Goal: Information Seeking & Learning: Understand process/instructions

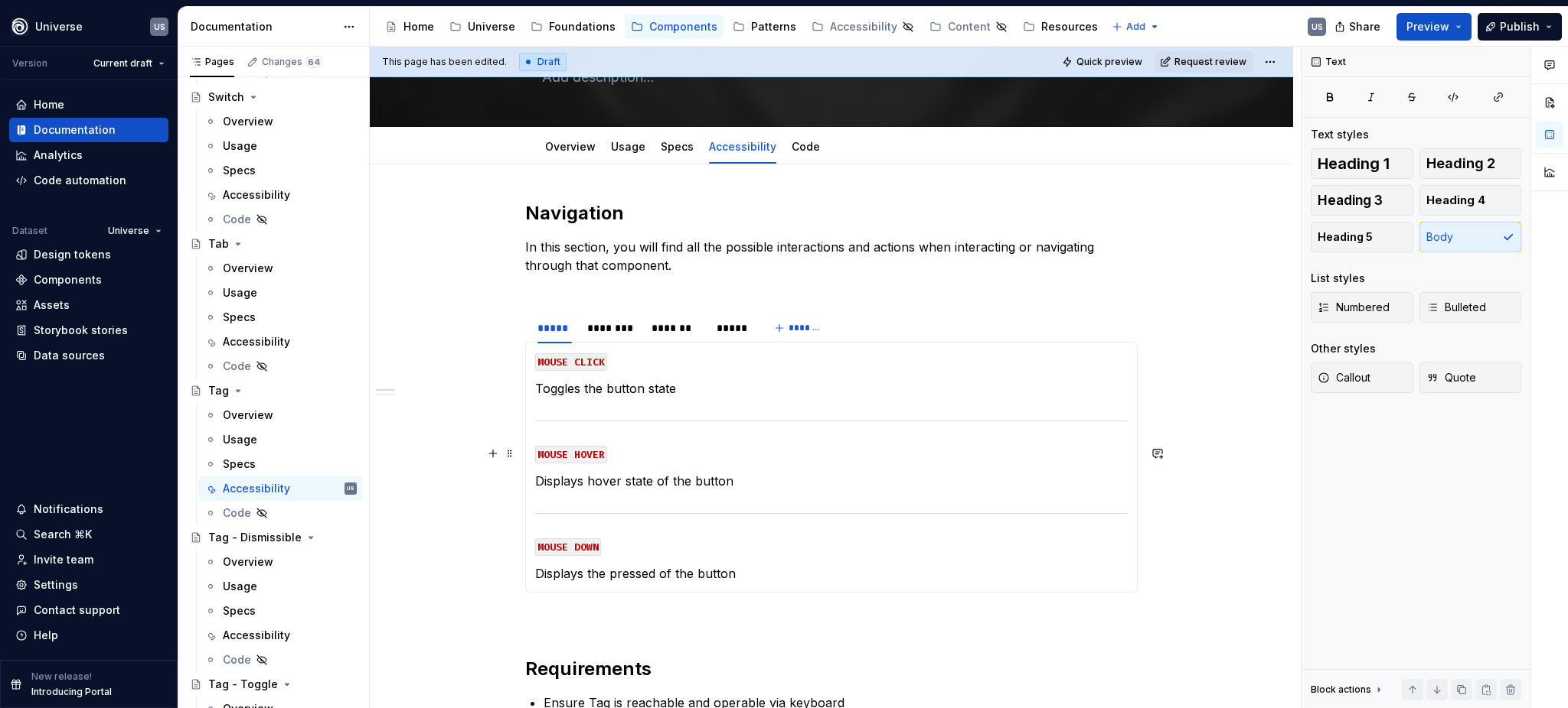
scroll to position [102, 0]
click at [651, 392] on p "Toggles the button state" at bounding box center [832, 387] width 593 height 19
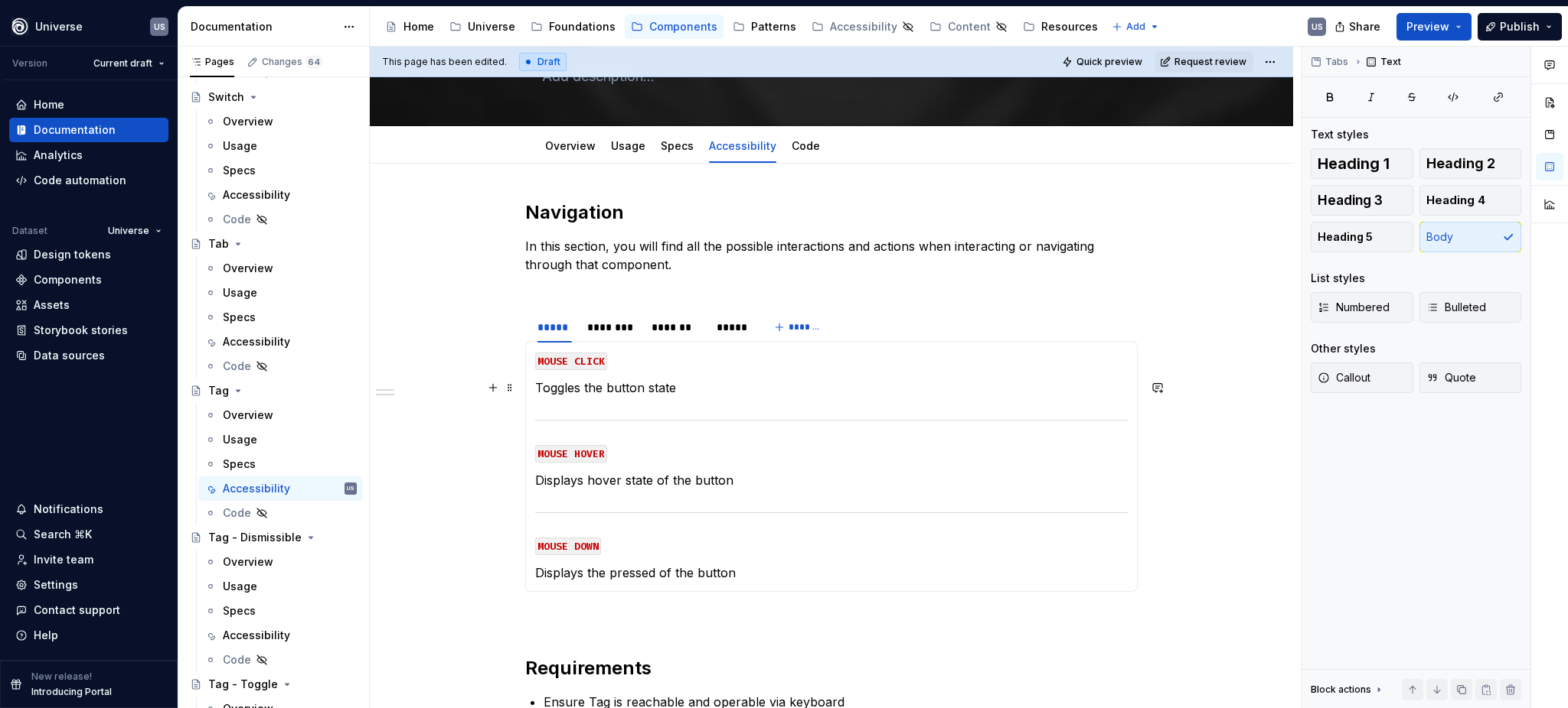
click at [687, 389] on p "Toggles the button state" at bounding box center [832, 387] width 593 height 19
drag, startPoint x: 680, startPoint y: 389, endPoint x: 535, endPoint y: 390, distance: 145.0
click at [535, 390] on p "Toggles the button state" at bounding box center [832, 387] width 593 height 19
click at [692, 484] on p "Displays hover state of the button" at bounding box center [832, 480] width 593 height 19
click at [755, 476] on p "Displays hover state of the button" at bounding box center [832, 480] width 593 height 19
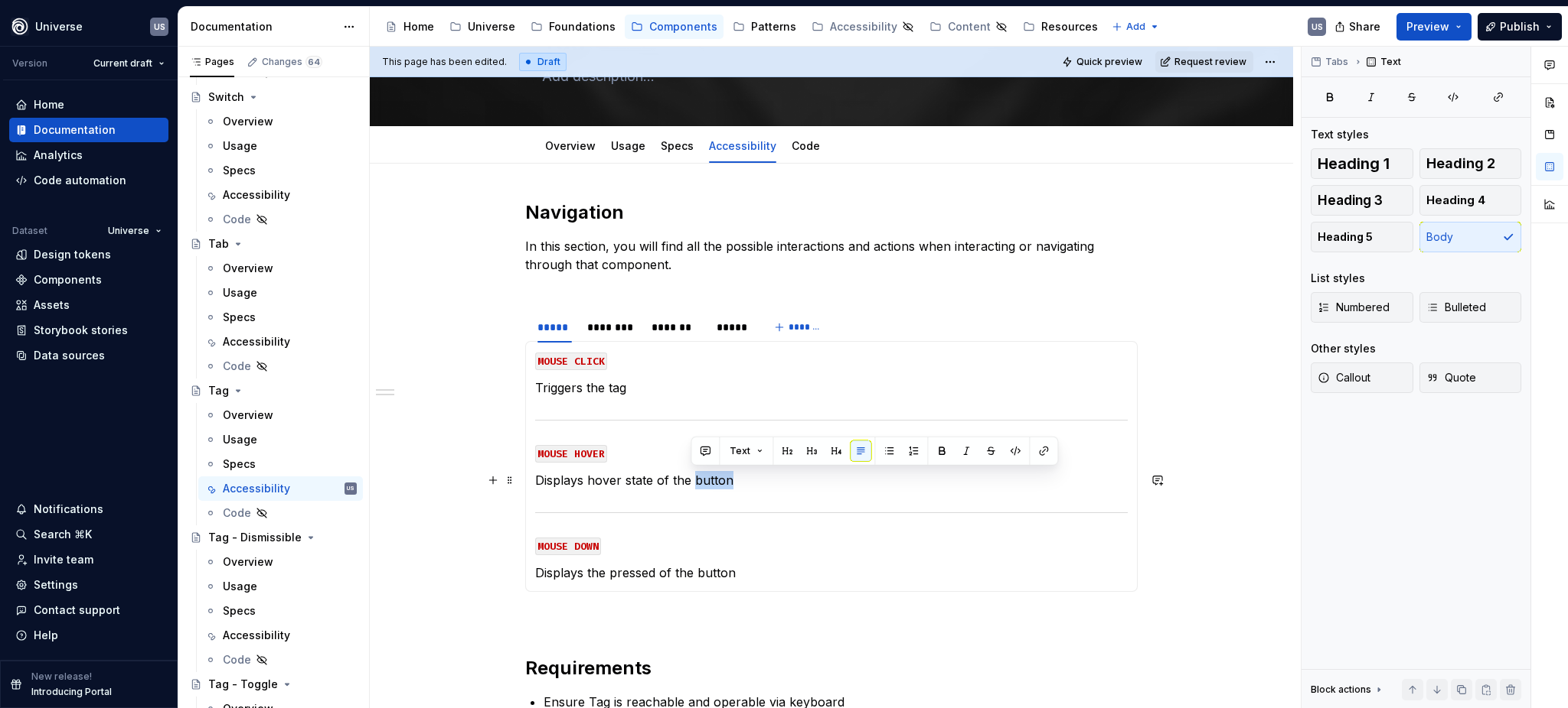
drag, startPoint x: 691, startPoint y: 474, endPoint x: 780, endPoint y: 480, distance: 89.2
click at [780, 480] on p "Displays hover state of the button" at bounding box center [832, 480] width 593 height 19
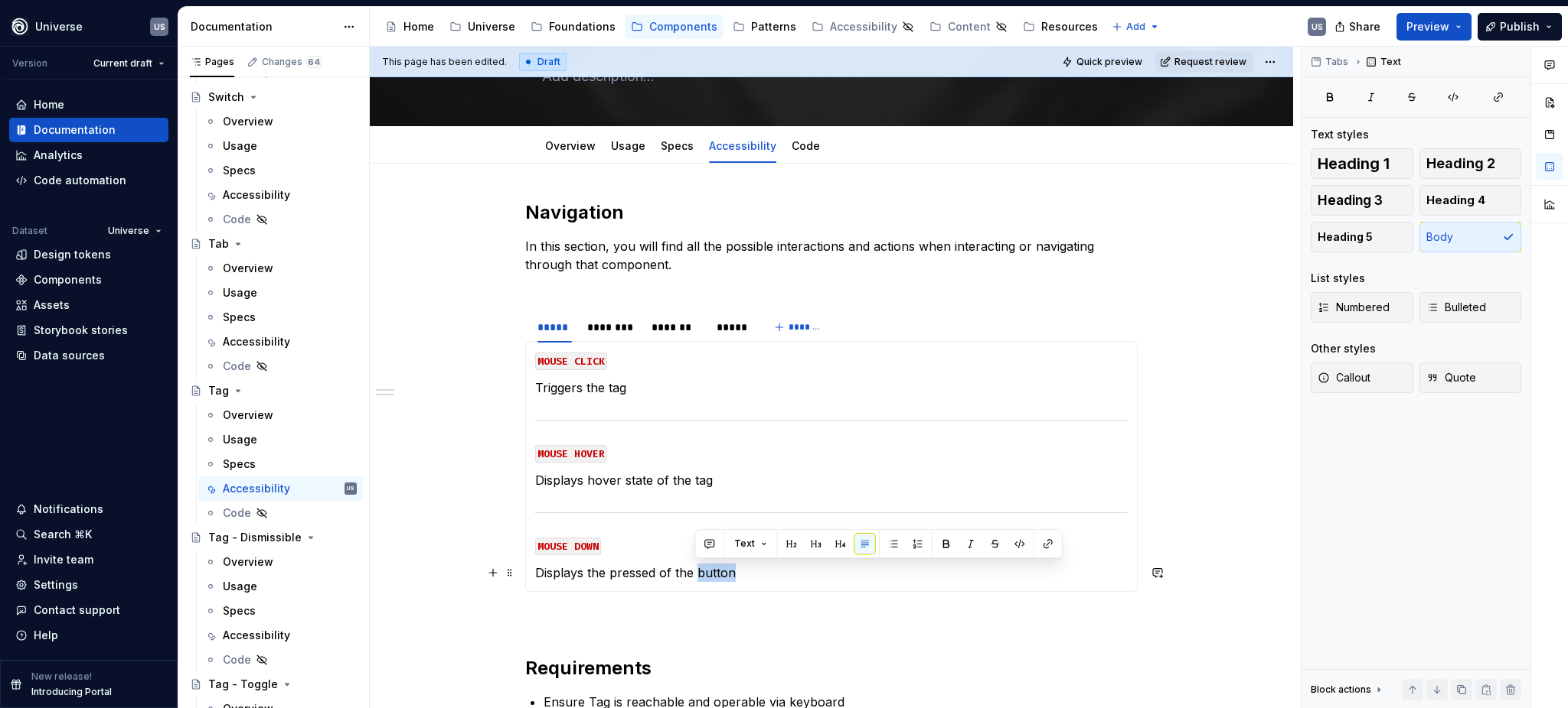
drag, startPoint x: 695, startPoint y: 572, endPoint x: 744, endPoint y: 572, distance: 49.0
click at [744, 572] on p "Displays the pressed of the button" at bounding box center [832, 573] width 593 height 19
click at [620, 330] on div "********" at bounding box center [611, 327] width 49 height 15
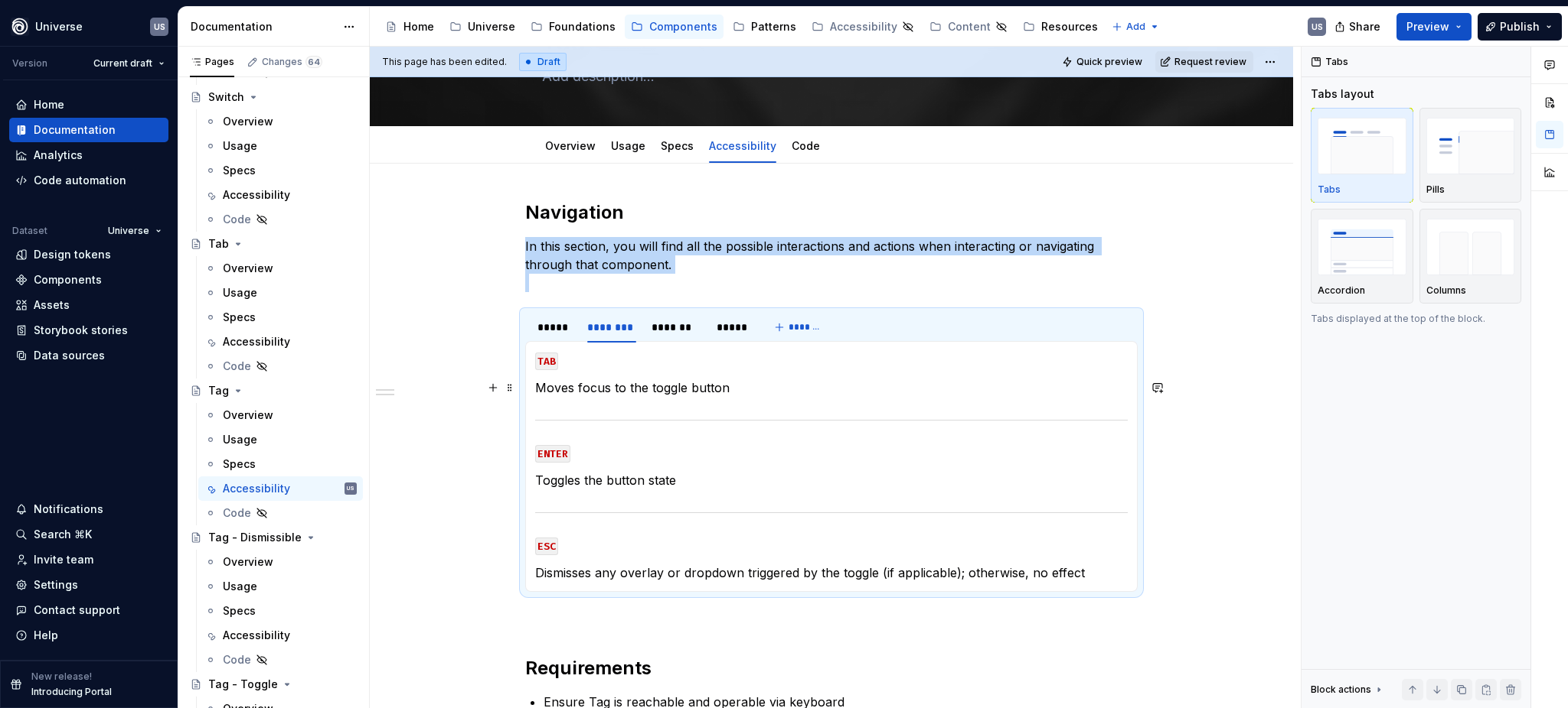
click at [625, 392] on p "Moves focus to the toggle button" at bounding box center [832, 387] width 593 height 19
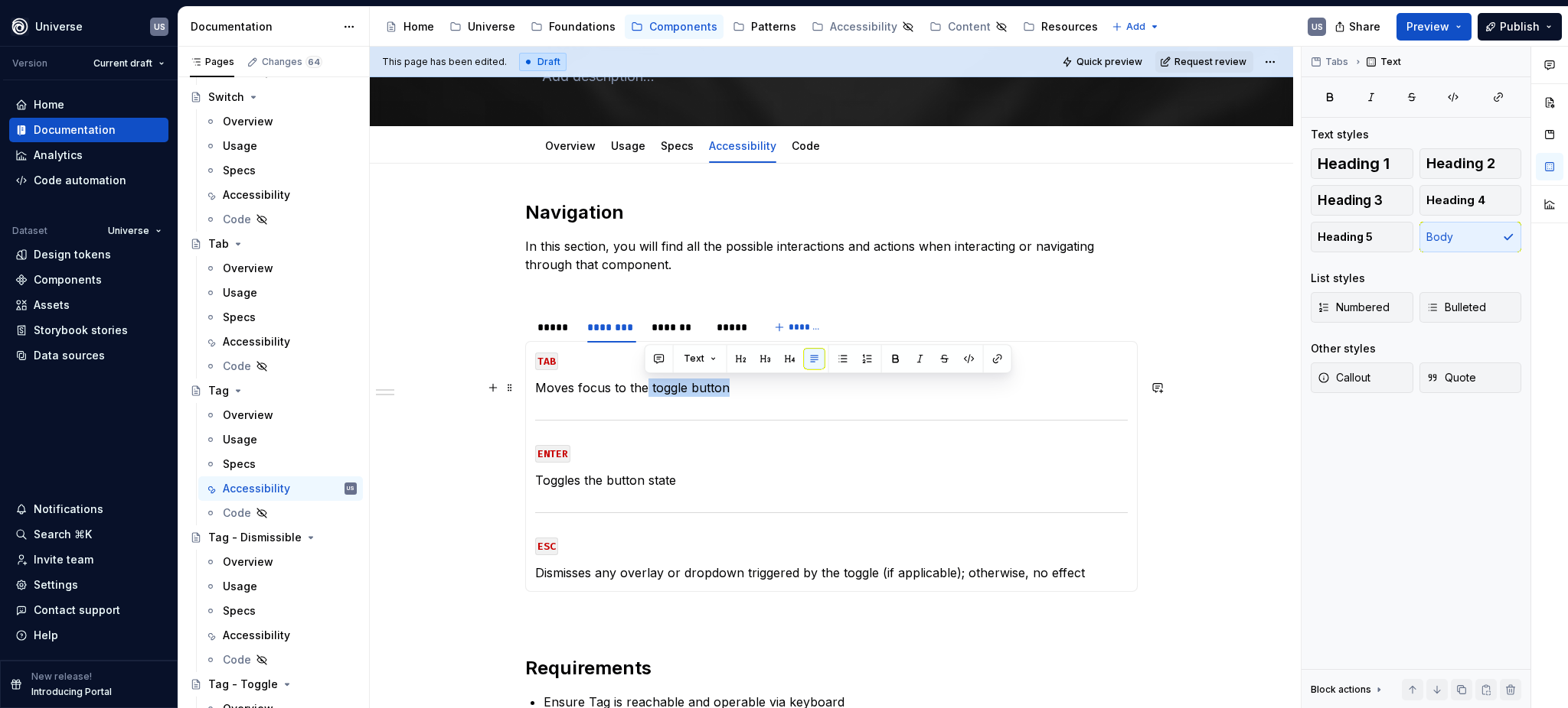
drag, startPoint x: 646, startPoint y: 385, endPoint x: 747, endPoint y: 385, distance: 101.0
click at [747, 385] on p "Moves focus to the toggle button" at bounding box center [832, 387] width 593 height 19
click at [592, 471] on p "Toggles the button state" at bounding box center [832, 480] width 593 height 19
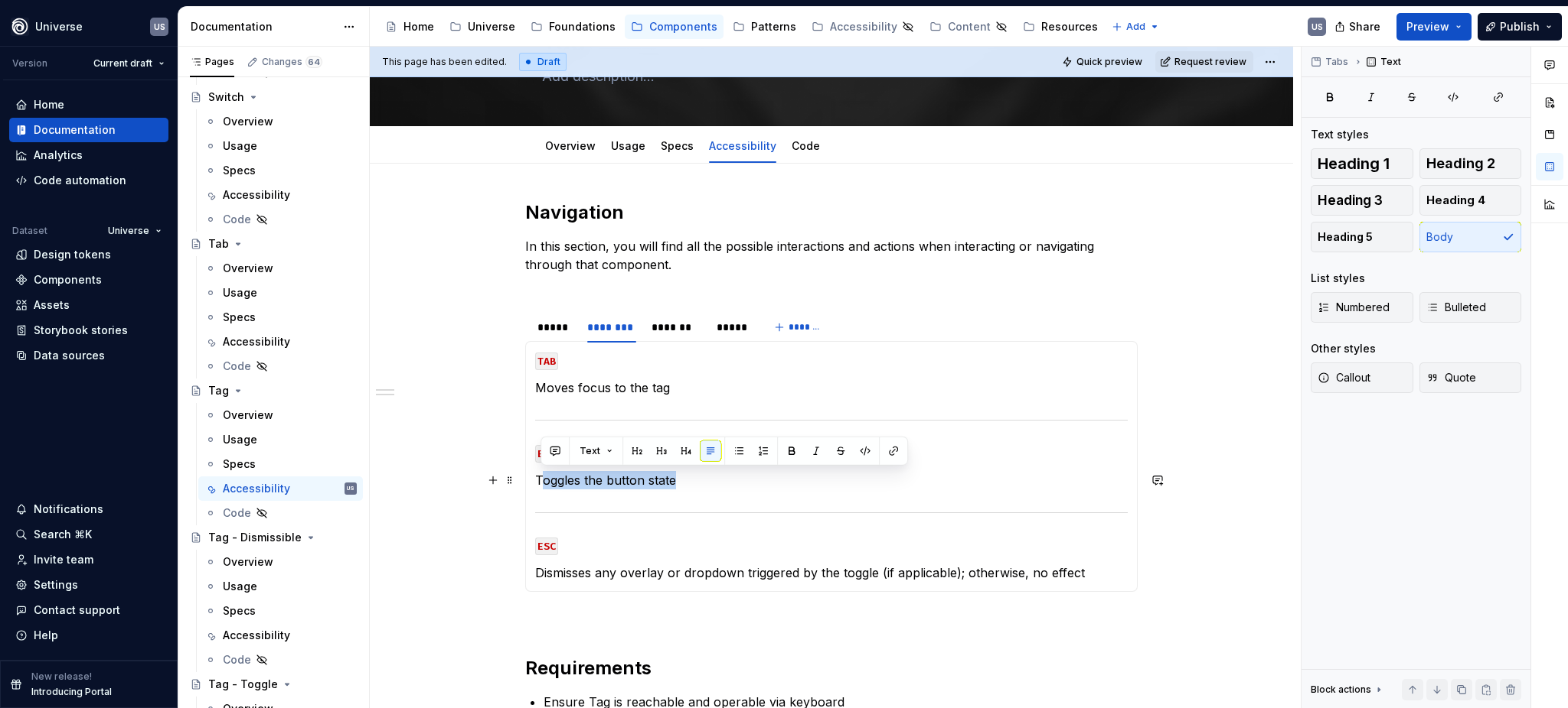
drag, startPoint x: 687, startPoint y: 478, endPoint x: 540, endPoint y: 484, distance: 147.1
click at [540, 484] on p "Toggles the button state" at bounding box center [832, 480] width 593 height 19
click at [695, 574] on p "Dismisses any overlay or dropdown triggered by the toggle (if applicable); othe…" at bounding box center [832, 573] width 593 height 19
click at [997, 557] on section-item-column "TAB Moves focus to the tag ENTER Triggers the tag when focused ESC Dismisses an…" at bounding box center [832, 466] width 593 height 231
click at [683, 330] on div "*******" at bounding box center [676, 327] width 49 height 15
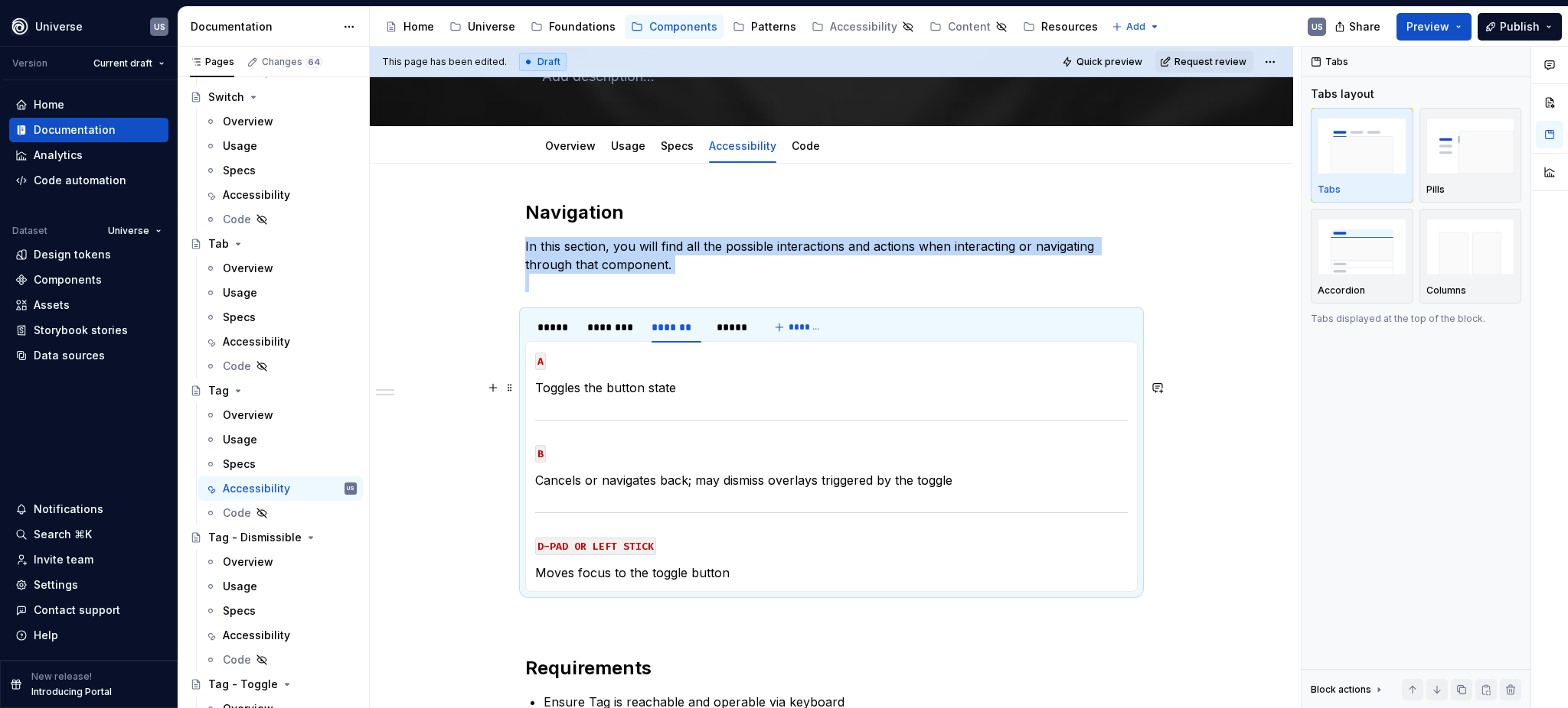
click at [633, 392] on p "Toggles the button state" at bounding box center [832, 387] width 593 height 19
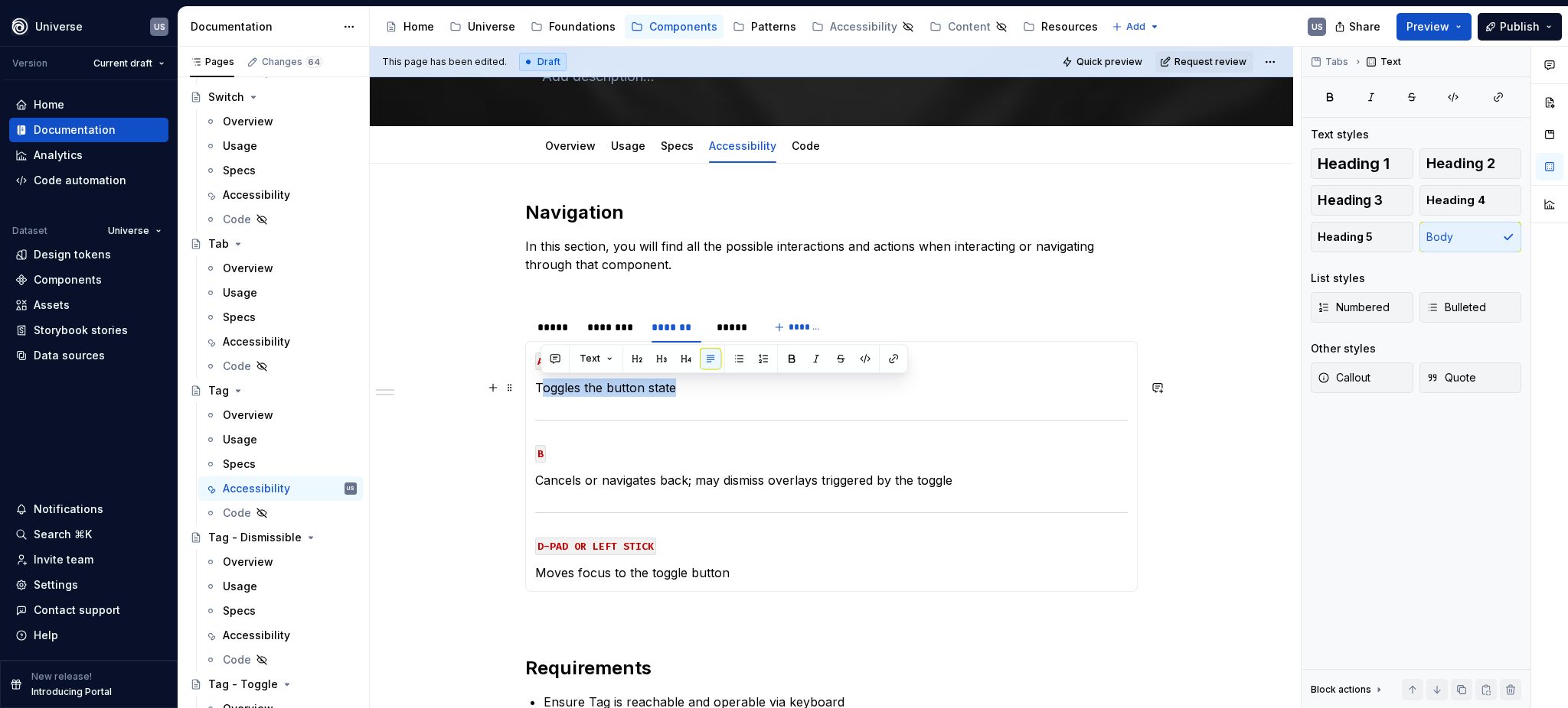
drag, startPoint x: 683, startPoint y: 387, endPoint x: 541, endPoint y: 390, distance: 142.0
click at [541, 390] on p "Toggles the button state" at bounding box center [832, 387] width 593 height 19
click at [632, 476] on p "Cancels or navigates back; may dismiss overlays triggered by the toggle" at bounding box center [832, 480] width 593 height 19
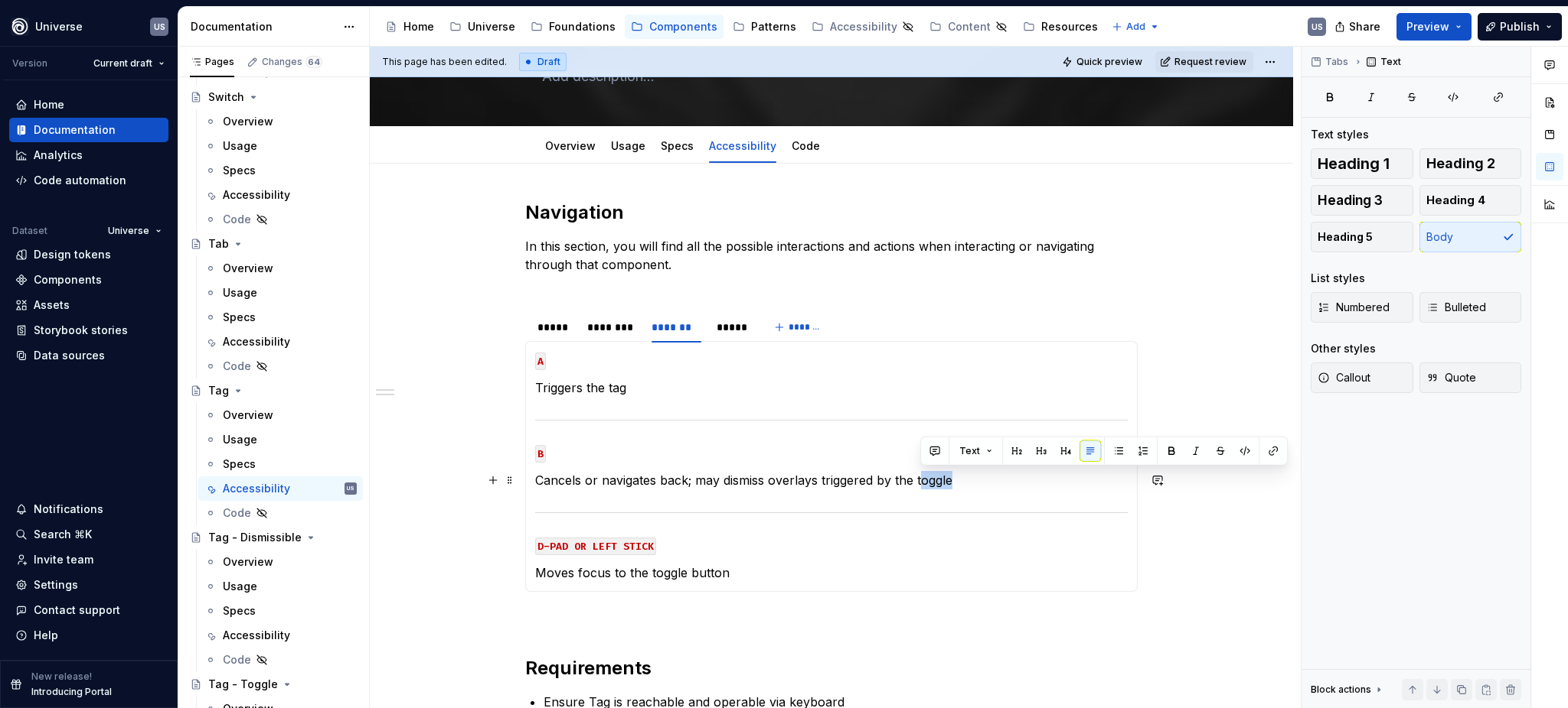
drag, startPoint x: 961, startPoint y: 481, endPoint x: 921, endPoint y: 481, distance: 40.0
click at [921, 481] on p "Cancels or navigates back; may dismiss overlays triggered by the toggle" at bounding box center [832, 480] width 593 height 19
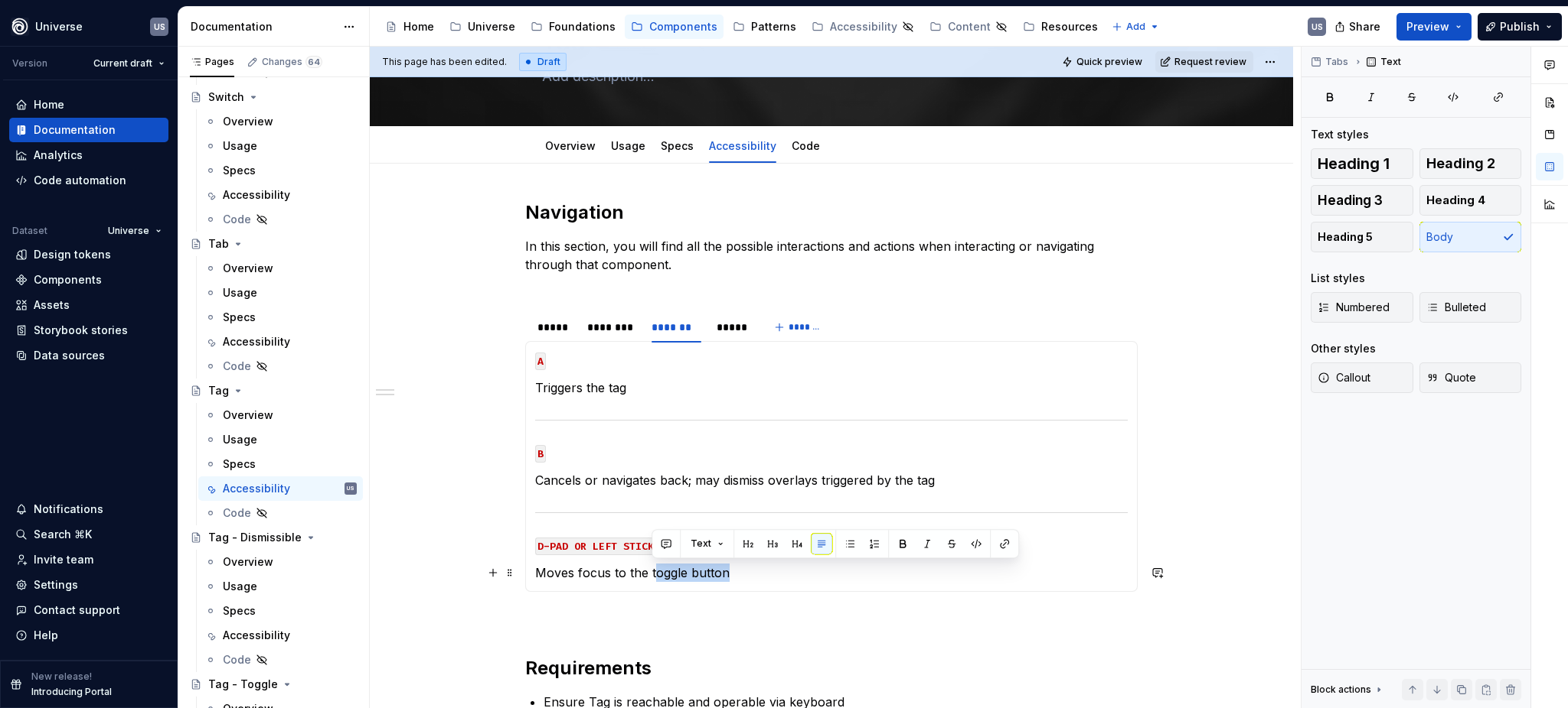
drag, startPoint x: 651, startPoint y: 573, endPoint x: 744, endPoint y: 575, distance: 93.0
click at [744, 575] on p "Moves focus to the toggle button" at bounding box center [832, 573] width 593 height 19
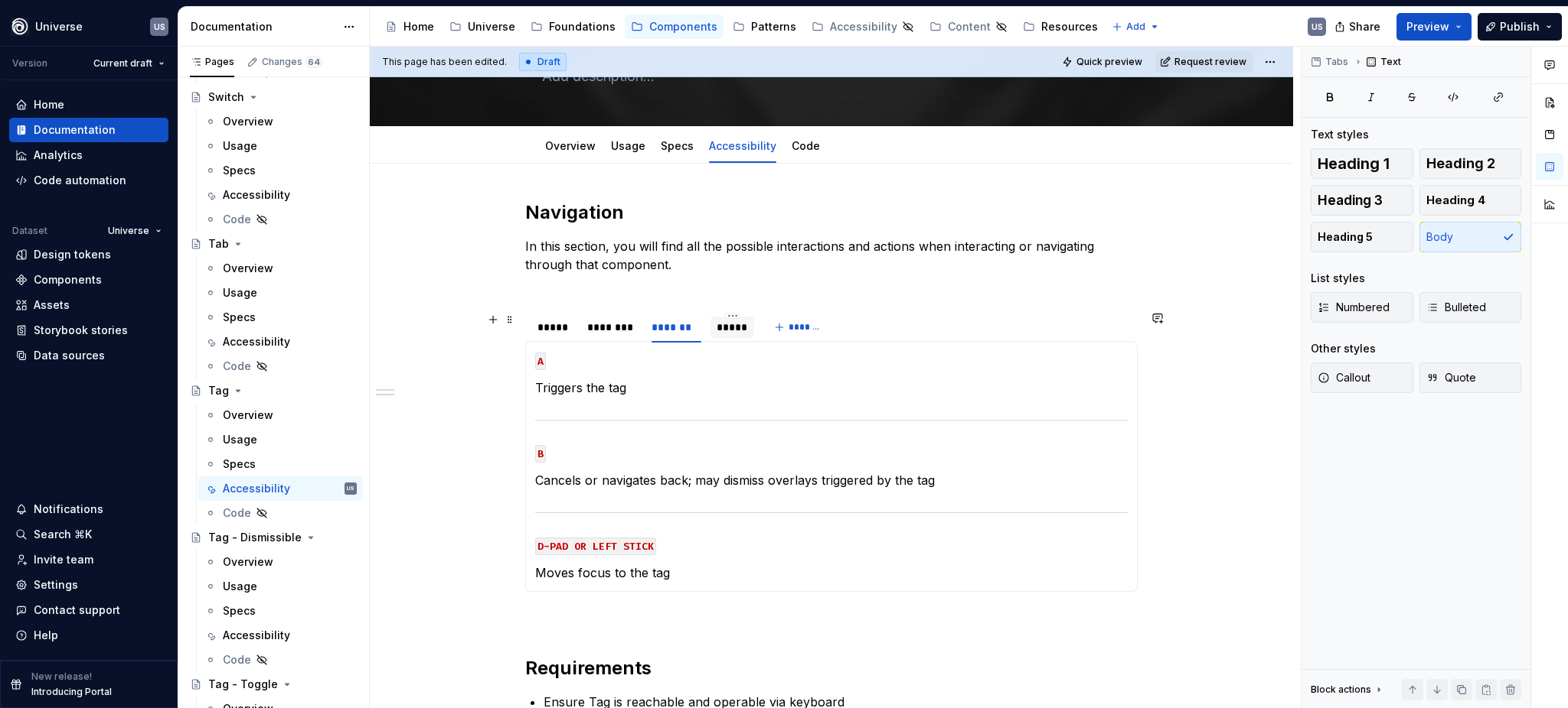
click at [717, 332] on div "*****" at bounding box center [732, 327] width 31 height 15
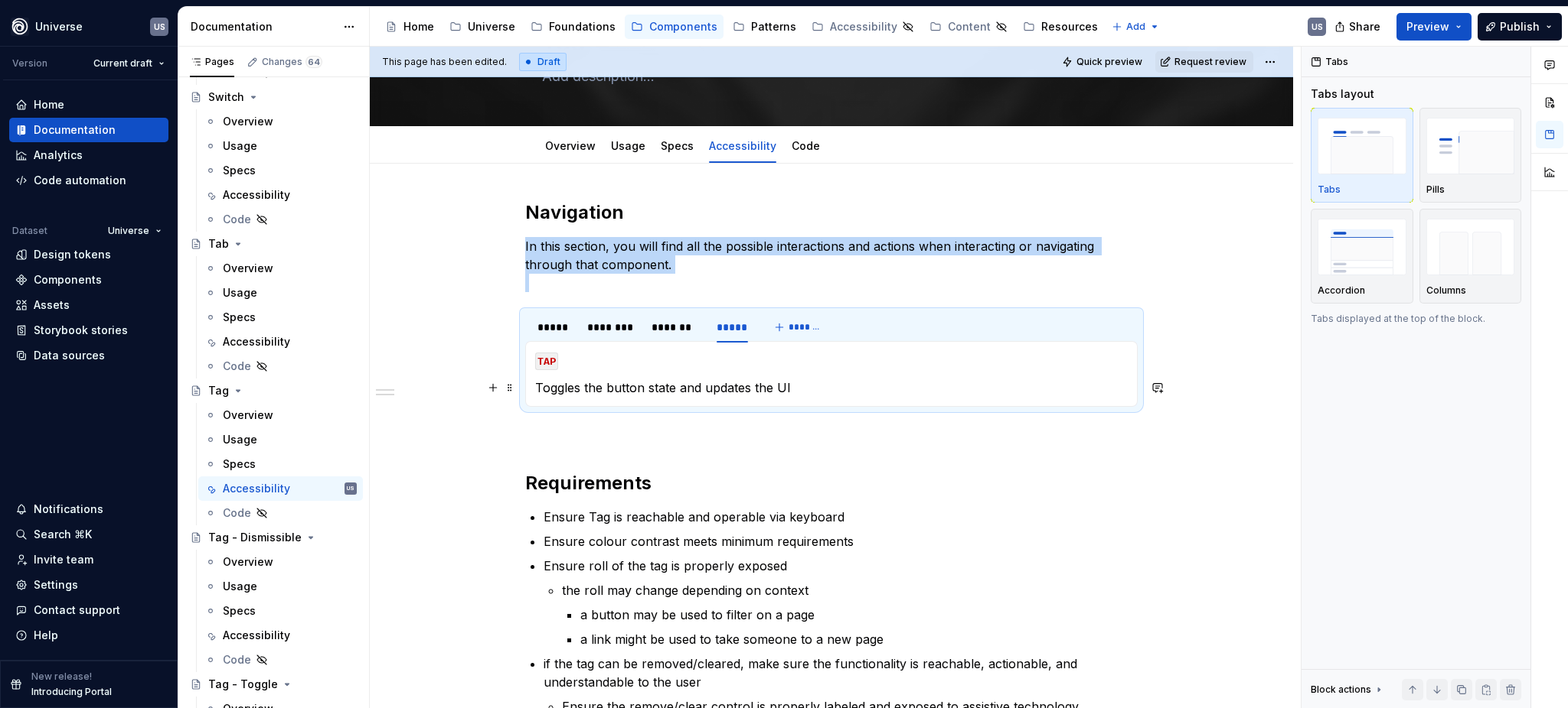
drag, startPoint x: 589, startPoint y: 387, endPoint x: 556, endPoint y: 387, distance: 33.0
click at [588, 387] on p "Toggles the button state and updates the UI" at bounding box center [832, 387] width 593 height 19
click at [748, 381] on p "Toggles the button state and updates the UI" at bounding box center [832, 387] width 593 height 19
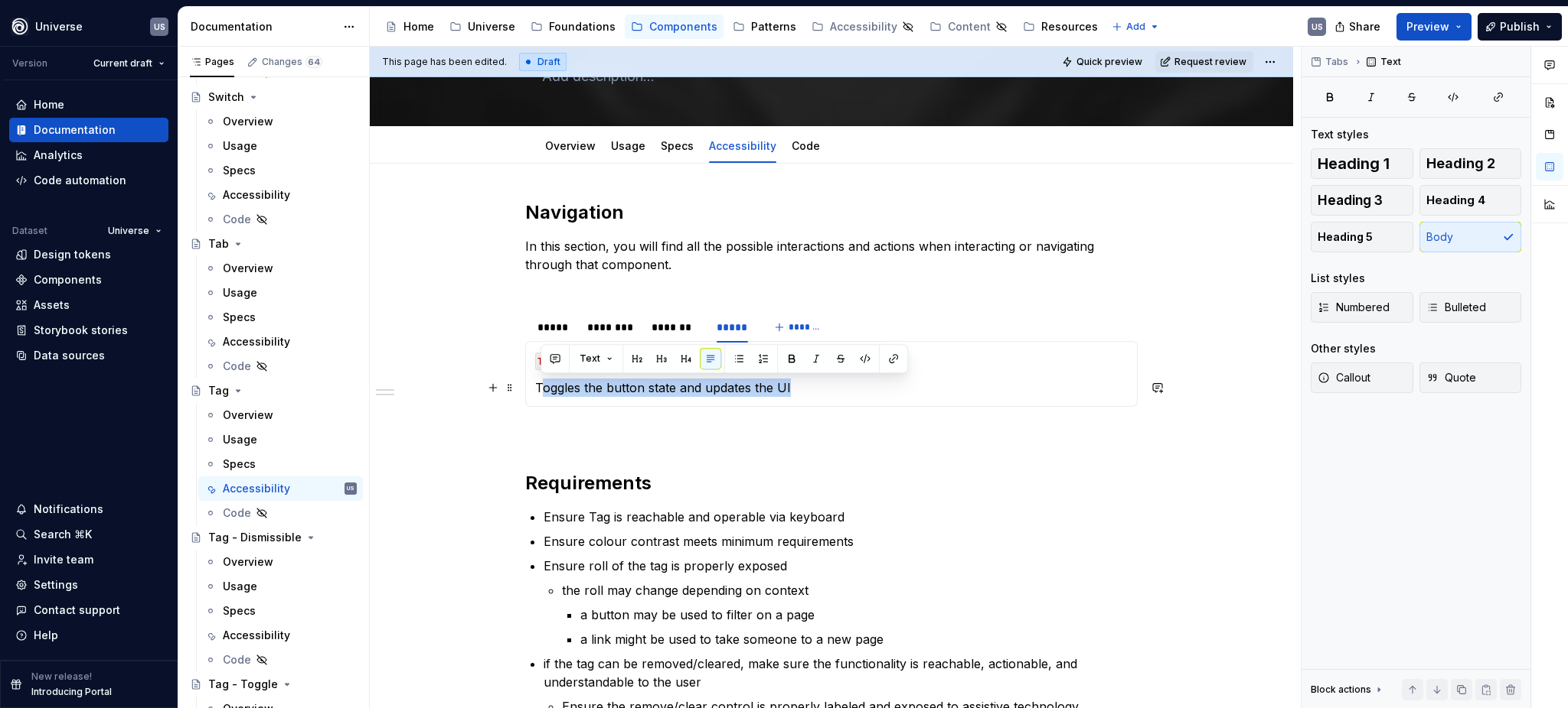
drag, startPoint x: 794, startPoint y: 388, endPoint x: 540, endPoint y: 390, distance: 254.0
click at [540, 390] on p "Toggles the button state and updates the UI" at bounding box center [832, 387] width 593 height 19
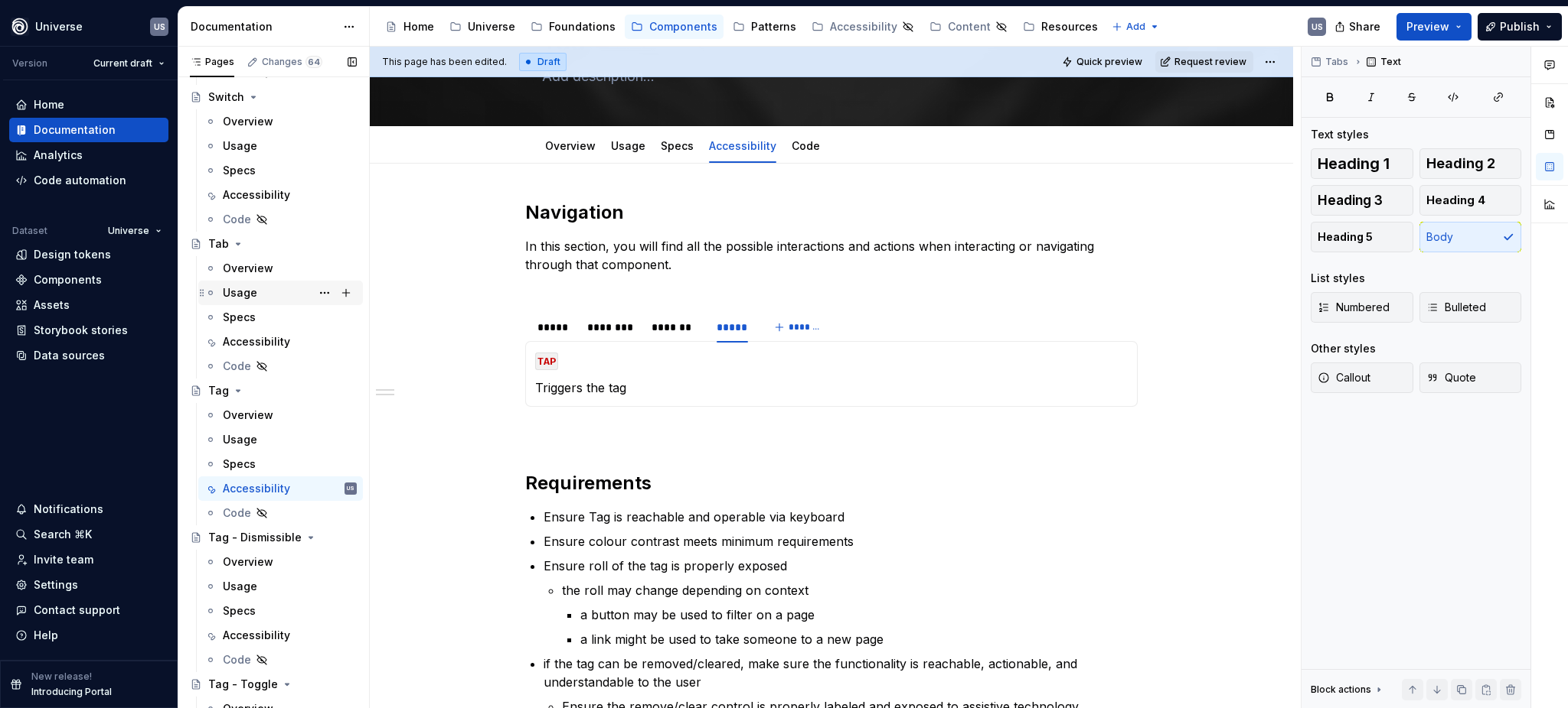
click at [237, 390] on icon "Page tree" at bounding box center [238, 391] width 4 height 2
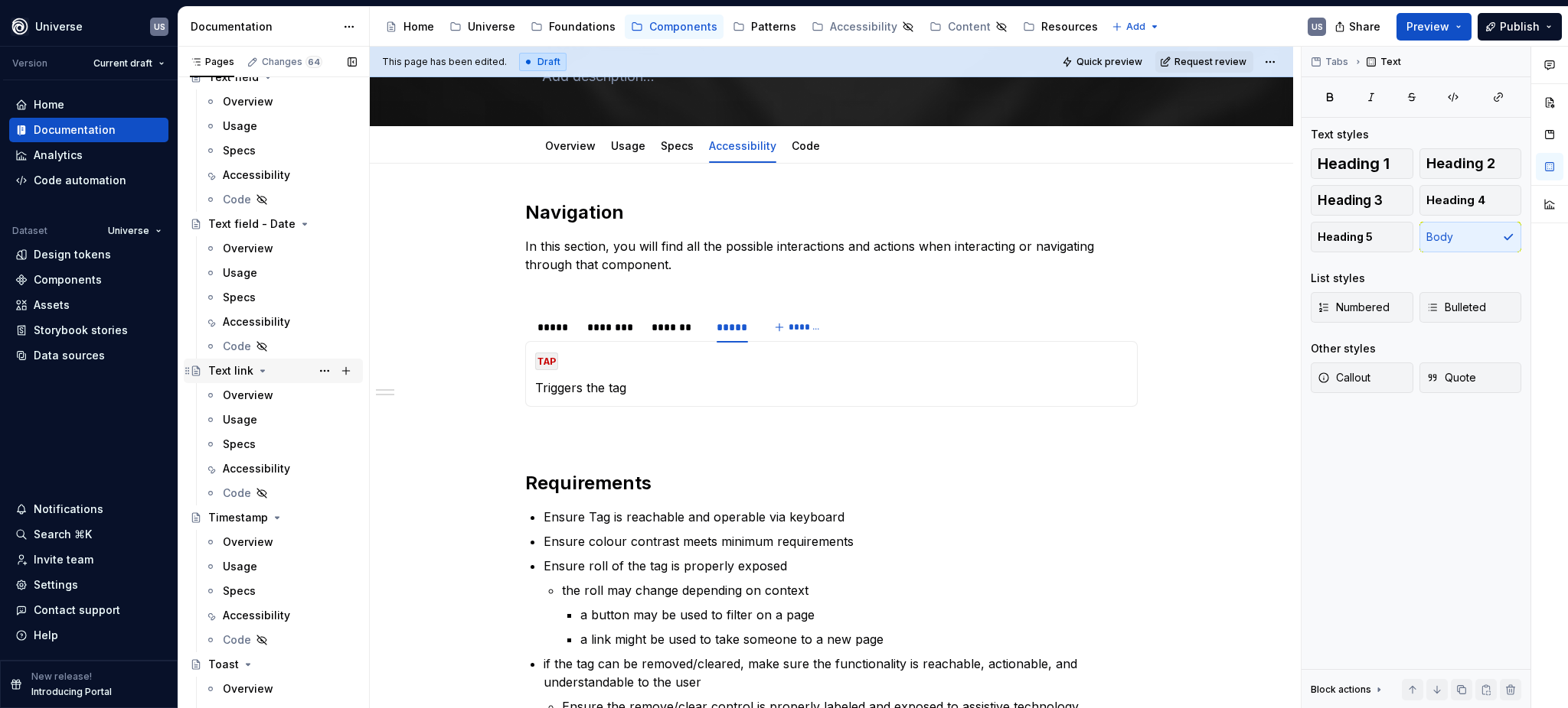
scroll to position [5467, 0]
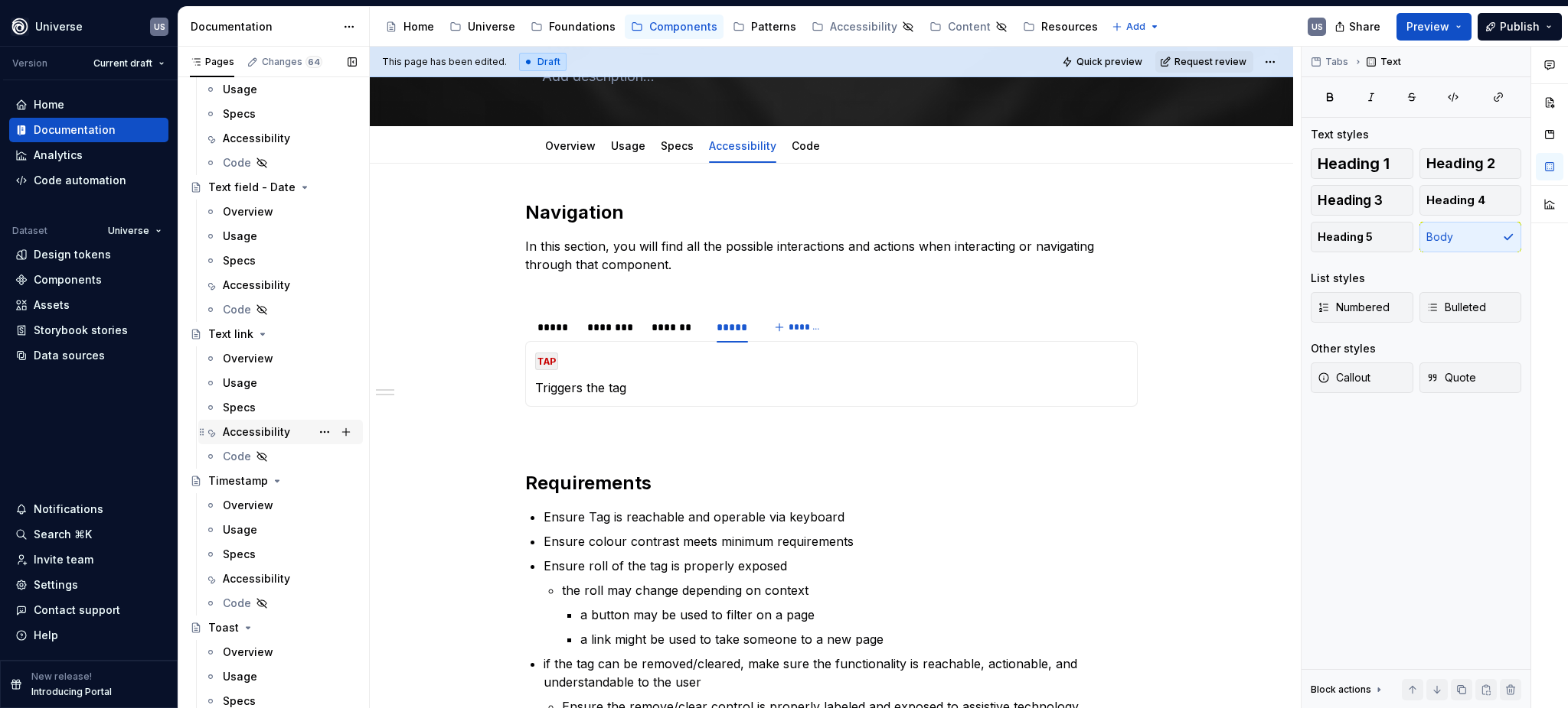
click at [250, 430] on div "Accessibility" at bounding box center [256, 431] width 68 height 15
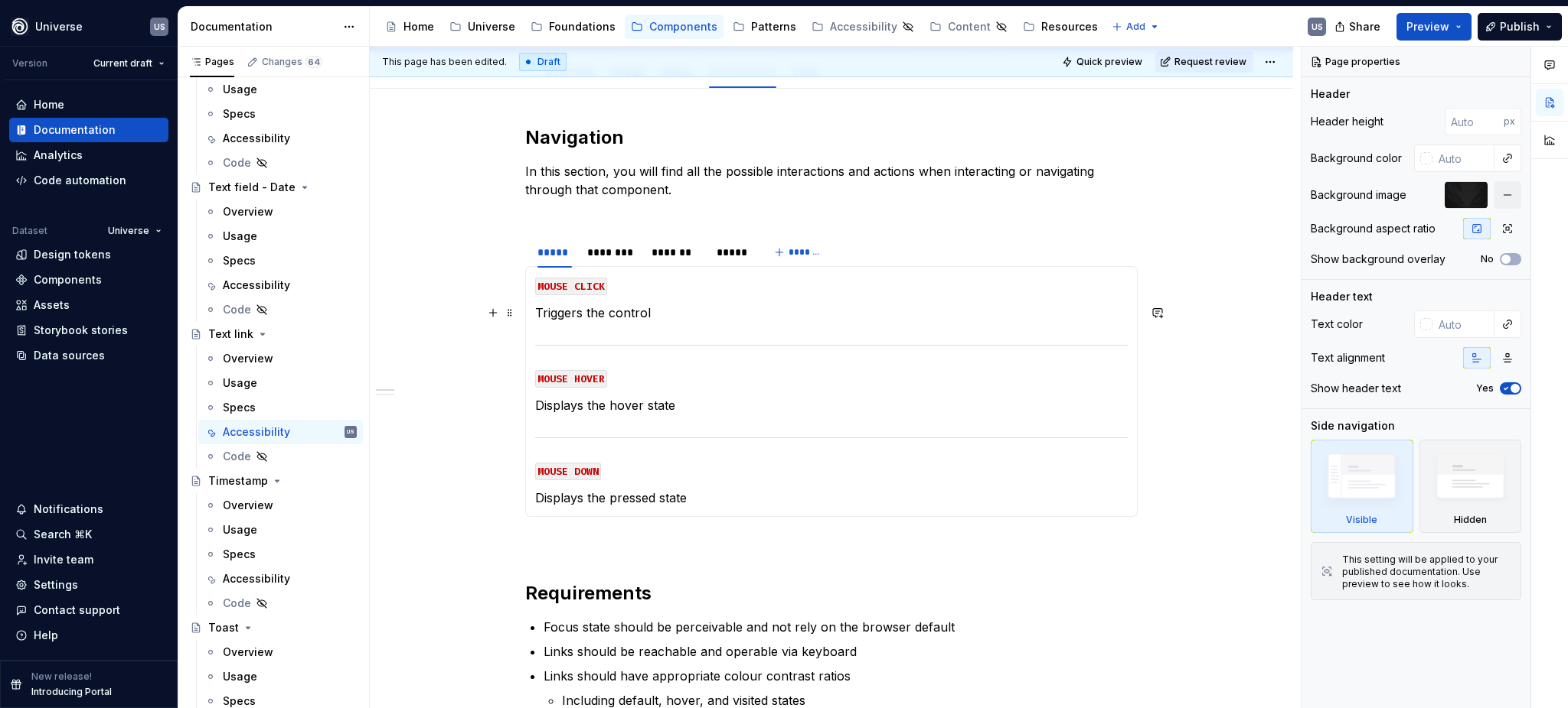
scroll to position [203, 0]
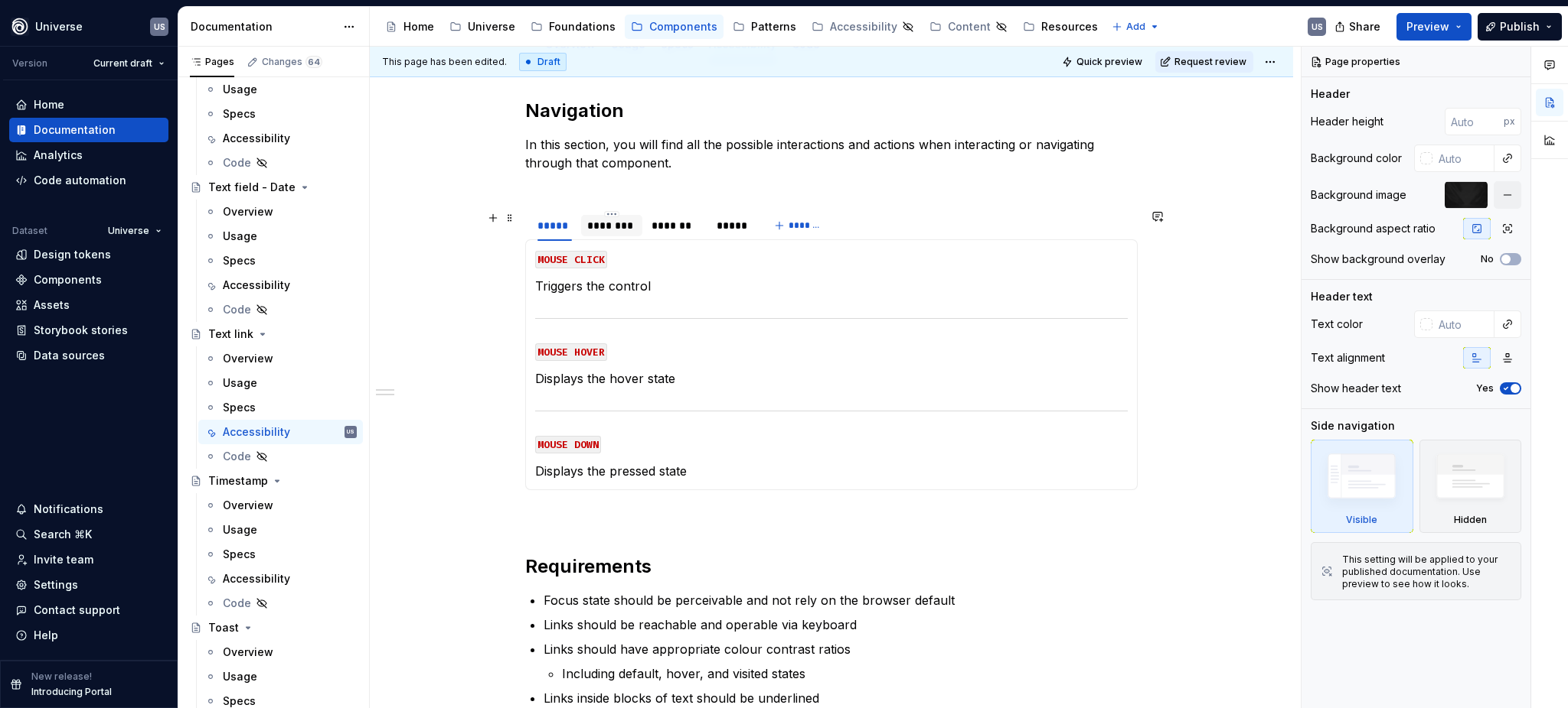
click at [620, 226] on div "********" at bounding box center [611, 225] width 49 height 15
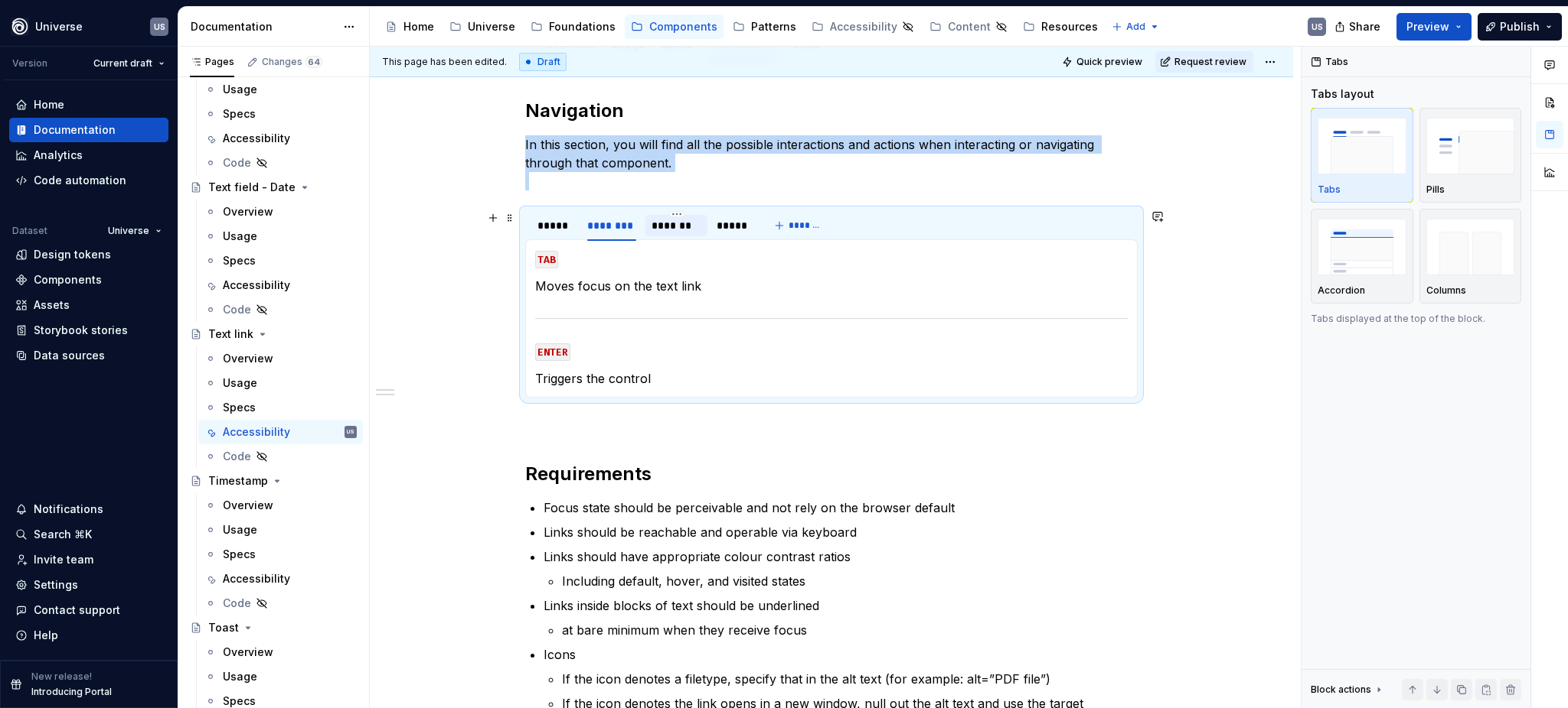
click at [677, 228] on div "*******" at bounding box center [676, 225] width 49 height 15
click at [261, 334] on icon "Page tree" at bounding box center [263, 334] width 4 height 2
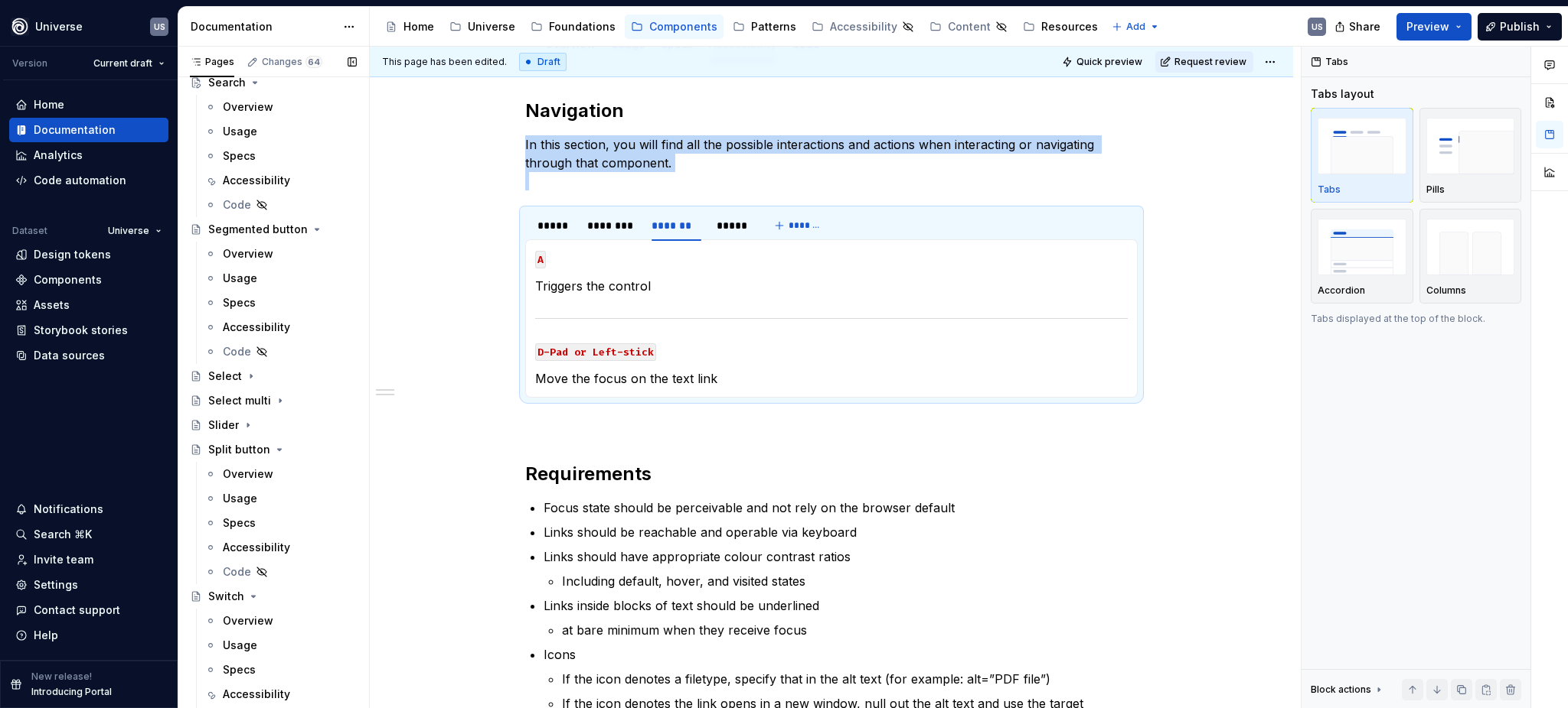
scroll to position [4142, 0]
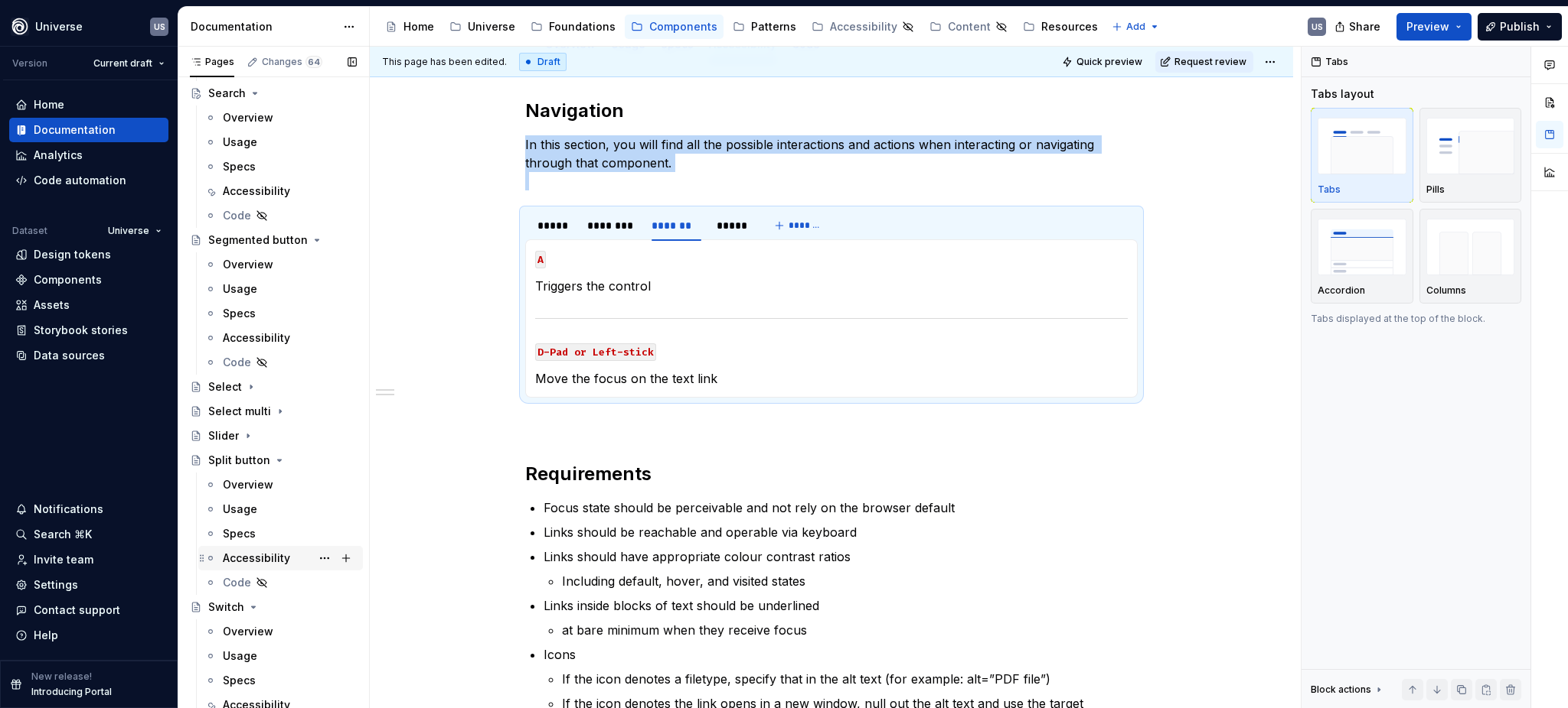
click at [262, 556] on div "Accessibility" at bounding box center [256, 558] width 68 height 15
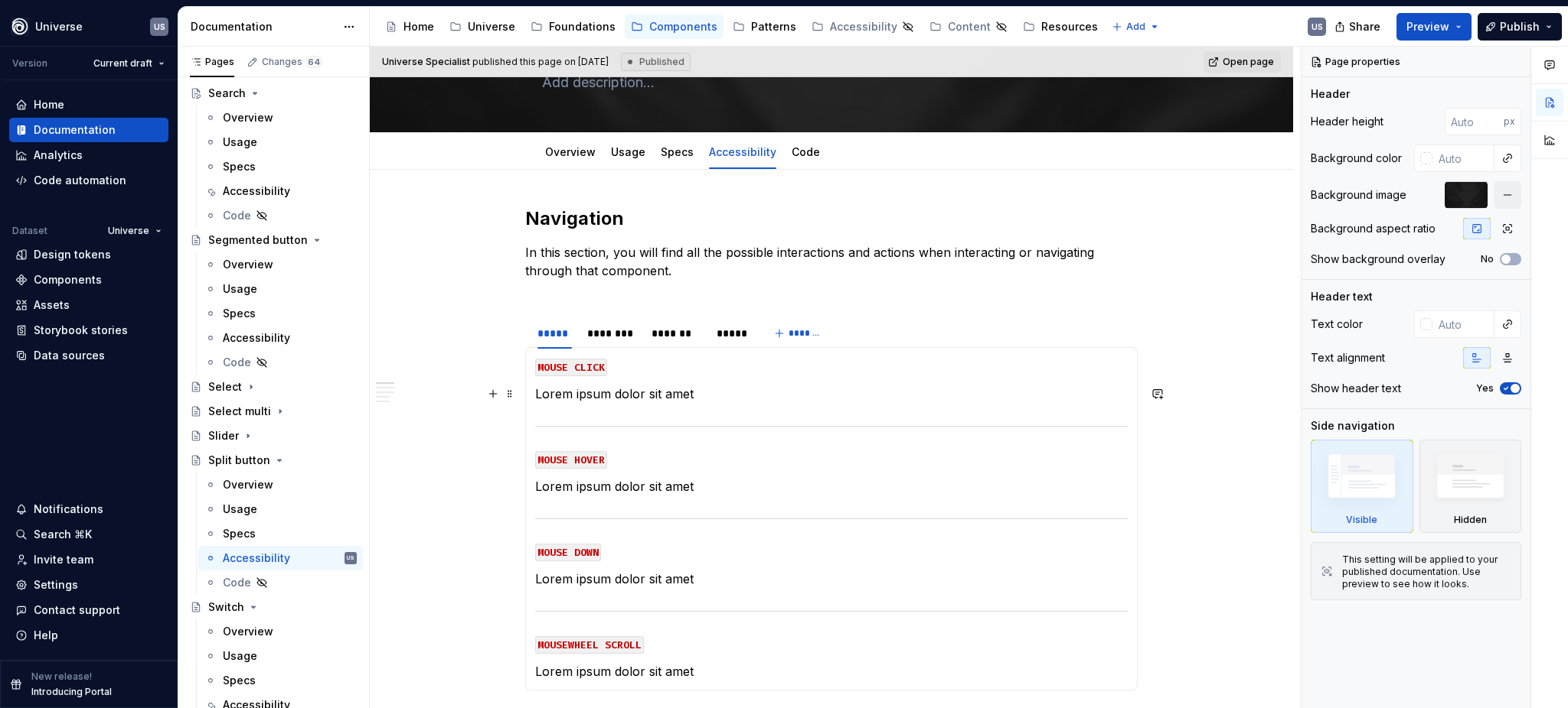
scroll to position [102, 0]
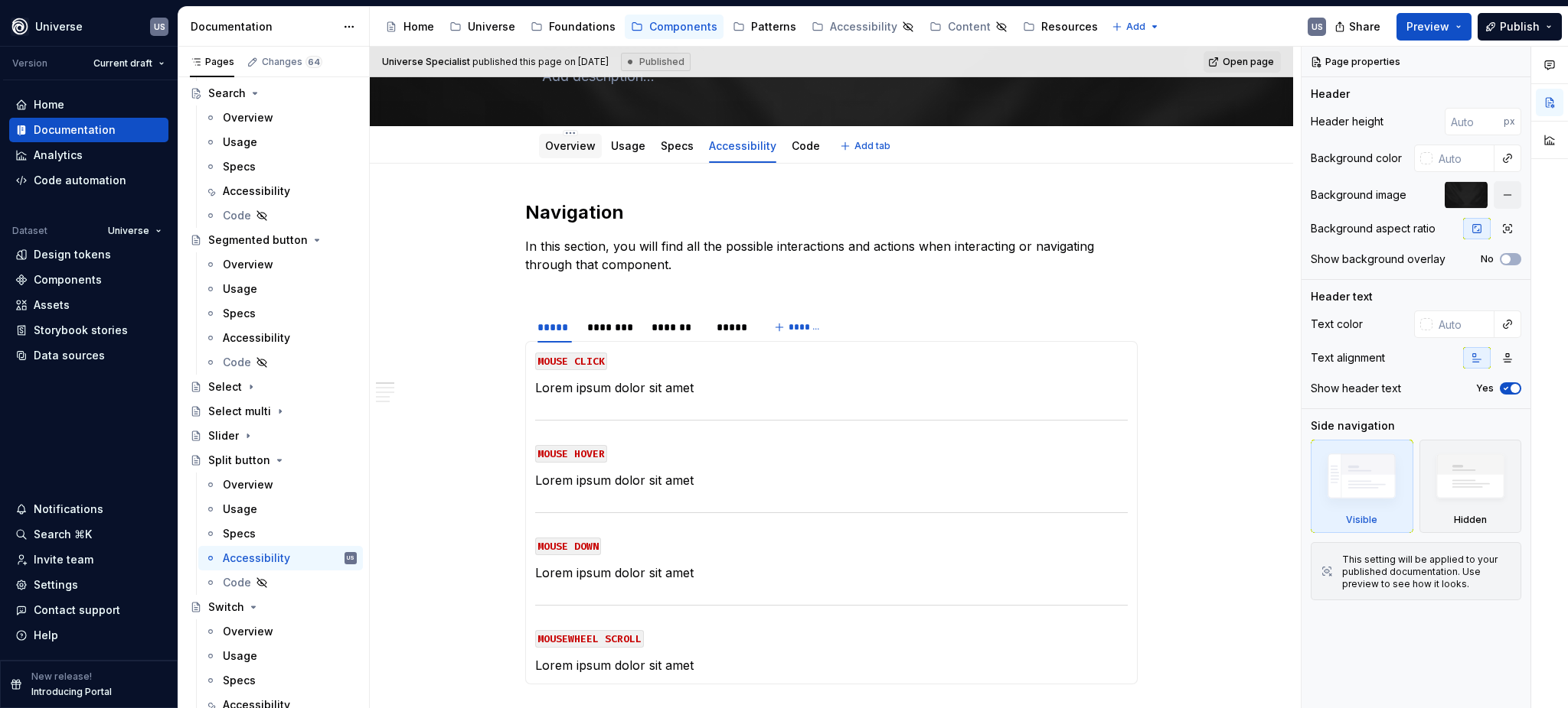
click at [566, 147] on link "Overview" at bounding box center [571, 146] width 51 height 13
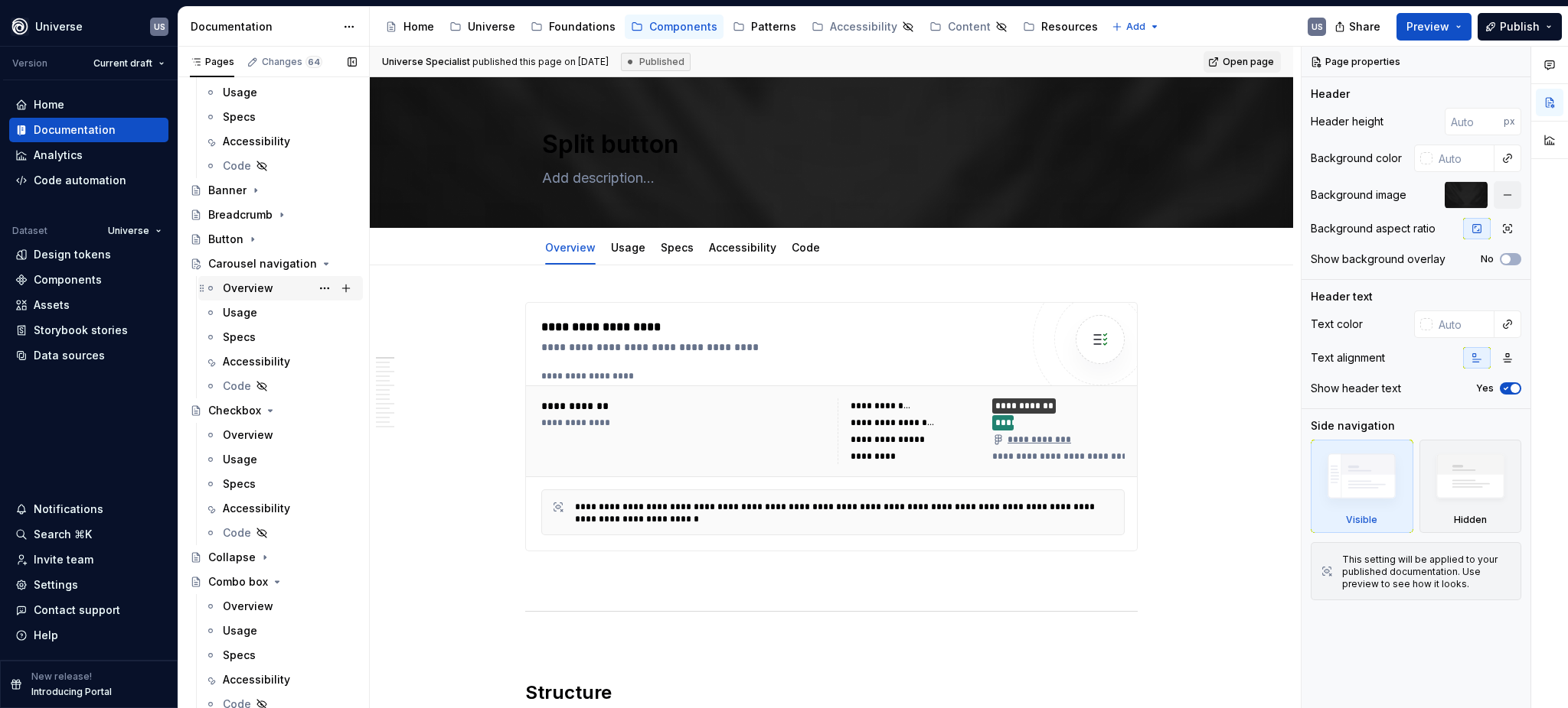
scroll to position [203, 0]
click at [252, 239] on icon "Page tree" at bounding box center [253, 238] width 2 height 4
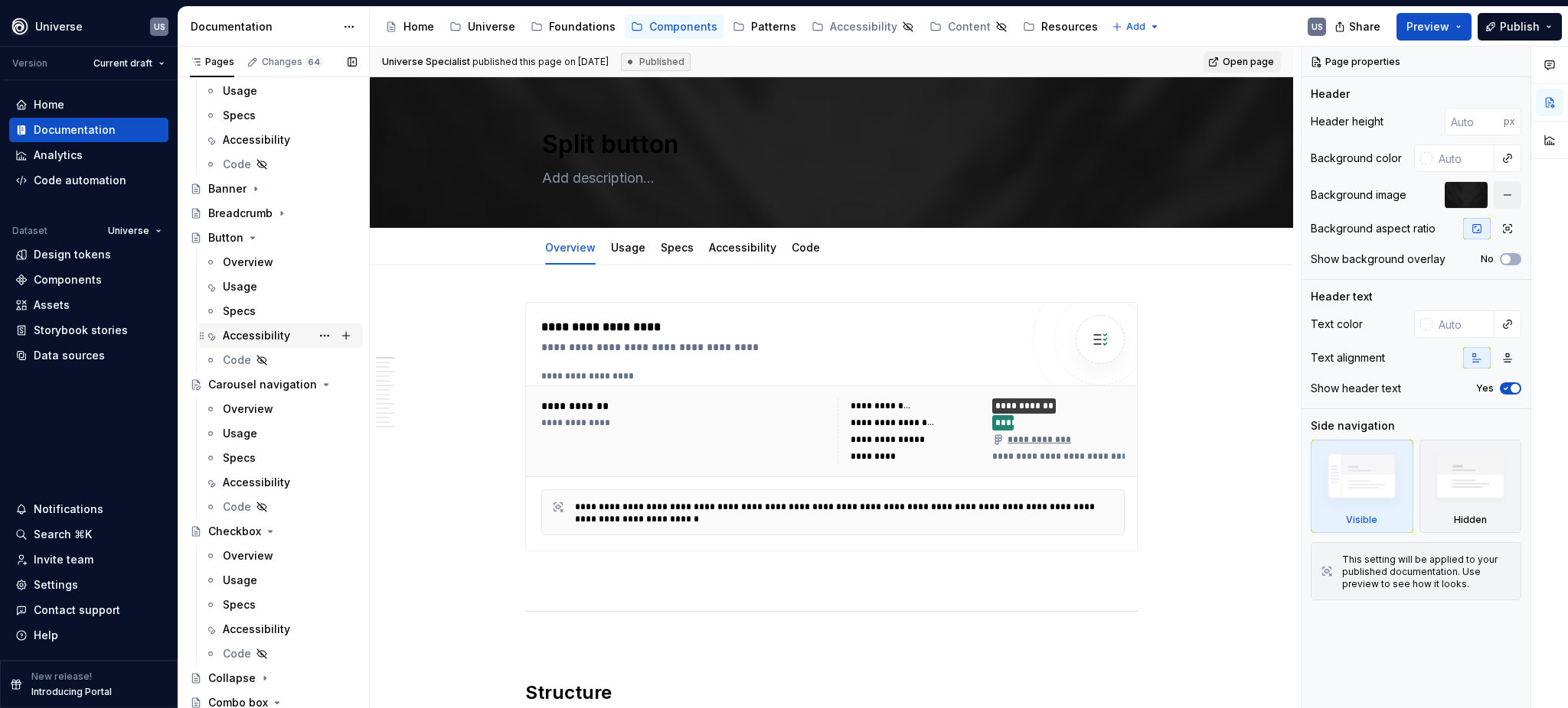
click at [269, 330] on div "Accessibility" at bounding box center [256, 335] width 68 height 15
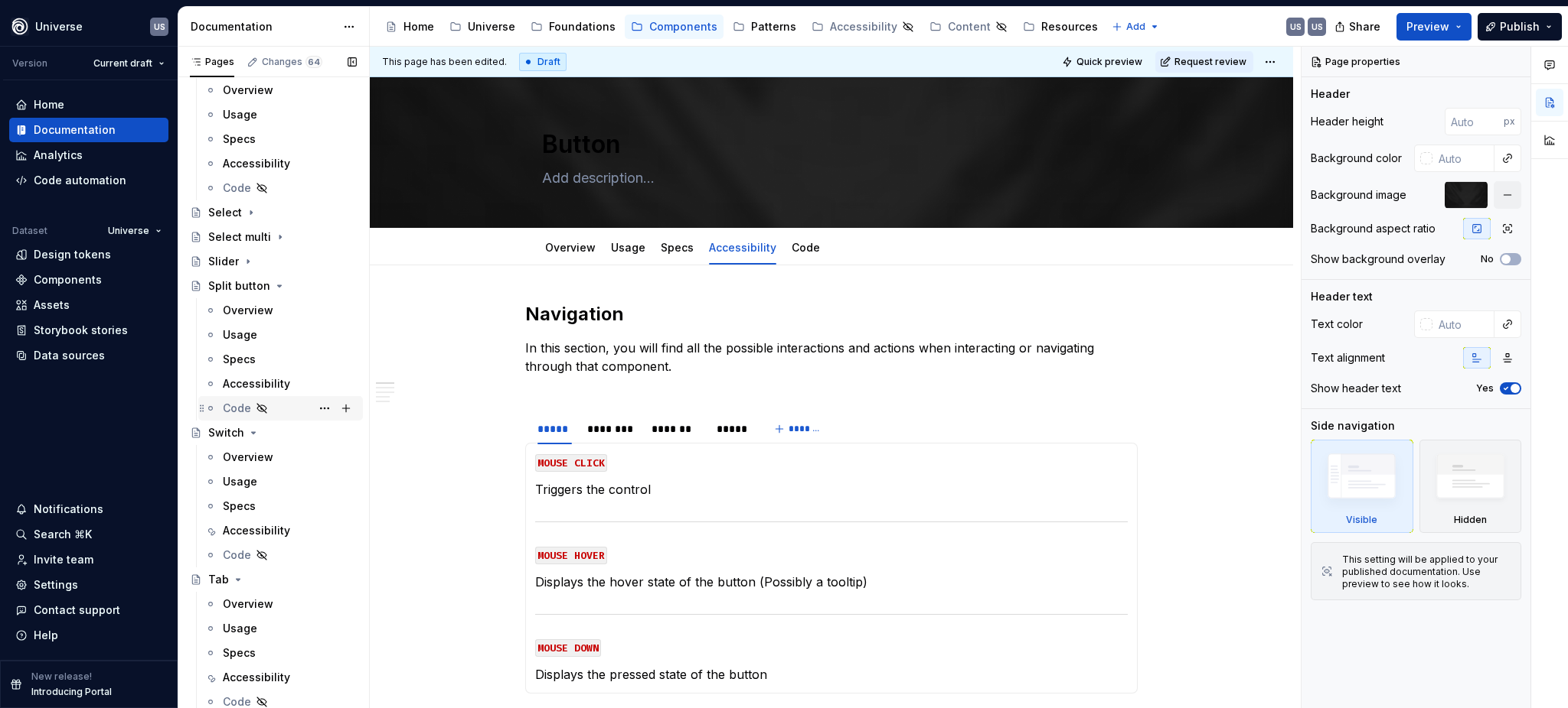
scroll to position [4487, 0]
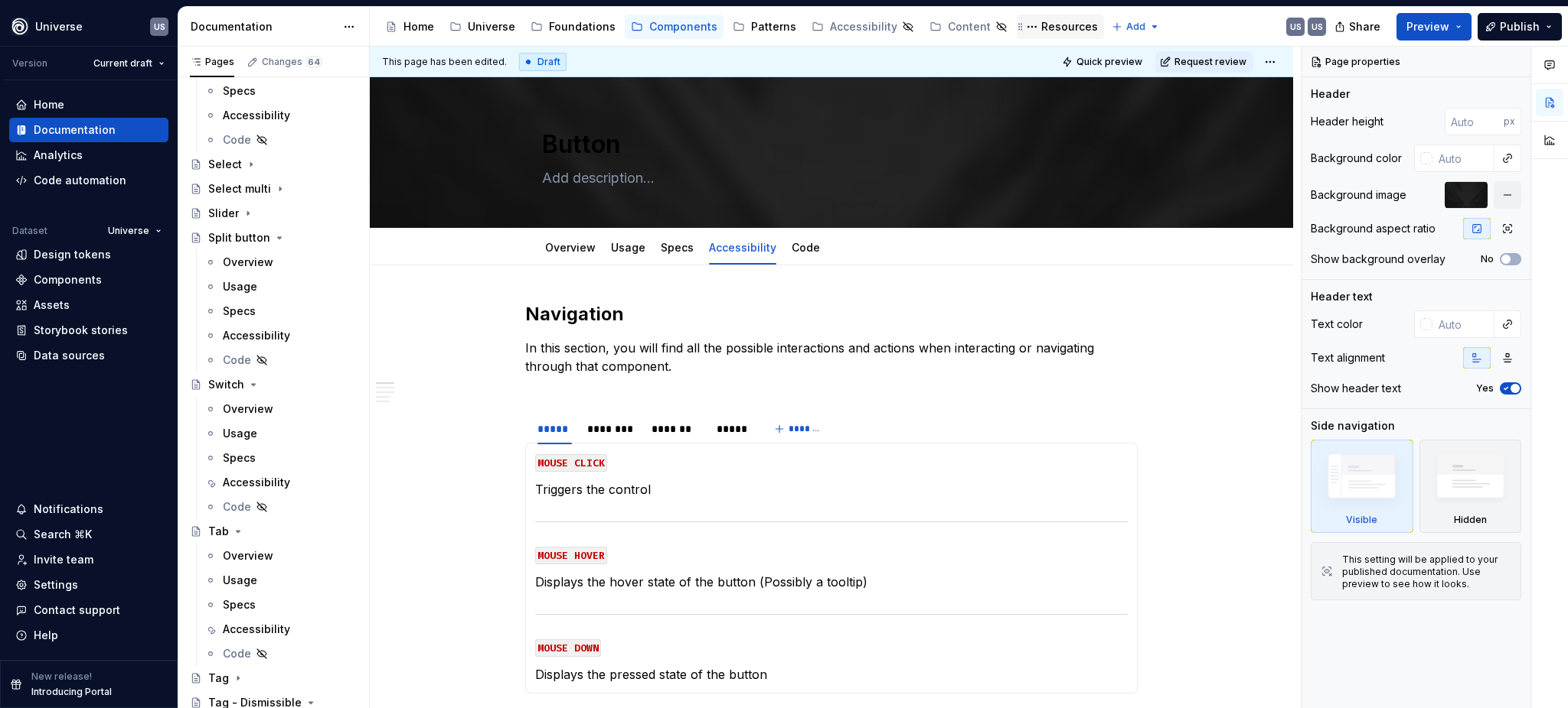
drag, startPoint x: 280, startPoint y: 335, endPoint x: 1055, endPoint y: 20, distance: 836.6
click at [279, 335] on div "Accessibility" at bounding box center [256, 335] width 68 height 15
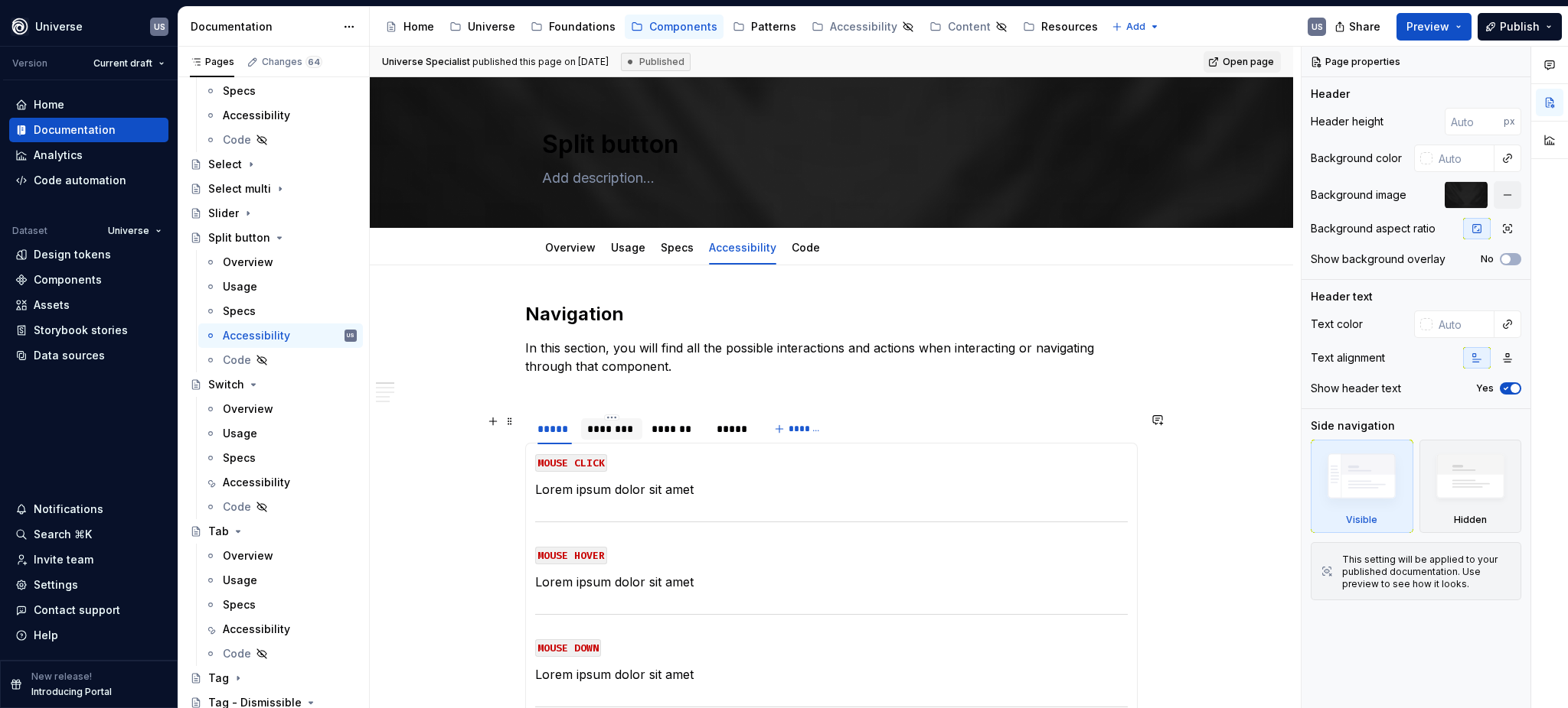
click at [625, 427] on div "********" at bounding box center [611, 429] width 49 height 15
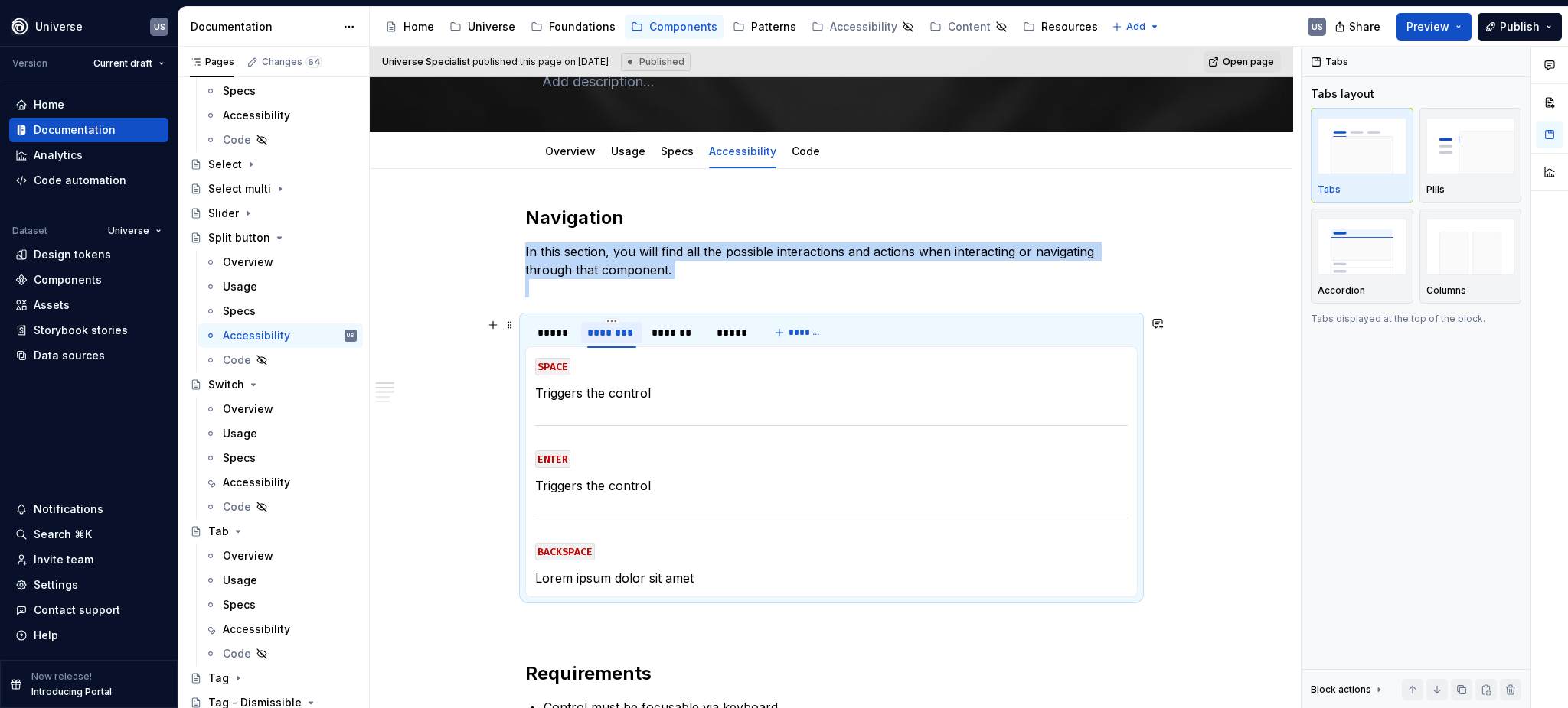
scroll to position [102, 0]
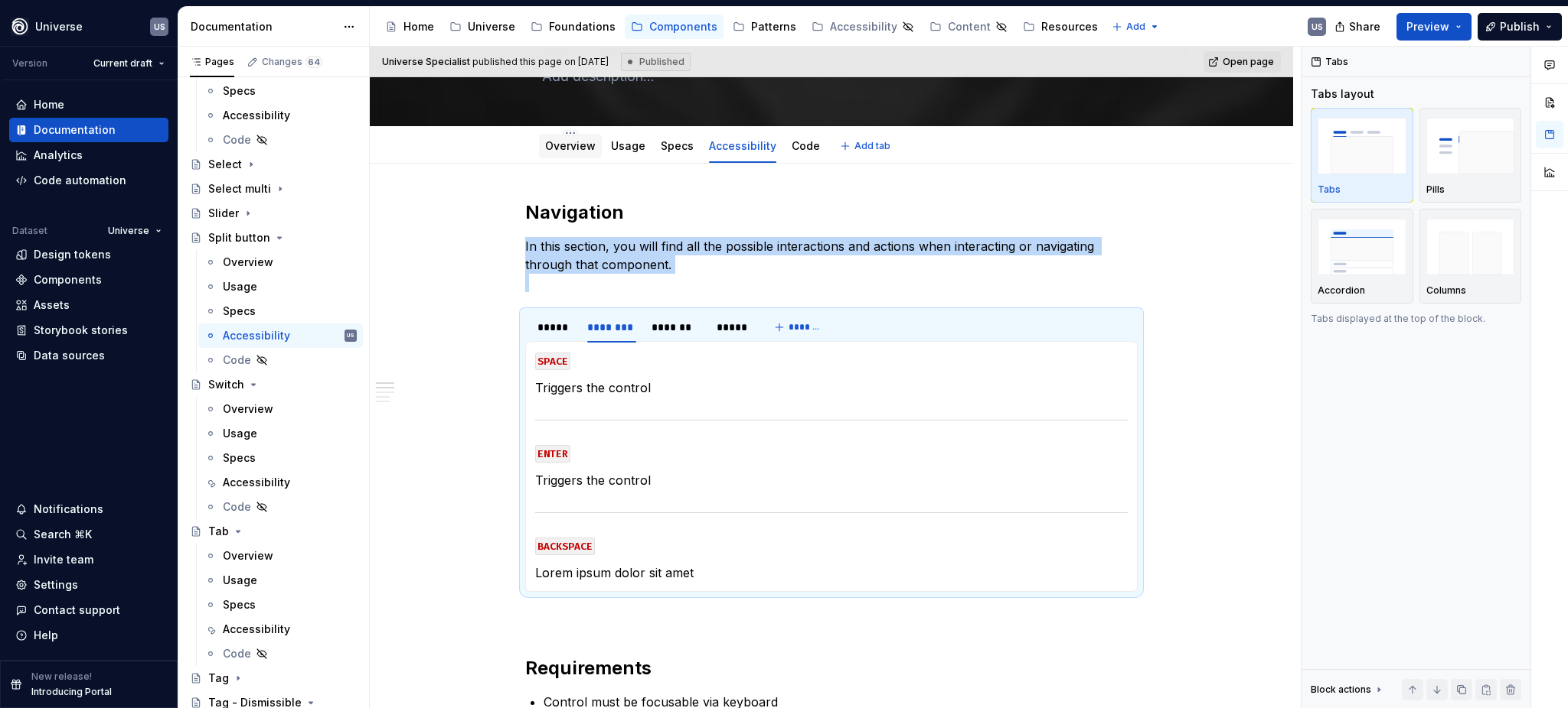
click at [578, 152] on link "Overview" at bounding box center [571, 146] width 51 height 13
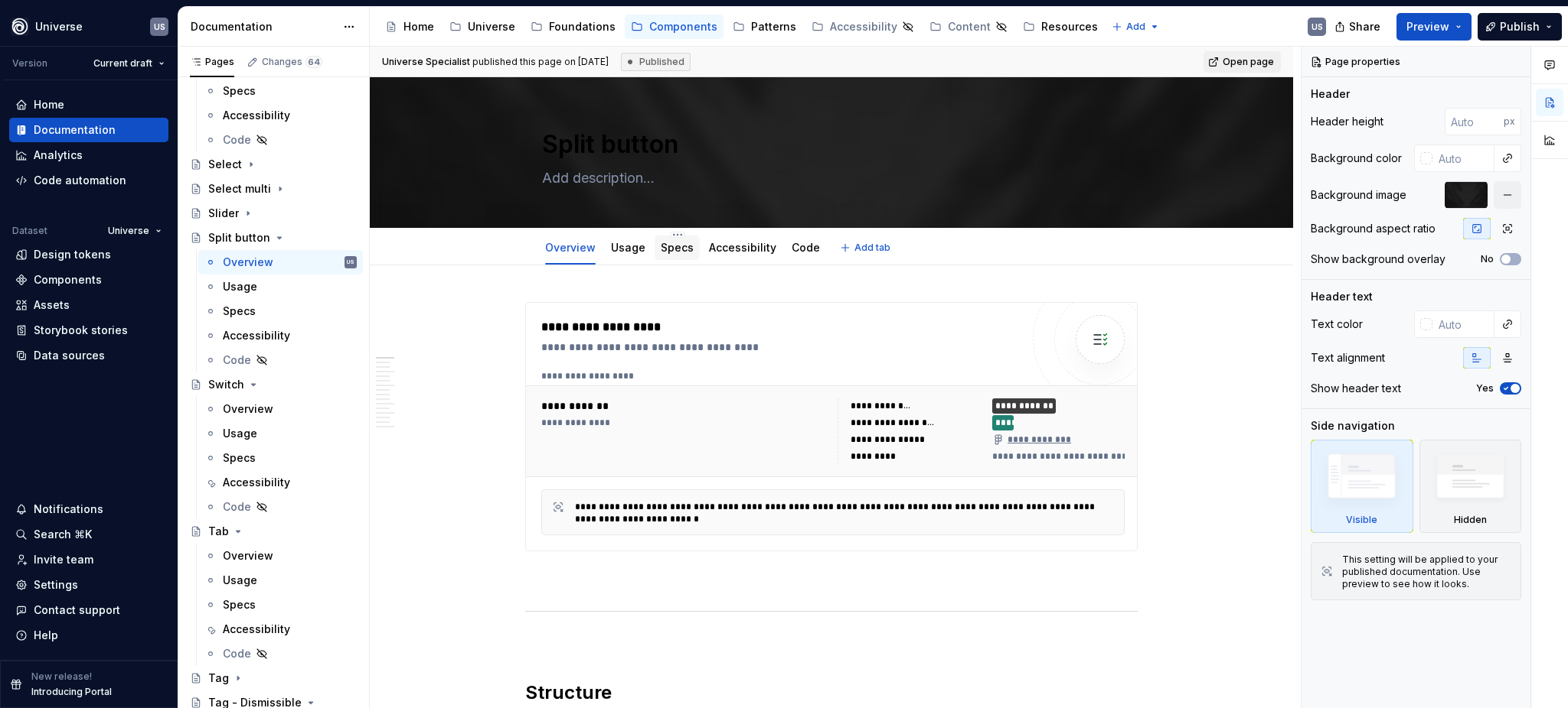
click at [679, 250] on link "Specs" at bounding box center [677, 247] width 33 height 13
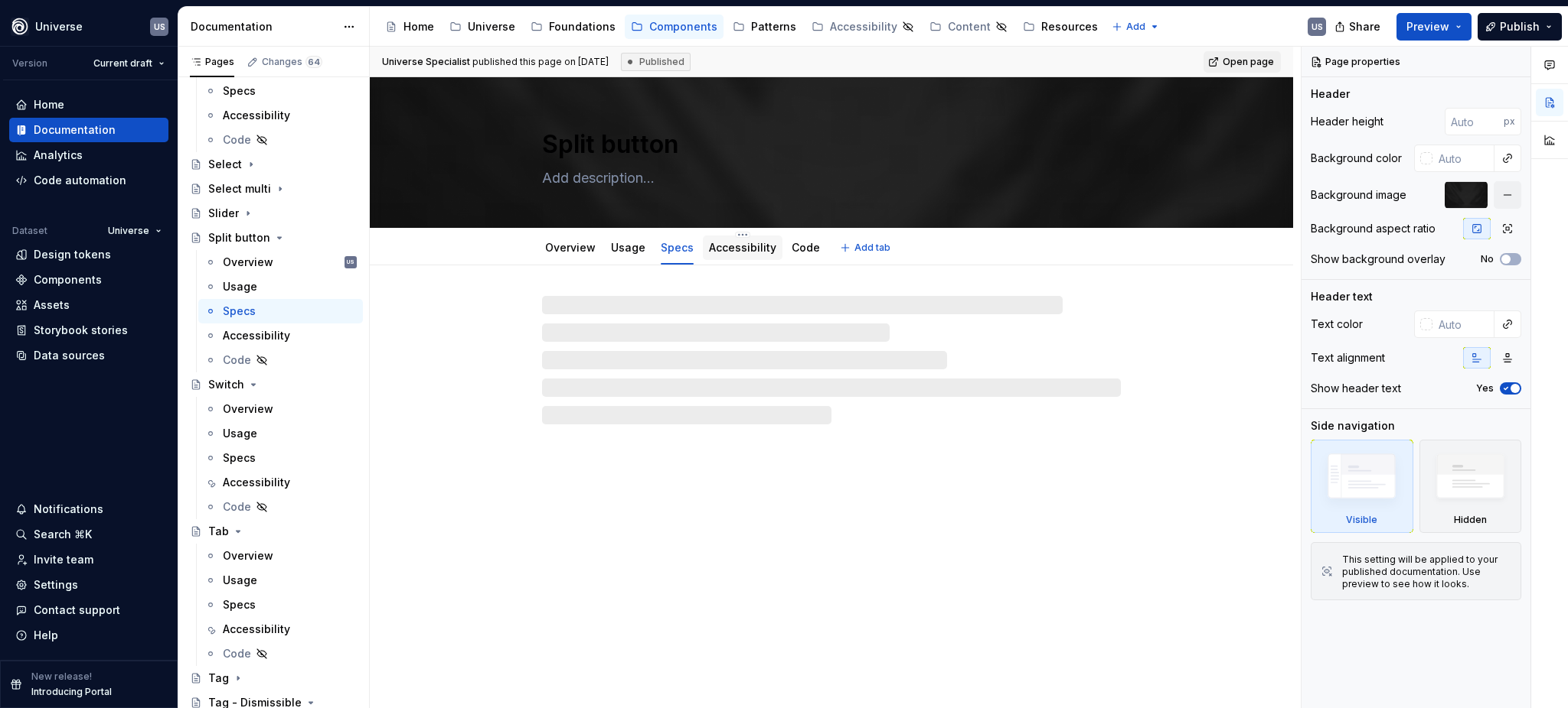
click at [744, 253] on link "Accessibility" at bounding box center [742, 247] width 68 height 13
type textarea "*"
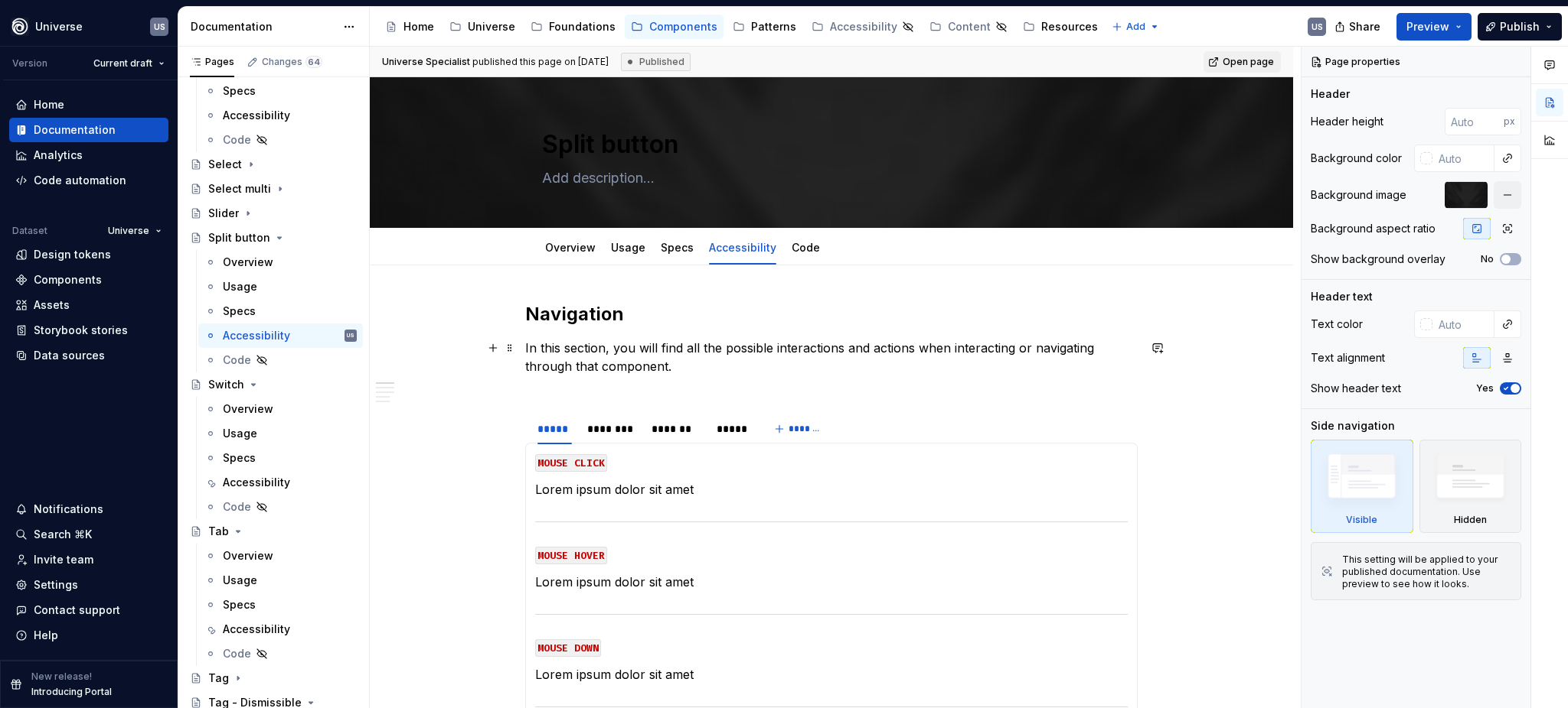
click at [578, 390] on p "In this section, you will find all the possible interactions and actions when i…" at bounding box center [831, 366] width 612 height 55
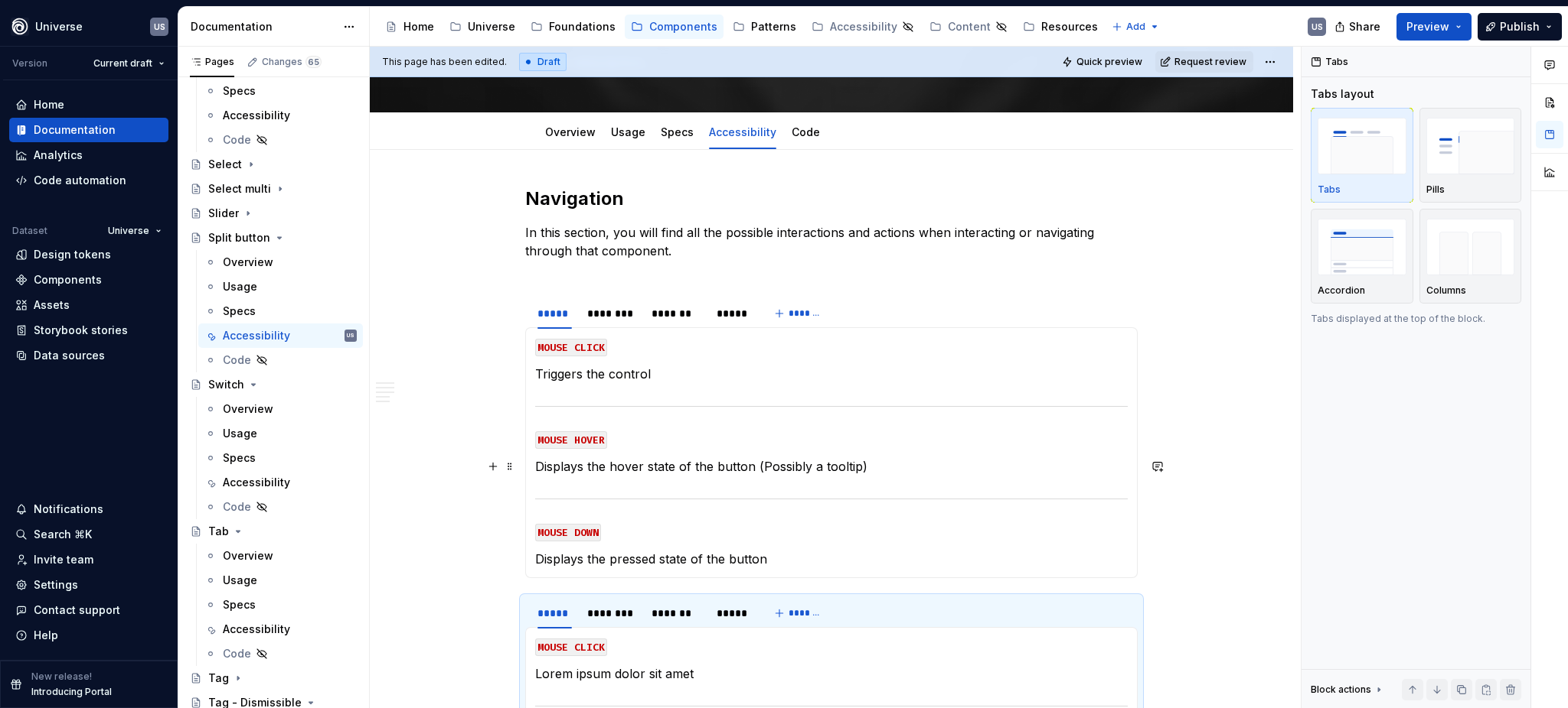
scroll to position [306, 0]
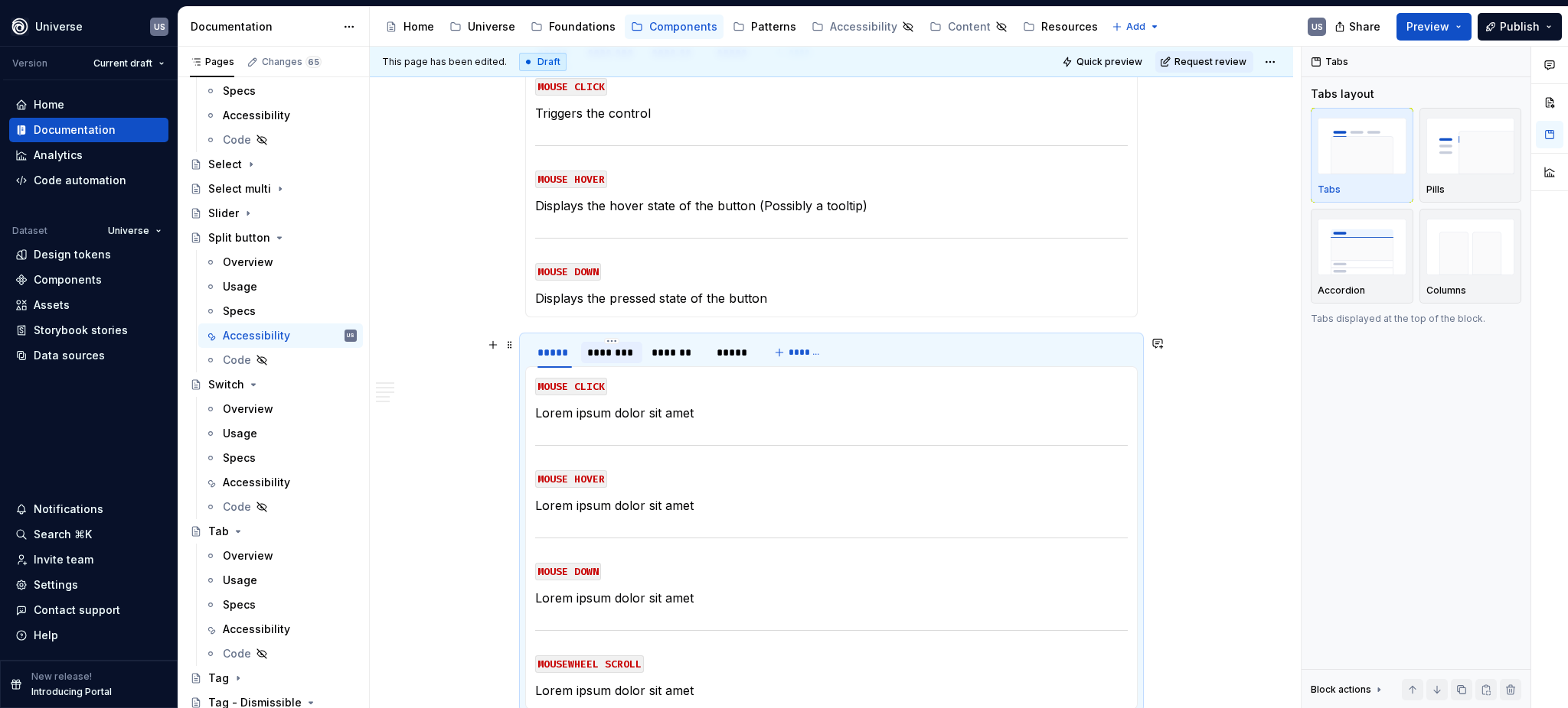
click at [619, 361] on div "********" at bounding box center [611, 352] width 61 height 21
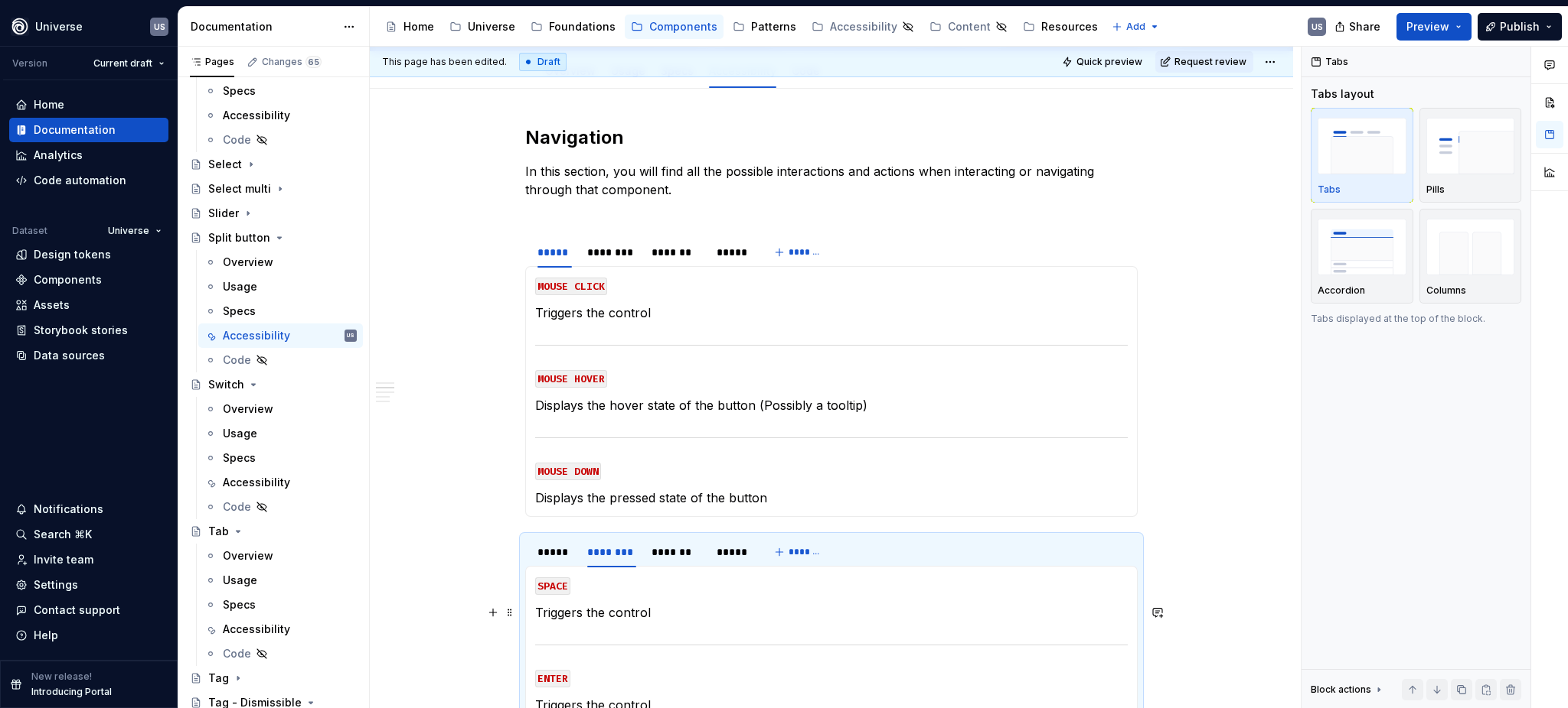
scroll to position [173, 0]
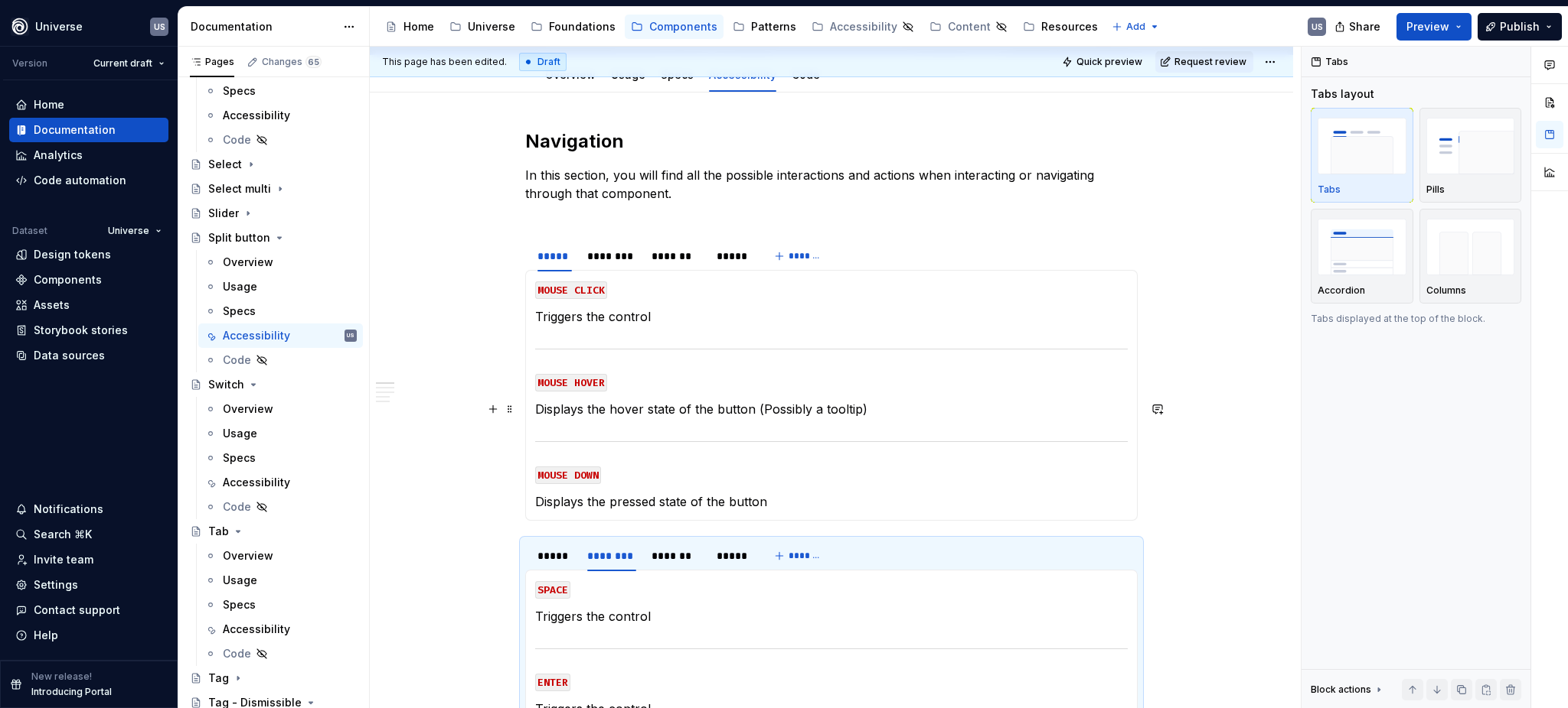
click at [644, 408] on p "Displays the hover state of the button (Possibly a tooltip)" at bounding box center [832, 409] width 593 height 19
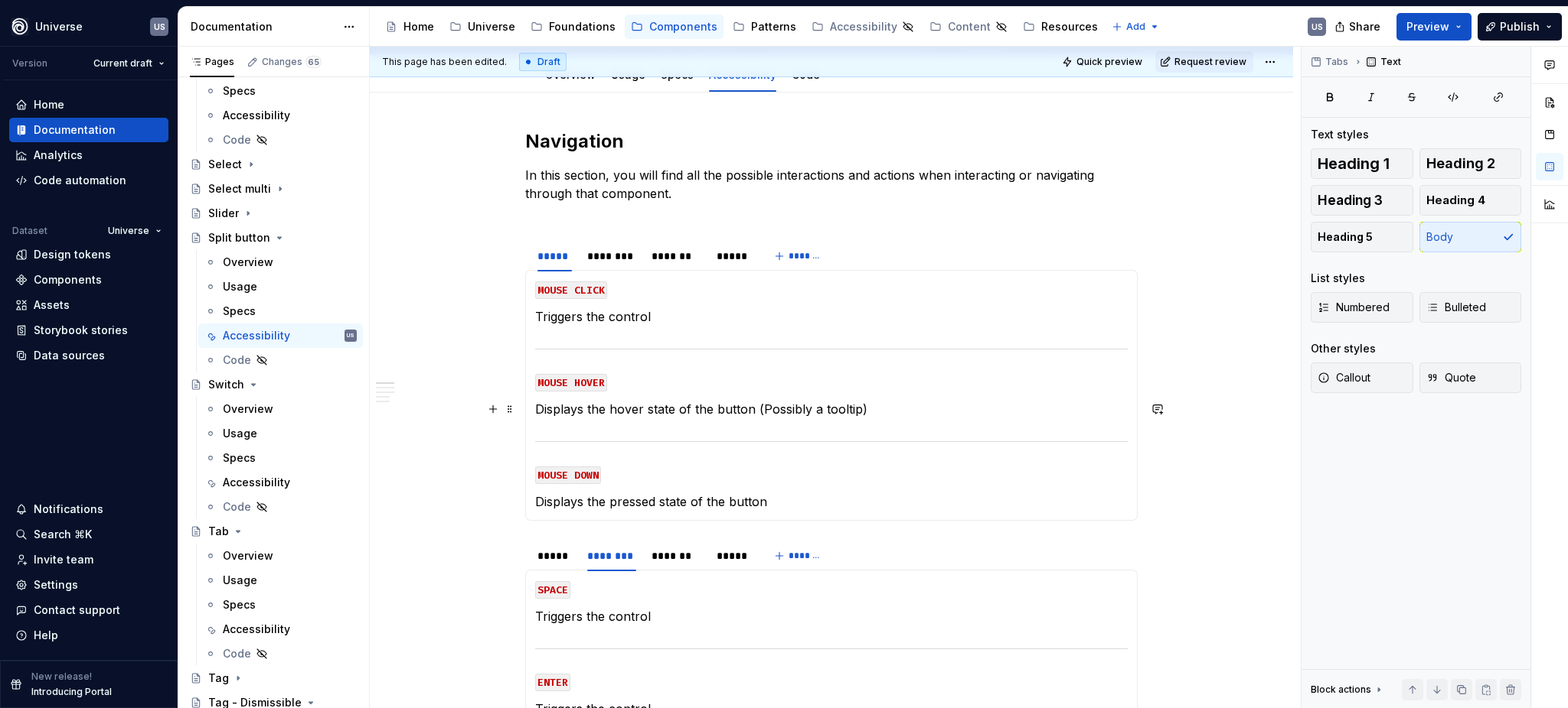
click at [687, 404] on p "Displays the hover state of the button (Possibly a tooltip)" at bounding box center [832, 409] width 593 height 19
click at [874, 405] on p "Displays the hover state of the button (Possibly a tooltip)" at bounding box center [832, 409] width 593 height 19
click at [592, 261] on div "********" at bounding box center [611, 256] width 49 height 15
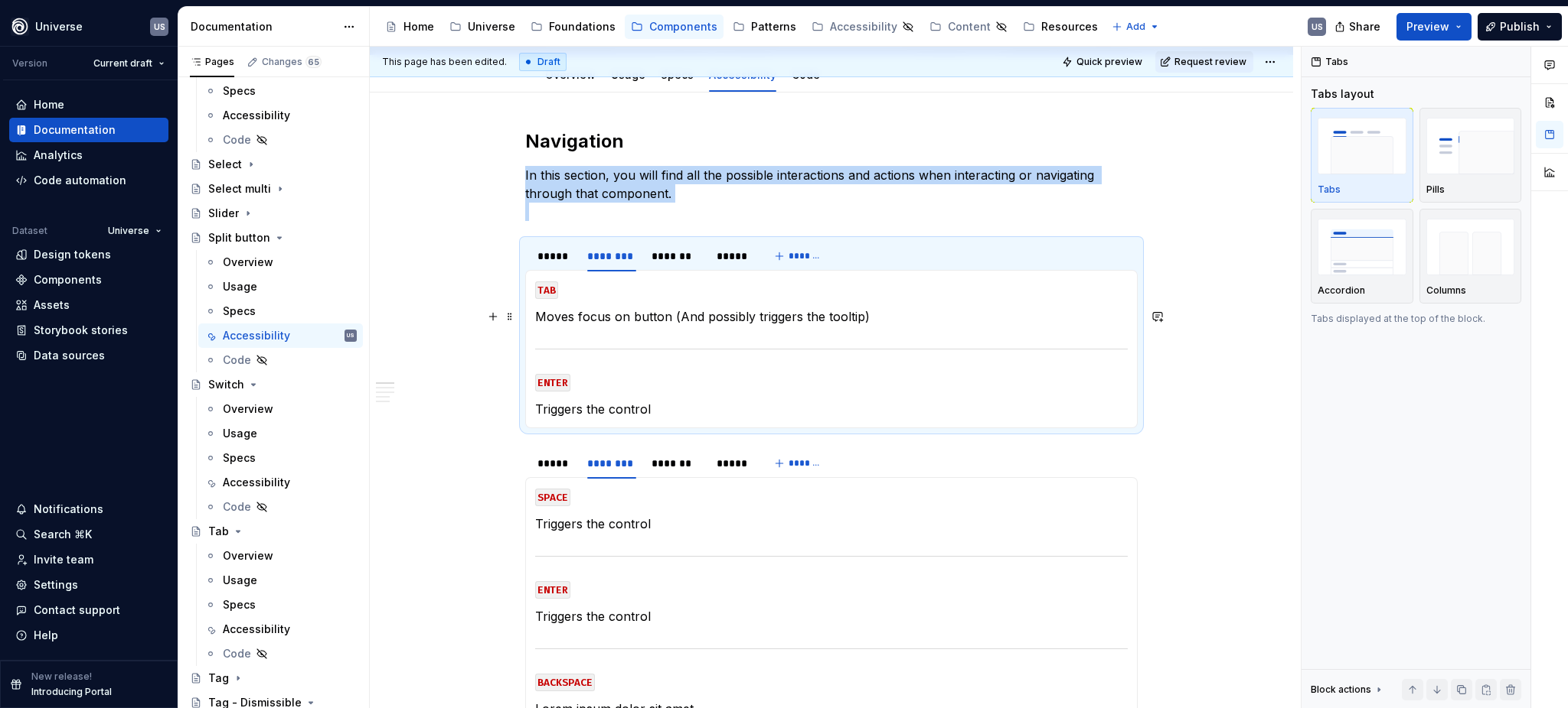
click at [879, 315] on p "Moves focus on button (And possibly triggers the tooltip)" at bounding box center [832, 316] width 593 height 19
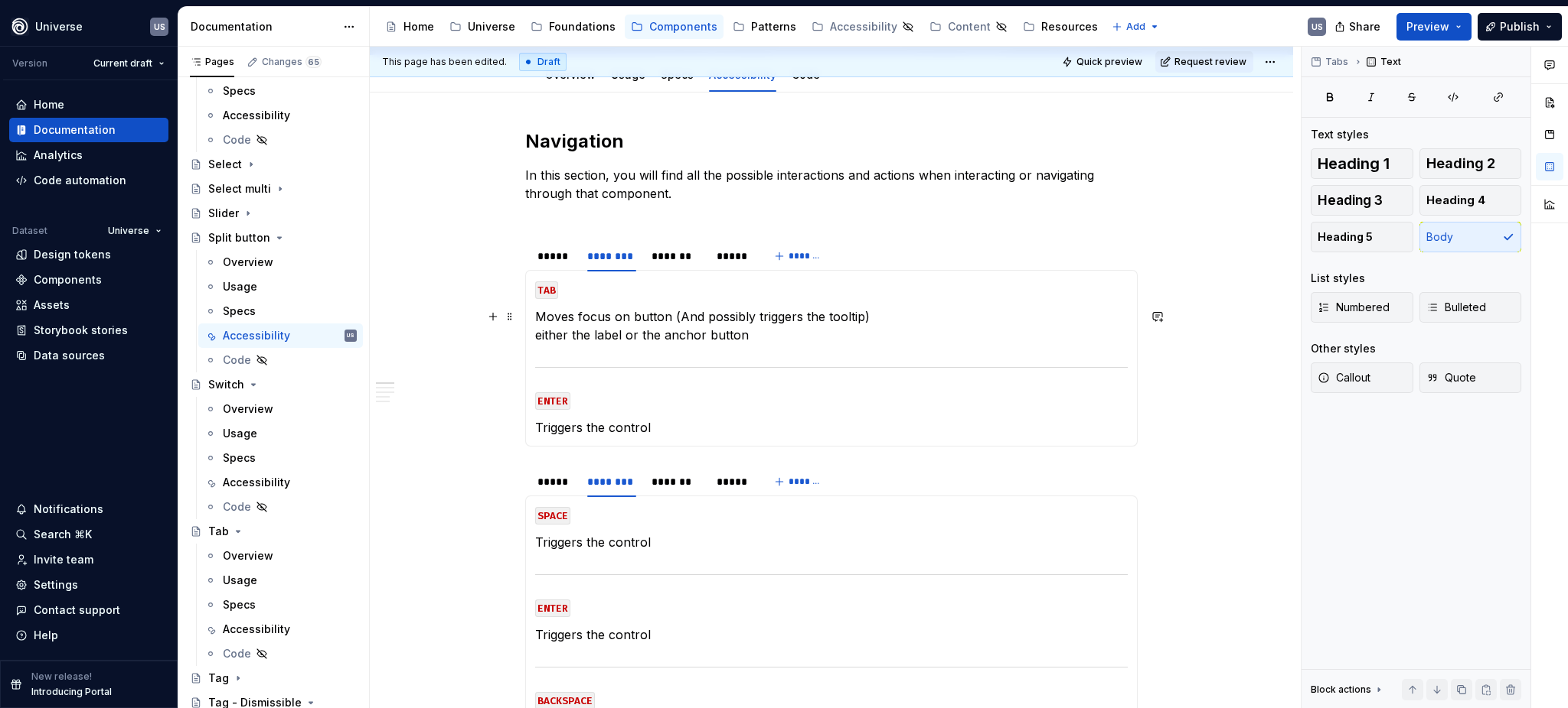
click at [662, 338] on p "Moves focus on button (And possibly triggers the tooltip) either the label or t…" at bounding box center [832, 325] width 593 height 37
click at [620, 334] on p "Moves focus on button (And possibly triggers the tooltip) either the label or t…" at bounding box center [832, 325] width 593 height 37
click at [804, 334] on p "Moves focus on button (And possibly triggers the tooltip) either the labeled se…" at bounding box center [832, 325] width 593 height 37
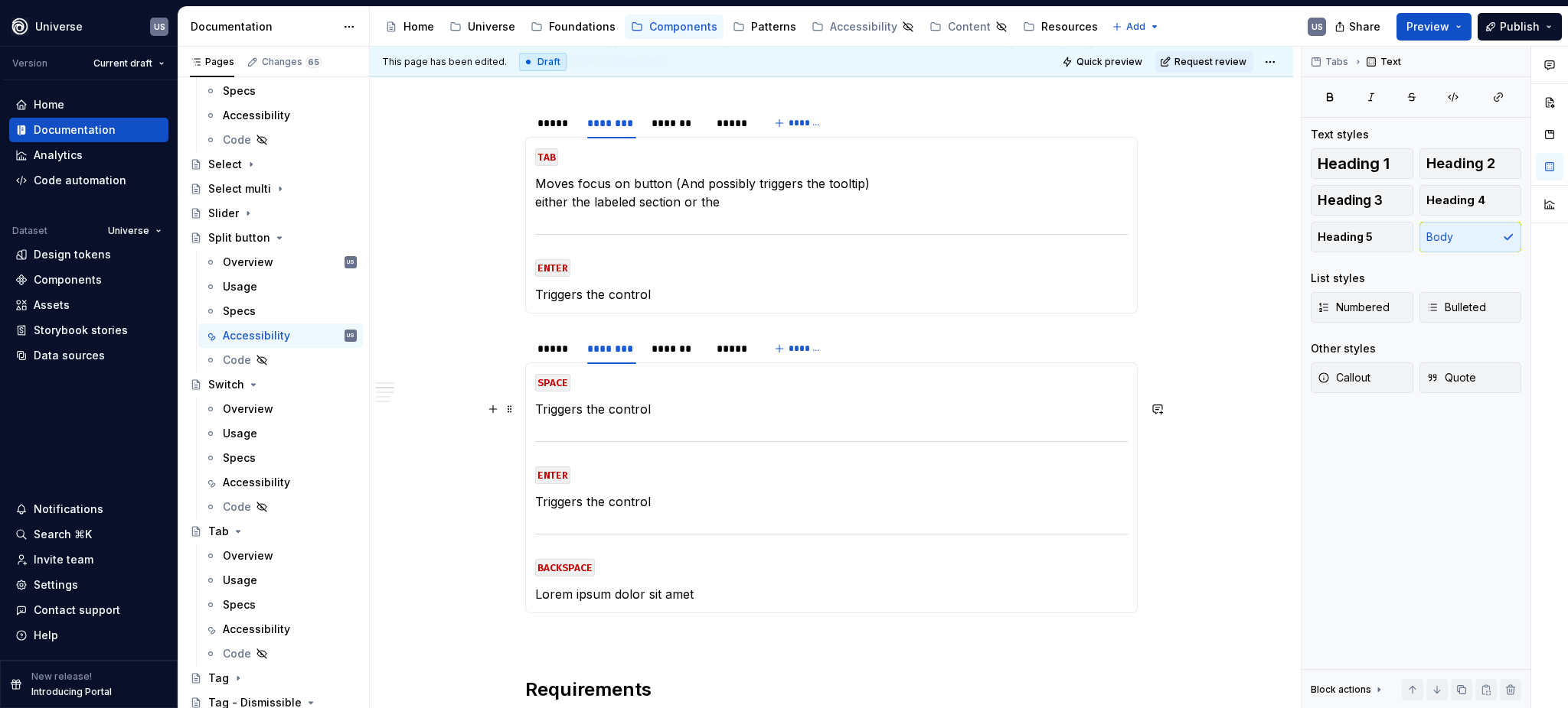
scroll to position [203, 0]
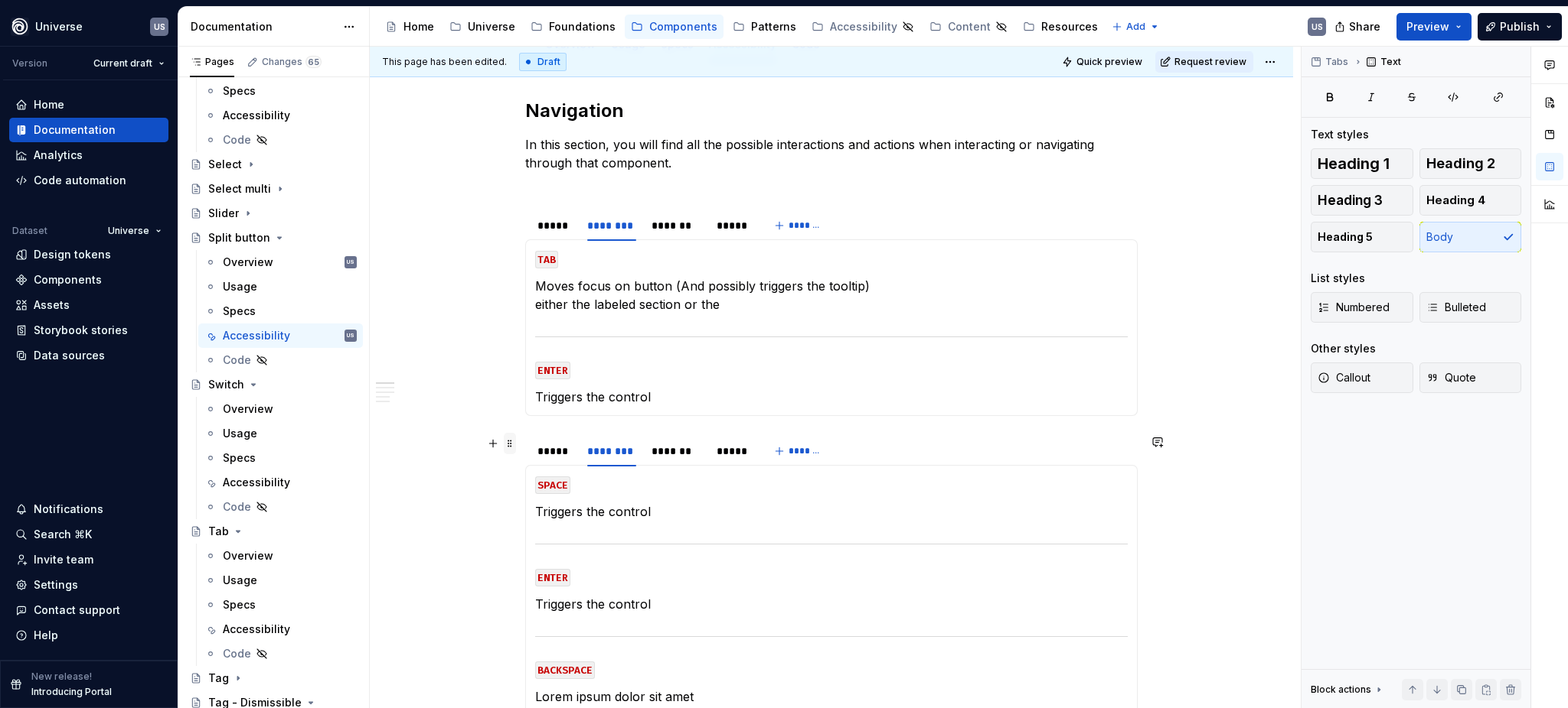
click at [509, 444] on span at bounding box center [509, 444] width 12 height 21
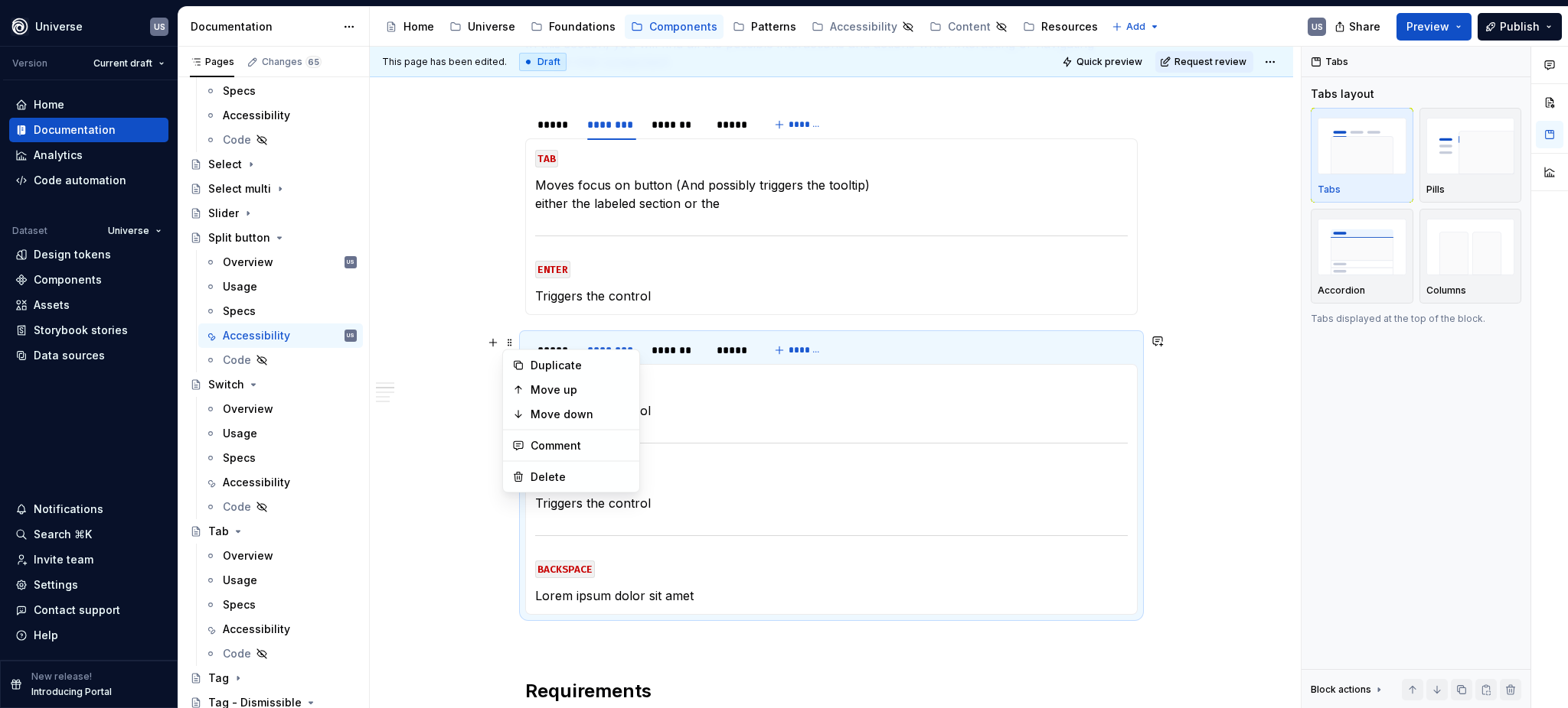
scroll to position [306, 0]
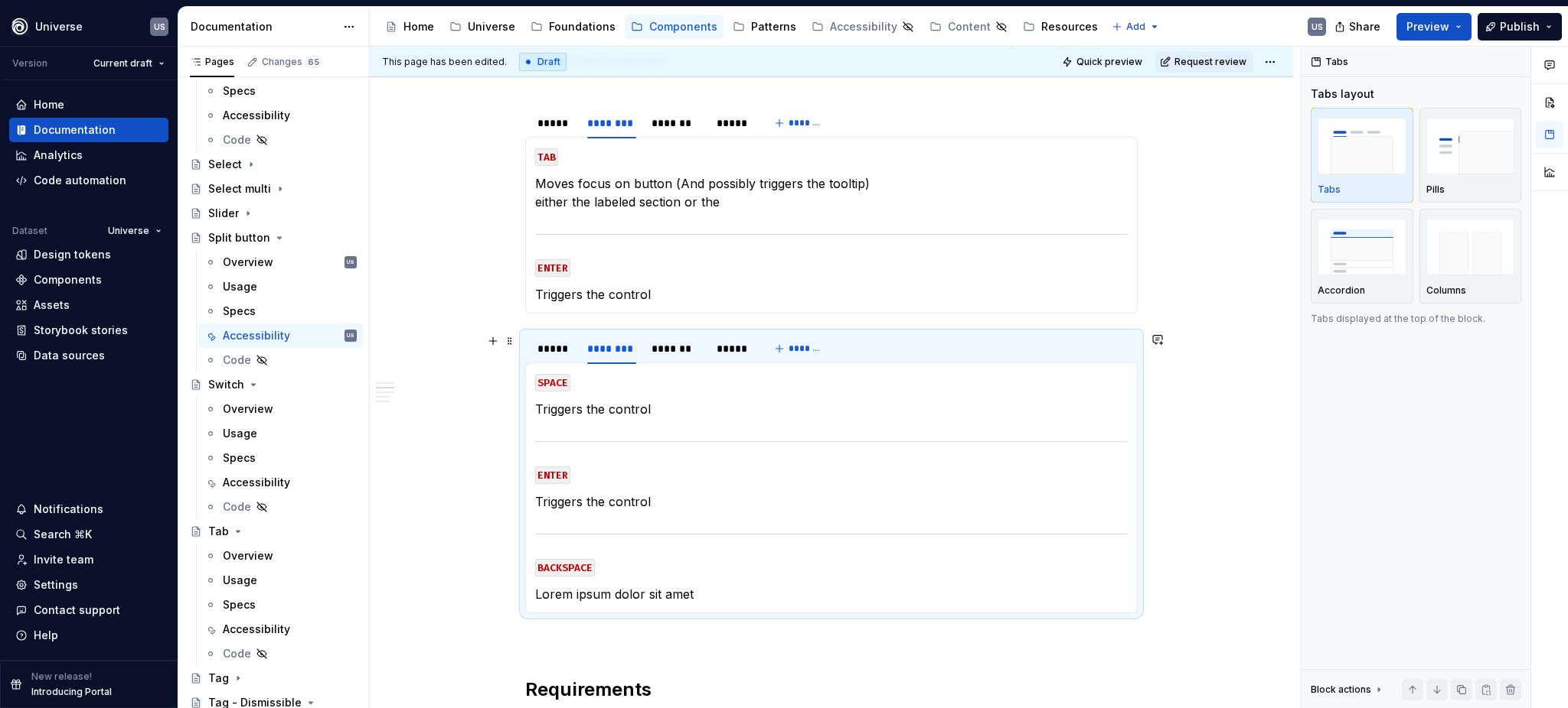
drag, startPoint x: 900, startPoint y: 339, endPoint x: 525, endPoint y: 339, distance: 375.0
click at [525, 339] on div "***** ******** ******* *****" at bounding box center [642, 352] width 235 height 38
click at [510, 343] on span at bounding box center [509, 341] width 12 height 21
click at [533, 472] on div "Delete" at bounding box center [580, 477] width 100 height 15
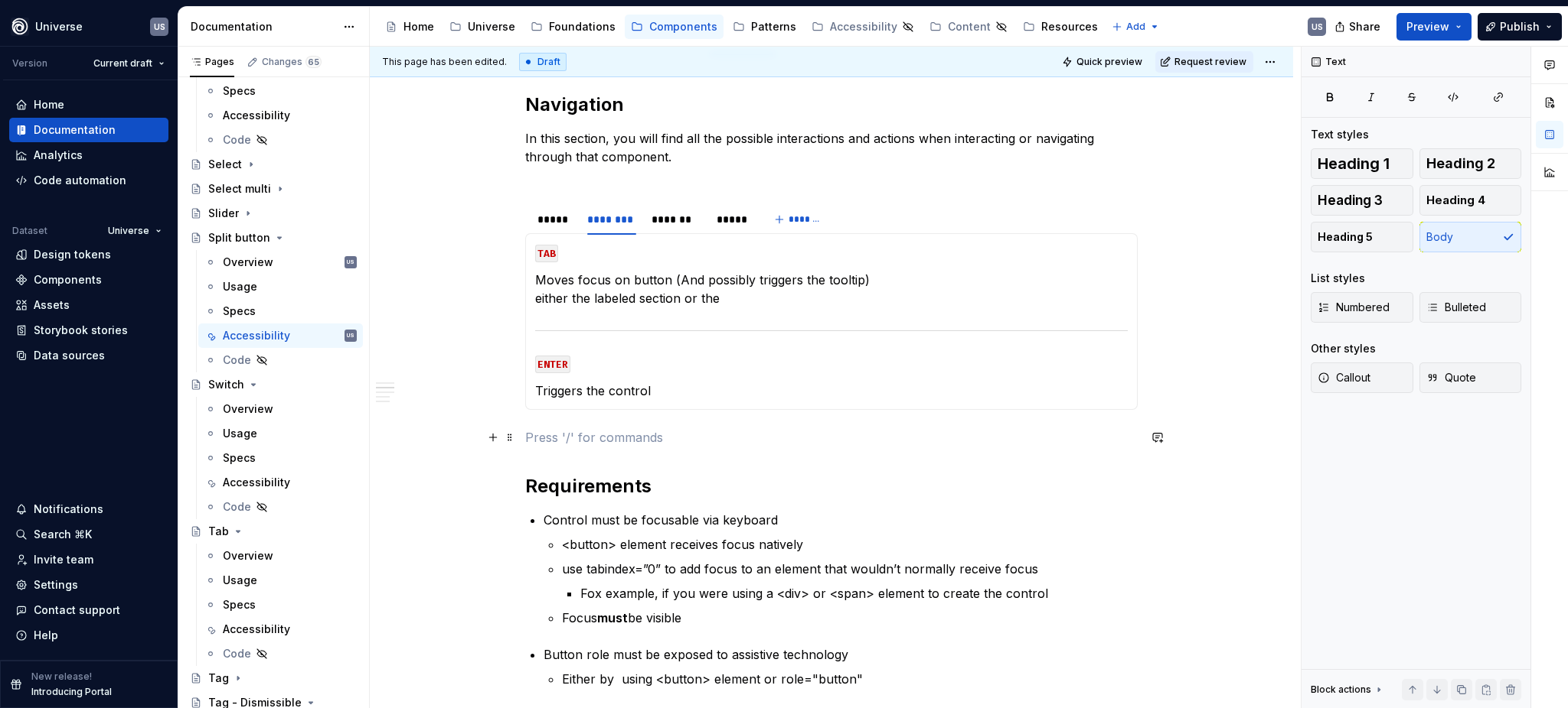
scroll to position [203, 0]
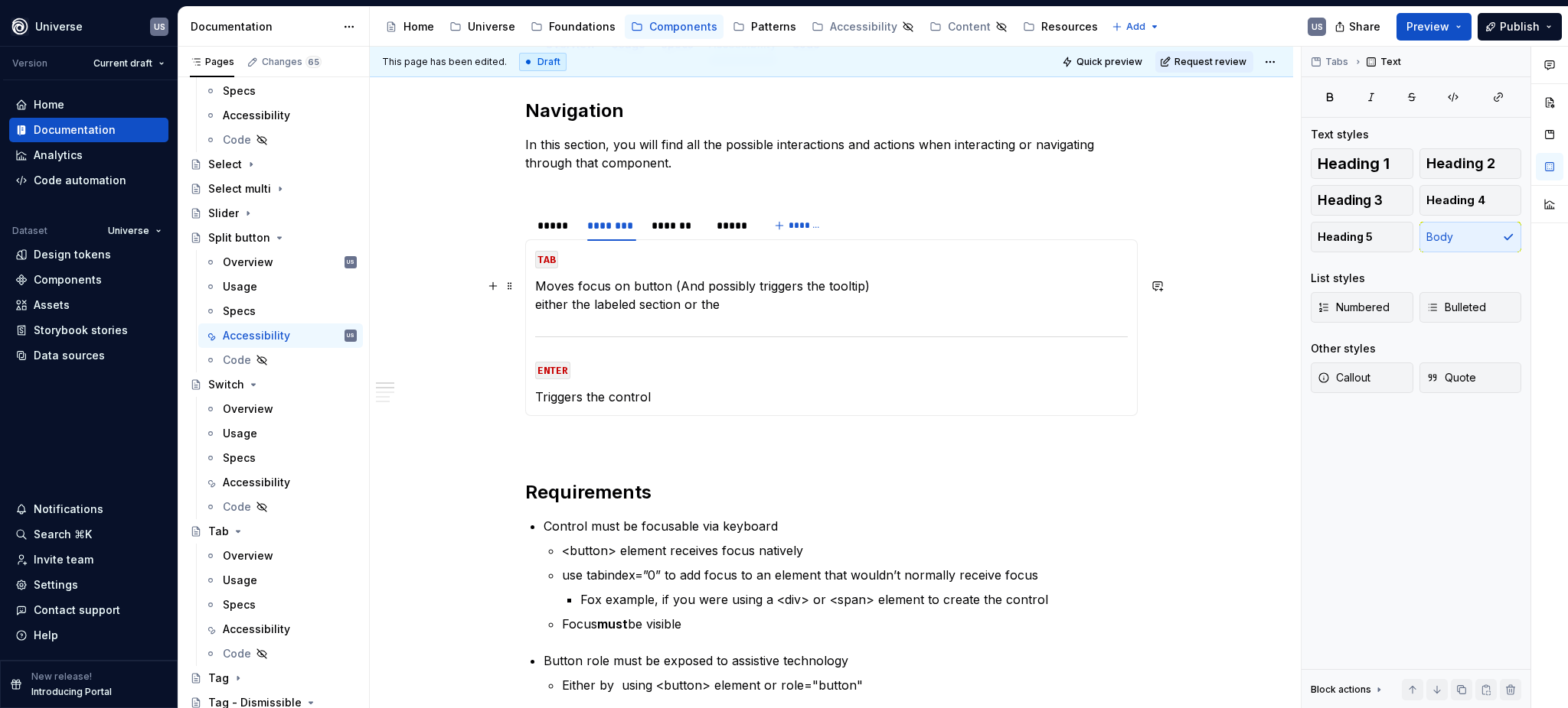
click at [642, 313] on p "Moves focus on button (And possibly triggers the tooltip) either the labeled se…" at bounding box center [832, 294] width 593 height 37
drag, startPoint x: 594, startPoint y: 304, endPoint x: 683, endPoint y: 312, distance: 89.4
click at [683, 312] on p "Moves focus on button (And possibly triggers the tooltip) either the labeled se…" at bounding box center [832, 294] width 593 height 37
click at [768, 307] on p "Moves focus on button (And possibly triggers the tooltip) either the primary bu…" at bounding box center [832, 294] width 593 height 37
click at [655, 392] on p "Triggers the control" at bounding box center [832, 396] width 593 height 19
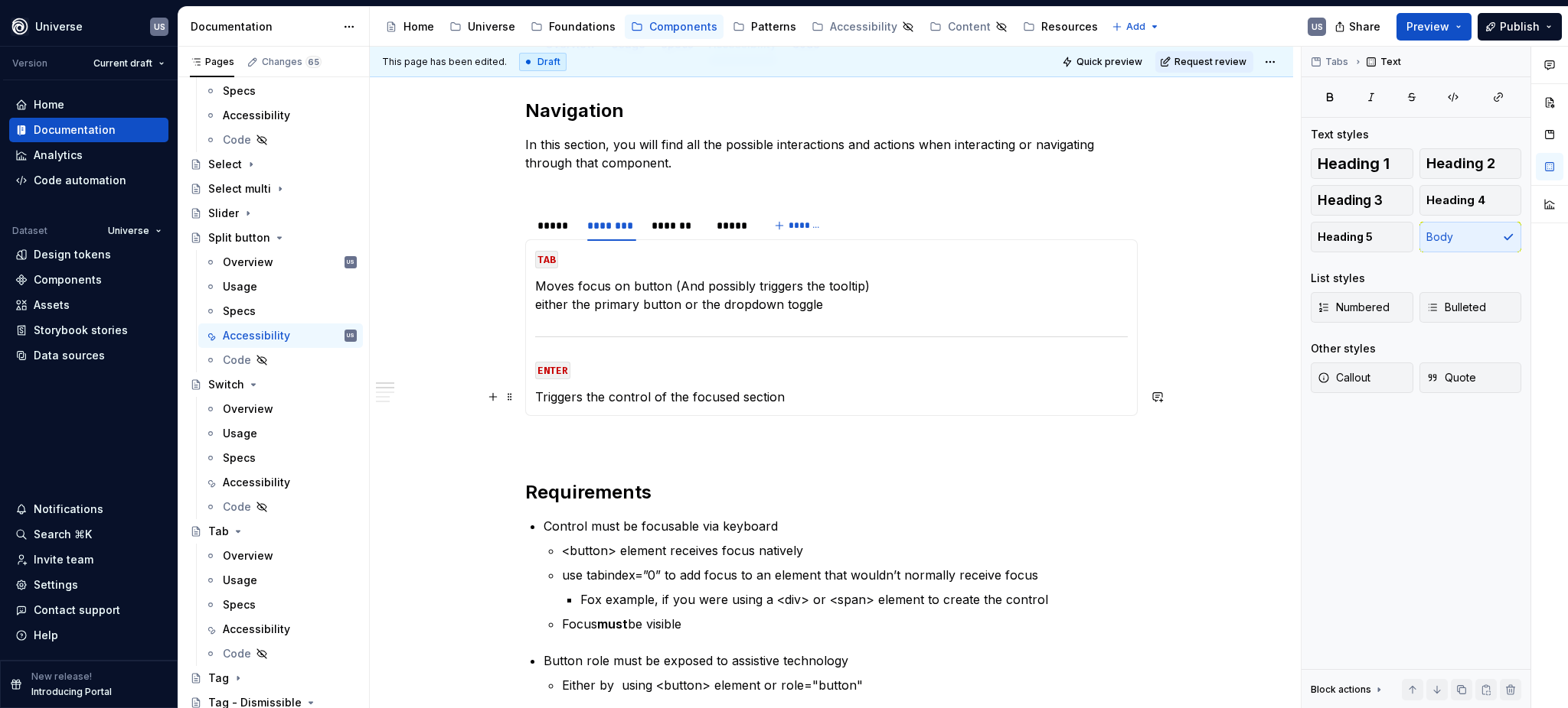
click at [760, 402] on p "Triggers the control of the focused section" at bounding box center [832, 396] width 593 height 19
click at [824, 391] on p "Triggers the control of the focused section" at bounding box center [832, 396] width 593 height 19
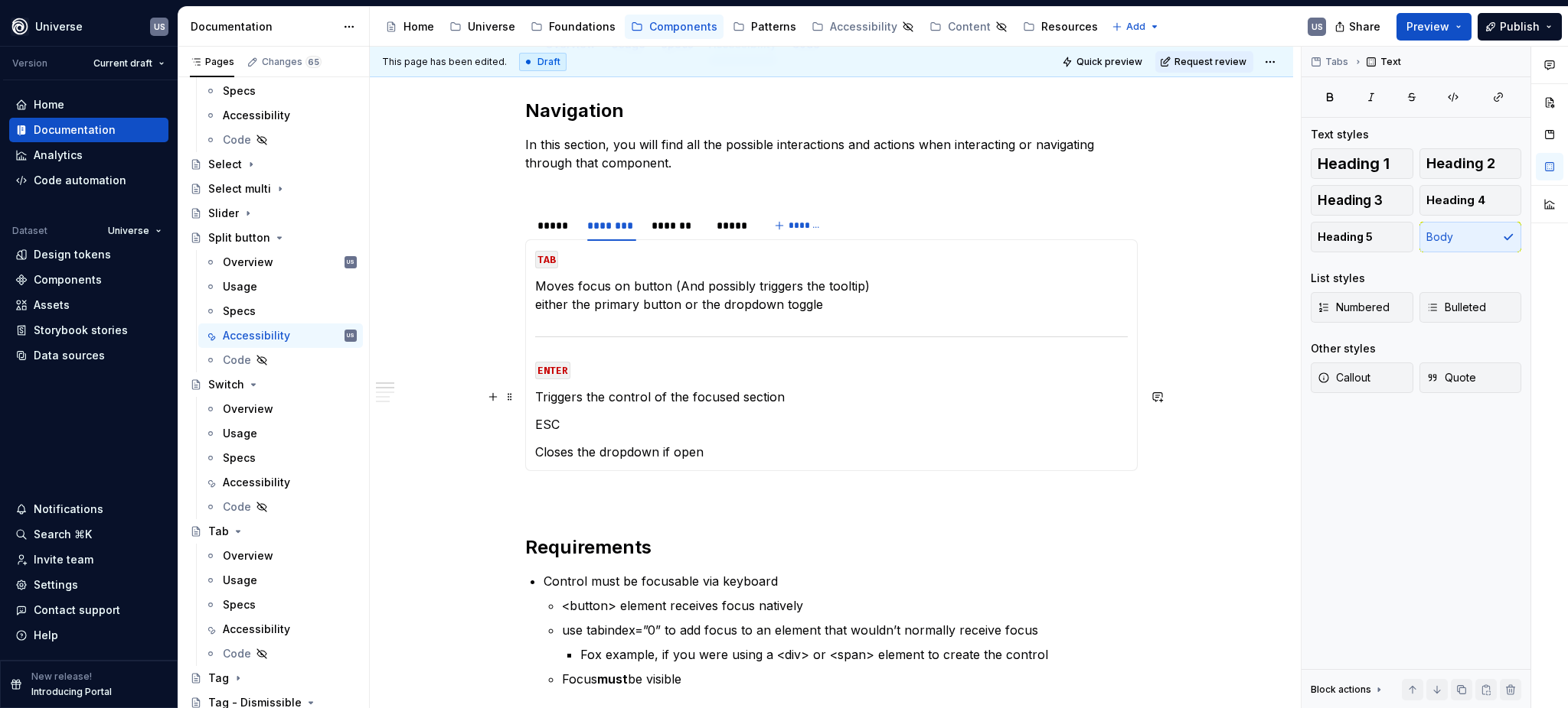
click at [817, 399] on p "Triggers the control of the focused section" at bounding box center [832, 396] width 593 height 19
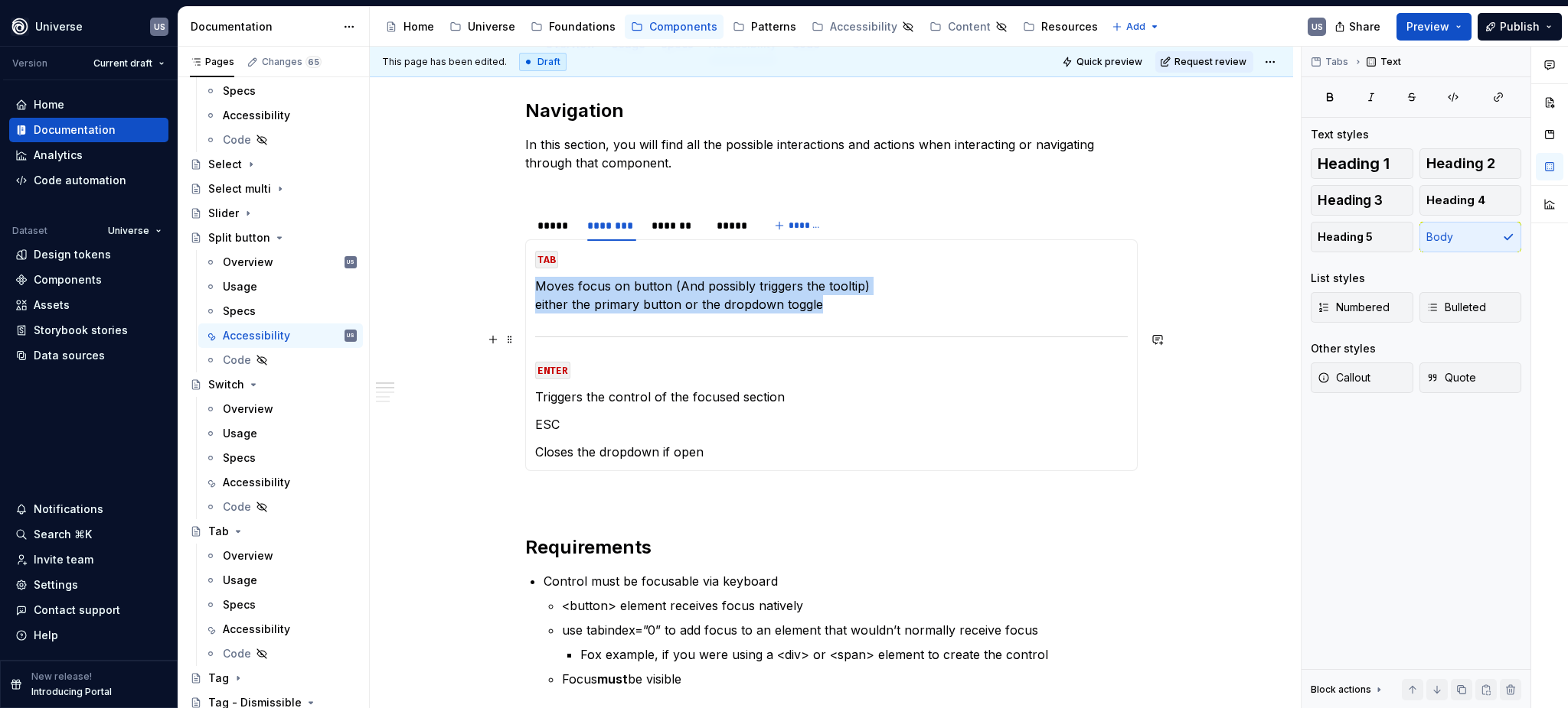
click at [833, 334] on div at bounding box center [832, 337] width 593 height 10
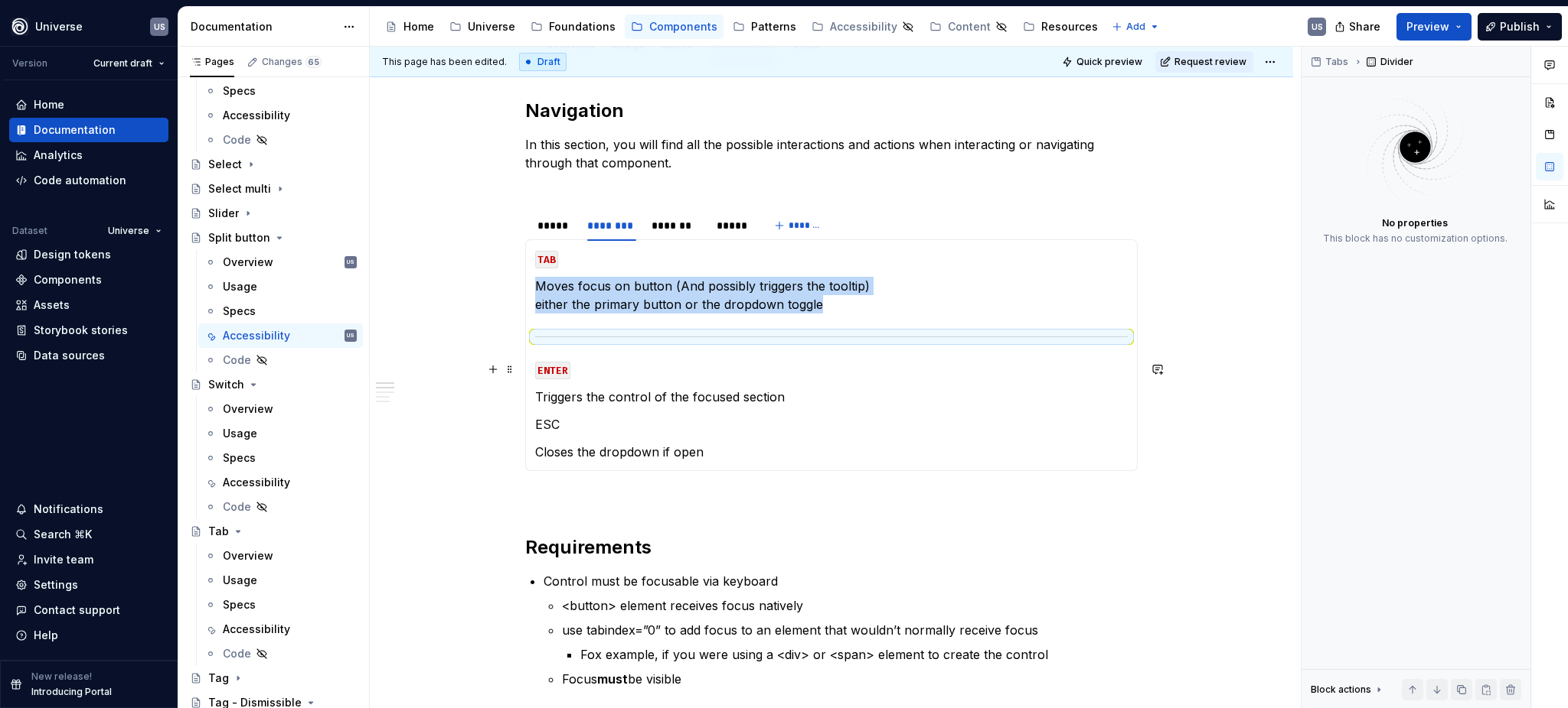
copy p "Moves focus on button (And possibly triggers the tooltip) either the primary bu…"
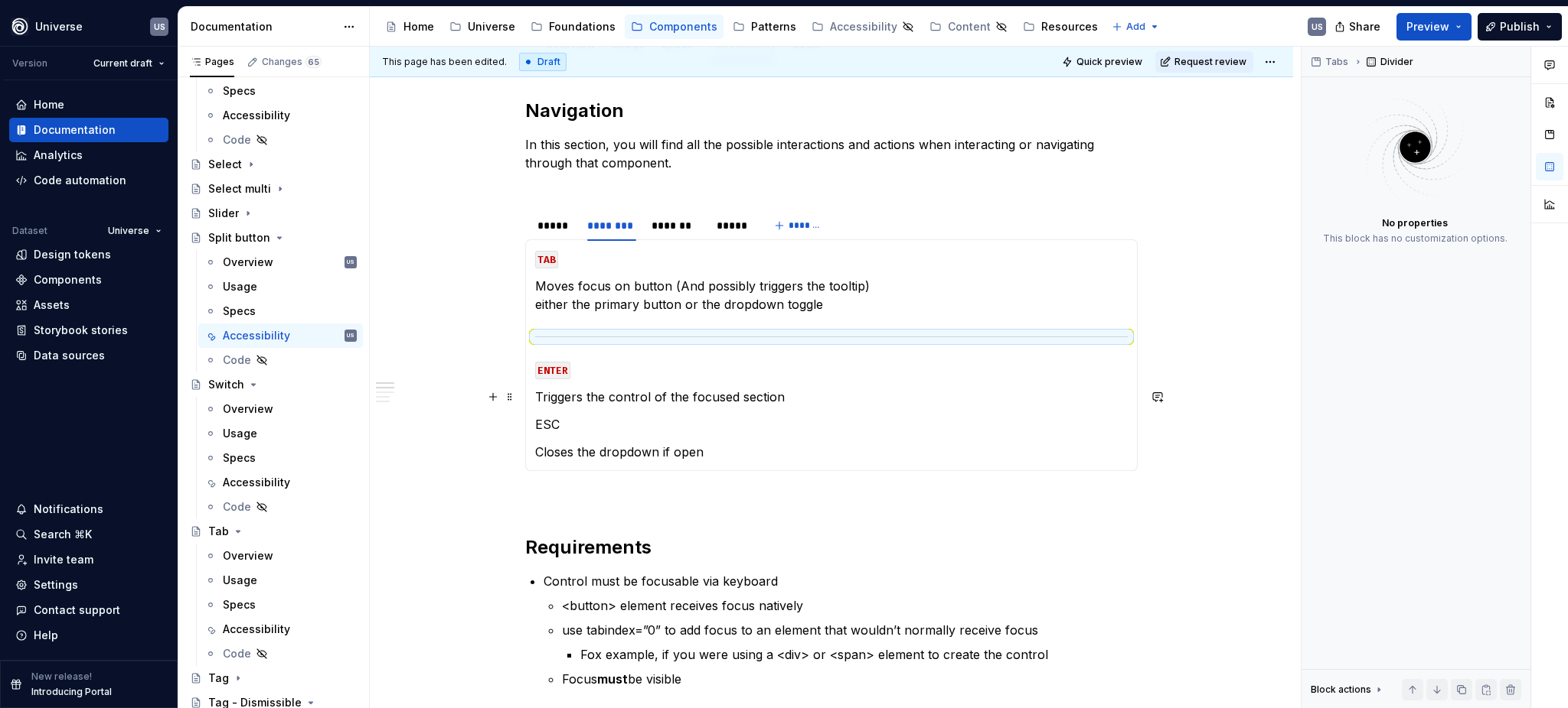
click at [811, 400] on p "Triggers the control of the focused section" at bounding box center [832, 396] width 593 height 19
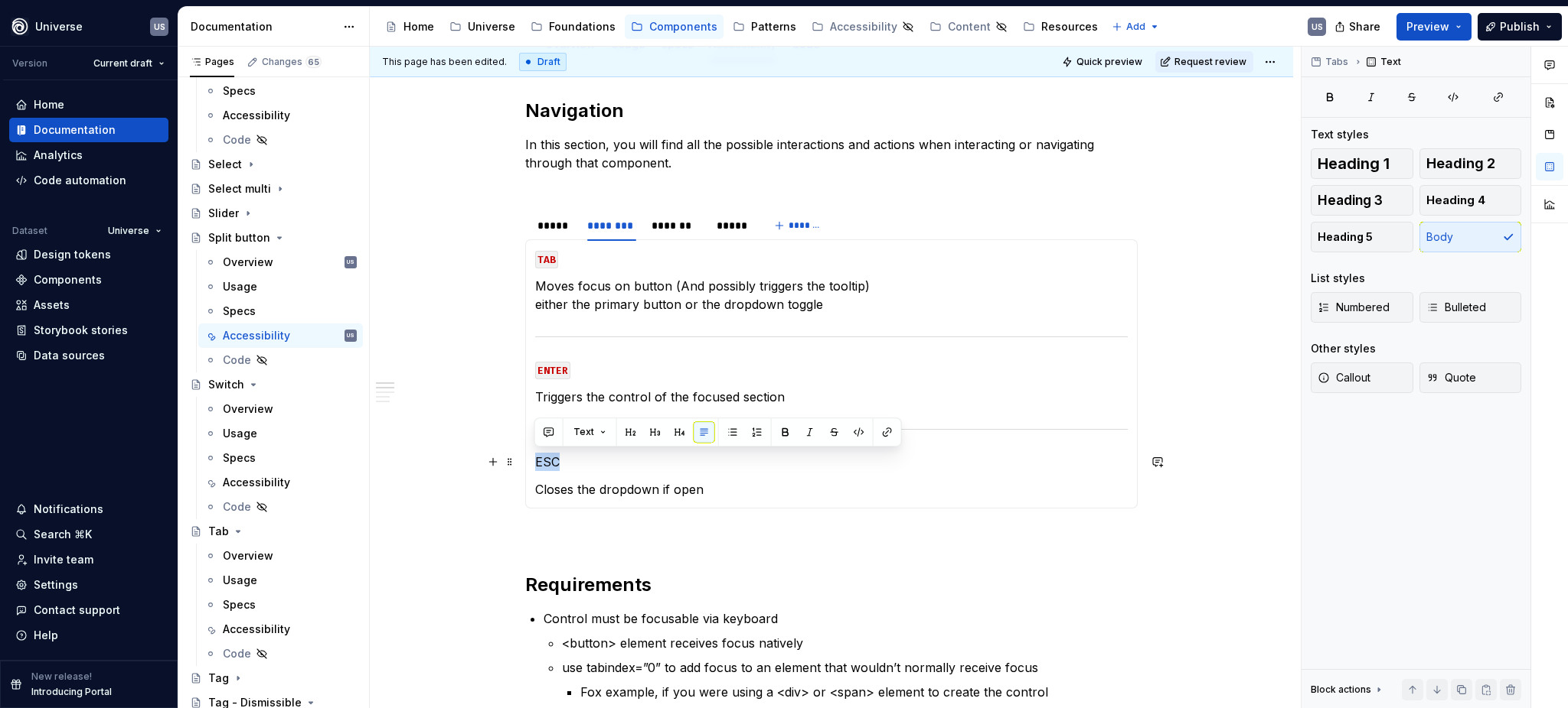
drag, startPoint x: 576, startPoint y: 462, endPoint x: 868, endPoint y: 457, distance: 292.0
click at [526, 458] on div "MOUSE CLICK Triggers the control MOUSE HOVER Displays the hover state of the bu…" at bounding box center [831, 374] width 612 height 269
click at [855, 430] on button "button" at bounding box center [859, 432] width 21 height 21
click at [733, 485] on p "Closes the dropdown if open" at bounding box center [832, 489] width 593 height 19
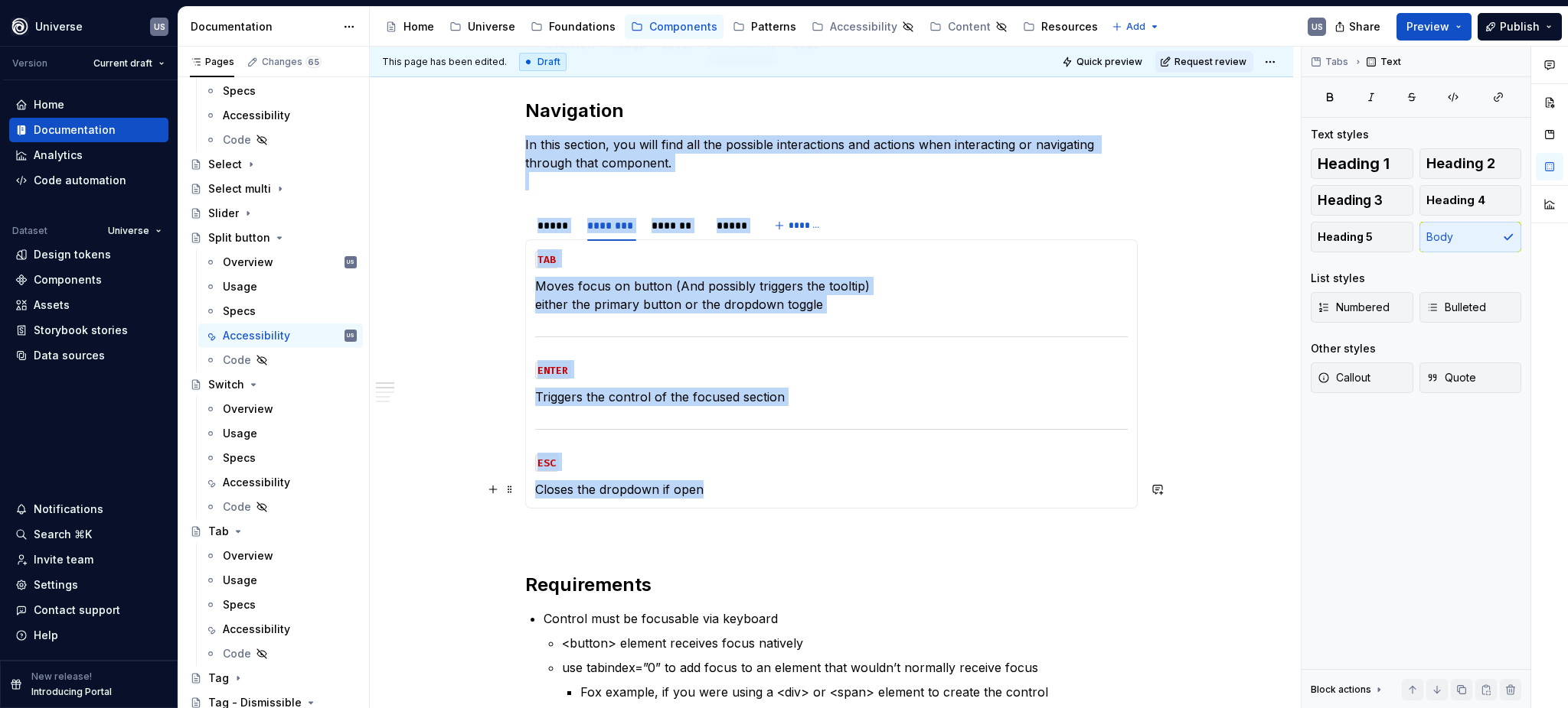
click at [733, 485] on p "Closes the dropdown if open" at bounding box center [832, 489] width 593 height 19
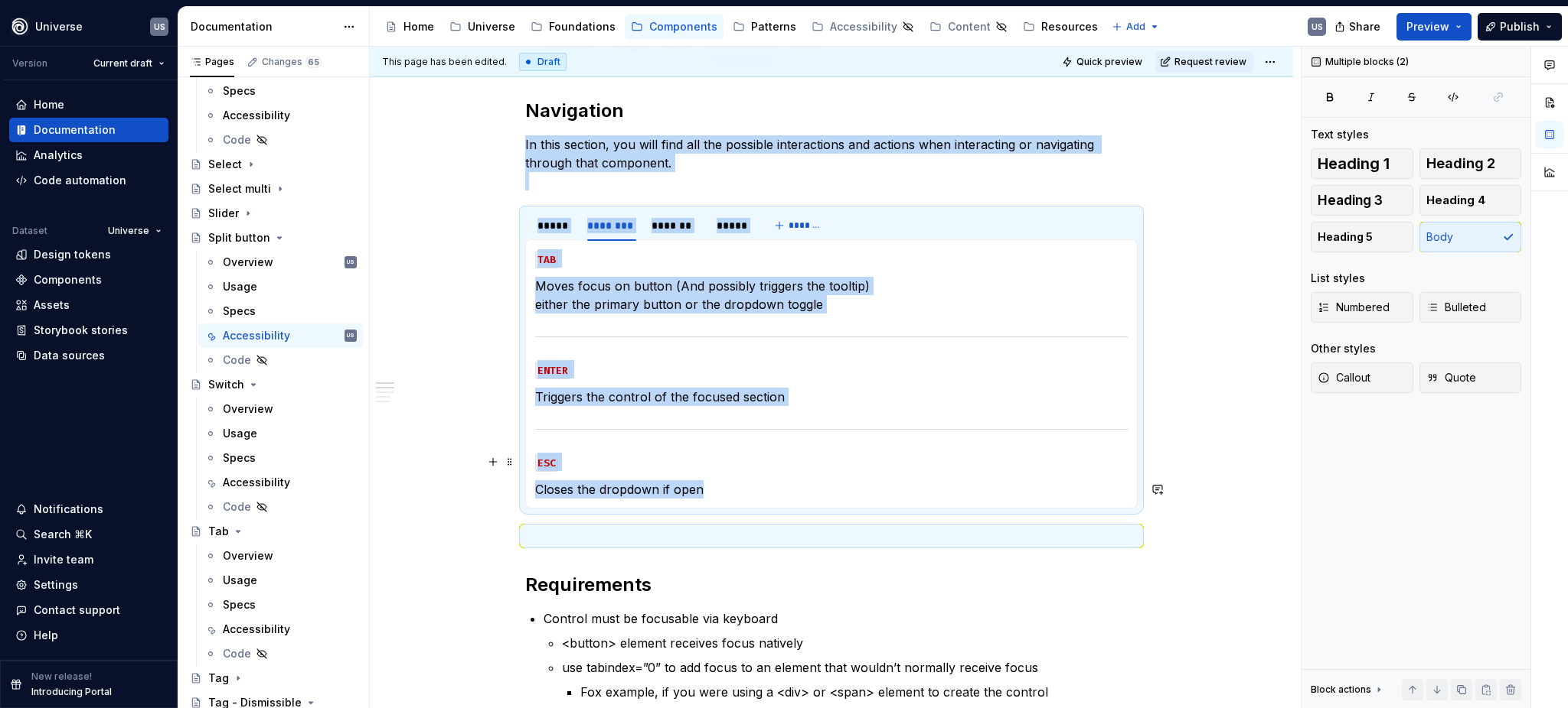
click at [782, 459] on p "ESC" at bounding box center [832, 462] width 593 height 19
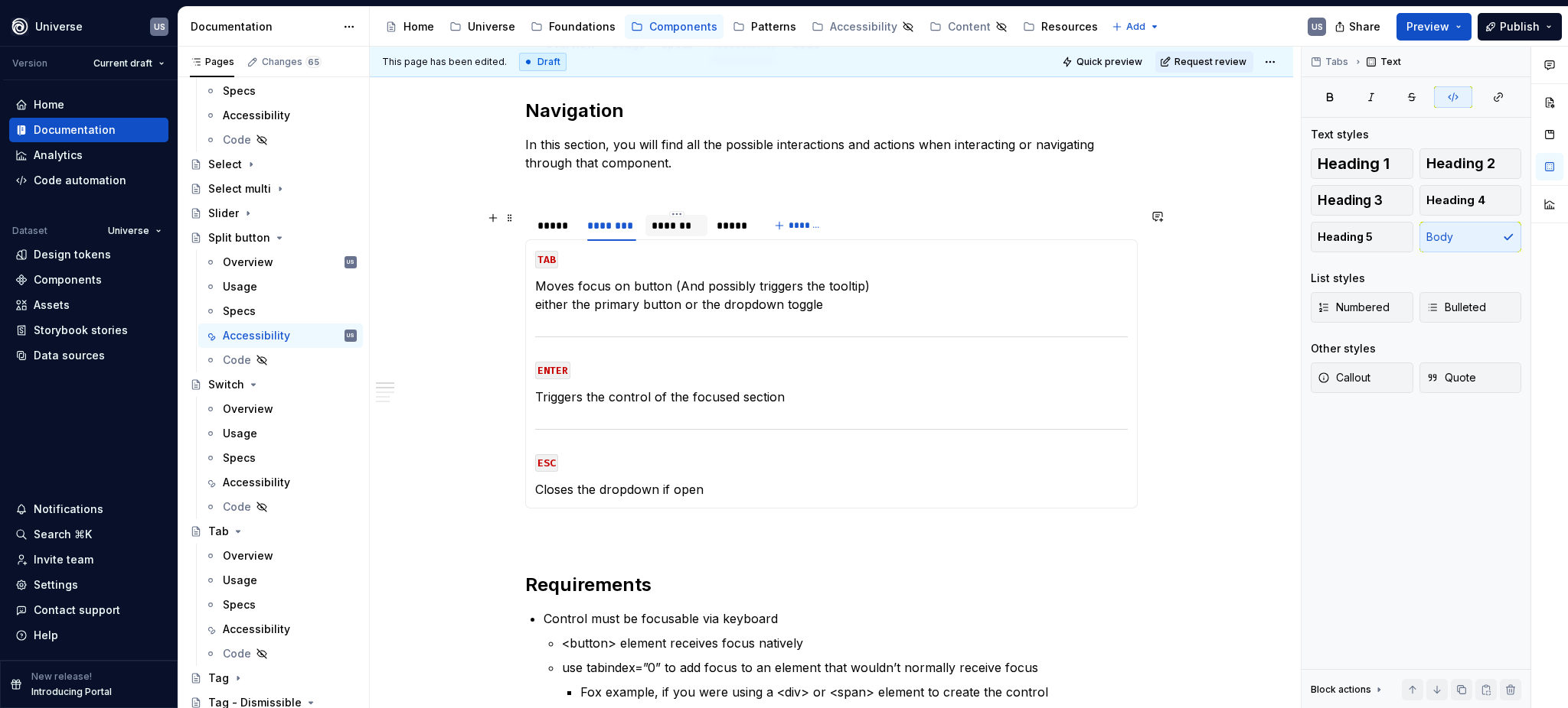
click at [668, 225] on div "*******" at bounding box center [676, 225] width 49 height 15
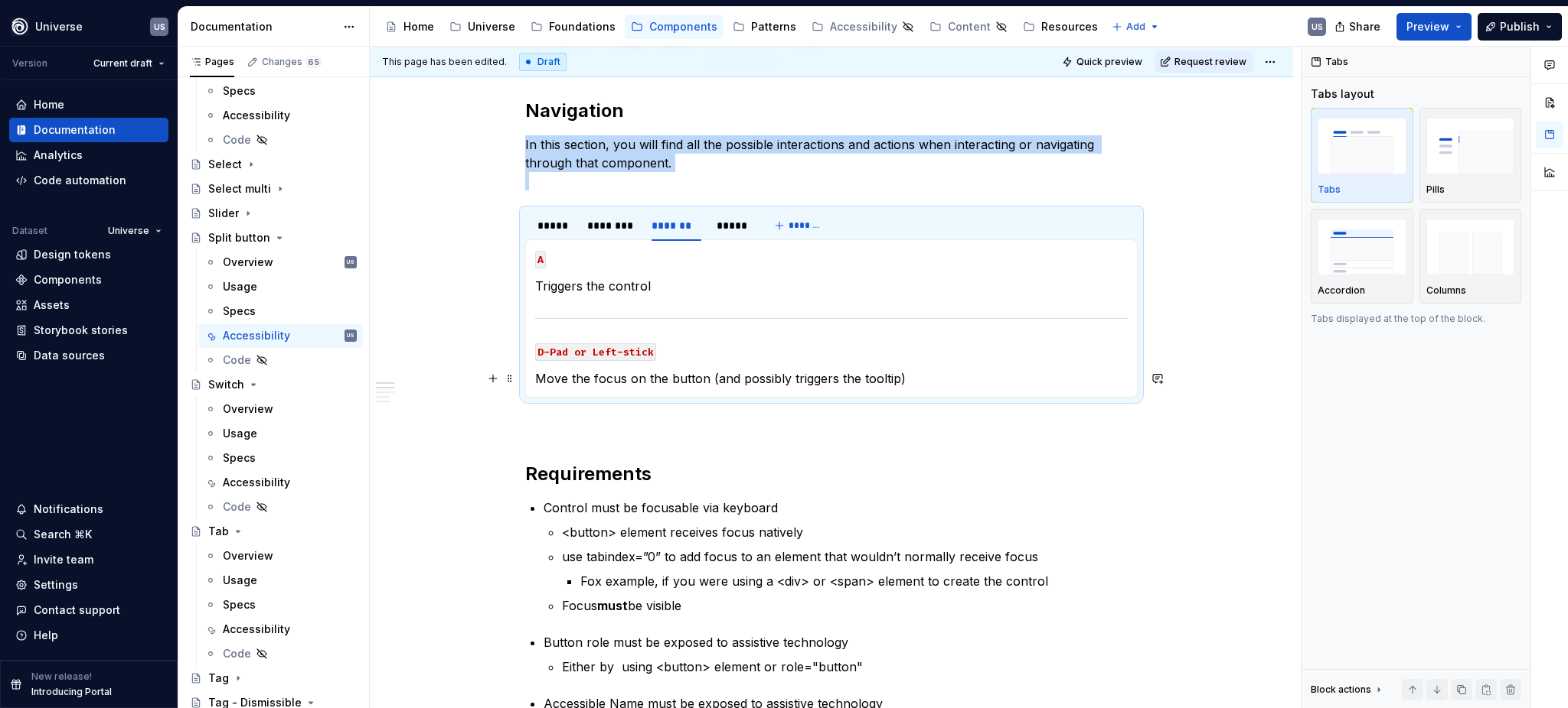
click at [935, 378] on p "Move the focus on the button (and possibly triggers the tooltip)" at bounding box center [832, 378] width 593 height 19
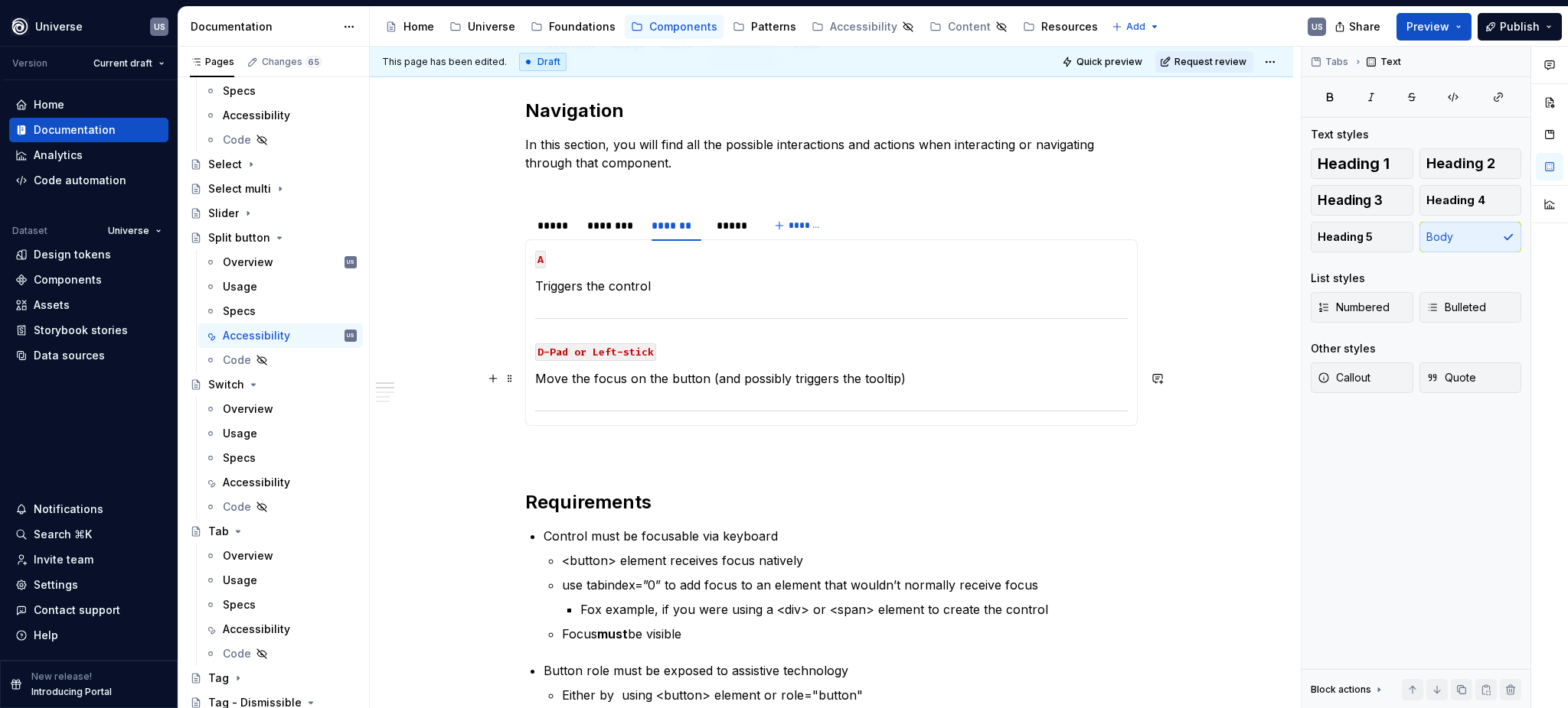
click at [731, 375] on p "Move the focus on the button (and possibly triggers the tooltip)" at bounding box center [832, 378] width 593 height 19
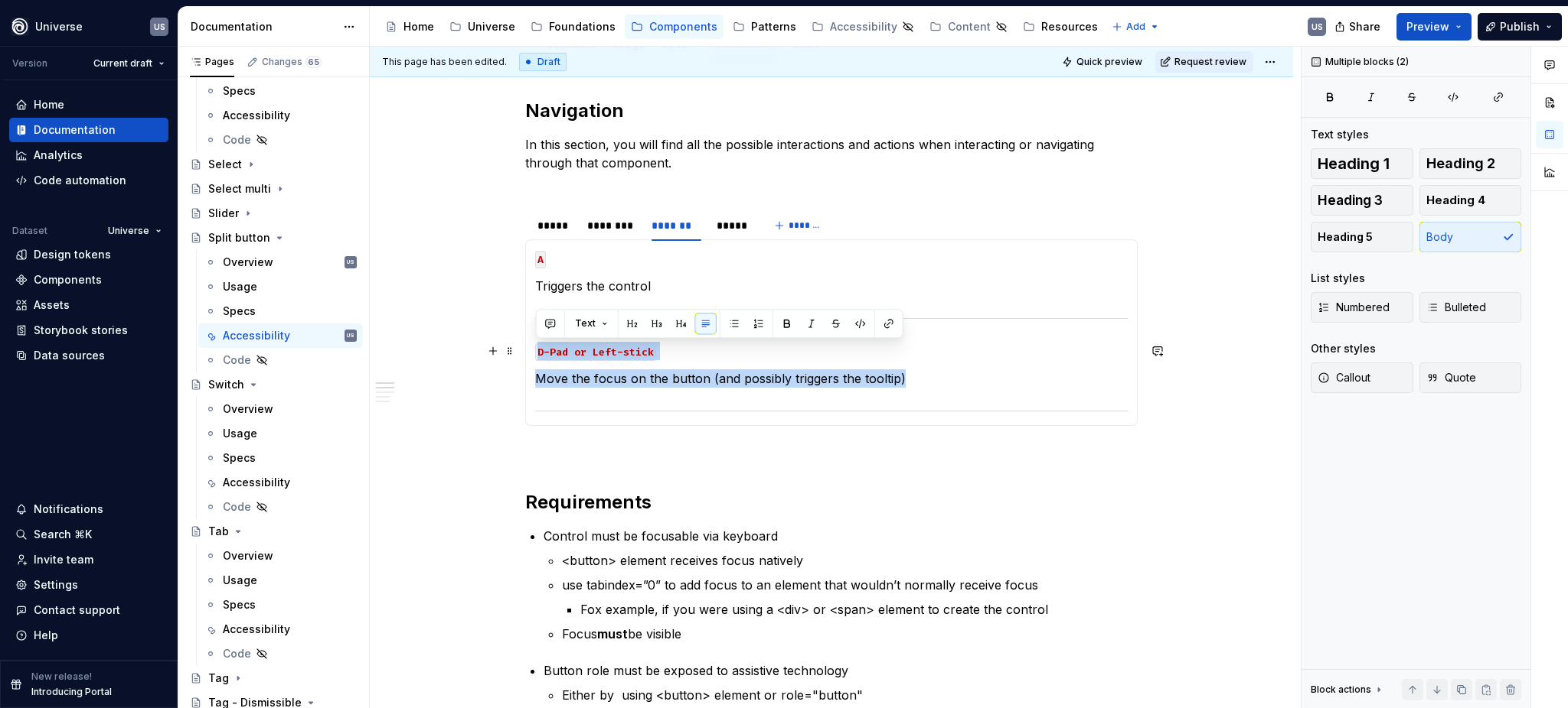
drag, startPoint x: 917, startPoint y: 379, endPoint x: 531, endPoint y: 339, distance: 388.1
click at [531, 339] on div "MOUSE CLICK Triggers the control MOUSE HOVER Displays the hover state of the bu…" at bounding box center [831, 333] width 612 height 187
copy section-item-column "D-Pad or Left-stick Move the focus on the button (and possibly triggers the too…"
click at [1087, 413] on div at bounding box center [832, 411] width 593 height 10
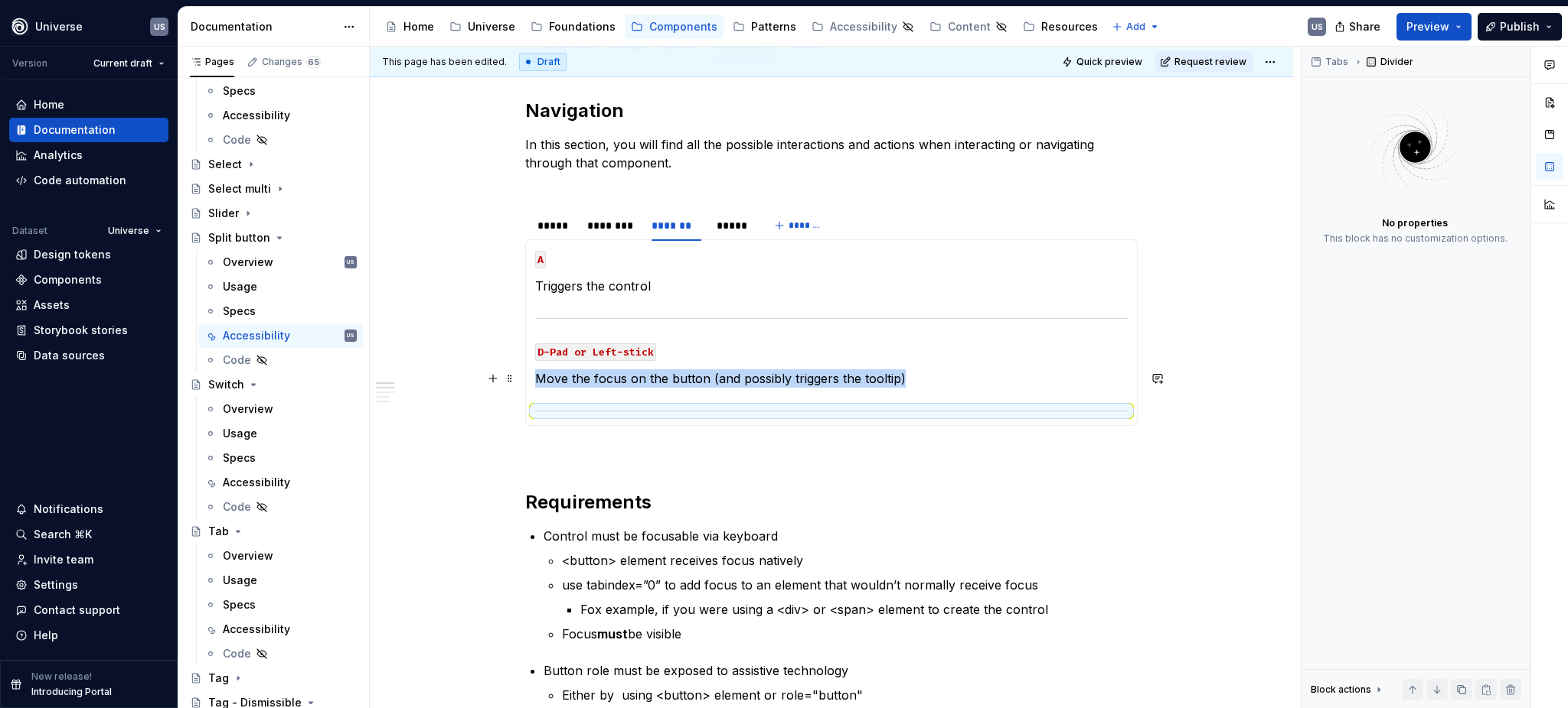
click at [967, 378] on p "Move the focus on the button (and possibly triggers the tooltip)" at bounding box center [832, 378] width 593 height 19
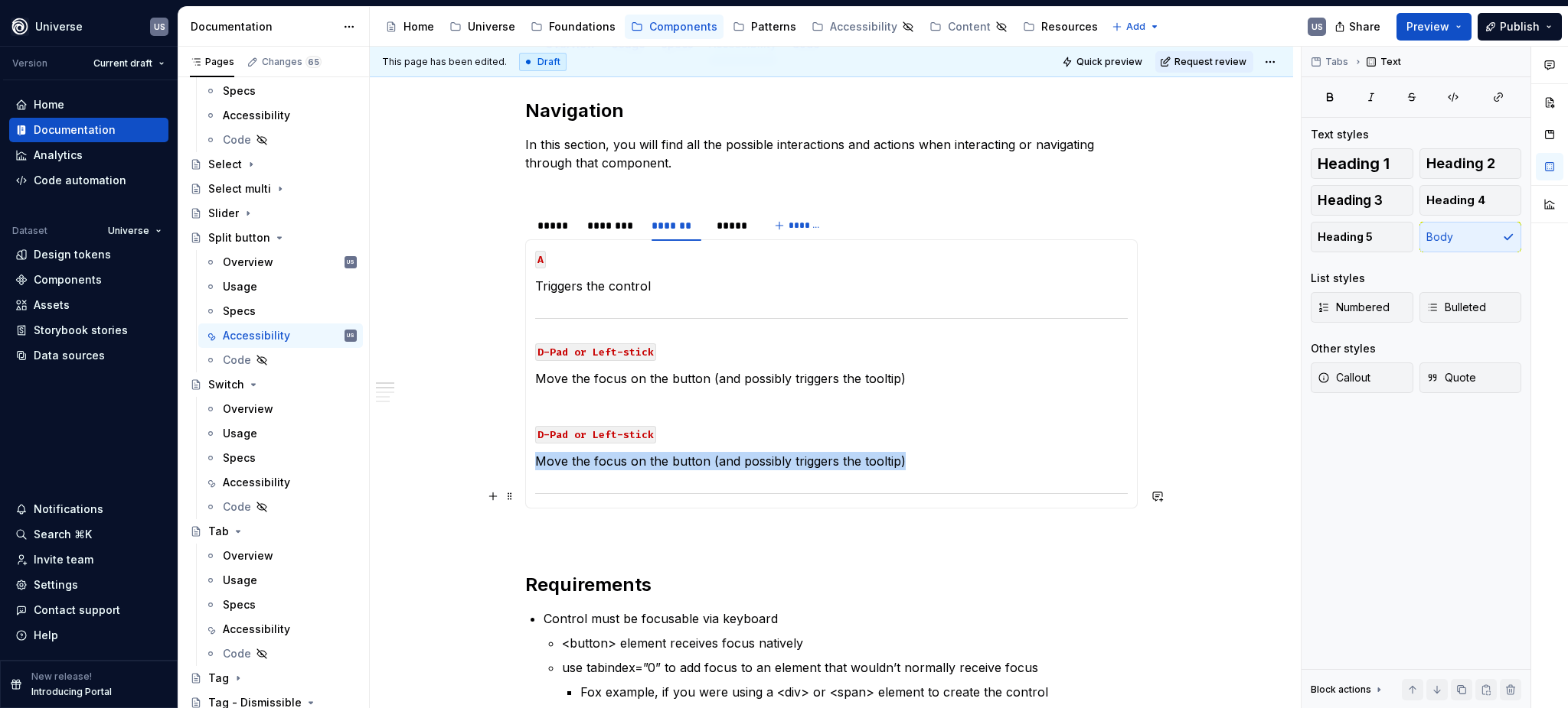
click at [793, 491] on div at bounding box center [832, 493] width 593 height 10
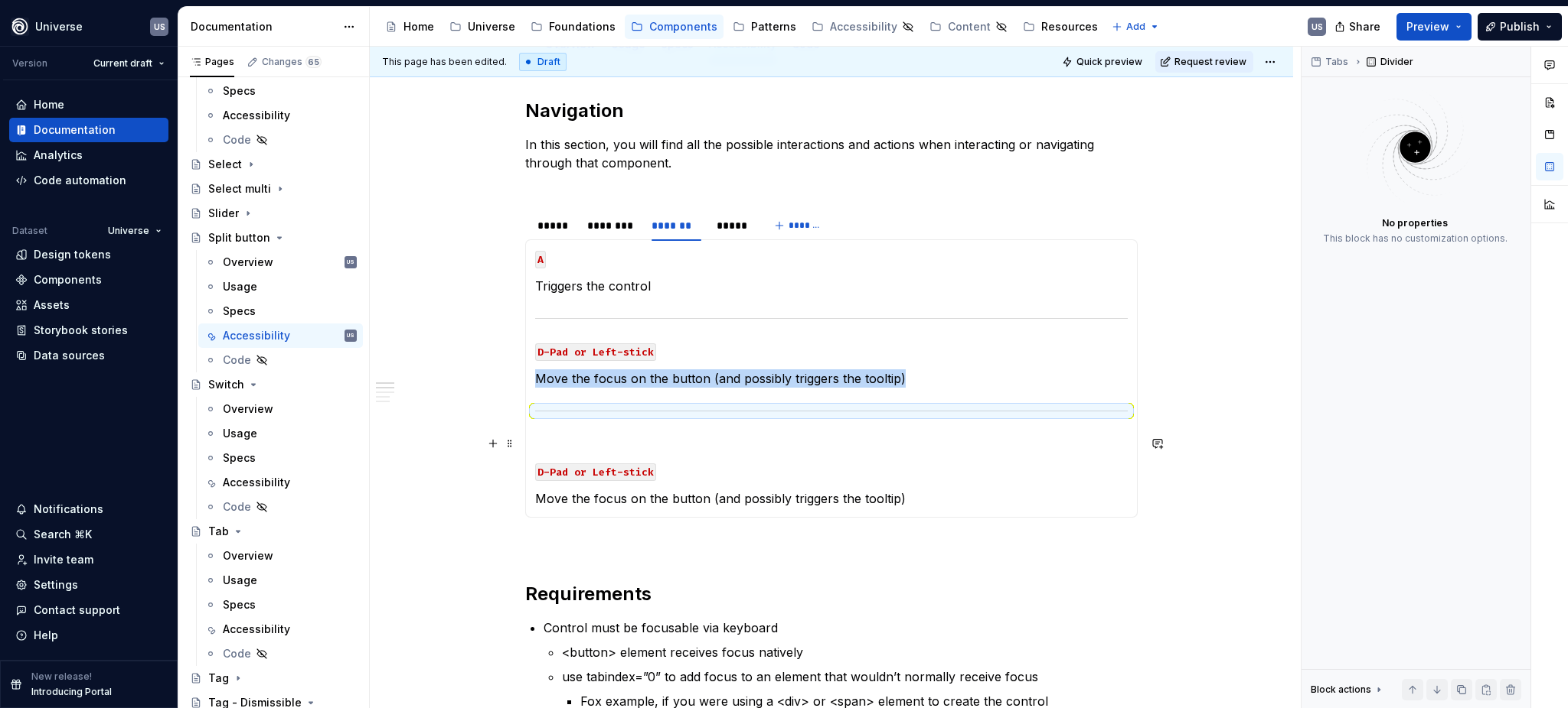
click at [621, 440] on p at bounding box center [832, 444] width 593 height 19
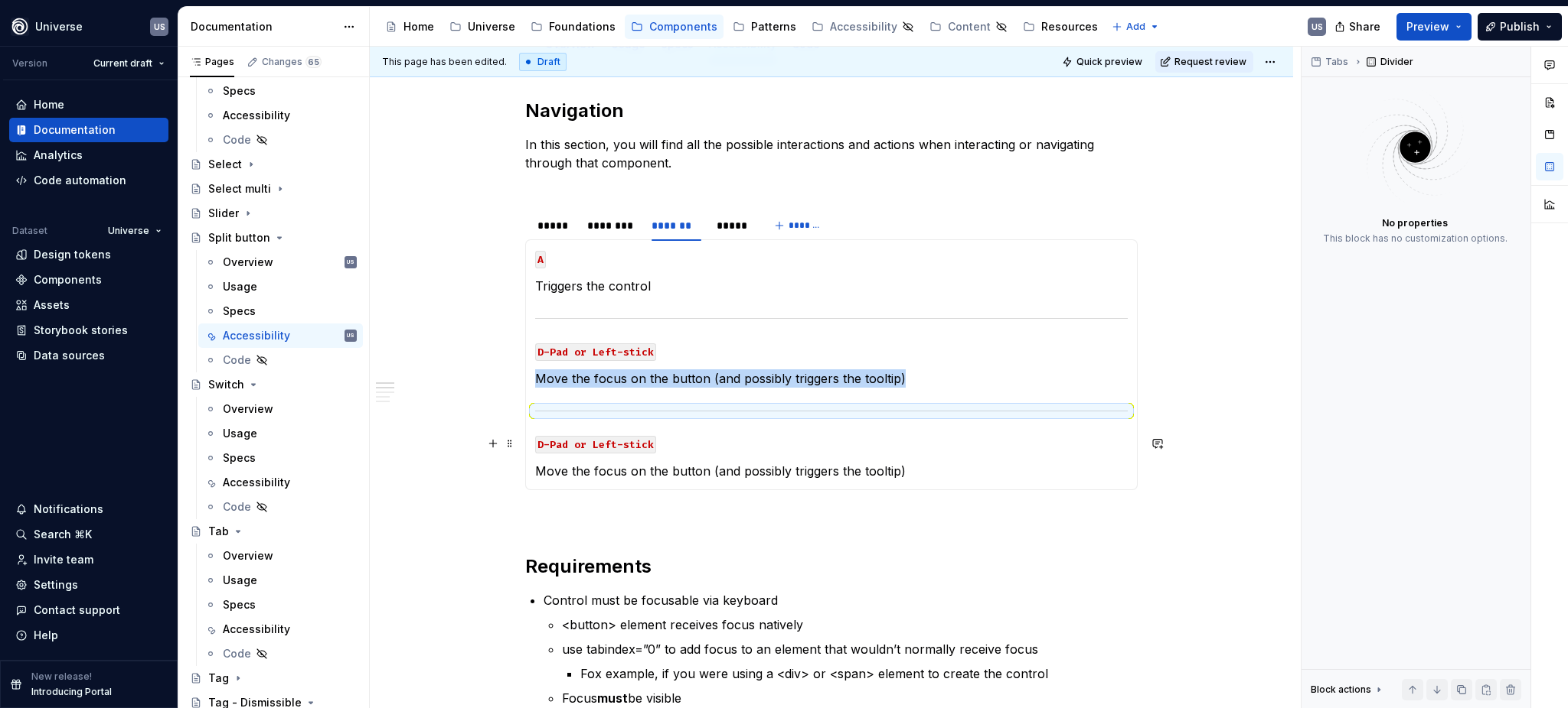
click at [634, 445] on code "D-Pad or Left-stick" at bounding box center [596, 445] width 121 height 18
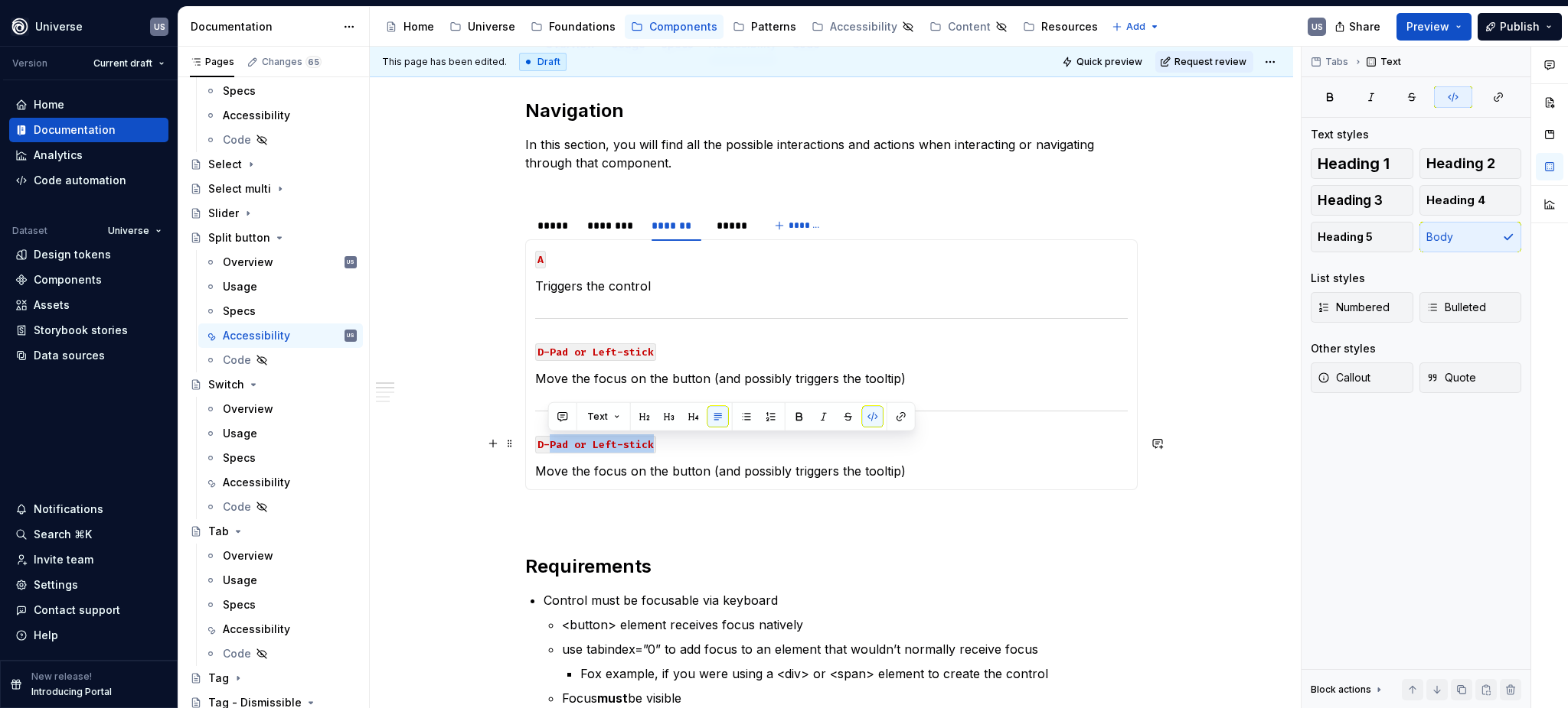
drag, startPoint x: 548, startPoint y: 439, endPoint x: 659, endPoint y: 450, distance: 111.5
click at [659, 450] on p "D-Pad or Left-stick" at bounding box center [832, 444] width 593 height 19
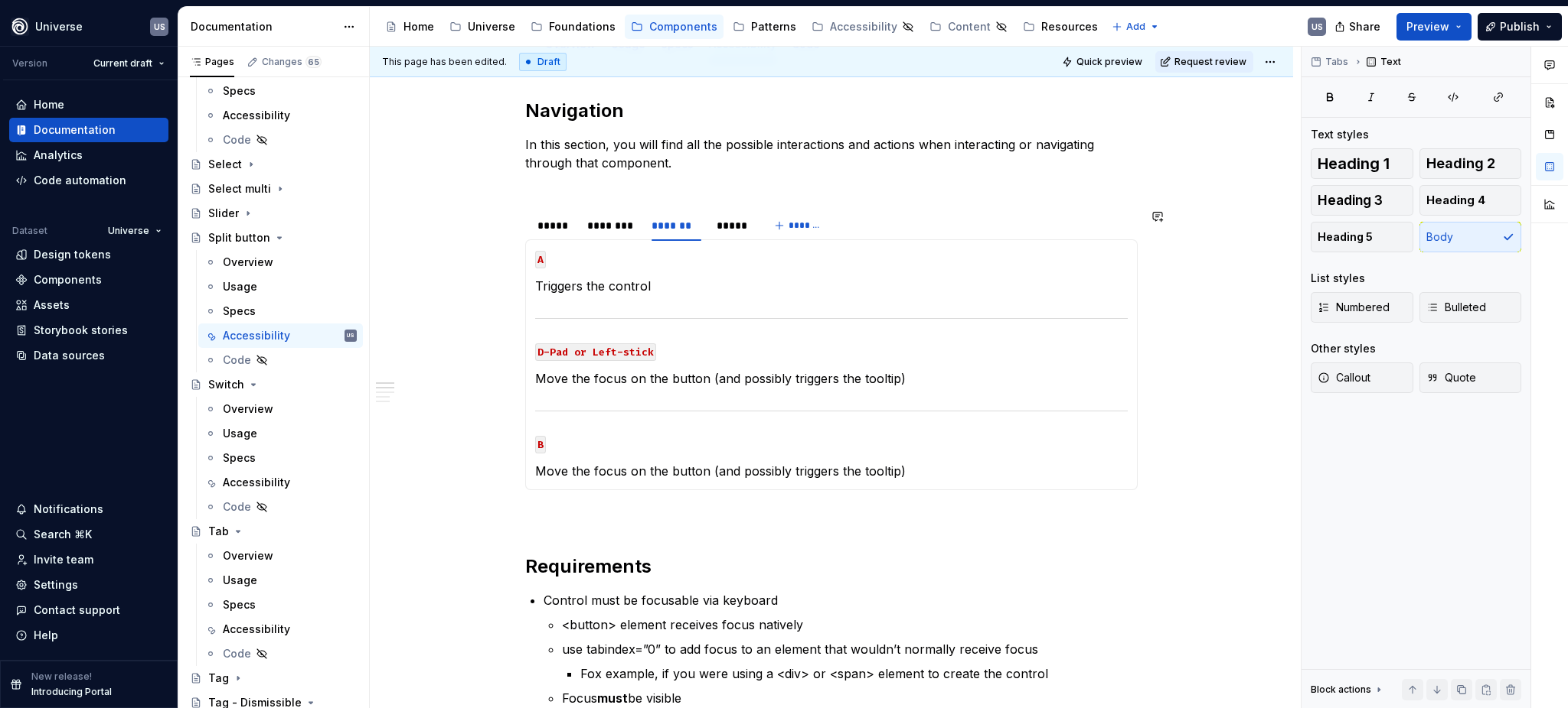
click at [738, 484] on div "MOUSE CLICK Triggers the control MOUSE HOVER Displays the hover state of the bu…" at bounding box center [831, 365] width 612 height 251
click at [898, 462] on p "Move the focus on the button (and possibly triggers the tooltip)" at bounding box center [832, 471] width 593 height 19
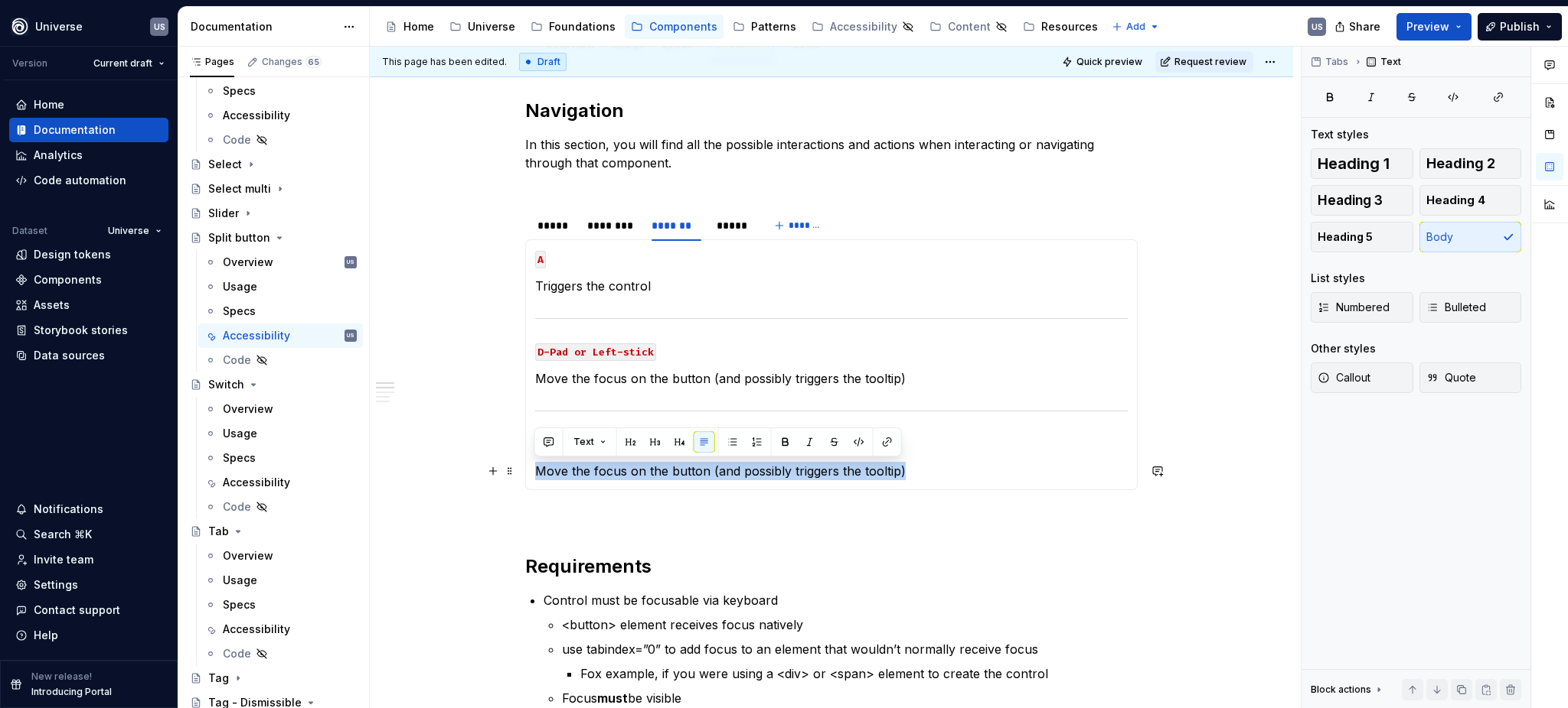
drag, startPoint x: 926, startPoint y: 471, endPoint x: 551, endPoint y: 478, distance: 375.1
click at [541, 472] on p "Move the focus on the button (and possibly triggers the tooltip)" at bounding box center [832, 471] width 593 height 19
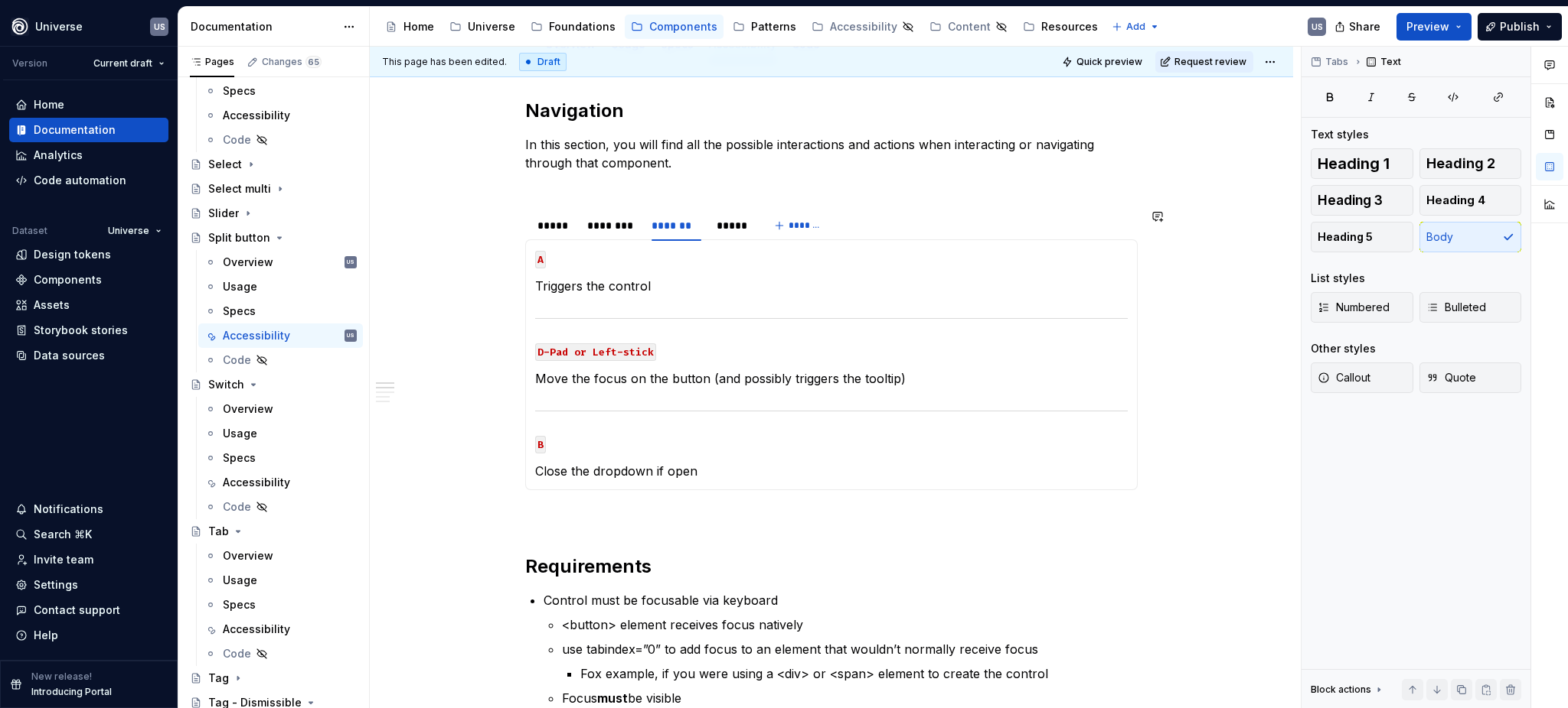
click at [663, 288] on p "Triggers the control" at bounding box center [832, 285] width 593 height 19
click at [707, 267] on section-item-column "A Triggers the control when in focus D-Pad or Left-stick Move the focus on the …" at bounding box center [832, 365] width 593 height 231
click at [742, 219] on div "*****" at bounding box center [732, 225] width 31 height 15
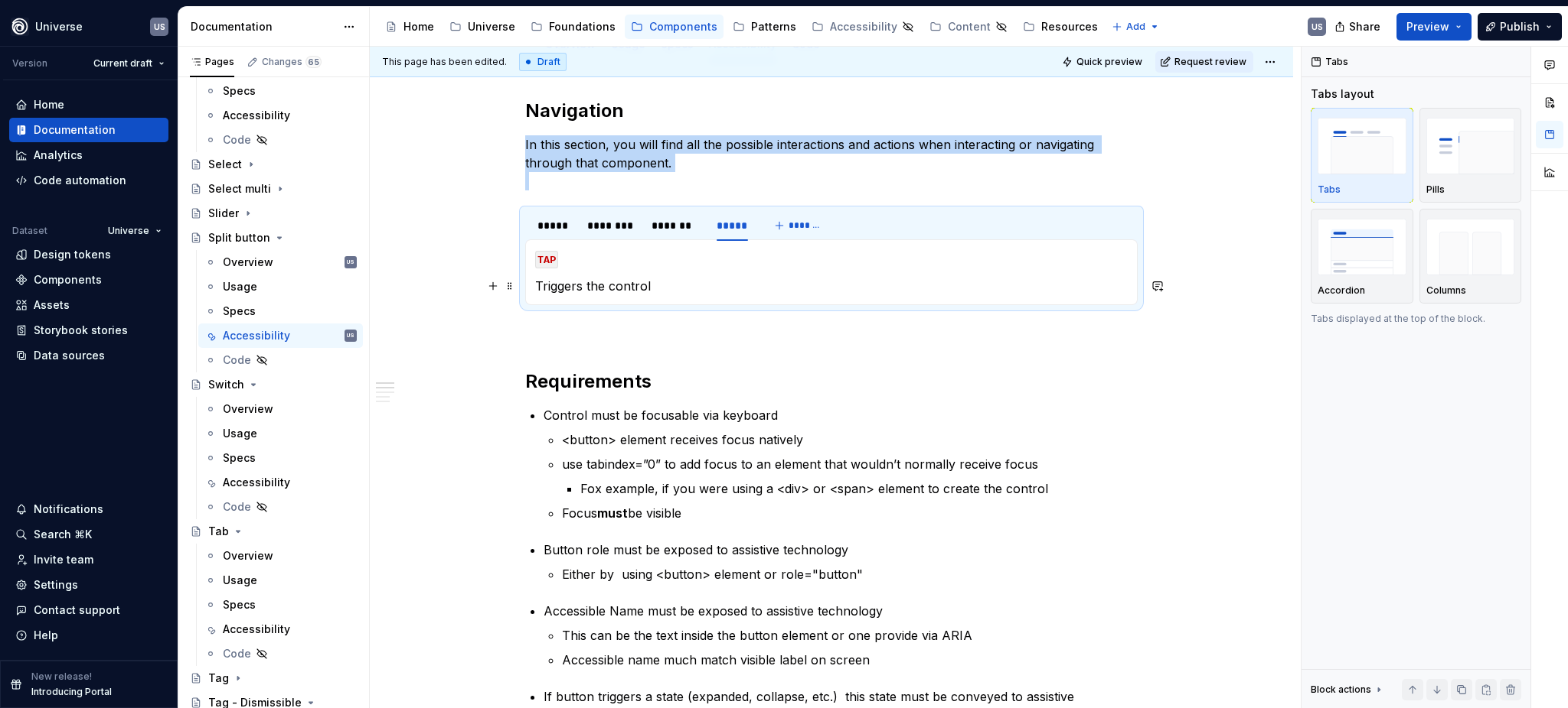
click at [678, 281] on p "Triggers the control" at bounding box center [832, 285] width 593 height 19
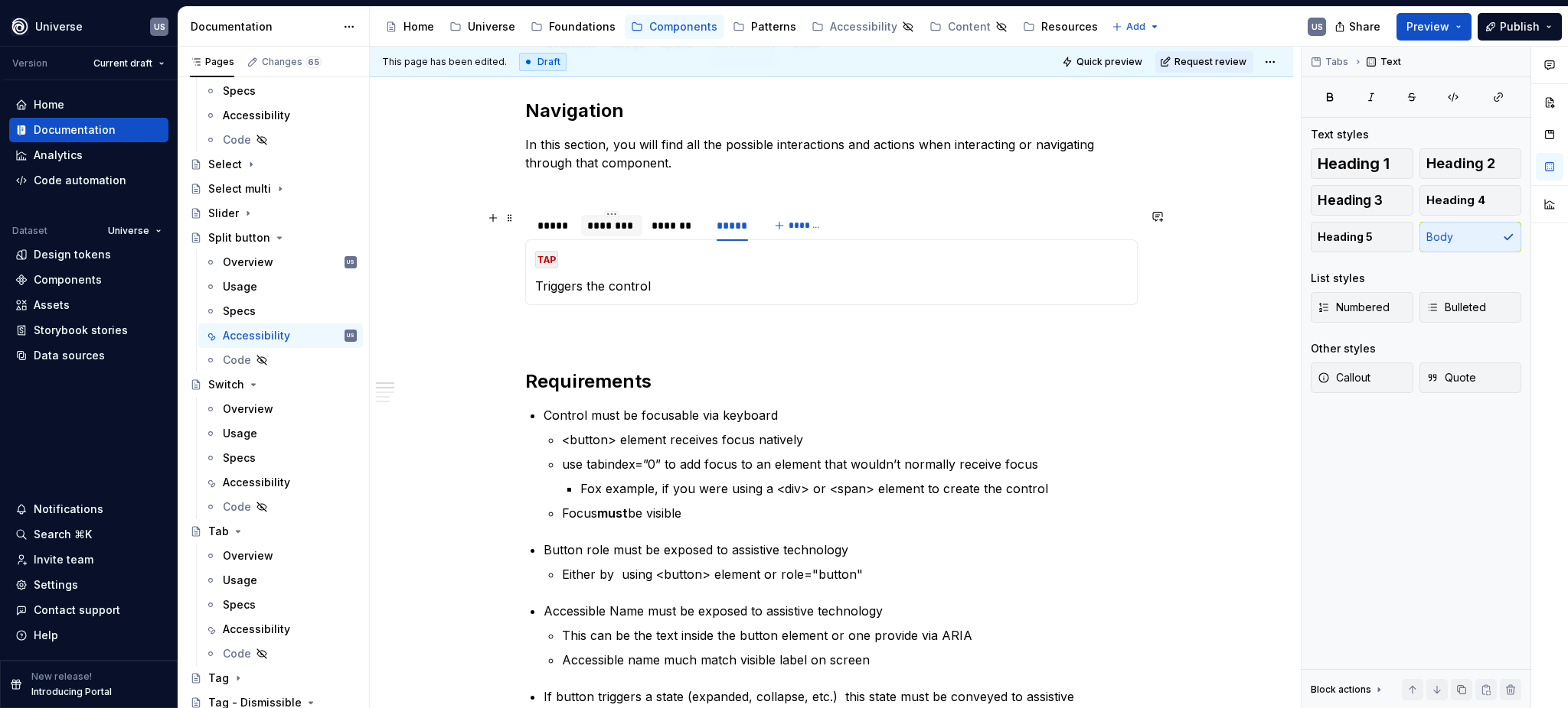
click at [600, 223] on div "********" at bounding box center [611, 225] width 49 height 15
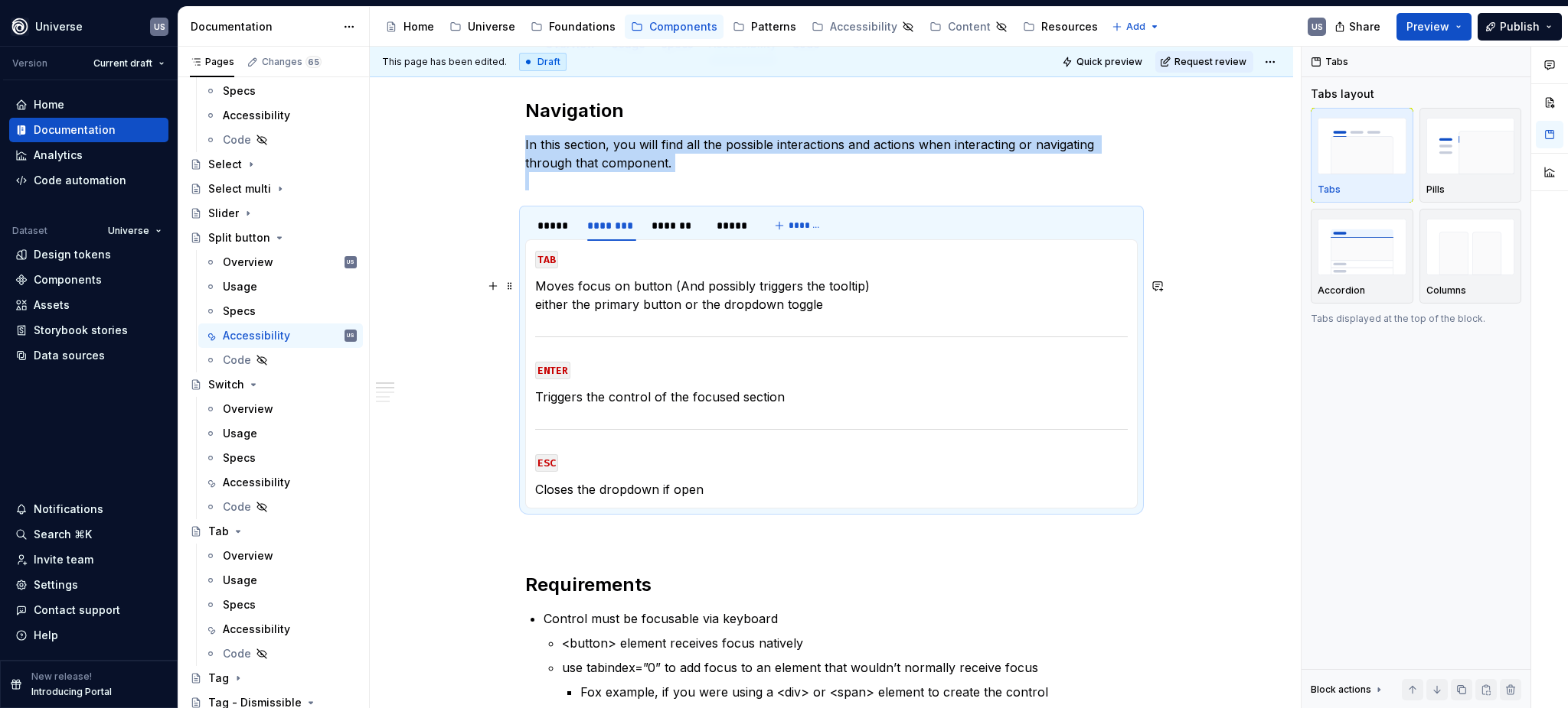
click at [617, 307] on p "Moves focus on button (And possibly triggers the tooltip) either the primary bu…" at bounding box center [832, 294] width 593 height 37
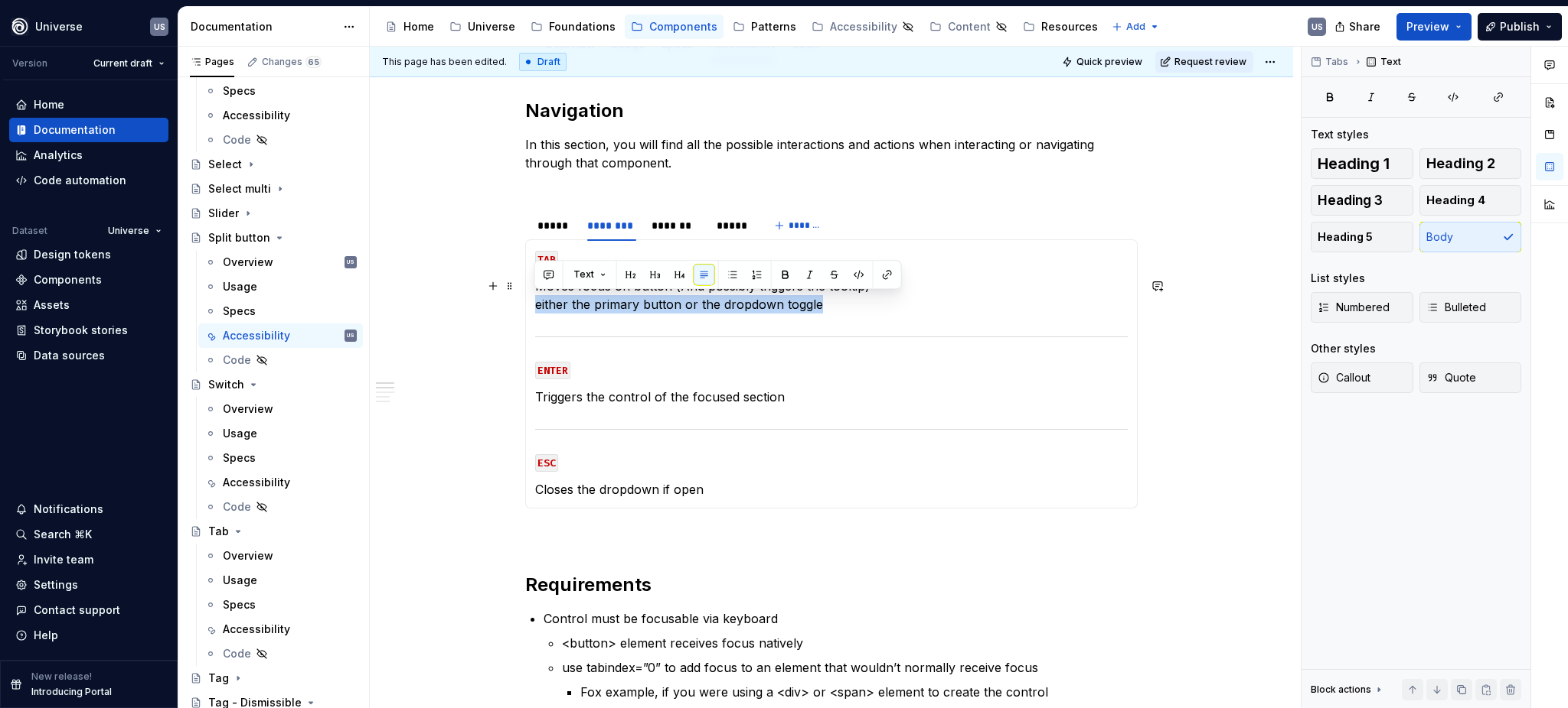
drag, startPoint x: 847, startPoint y: 304, endPoint x: 532, endPoint y: 297, distance: 315.1
click at [532, 297] on div "MOUSE CLICK Triggers the control MOUSE HOVER Displays the hover state of the bu…" at bounding box center [831, 374] width 612 height 269
copy p "either the primary button or the dropdown toggle"
click at [664, 325] on section-item-column "TAB Moves focus on button (And possibly triggers the tooltip) either the primar…" at bounding box center [832, 374] width 593 height 250
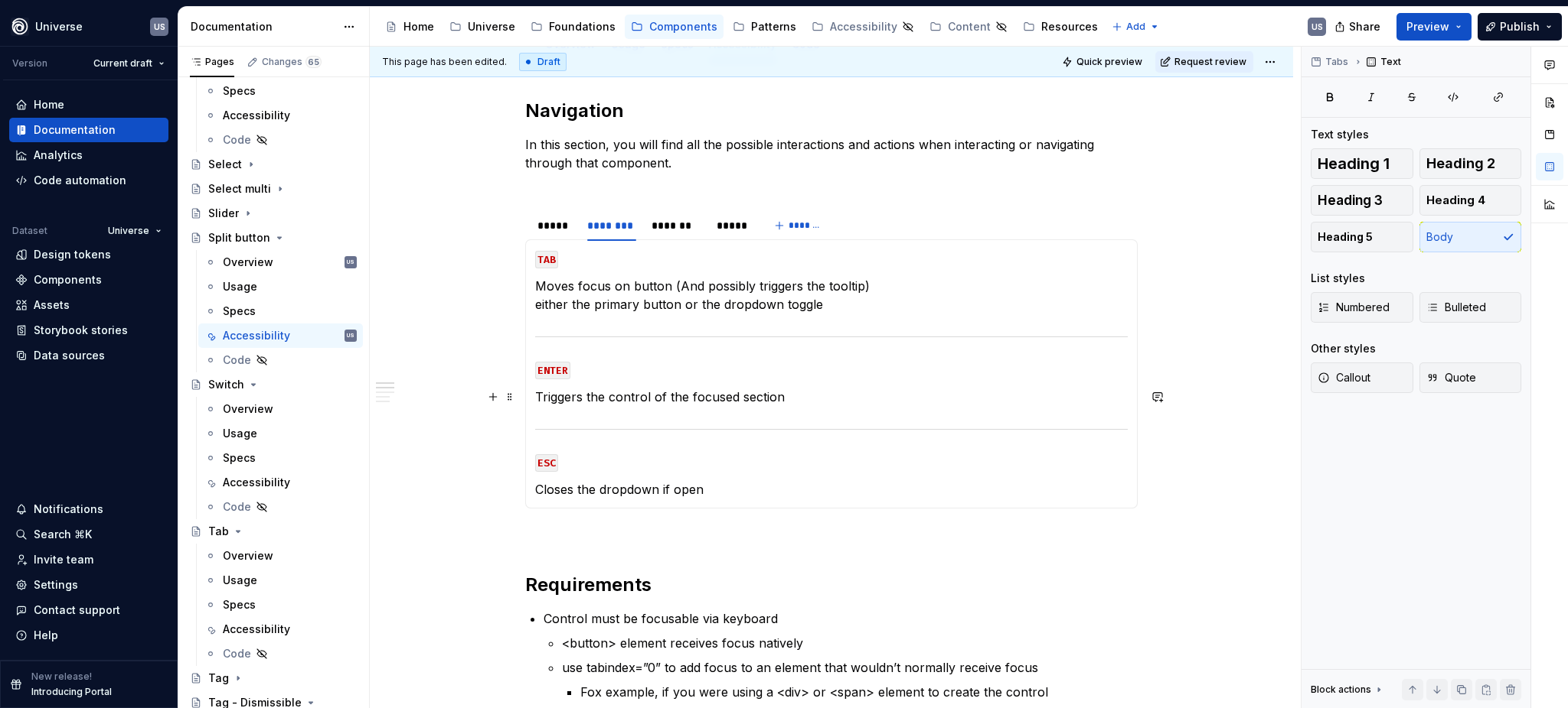
drag, startPoint x: 765, startPoint y: 398, endPoint x: 736, endPoint y: 389, distance: 30.4
click at [764, 398] on p "Triggers the control of the focused section" at bounding box center [832, 396] width 593 height 19
click at [740, 396] on p "Triggers the control of the focused section" at bounding box center [832, 396] width 593 height 19
drag, startPoint x: 740, startPoint y: 396, endPoint x: 801, endPoint y: 384, distance: 62.2
click at [798, 403] on p "Triggers the control of the focused section" at bounding box center [832, 396] width 593 height 19
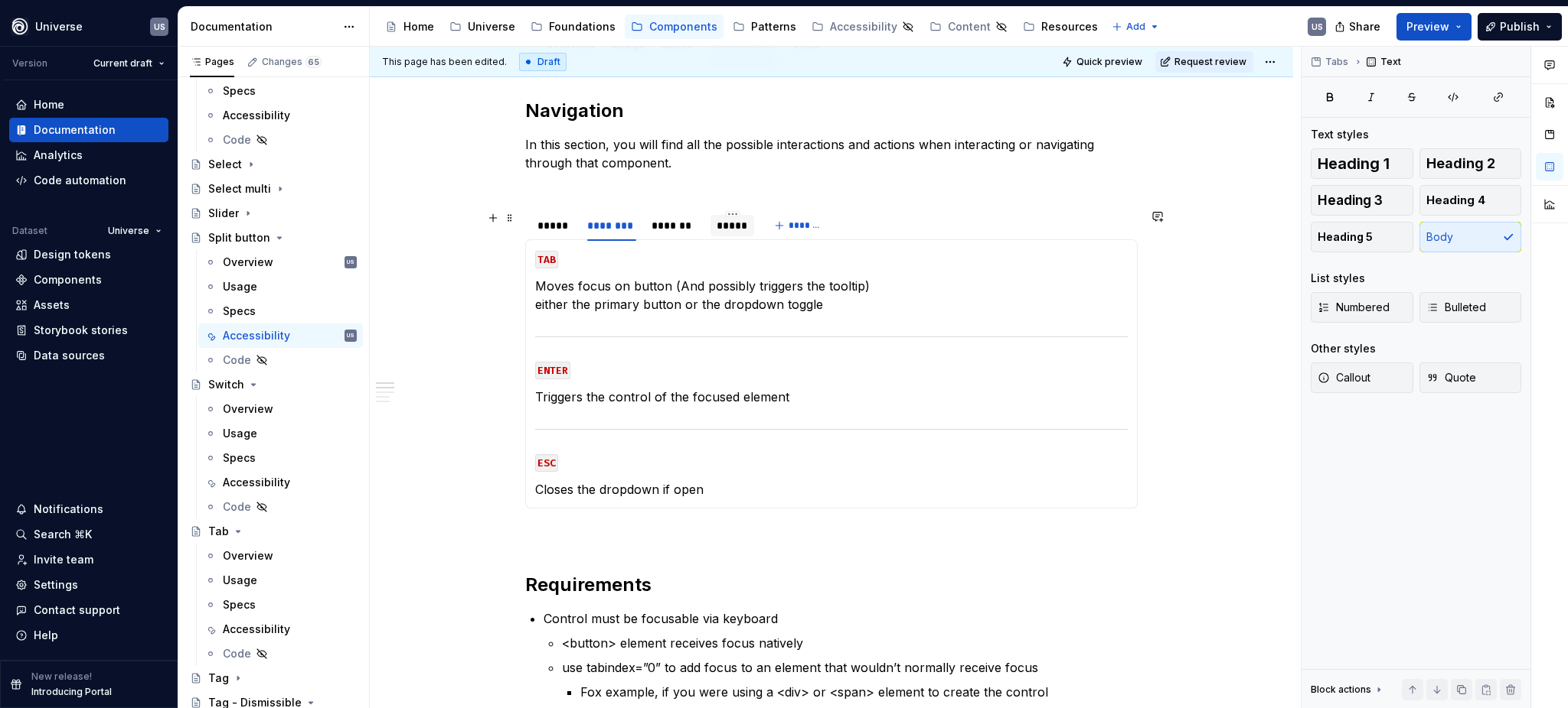
click at [731, 231] on div "*****" at bounding box center [732, 225] width 31 height 15
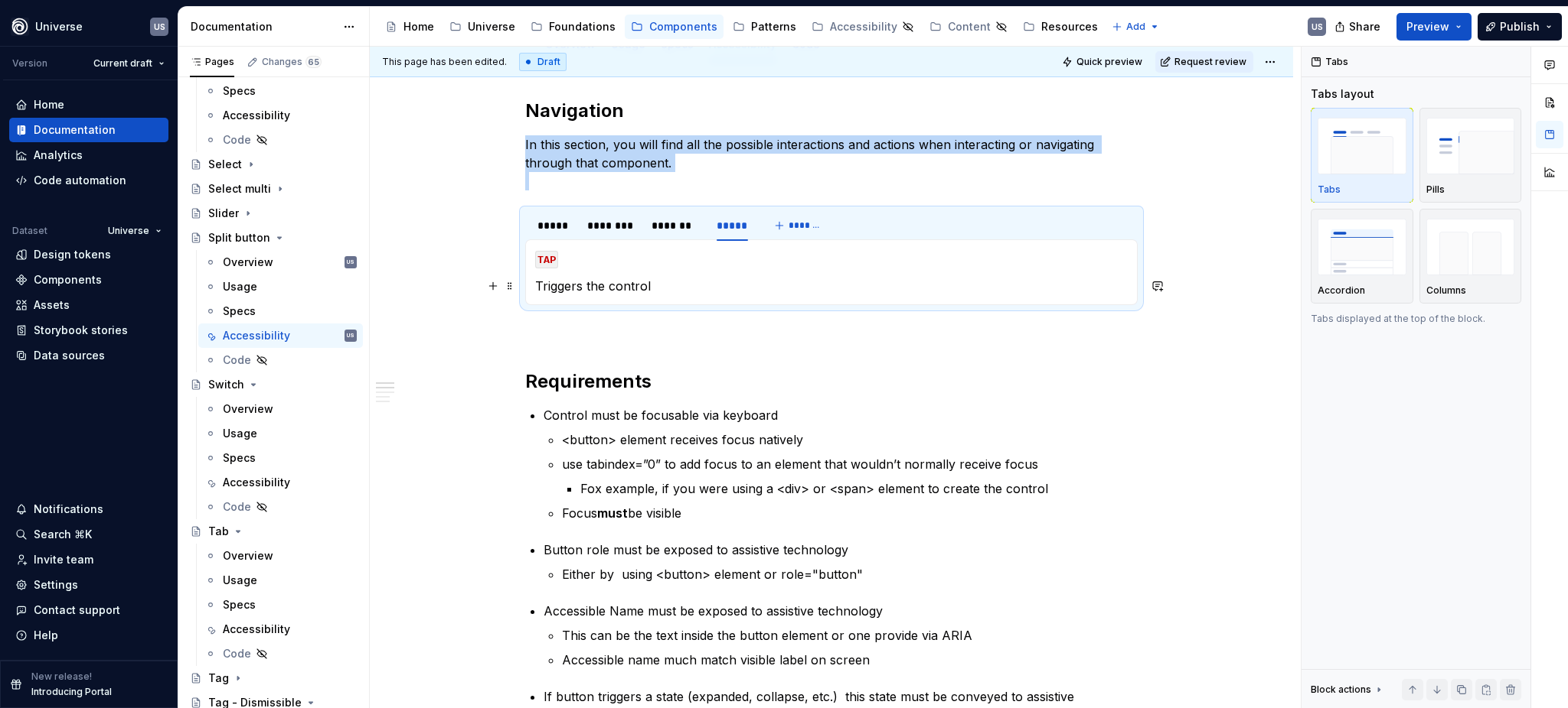
click at [670, 277] on p "Triggers the control" at bounding box center [832, 285] width 593 height 19
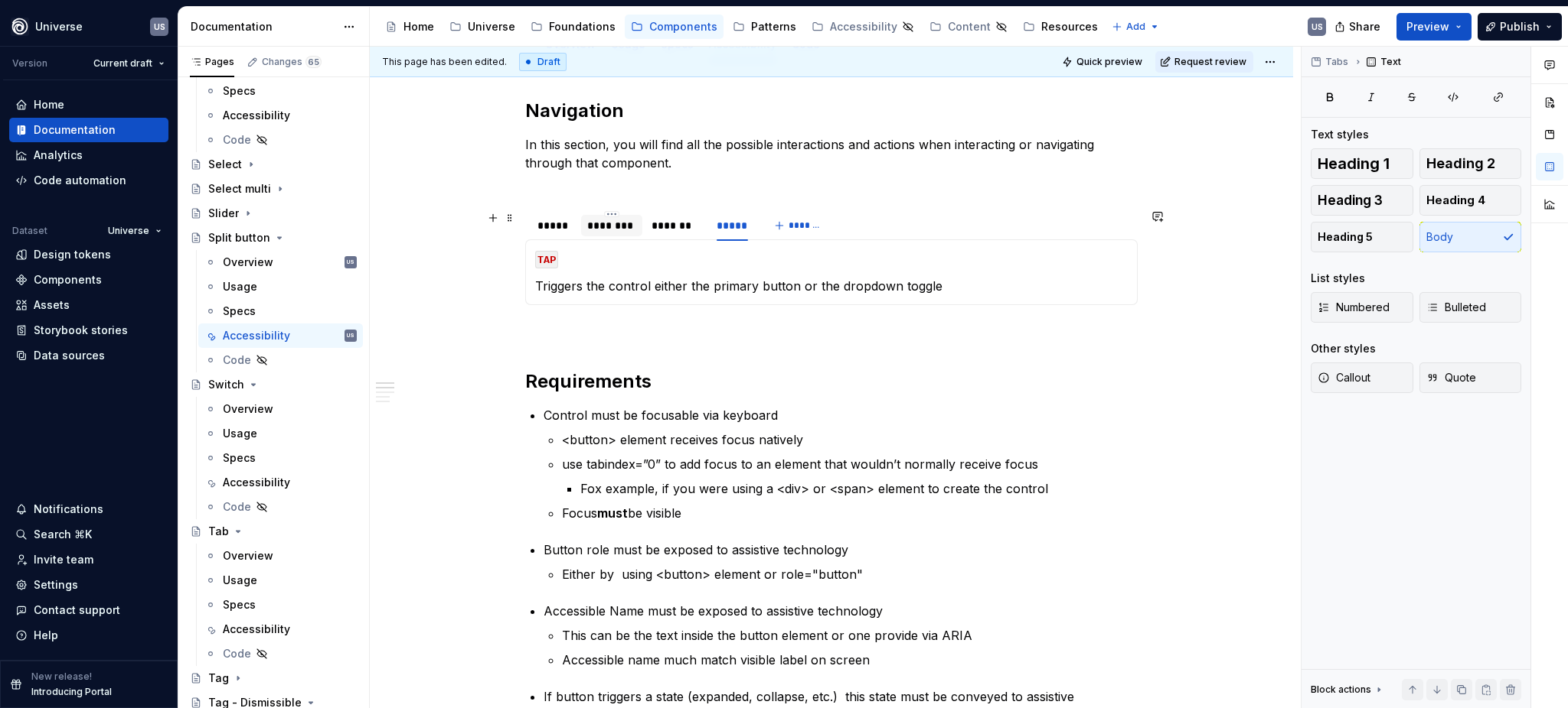
click at [615, 227] on div "********" at bounding box center [611, 225] width 49 height 15
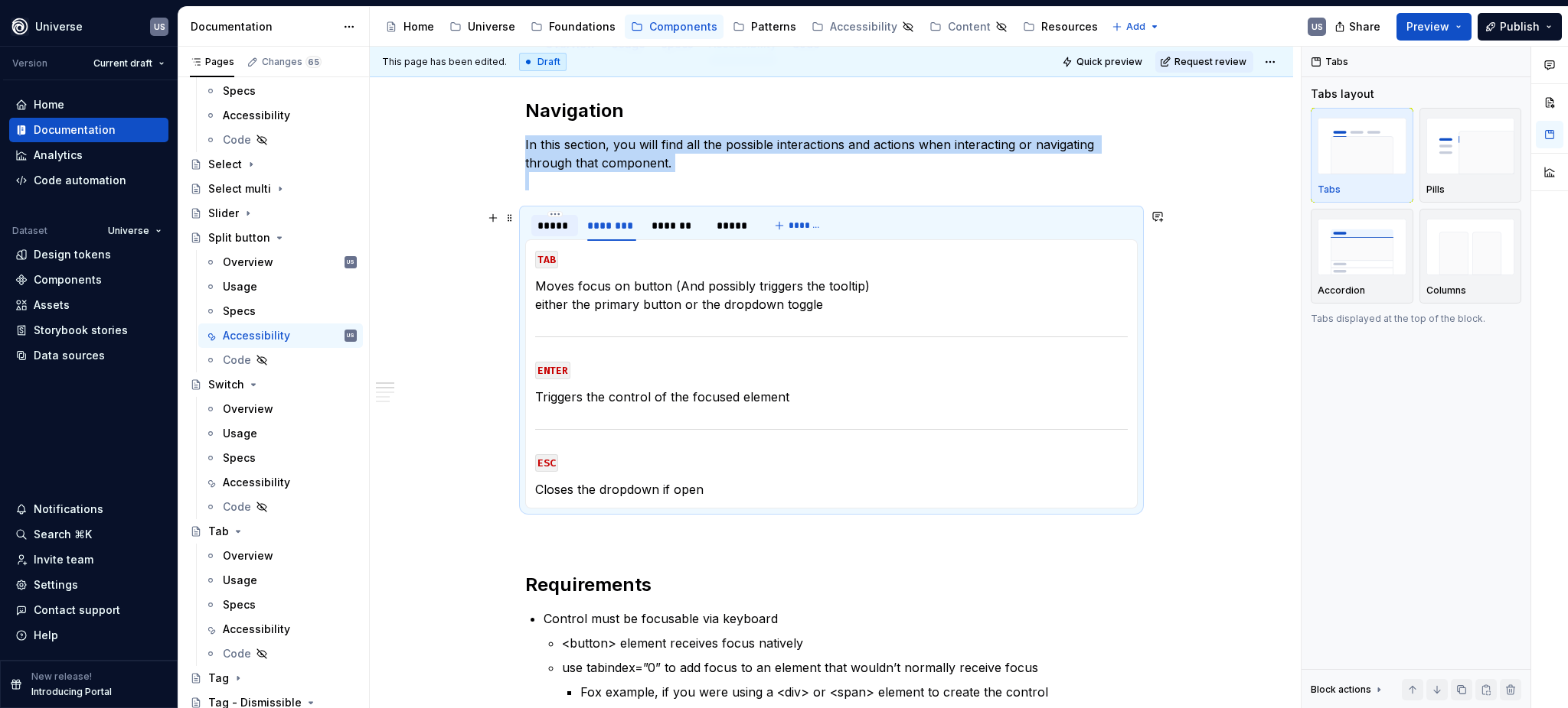
click at [561, 228] on div "*****" at bounding box center [554, 225] width 34 height 15
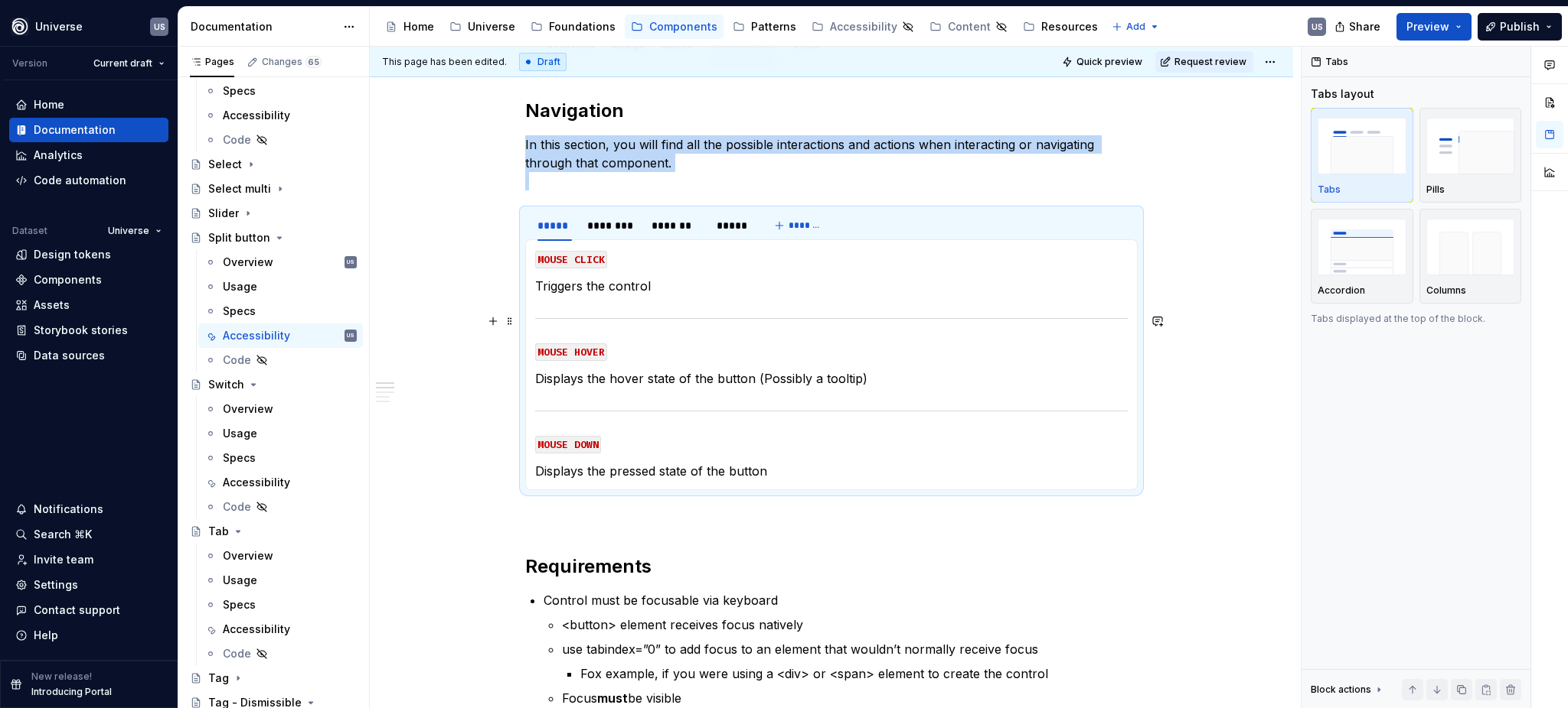
click at [699, 295] on section-item-column "MOUSE CLICK Triggers the control MOUSE HOVER Displays the hover state of the bu…" at bounding box center [832, 365] width 593 height 231
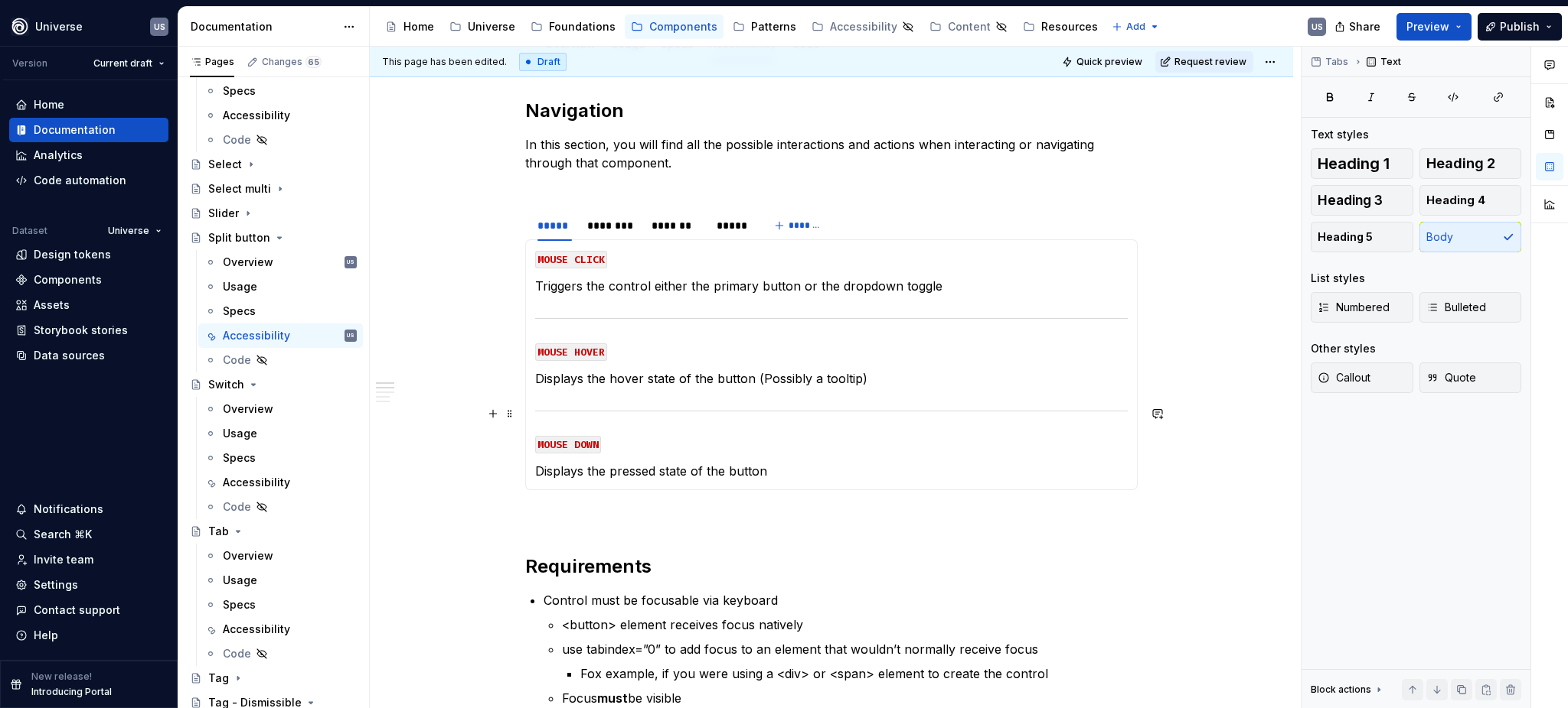
click at [702, 395] on section-item-column "MOUSE CLICK Triggers the control either the primary button or the dropdown togg…" at bounding box center [832, 365] width 593 height 231
click at [750, 377] on p "Displays the hover state of the button (Possibly a tooltip)" at bounding box center [832, 378] width 593 height 19
drag, startPoint x: 750, startPoint y: 377, endPoint x: 714, endPoint y: 375, distance: 36.1
click at [714, 375] on p "Displays the hover state of the button (Possibly a tooltip)" at bounding box center [832, 378] width 593 height 19
click at [753, 375] on p "Displays the hover state of the button (Possibly a tooltip)" at bounding box center [832, 378] width 593 height 19
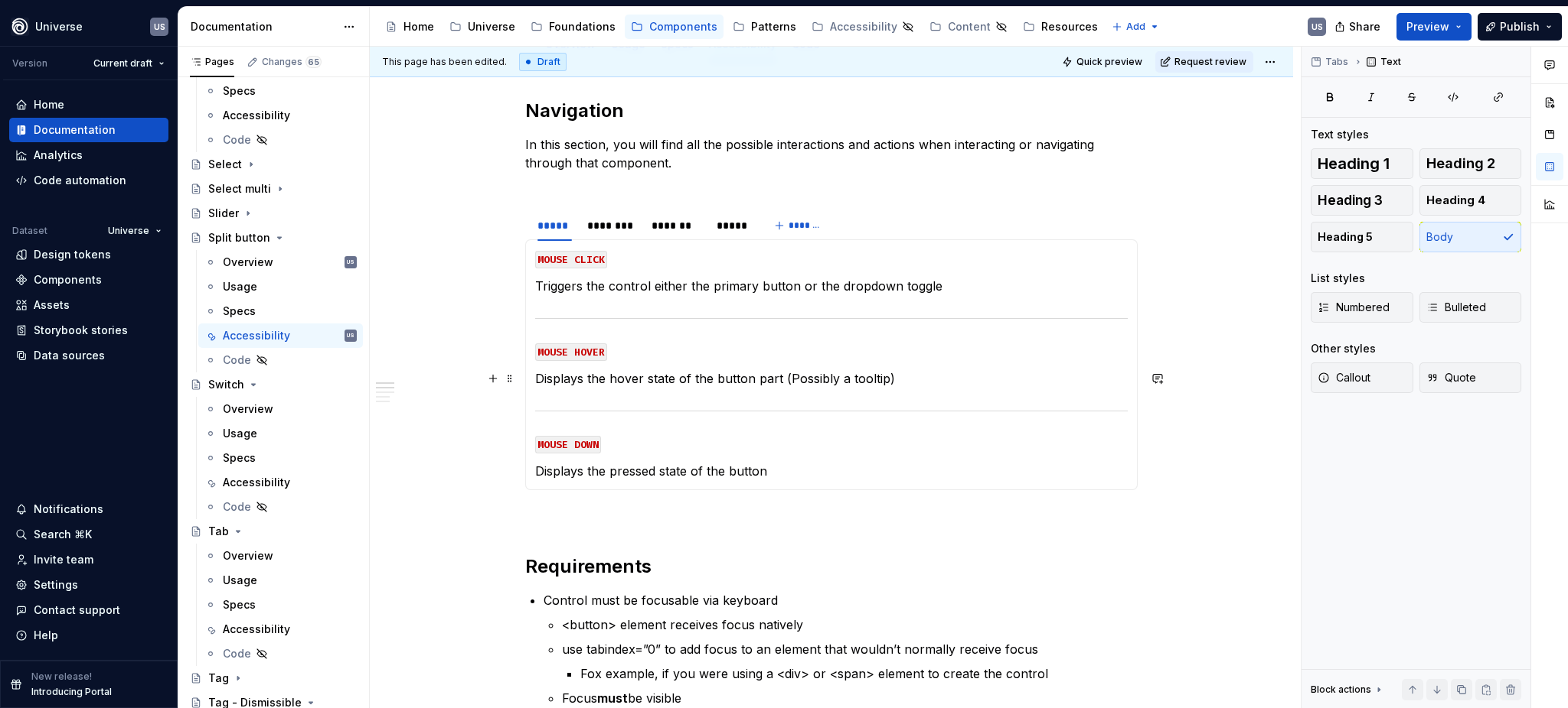
click at [846, 380] on p "Displays the hover state of the button part (Possibly a tooltip)" at bounding box center [832, 378] width 593 height 19
click at [843, 379] on p "Displays the hover state of the button part (Possibly display a tooltip)" at bounding box center [832, 378] width 593 height 19
click at [823, 454] on section-item-column "MOUSE CLICK Triggers the control either the primary button or the dropdown togg…" at bounding box center [832, 365] width 593 height 231
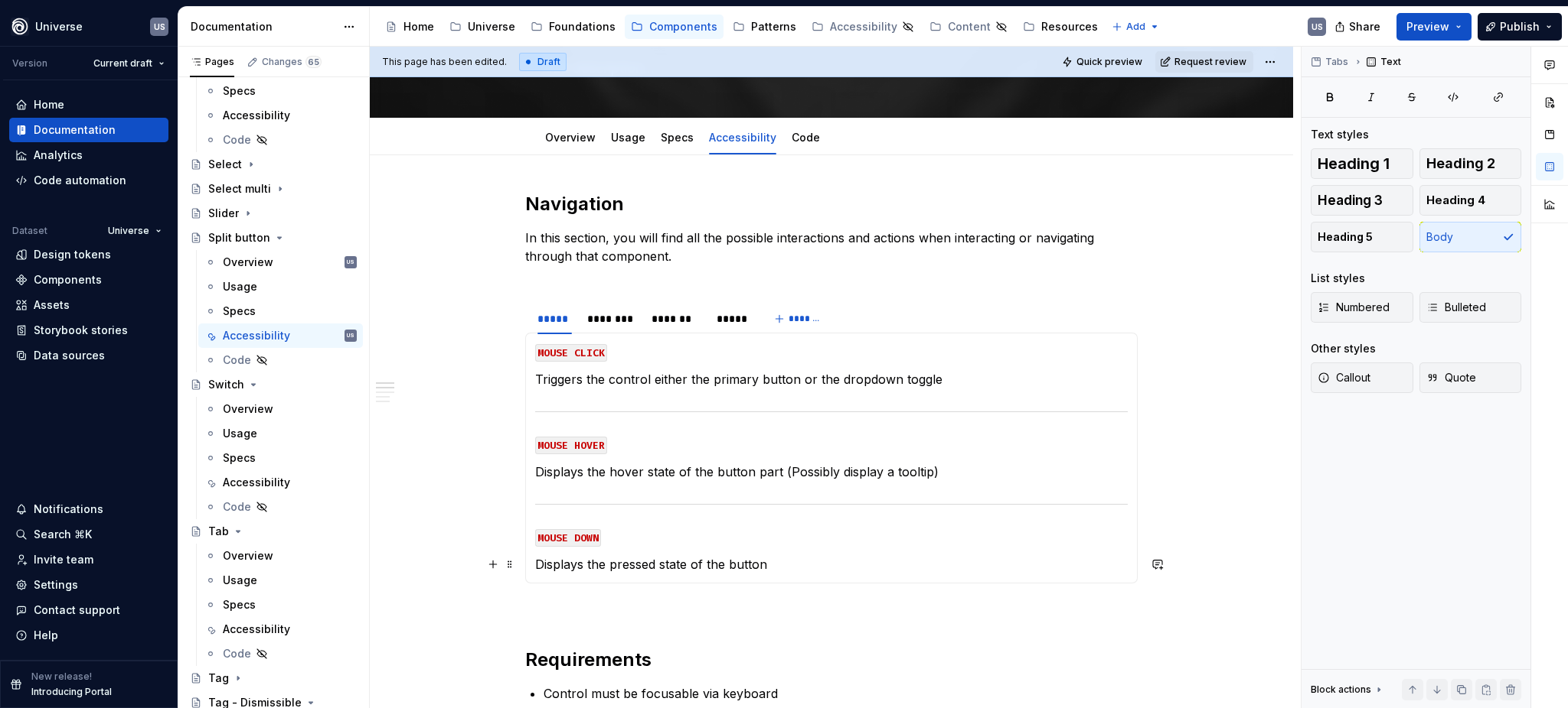
scroll to position [102, 0]
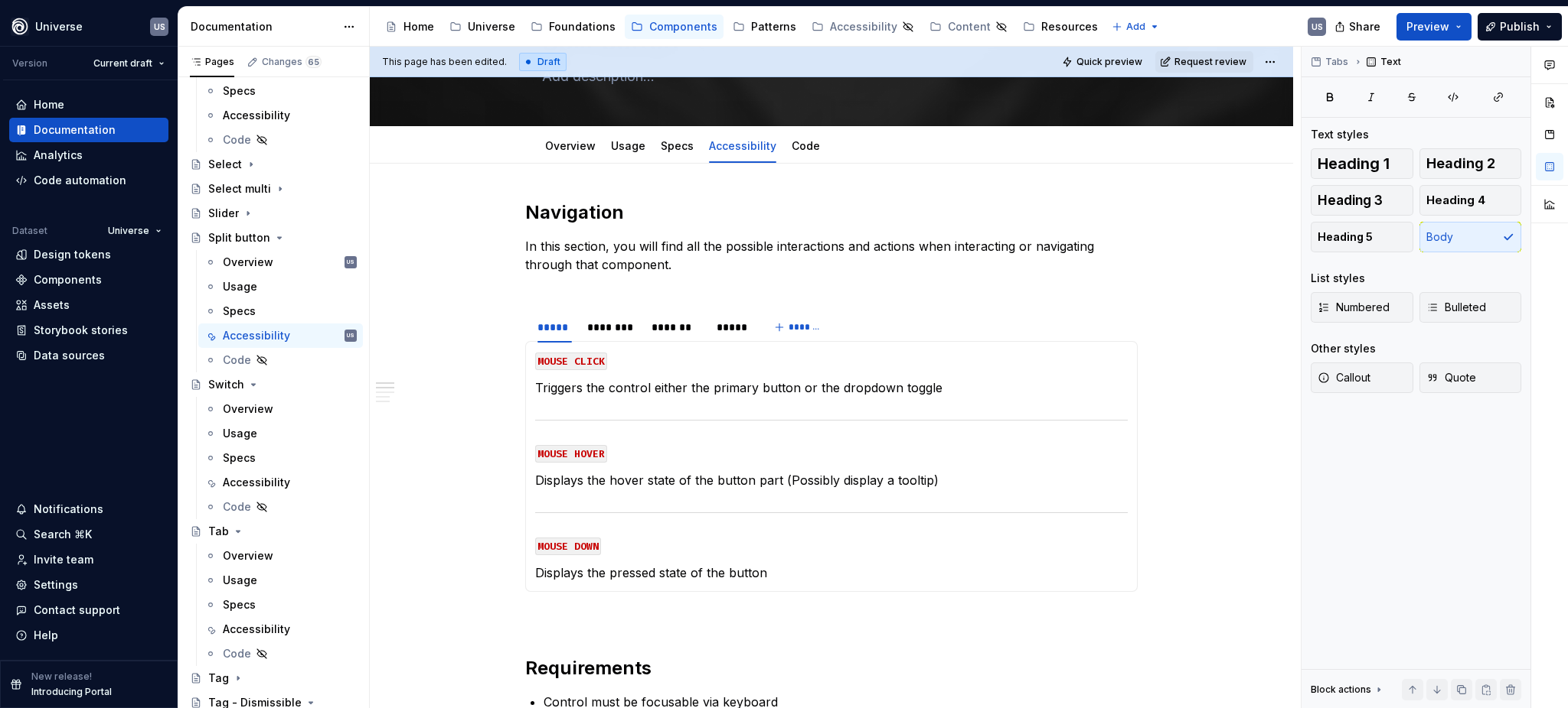
click at [273, 236] on icon "Page tree" at bounding box center [279, 237] width 12 height 12
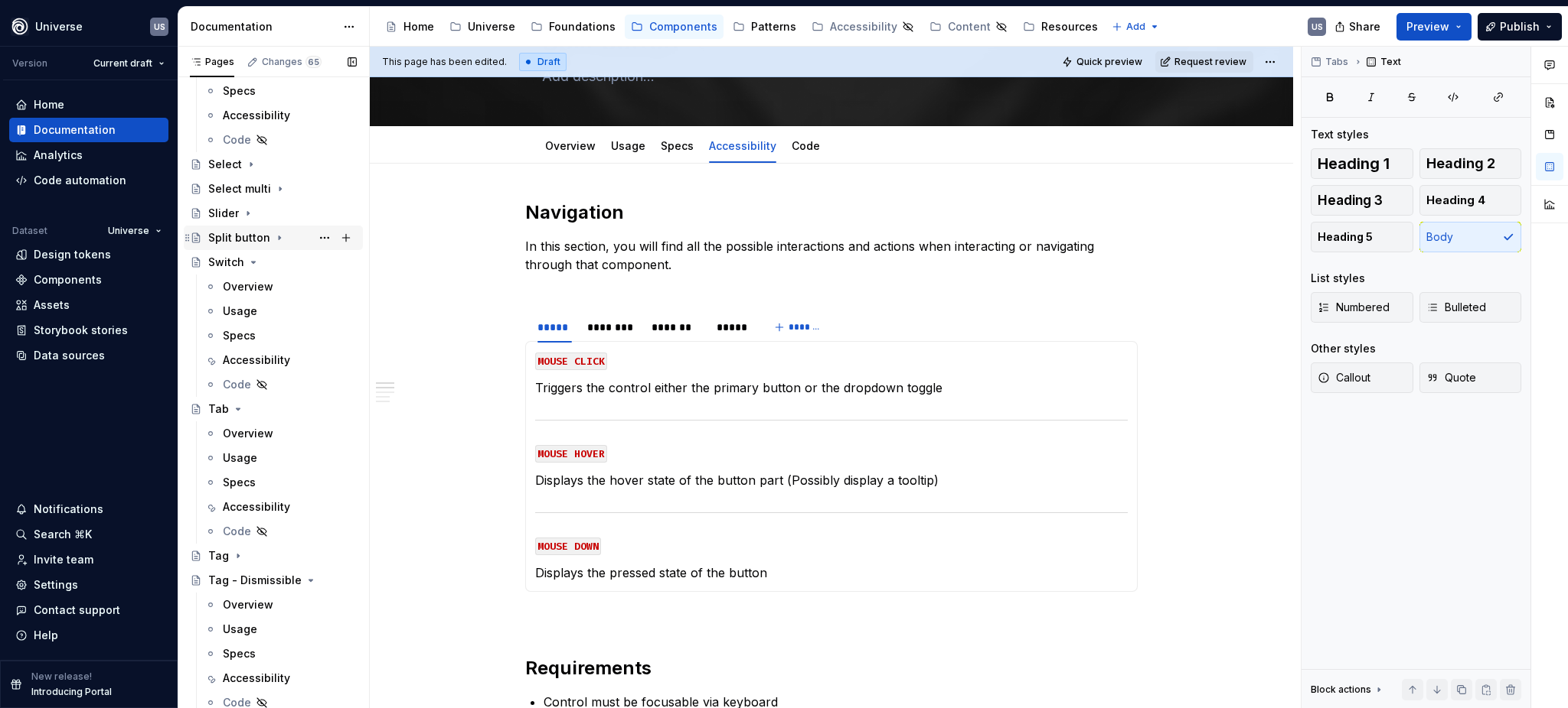
click at [277, 236] on icon "Page tree" at bounding box center [279, 237] width 12 height 12
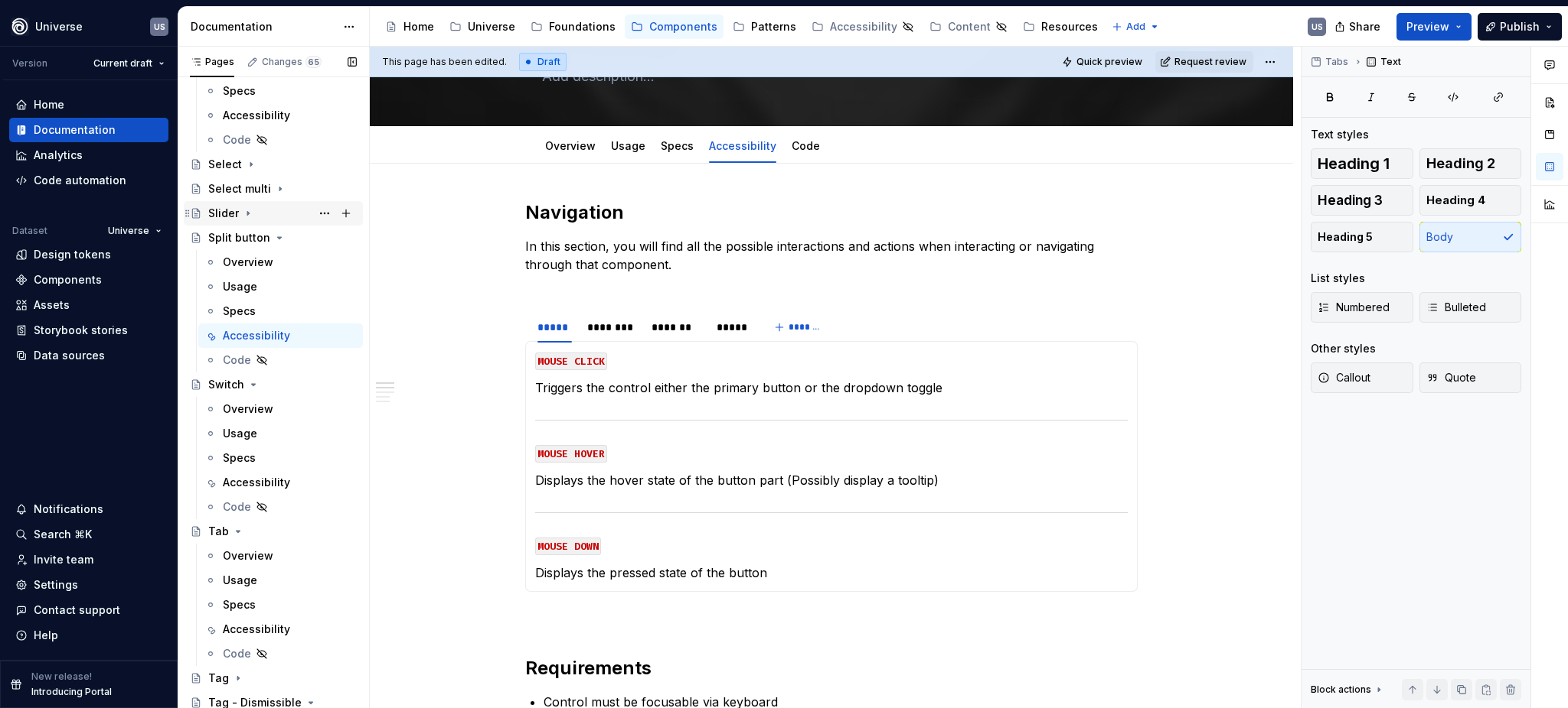
click at [248, 212] on icon "Page tree" at bounding box center [247, 213] width 12 height 12
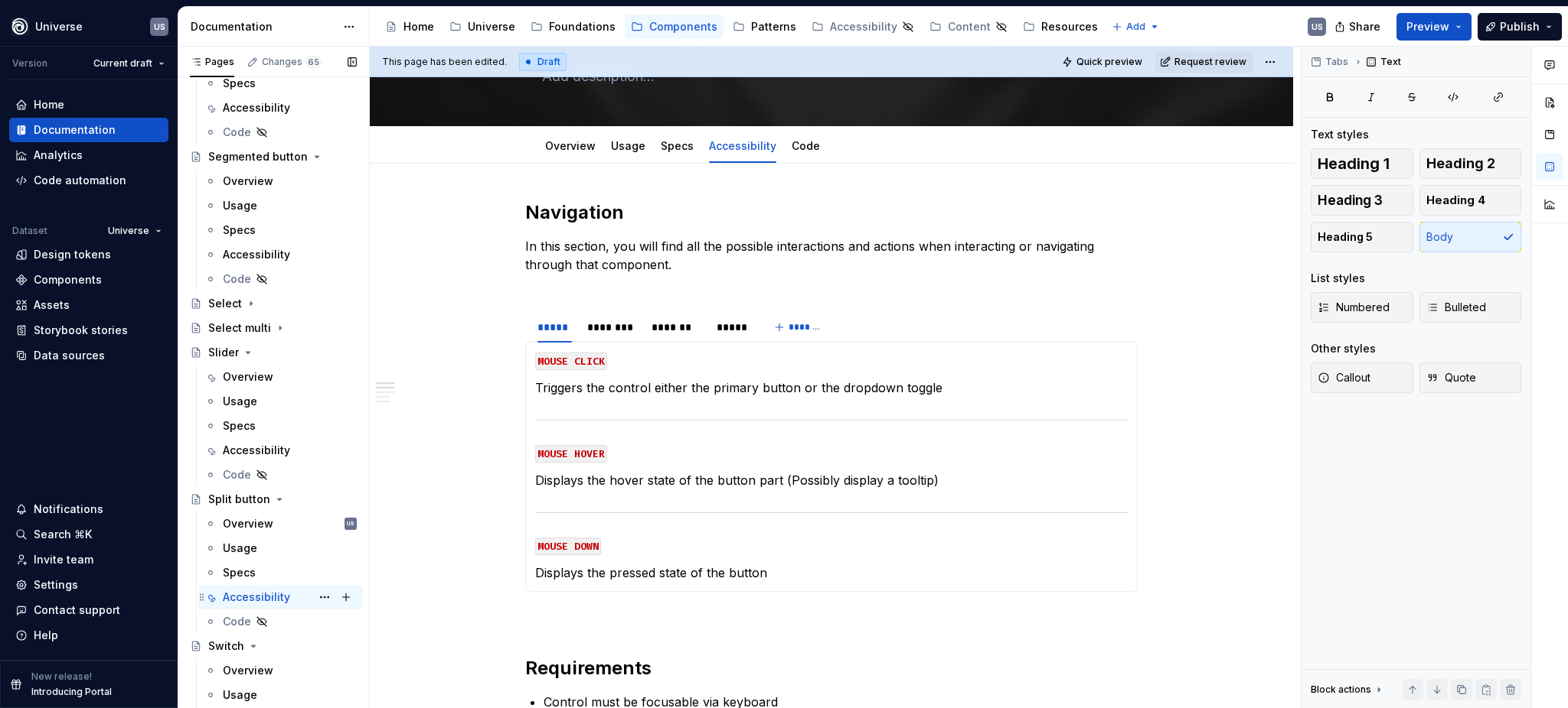
scroll to position [4284, 0]
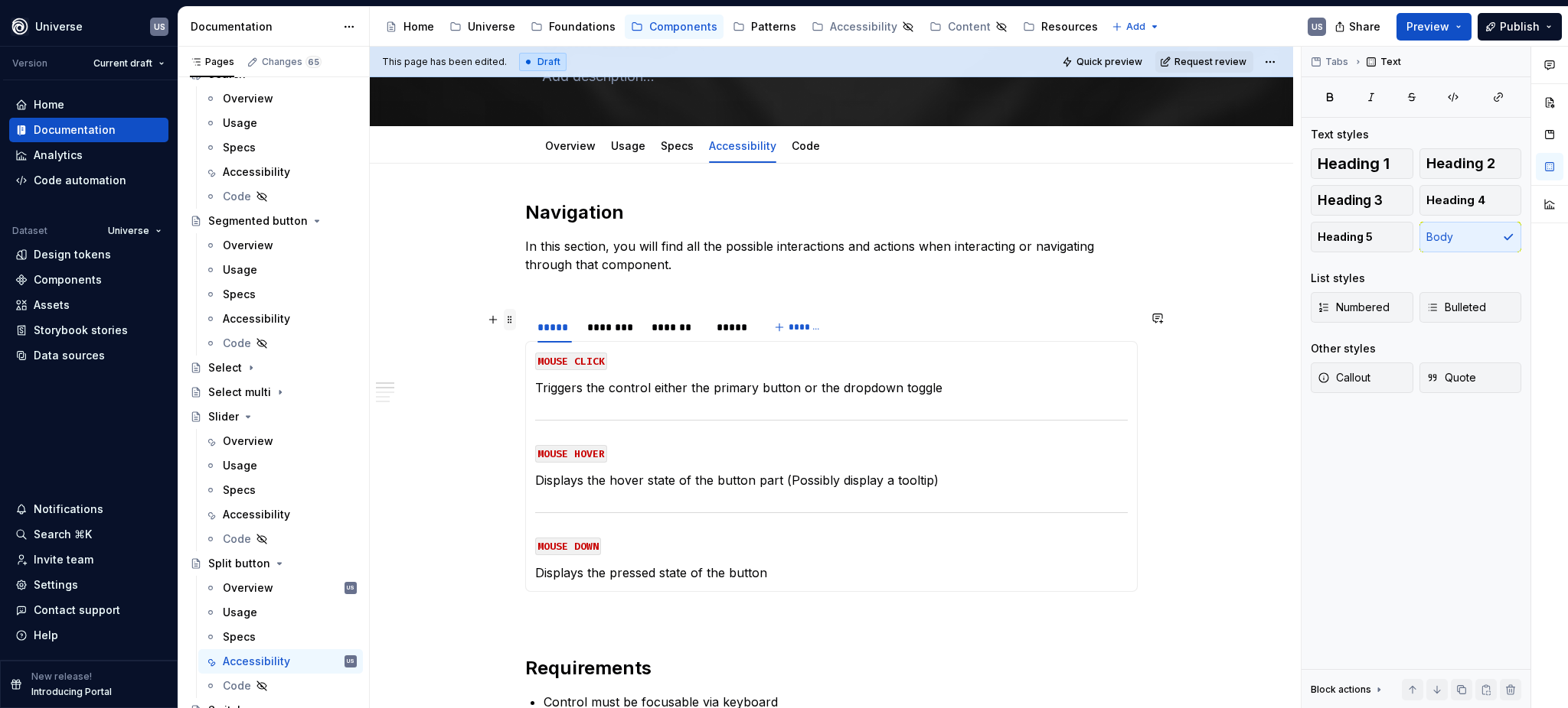
click at [505, 324] on span at bounding box center [509, 320] width 12 height 21
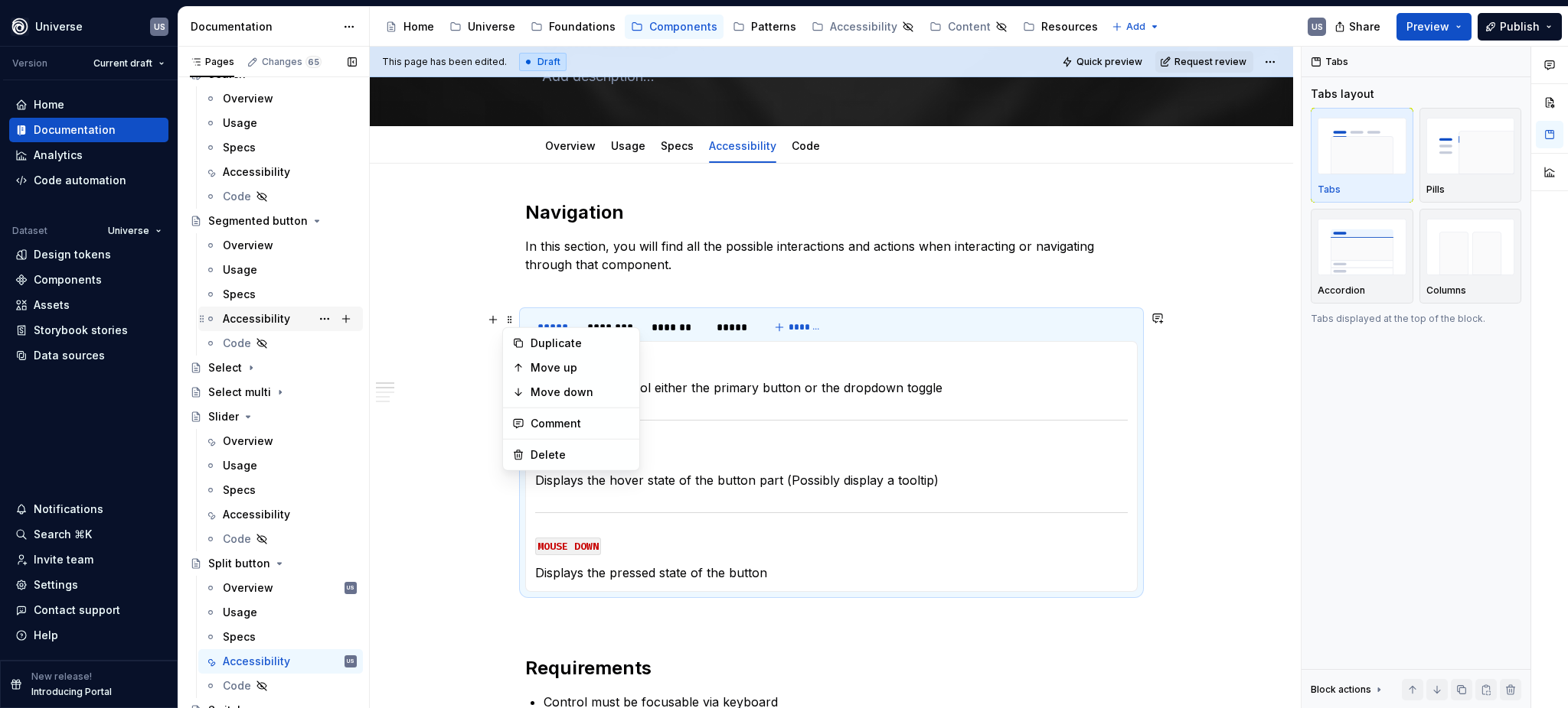
click at [283, 317] on div "Accessibility" at bounding box center [256, 319] width 68 height 15
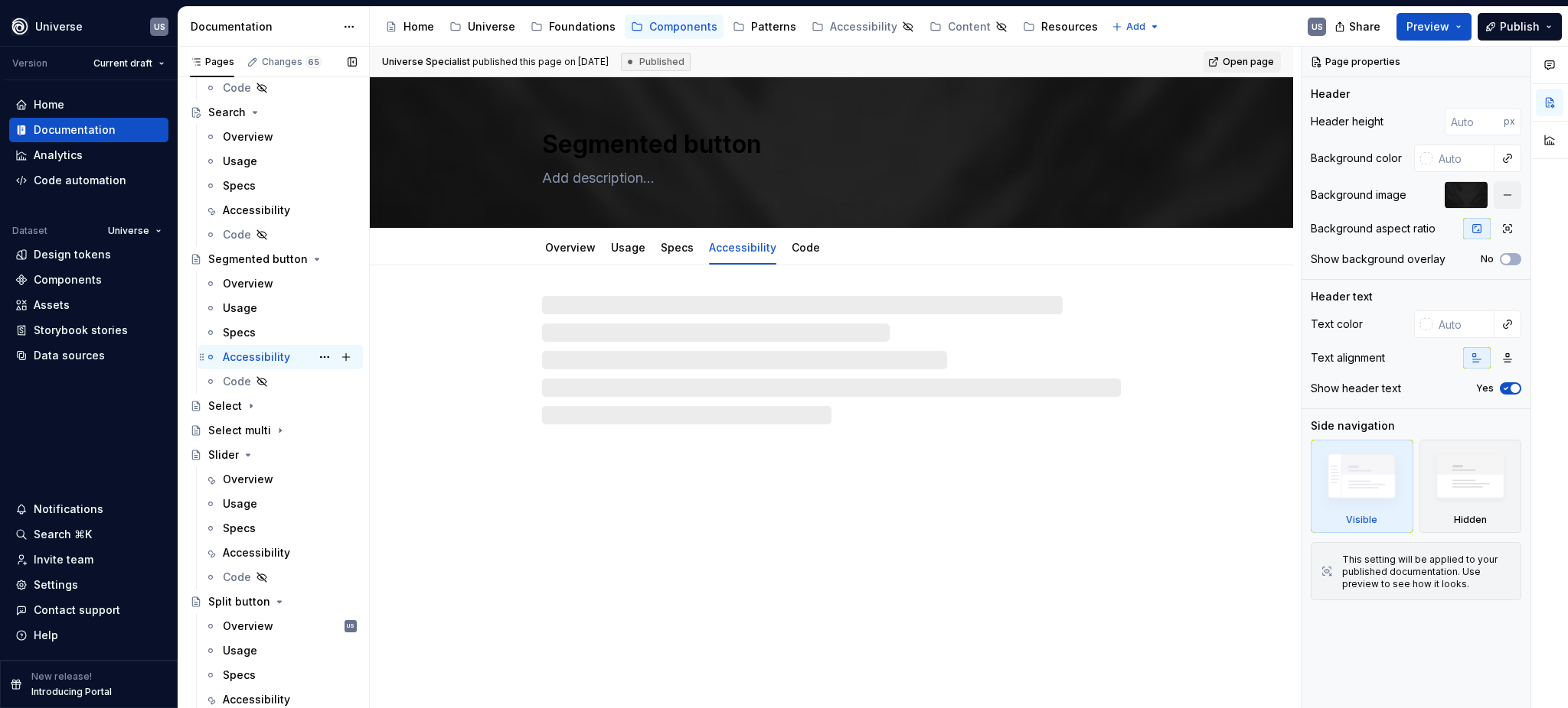
scroll to position [4181, 0]
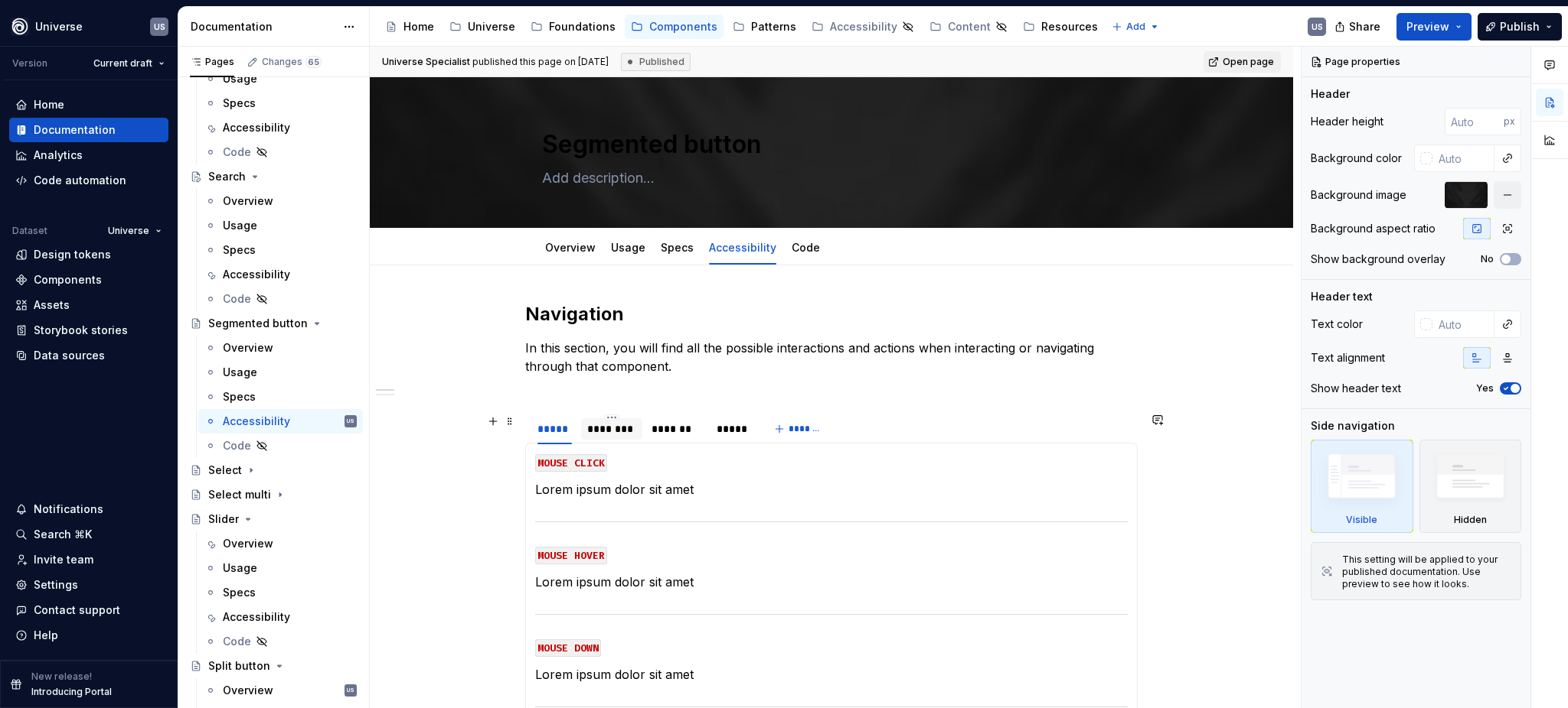
click at [609, 432] on div "********" at bounding box center [611, 429] width 49 height 15
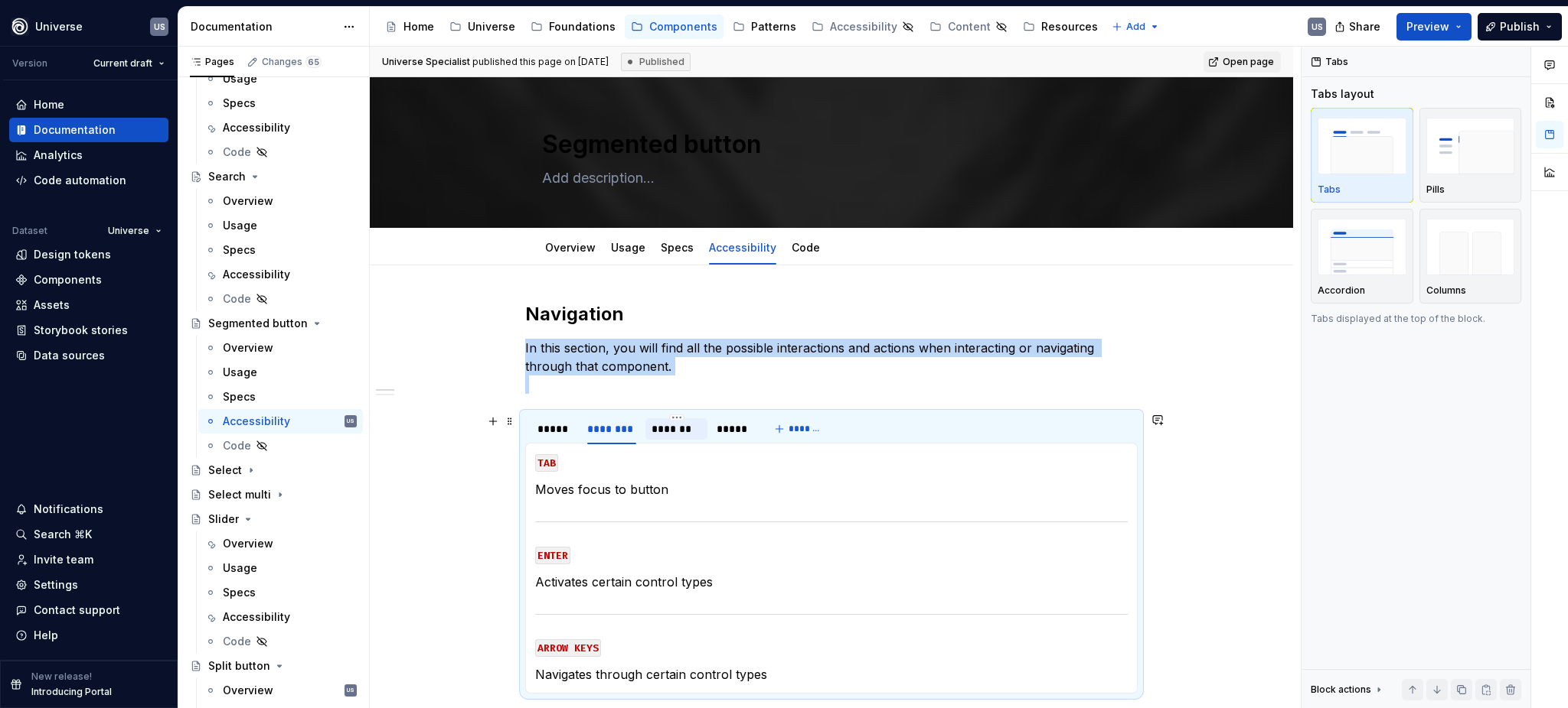
scroll to position [102, 0]
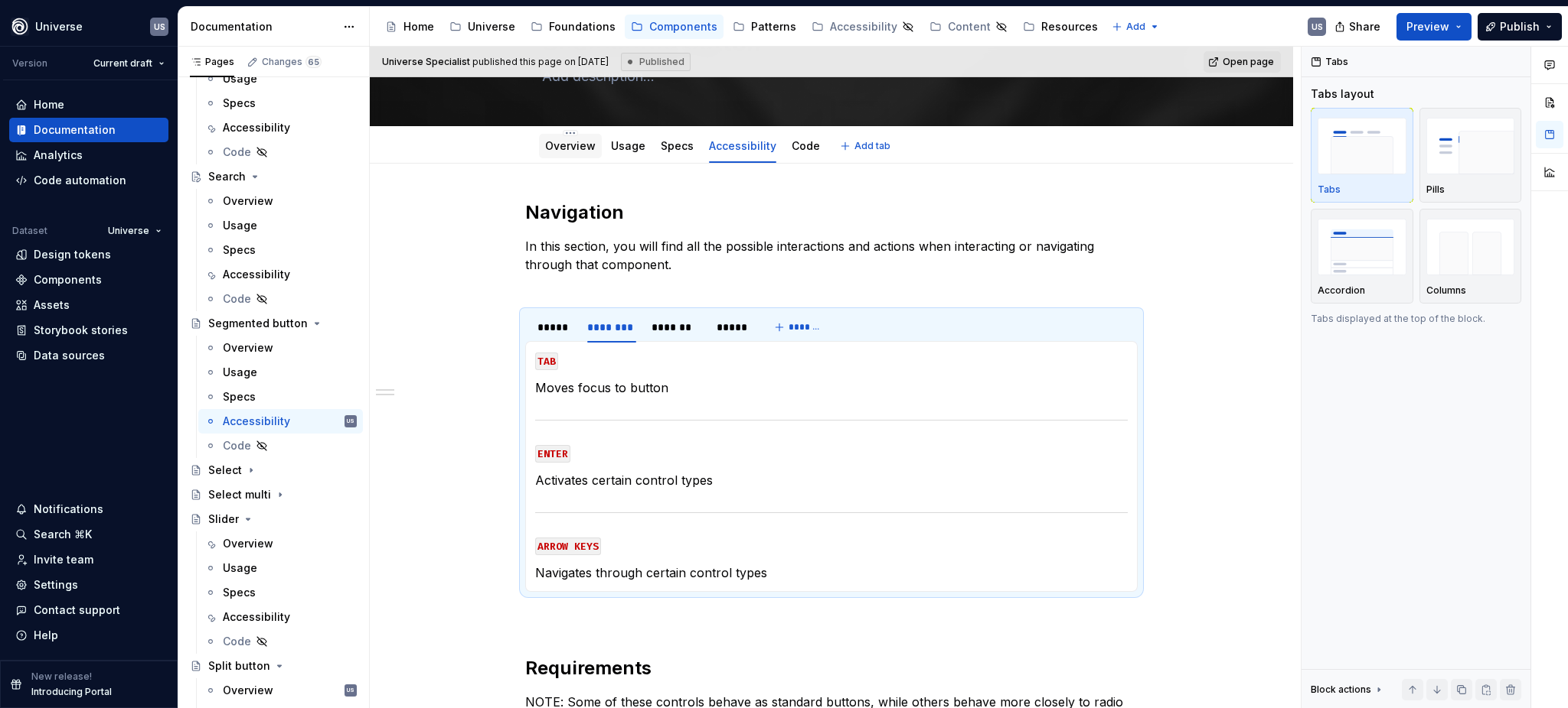
click at [565, 153] on div "Overview" at bounding box center [571, 146] width 51 height 15
click at [572, 154] on div "Overview" at bounding box center [571, 146] width 51 height 19
click at [566, 152] on link "Overview" at bounding box center [571, 146] width 51 height 13
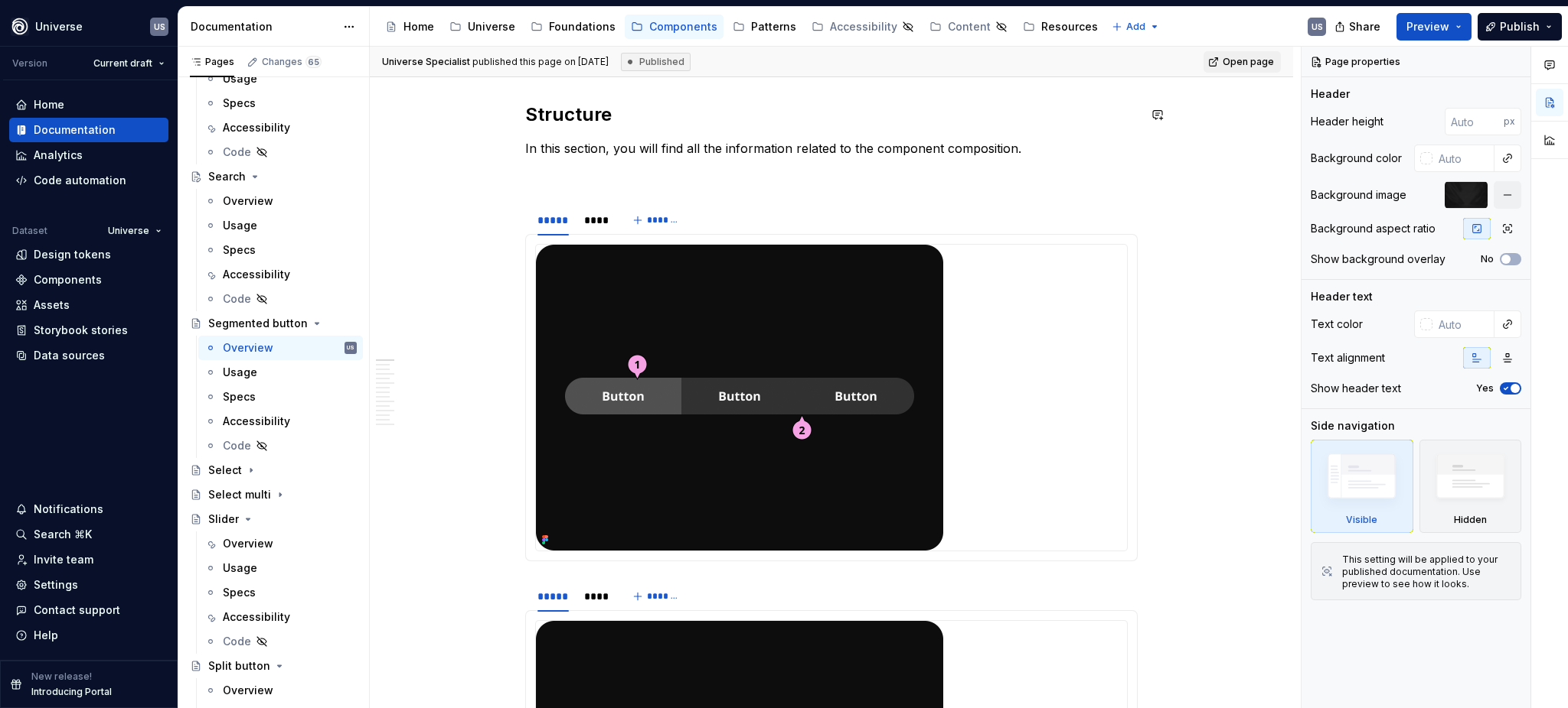
scroll to position [612, 0]
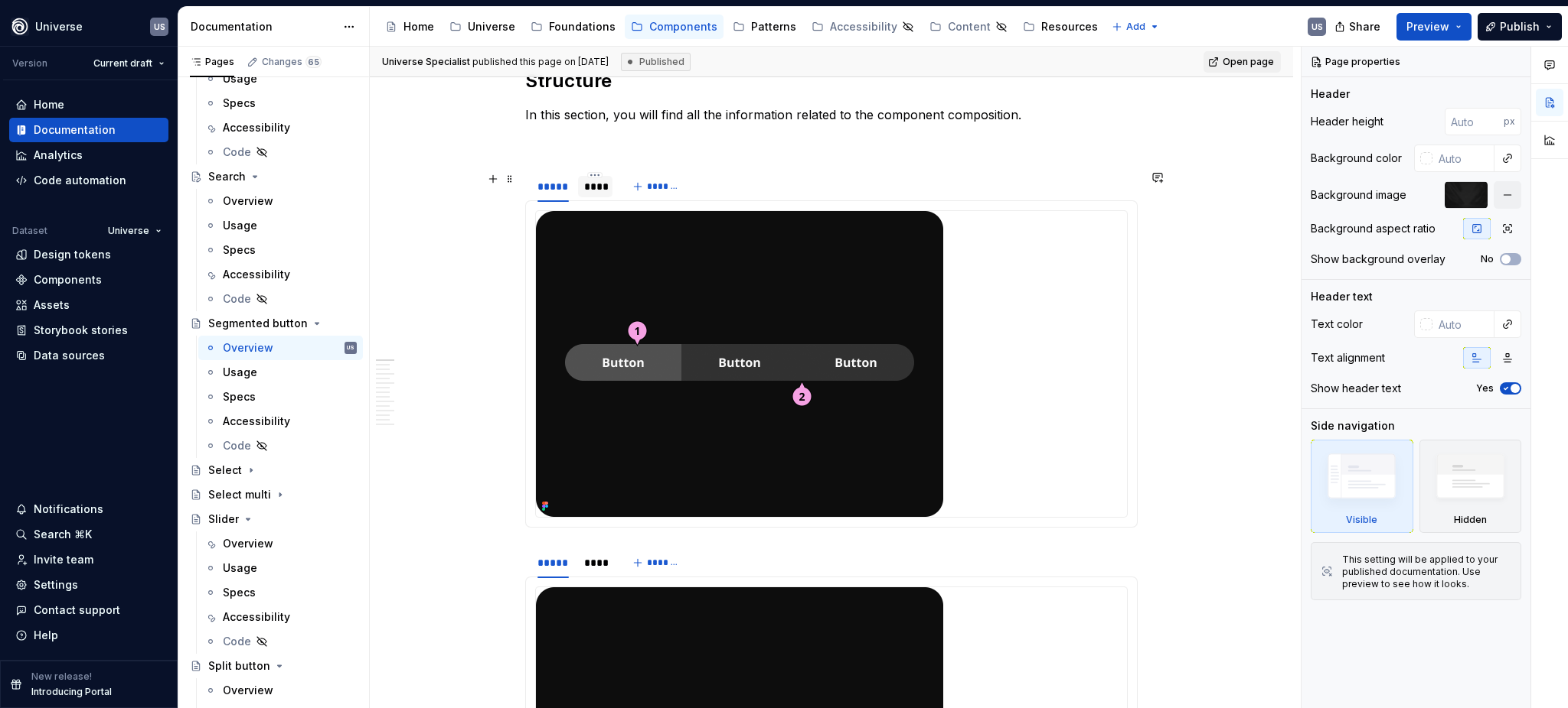
click at [602, 191] on div "****" at bounding box center [595, 186] width 22 height 15
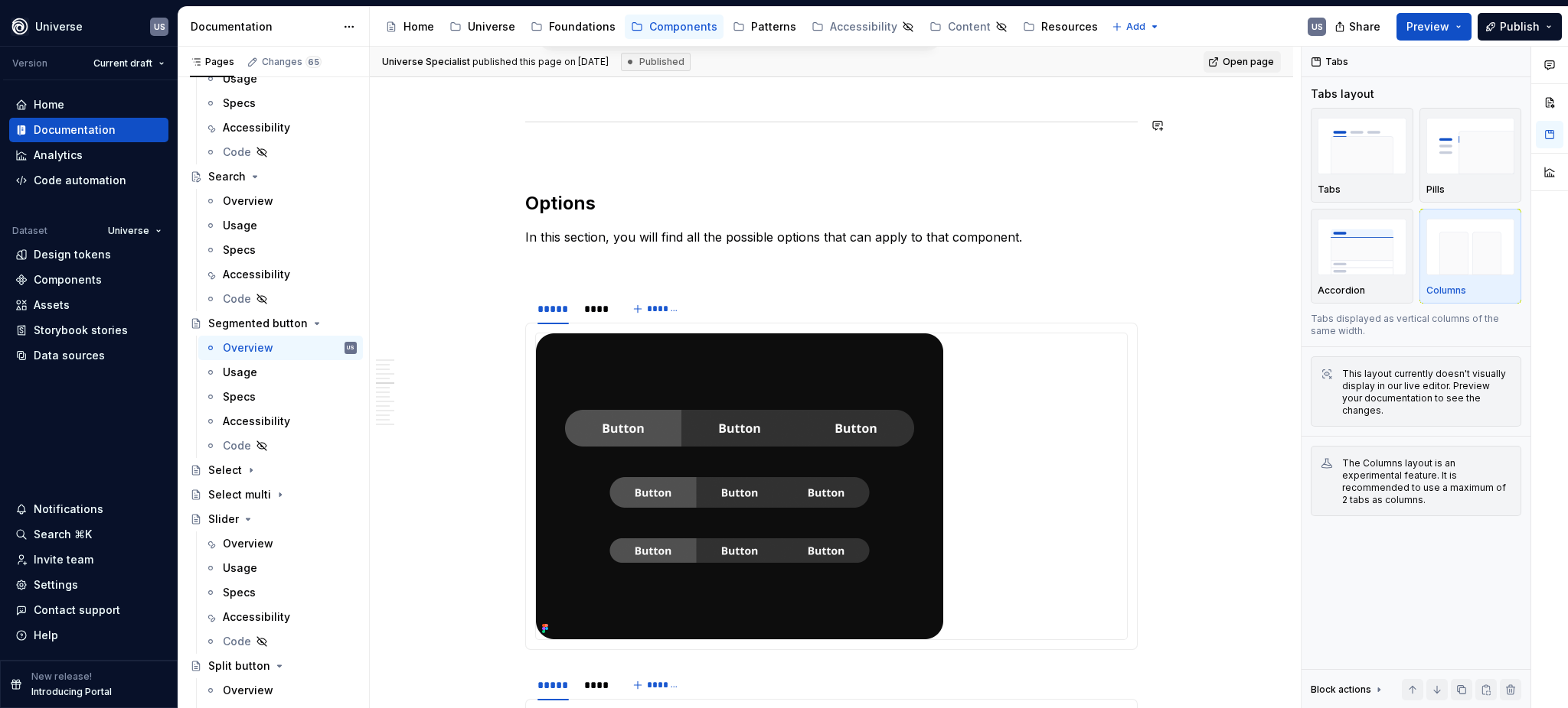
scroll to position [1937, 0]
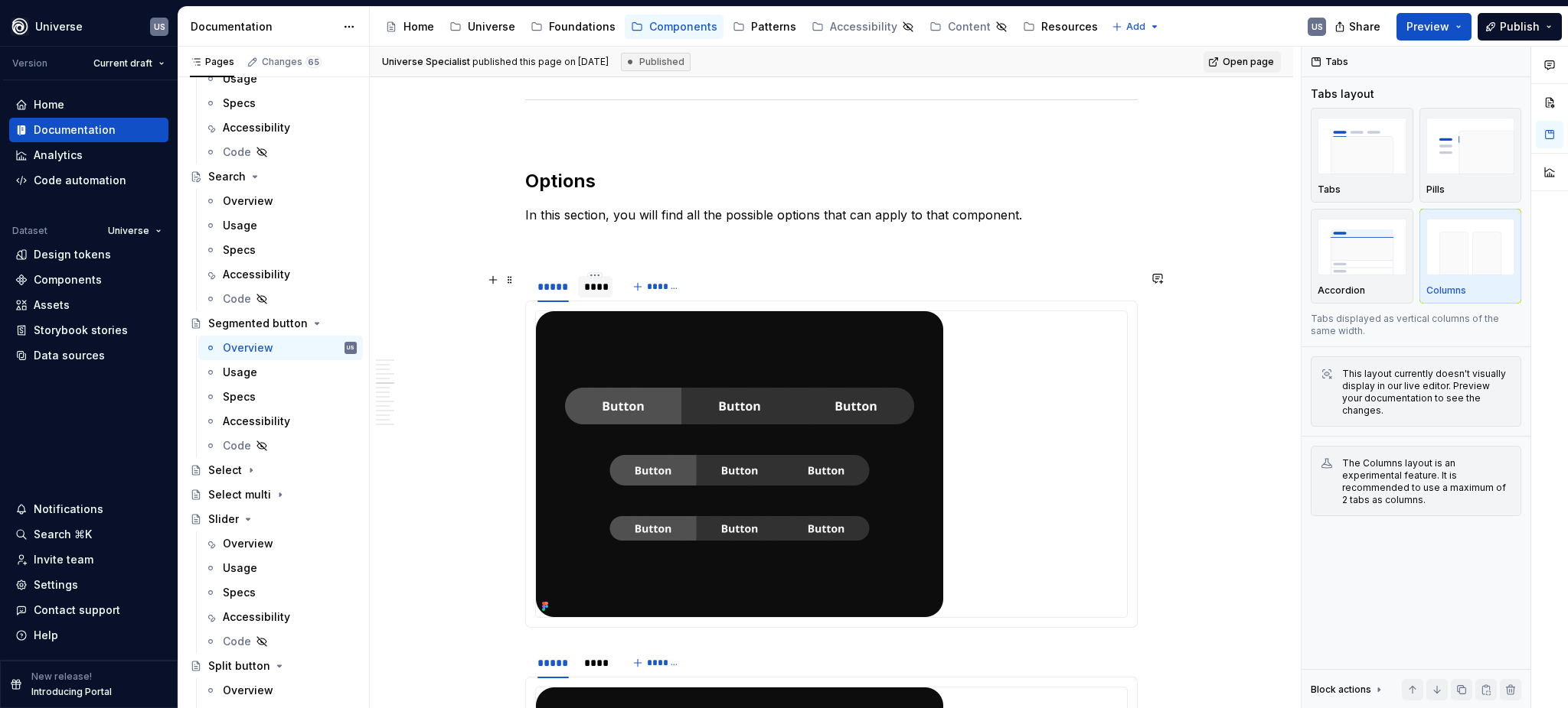
click at [597, 299] on div "****" at bounding box center [595, 287] width 34 height 24
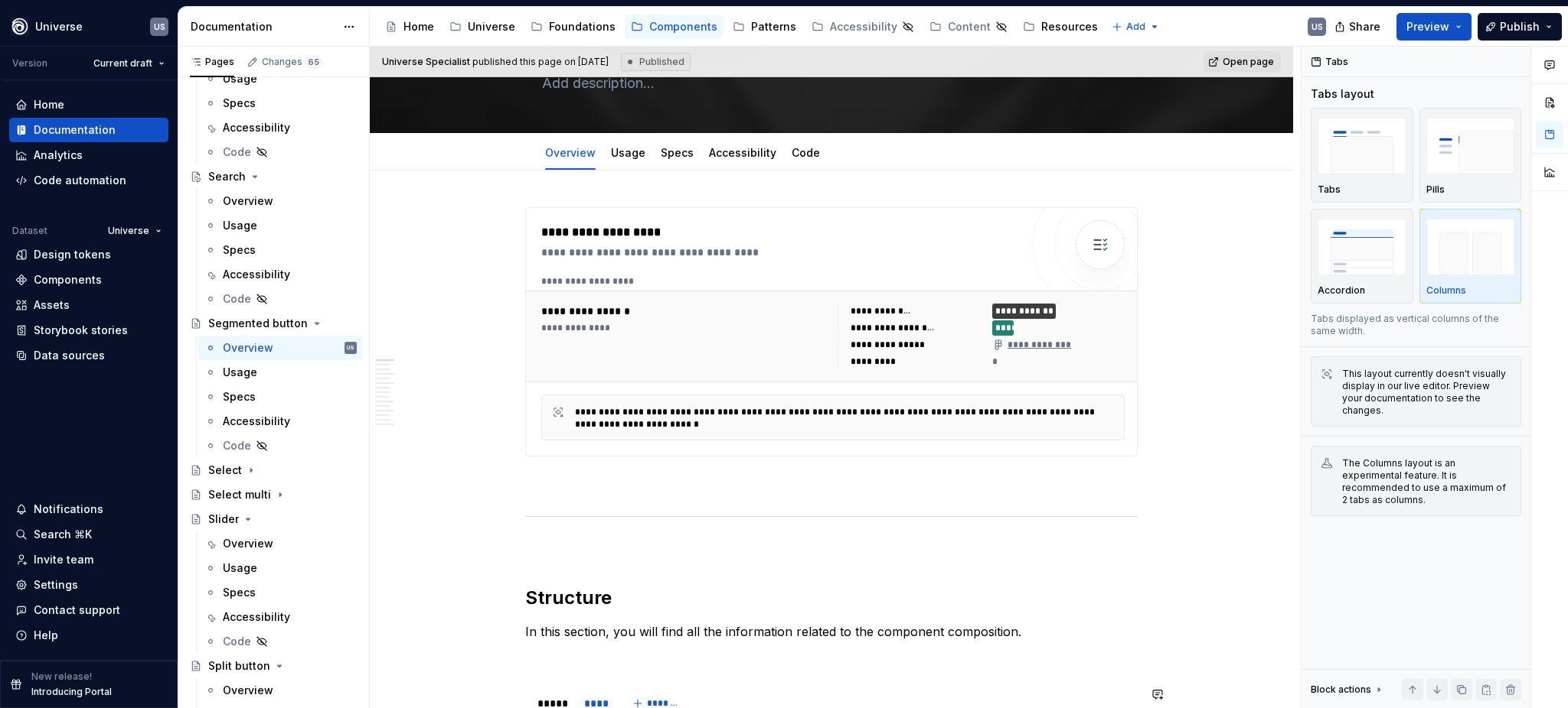
scroll to position [0, 0]
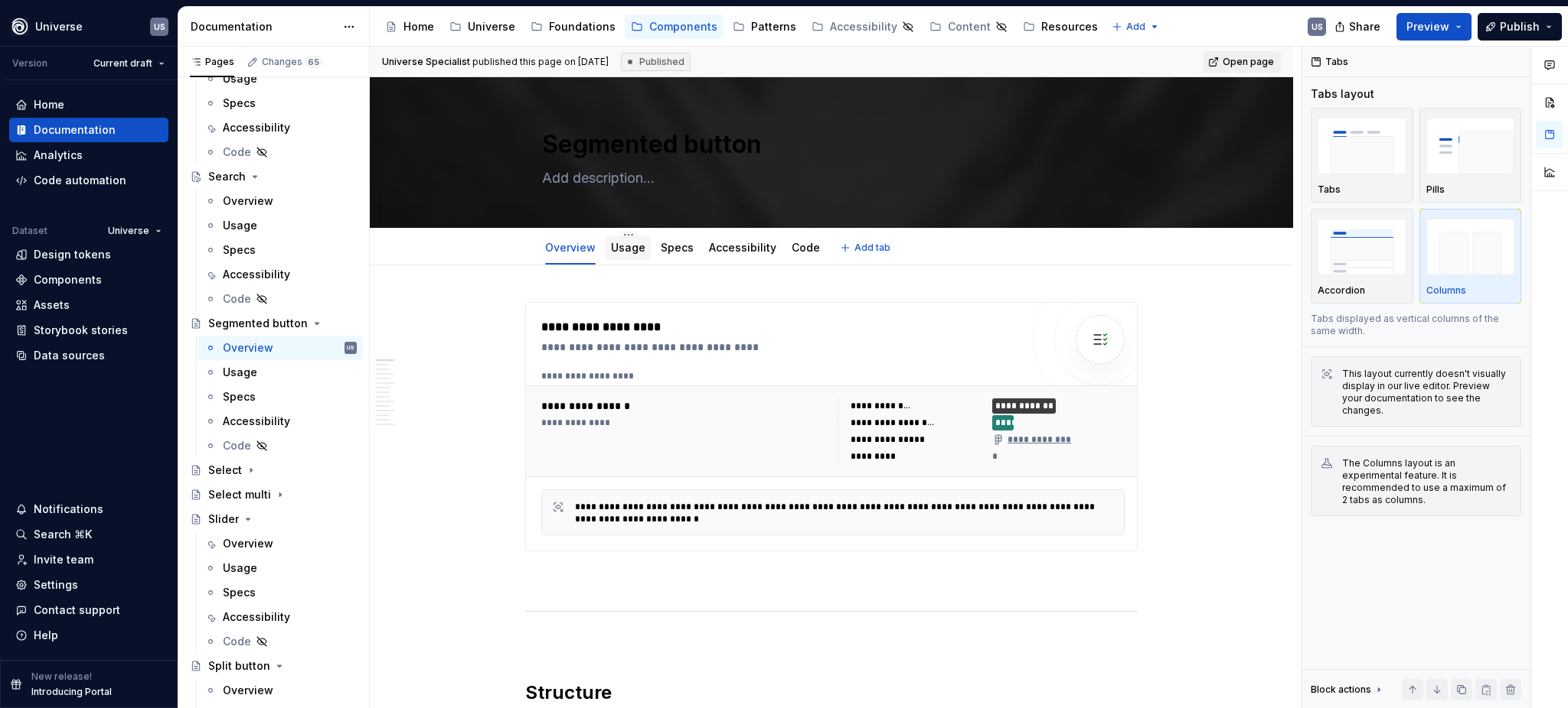
click at [629, 252] on link "Usage" at bounding box center [628, 247] width 34 height 13
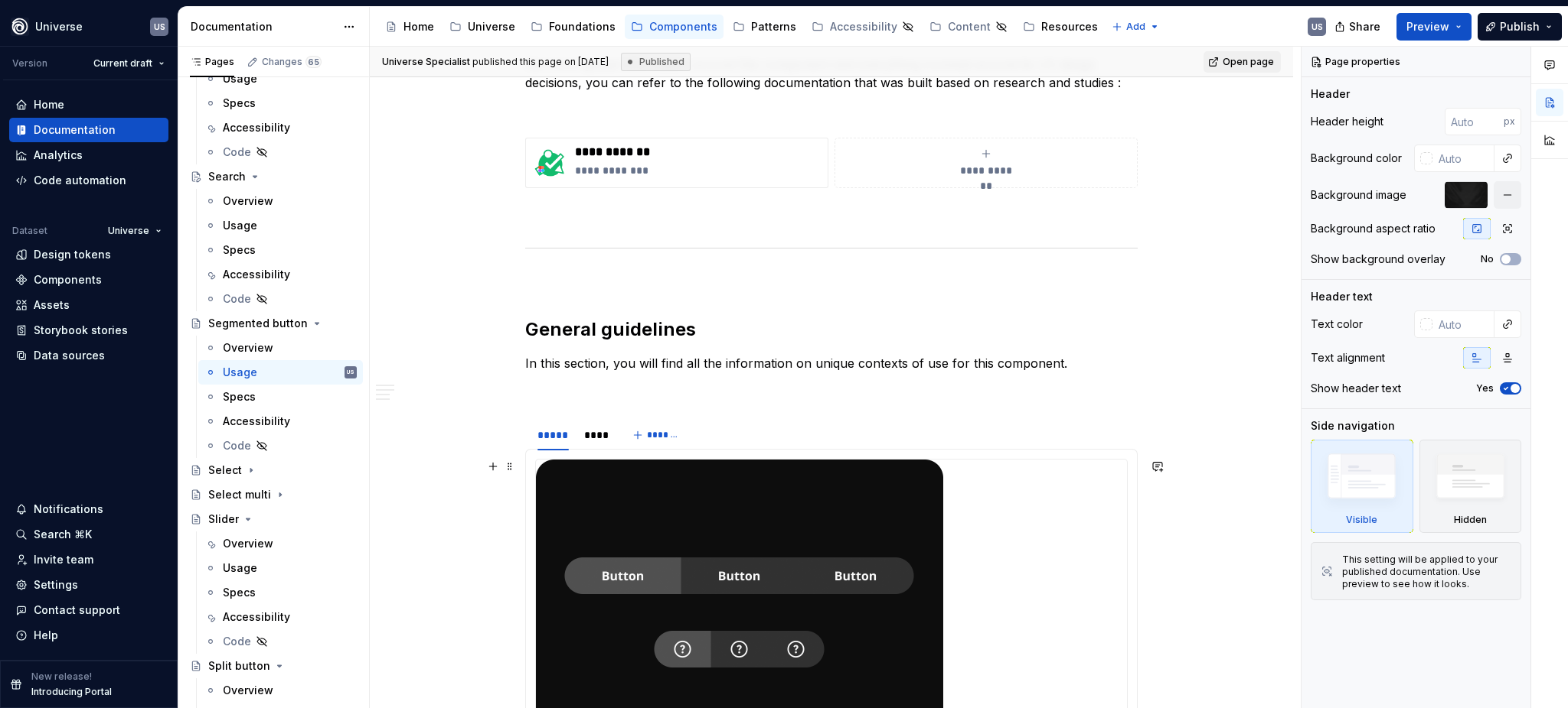
scroll to position [306, 0]
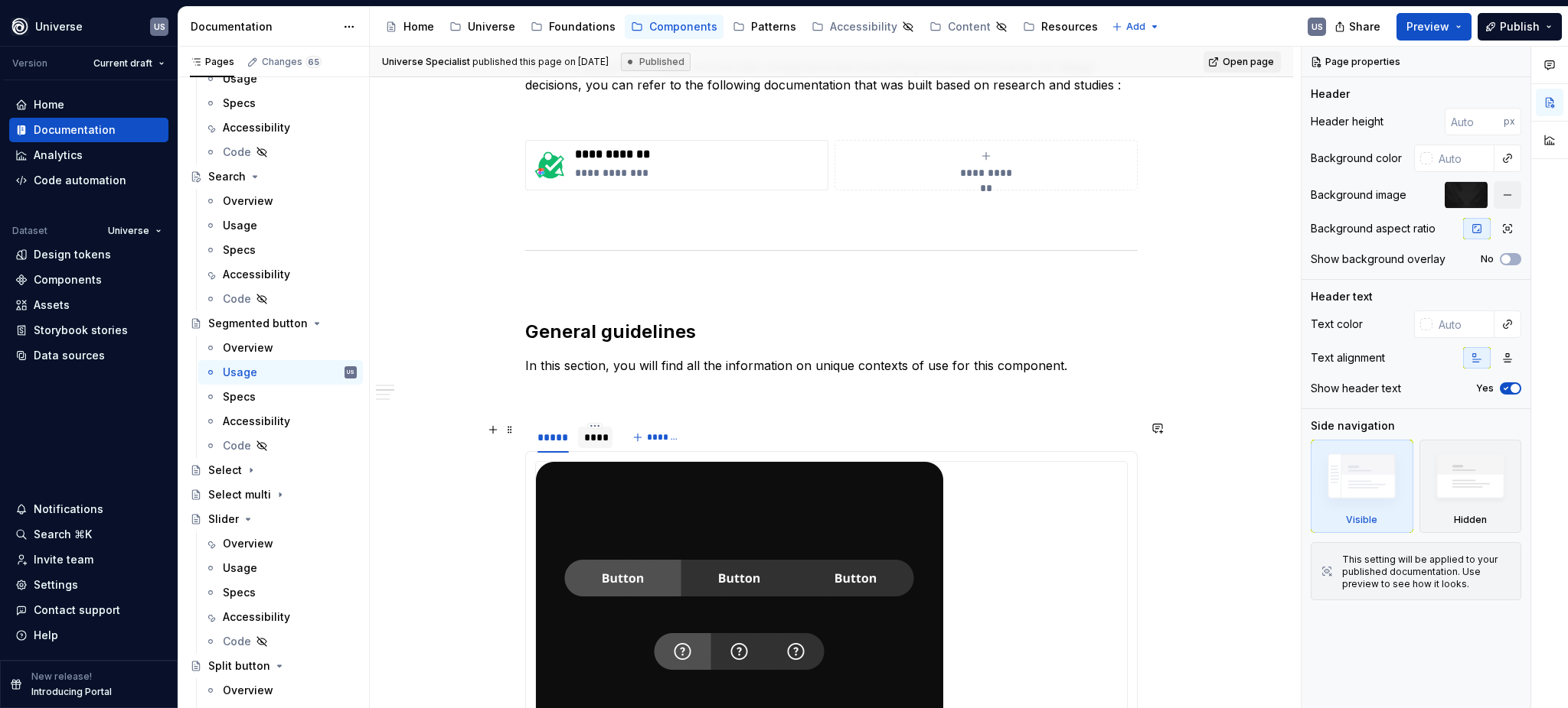
click at [603, 440] on div "****" at bounding box center [595, 437] width 22 height 15
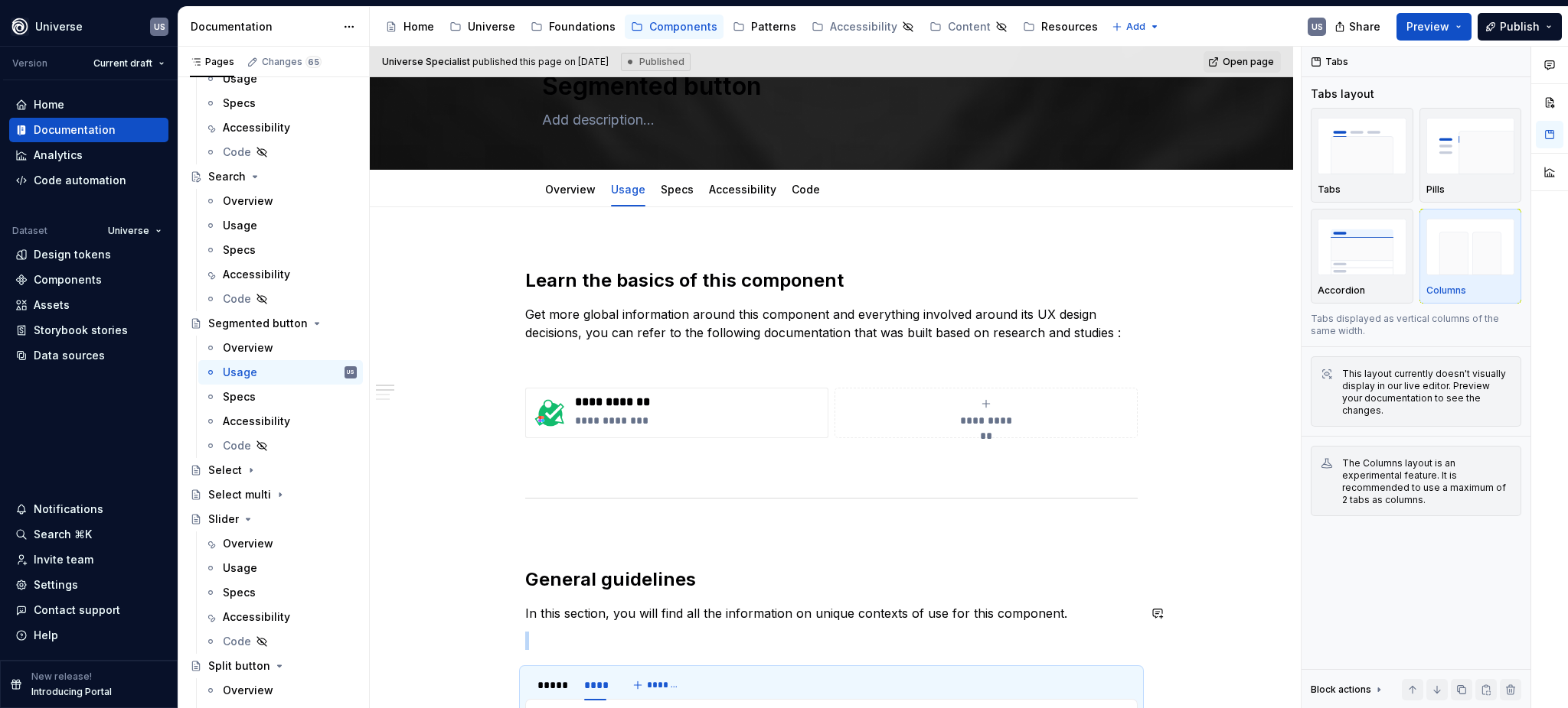
scroll to position [0, 0]
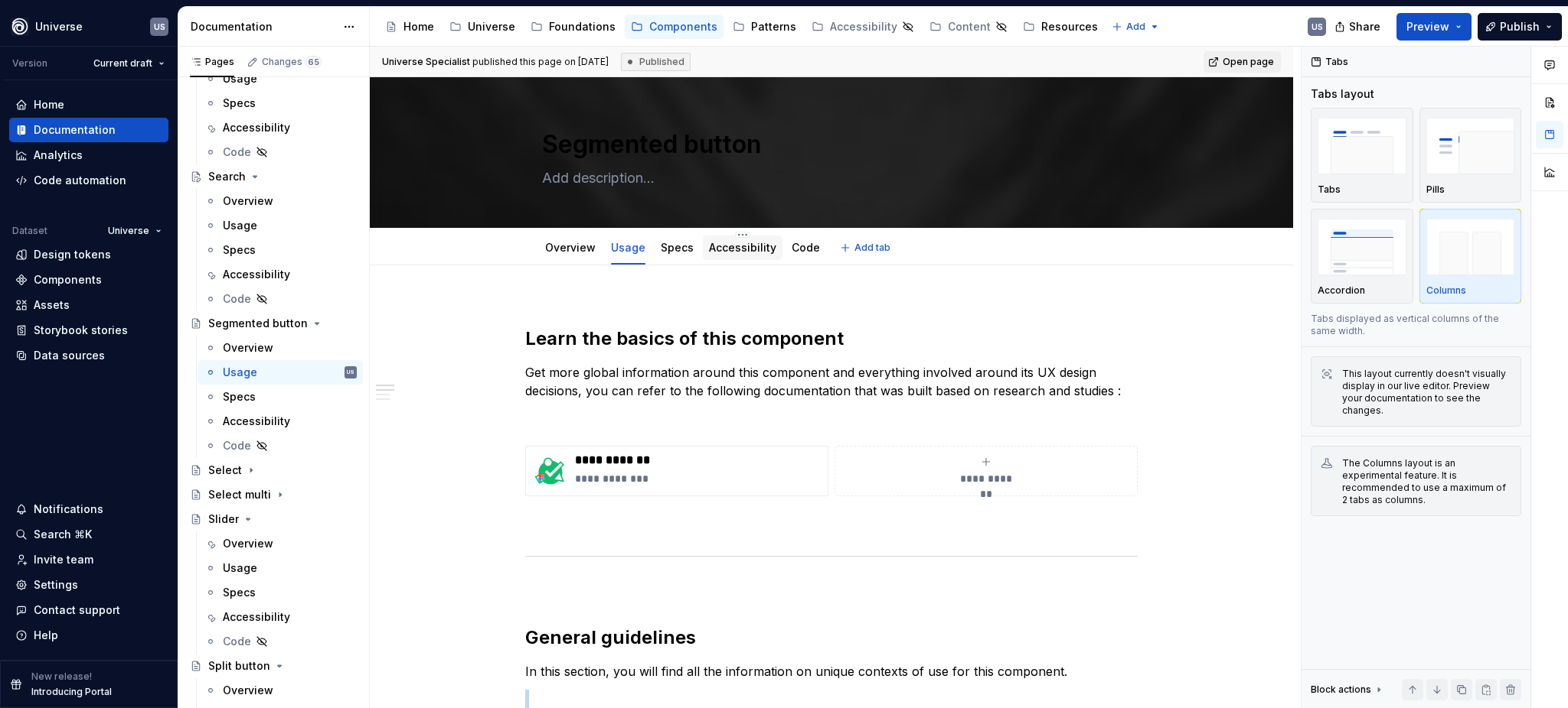
click at [732, 242] on link "Accessibility" at bounding box center [742, 247] width 68 height 13
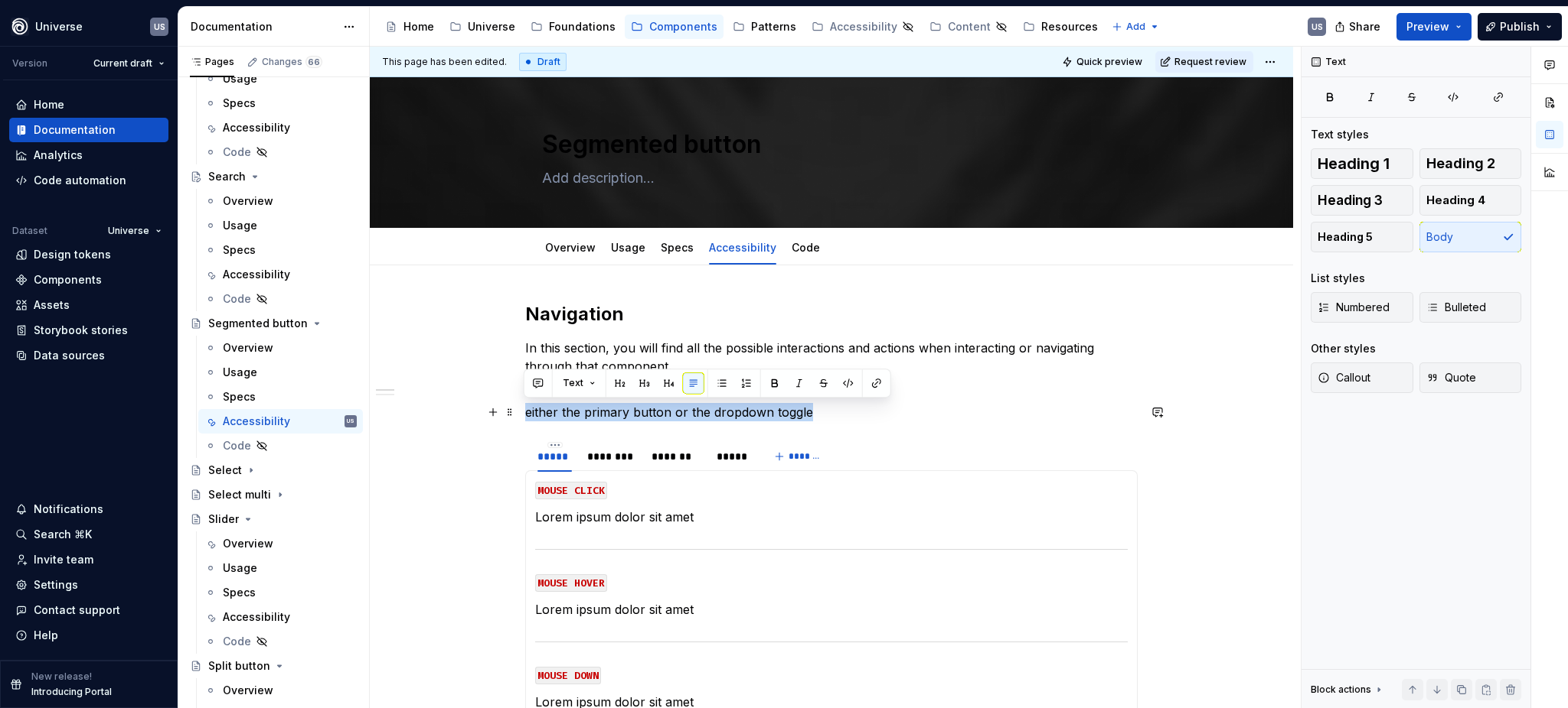
drag, startPoint x: 846, startPoint y: 411, endPoint x: 524, endPoint y: 409, distance: 322.0
click at [525, 409] on p "either the primary button or the dropdown toggle" at bounding box center [831, 412] width 612 height 19
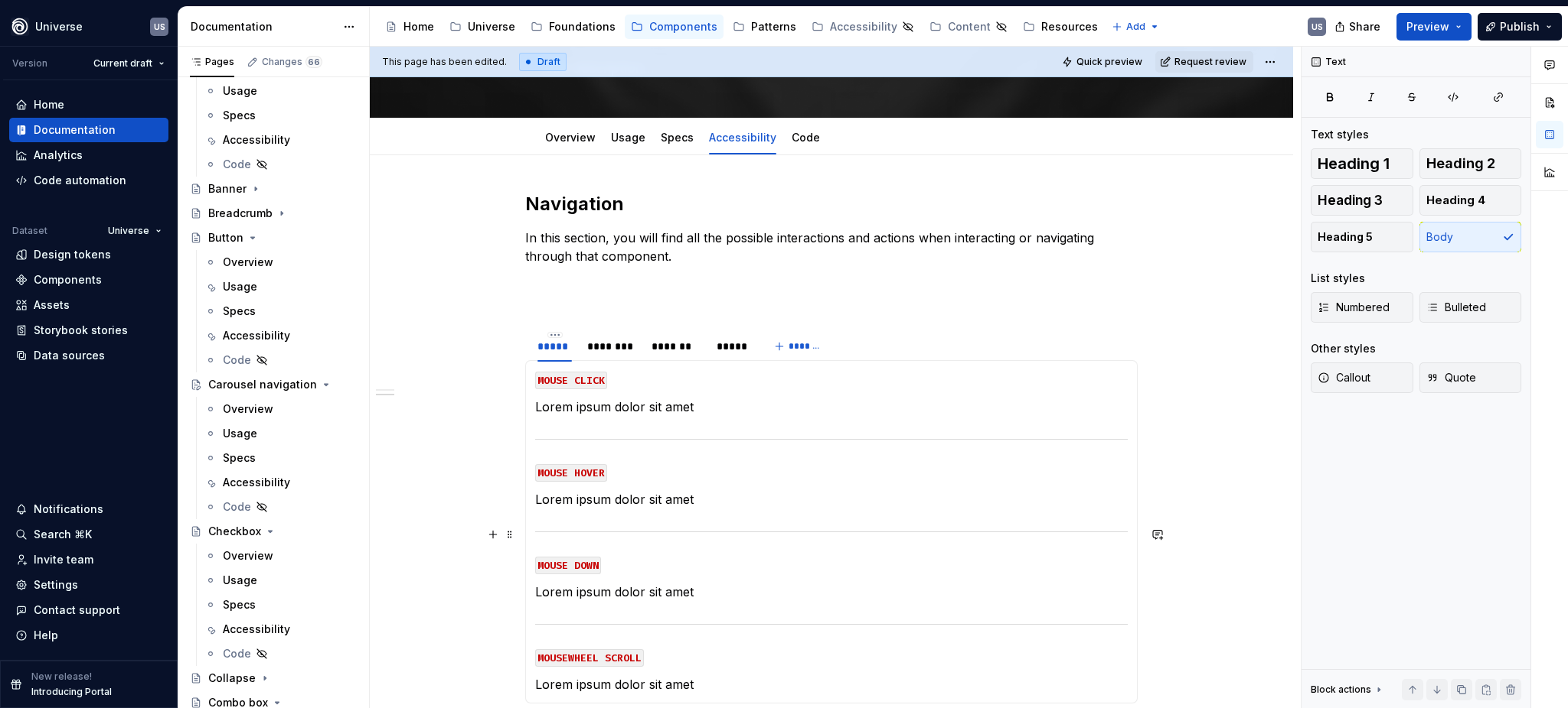
scroll to position [102, 0]
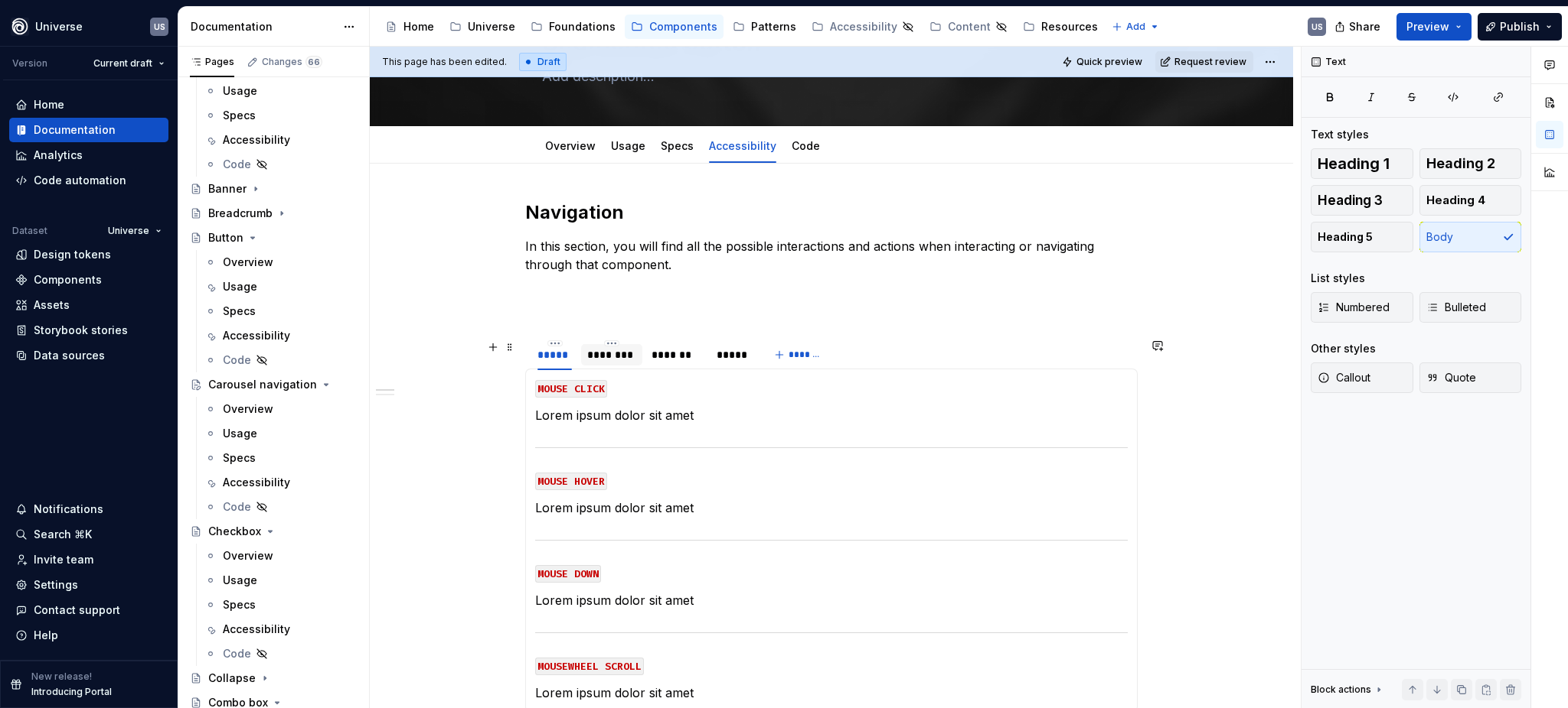
click at [602, 361] on div "********" at bounding box center [611, 355] width 49 height 15
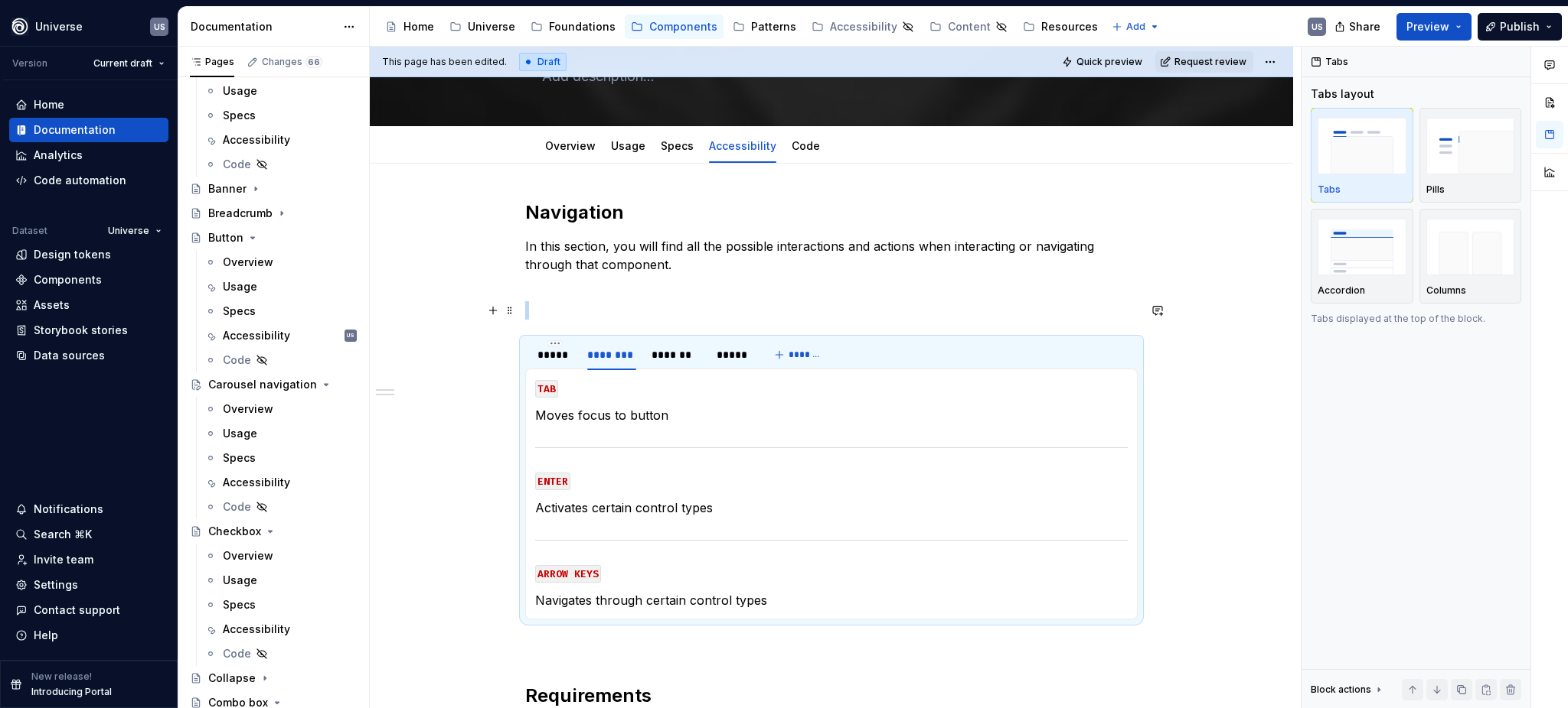
click at [560, 306] on p at bounding box center [831, 310] width 612 height 19
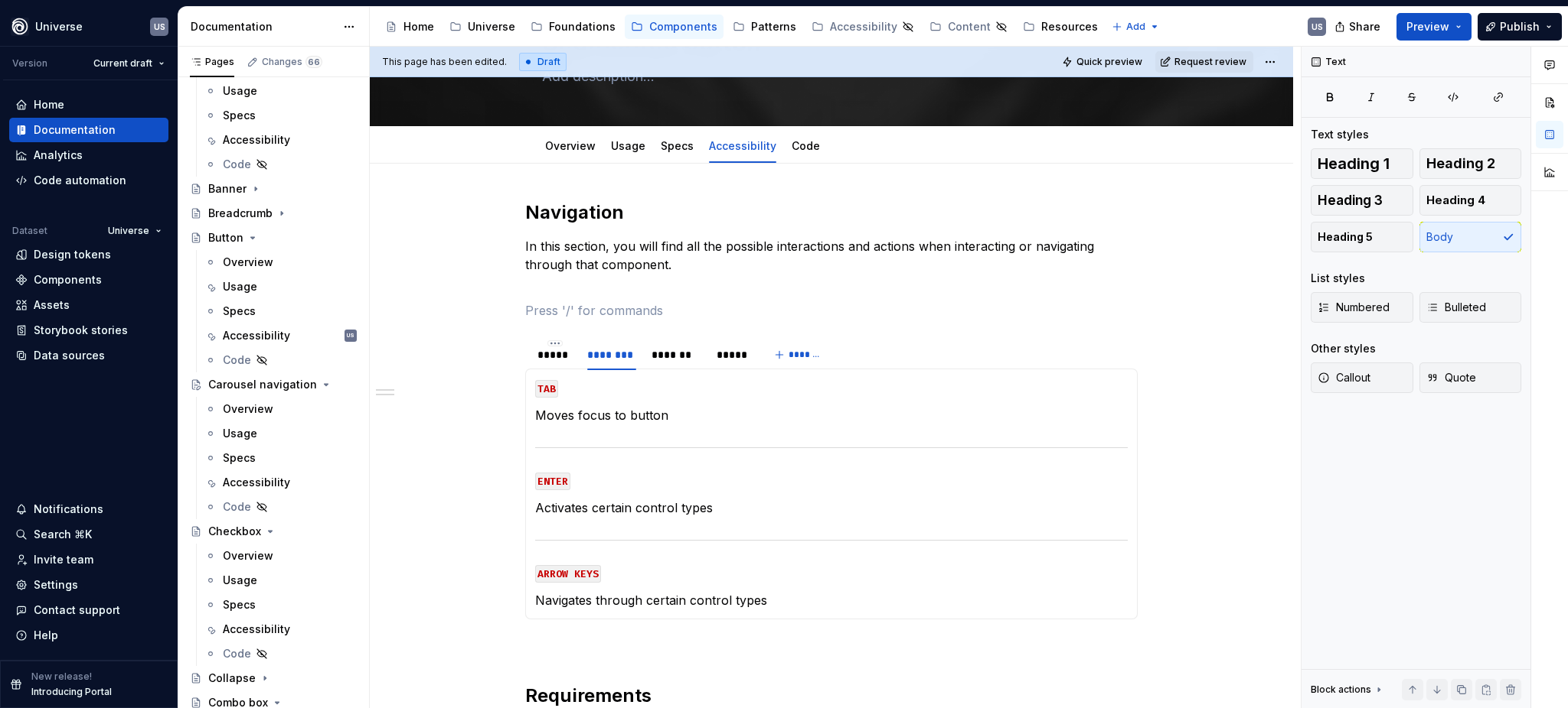
type textarea "*"
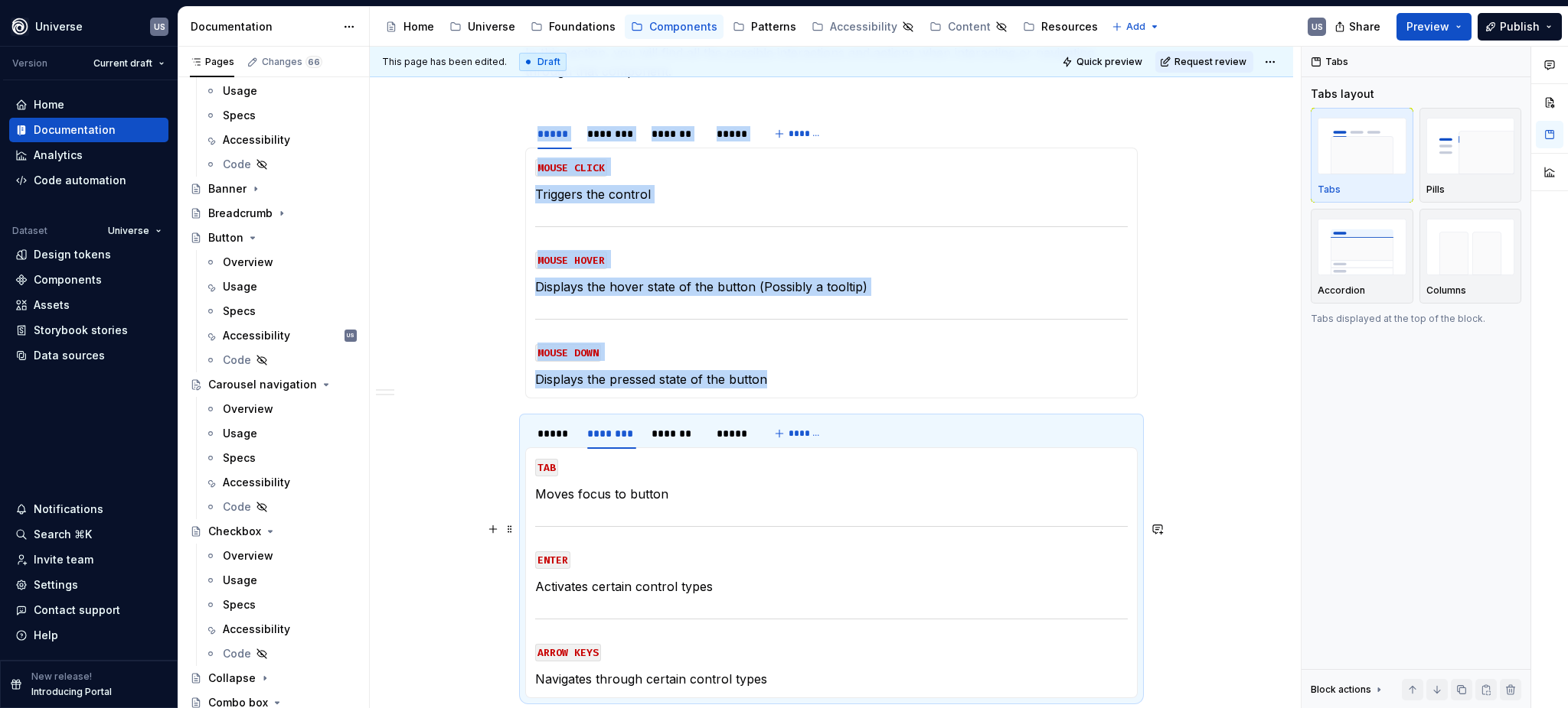
scroll to position [306, 0]
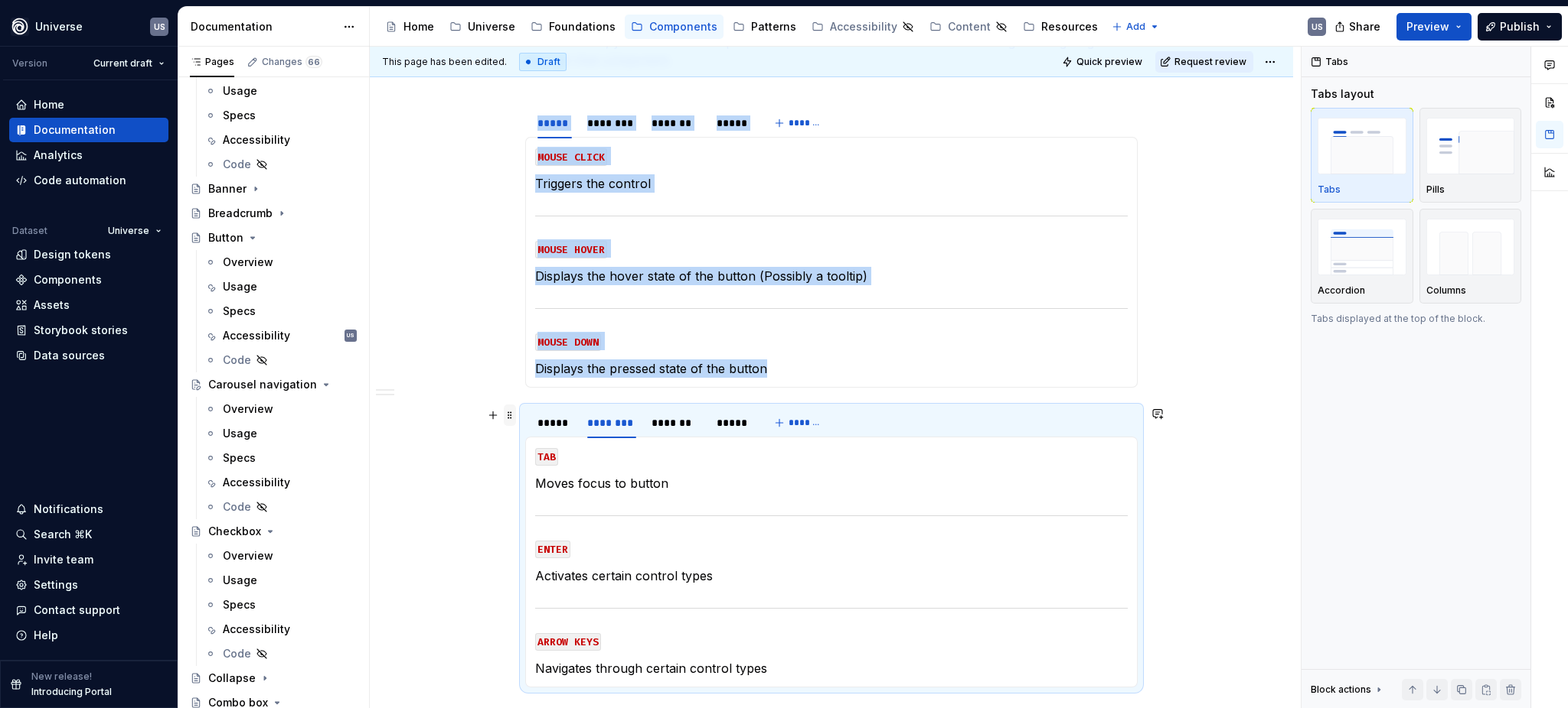
click at [510, 415] on span at bounding box center [509, 415] width 12 height 21
click at [544, 551] on div "Delete" at bounding box center [580, 551] width 100 height 15
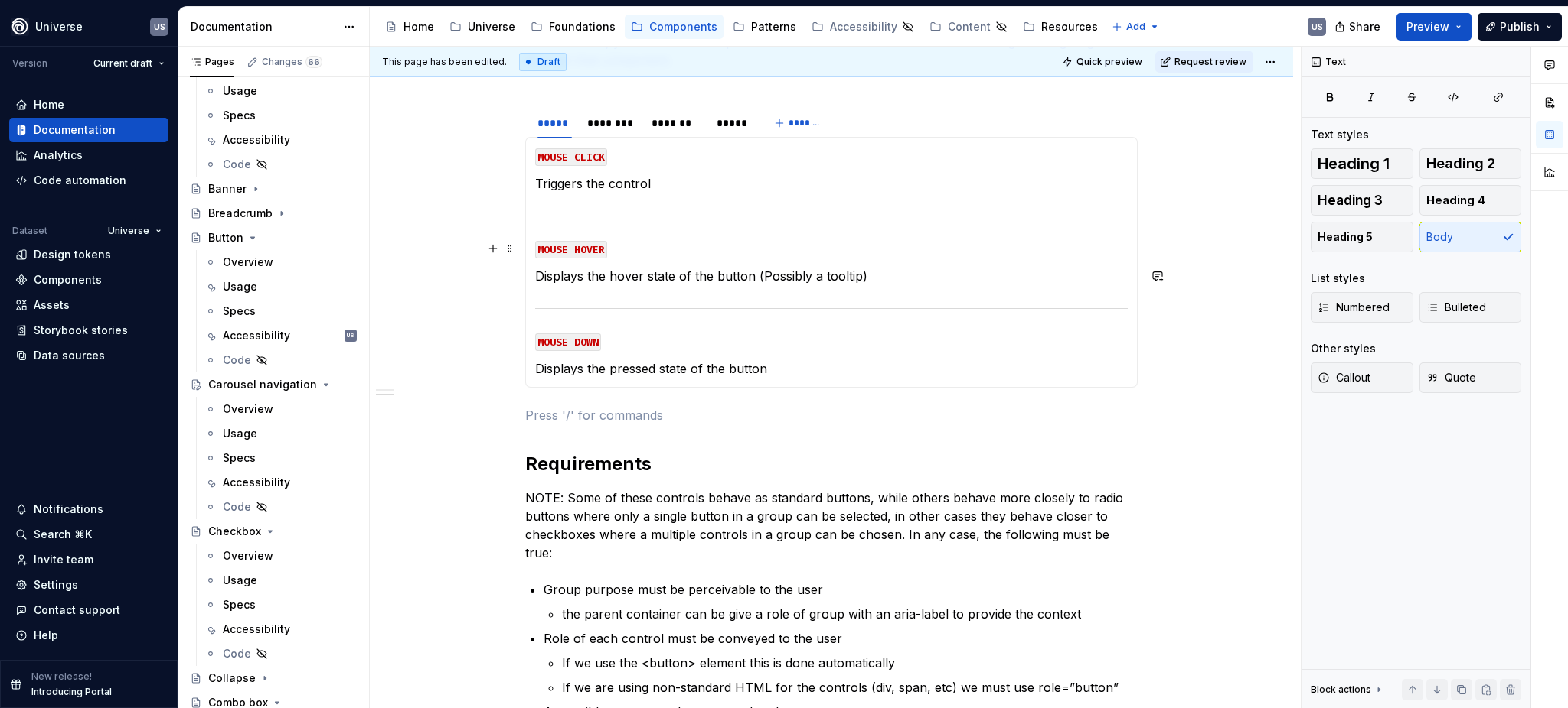
scroll to position [203, 0]
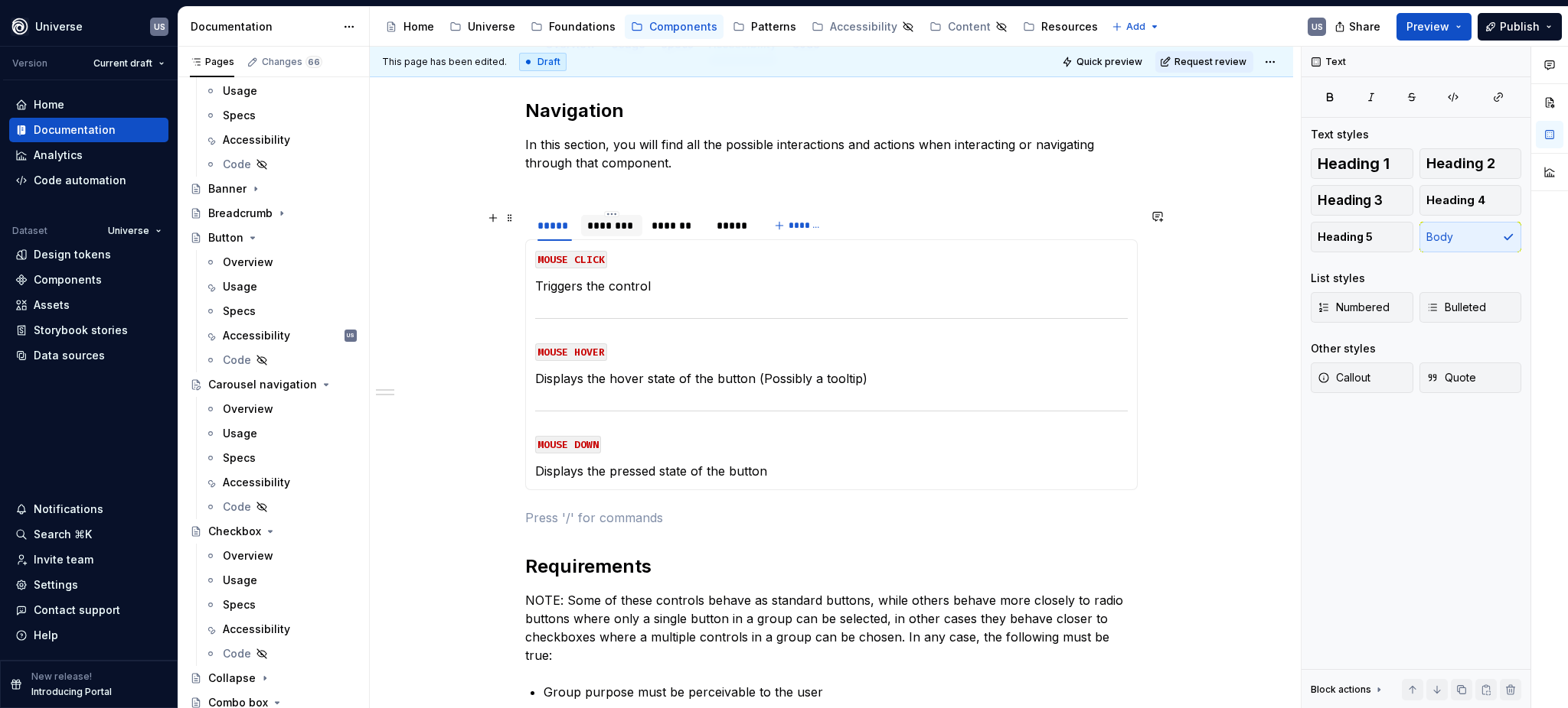
click at [609, 232] on div "********" at bounding box center [611, 225] width 49 height 15
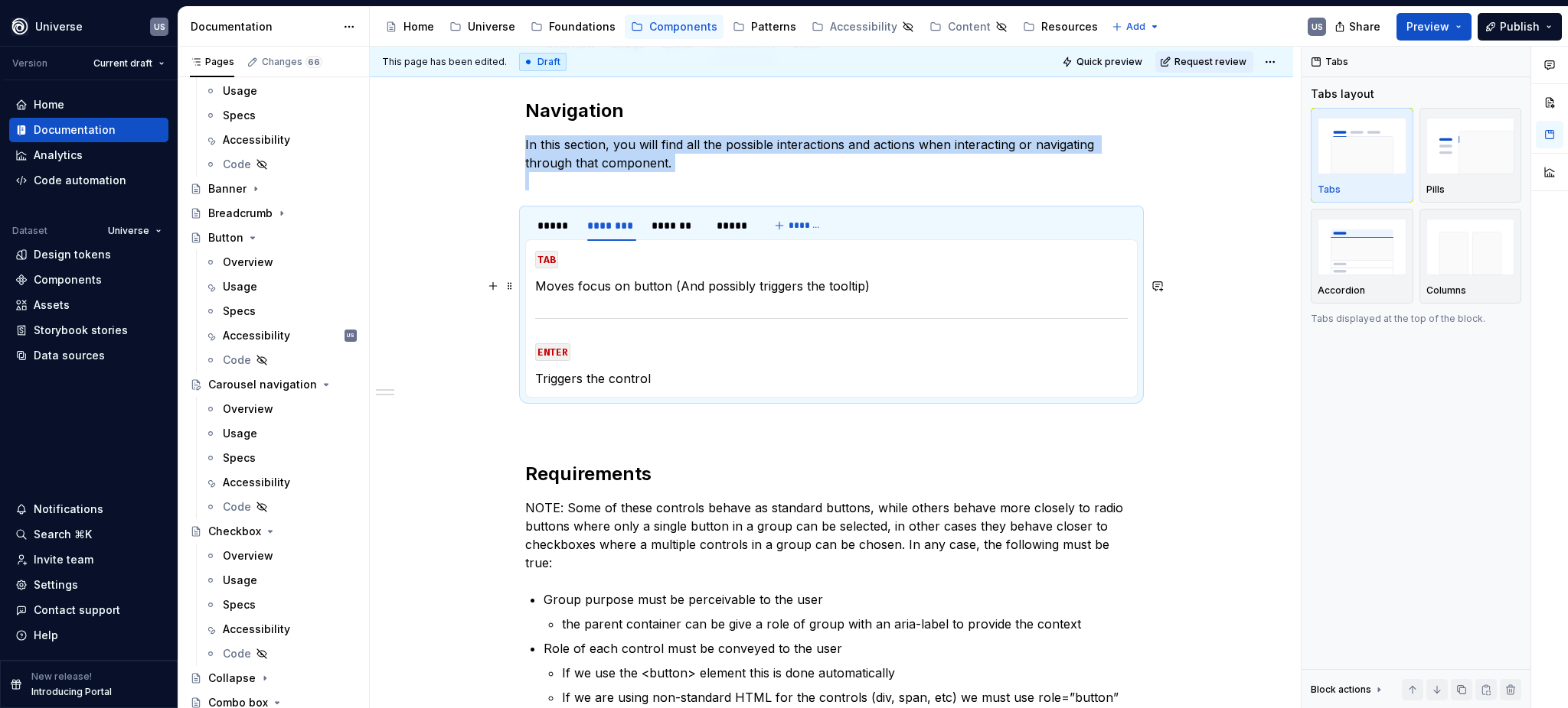
click at [664, 287] on p "Moves focus on button (And possibly triggers the tooltip)" at bounding box center [832, 285] width 593 height 19
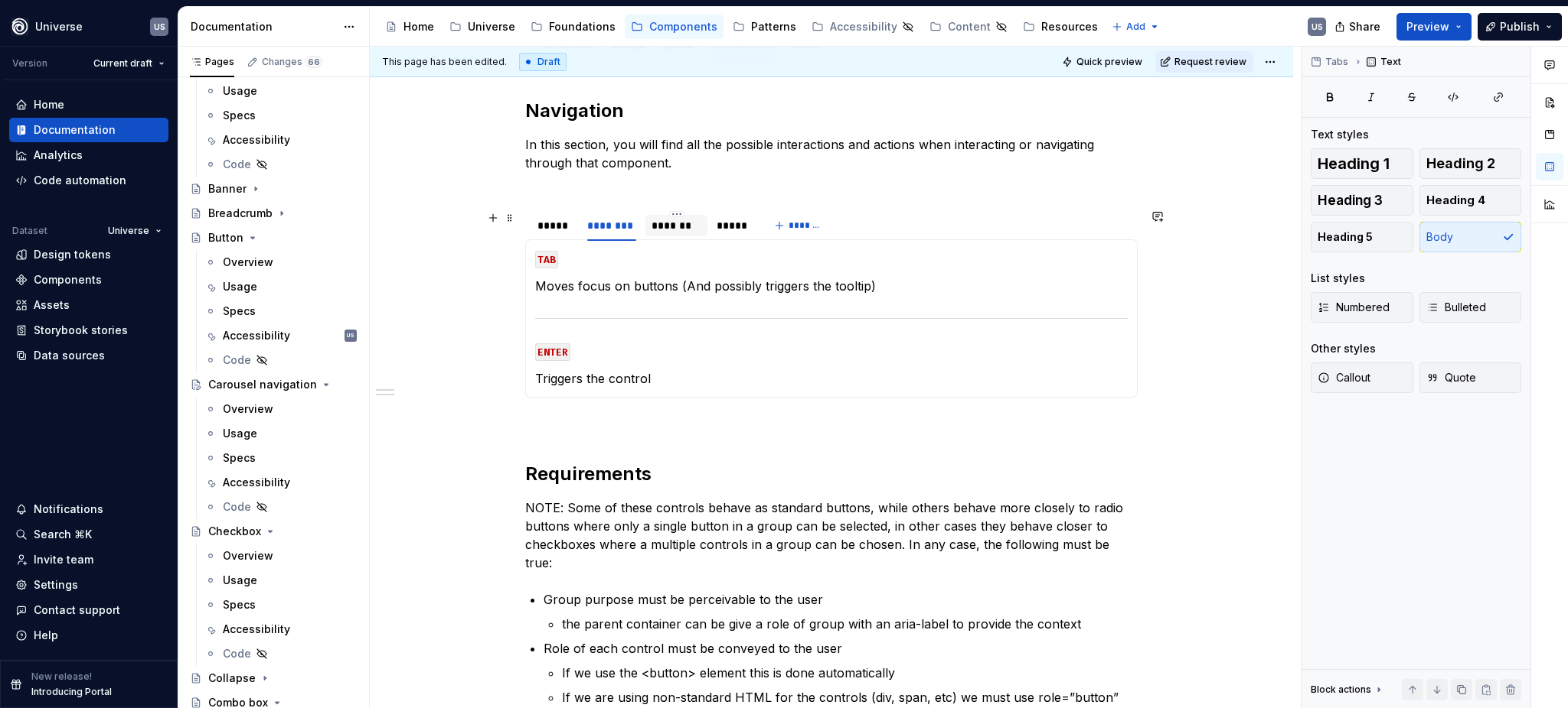
click at [668, 230] on div "*******" at bounding box center [676, 225] width 49 height 15
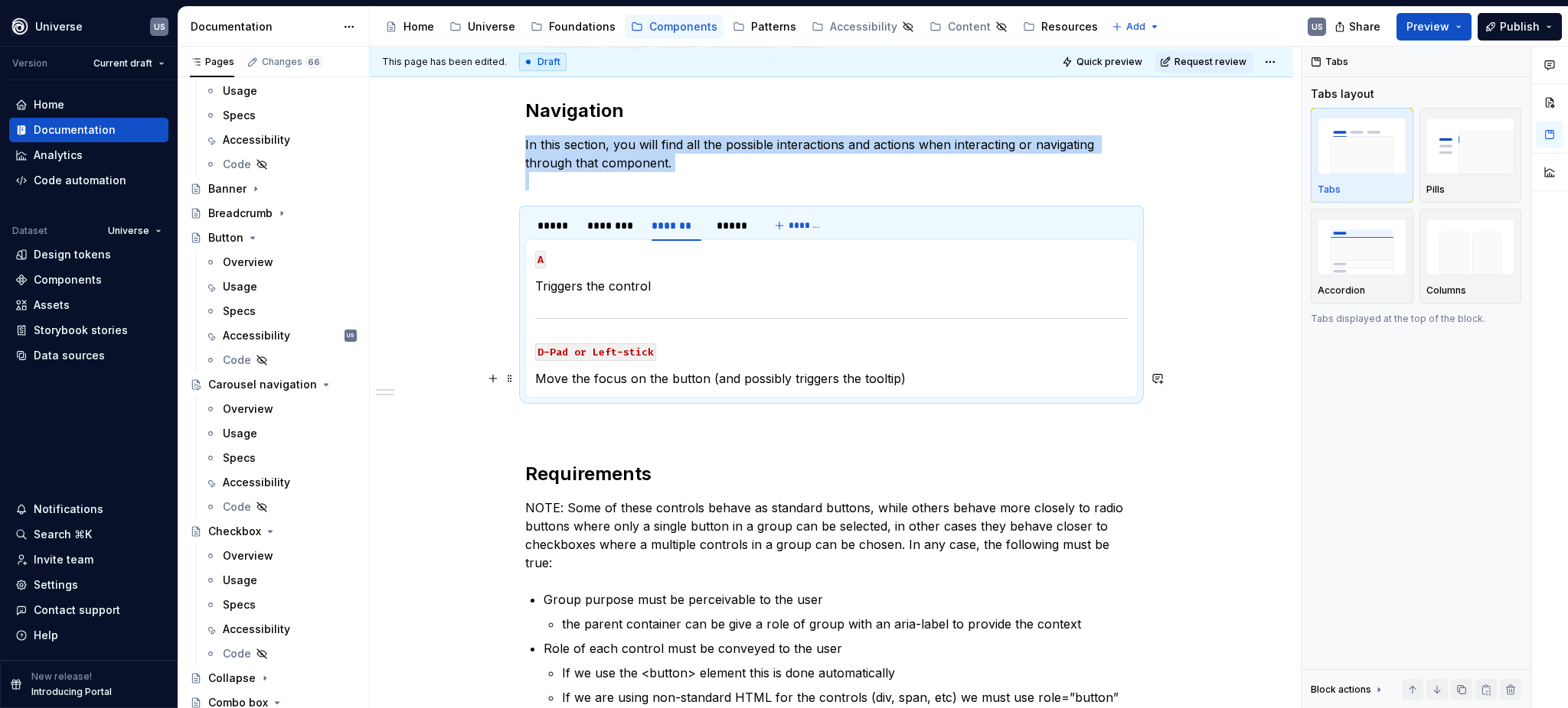
click at [700, 374] on p "Move the focus on the button (and possibly triggers the tooltip)" at bounding box center [832, 378] width 593 height 19
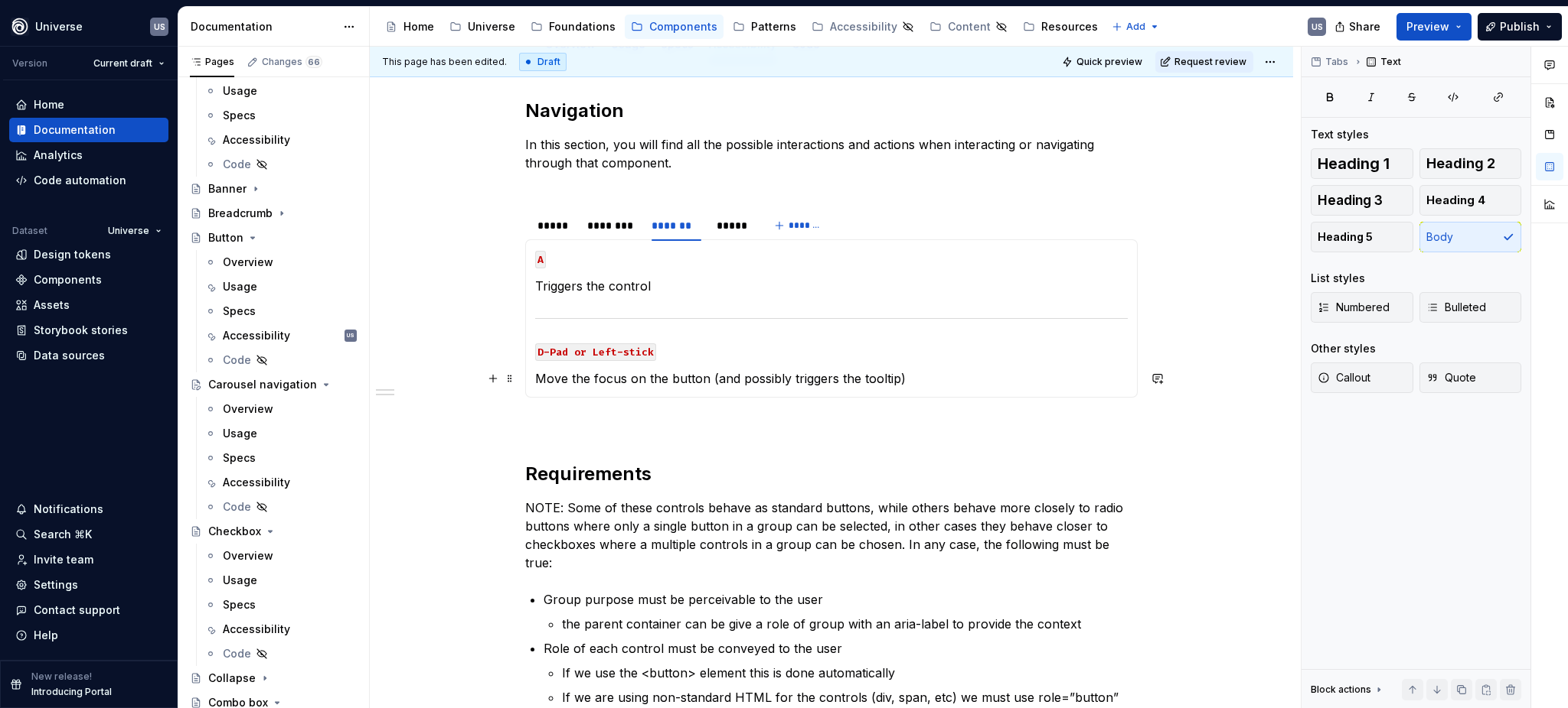
click at [704, 379] on p "Move the focus on the button (and possibly triggers the tooltip)" at bounding box center [832, 378] width 593 height 19
click at [731, 230] on div "*****" at bounding box center [732, 225] width 31 height 15
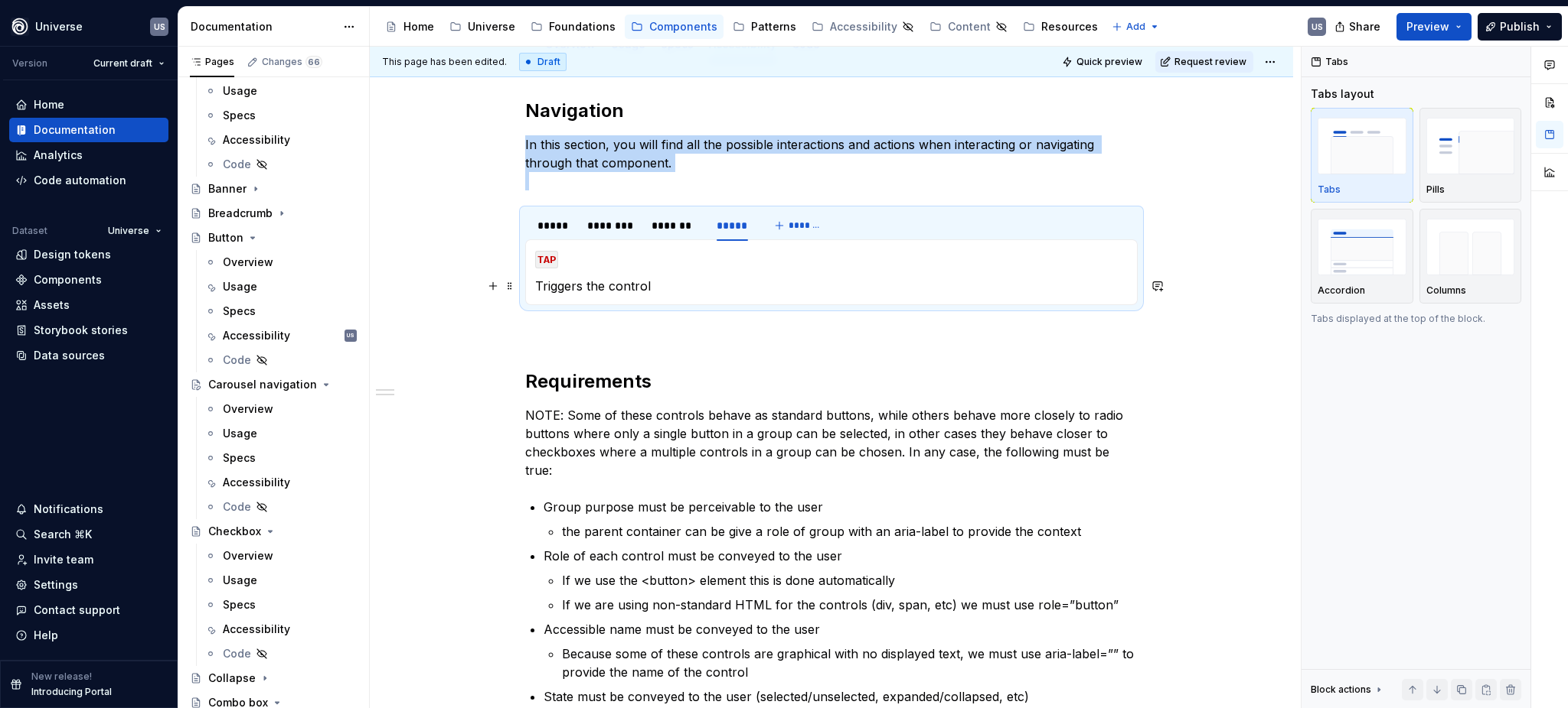
click at [672, 286] on p "Triggers the control" at bounding box center [832, 285] width 593 height 19
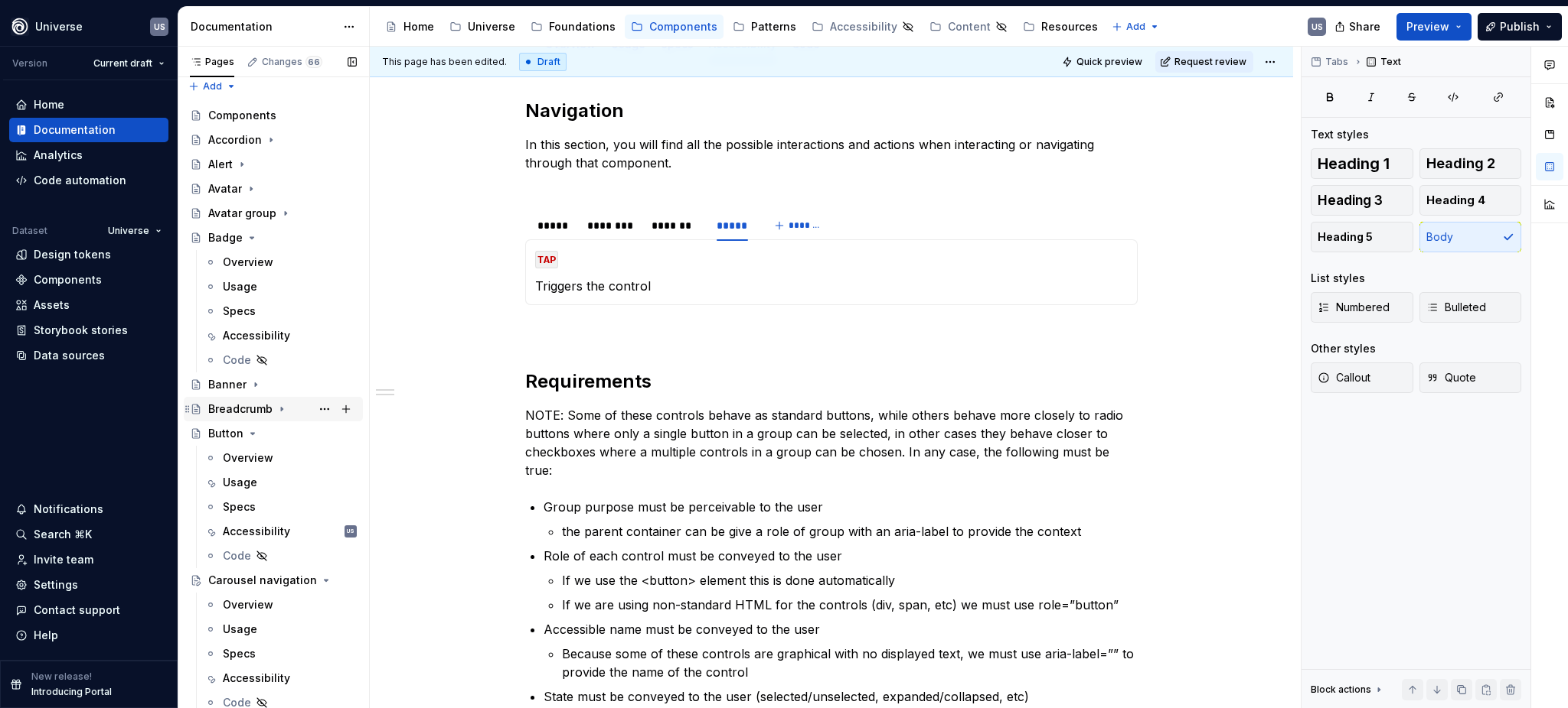
scroll to position [0, 0]
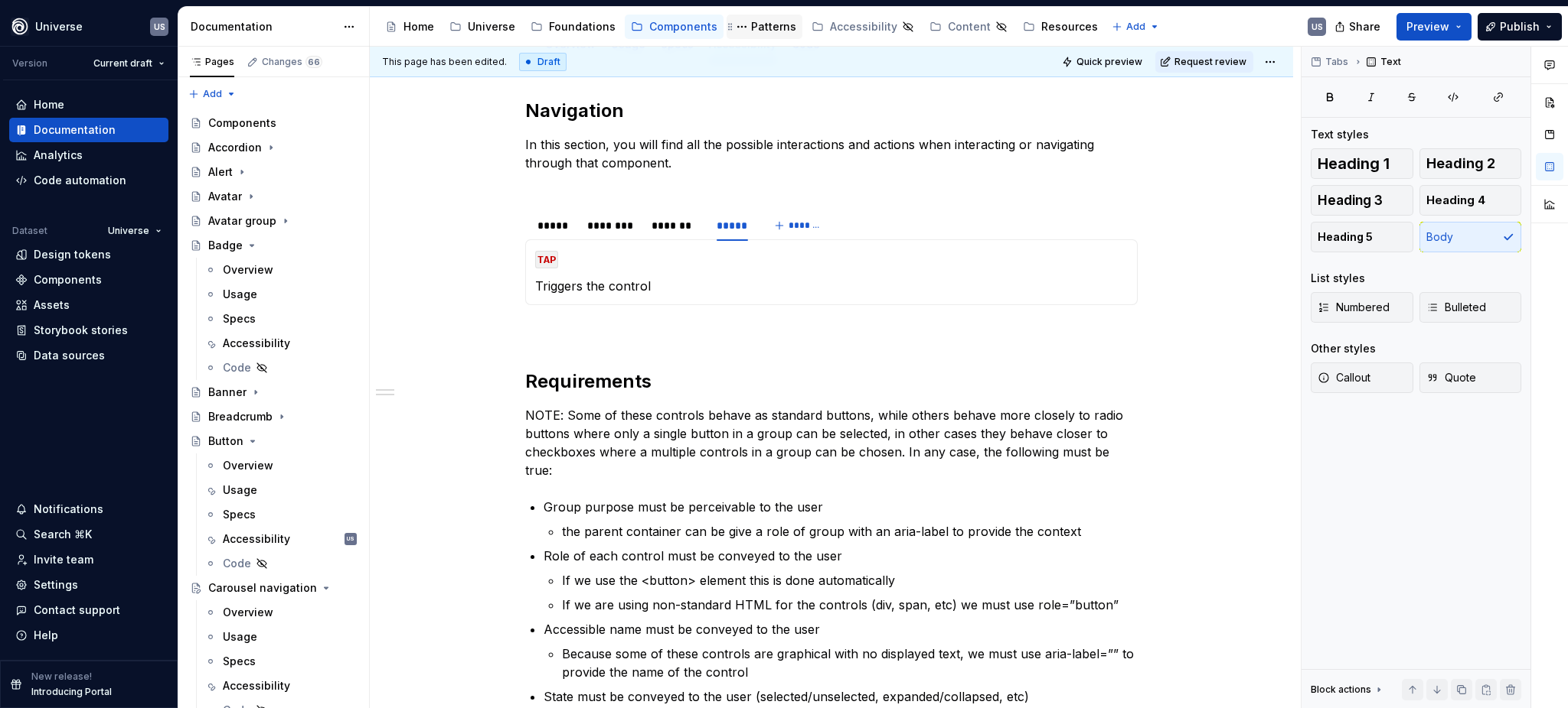
click at [246, 244] on icon "Page tree" at bounding box center [251, 246] width 12 height 12
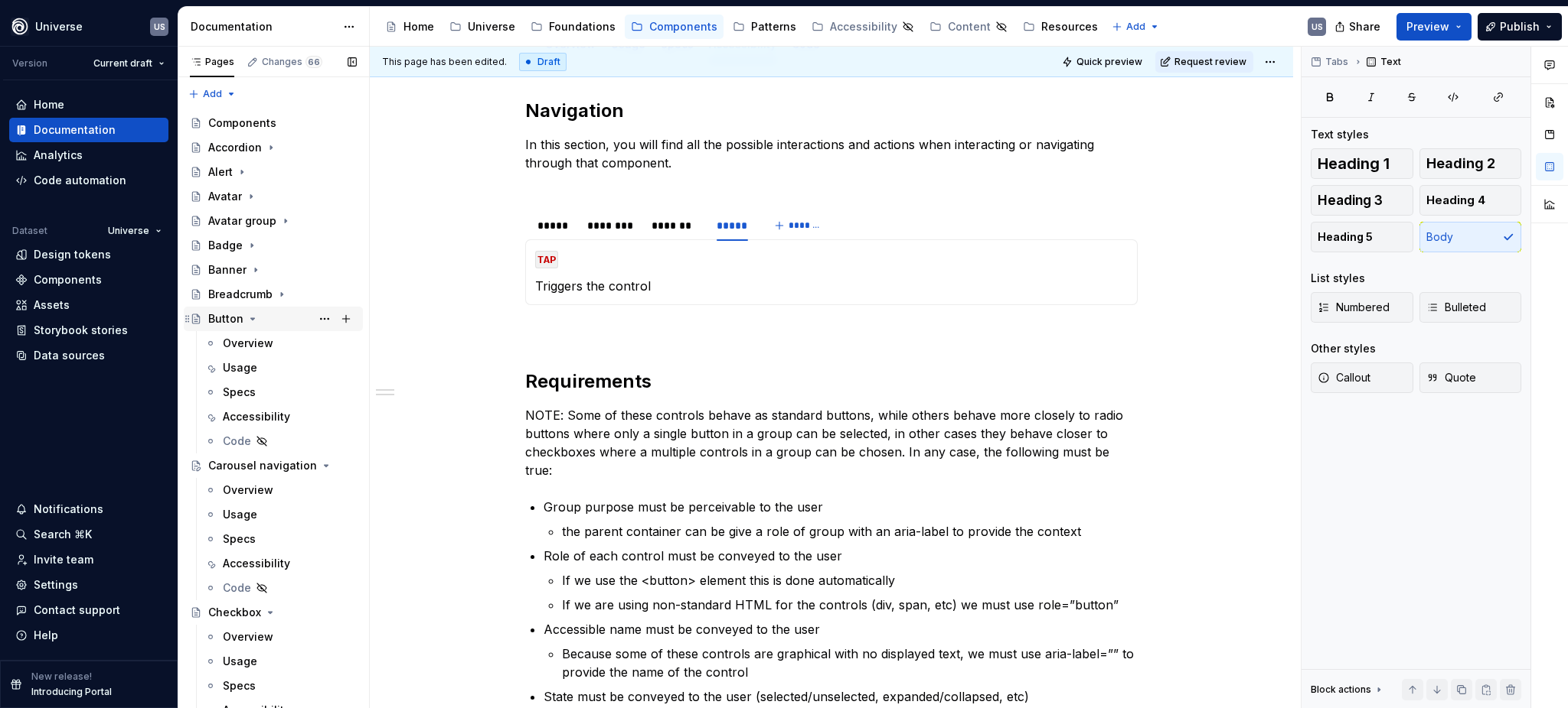
click at [251, 318] on icon "Page tree" at bounding box center [253, 319] width 4 height 2
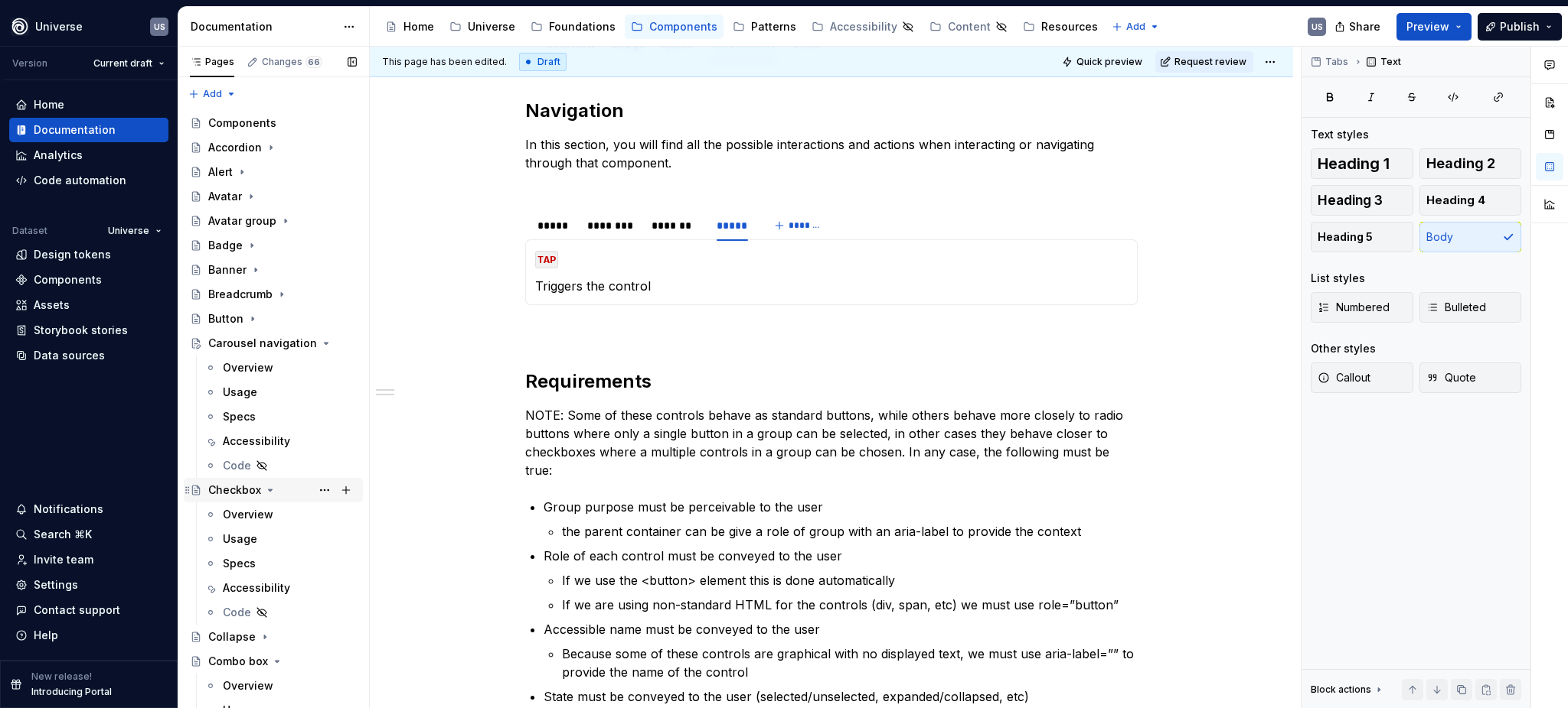
click at [265, 491] on icon "Page tree" at bounding box center [270, 490] width 12 height 12
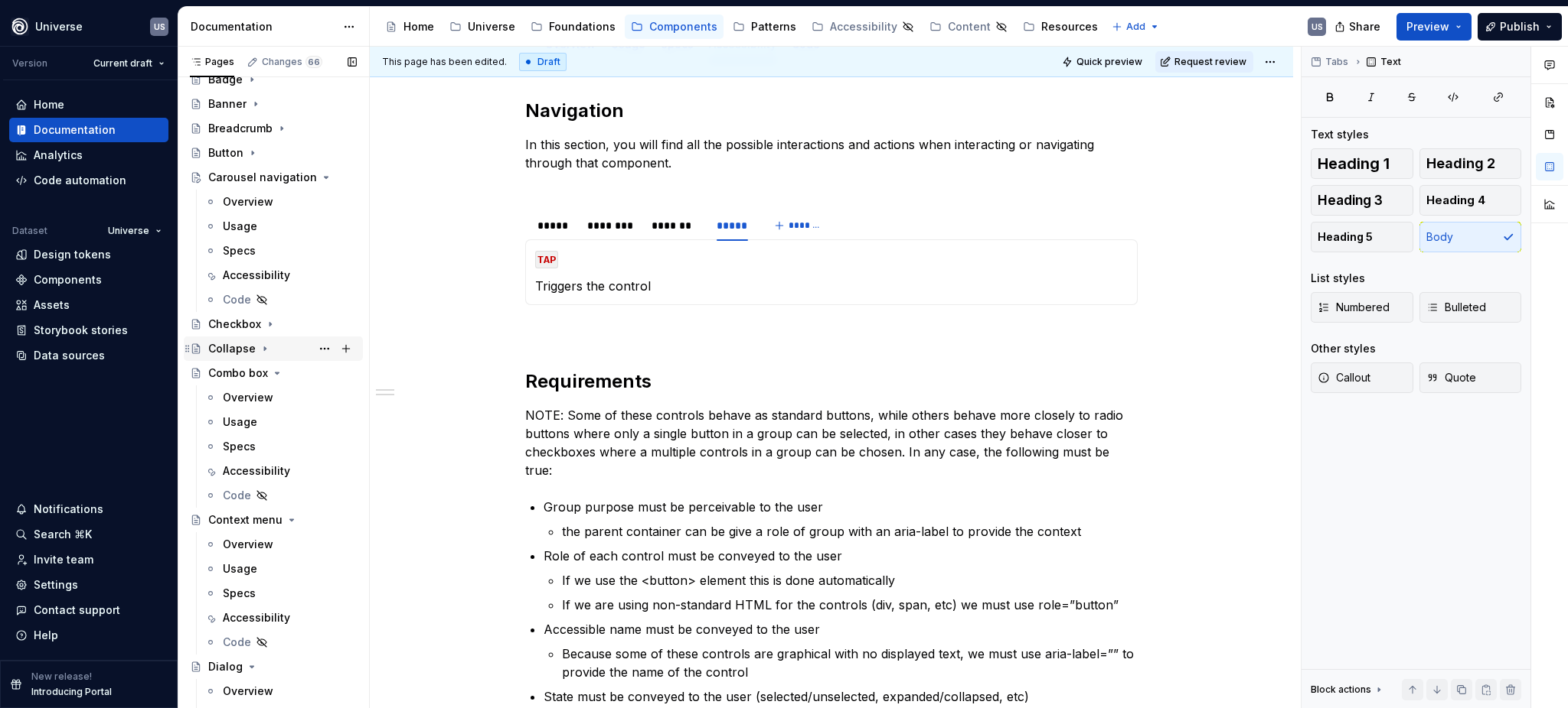
scroll to position [203, 0]
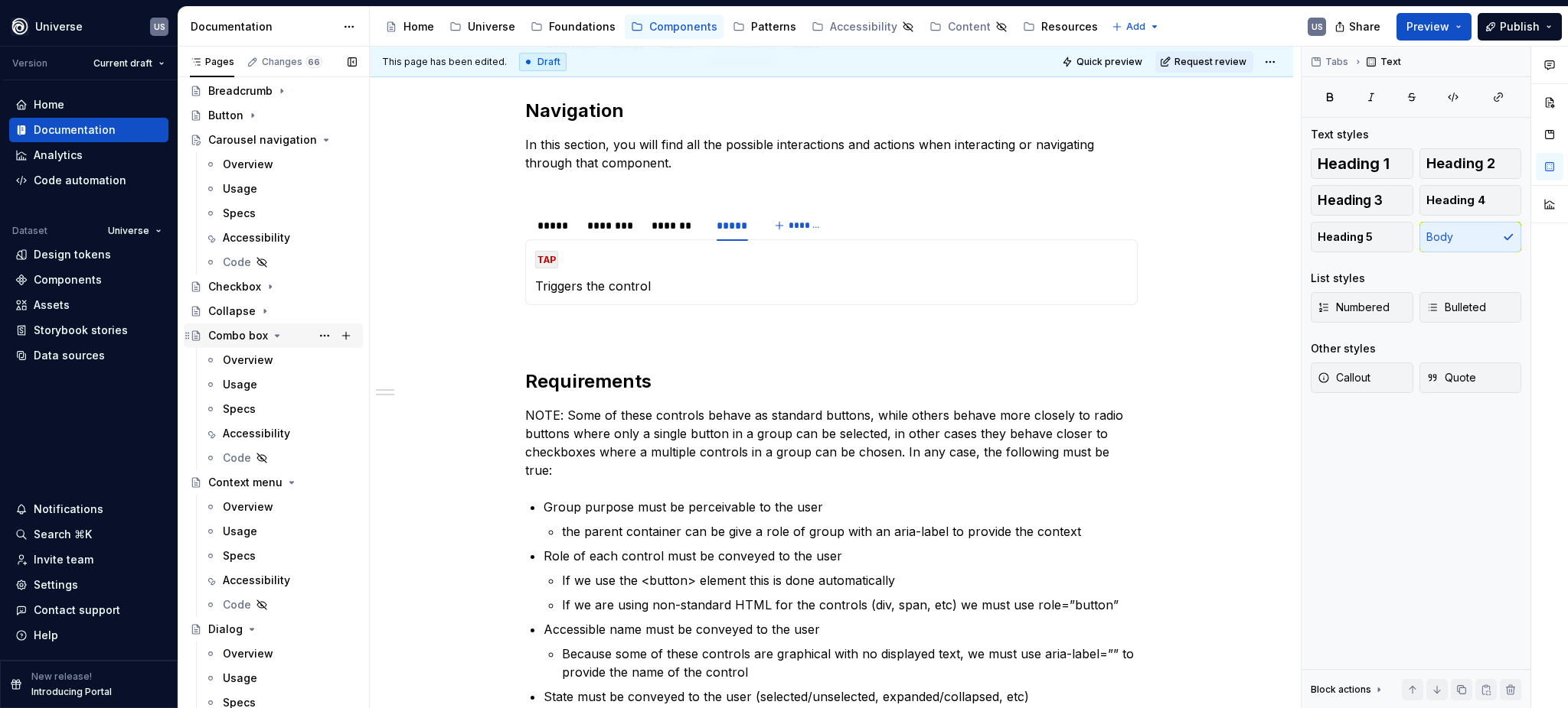
click at [277, 337] on icon "Page tree" at bounding box center [277, 335] width 12 height 12
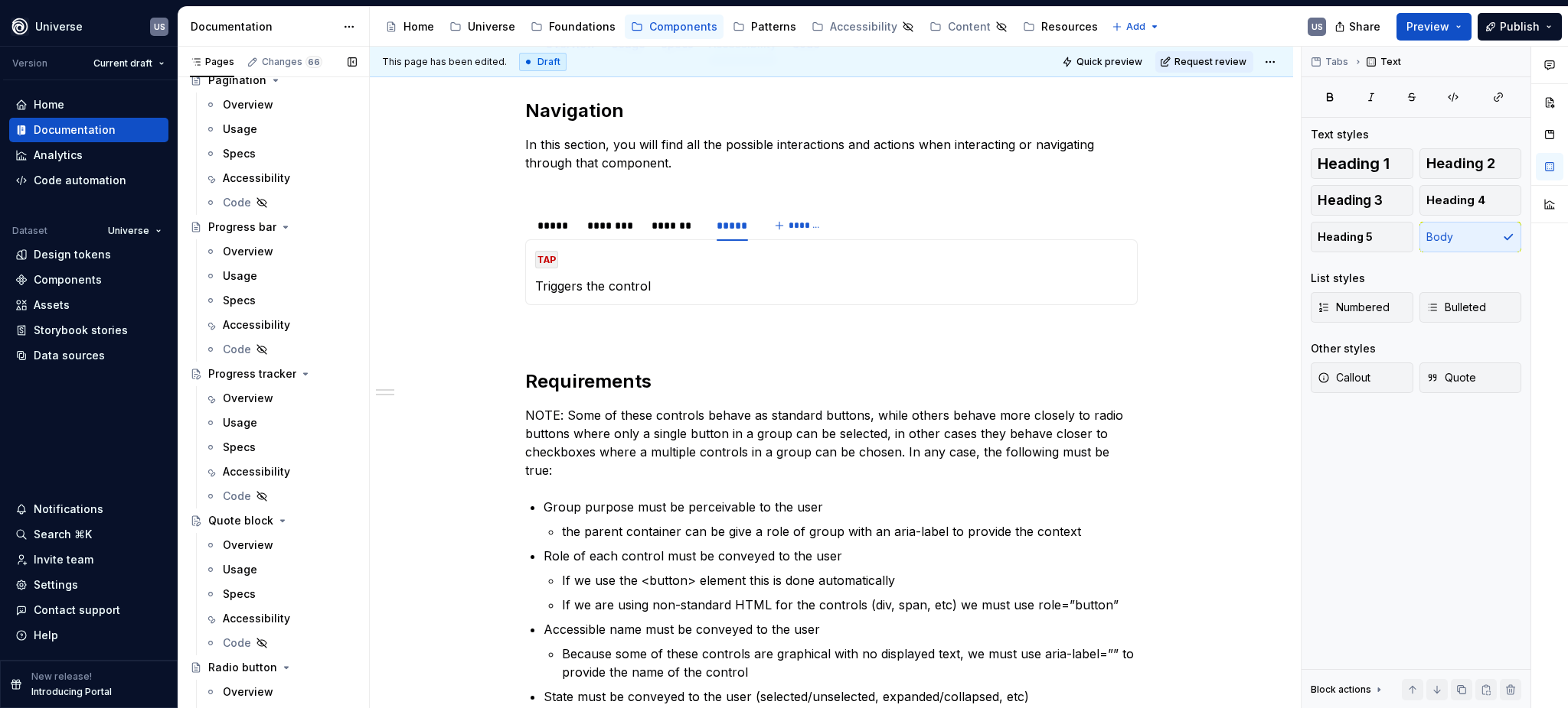
scroll to position [2754, 0]
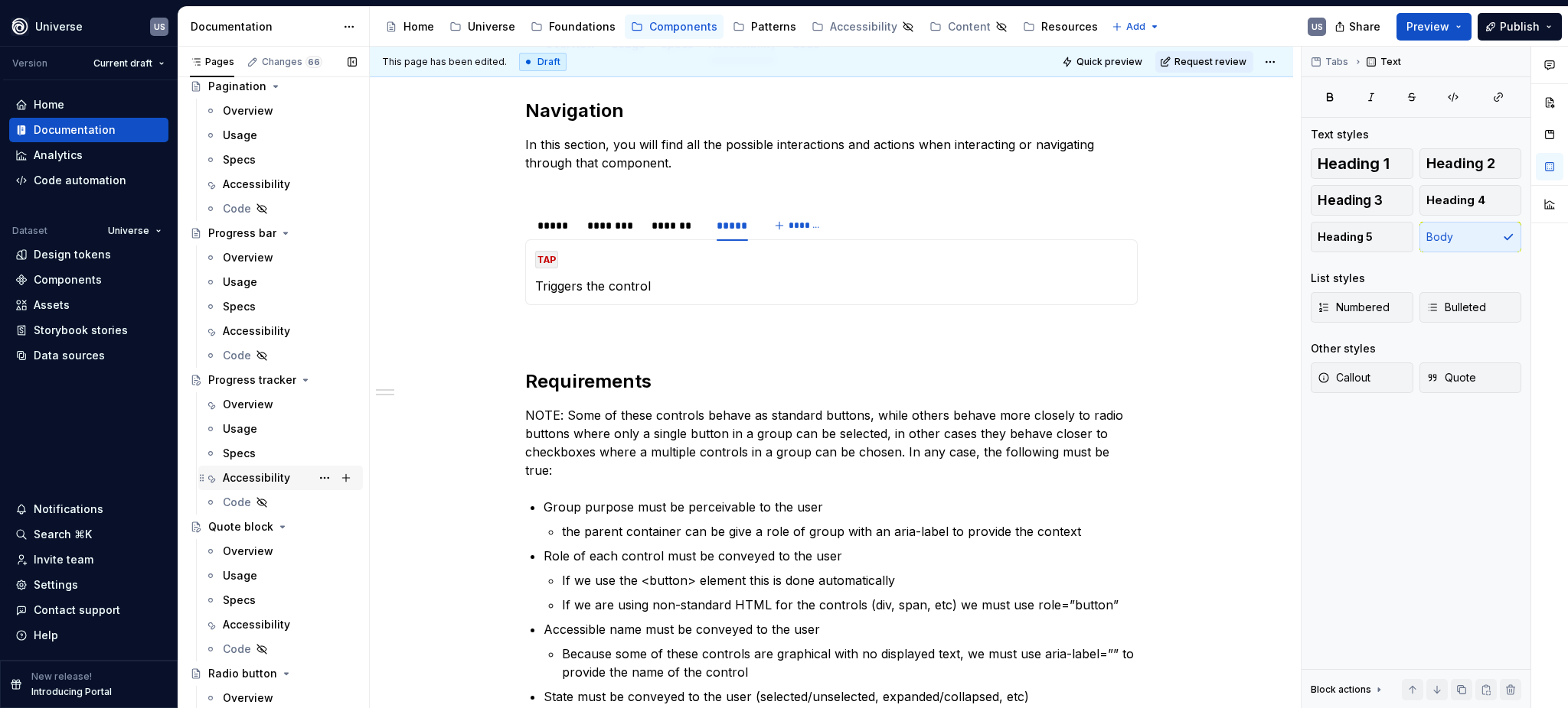
click at [258, 476] on div "Accessibility" at bounding box center [256, 478] width 68 height 15
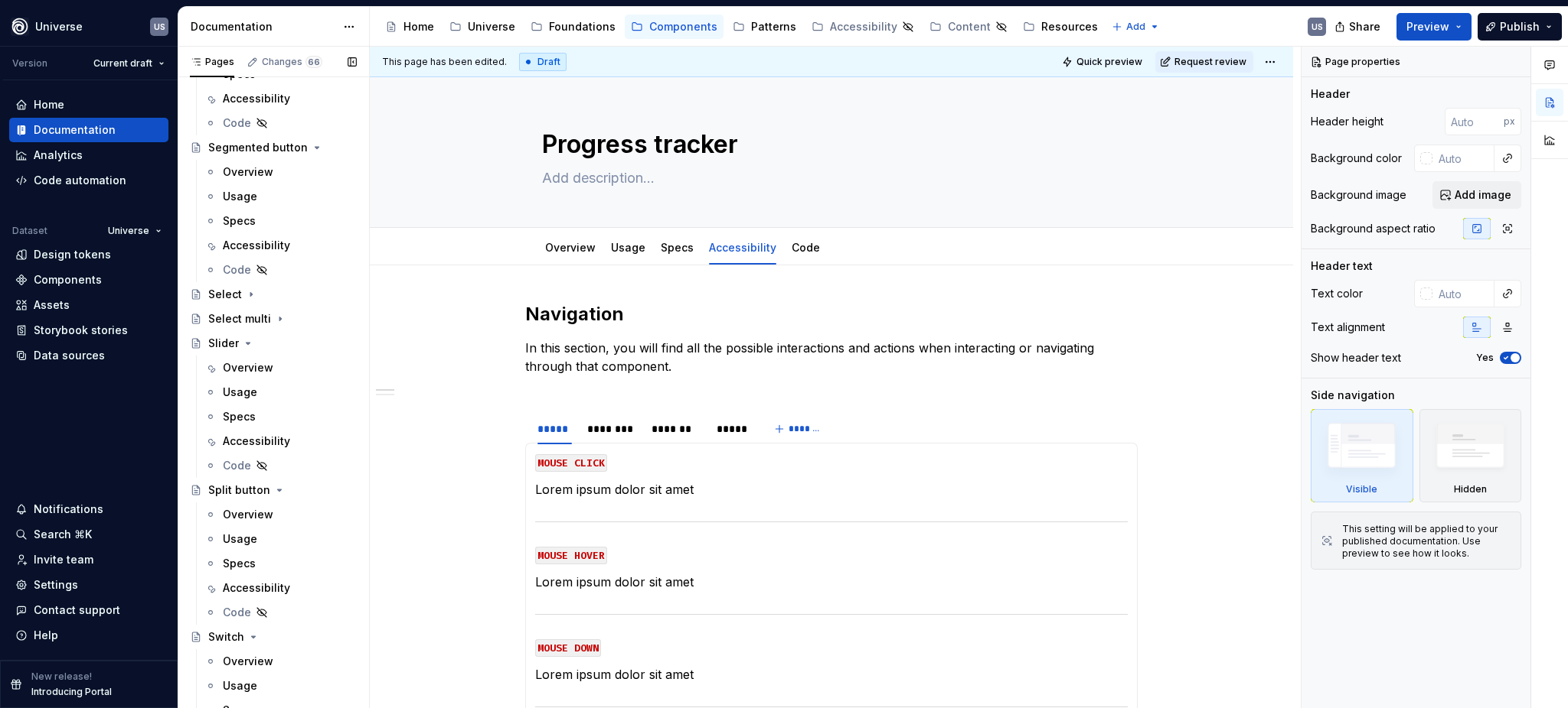
scroll to position [3875, 0]
click at [274, 313] on icon "Page tree" at bounding box center [280, 311] width 12 height 12
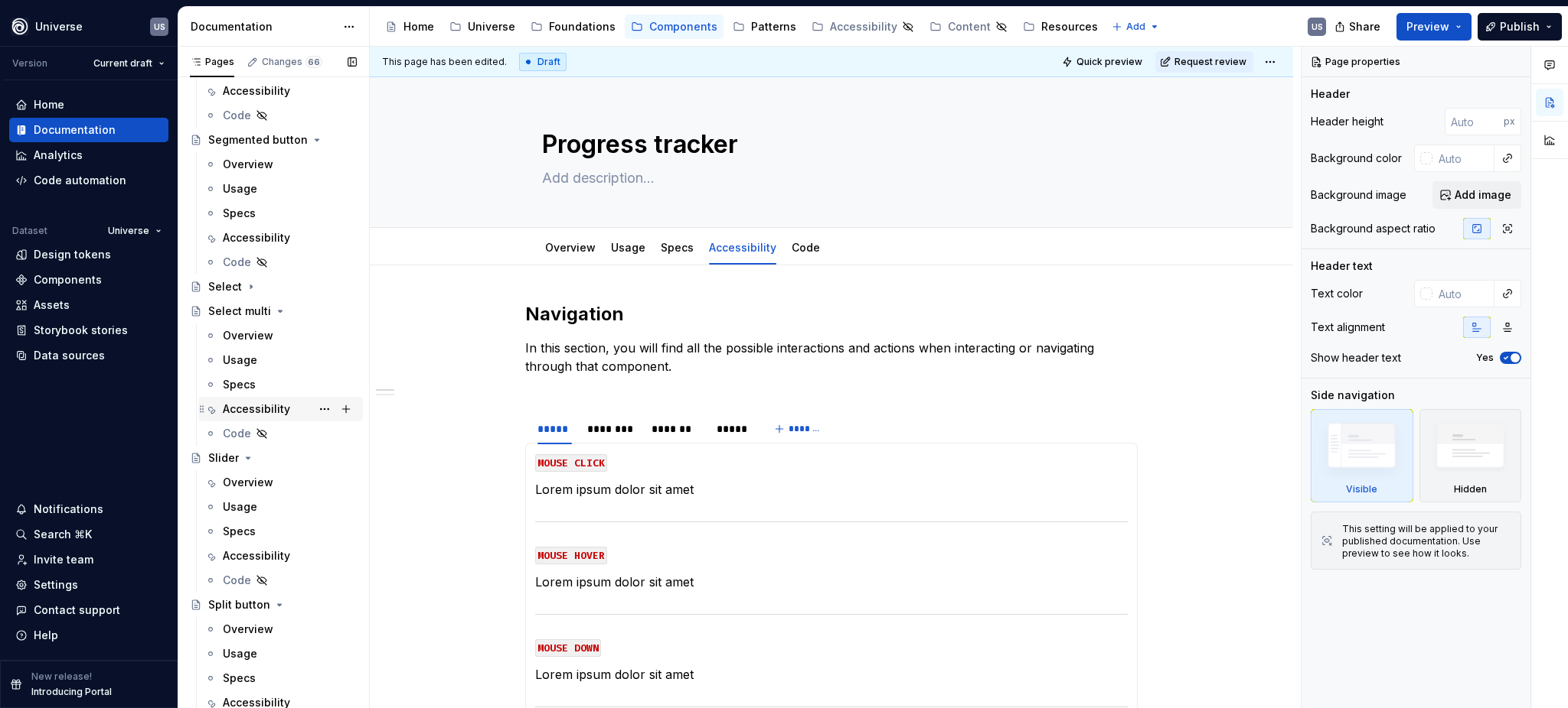
click at [240, 409] on div "Accessibility" at bounding box center [256, 409] width 68 height 15
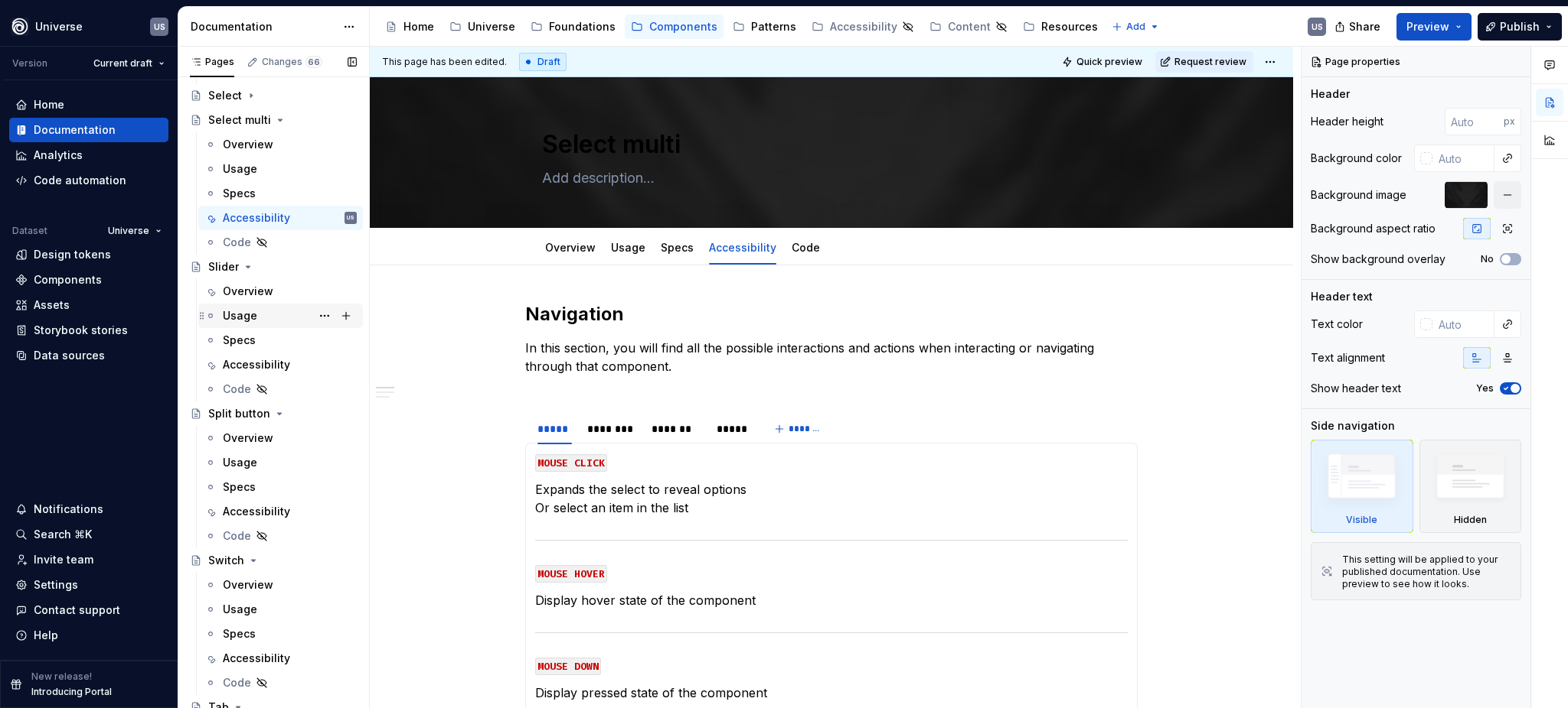
scroll to position [4079, 0]
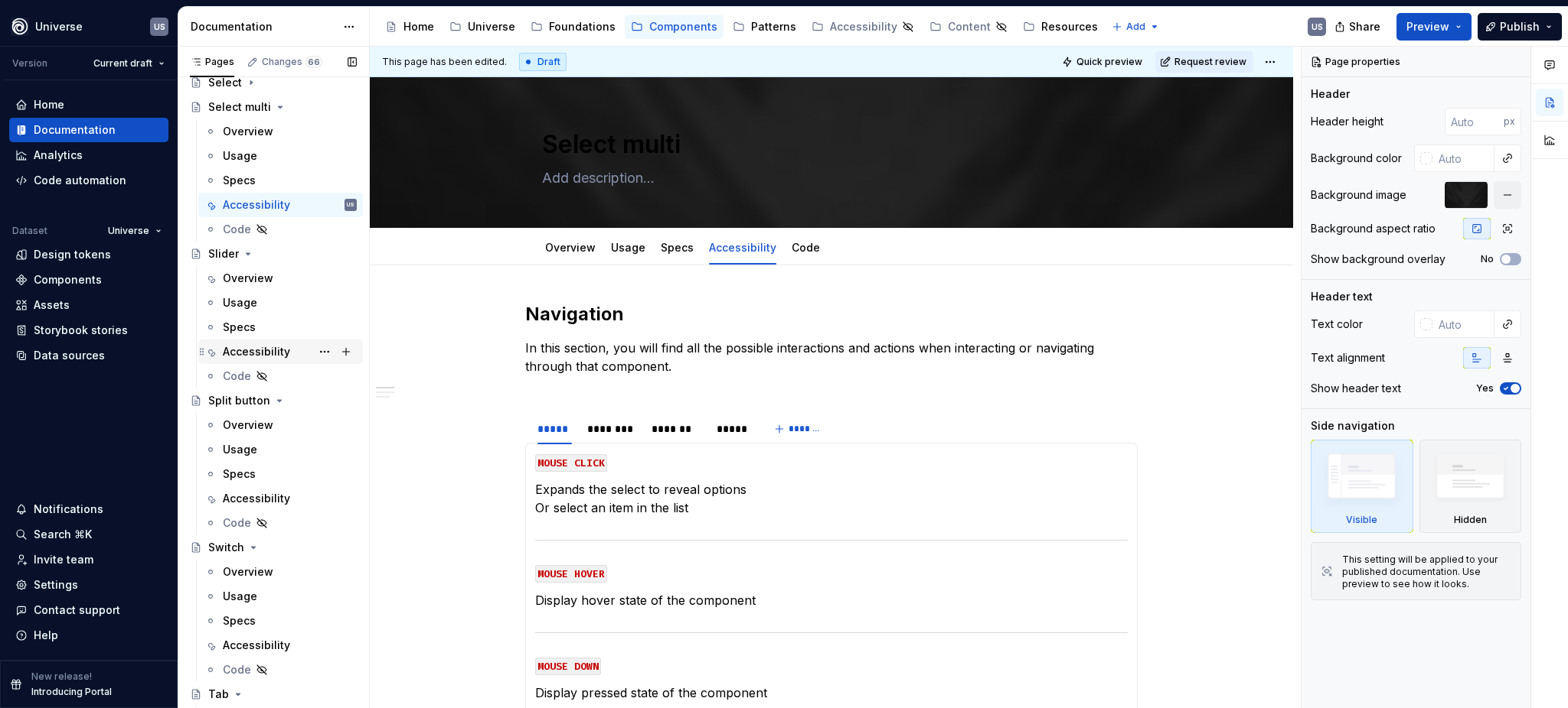
click at [285, 353] on div "Accessibility" at bounding box center [256, 352] width 68 height 15
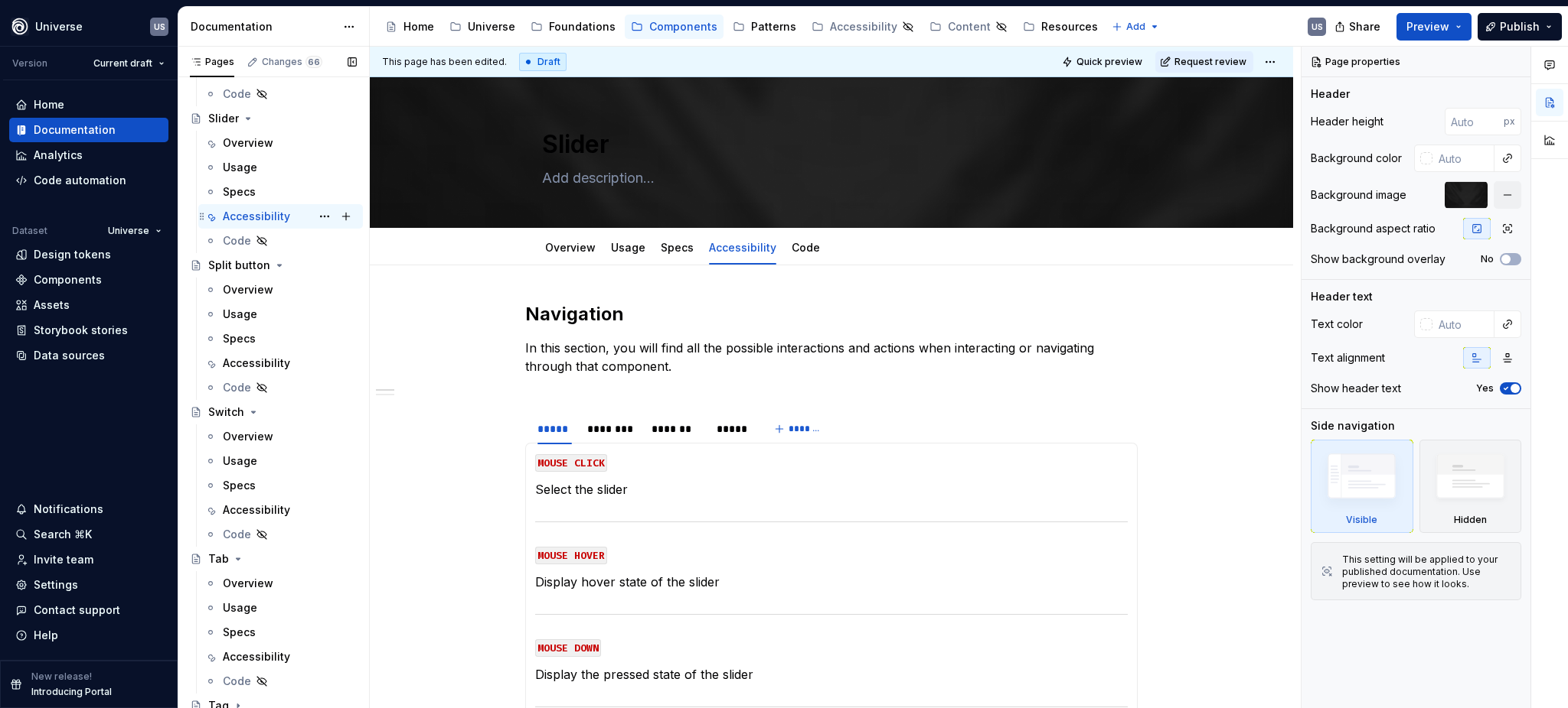
scroll to position [4284, 0]
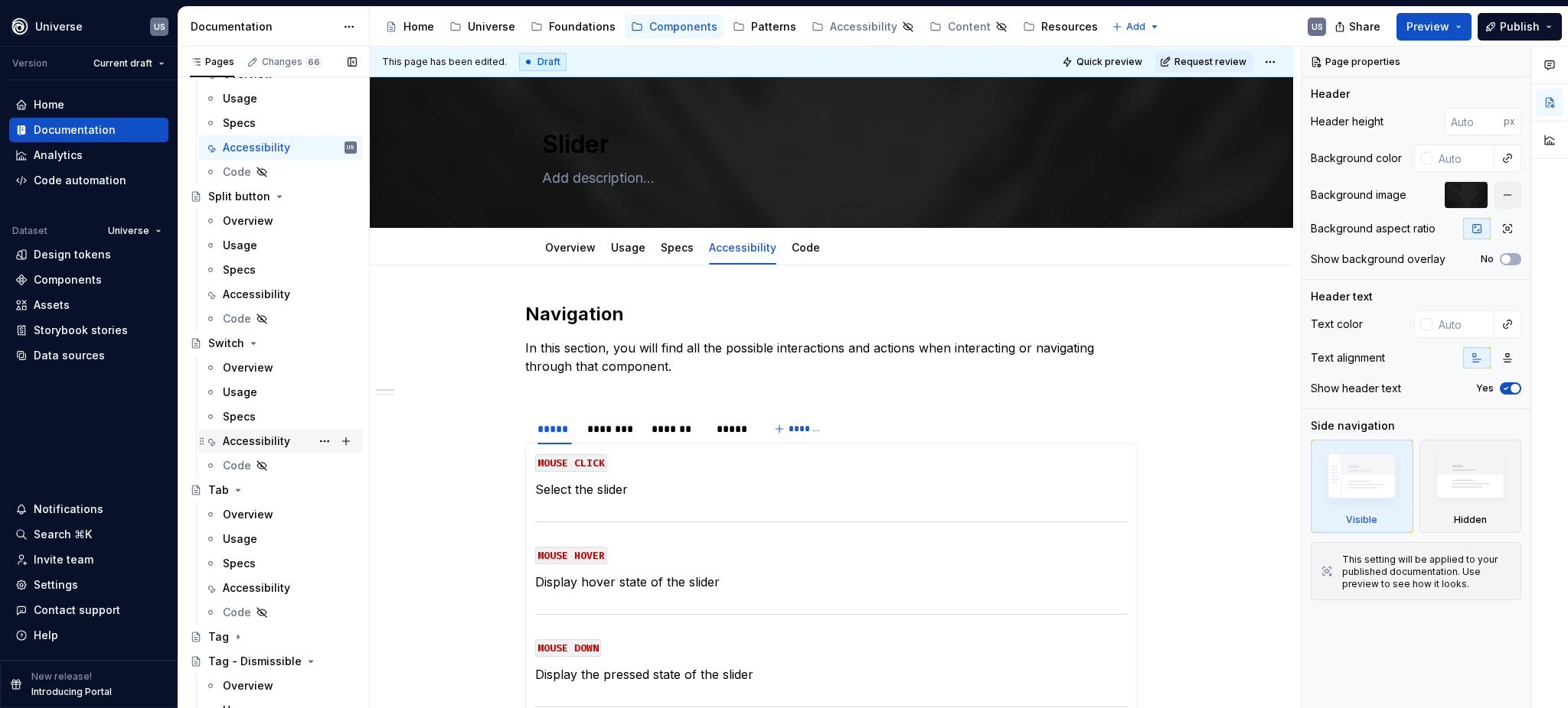
click at [268, 439] on div "Accessibility" at bounding box center [256, 441] width 68 height 15
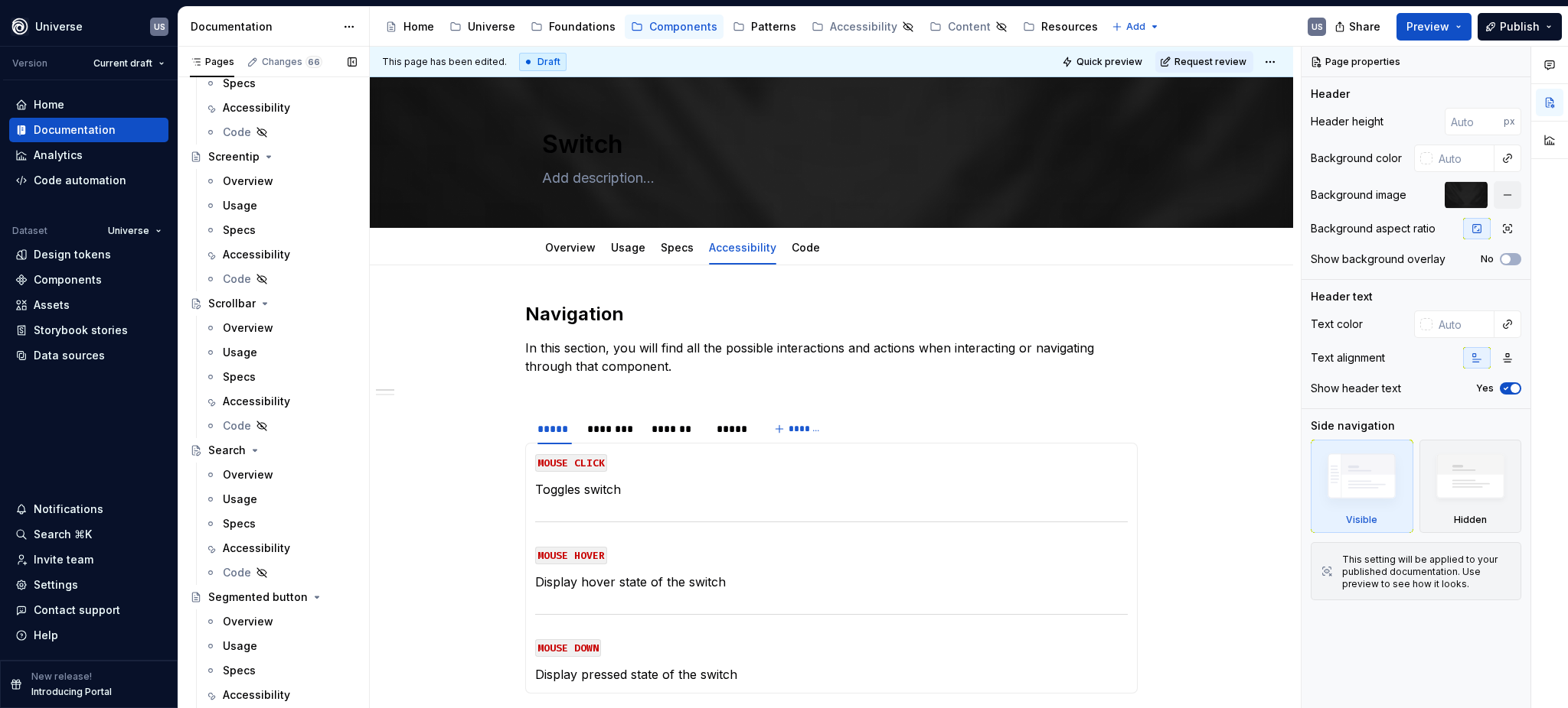
scroll to position [3365, 0]
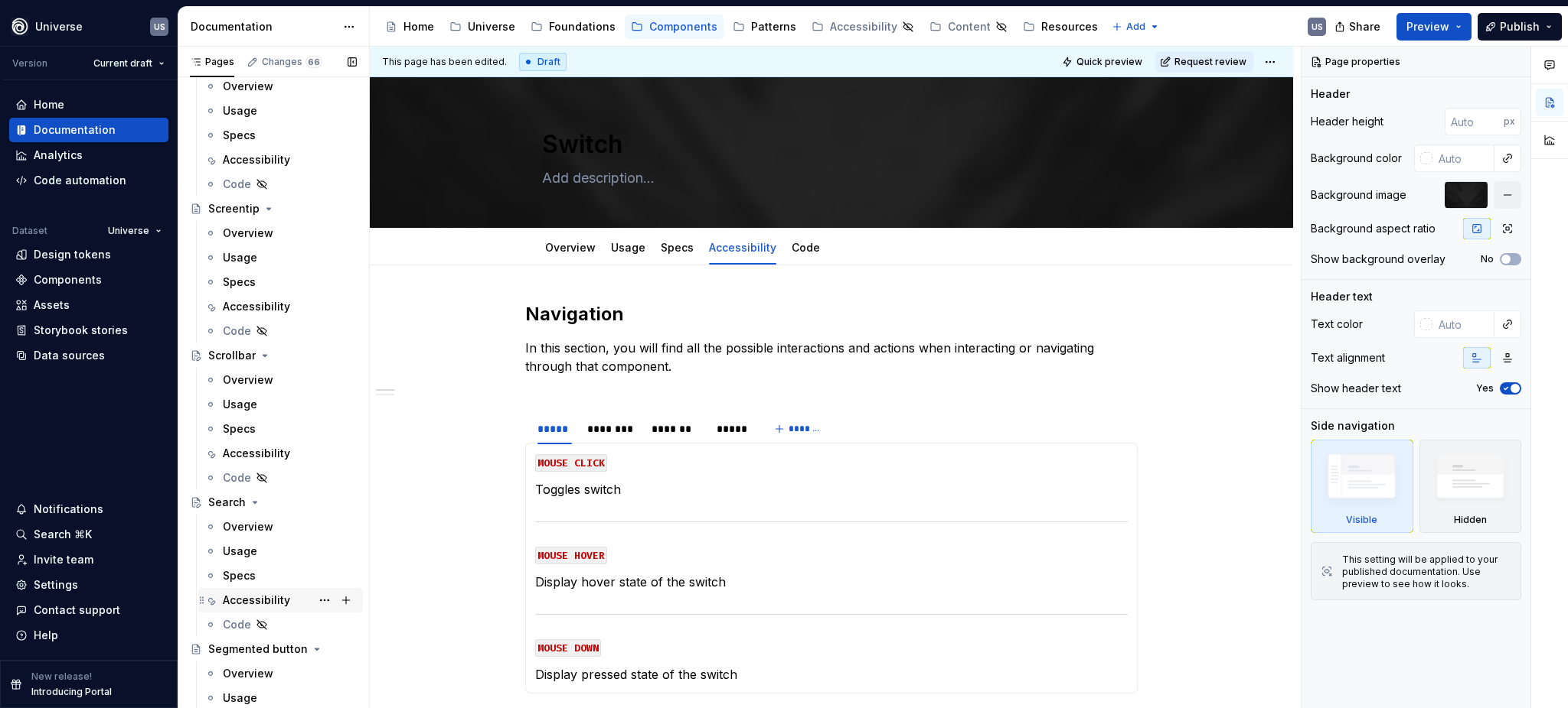
click at [270, 595] on div "Accessibility" at bounding box center [256, 600] width 68 height 15
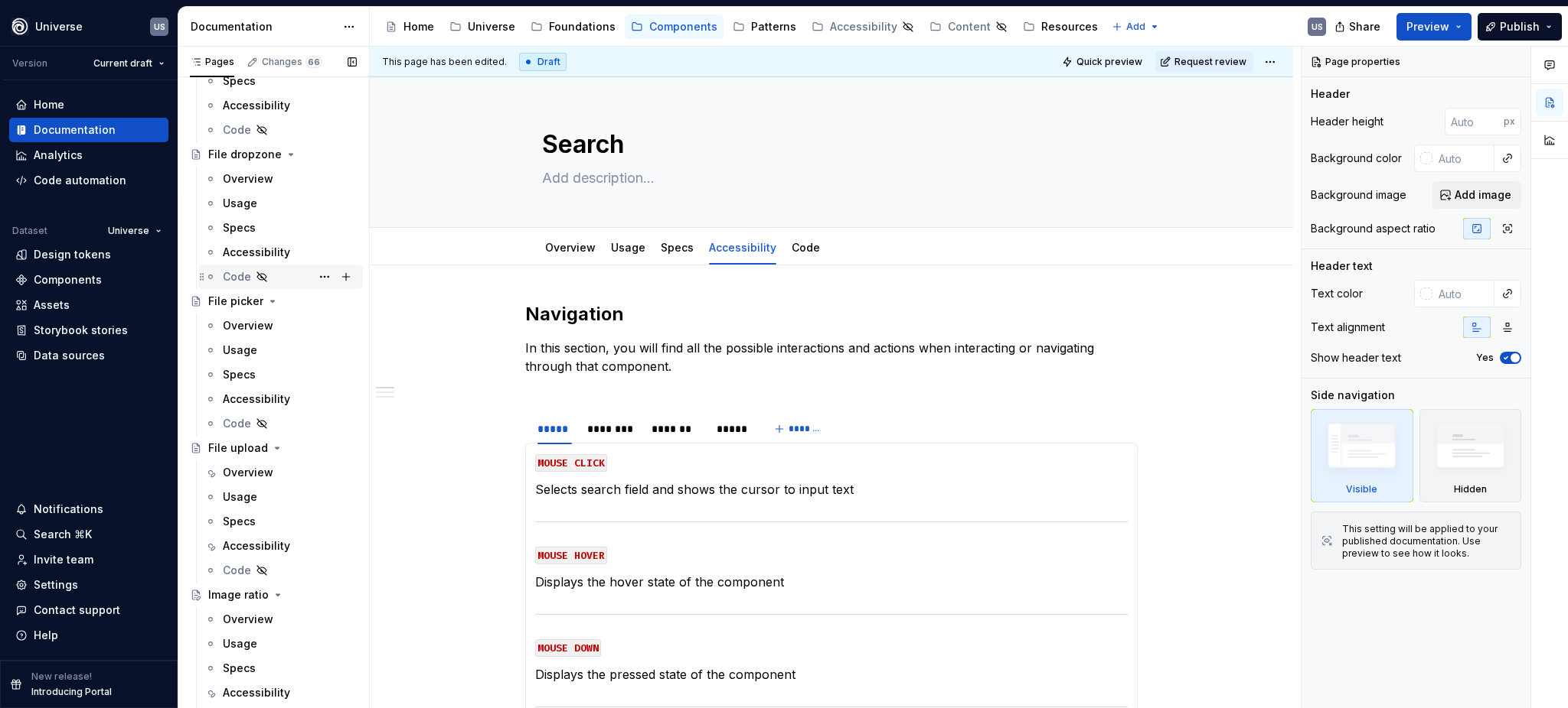
scroll to position [1224, 0]
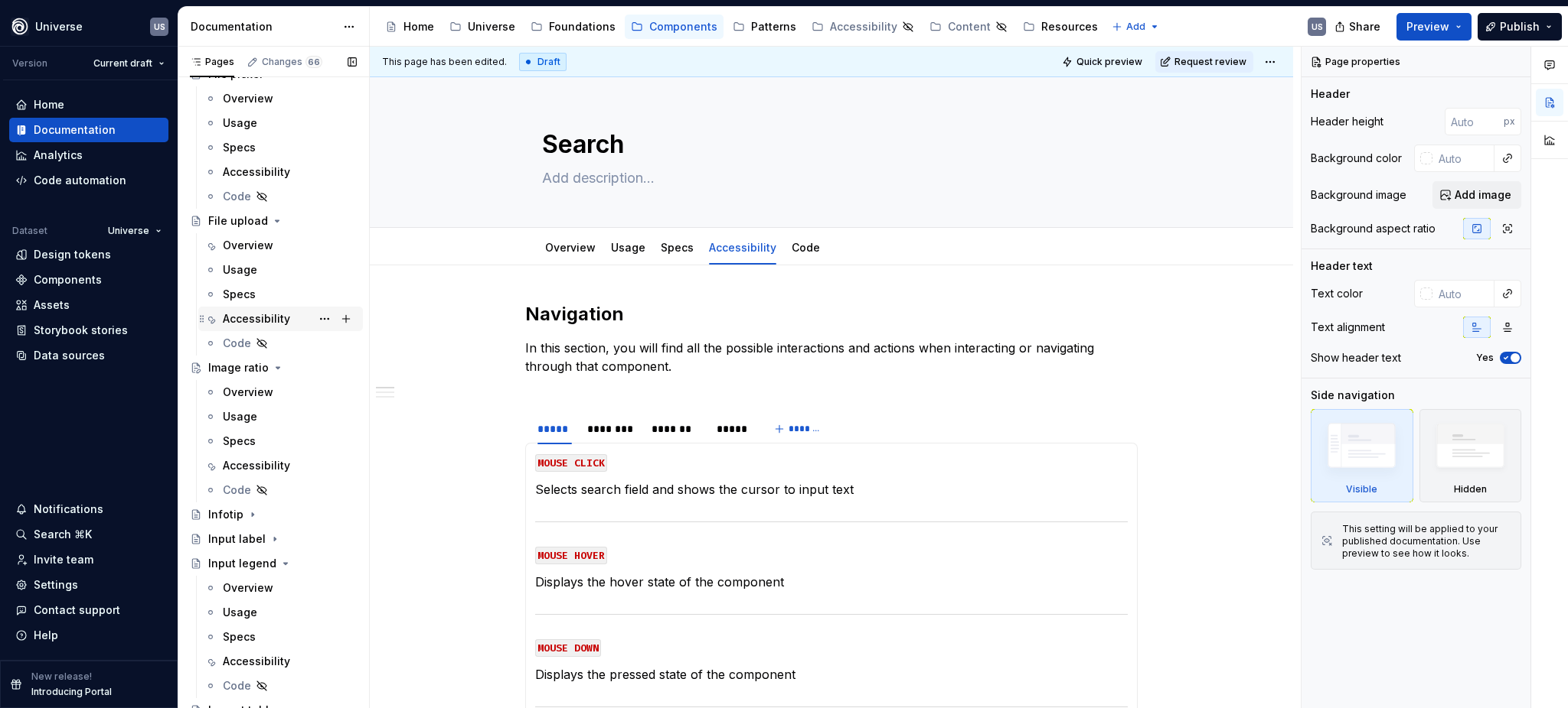
click at [268, 325] on div "Accessibility" at bounding box center [256, 319] width 68 height 15
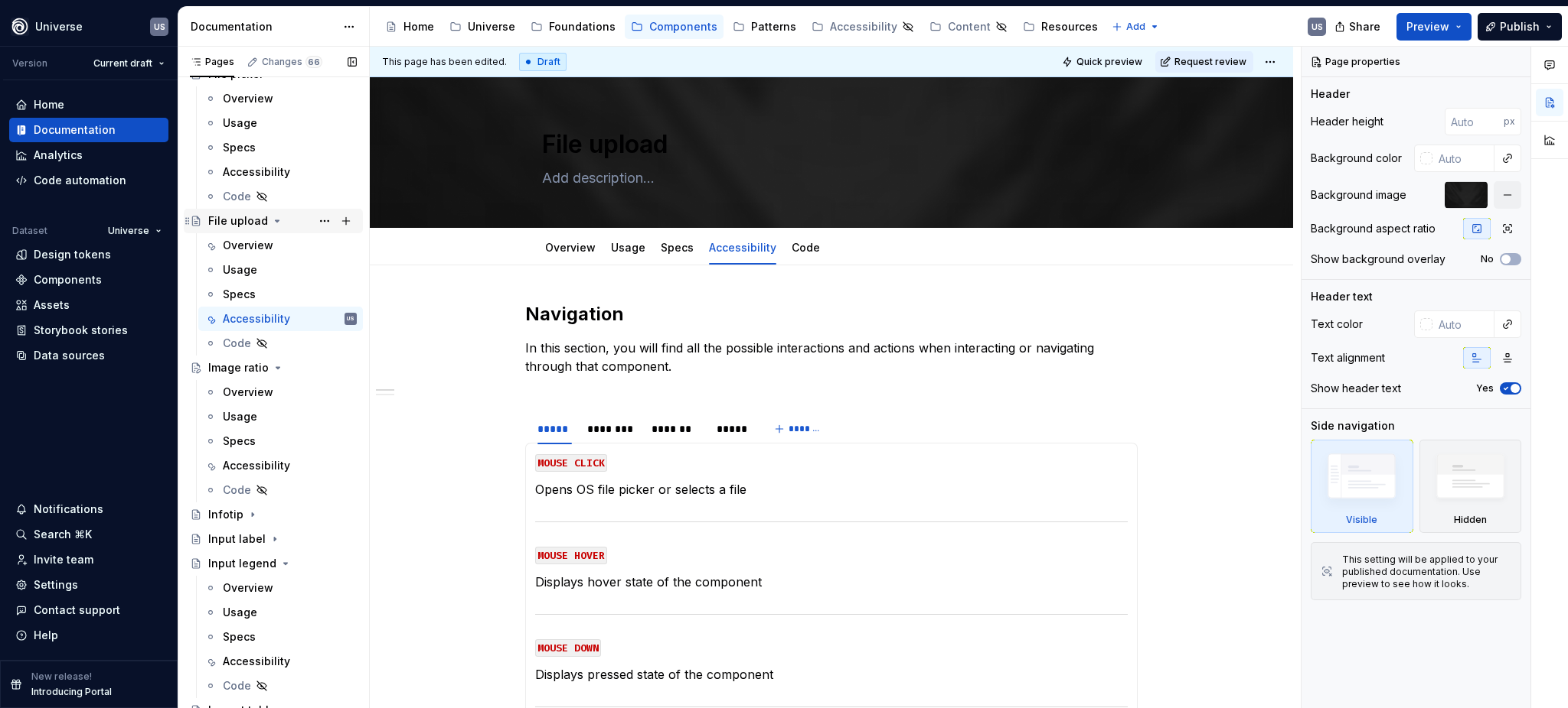
click at [276, 221] on icon "Page tree" at bounding box center [278, 221] width 4 height 2
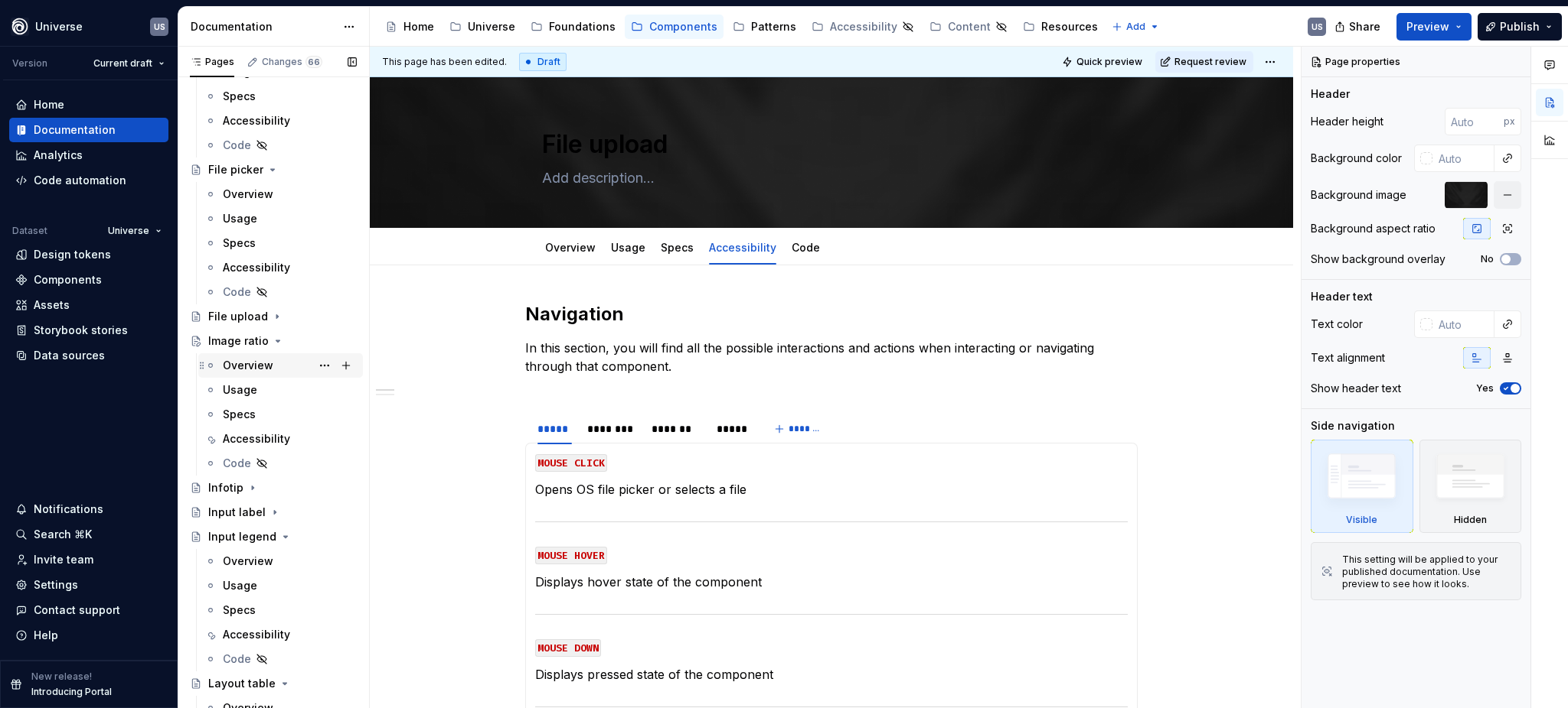
scroll to position [1122, 0]
click at [273, 277] on div "Accessibility" at bounding box center [256, 274] width 68 height 15
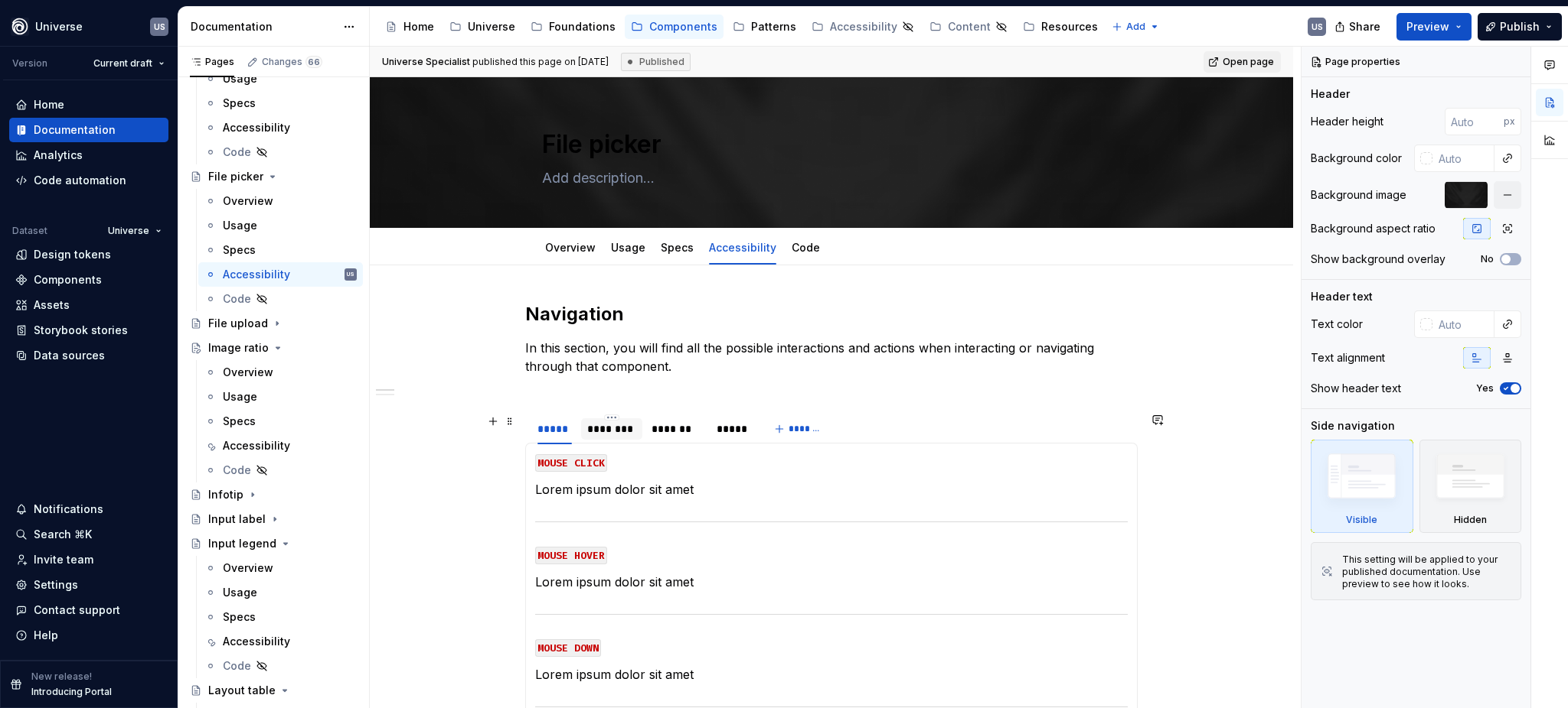
click at [633, 436] on div "********" at bounding box center [611, 429] width 61 height 21
type textarea "*"
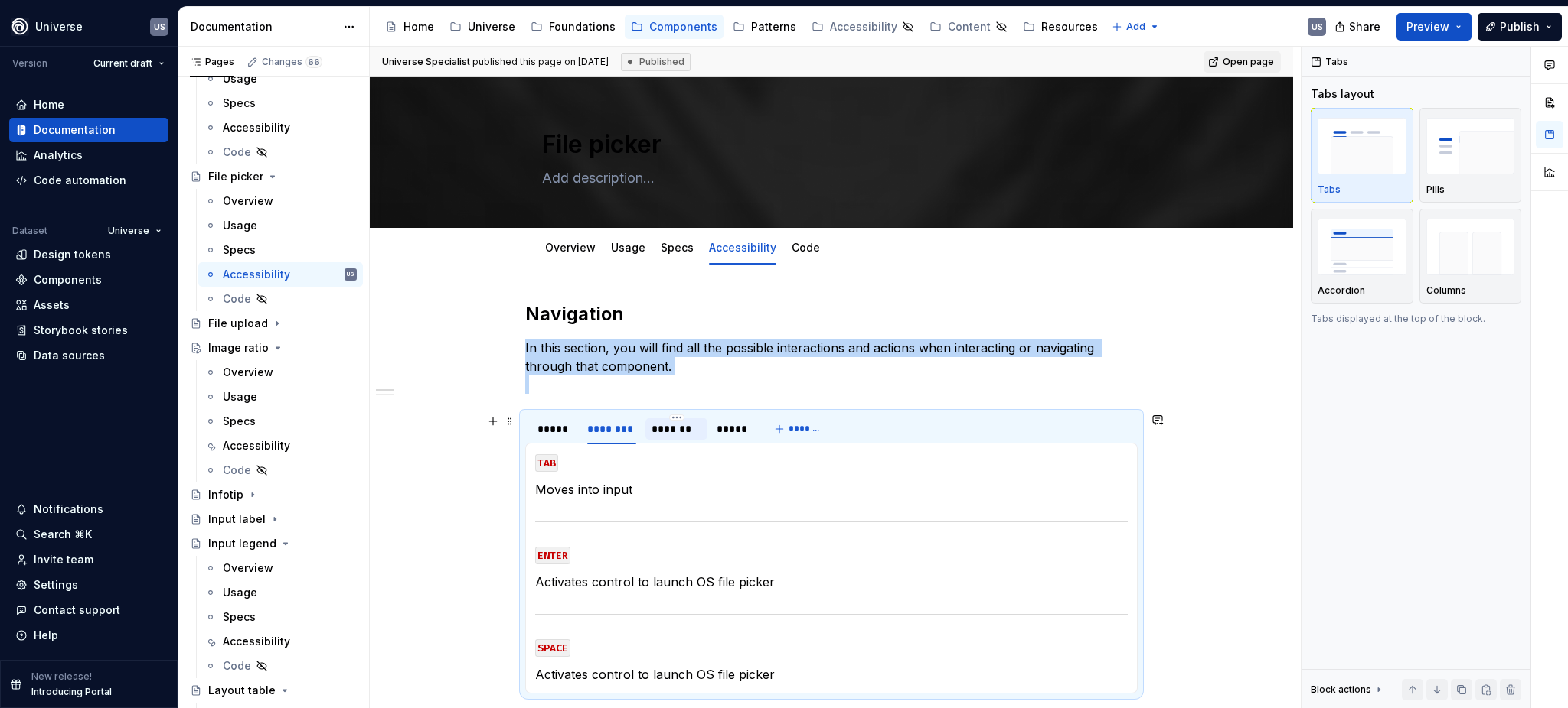
scroll to position [102, 0]
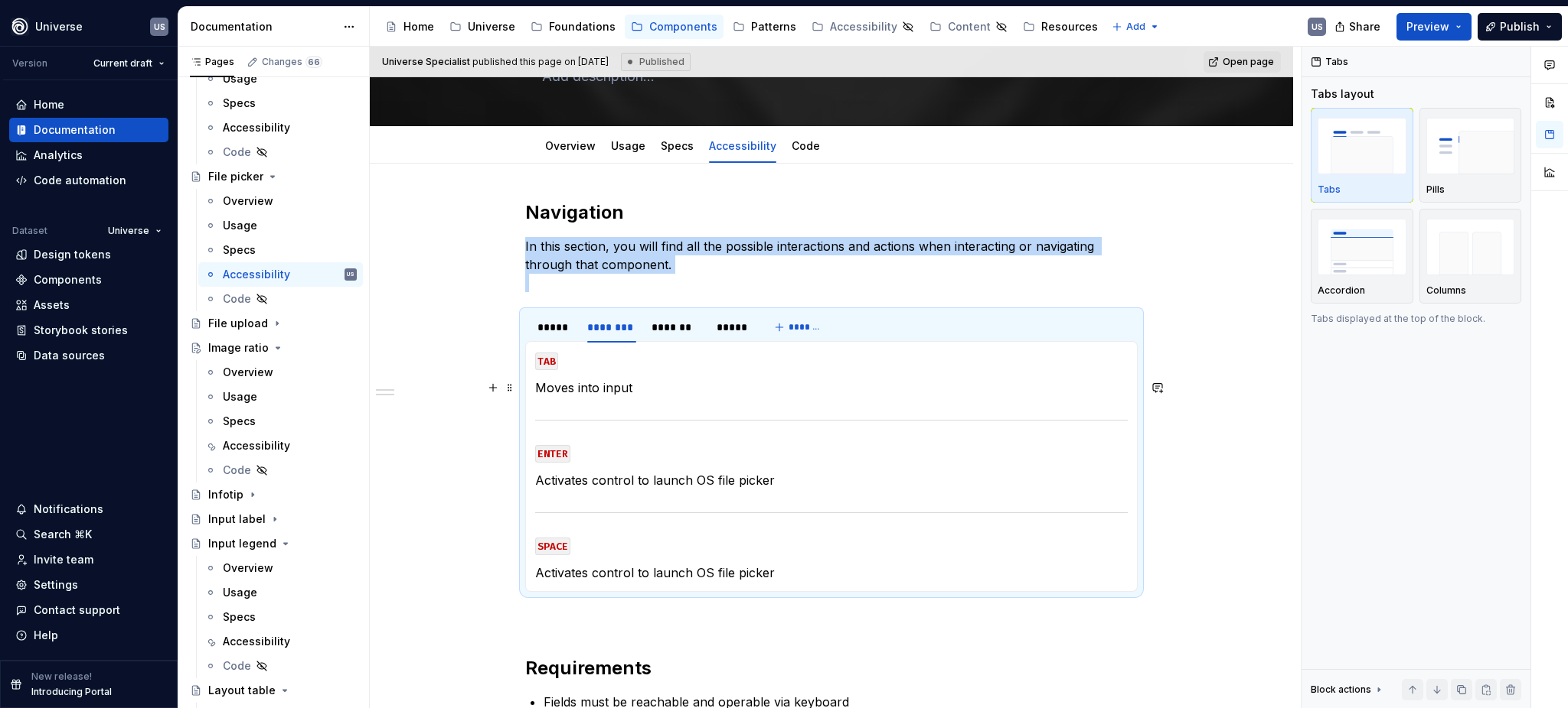
click at [641, 390] on p "Moves into input" at bounding box center [832, 387] width 593 height 19
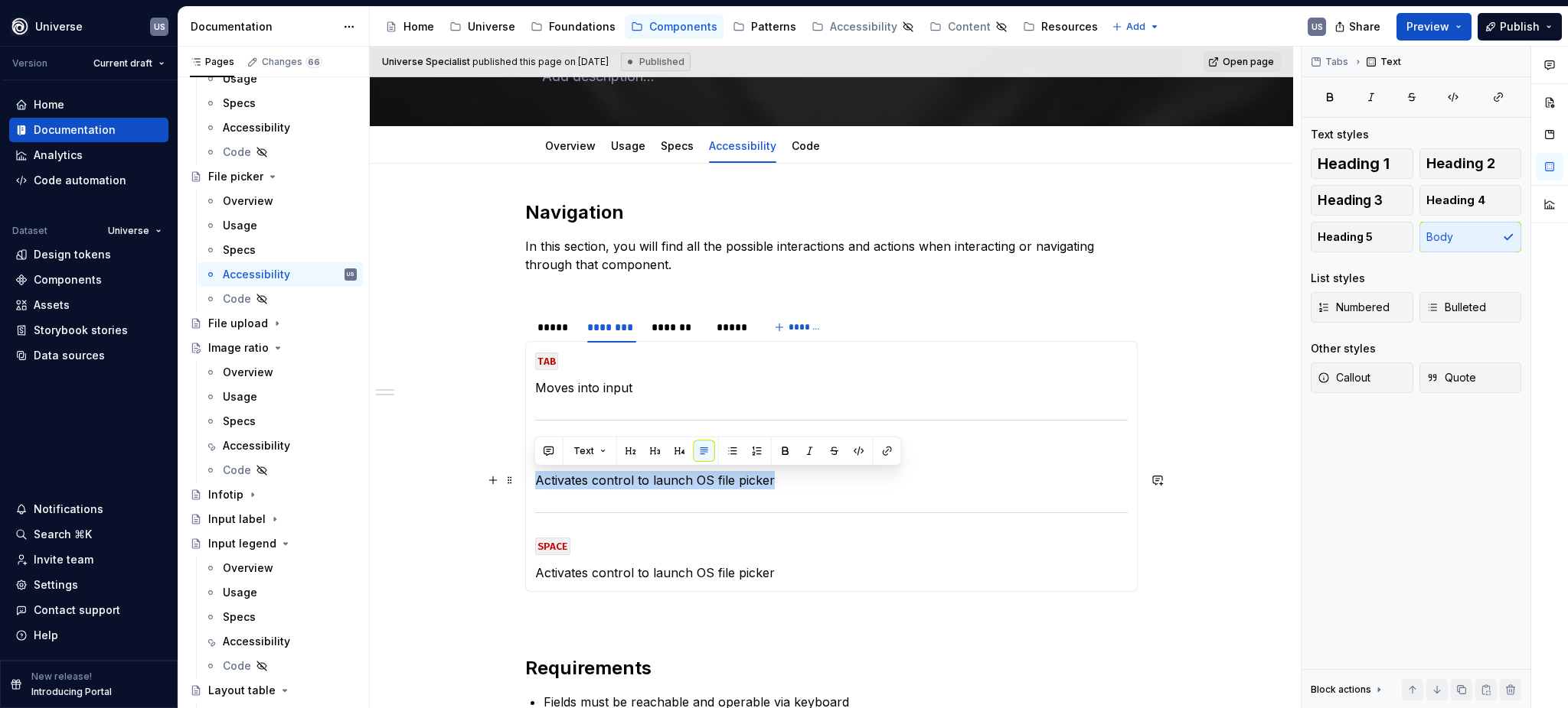
drag, startPoint x: 782, startPoint y: 476, endPoint x: 536, endPoint y: 485, distance: 246.2
click at [536, 485] on p "Activates control to launch OS file picker" at bounding box center [832, 480] width 593 height 19
copy p "Activates control to launch OS file picker"
click at [688, 334] on div "*******" at bounding box center [676, 327] width 49 height 15
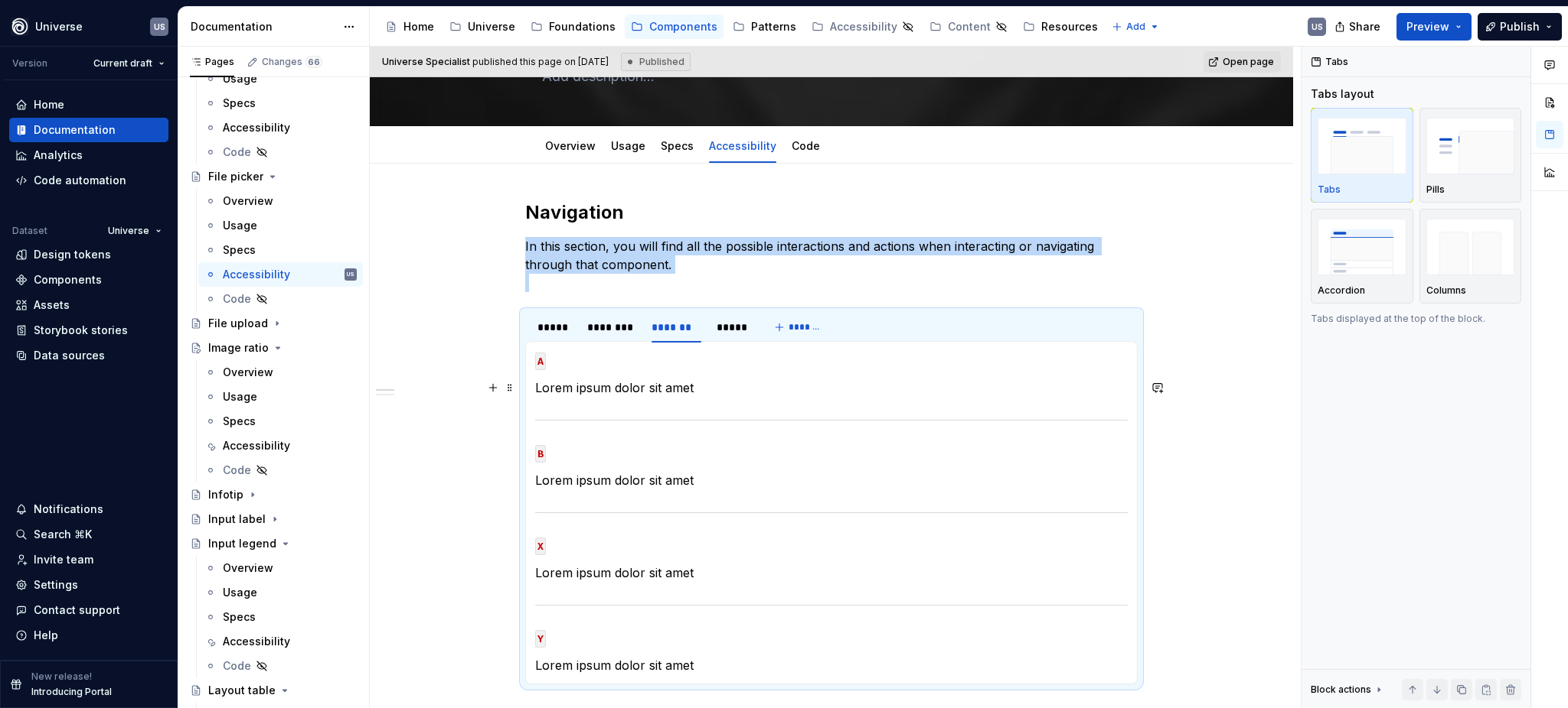
click at [646, 389] on p "Lorem ipsum dolor sit amet" at bounding box center [832, 387] width 593 height 19
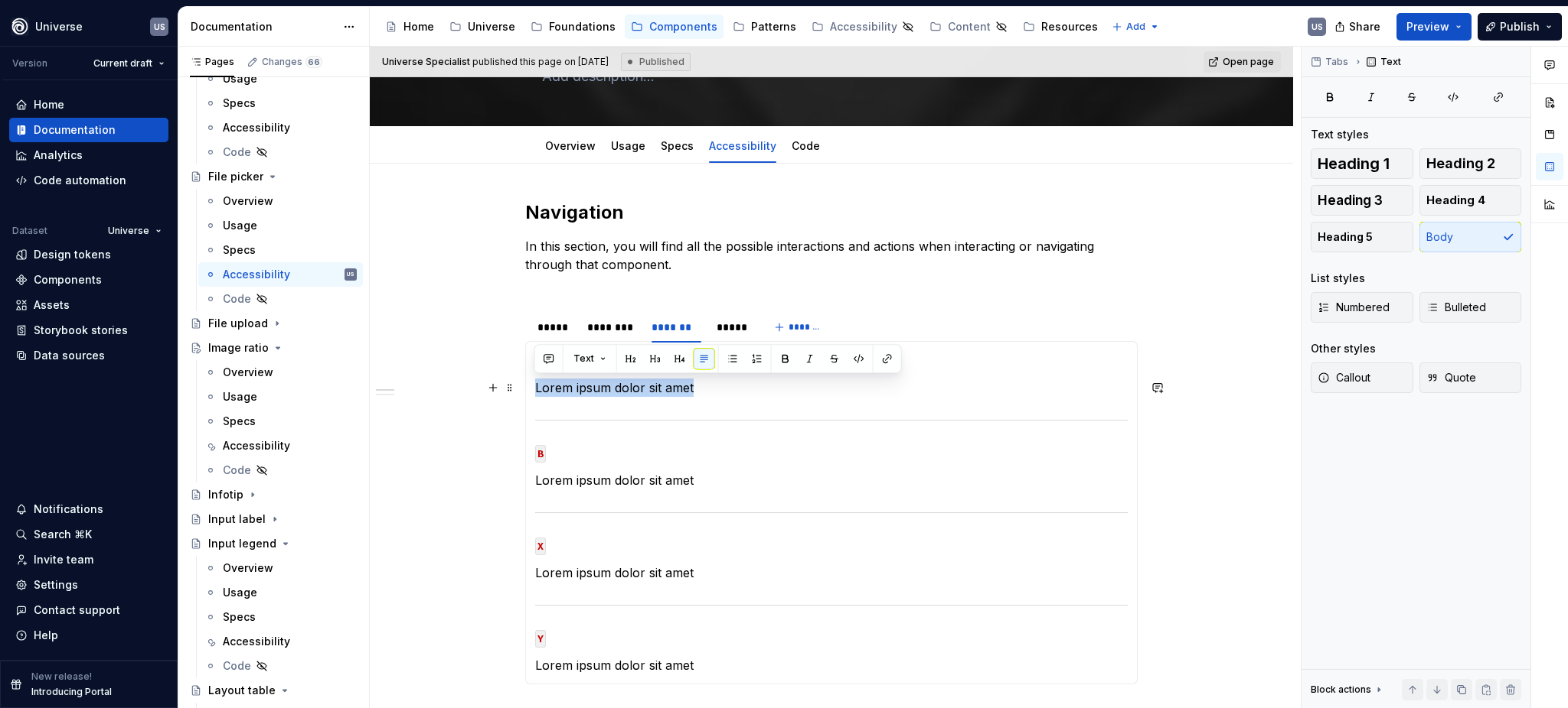
drag, startPoint x: 710, startPoint y: 387, endPoint x: 532, endPoint y: 392, distance: 178.1
click at [532, 392] on div "MOUSE CLICK Lorem ipsum dolor sit amet MOUSE HOVER Lorem ipsum dolor sit amet M…" at bounding box center [831, 512] width 612 height 343
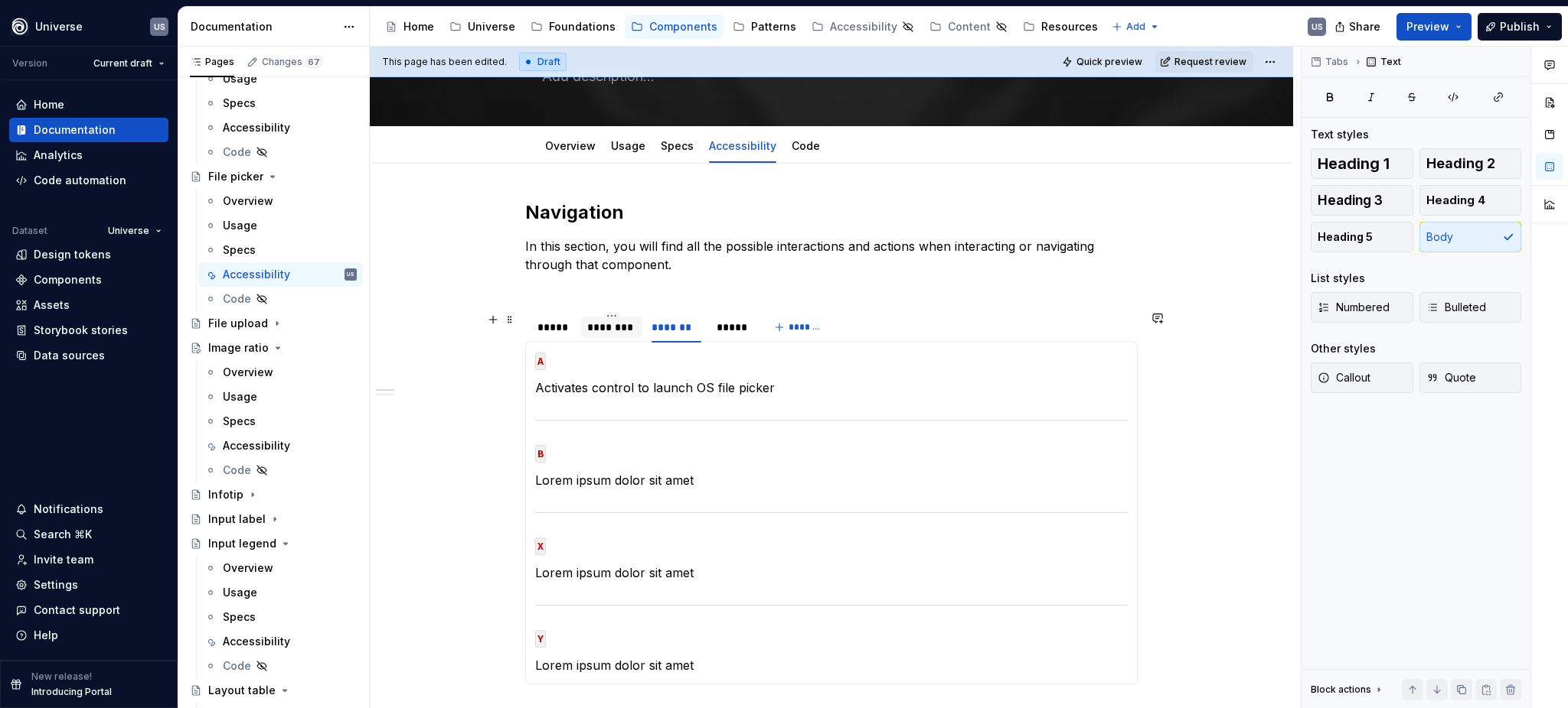
click at [627, 331] on div "********" at bounding box center [611, 327] width 49 height 15
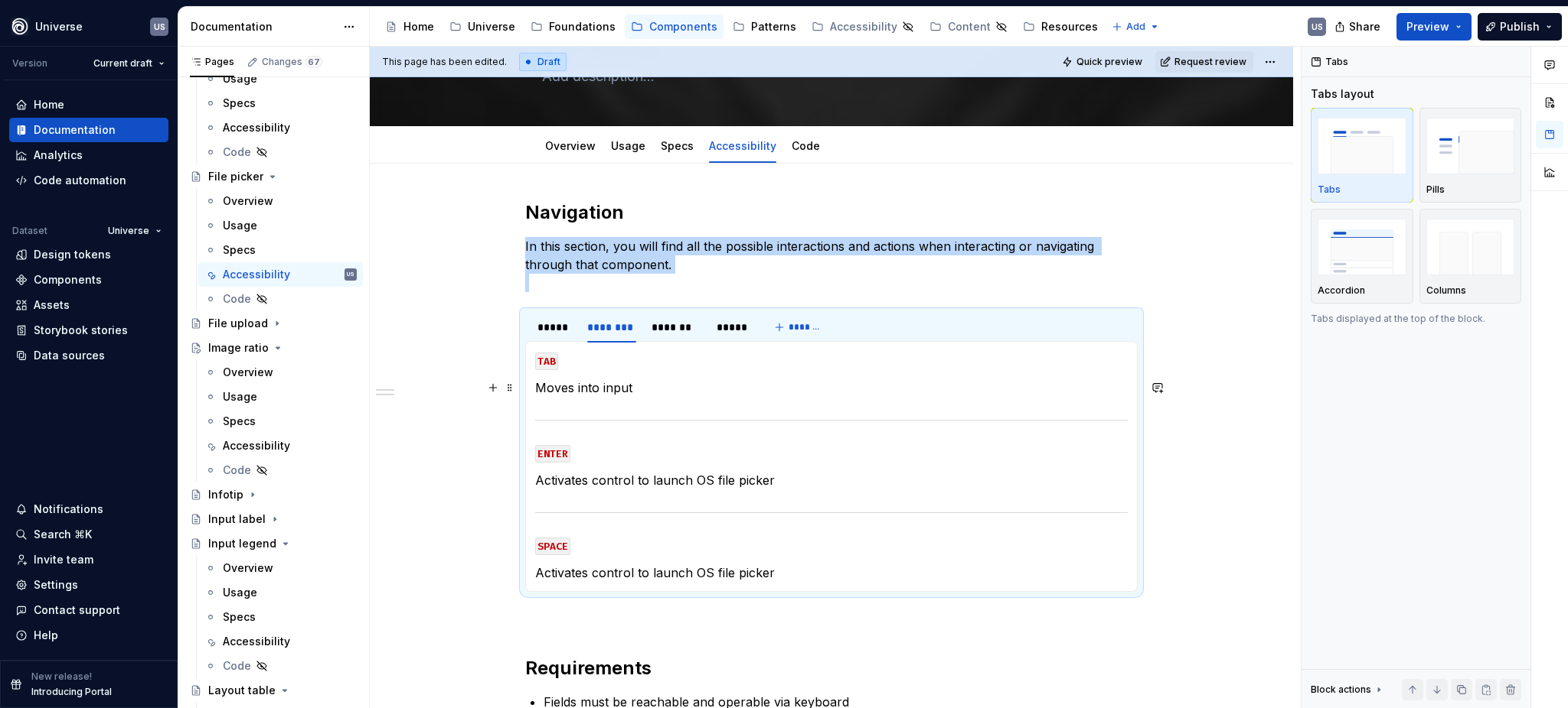
click at [642, 389] on p "Moves into input" at bounding box center [832, 387] width 593 height 19
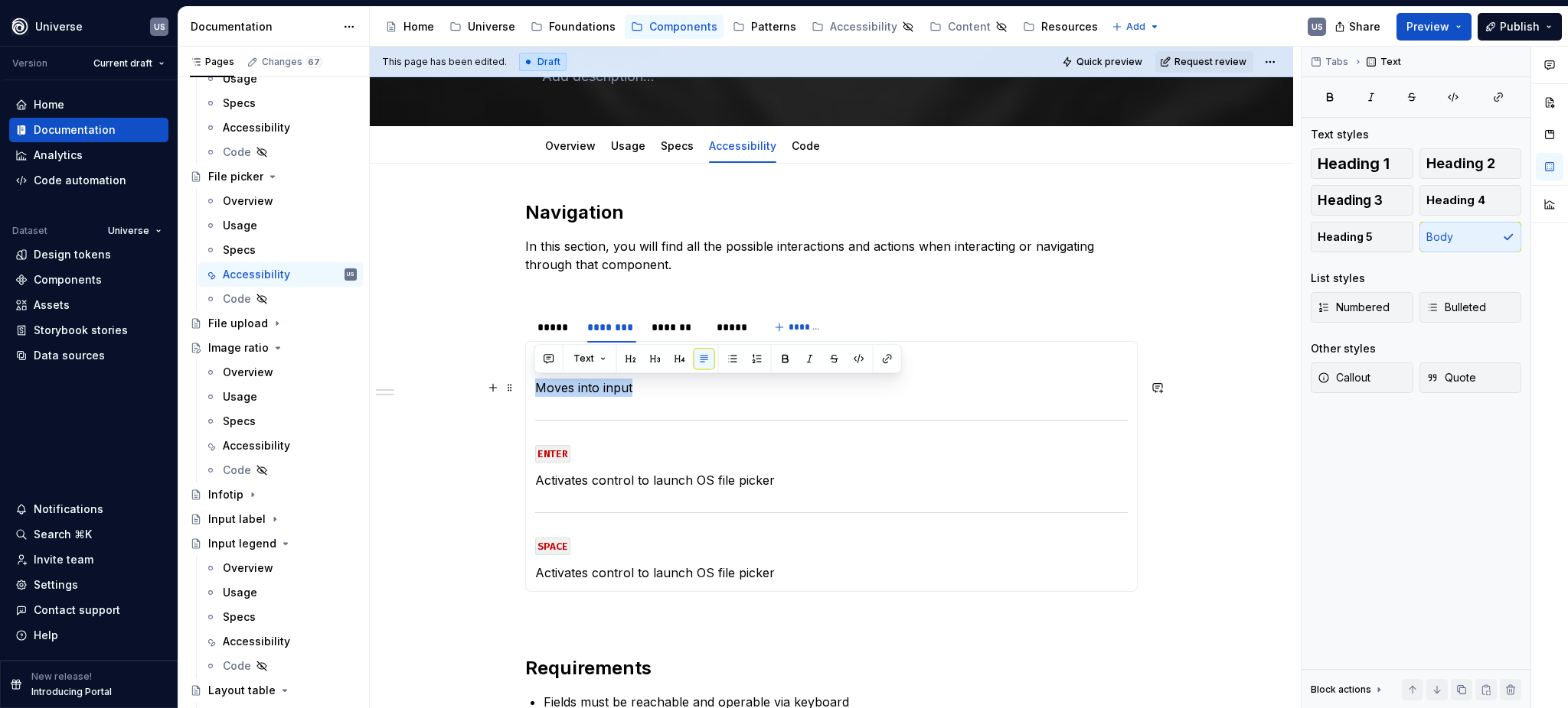
drag, startPoint x: 645, startPoint y: 387, endPoint x: 535, endPoint y: 387, distance: 110.0
click at [535, 387] on p "Moves into input" at bounding box center [832, 387] width 593 height 19
copy p "Moves into input"
click at [681, 326] on div "*******" at bounding box center [676, 327] width 49 height 15
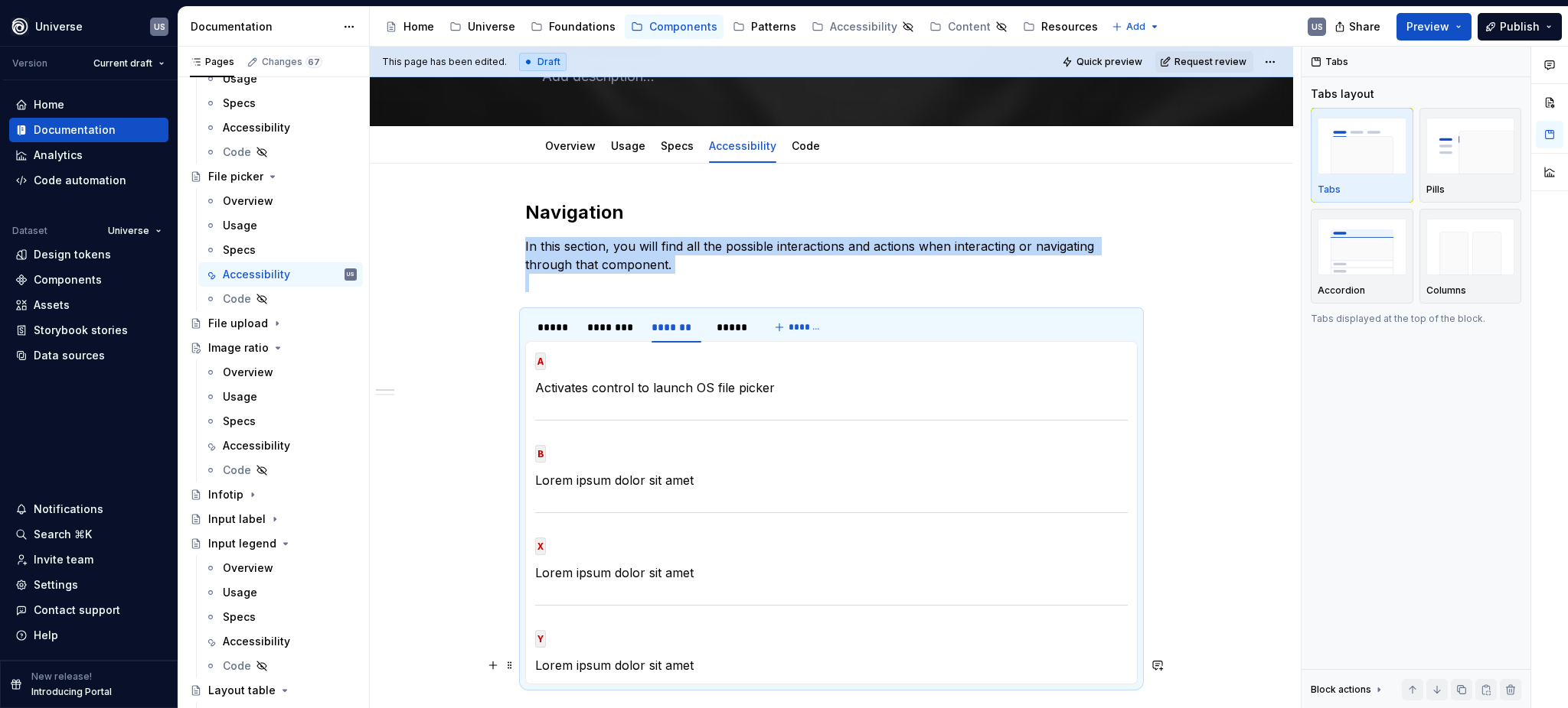
click at [702, 660] on p "Lorem ipsum dolor sit amet" at bounding box center [832, 666] width 593 height 19
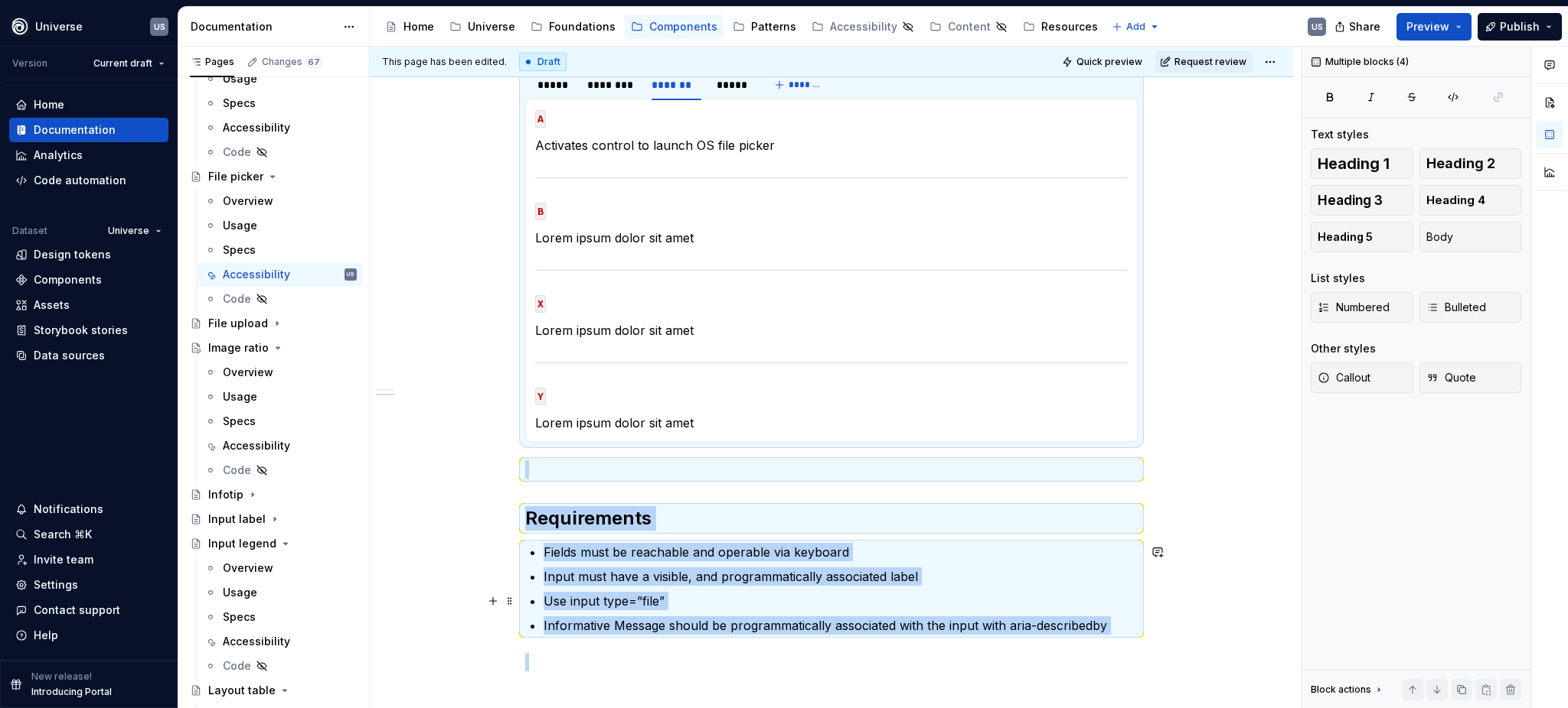
scroll to position [352, 0]
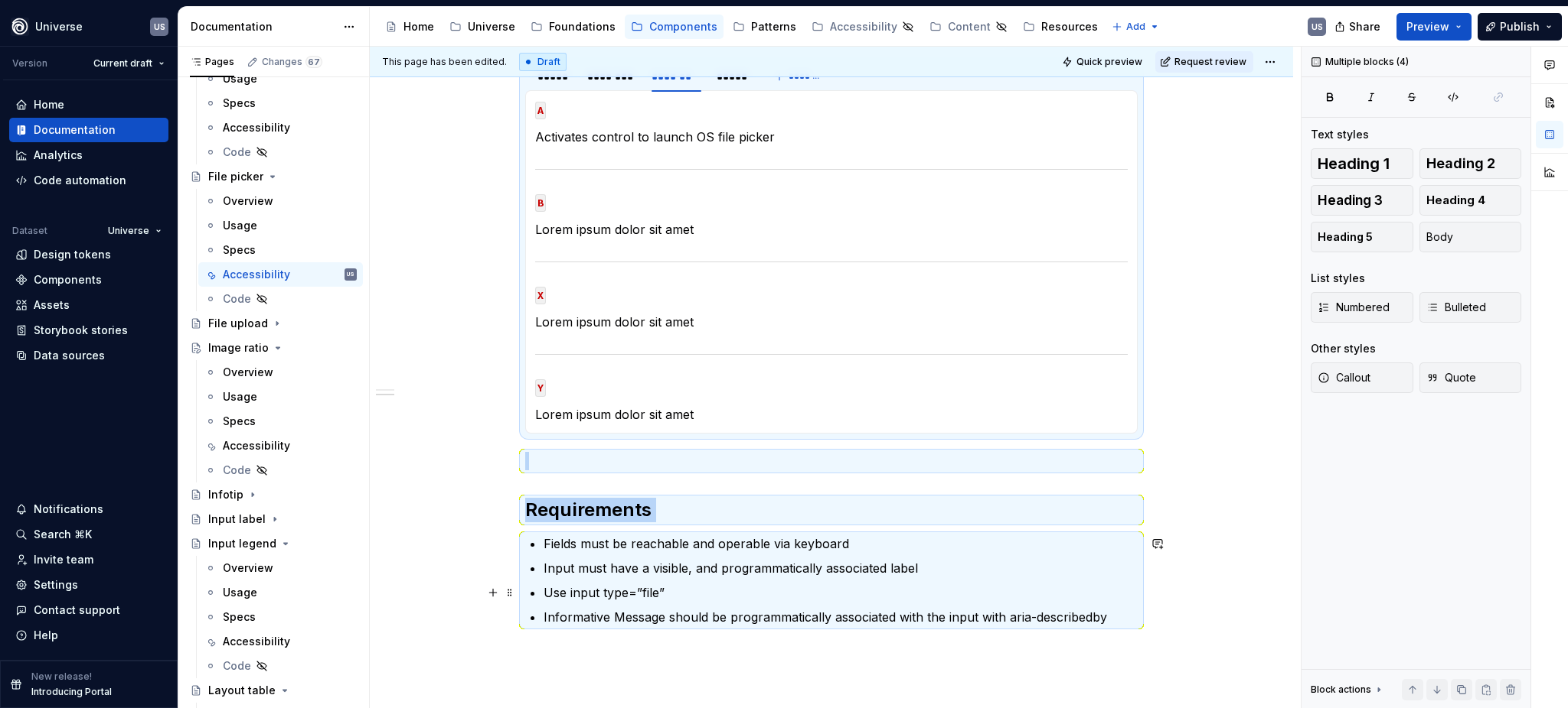
drag, startPoint x: 702, startPoint y: 662, endPoint x: 645, endPoint y: 537, distance: 137.4
click at [617, 625] on div "Navigation In this section, you will find all the possible interactions and act…" at bounding box center [831, 306] width 612 height 714
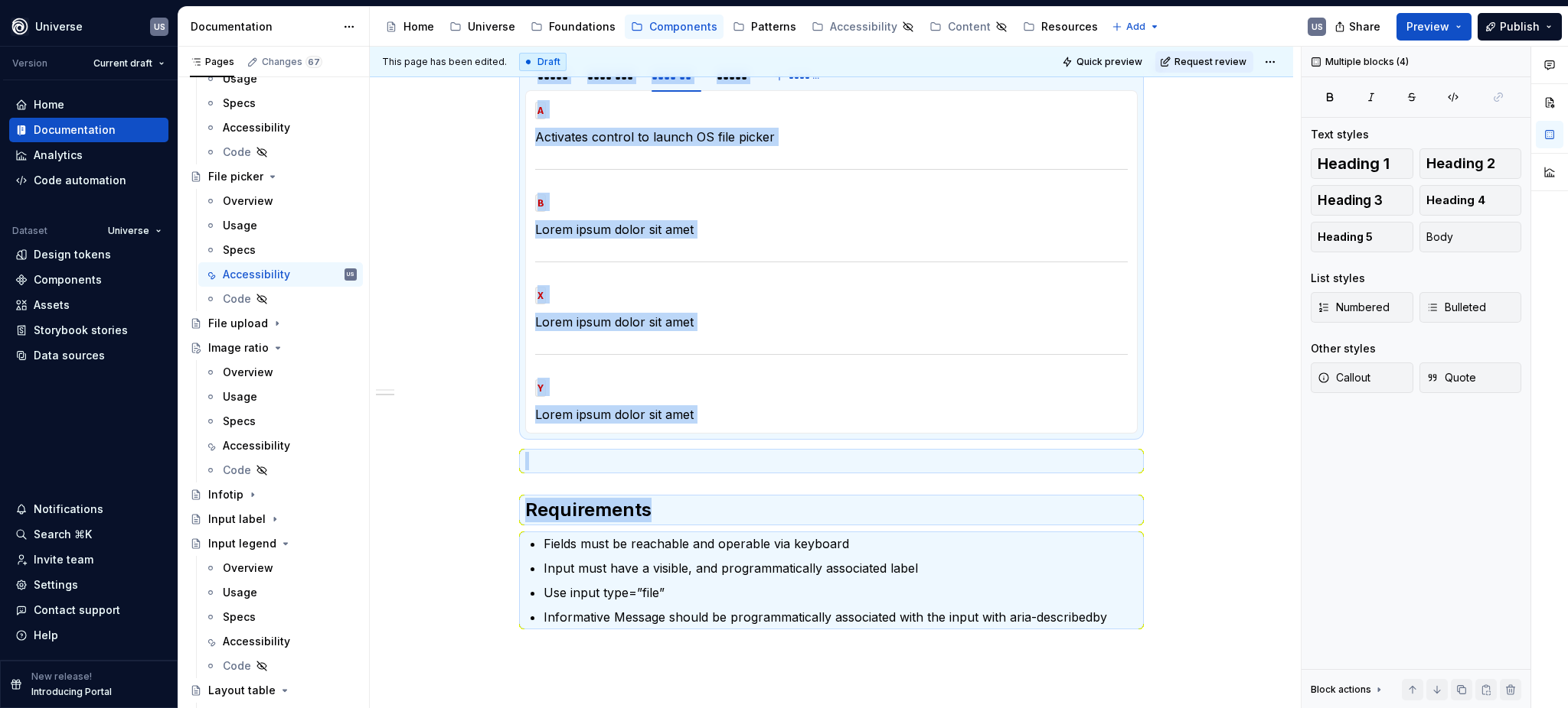
click at [655, 434] on section "***** ******** ******* ***** ******* MOUSE CLICK Lorem ipsum dolor sit amet MOU…" at bounding box center [831, 246] width 612 height 374
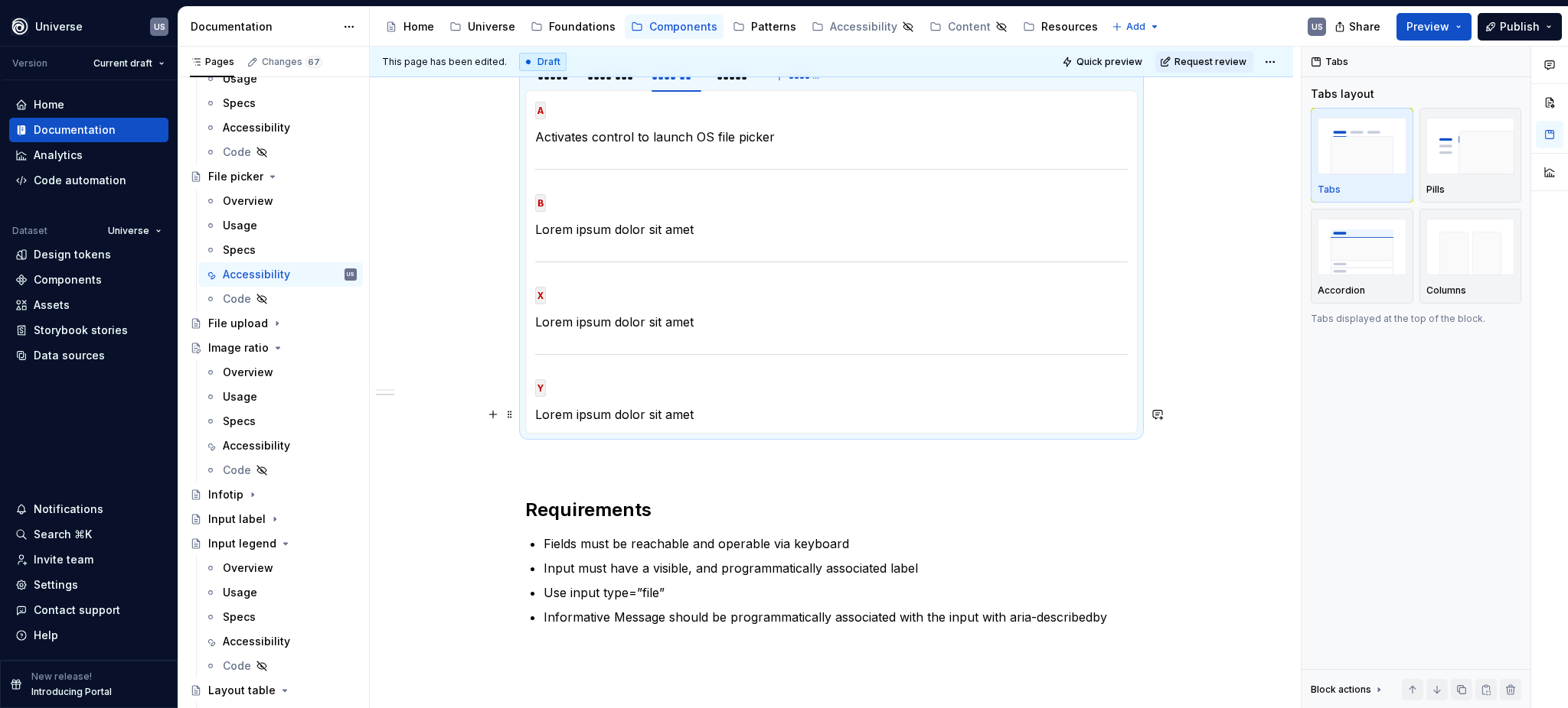
click at [667, 410] on p "Lorem ipsum dolor sit amet" at bounding box center [832, 414] width 593 height 19
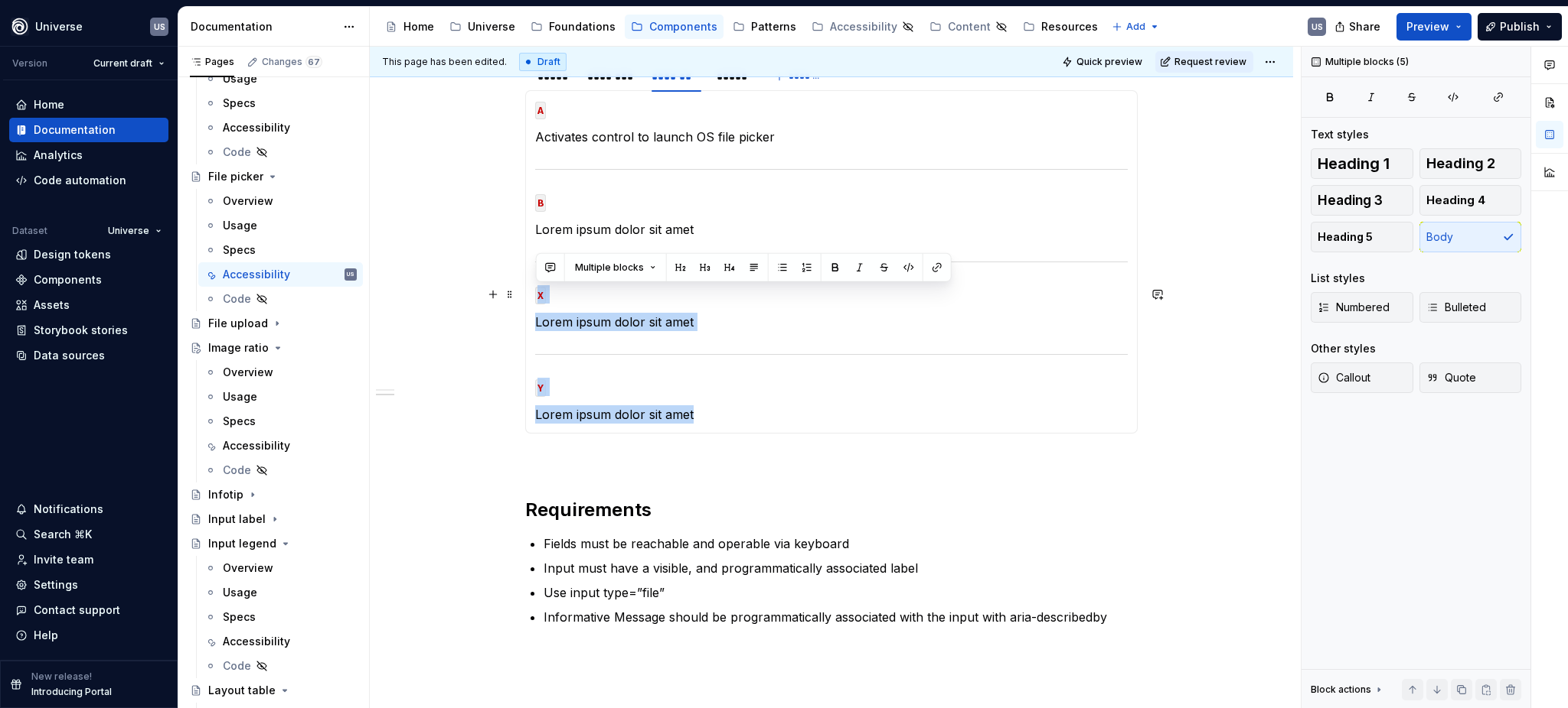
drag, startPoint x: 705, startPoint y: 410, endPoint x: 535, endPoint y: 300, distance: 202.5
click at [535, 300] on section-item-column "A Activates control to launch OS file picker B Lorem ipsum dolor sit amet X Lor…" at bounding box center [832, 262] width 593 height 324
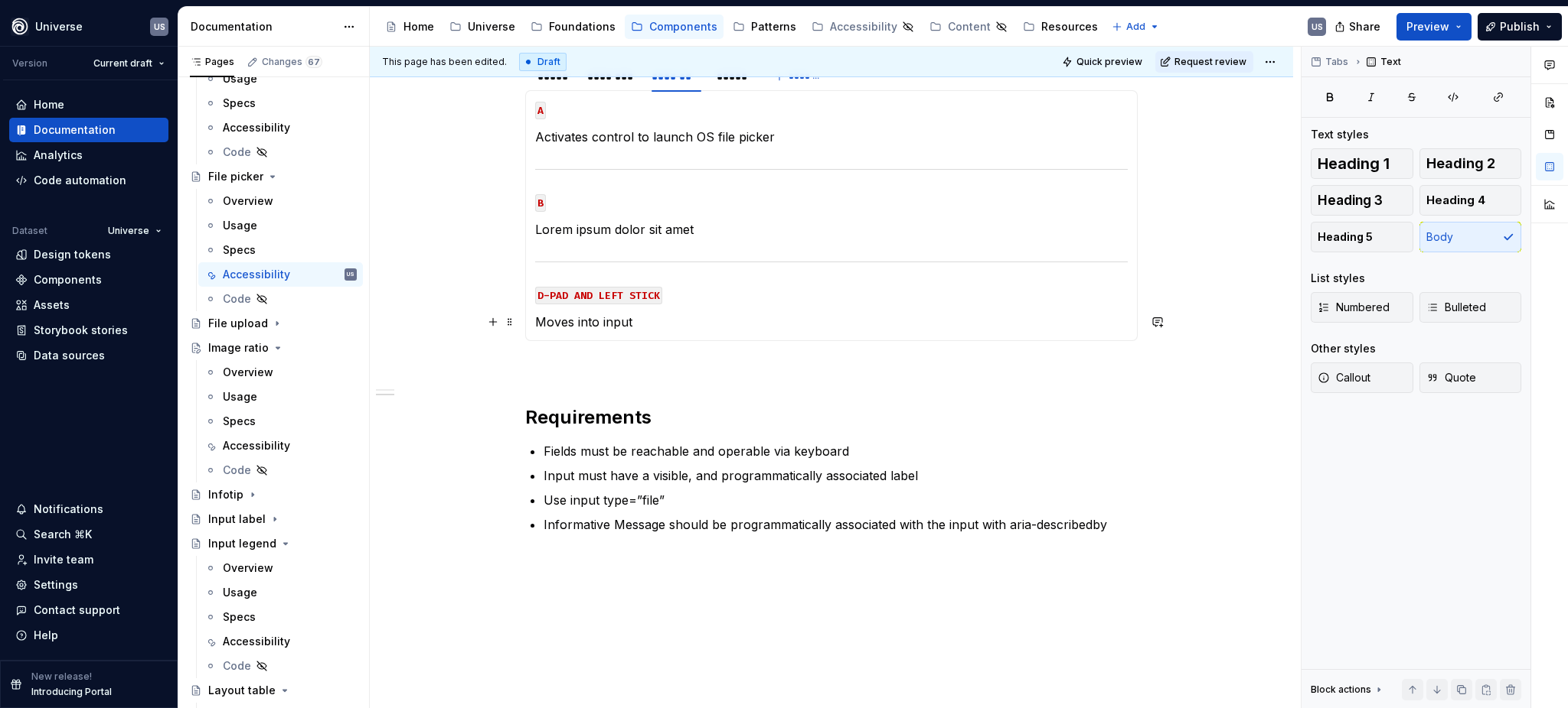
click at [682, 313] on p "Moves into input" at bounding box center [832, 322] width 593 height 19
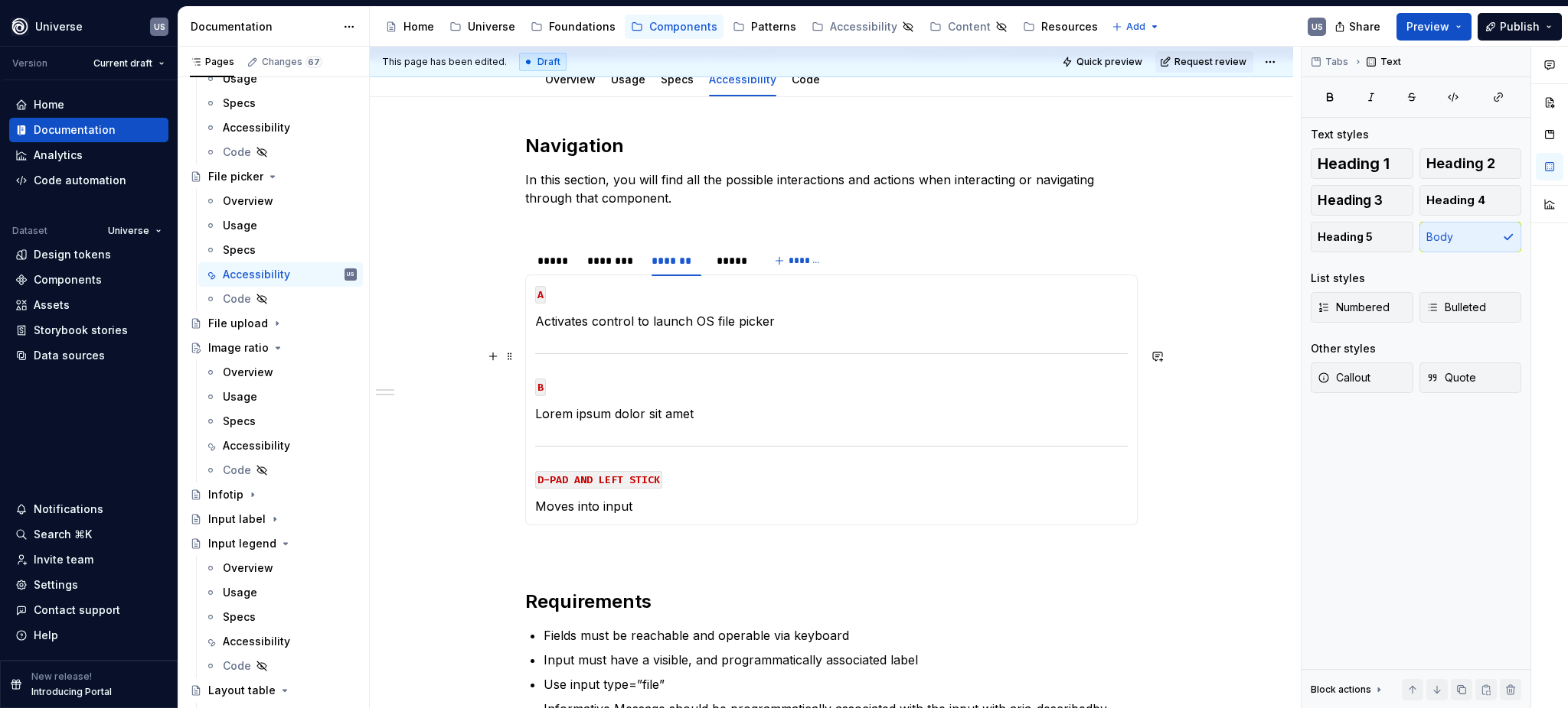
scroll to position [149, 0]
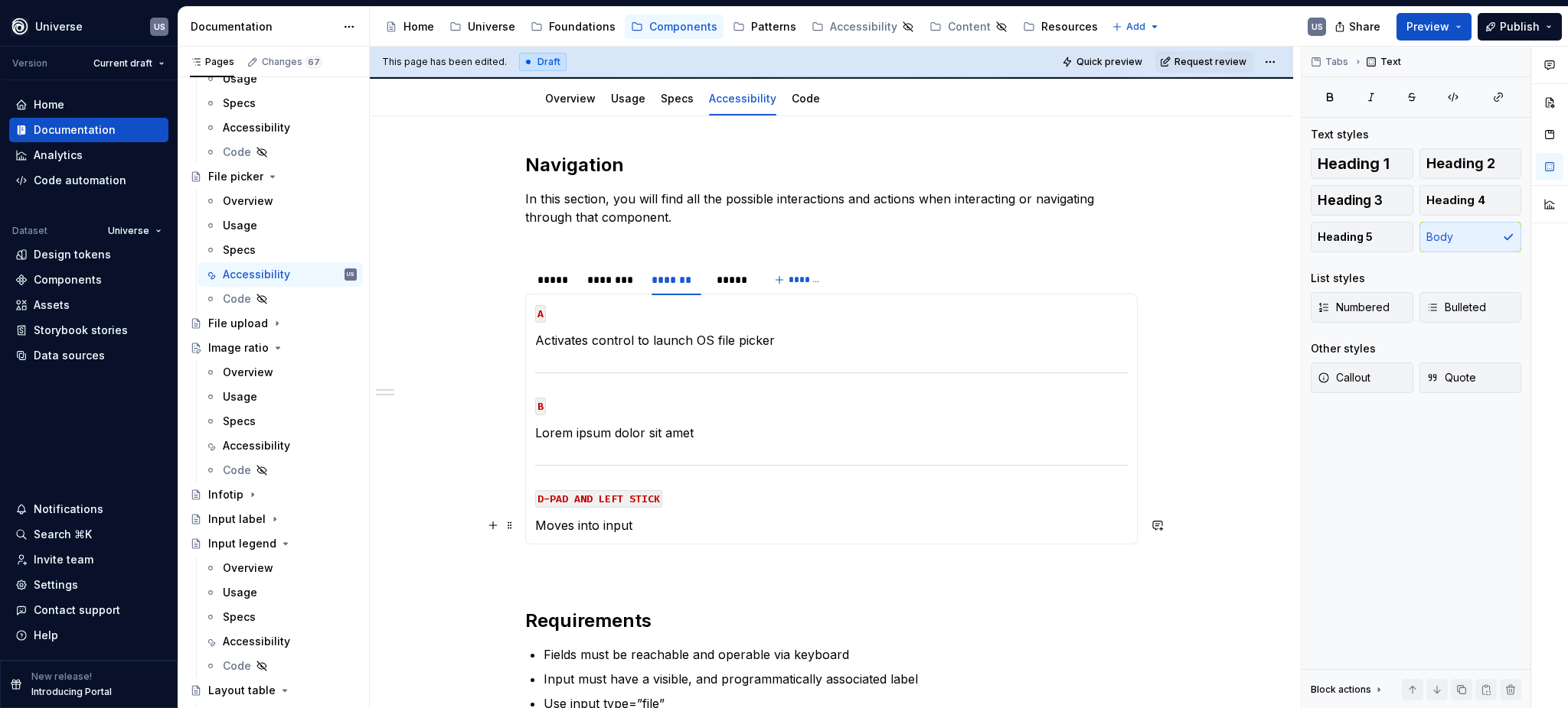
click at [571, 521] on p "Moves into input" at bounding box center [832, 525] width 593 height 19
click at [621, 277] on div "********" at bounding box center [611, 280] width 49 height 15
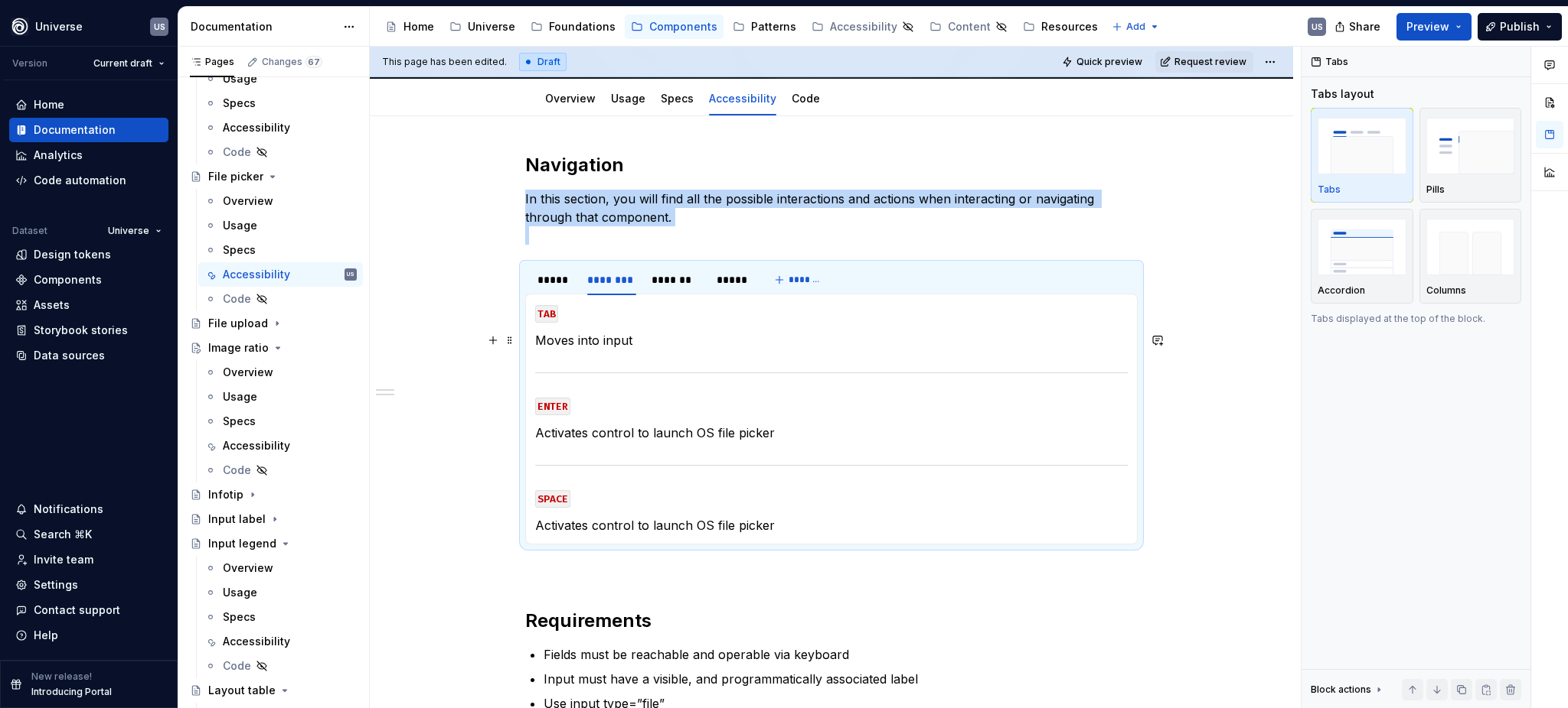
click at [571, 344] on p "Moves into input" at bounding box center [832, 340] width 593 height 19
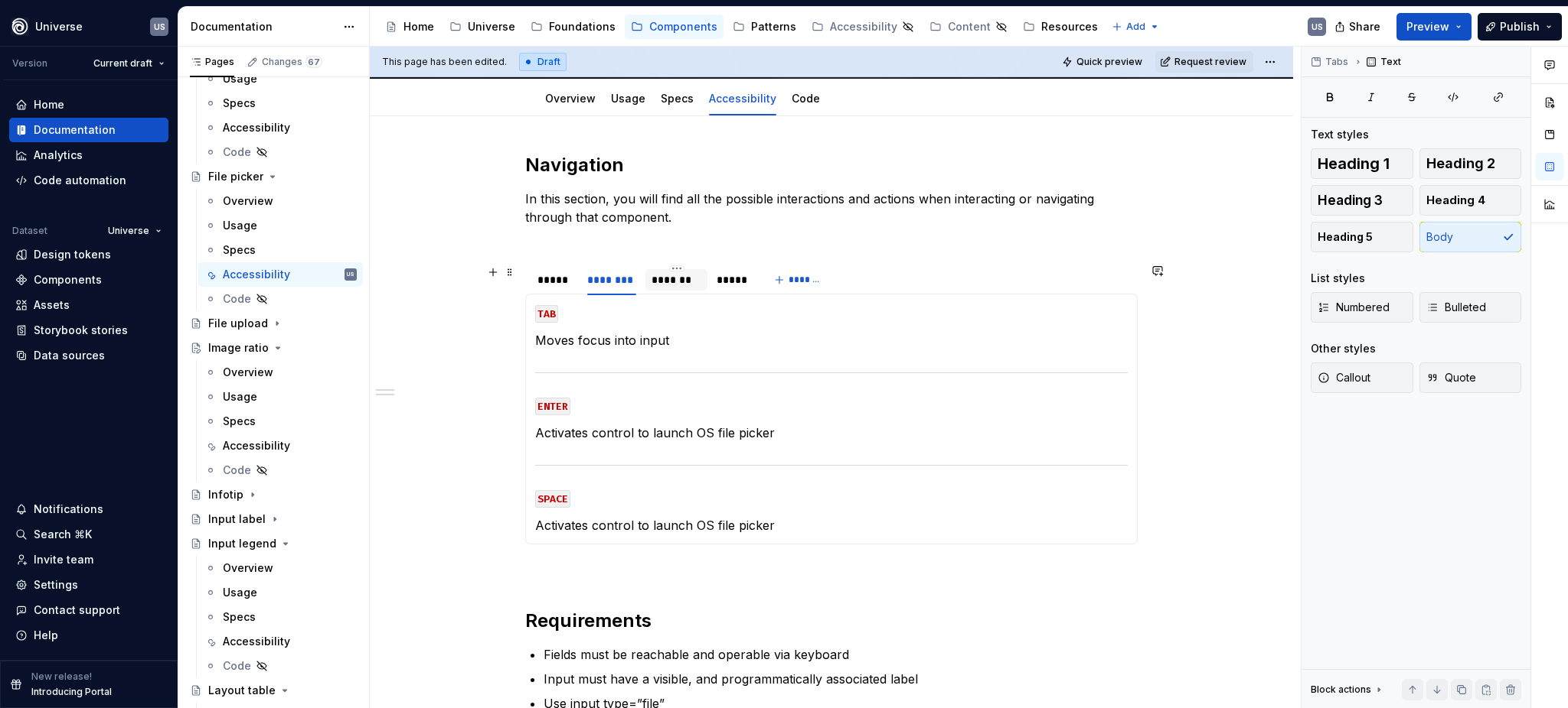
click at [687, 277] on div "*******" at bounding box center [676, 280] width 49 height 15
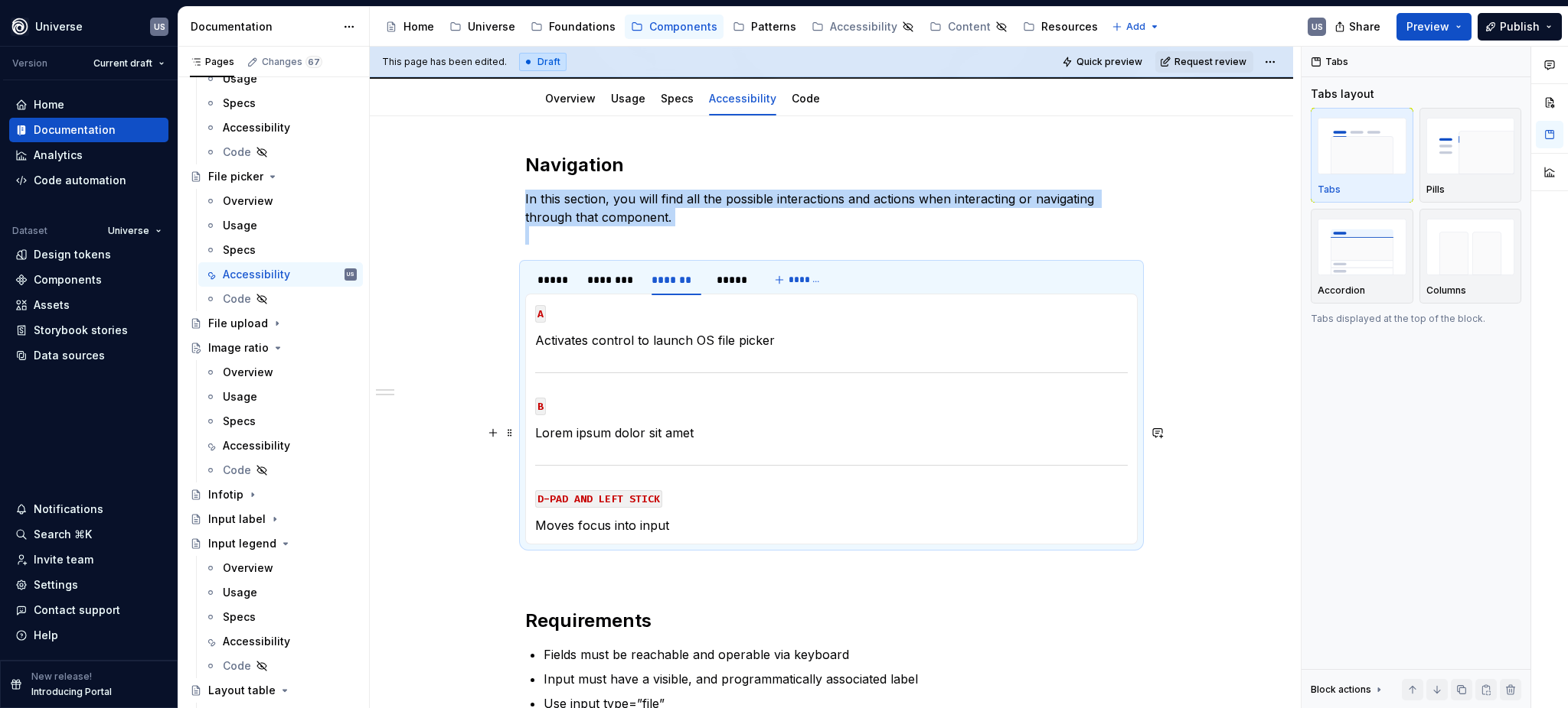
click at [677, 436] on p "Lorem ipsum dolor sit amet" at bounding box center [832, 433] width 593 height 19
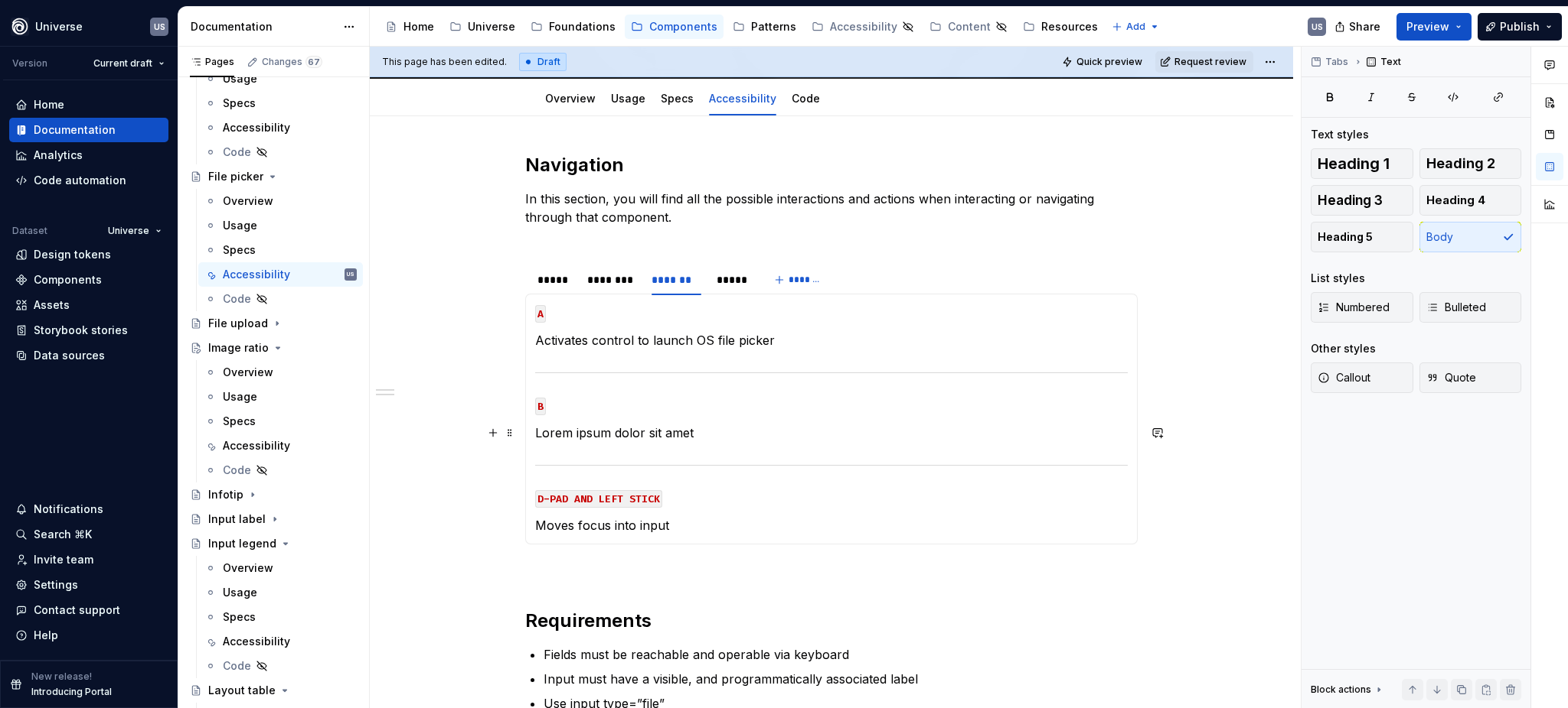
click at [710, 435] on p "Lorem ipsum dolor sit amet" at bounding box center [832, 433] width 593 height 19
click at [605, 285] on div "********" at bounding box center [611, 280] width 49 height 15
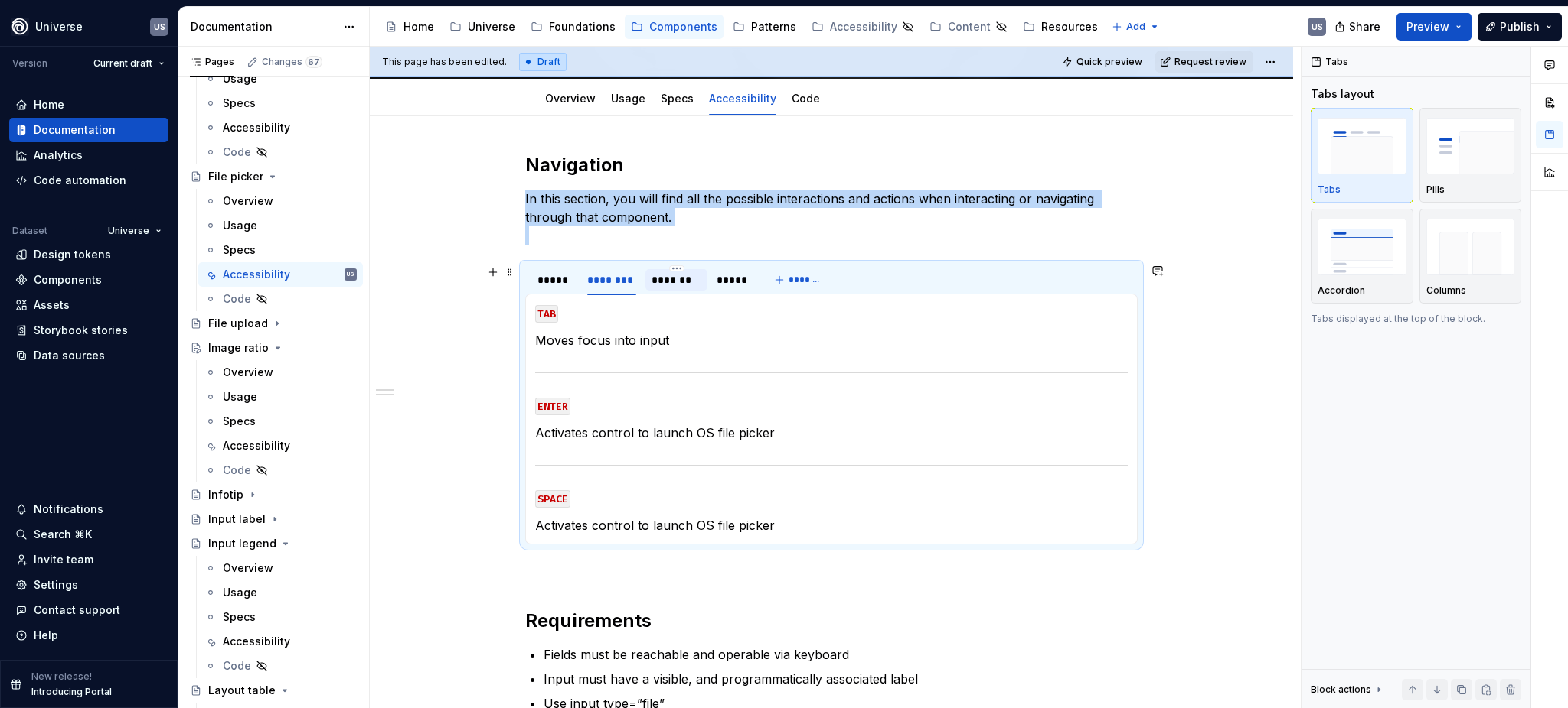
click at [677, 283] on div "*******" at bounding box center [676, 280] width 49 height 15
click at [696, 437] on p "Lorem ipsum dolor sit amet" at bounding box center [832, 433] width 593 height 19
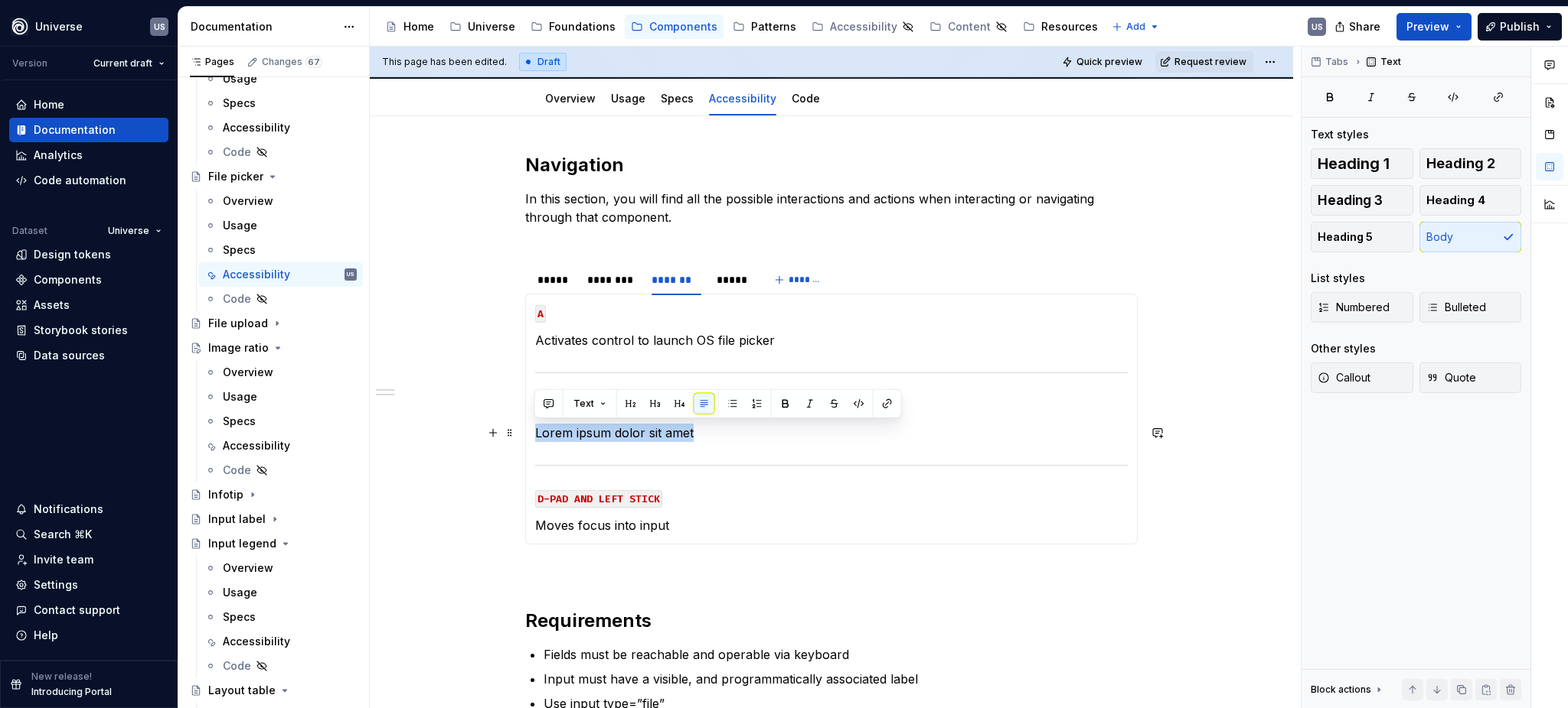
drag, startPoint x: 703, startPoint y: 435, endPoint x: 539, endPoint y: 434, distance: 164.0
click at [535, 435] on p "Lorem ipsum dolor sit amet" at bounding box center [832, 433] width 593 height 19
click at [627, 282] on div "********" at bounding box center [611, 280] width 49 height 15
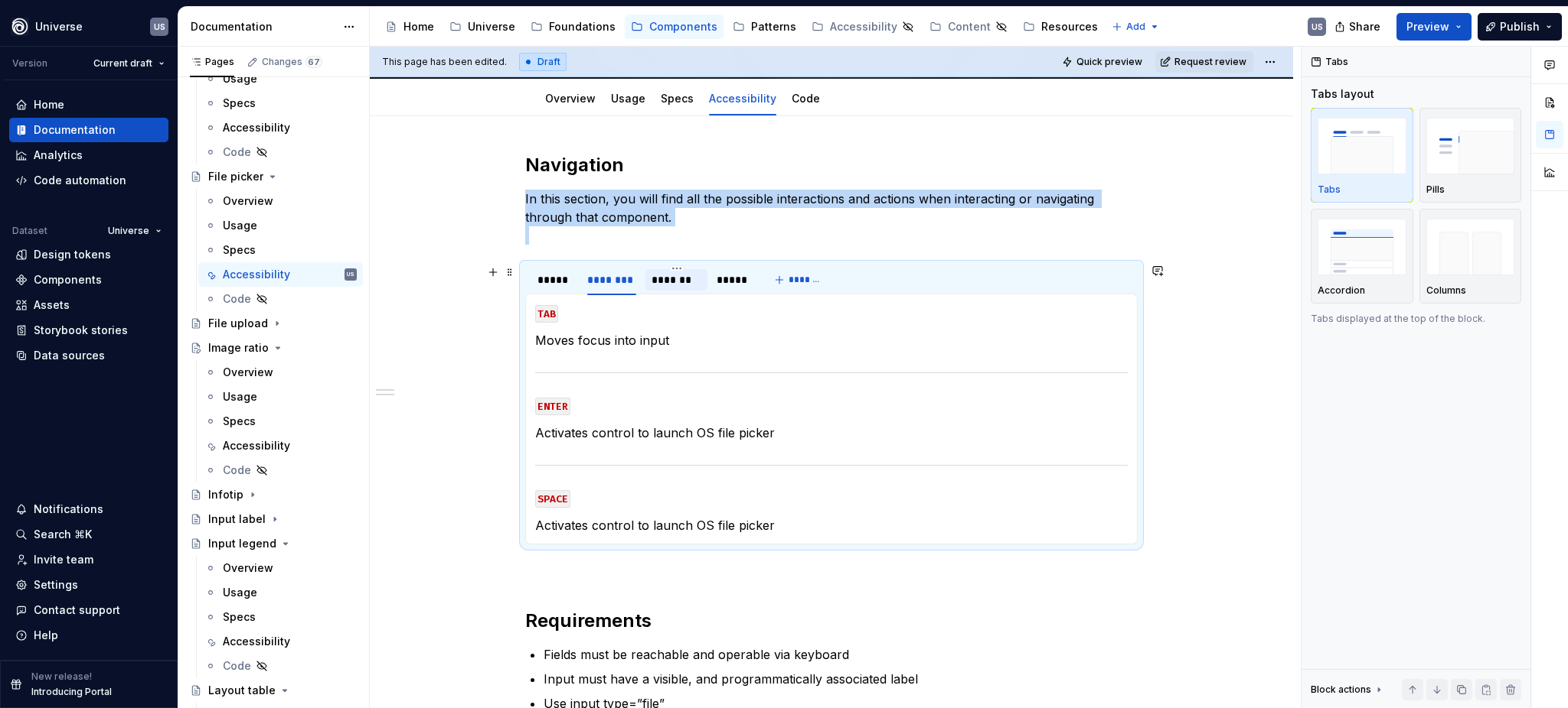
click at [669, 275] on div "*******" at bounding box center [676, 280] width 49 height 15
click at [727, 279] on div "*****" at bounding box center [732, 280] width 31 height 15
click at [680, 516] on p "Lorem ipsum dolor sit amet" at bounding box center [832, 525] width 593 height 19
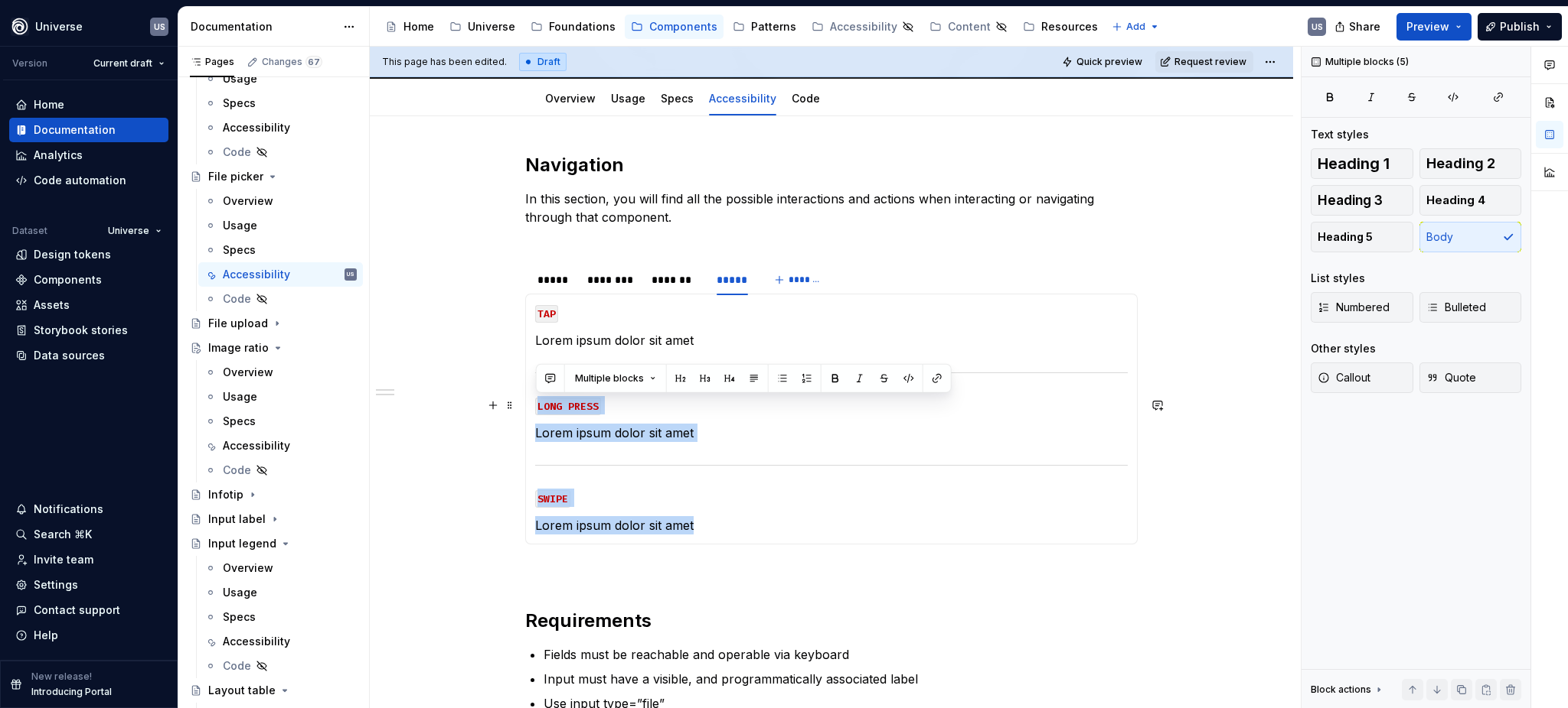
drag, startPoint x: 712, startPoint y: 524, endPoint x: 535, endPoint y: 400, distance: 216.1
click at [535, 400] on section-item-column "TAP Lorem ipsum dolor sit amet LONG PRESS Lorem ipsum dolor sit amet SWIPE Lore…" at bounding box center [832, 418] width 593 height 231
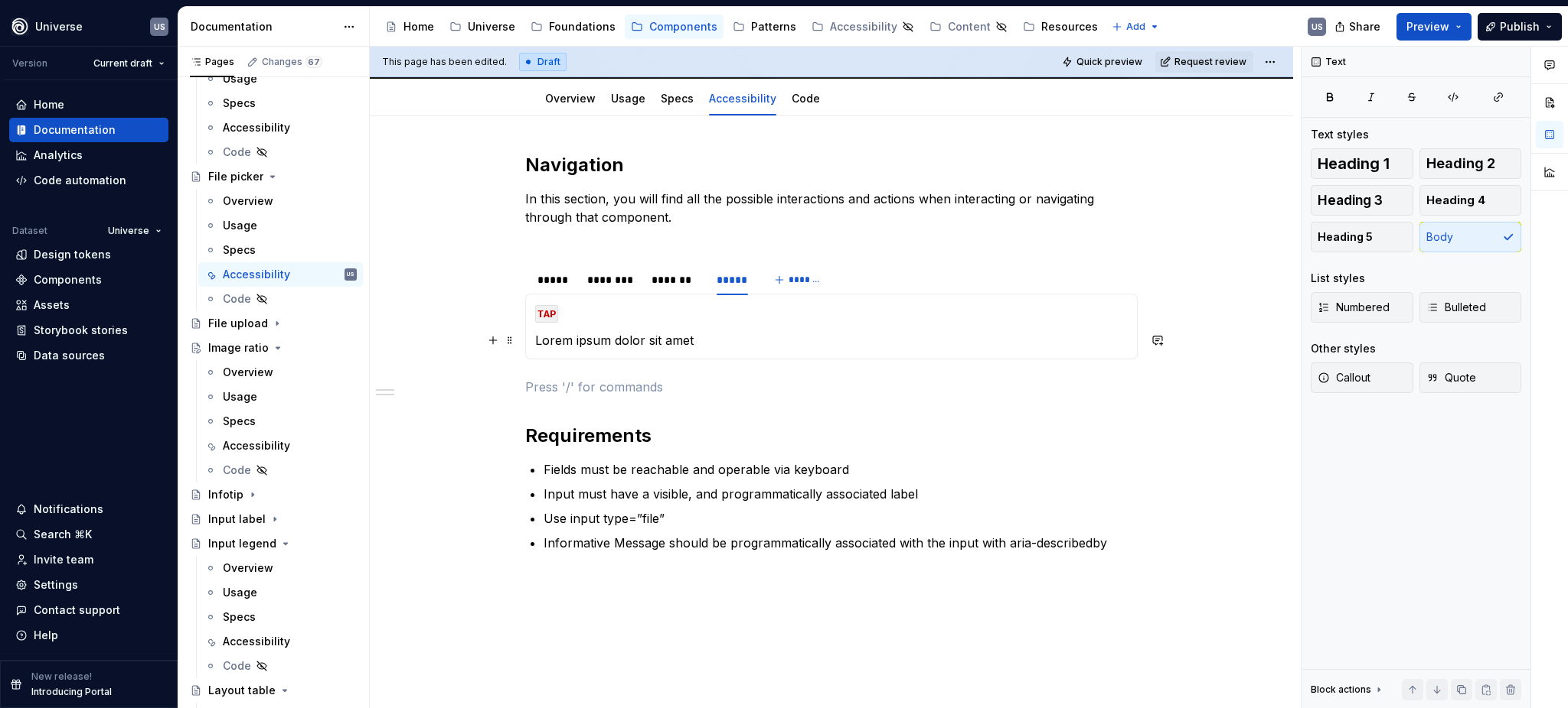
click at [683, 334] on p "Lorem ipsum dolor sit amet" at bounding box center [832, 340] width 593 height 19
drag, startPoint x: 615, startPoint y: 280, endPoint x: 615, endPoint y: 311, distance: 31.0
click at [614, 280] on div "********" at bounding box center [611, 280] width 49 height 15
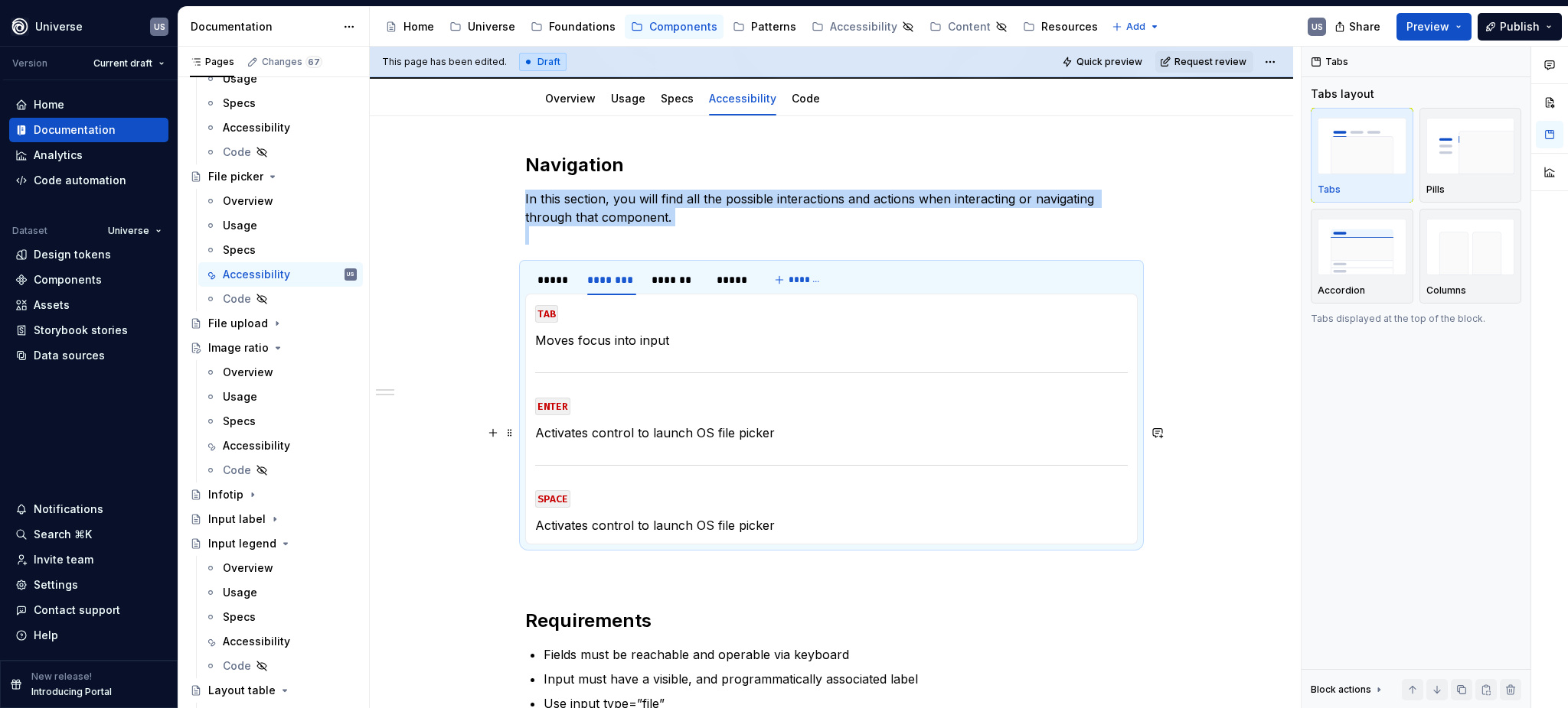
click at [715, 430] on p "Activates control to launch OS file picker" at bounding box center [832, 433] width 593 height 19
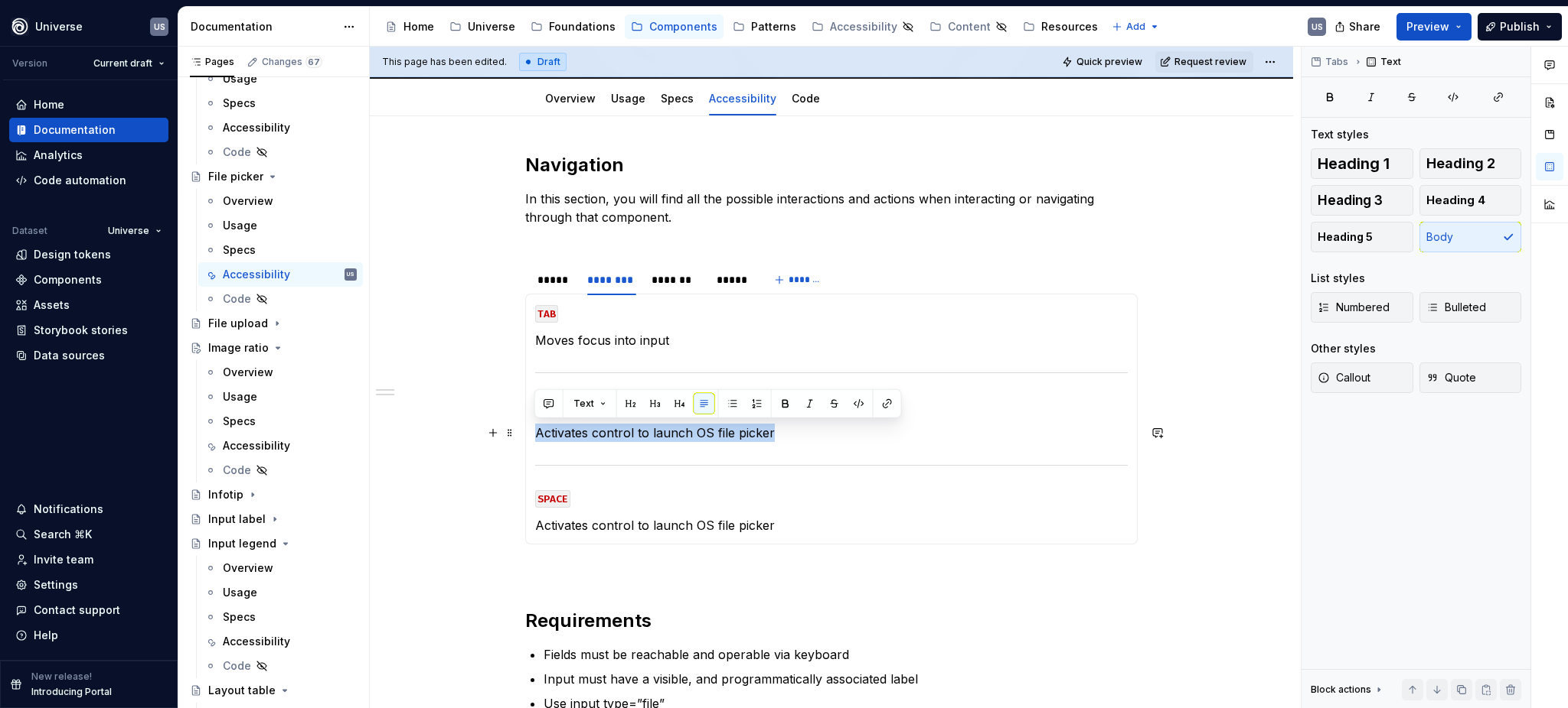
drag, startPoint x: 781, startPoint y: 430, endPoint x: 531, endPoint y: 429, distance: 250.0
click at [531, 429] on div "MOUSE CLICK Lorem ipsum dolor sit amet MOUSE HOVER Lorem ipsum dolor sit amet M…" at bounding box center [831, 419] width 612 height 251
copy p "Activates control to launch OS file picker"
click at [693, 281] on div "*******" at bounding box center [676, 280] width 49 height 15
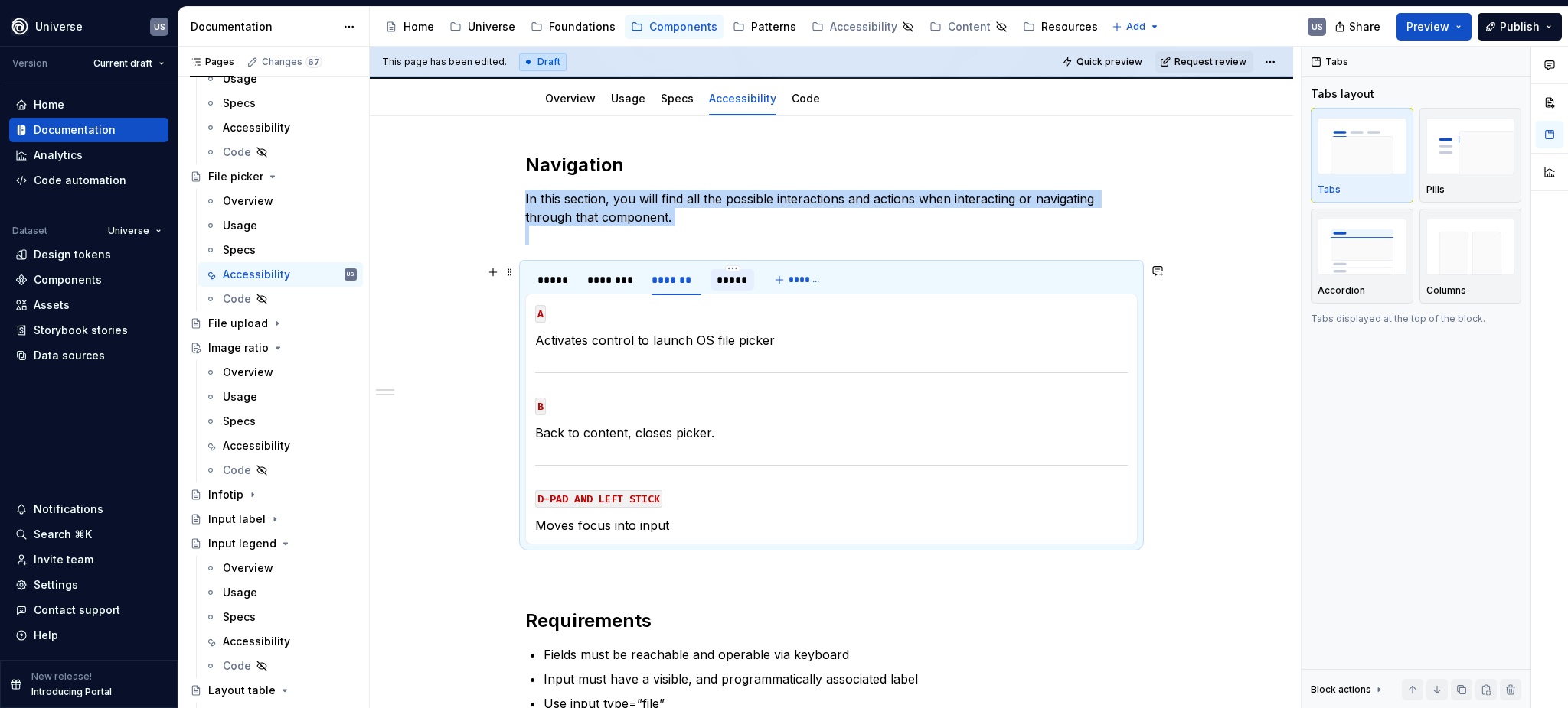
click at [720, 280] on div "*****" at bounding box center [732, 280] width 31 height 15
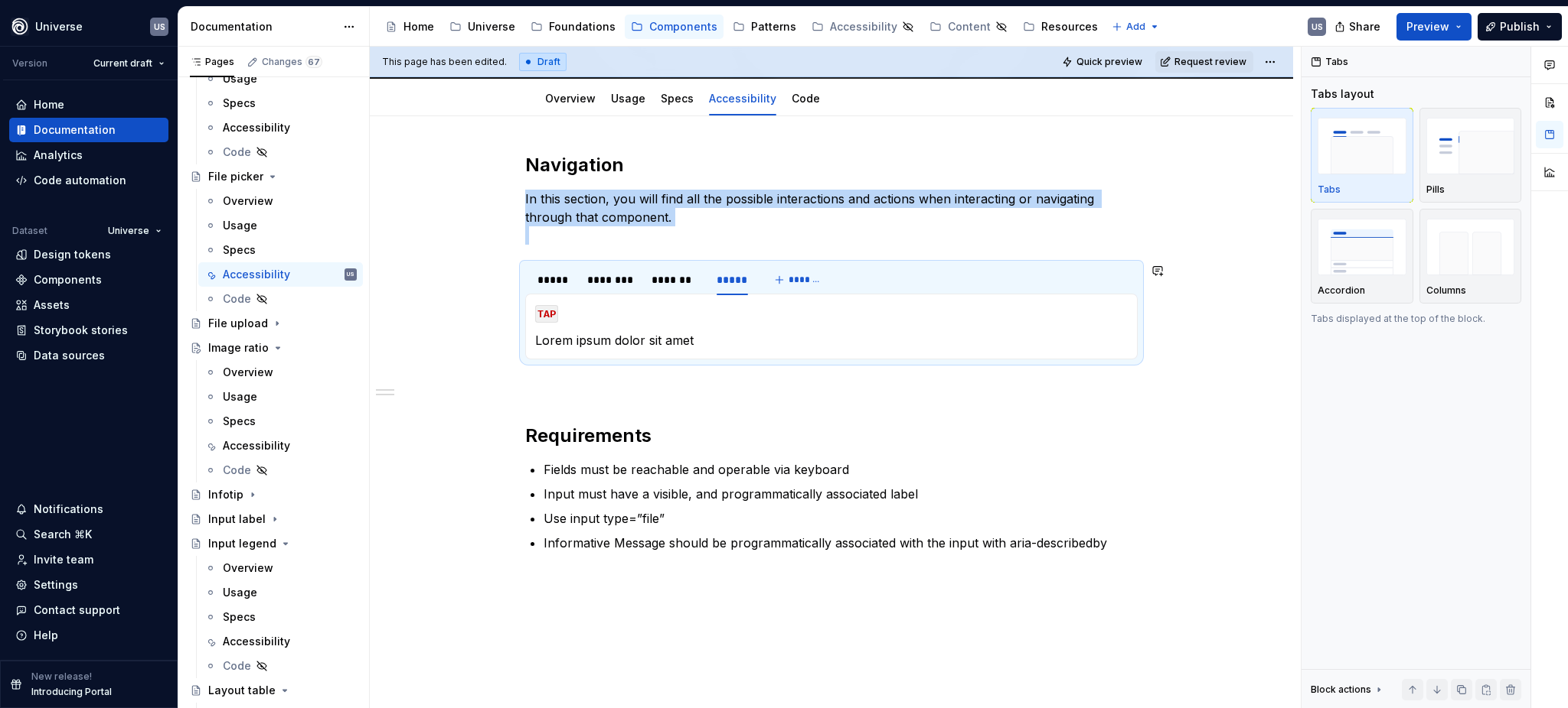
click at [659, 355] on div "MOUSE CLICK Lorem ipsum dolor sit amet MOUSE HOVER Lorem ipsum dolor sit amet M…" at bounding box center [831, 326] width 612 height 66
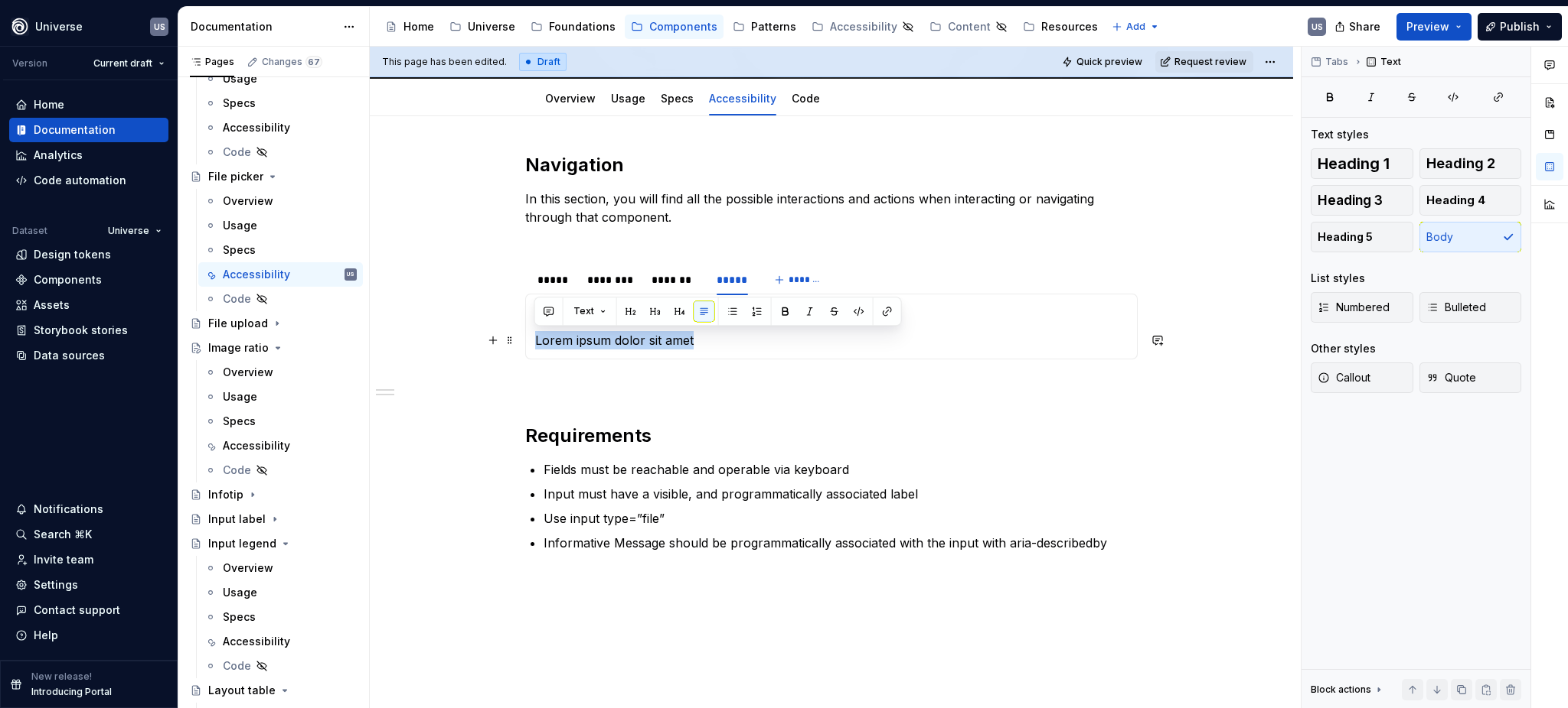
drag, startPoint x: 716, startPoint y: 340, endPoint x: 530, endPoint y: 338, distance: 186.0
click at [530, 338] on div "MOUSE CLICK Lorem ipsum dolor sit amet MOUSE HOVER Lorem ipsum dolor sit amet M…" at bounding box center [831, 326] width 612 height 66
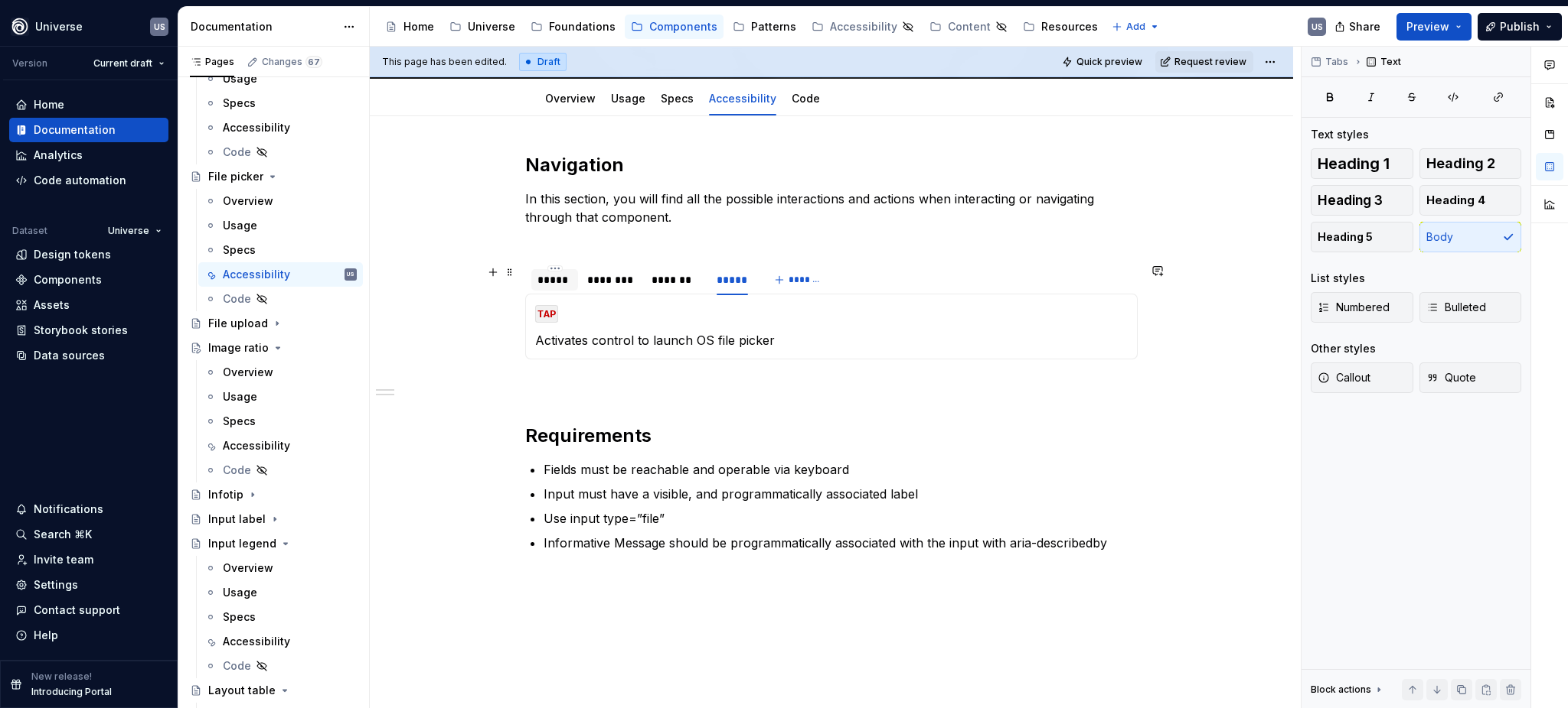
click at [556, 279] on div "*****" at bounding box center [554, 280] width 34 height 15
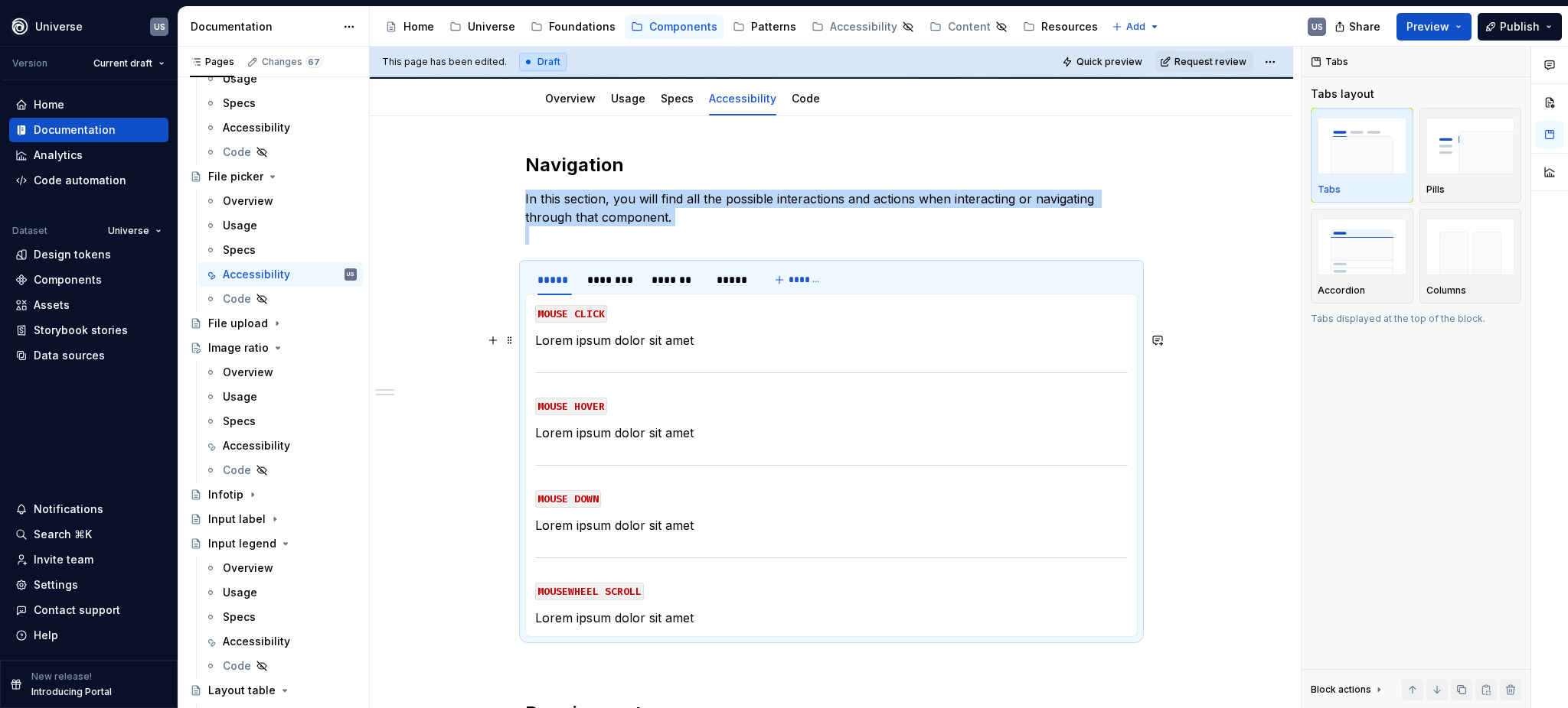
click at [627, 347] on p "Lorem ipsum dolor sit amet" at bounding box center [832, 340] width 593 height 19
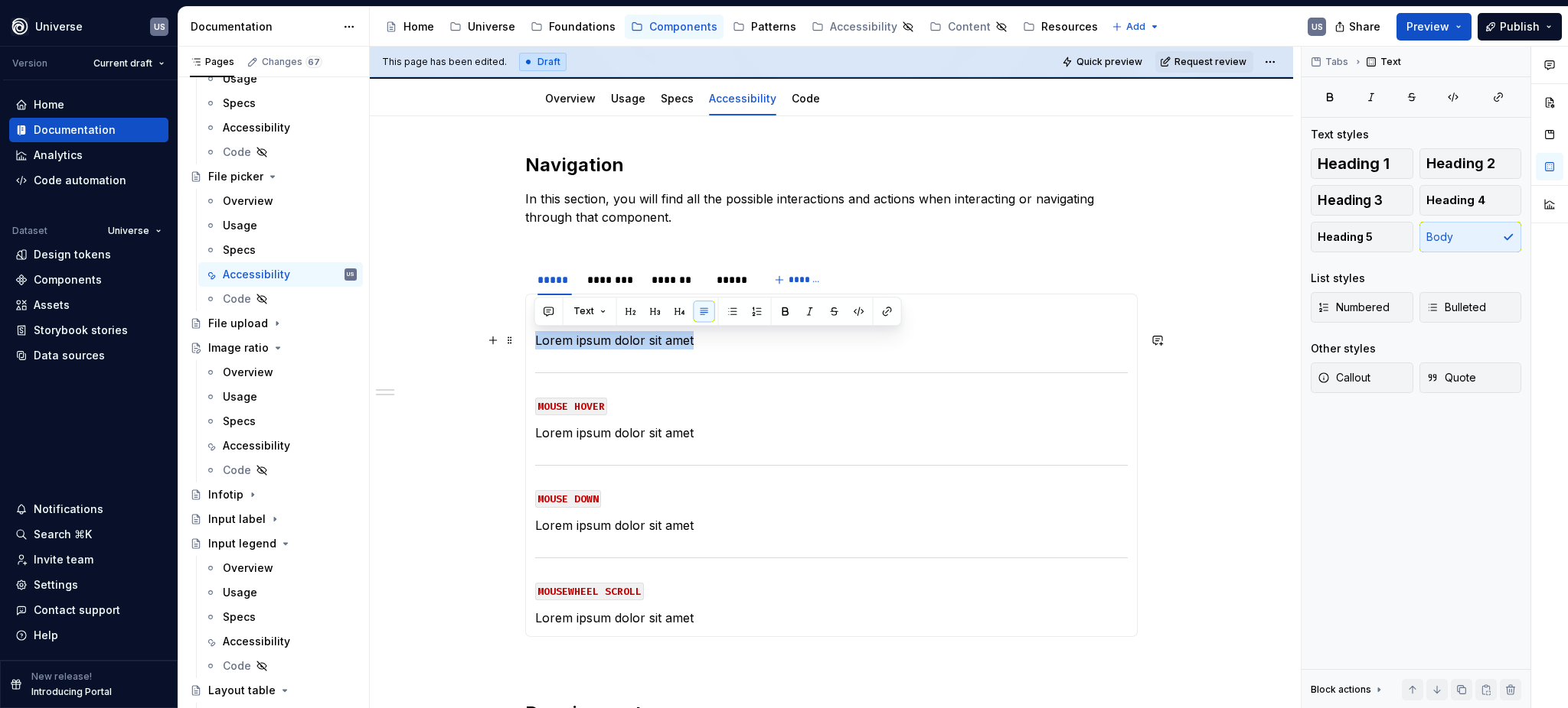
drag, startPoint x: 700, startPoint y: 337, endPoint x: 535, endPoint y: 334, distance: 165.0
click at [535, 334] on p "Lorem ipsum dolor sit amet" at bounding box center [832, 340] width 593 height 19
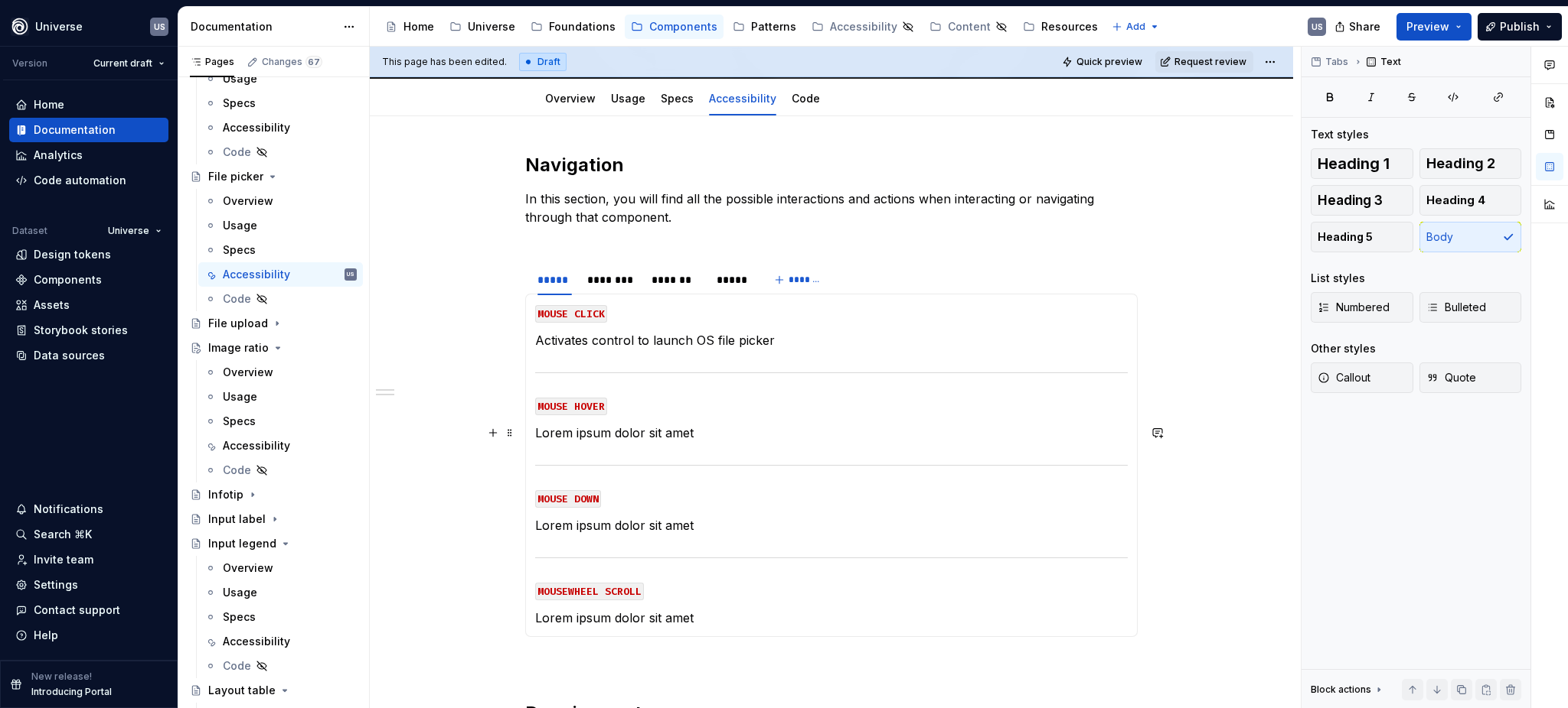
click at [627, 431] on p "Lorem ipsum dolor sit amet" at bounding box center [832, 433] width 593 height 19
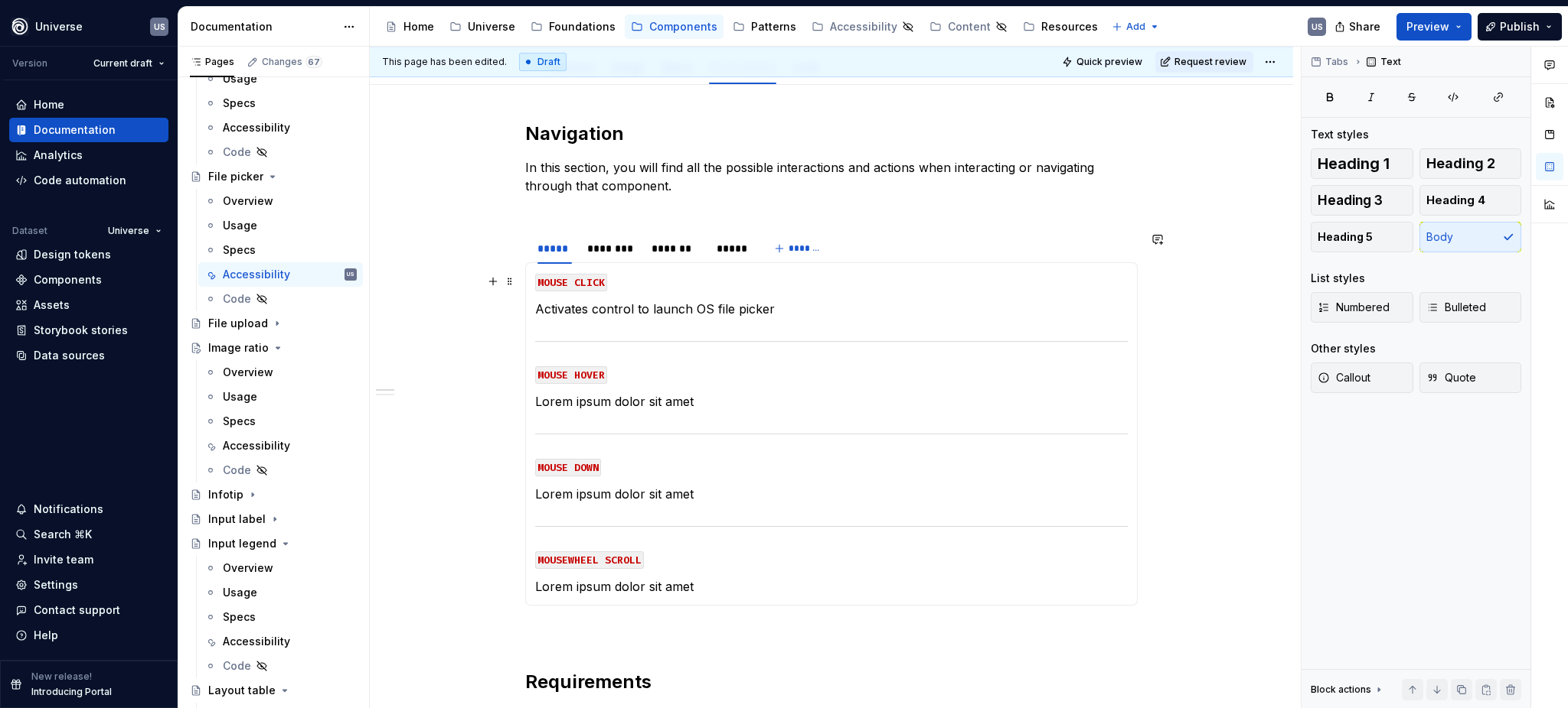
scroll to position [203, 0]
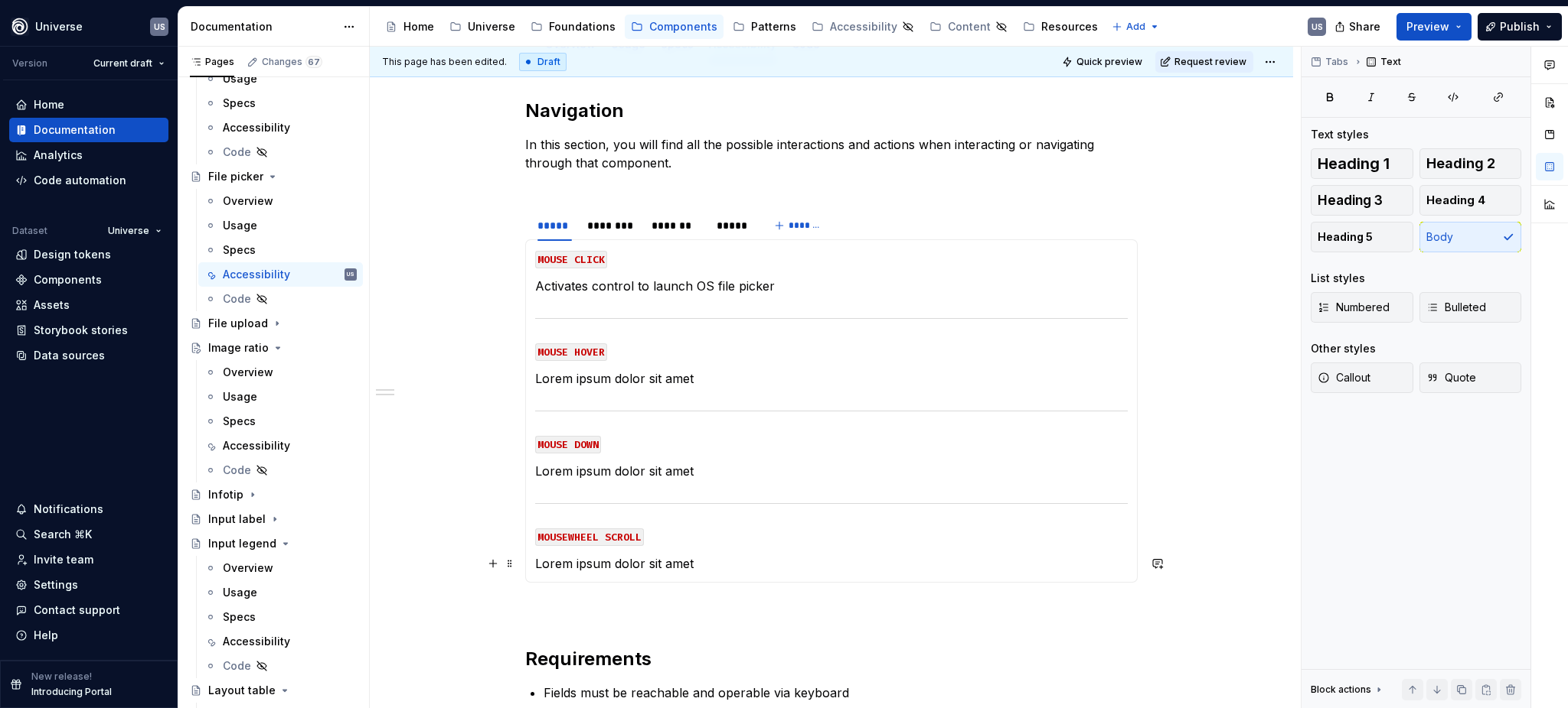
click at [708, 562] on p "Lorem ipsum dolor sit amet" at bounding box center [832, 564] width 593 height 19
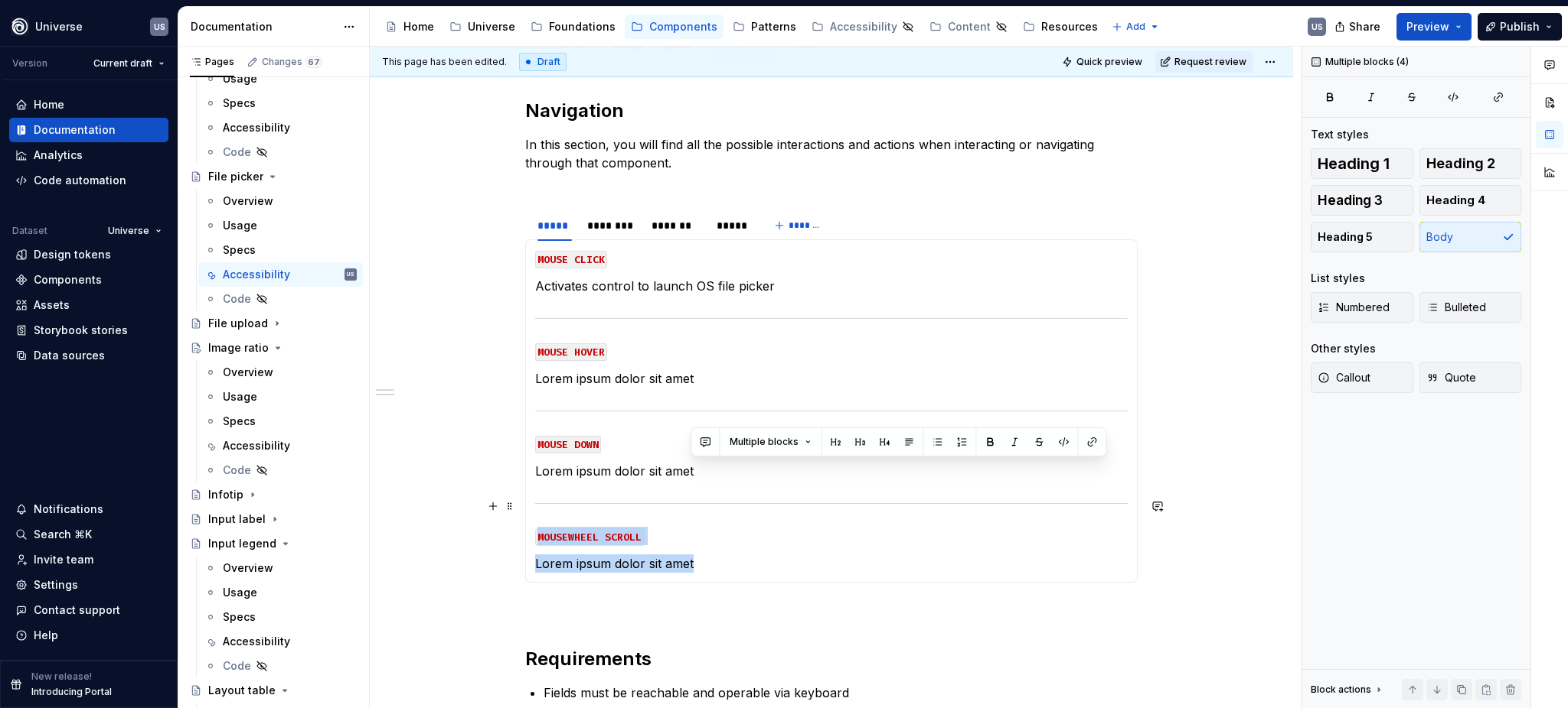
drag, startPoint x: 705, startPoint y: 562, endPoint x: 540, endPoint y: 498, distance: 177.0
click at [540, 498] on section-item-column "MOUSE CLICK Activates control to launch OS file picker MOUSE HOVER Lorem ipsum …" at bounding box center [832, 411] width 593 height 324
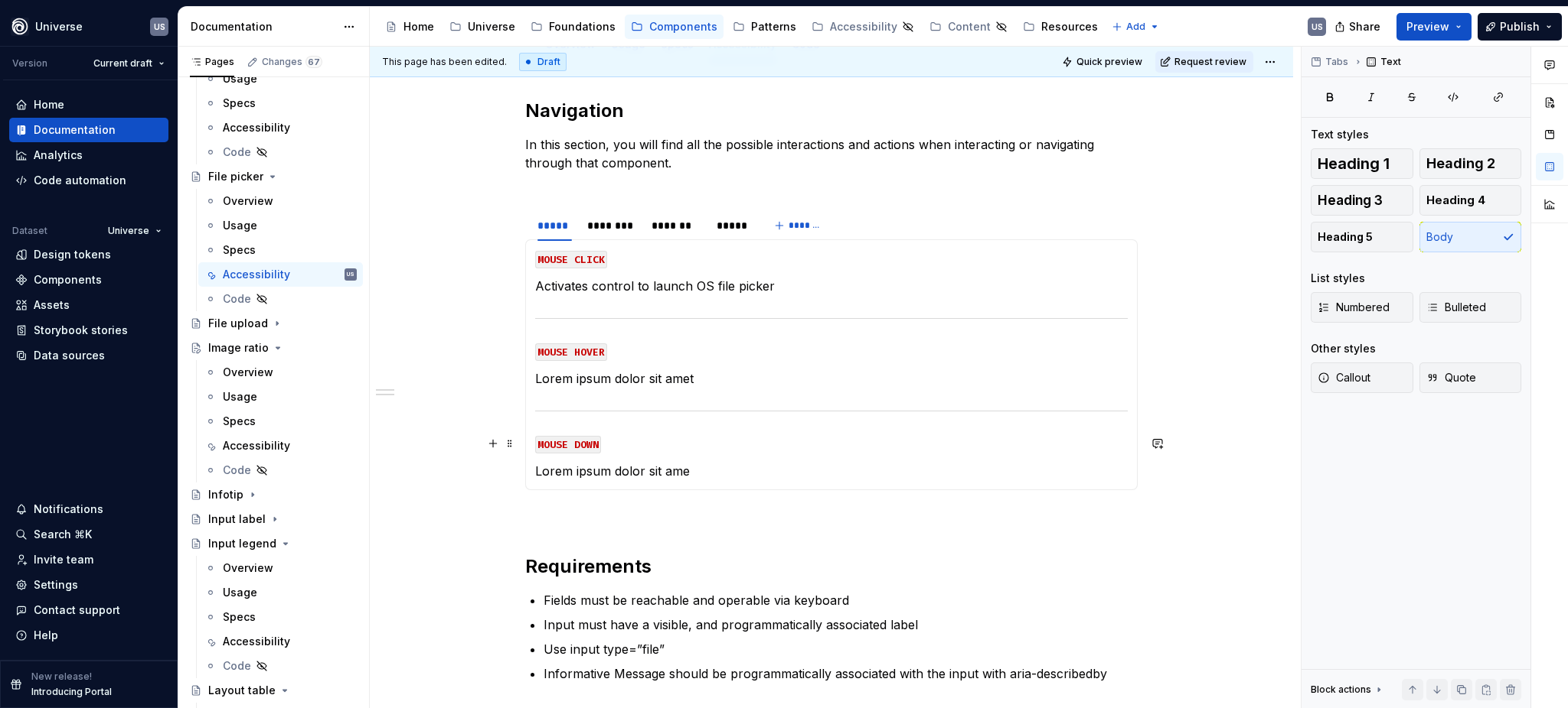
click at [650, 449] on p "MOUSE DOWN" at bounding box center [832, 444] width 593 height 19
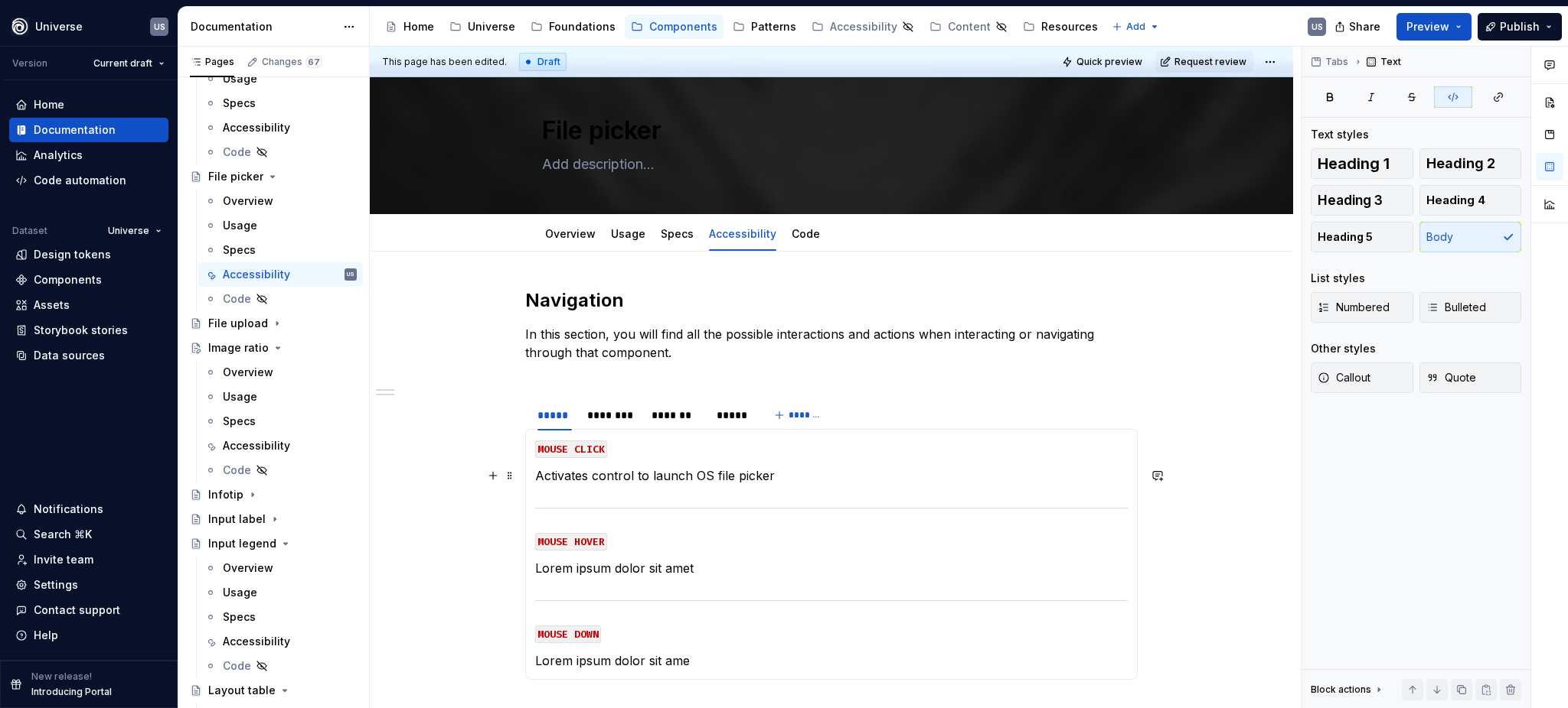
scroll to position [0, 0]
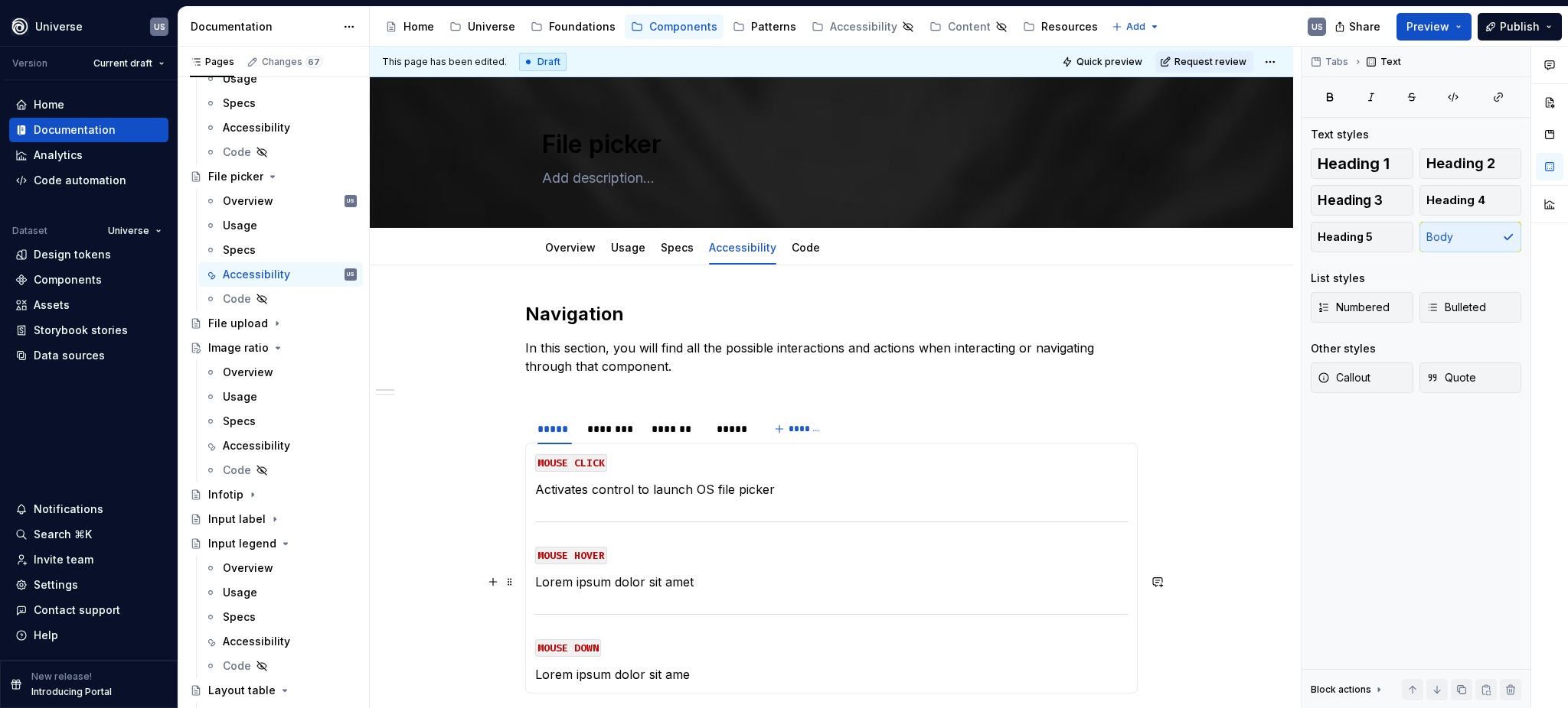
click at [639, 575] on p "Lorem ipsum dolor sit amet" at bounding box center [832, 582] width 593 height 19
drag, startPoint x: 714, startPoint y: 578, endPoint x: 530, endPoint y: 576, distance: 184.0
click at [530, 584] on div "MOUSE CLICK Activates control to launch OS file picker MOUSE HOVER Lorem ipsum …" at bounding box center [831, 569] width 612 height 251
click at [583, 673] on p "Lorem ipsum dolor sit ame" at bounding box center [832, 675] width 593 height 19
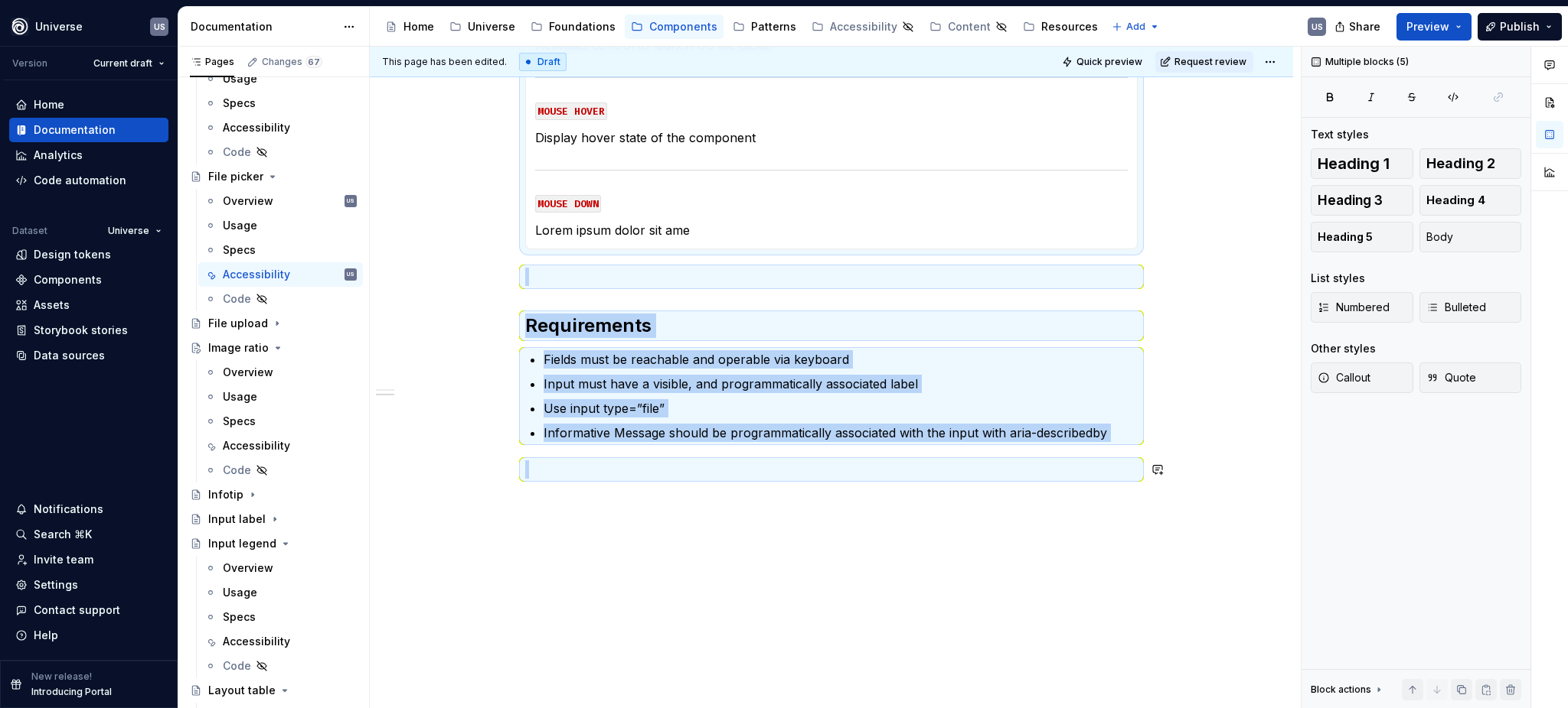
drag, startPoint x: 739, startPoint y: 673, endPoint x: 634, endPoint y: 526, distance: 180.6
click at [609, 582] on div "Navigation In this section, you will find all the possible interactions and act…" at bounding box center [831, 266] width 923 height 889
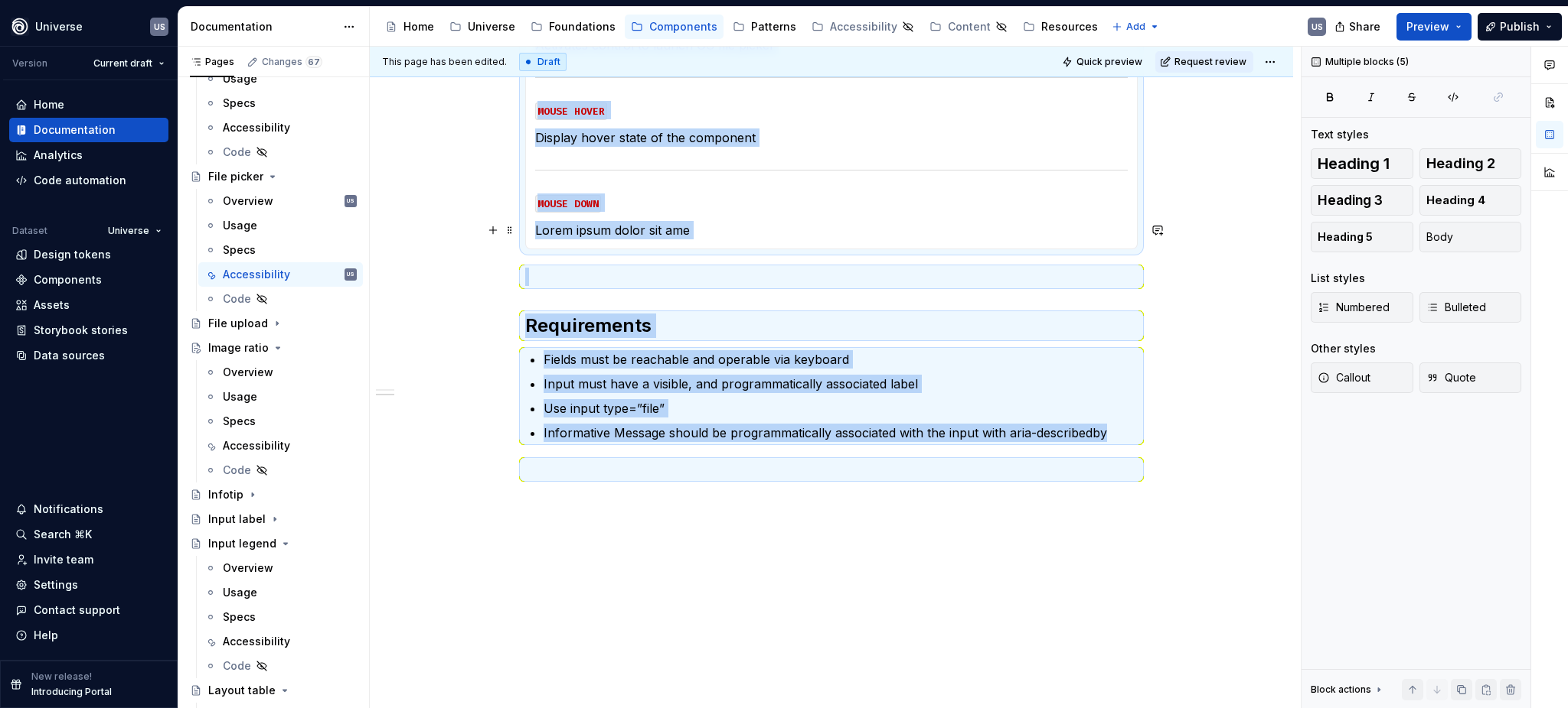
click at [642, 219] on section-item-column "MOUSE CLICK Activates control to launch OS file picker MOUSE HOVER Display hove…" at bounding box center [832, 123] width 593 height 231
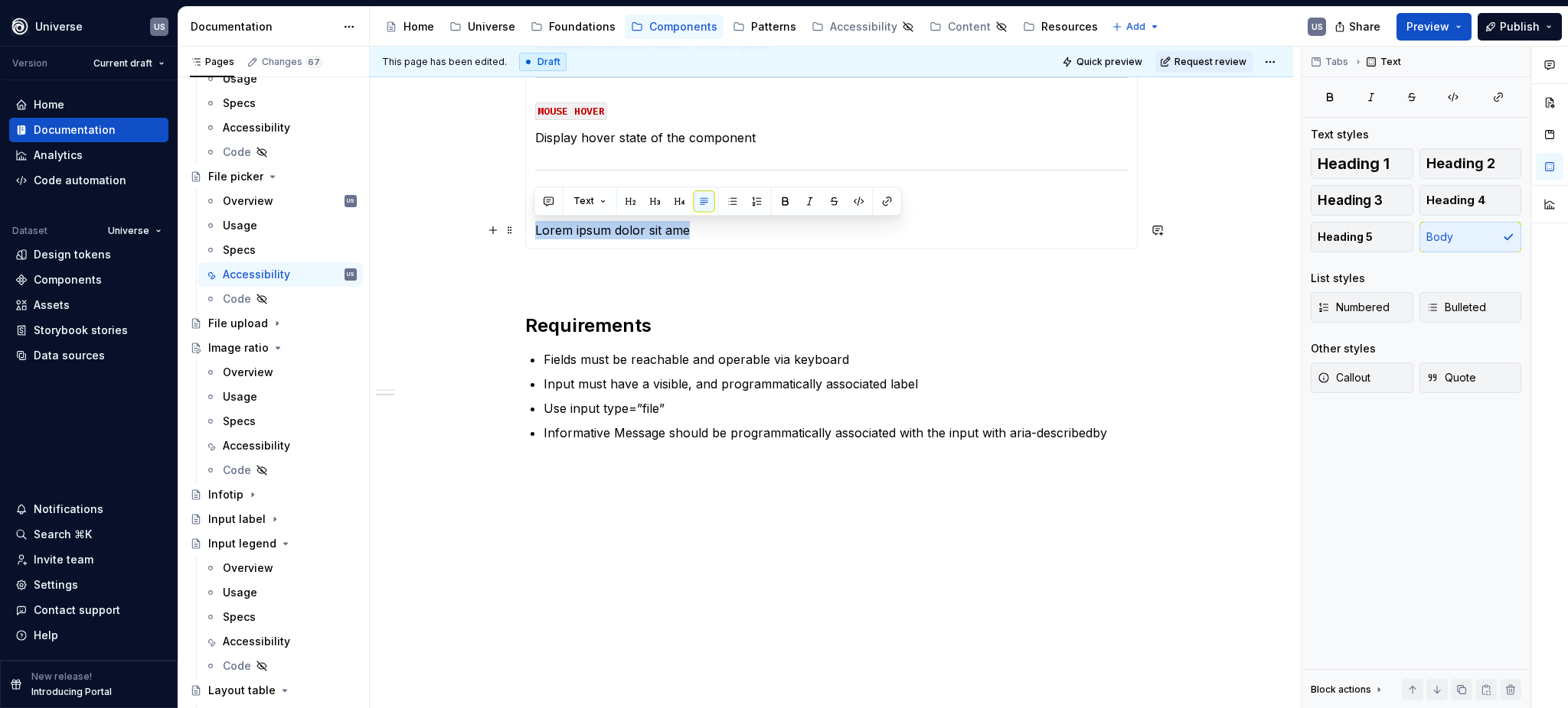
drag, startPoint x: 696, startPoint y: 232, endPoint x: 531, endPoint y: 232, distance: 165.0
click at [531, 232] on div "MOUSE CLICK Activates control to launch OS file picker MOUSE HOVER Display hove…" at bounding box center [831, 124] width 612 height 251
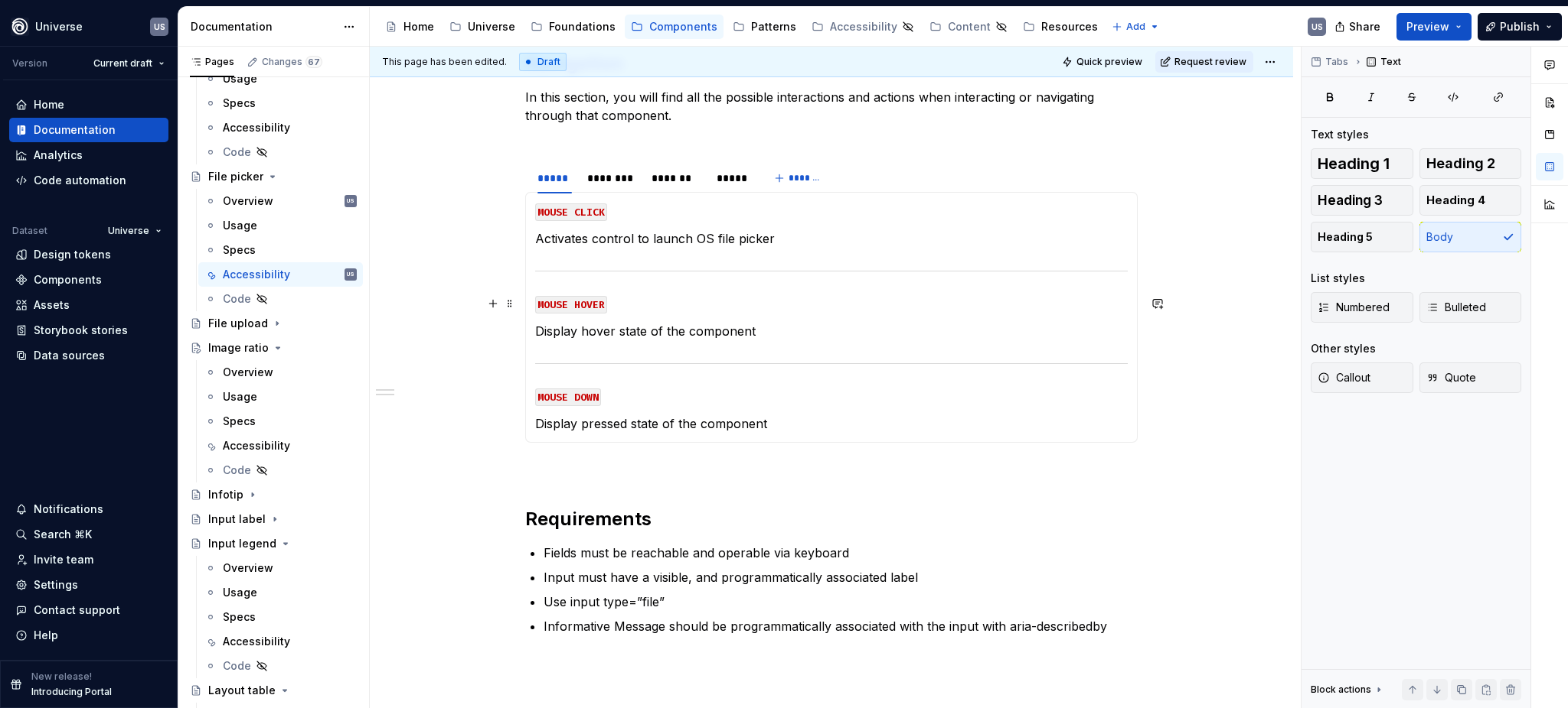
scroll to position [139, 0]
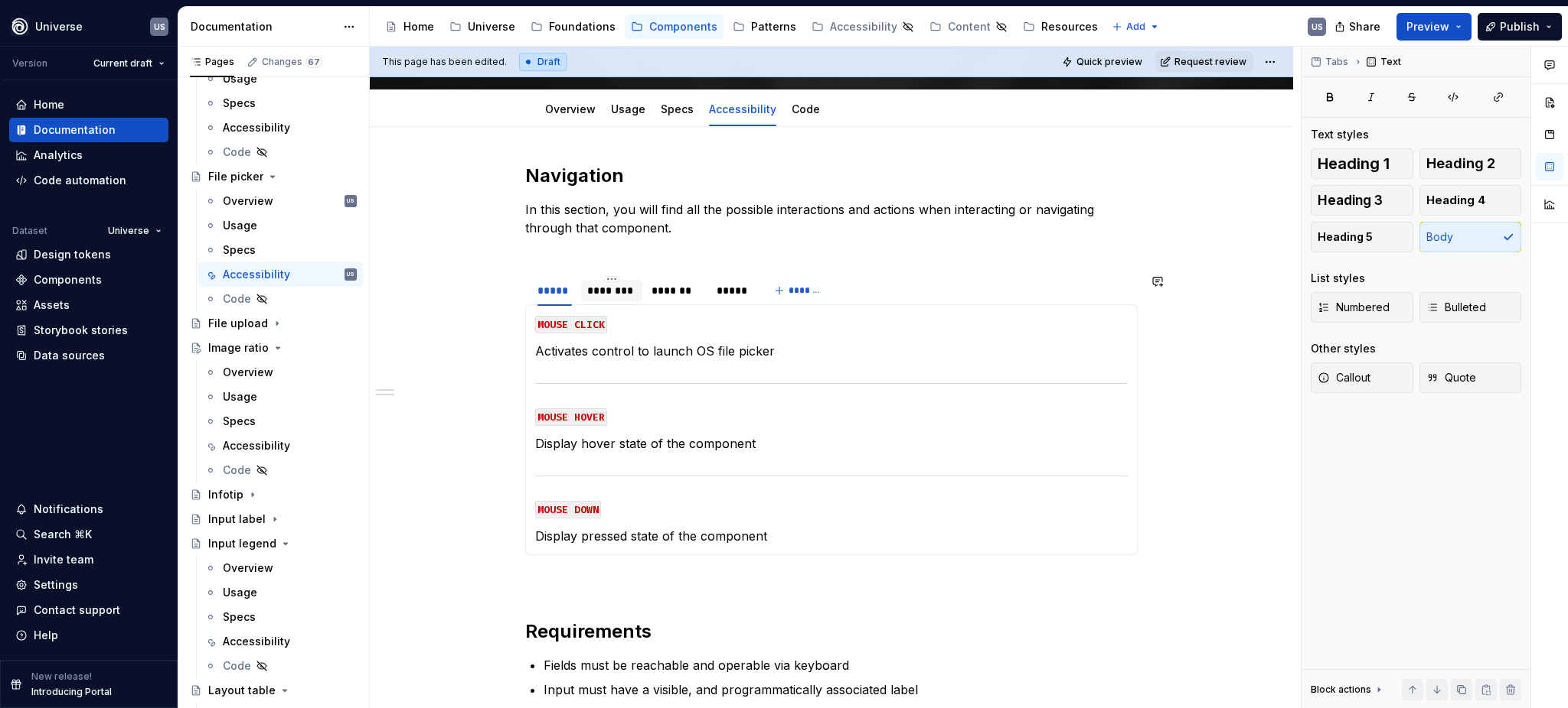
click at [624, 294] on div "********" at bounding box center [611, 290] width 49 height 15
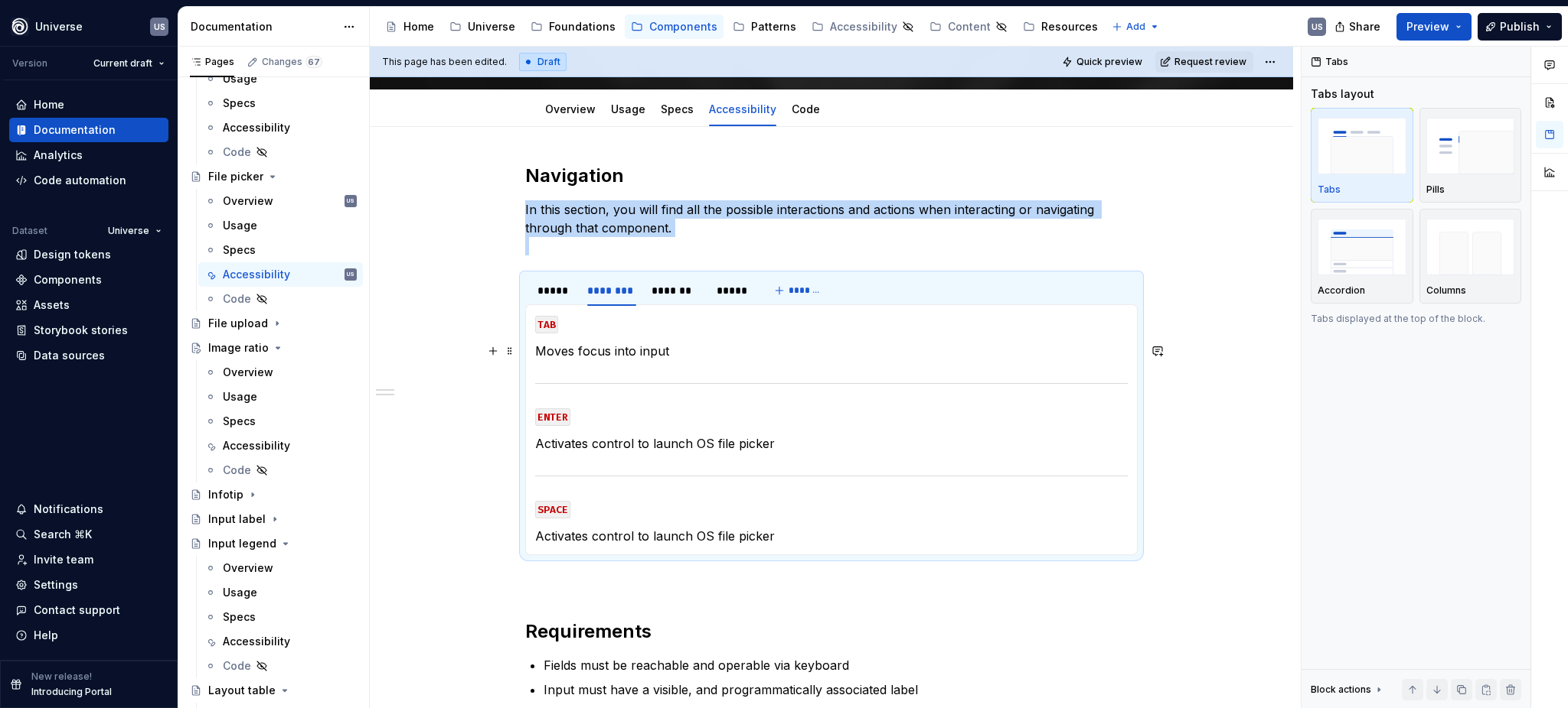
click at [634, 352] on p "Moves focus into input" at bounding box center [832, 351] width 593 height 19
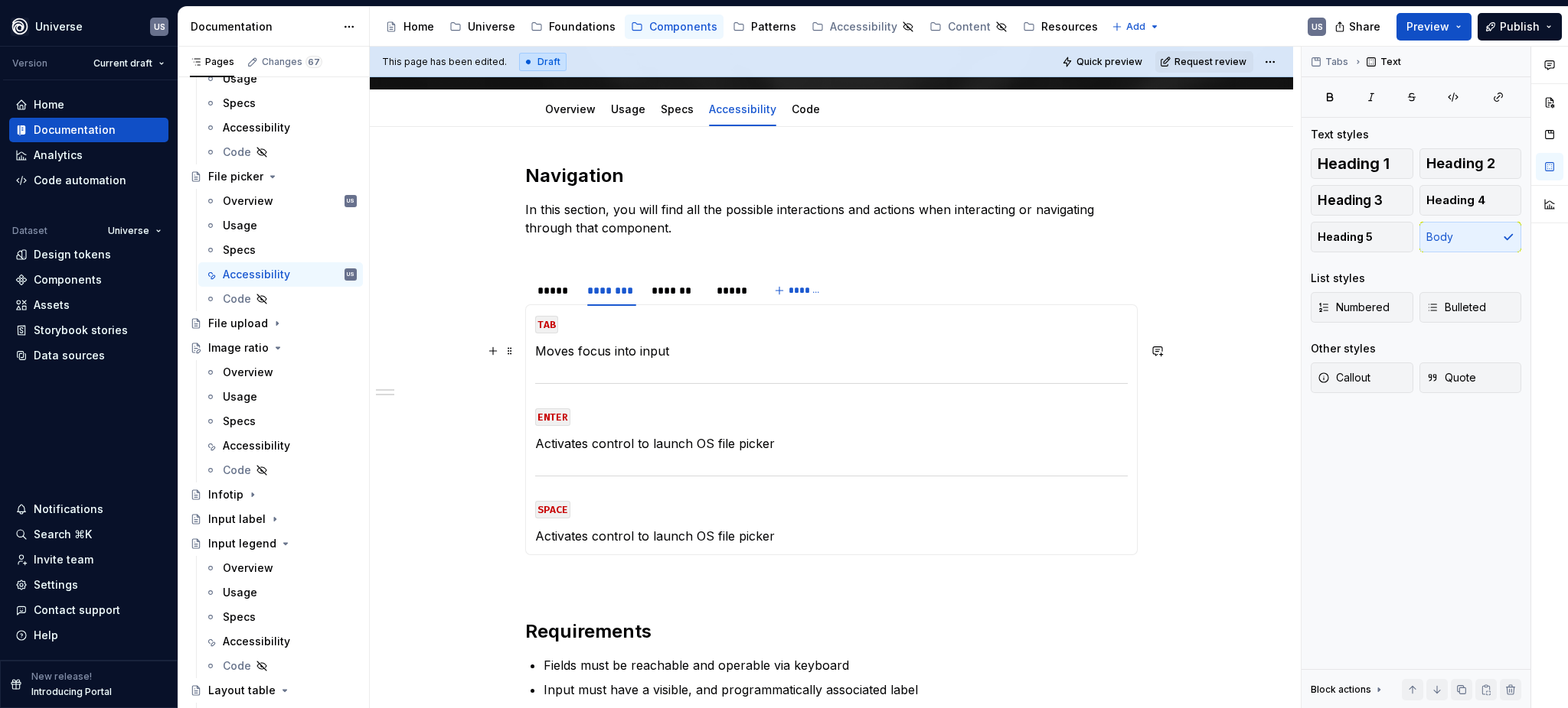
click at [633, 351] on p "Moves focus into input" at bounding box center [832, 351] width 593 height 19
drag, startPoint x: 637, startPoint y: 353, endPoint x: 686, endPoint y: 359, distance: 49.4
click at [686, 359] on p "Moves focus into input" at bounding box center [832, 351] width 593 height 19
click at [687, 292] on div "*******" at bounding box center [676, 290] width 49 height 15
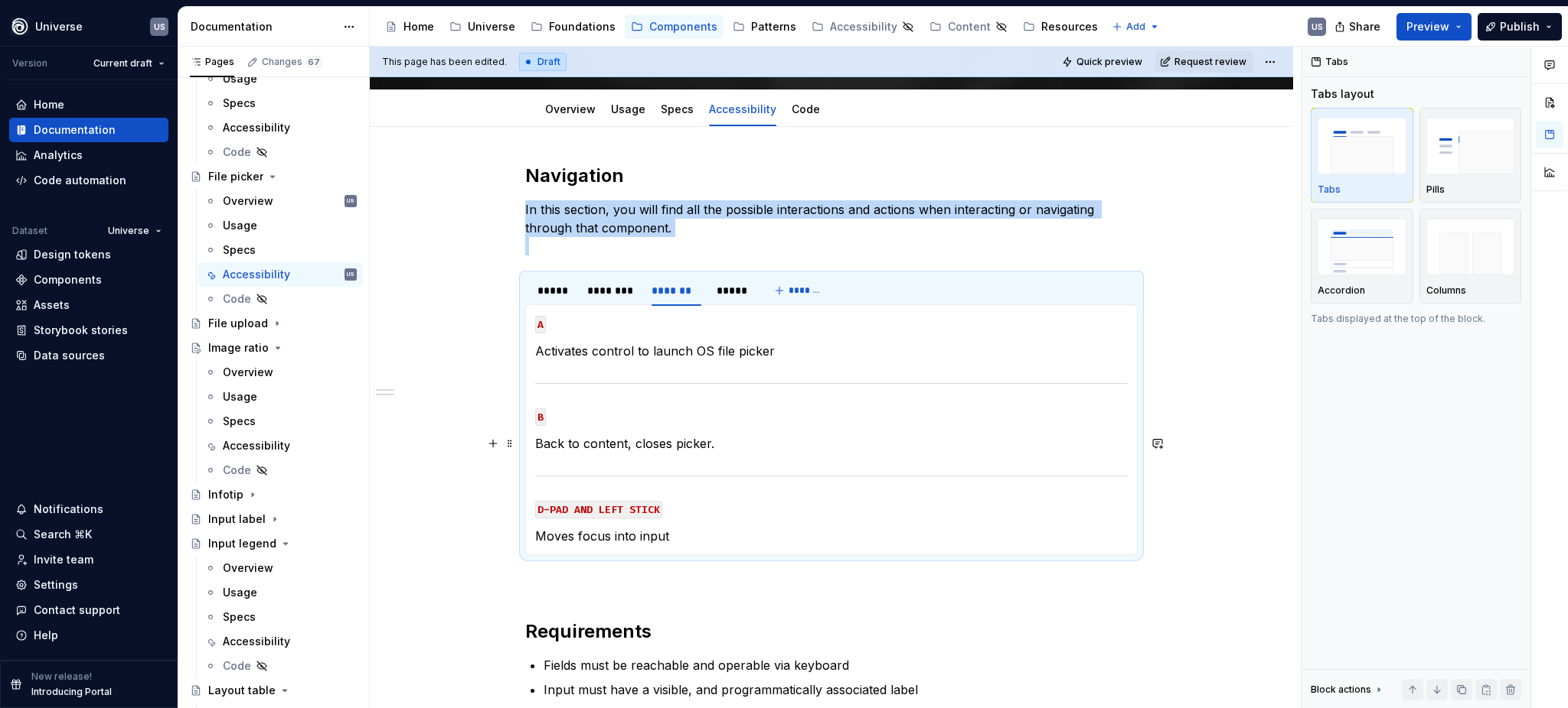
click at [753, 451] on p "Back to content, closes picker." at bounding box center [832, 444] width 593 height 19
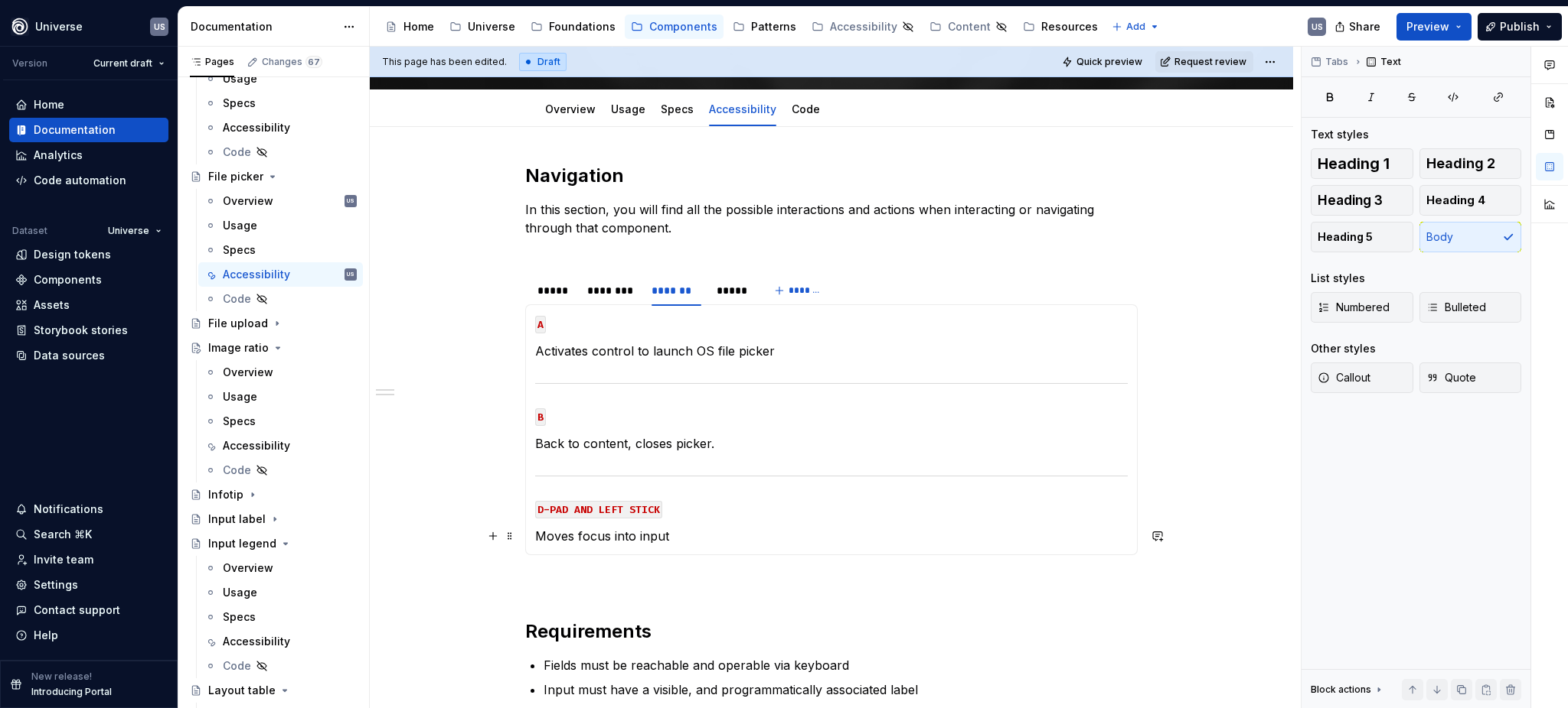
click at [687, 536] on p "Moves focus into input" at bounding box center [832, 536] width 593 height 19
click at [731, 299] on div "*****" at bounding box center [731, 290] width 43 height 21
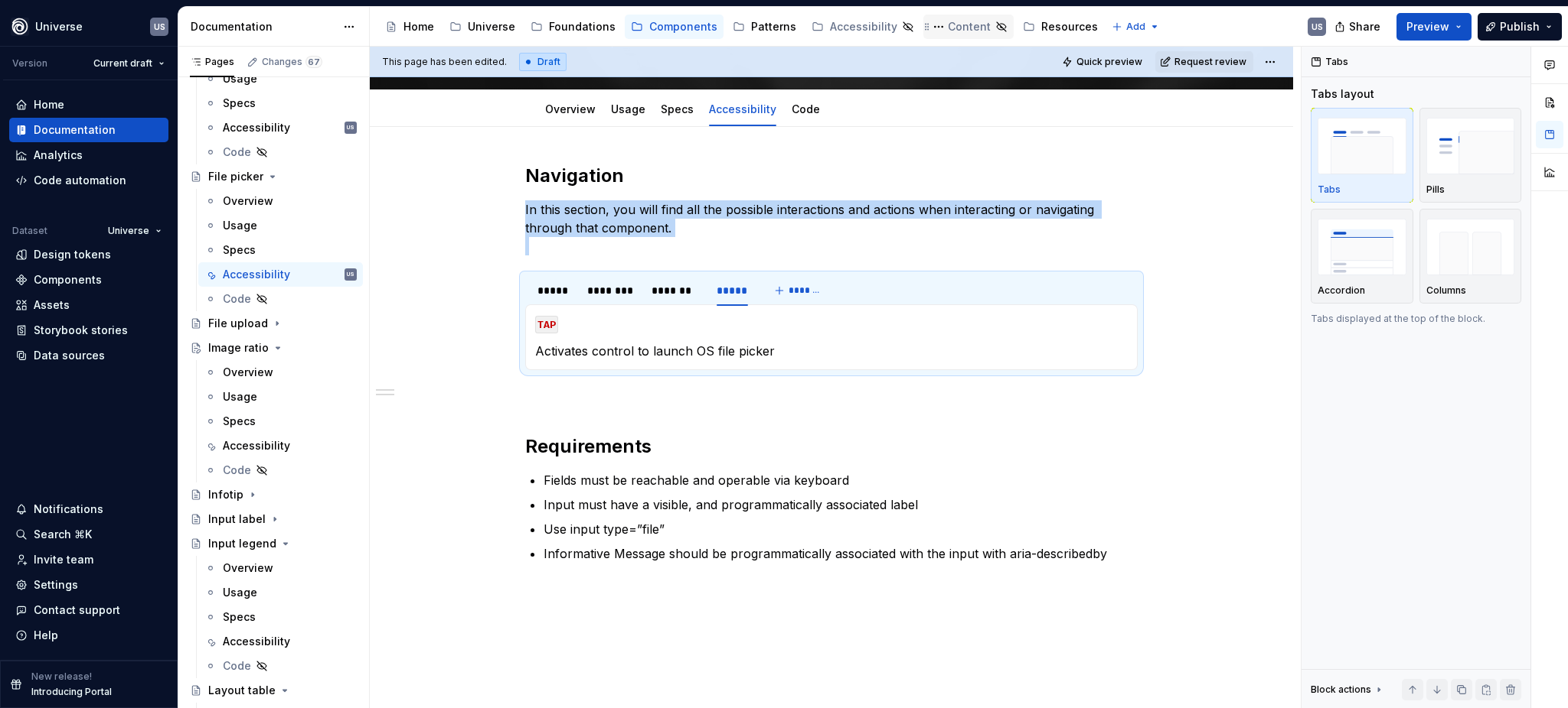
type textarea "*"
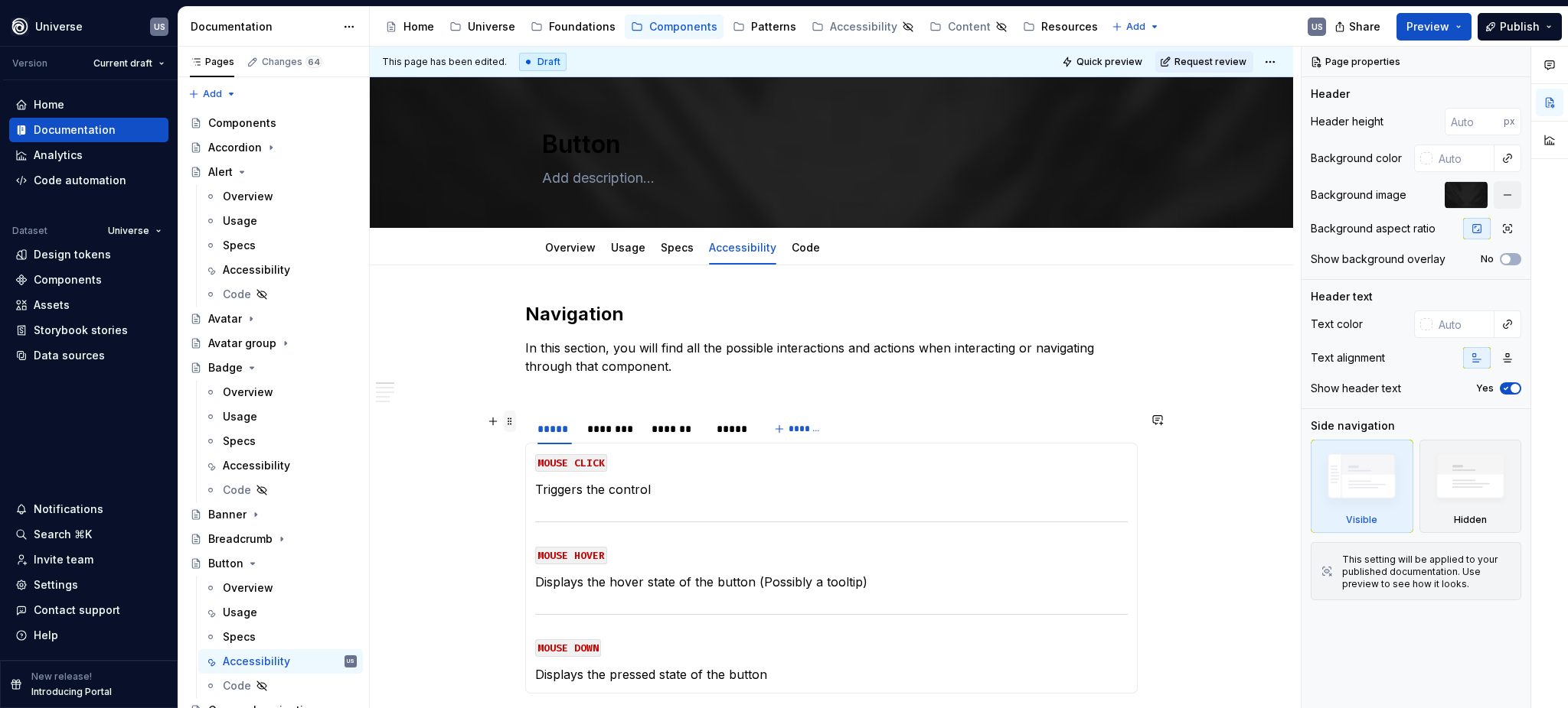
click at [513, 426] on span at bounding box center [509, 422] width 12 height 21
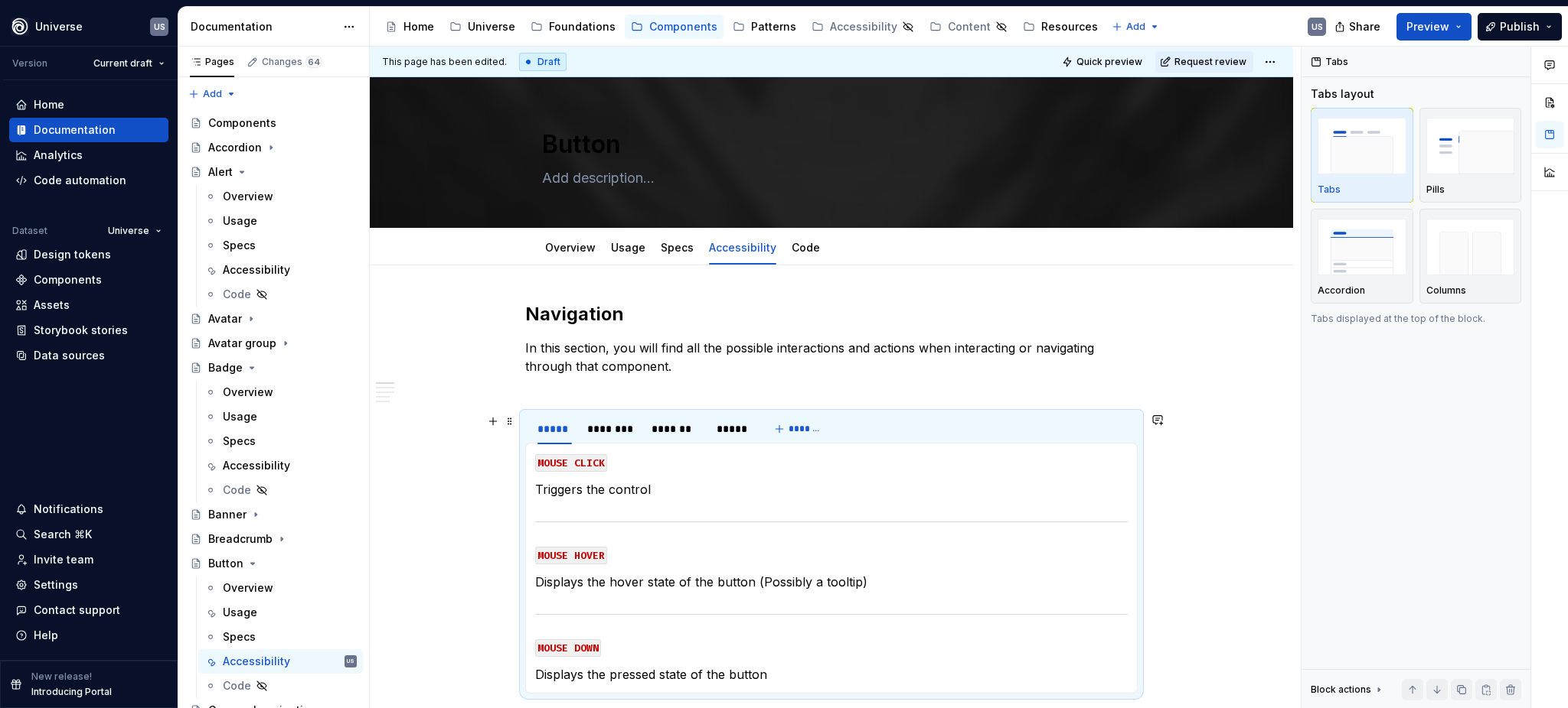
click at [880, 431] on div "***** ******** ******* ***** *******" at bounding box center [831, 429] width 612 height 31
type textarea "*"
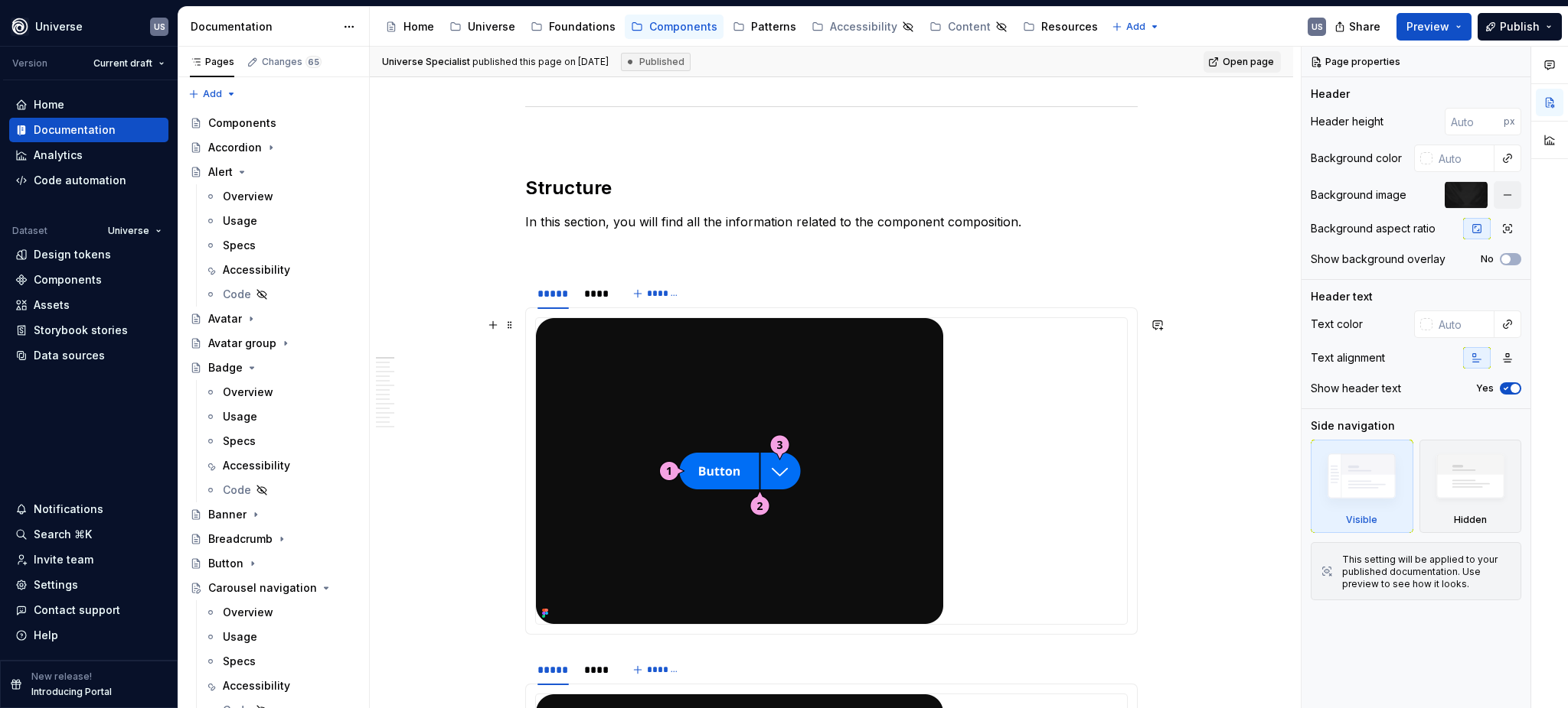
scroll to position [510, 0]
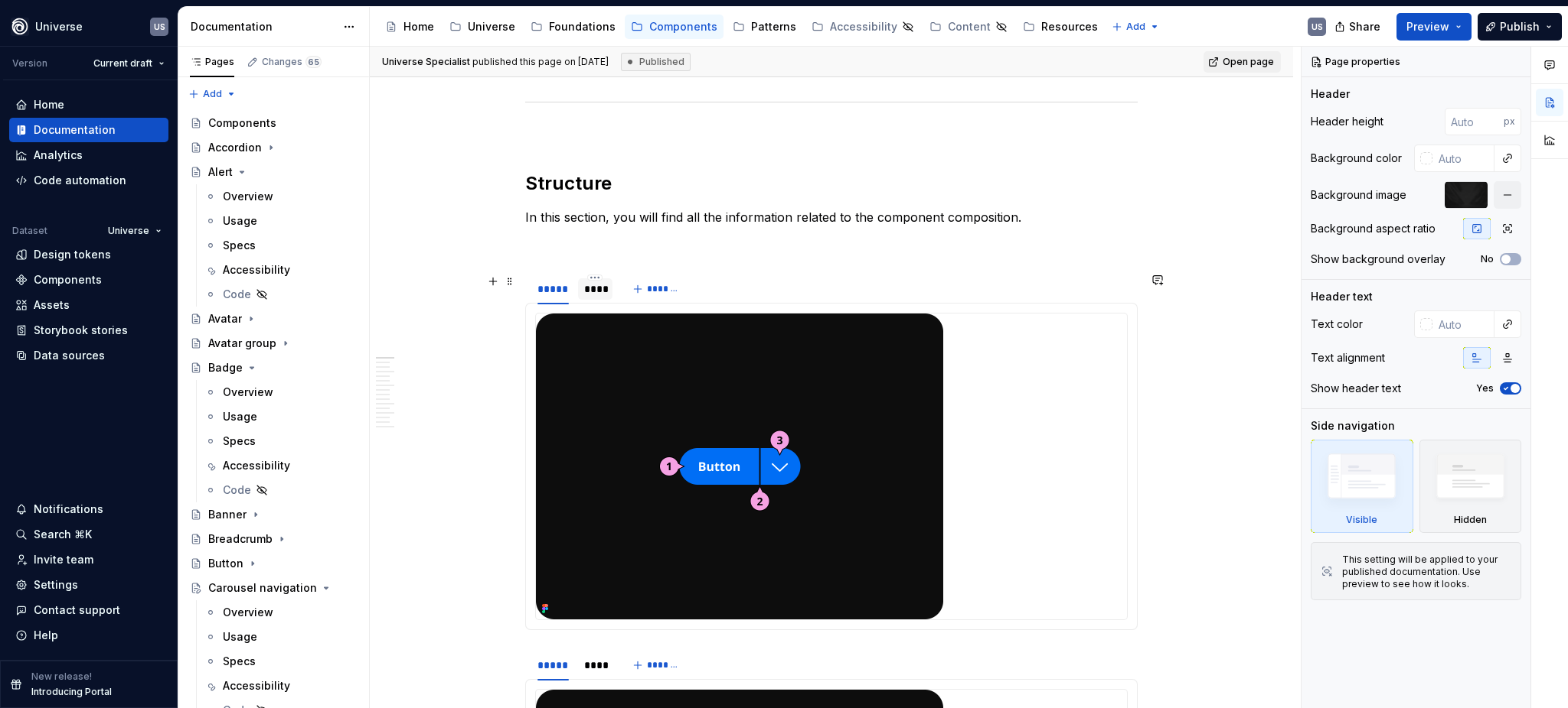
click at [597, 298] on div "****" at bounding box center [595, 289] width 34 height 21
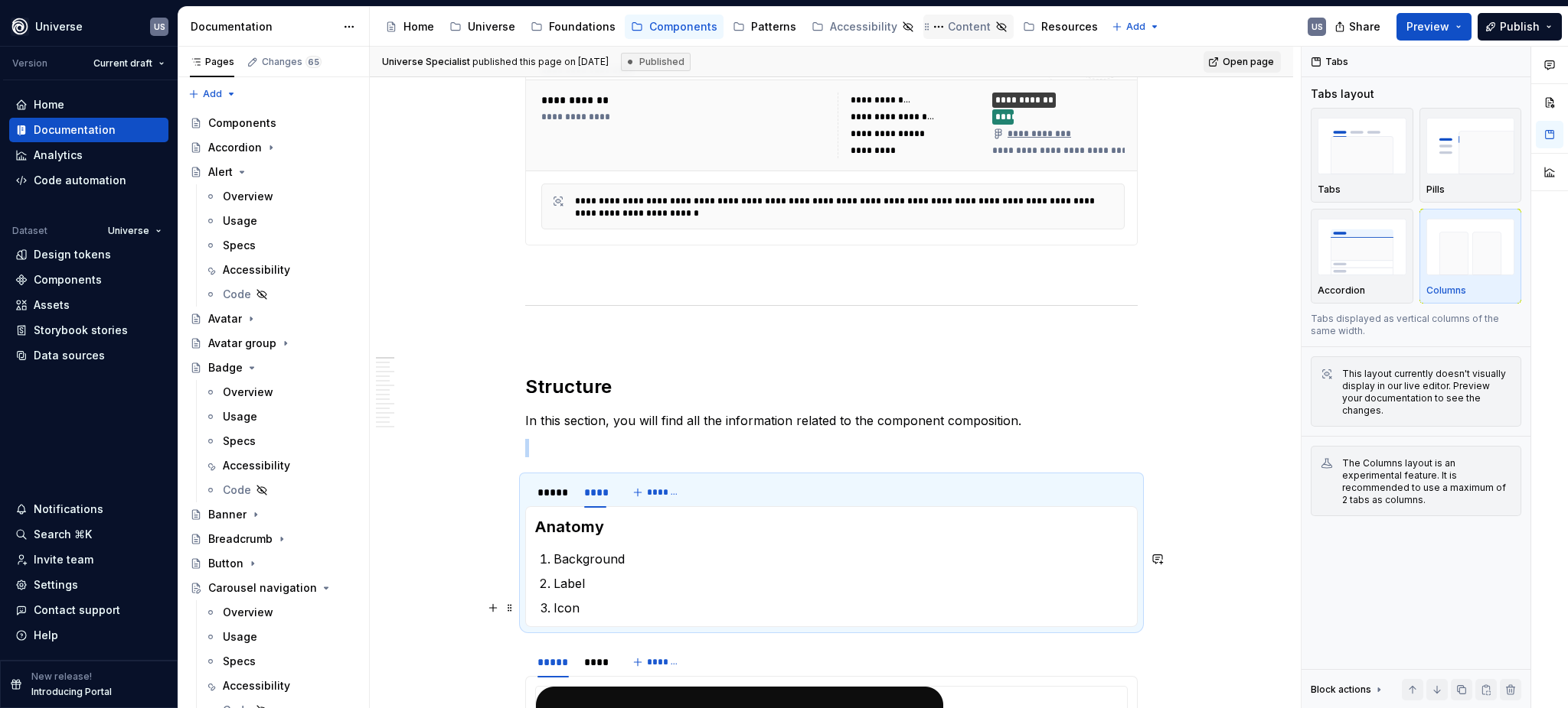
scroll to position [0, 0]
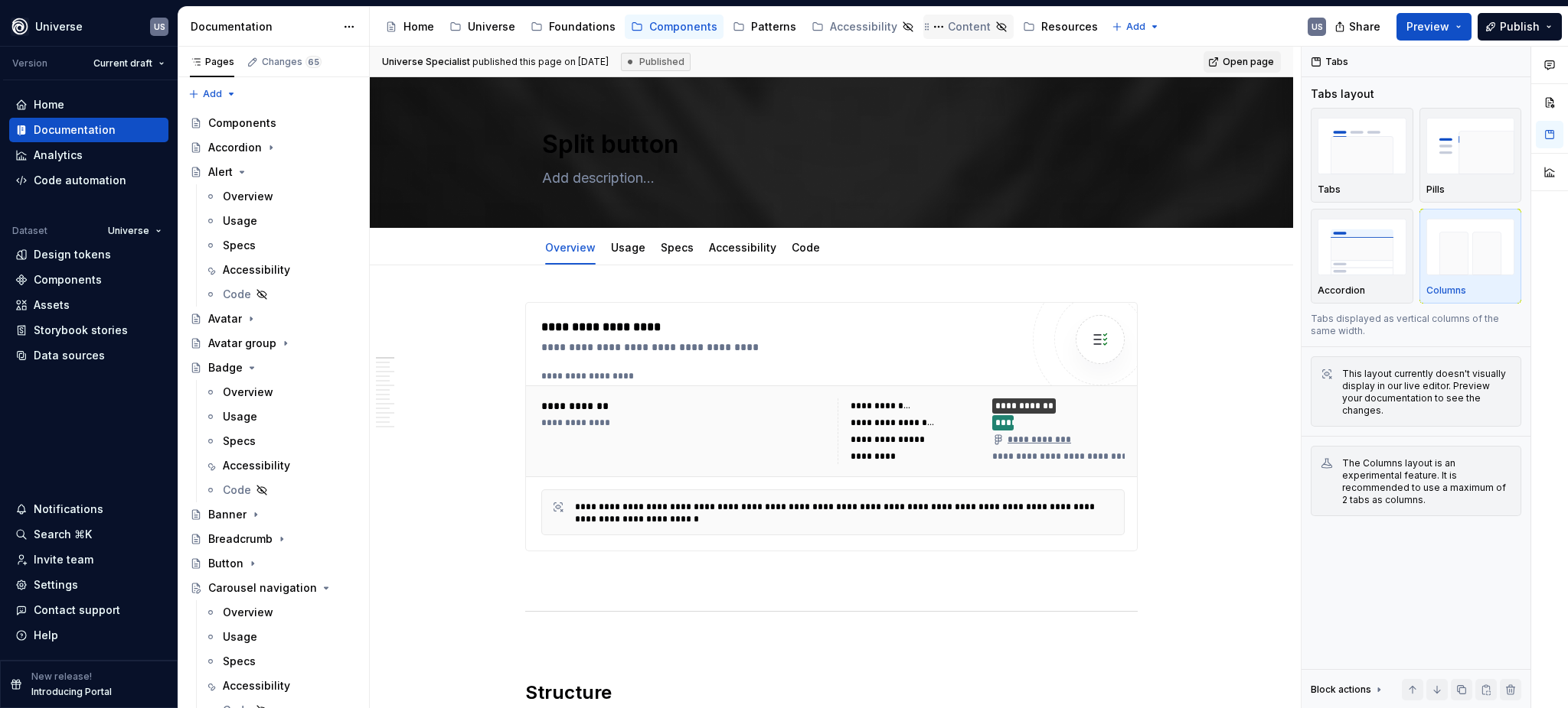
type textarea "*"
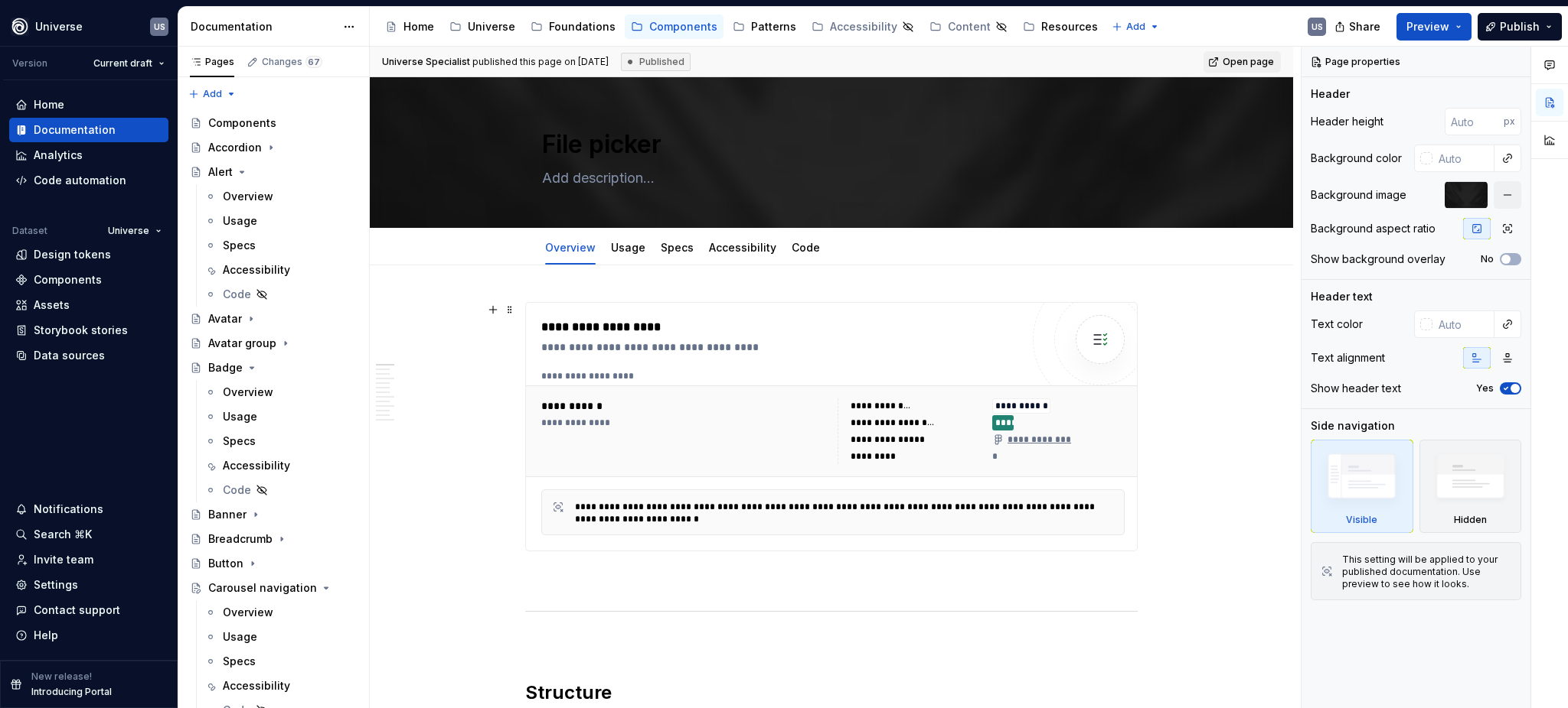
scroll to position [510, 0]
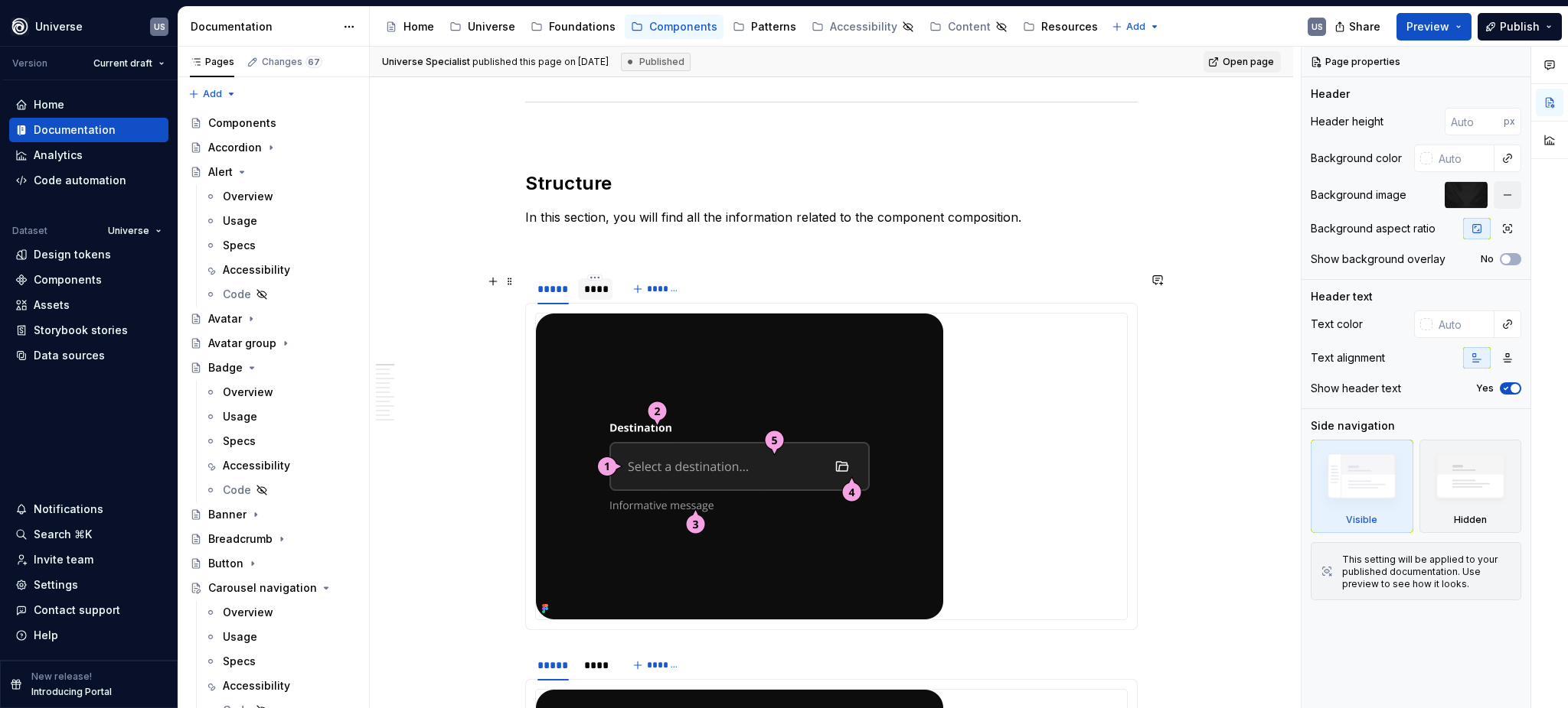
click at [593, 289] on div "****" at bounding box center [595, 289] width 22 height 15
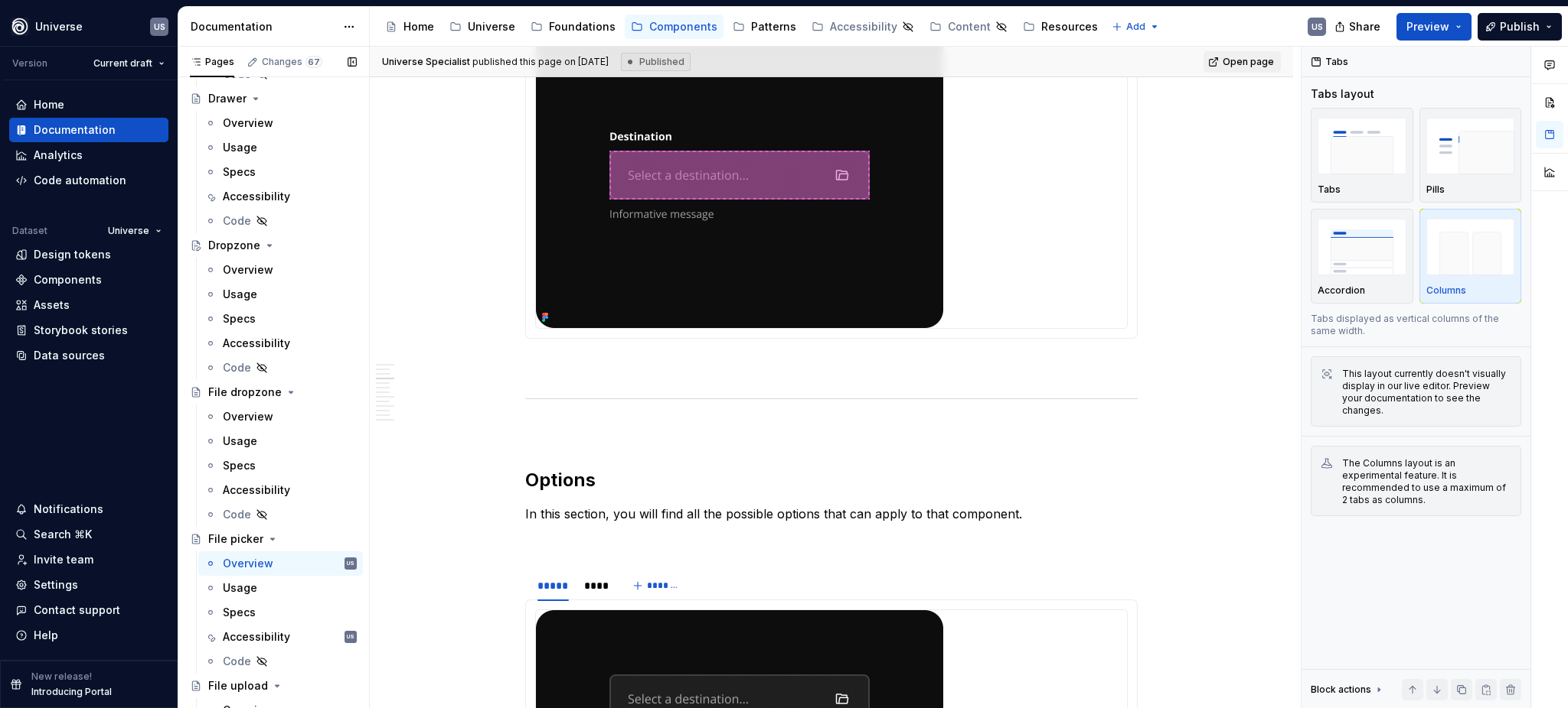
scroll to position [1325, 0]
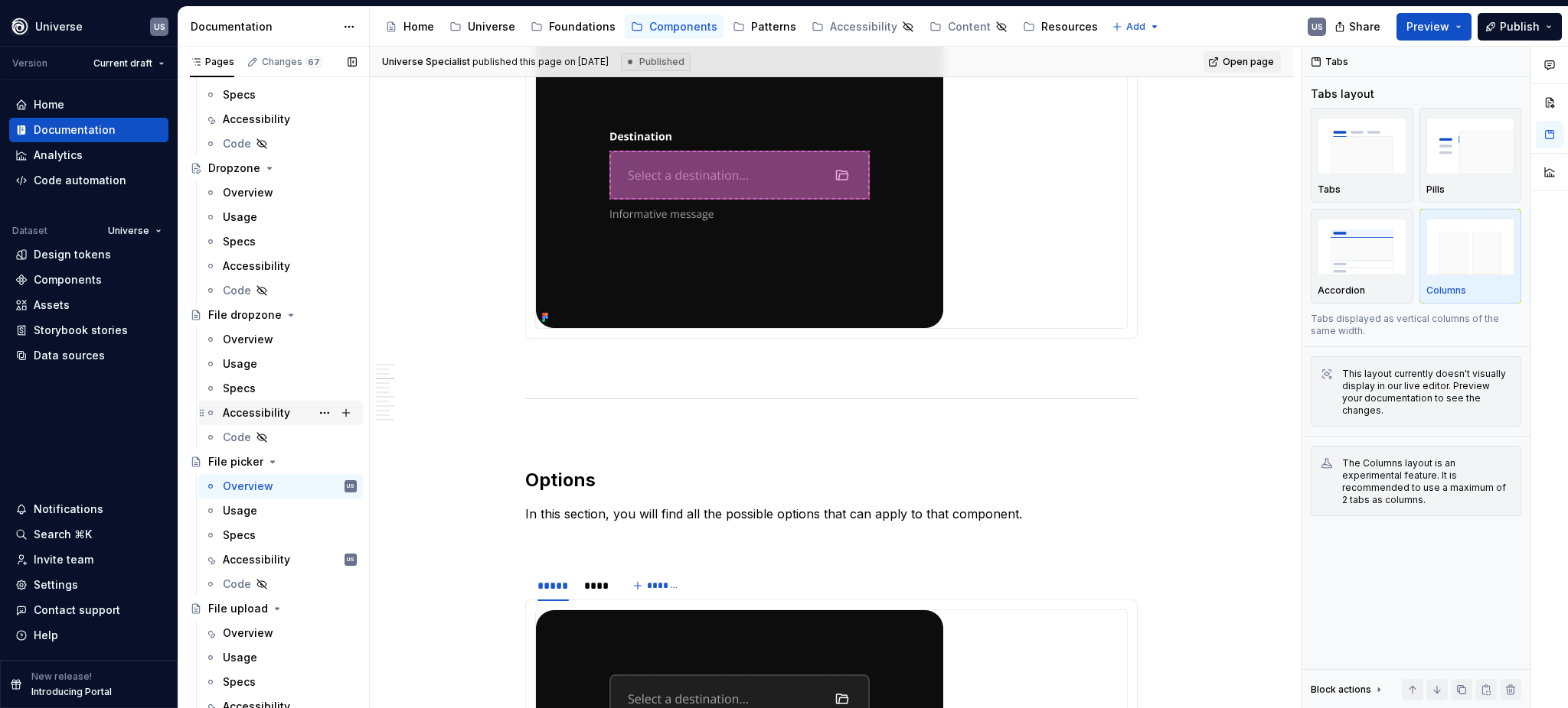
click at [252, 407] on div "Accessibility" at bounding box center [256, 413] width 68 height 15
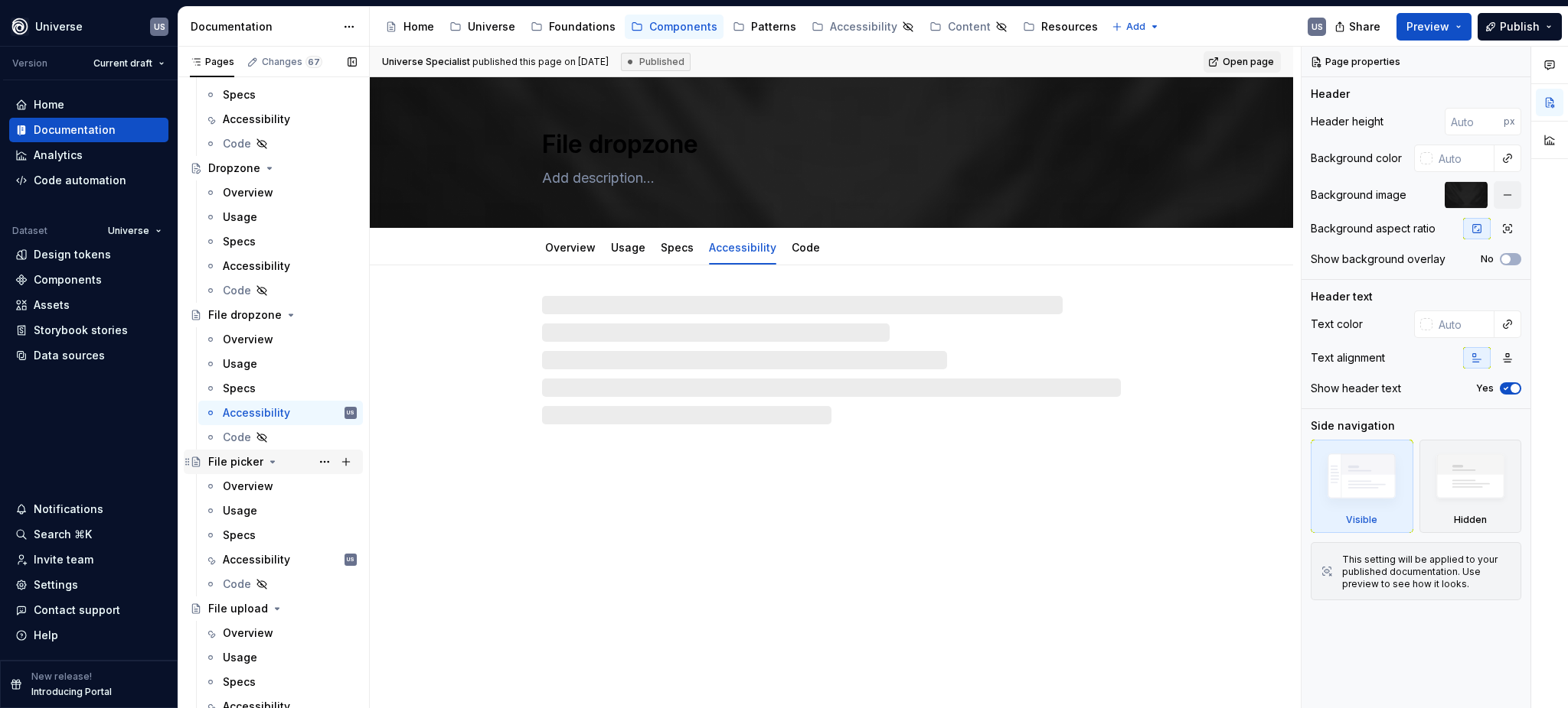
click at [271, 464] on icon "Page tree" at bounding box center [272, 462] width 12 height 12
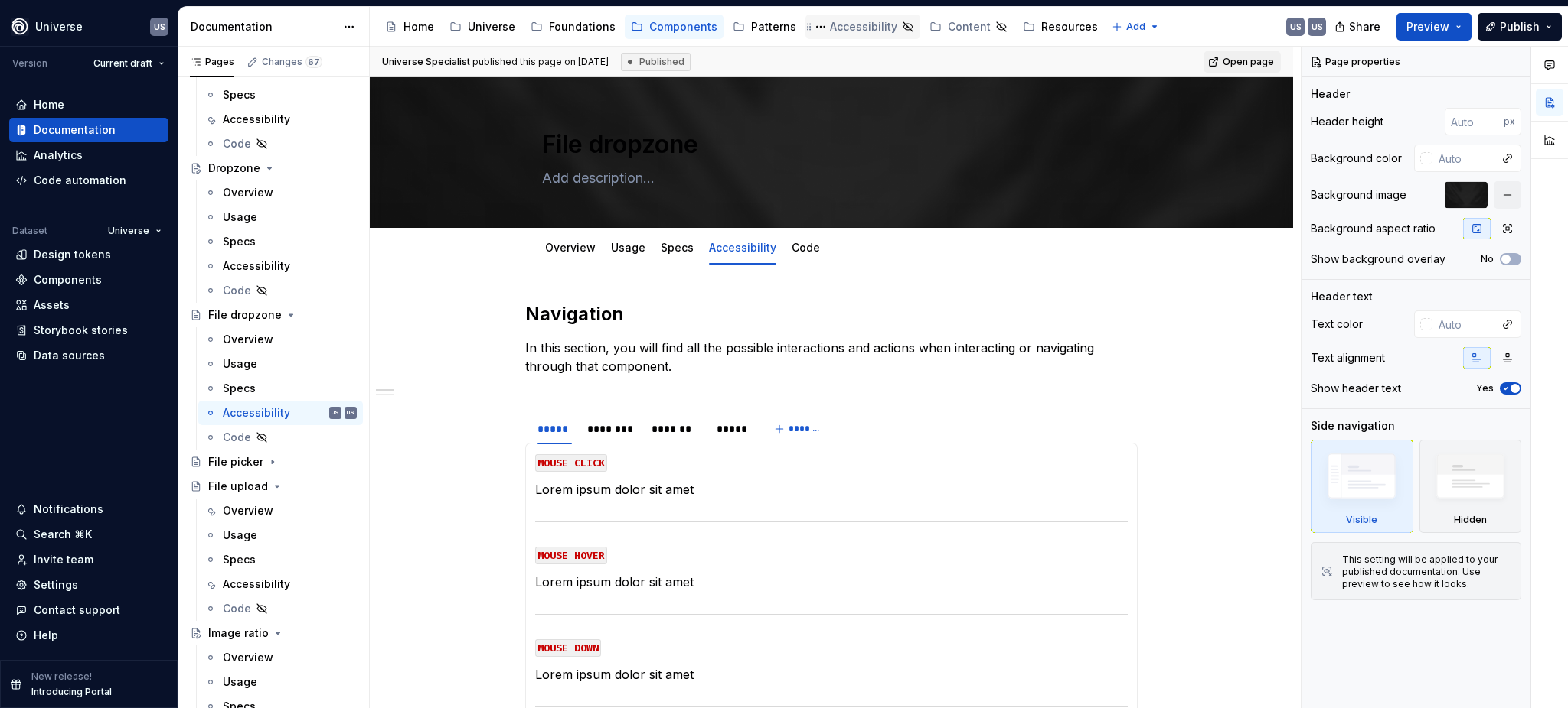
type textarea "*"
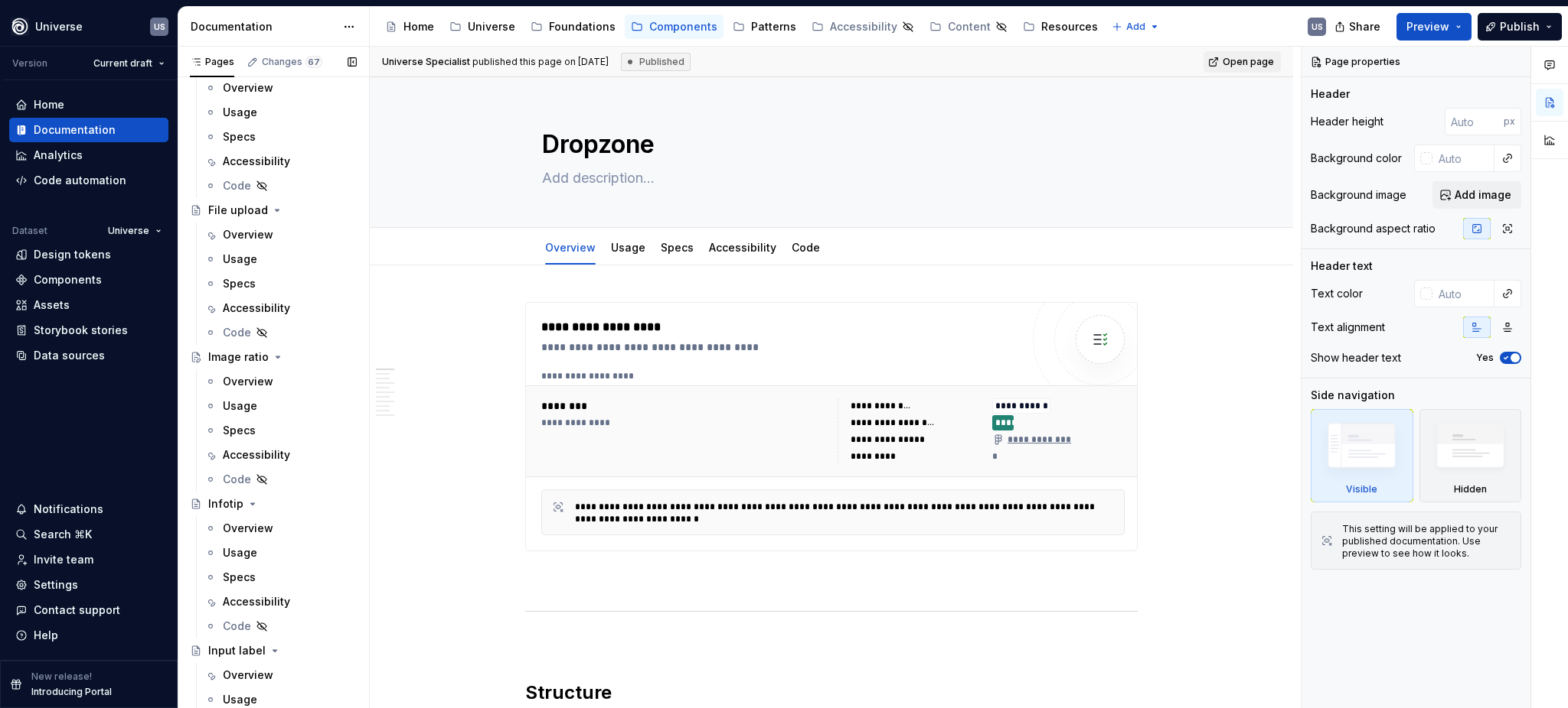
scroll to position [1733, 0]
click at [262, 293] on div "Accessibility" at bounding box center [256, 299] width 68 height 15
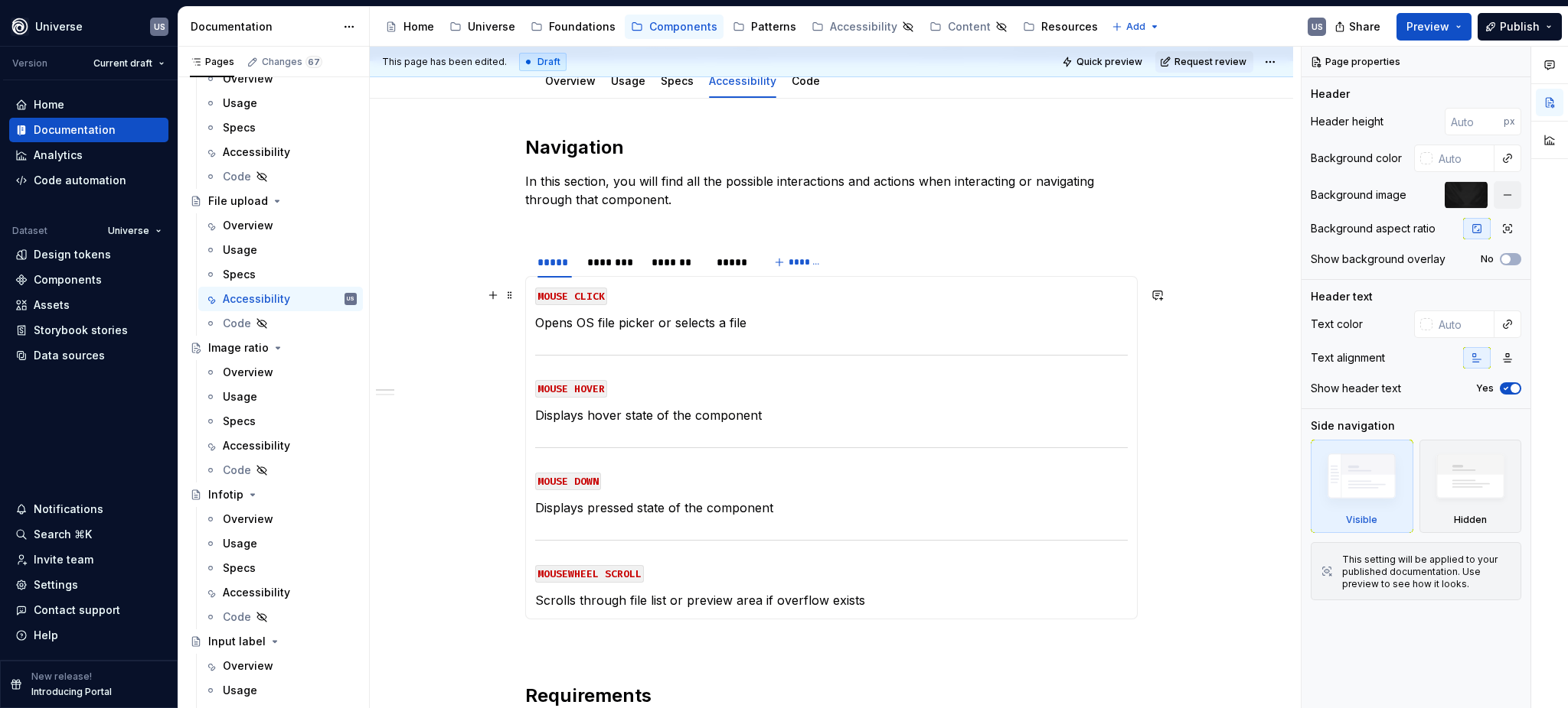
scroll to position [203, 0]
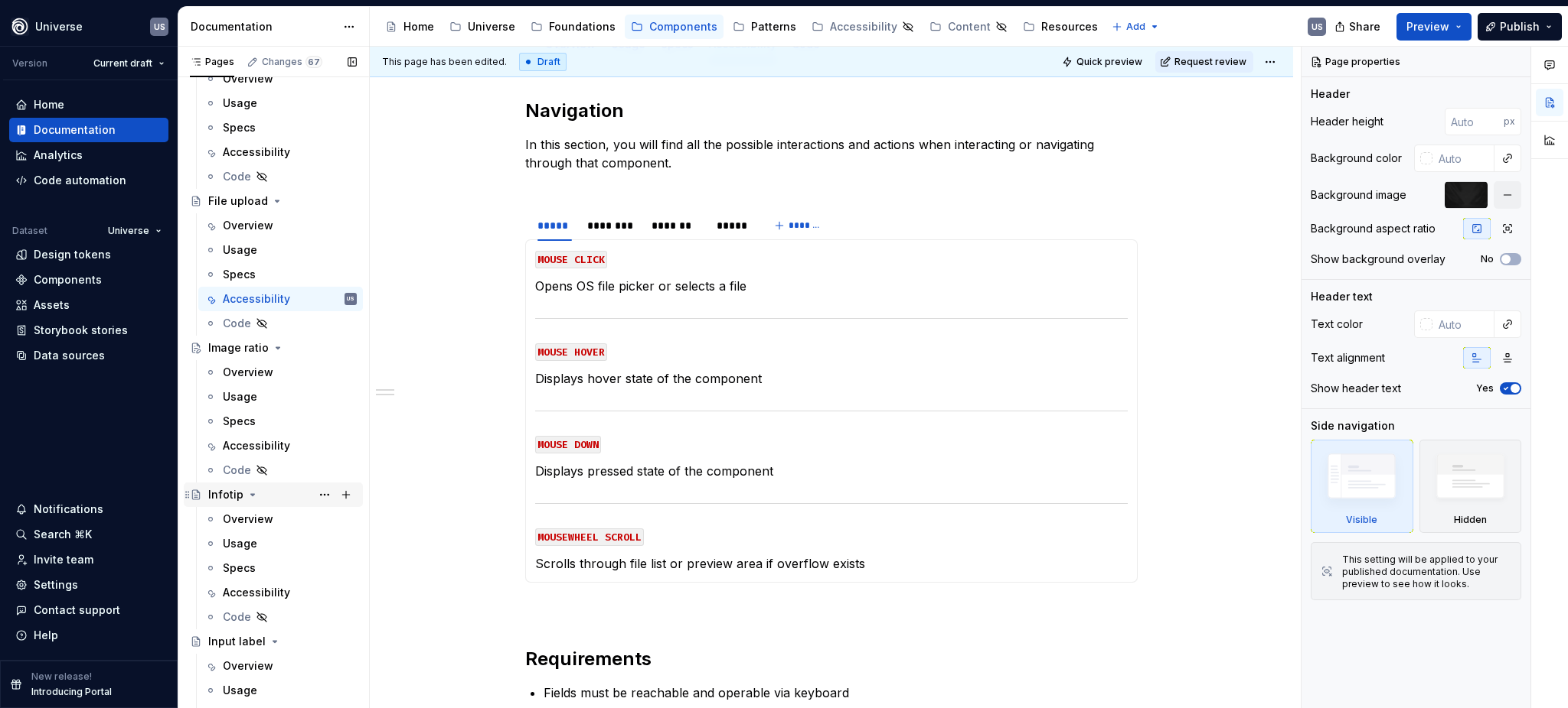
click at [273, 200] on icon "Page tree" at bounding box center [277, 201] width 12 height 12
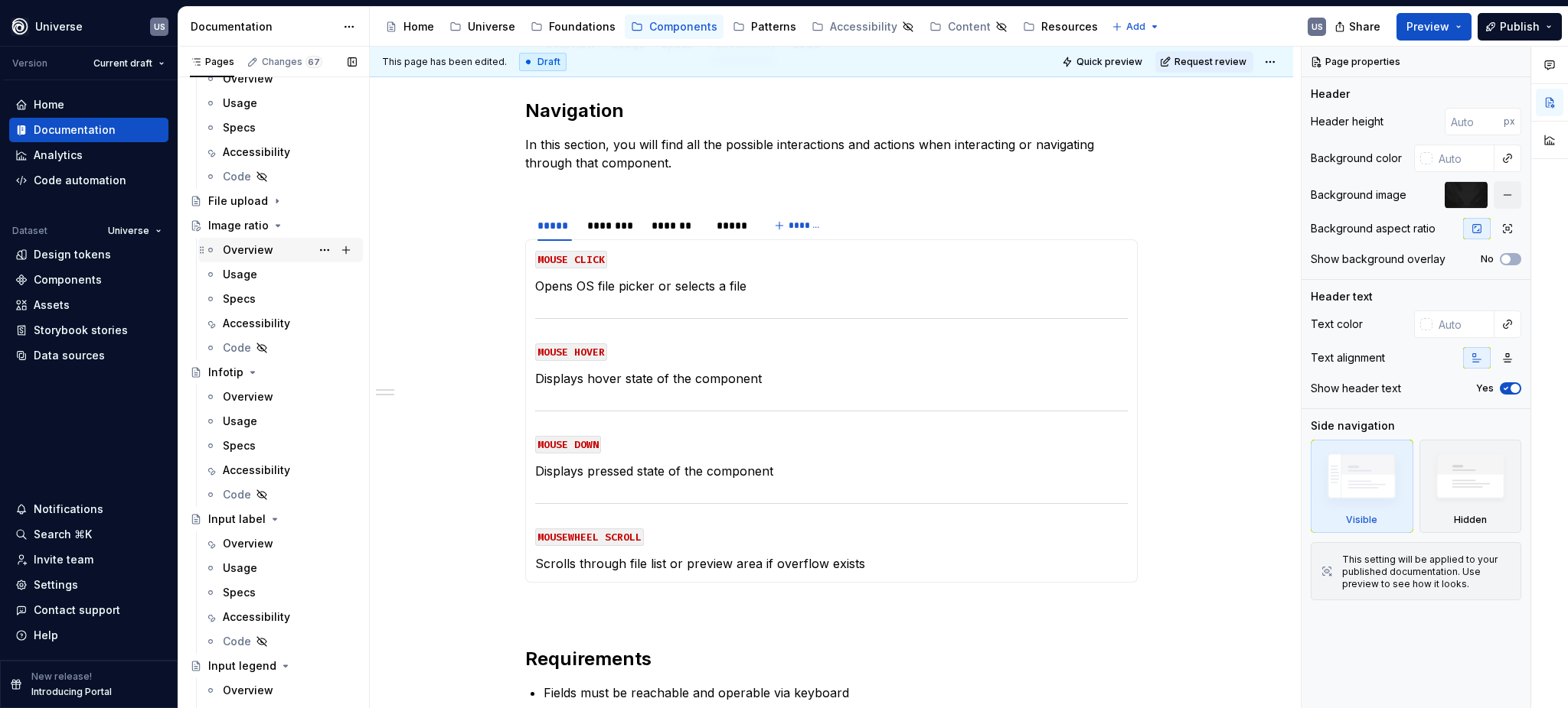
scroll to position [1530, 0]
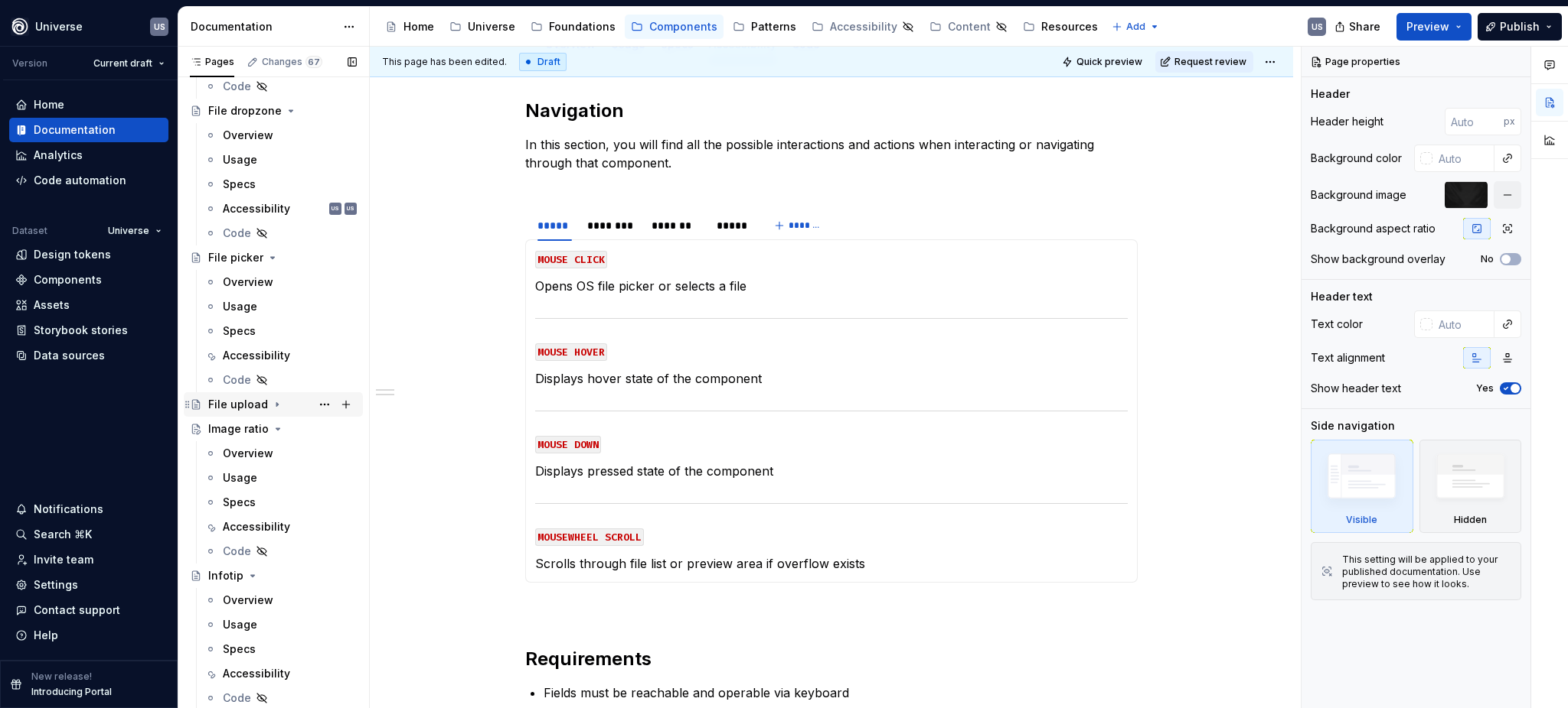
click at [277, 405] on icon "Page tree" at bounding box center [278, 405] width 2 height 4
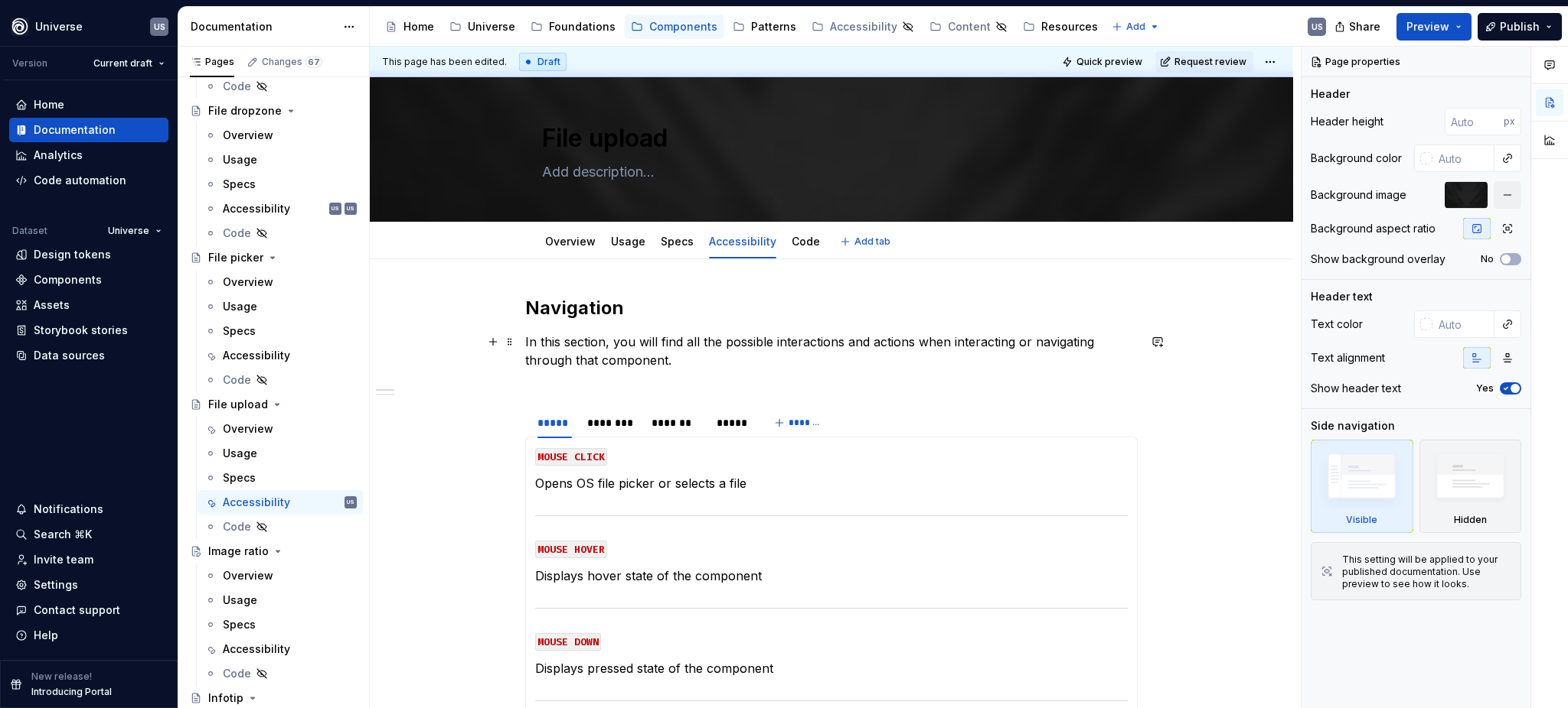
scroll to position [0, 0]
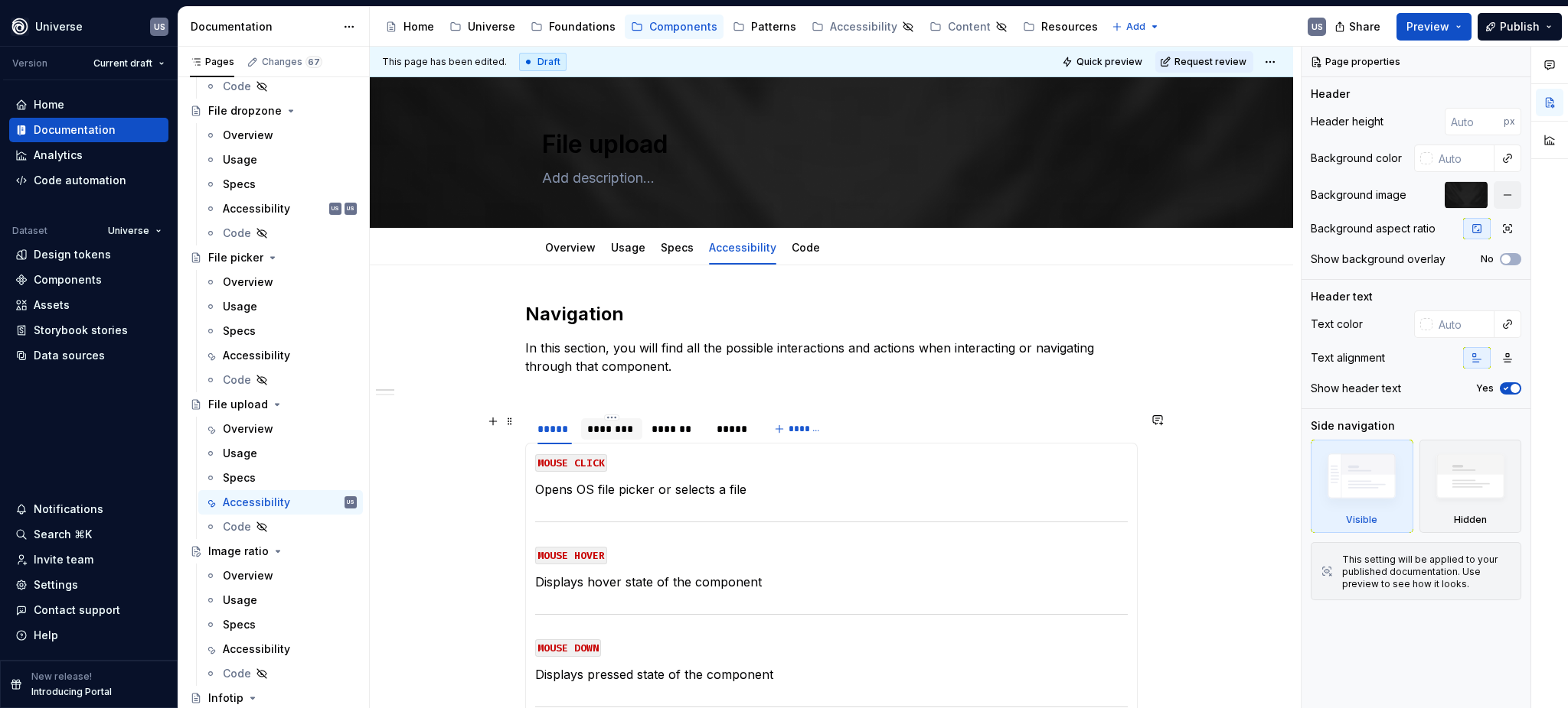
click at [613, 436] on div "********" at bounding box center [611, 429] width 49 height 15
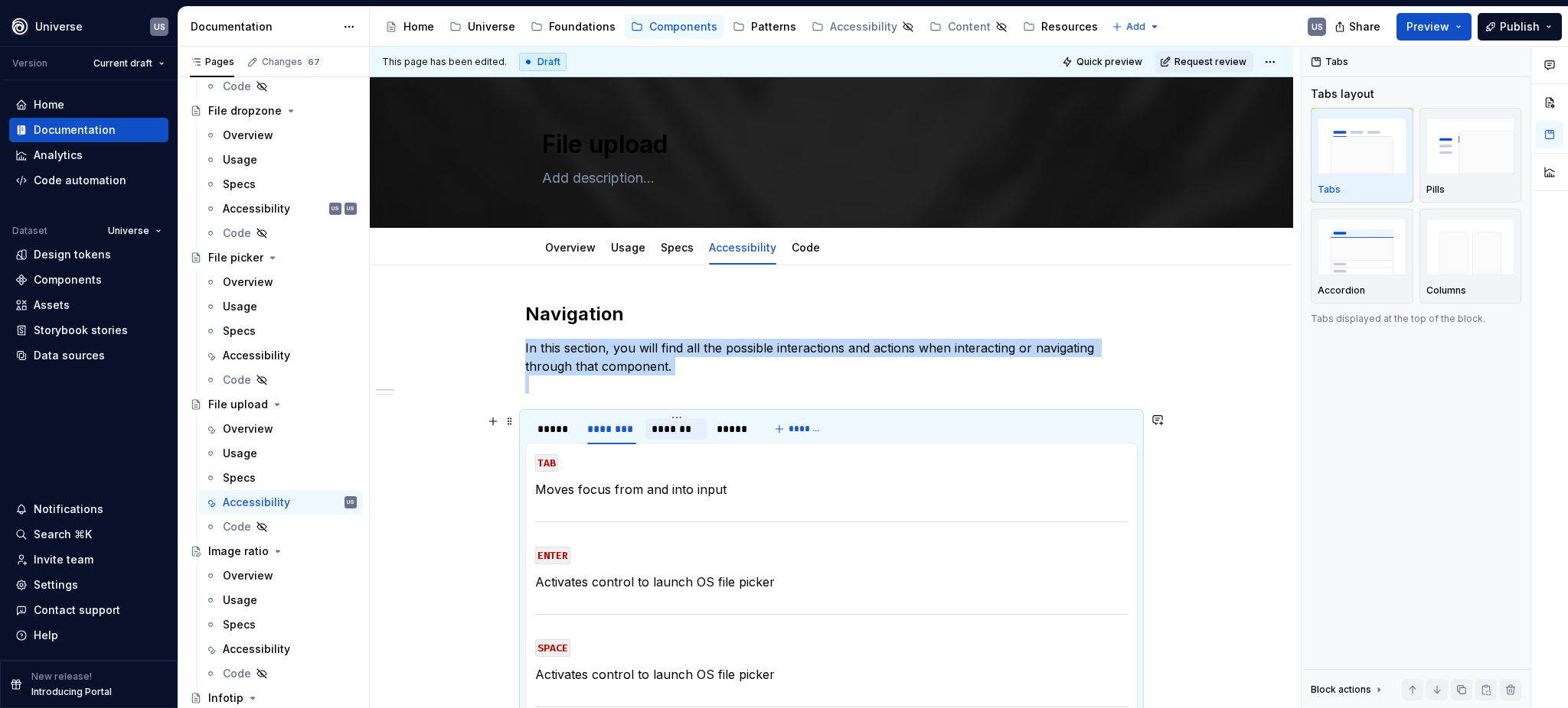
click at [681, 430] on div "*******" at bounding box center [676, 429] width 49 height 15
click at [722, 430] on div "*****" at bounding box center [732, 429] width 31 height 15
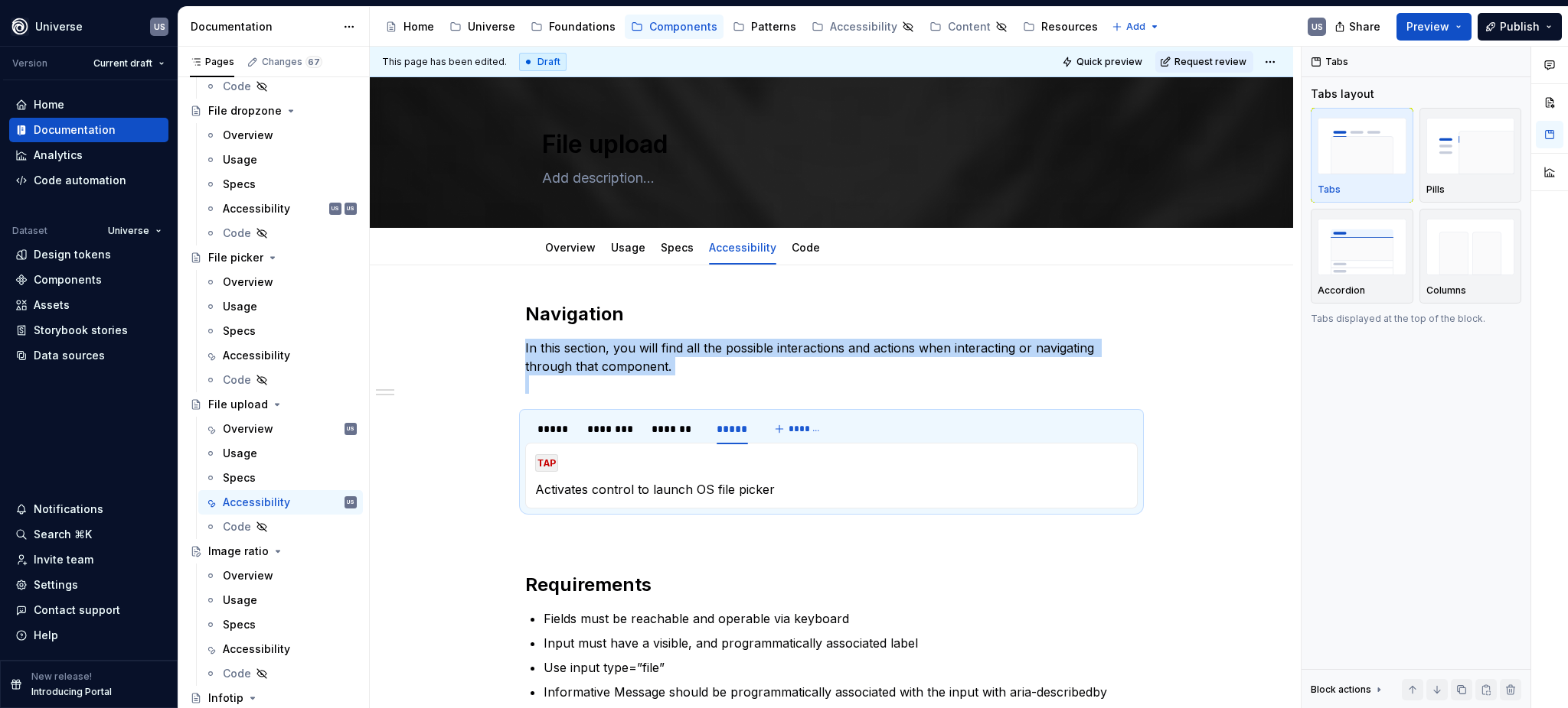
type textarea "*"
click at [677, 490] on p "Activates control to launch OS file picker" at bounding box center [832, 489] width 593 height 19
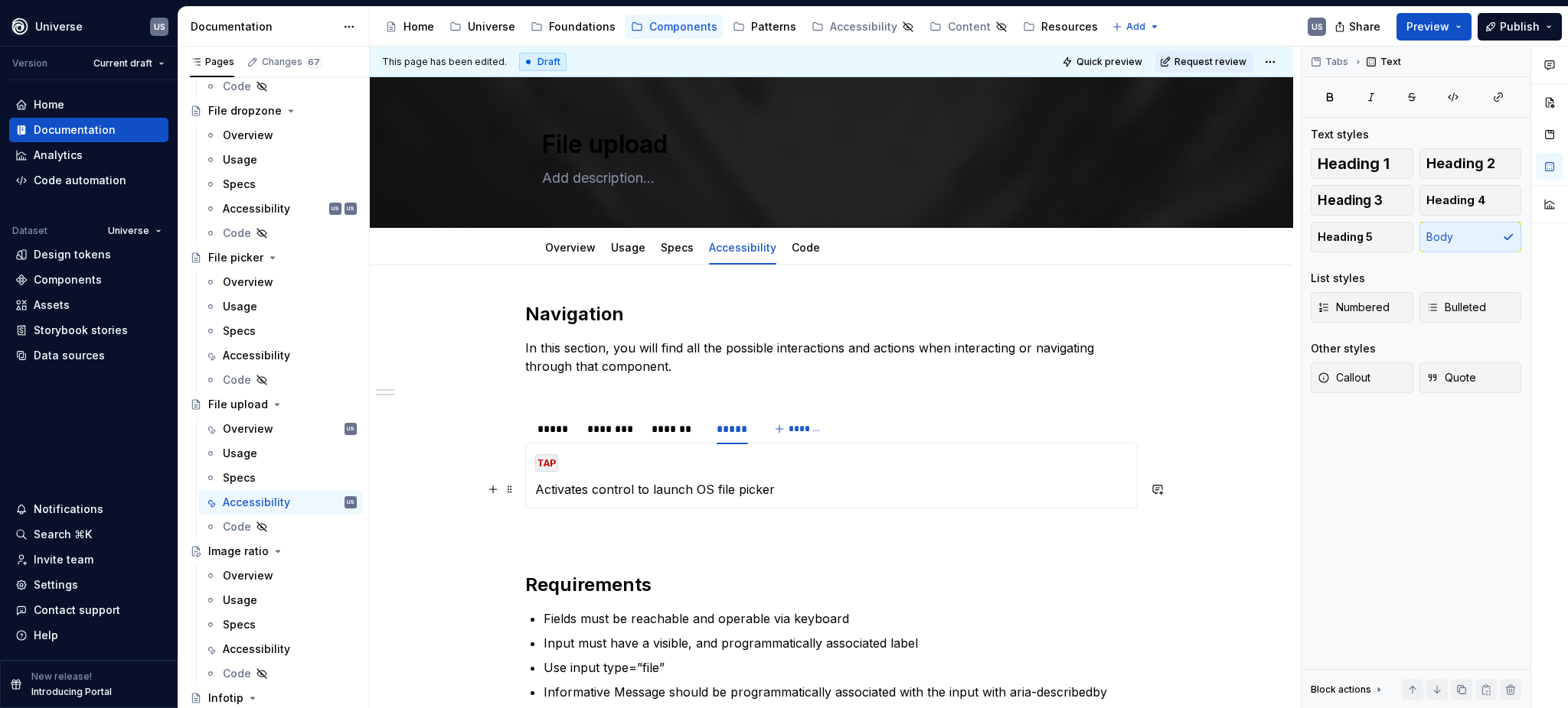
click at [775, 486] on p "Activates control to launch OS file picker" at bounding box center [832, 489] width 593 height 19
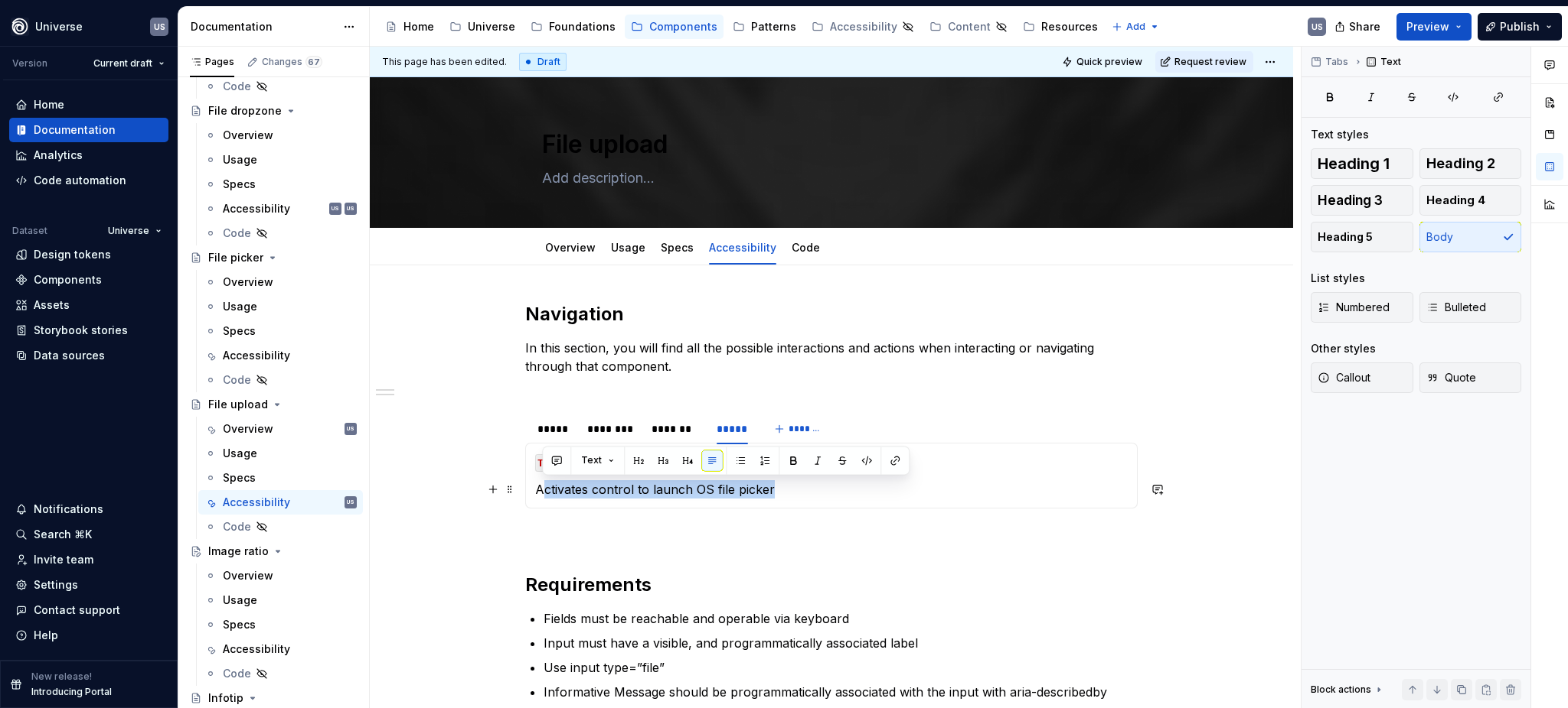
drag, startPoint x: 776, startPoint y: 488, endPoint x: 545, endPoint y: 482, distance: 231.1
click at [545, 482] on p "Activates control to launch OS file picker" at bounding box center [832, 489] width 593 height 19
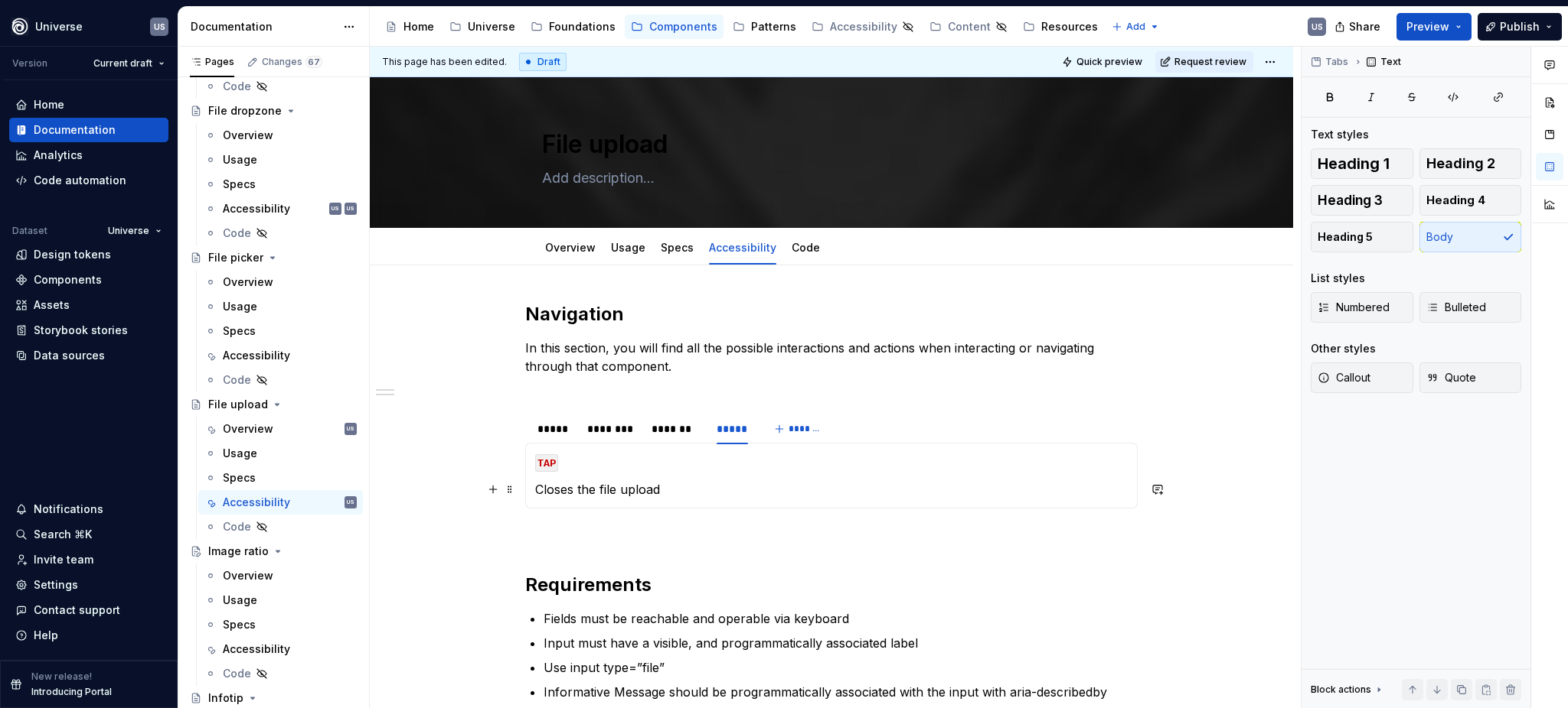
click at [574, 491] on p "Closes the file upload" at bounding box center [832, 489] width 593 height 19
click at [535, 489] on p "Closes/cancels the file upload" at bounding box center [832, 489] width 593 height 19
click at [535, 493] on p "On X button, Closes/cancels the file upload" at bounding box center [832, 489] width 593 height 19
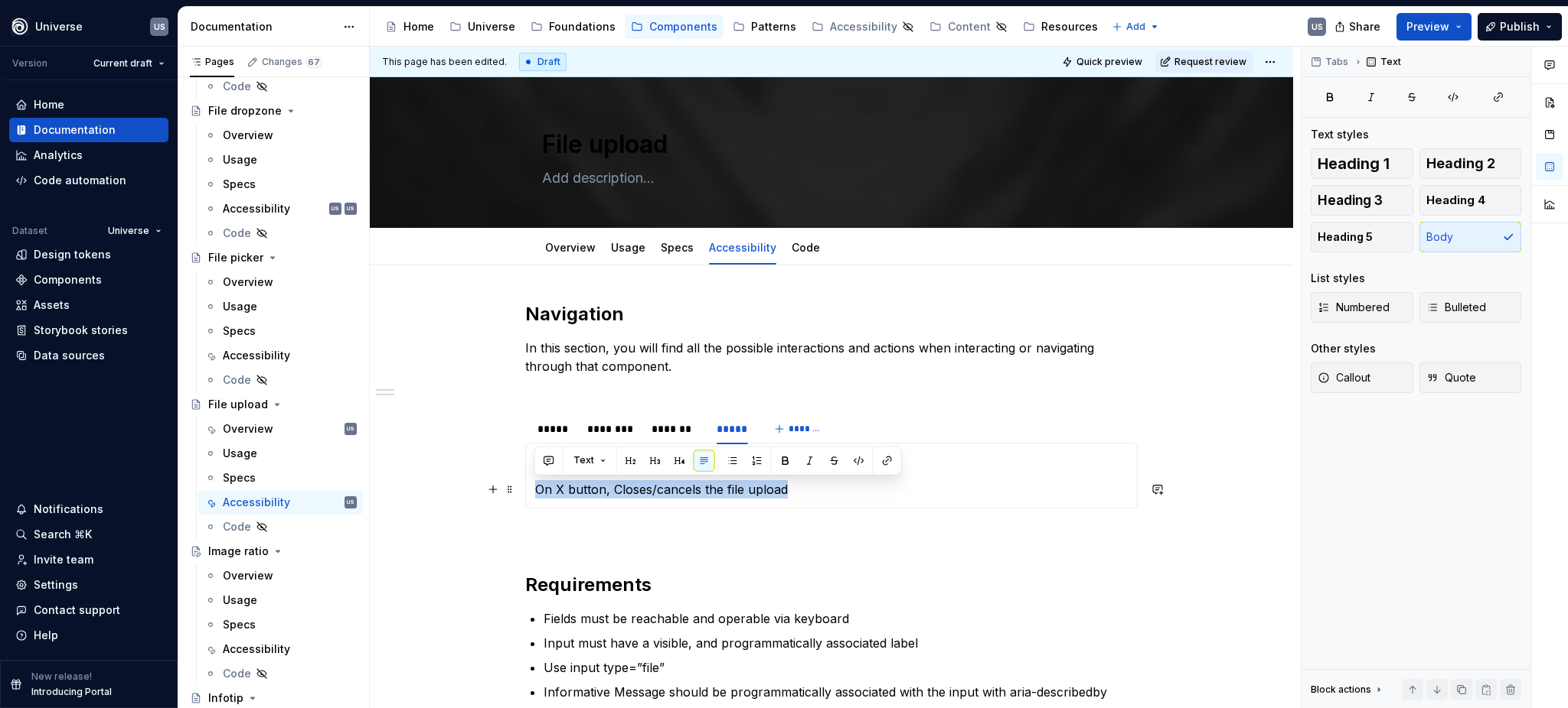
drag, startPoint x: 534, startPoint y: 493, endPoint x: 818, endPoint y: 490, distance: 284.0
click at [818, 490] on p "On X button, Closes/cancels the file upload" at bounding box center [832, 489] width 593 height 19
copy p "On X button, Closes/cancels the file upload"
click at [549, 432] on div "*****" at bounding box center [554, 429] width 34 height 15
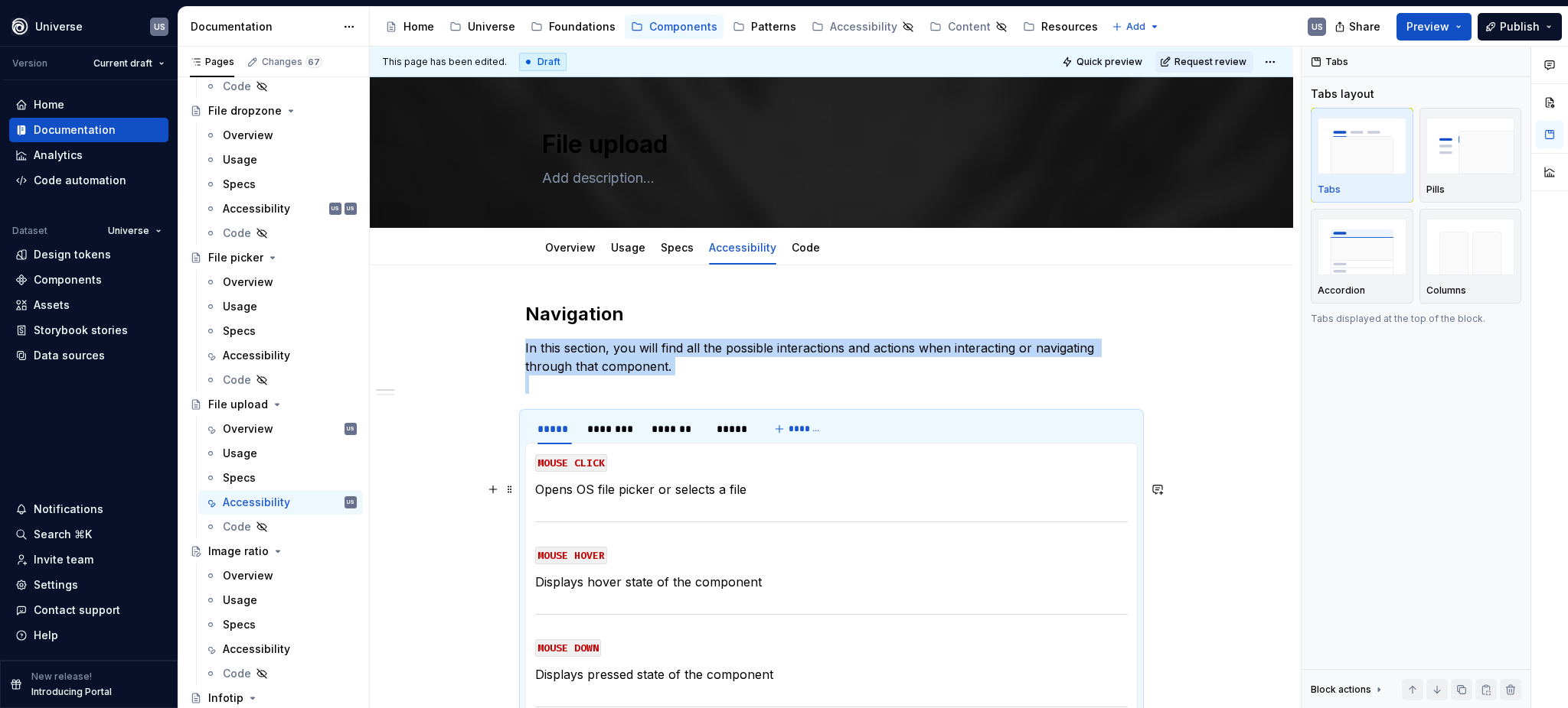
click at [611, 493] on p "Opens OS file picker or selects a file" at bounding box center [832, 489] width 593 height 19
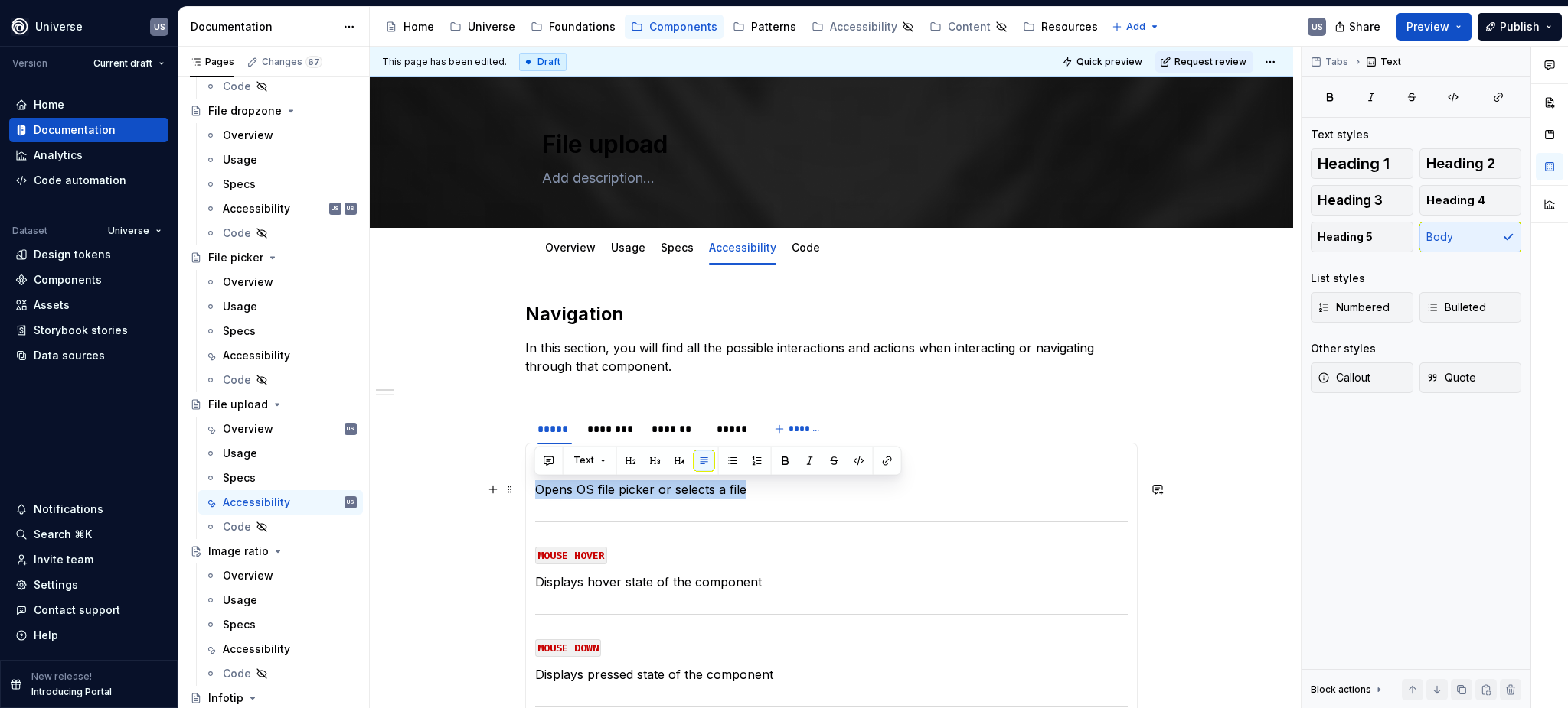
drag, startPoint x: 774, startPoint y: 487, endPoint x: 535, endPoint y: 493, distance: 239.1
click at [535, 493] on p "Opens OS file picker or selects a file" at bounding box center [832, 489] width 593 height 19
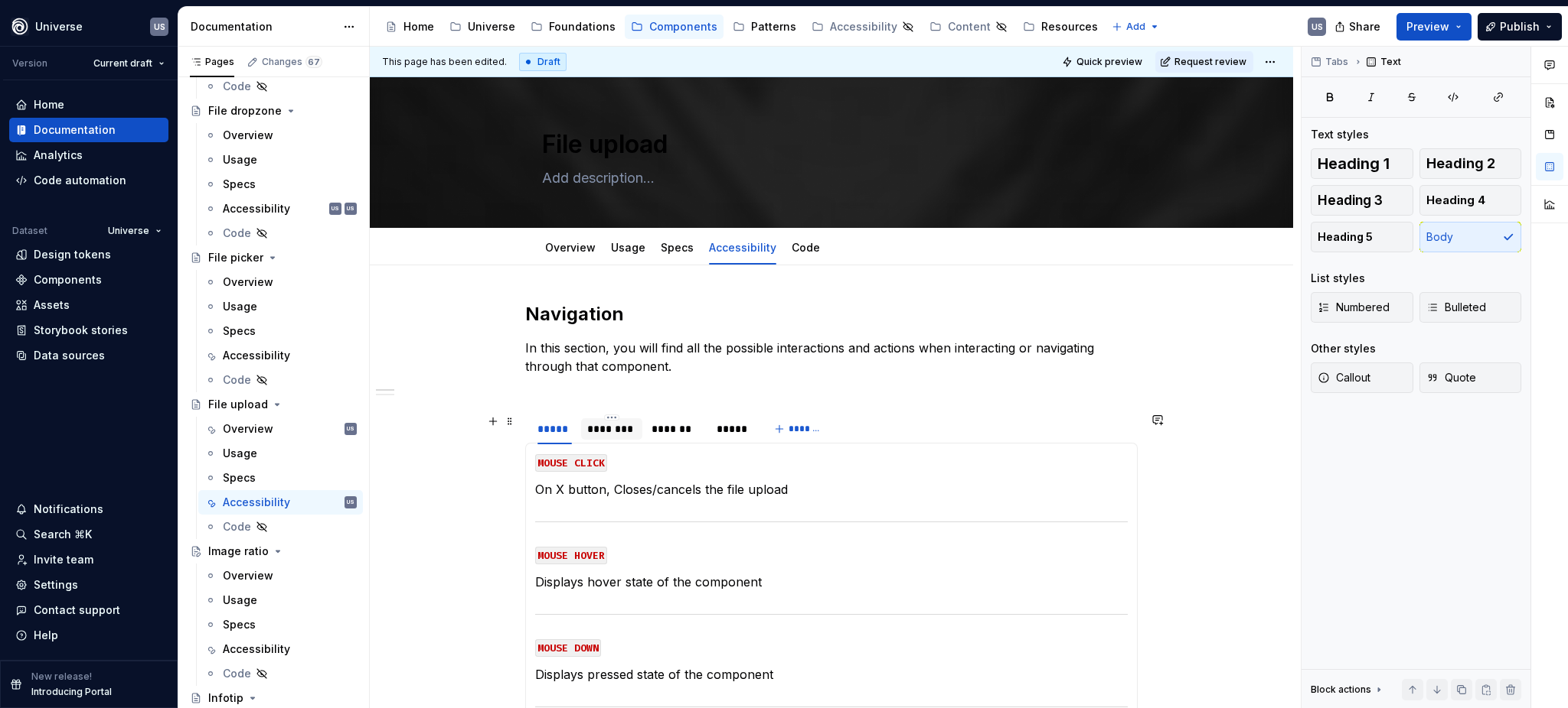
click at [627, 430] on div "********" at bounding box center [611, 429] width 49 height 15
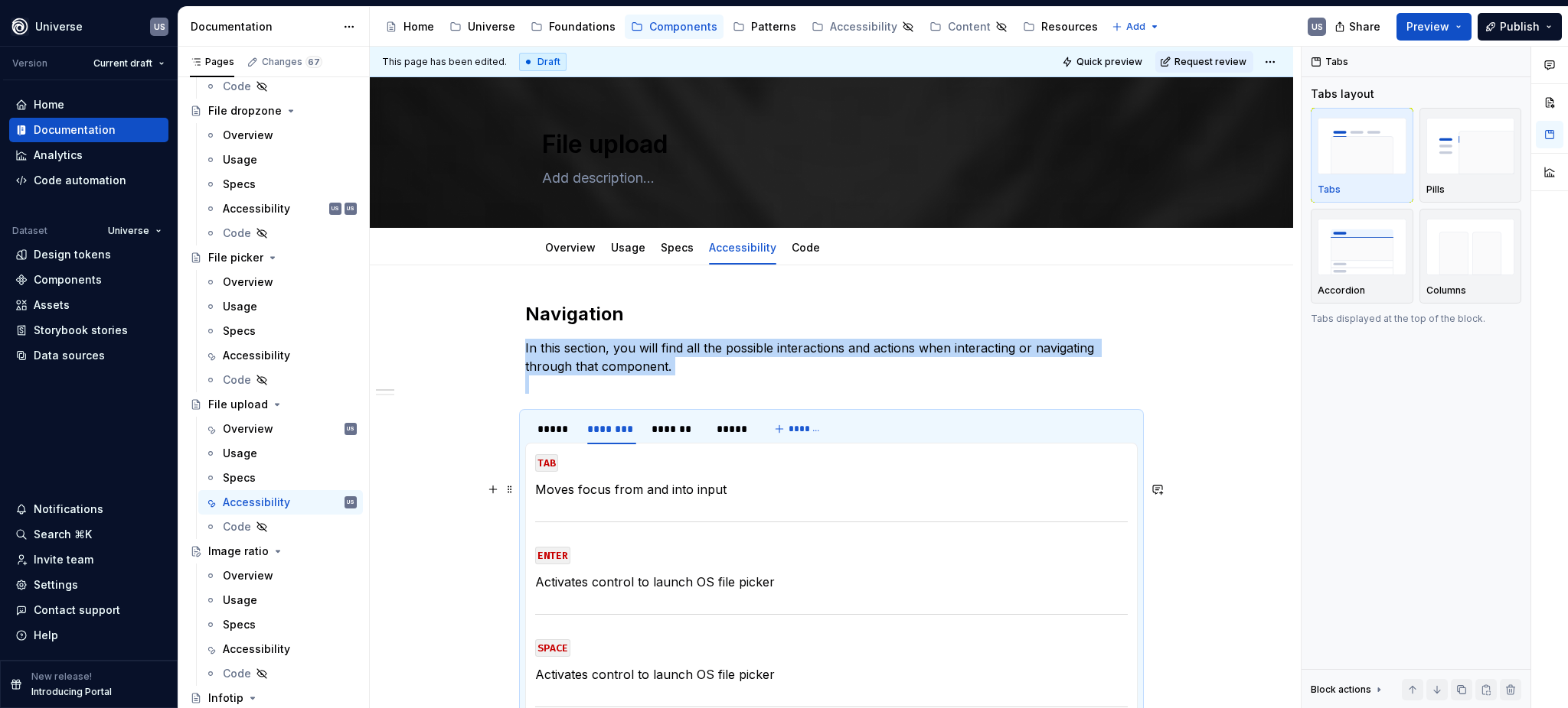
click at [634, 493] on p "Moves focus from and into input" at bounding box center [832, 489] width 593 height 19
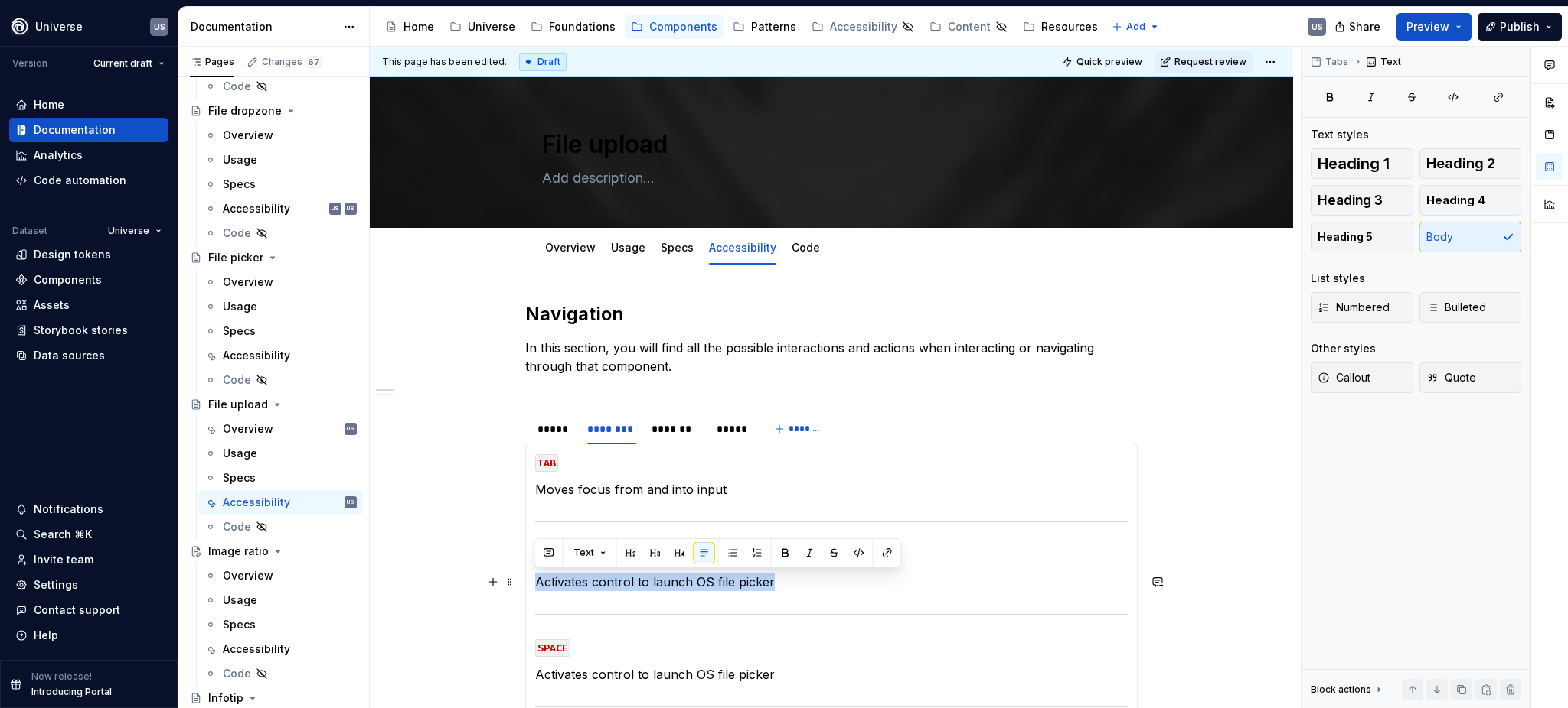
drag, startPoint x: 796, startPoint y: 582, endPoint x: 531, endPoint y: 582, distance: 265.0
click at [531, 582] on div "MOUSE CLICK On X button, Closes/cancels the file upload MOUSE HOVER Displays ho…" at bounding box center [831, 614] width 612 height 343
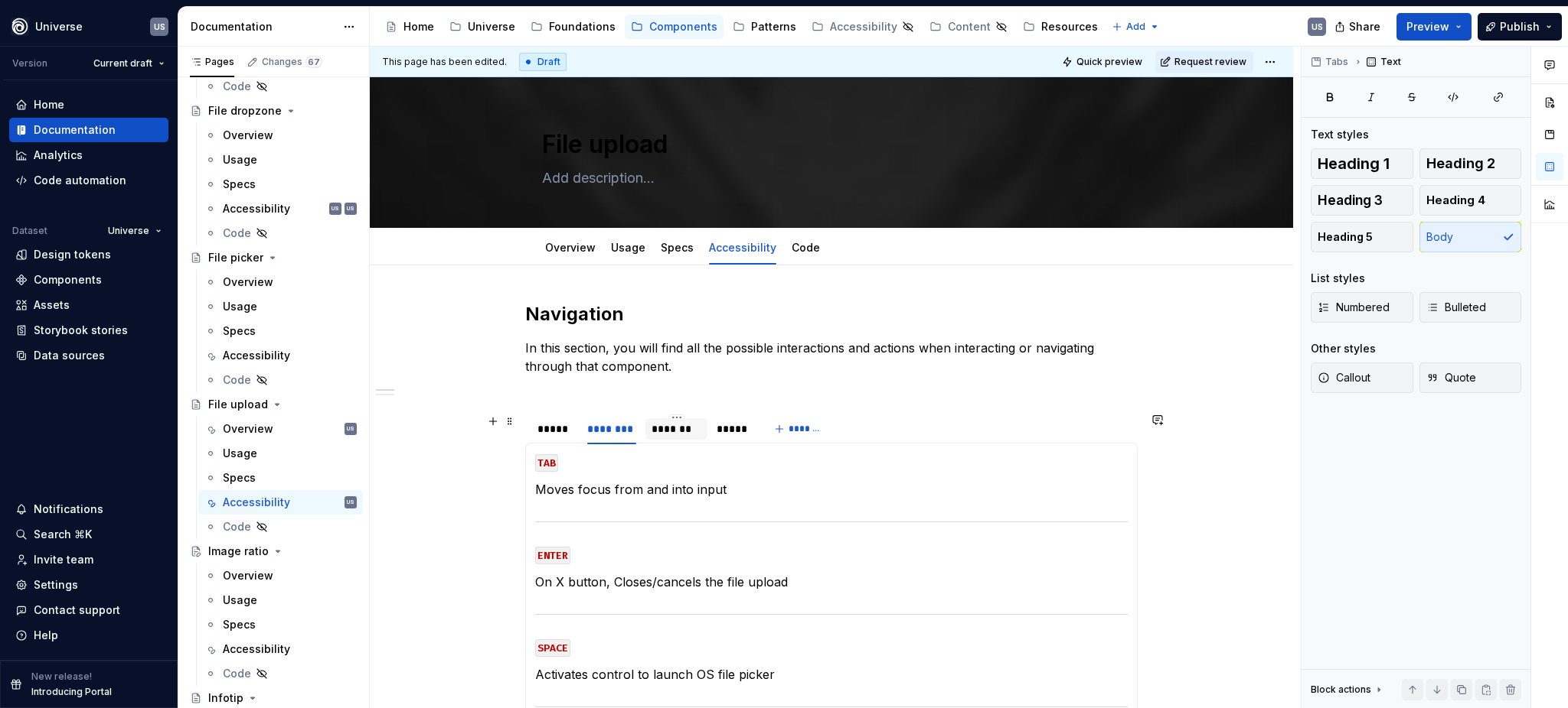
click at [688, 429] on div "*******" at bounding box center [676, 429] width 49 height 15
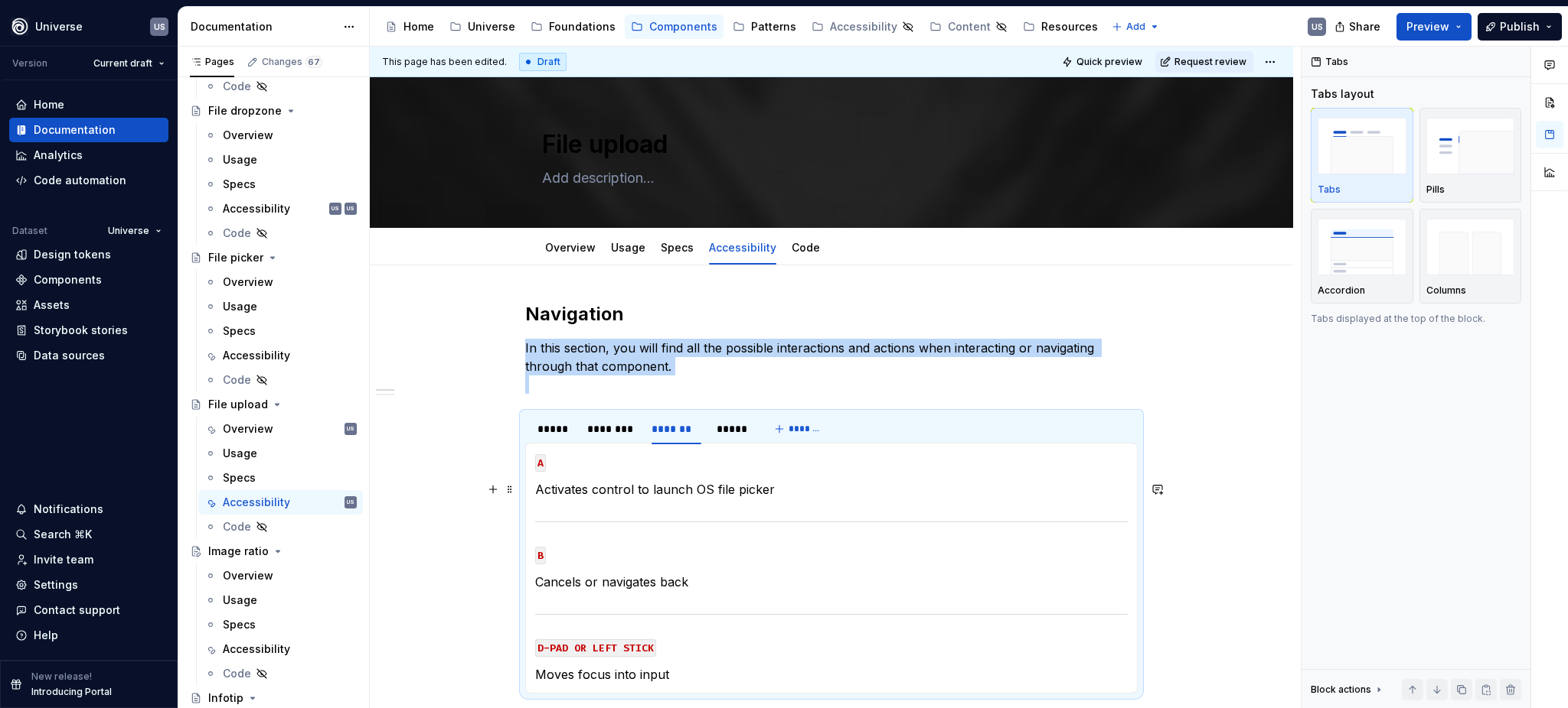
click at [657, 488] on p "Activates control to launch OS file picker" at bounding box center [832, 489] width 593 height 19
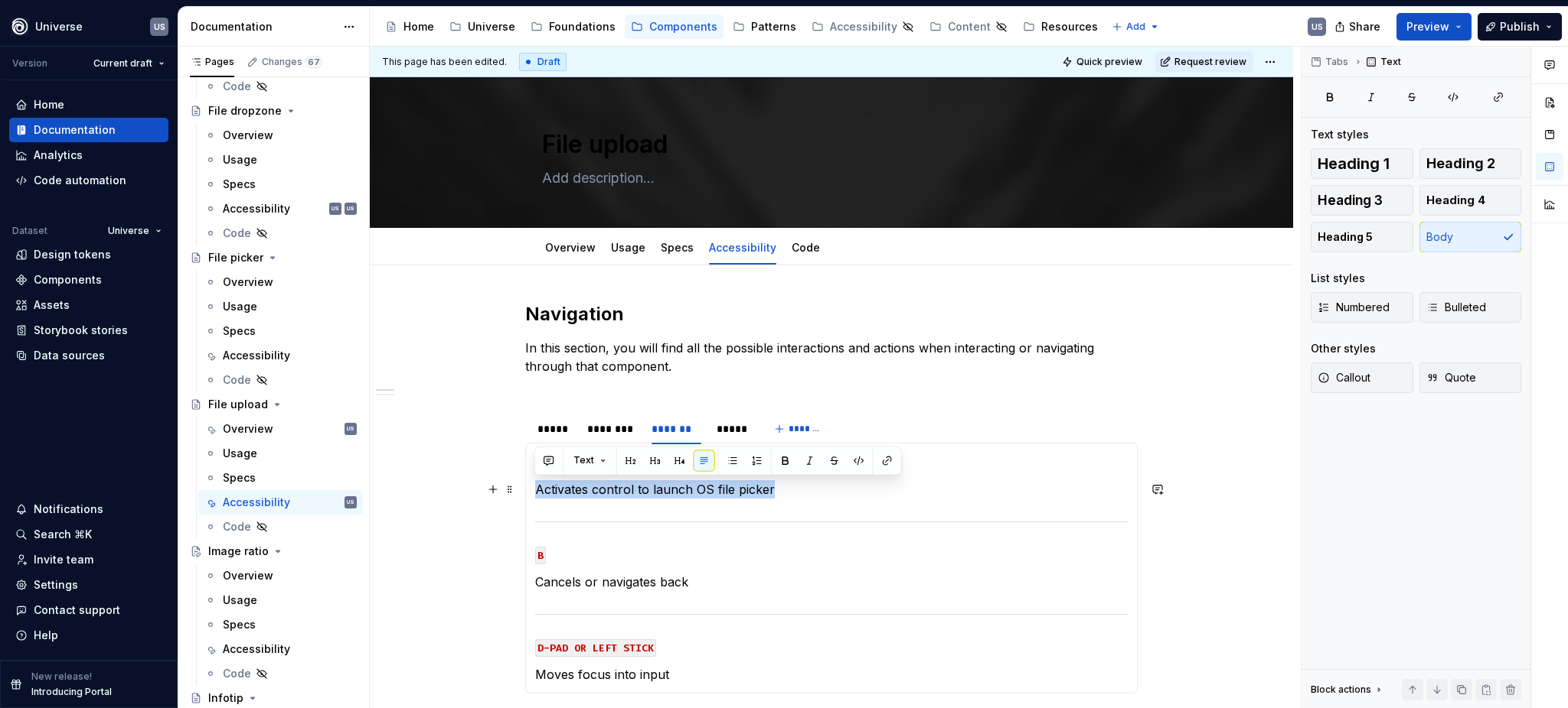
drag, startPoint x: 792, startPoint y: 488, endPoint x: 534, endPoint y: 489, distance: 258.0
click at [535, 489] on p "Activates control to launch OS file picker" at bounding box center [832, 489] width 593 height 19
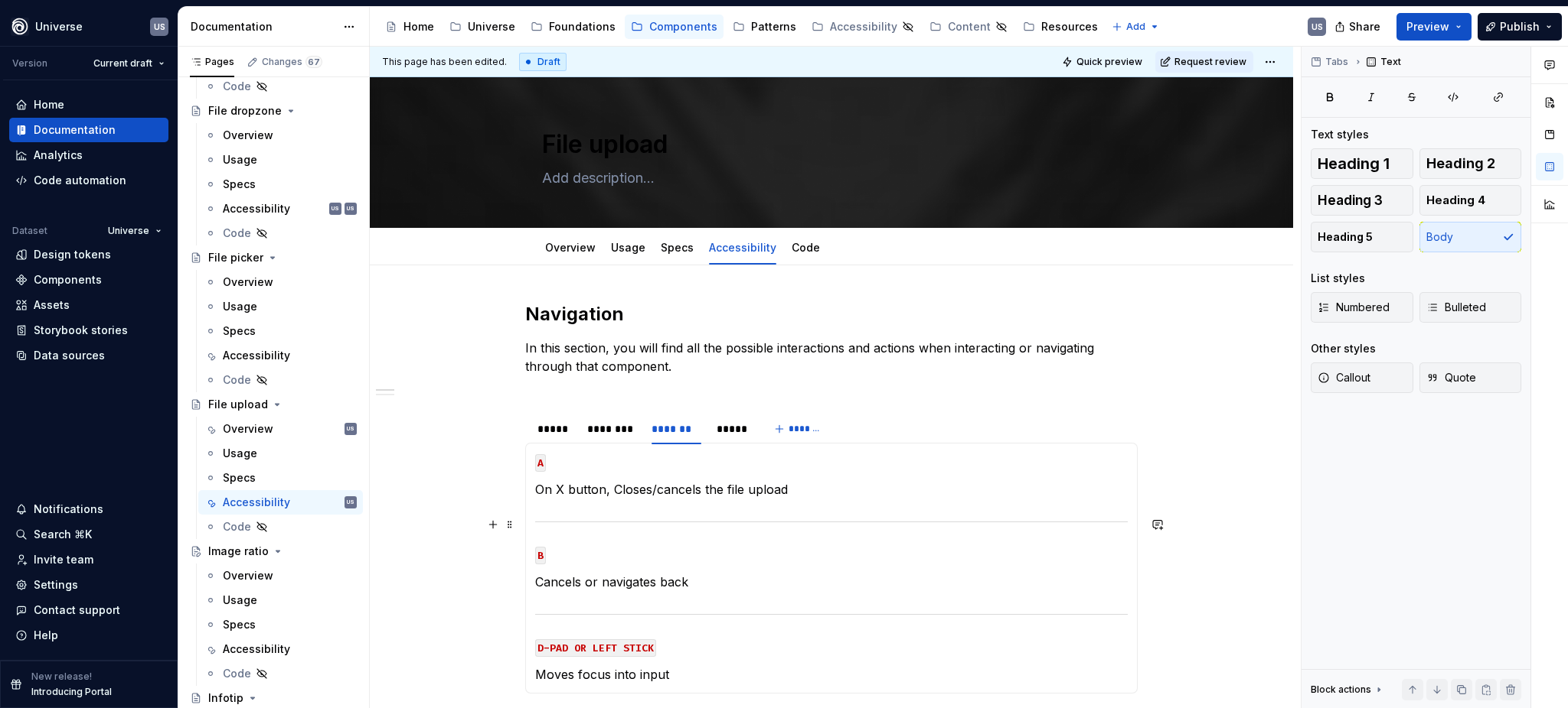
click at [655, 505] on section-item-column "A On X button, Closes/cancels the file upload B Cancels or navigates back D-PAD…" at bounding box center [832, 568] width 593 height 231
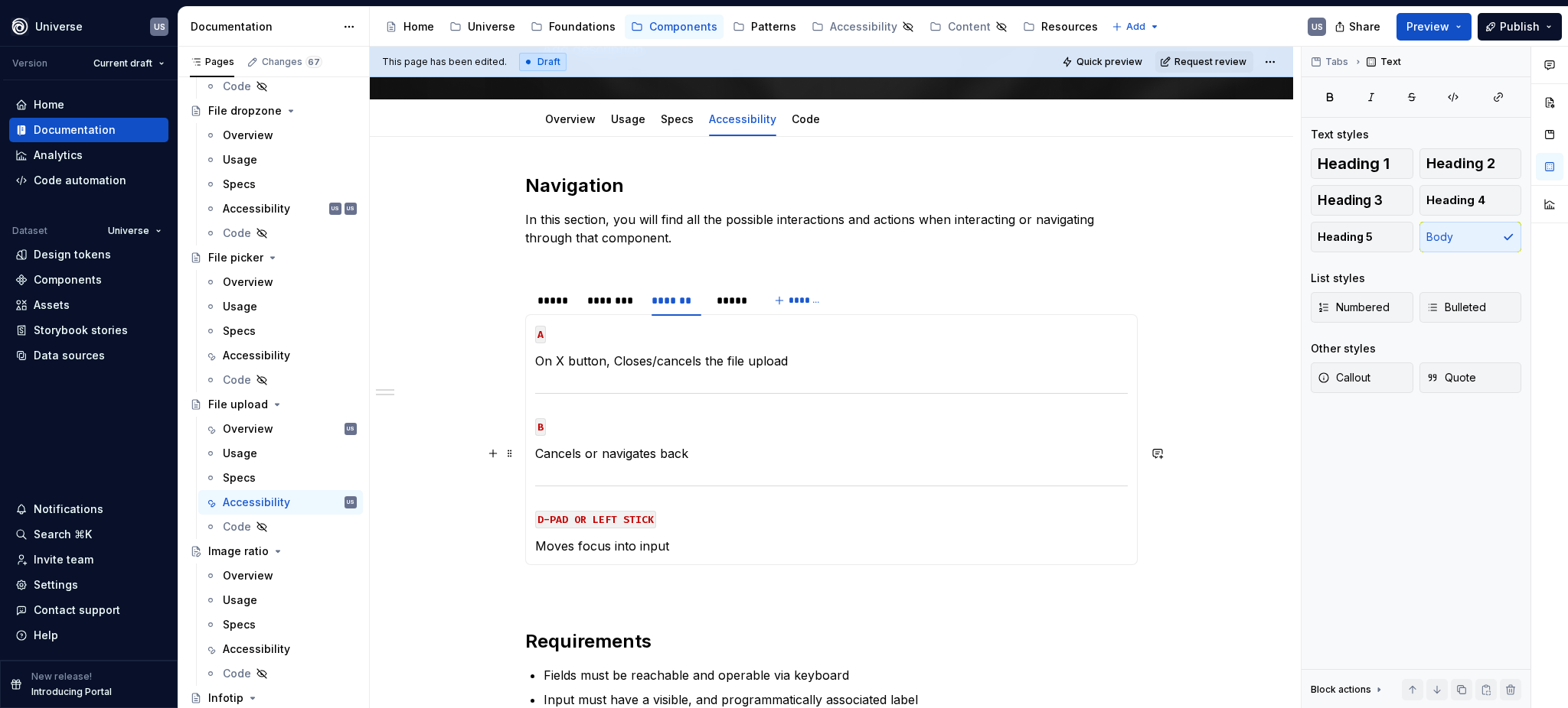
scroll to position [203, 0]
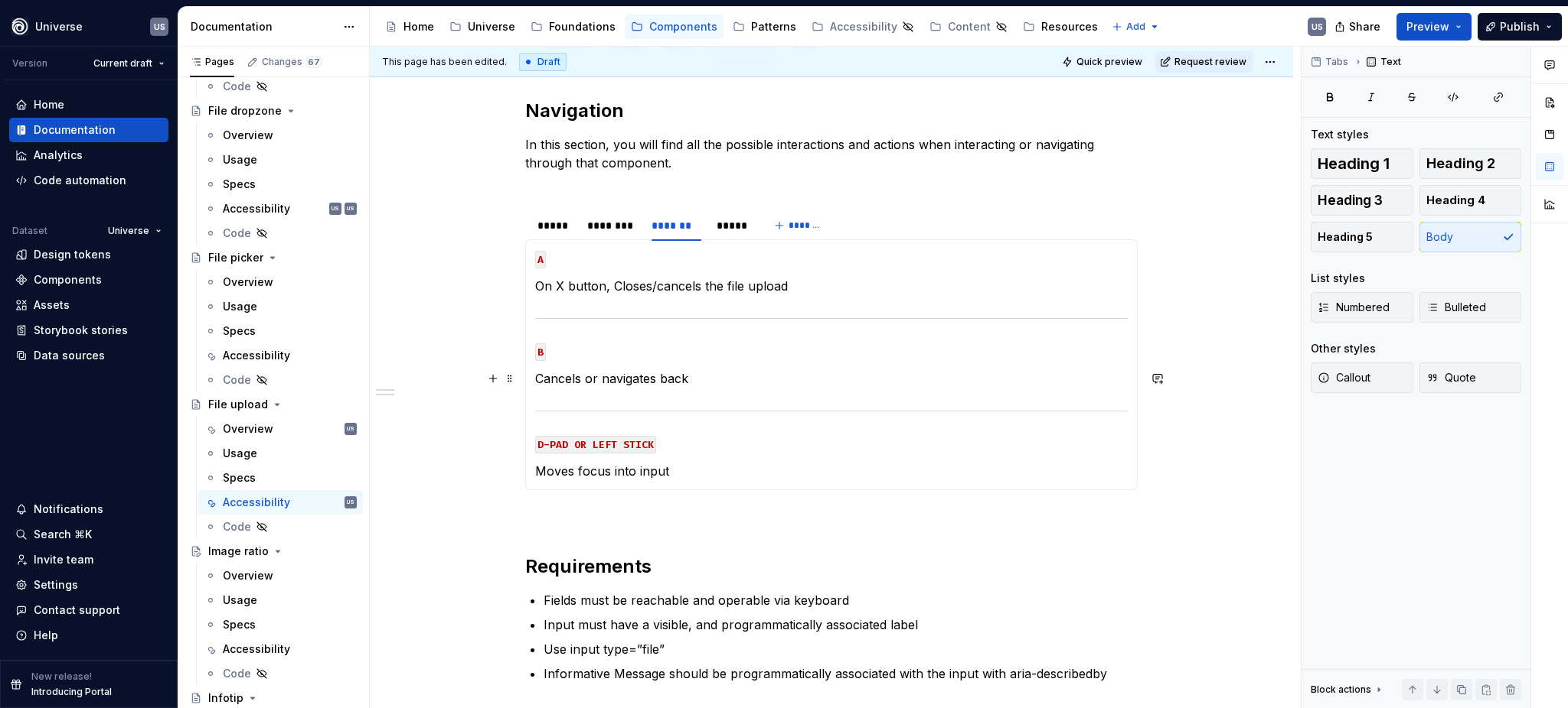
click at [700, 384] on p "Cancels or navigates back" at bounding box center [832, 378] width 593 height 19
click at [634, 471] on p "Moves focus into input" at bounding box center [832, 471] width 593 height 19
drag, startPoint x: 635, startPoint y: 472, endPoint x: 668, endPoint y: 474, distance: 33.1
click at [668, 474] on p "Moves focus into input" at bounding box center [832, 471] width 593 height 19
click at [661, 470] on p "Moves focus into the X button" at bounding box center [832, 471] width 593 height 19
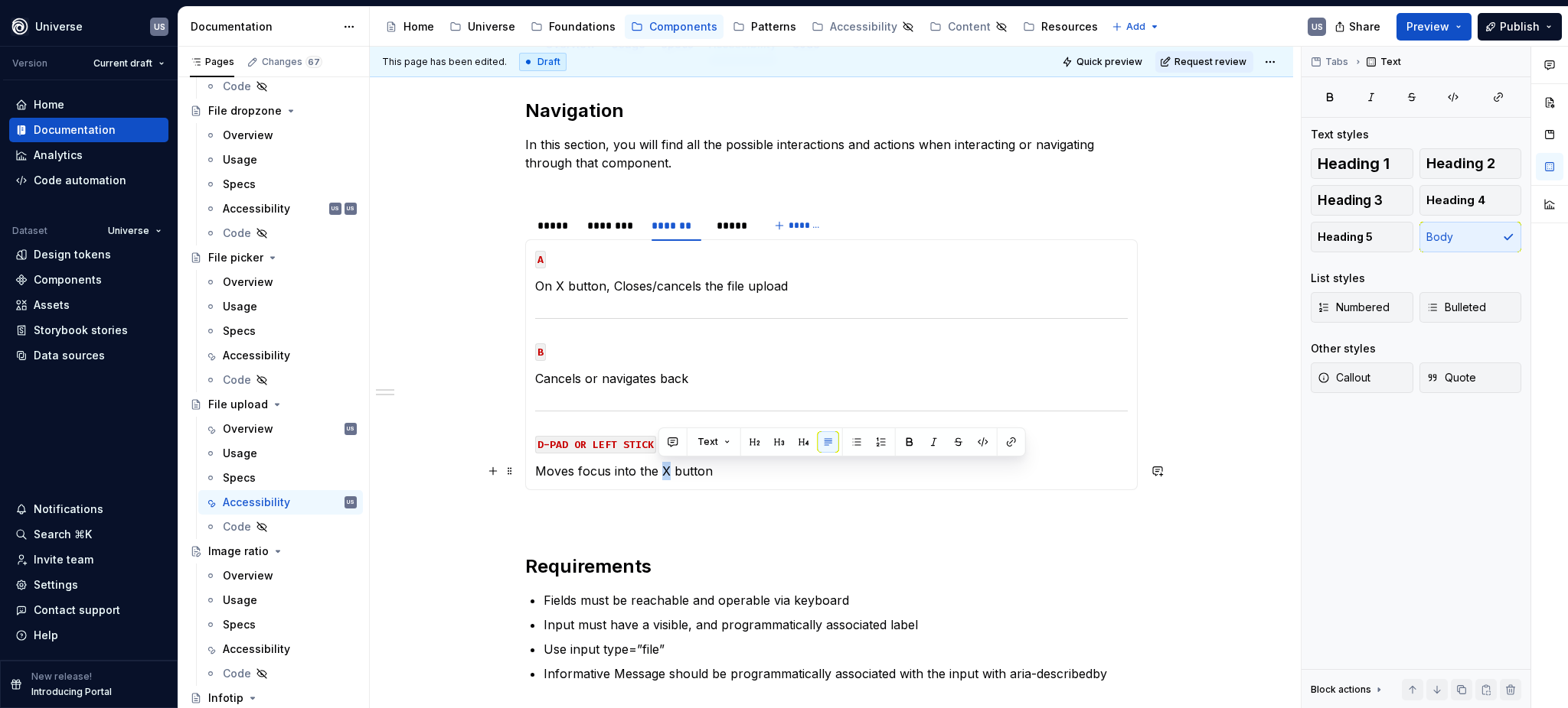
click at [665, 471] on p "Moves focus into the X button" at bounding box center [832, 471] width 593 height 19
drag, startPoint x: 703, startPoint y: 469, endPoint x: 662, endPoint y: 467, distance: 41.0
click at [662, 467] on p "Moves focus into the Close/cancel button" at bounding box center [832, 471] width 593 height 19
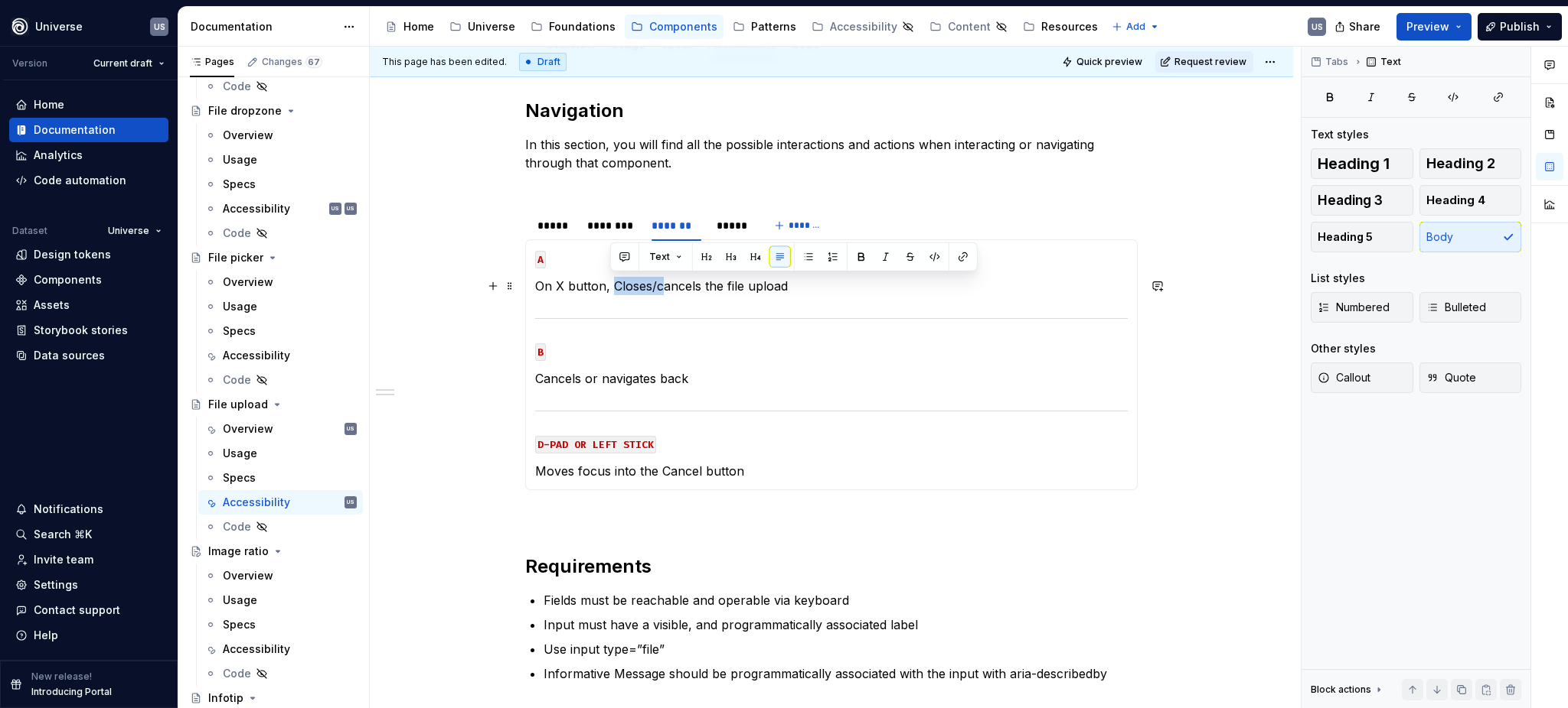
drag, startPoint x: 662, startPoint y: 286, endPoint x: 612, endPoint y: 286, distance: 50.0
click at [612, 286] on p "On X button, Closes/cancels the file upload" at bounding box center [832, 285] width 593 height 19
click at [723, 228] on div "*****" at bounding box center [732, 225] width 31 height 15
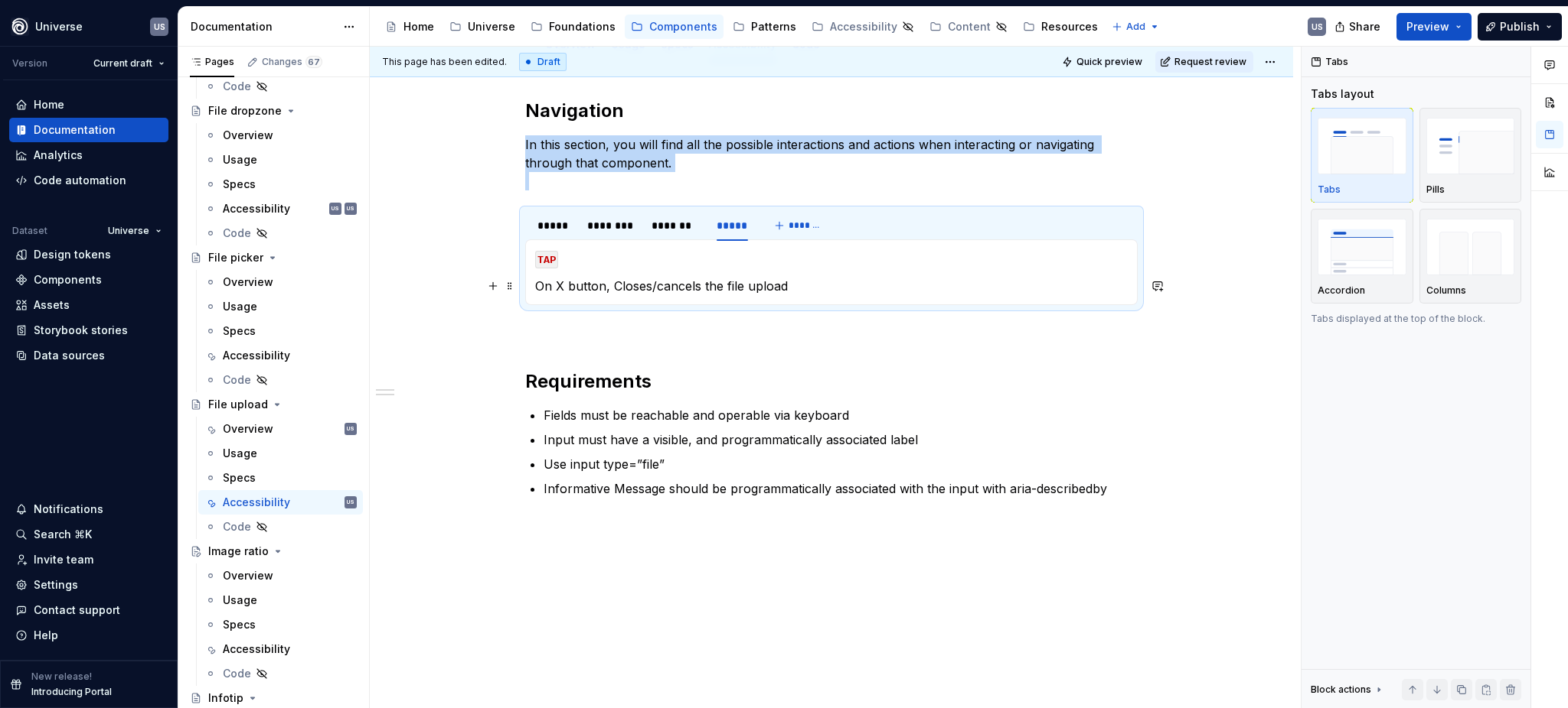
click at [609, 288] on p "On X button, Closes/cancels the file upload" at bounding box center [832, 285] width 593 height 19
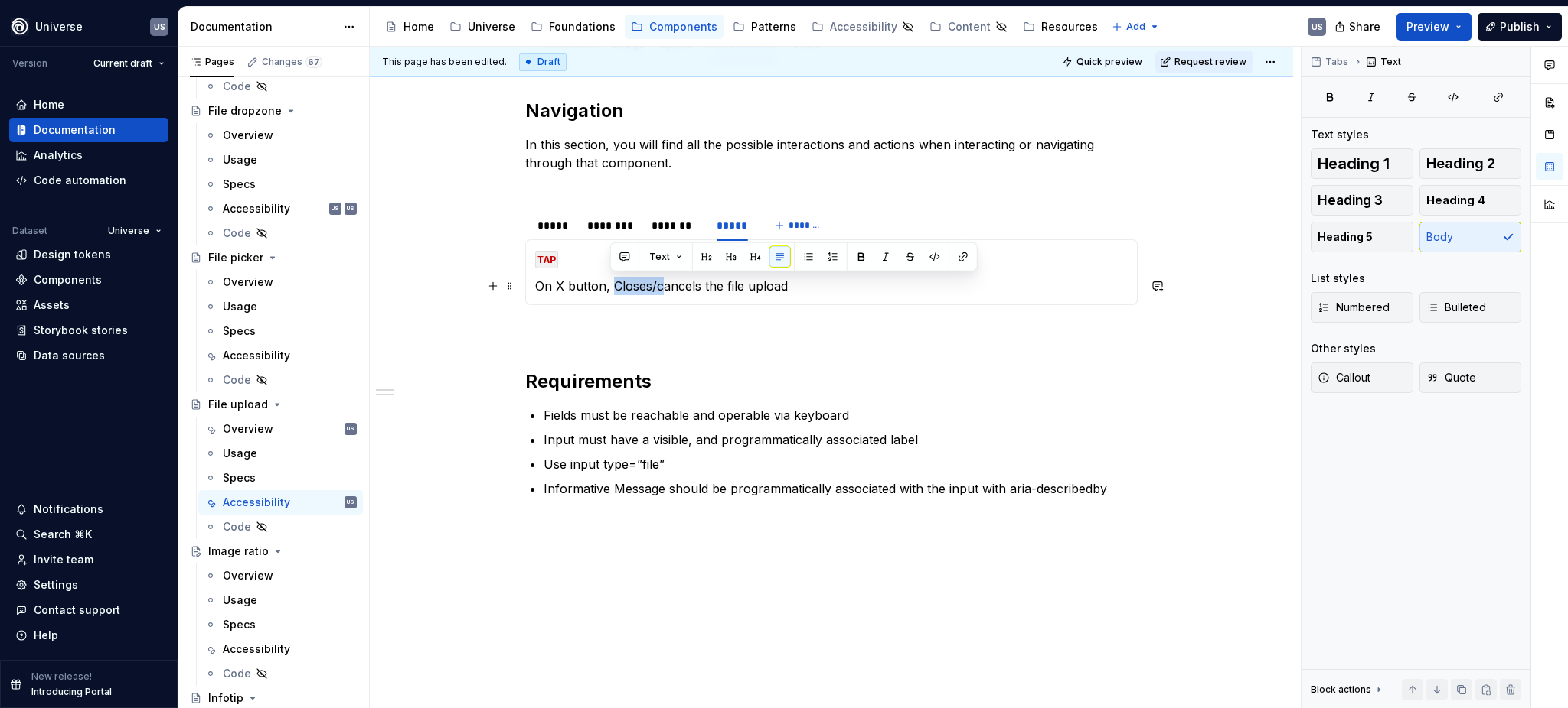
drag, startPoint x: 610, startPoint y: 285, endPoint x: 658, endPoint y: 281, distance: 48.2
click at [658, 281] on p "On X button, Closes/cancels the file upload" at bounding box center [832, 285] width 593 height 19
click at [618, 228] on div "********" at bounding box center [611, 225] width 49 height 15
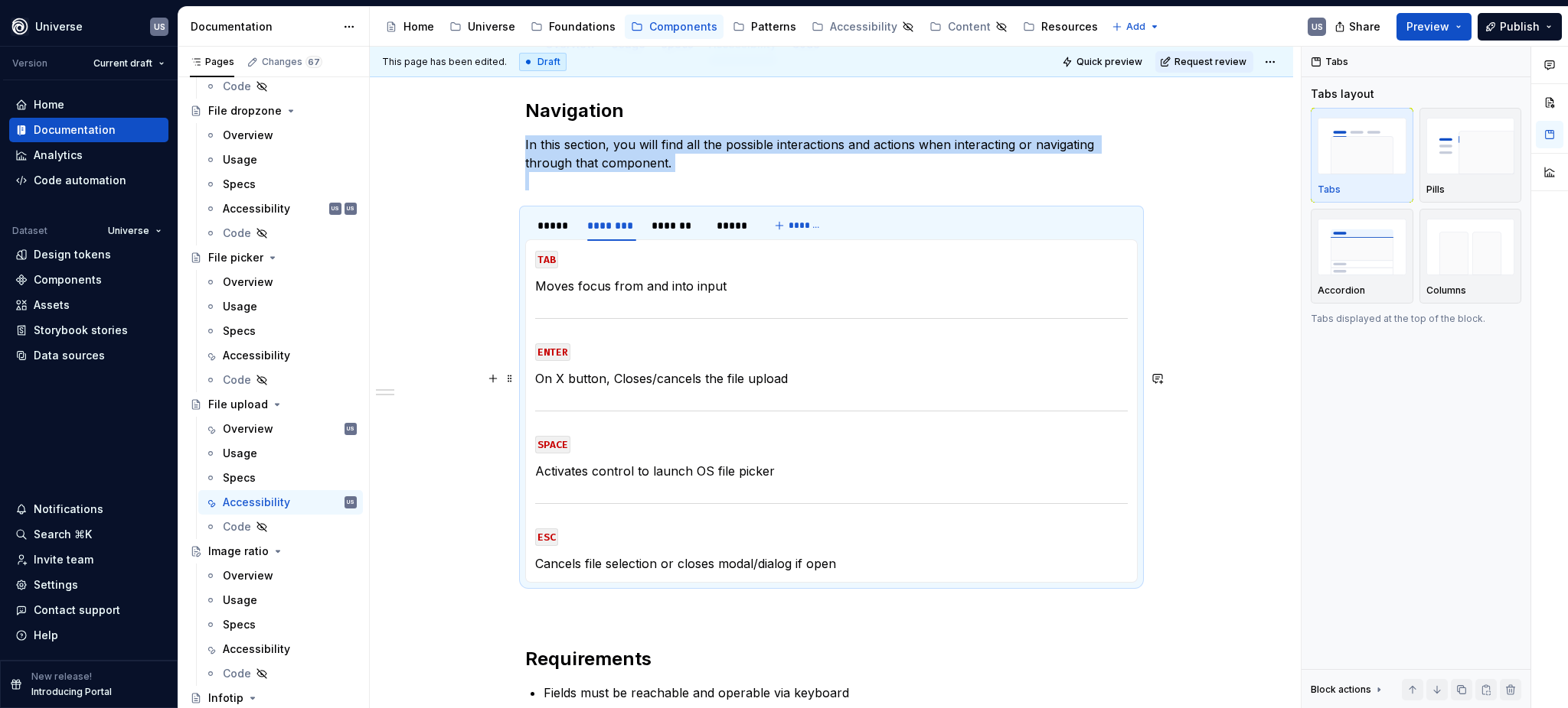
click at [612, 377] on p "On X button, Closes/cancels the file upload" at bounding box center [832, 378] width 593 height 19
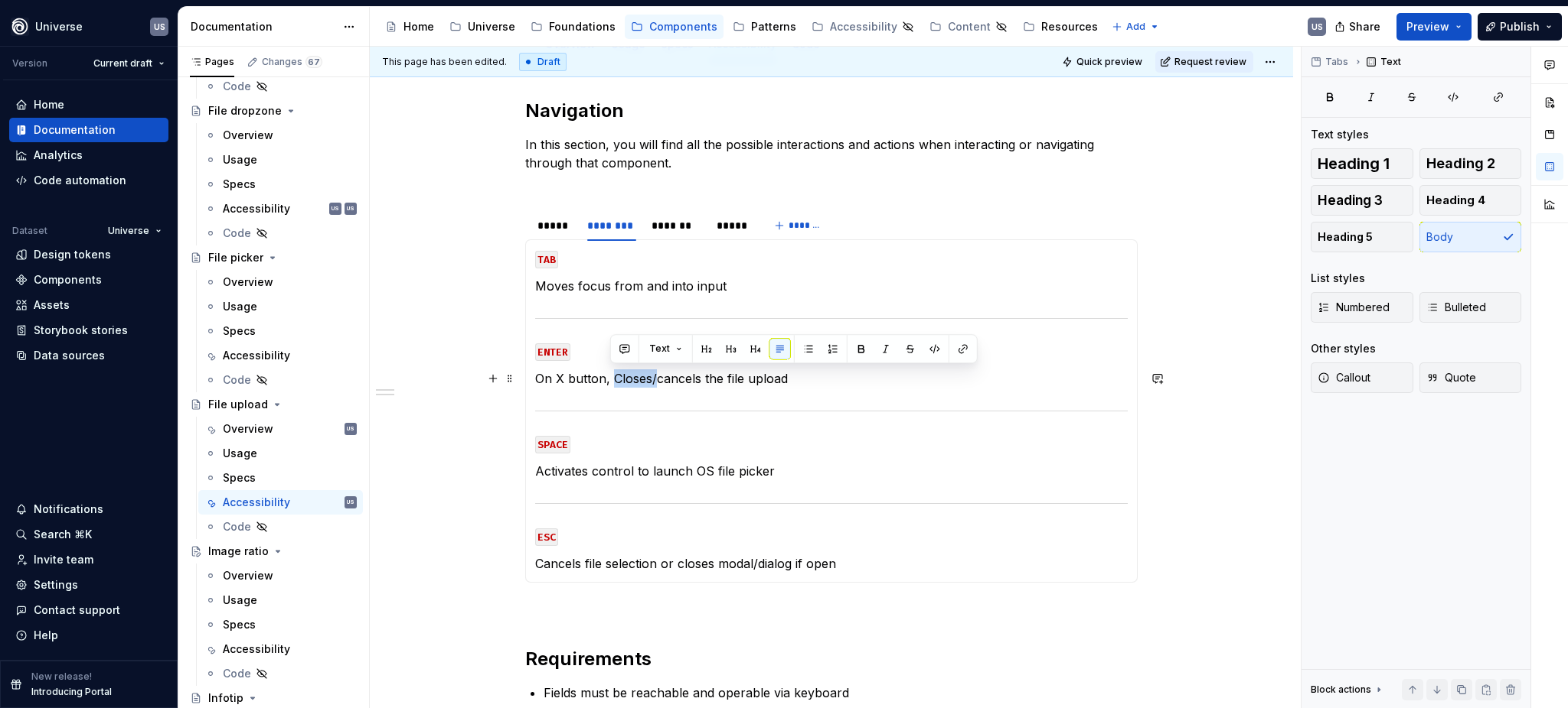
drag, startPoint x: 612, startPoint y: 374, endPoint x: 654, endPoint y: 374, distance: 42.0
click at [654, 374] on p "On X button, Closes/cancels the file upload" at bounding box center [832, 378] width 593 height 19
click at [675, 263] on p "TAB" at bounding box center [832, 259] width 593 height 19
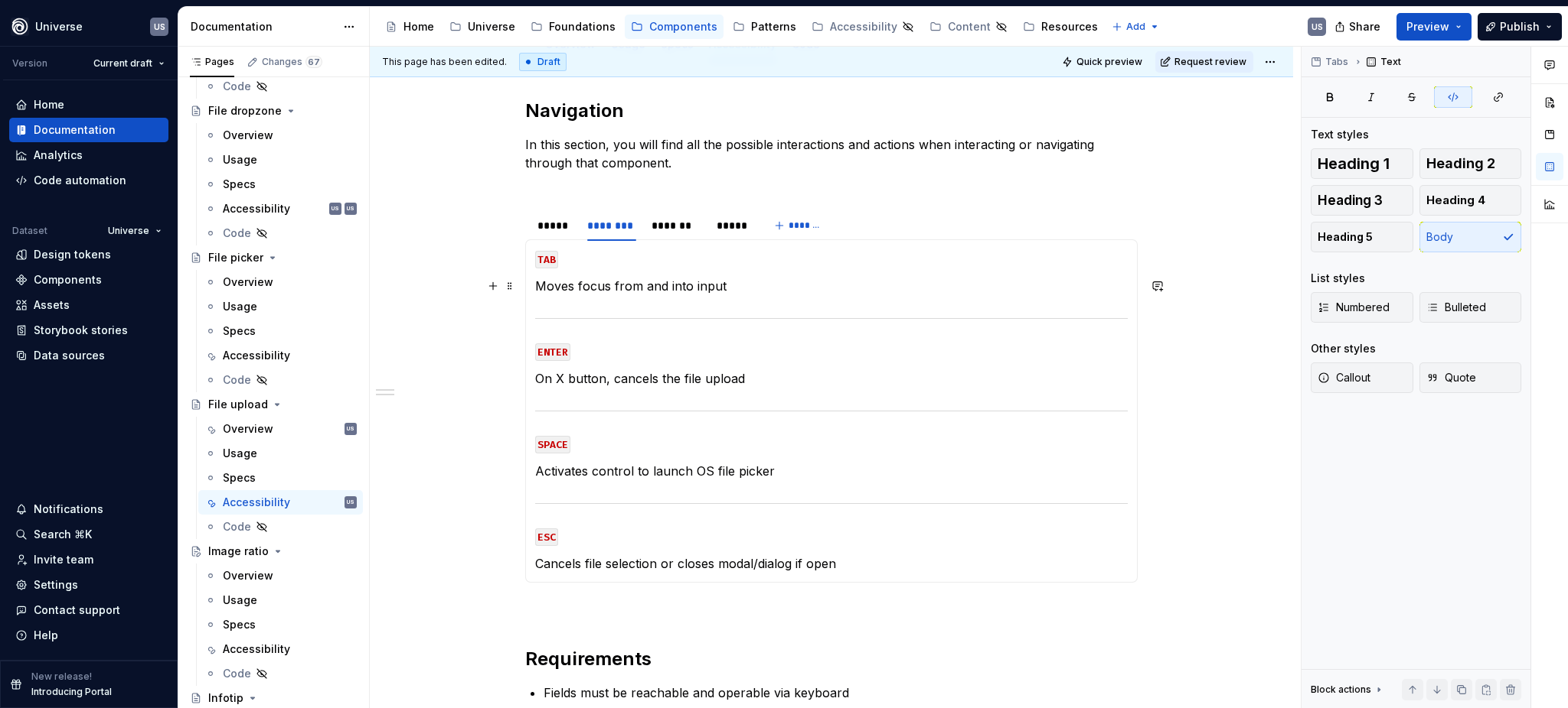
click at [650, 283] on p "Moves focus from and into input" at bounding box center [832, 285] width 593 height 19
drag, startPoint x: 610, startPoint y: 281, endPoint x: 742, endPoint y: 282, distance: 132.0
click at [742, 282] on p "Moves focus from and into input" at bounding box center [832, 285] width 593 height 19
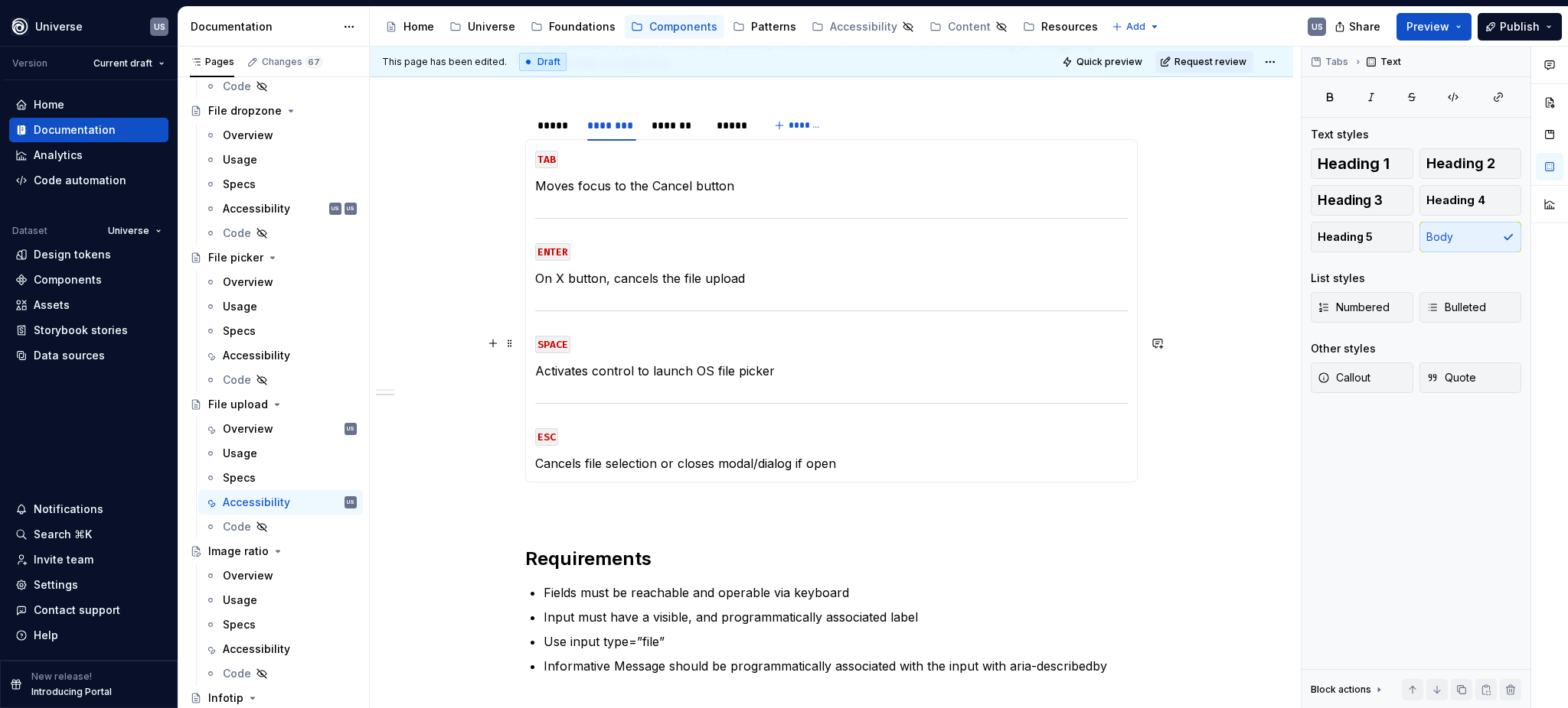
scroll to position [306, 0]
click at [749, 365] on p "Activates control to launch OS file picker" at bounding box center [832, 369] width 593 height 19
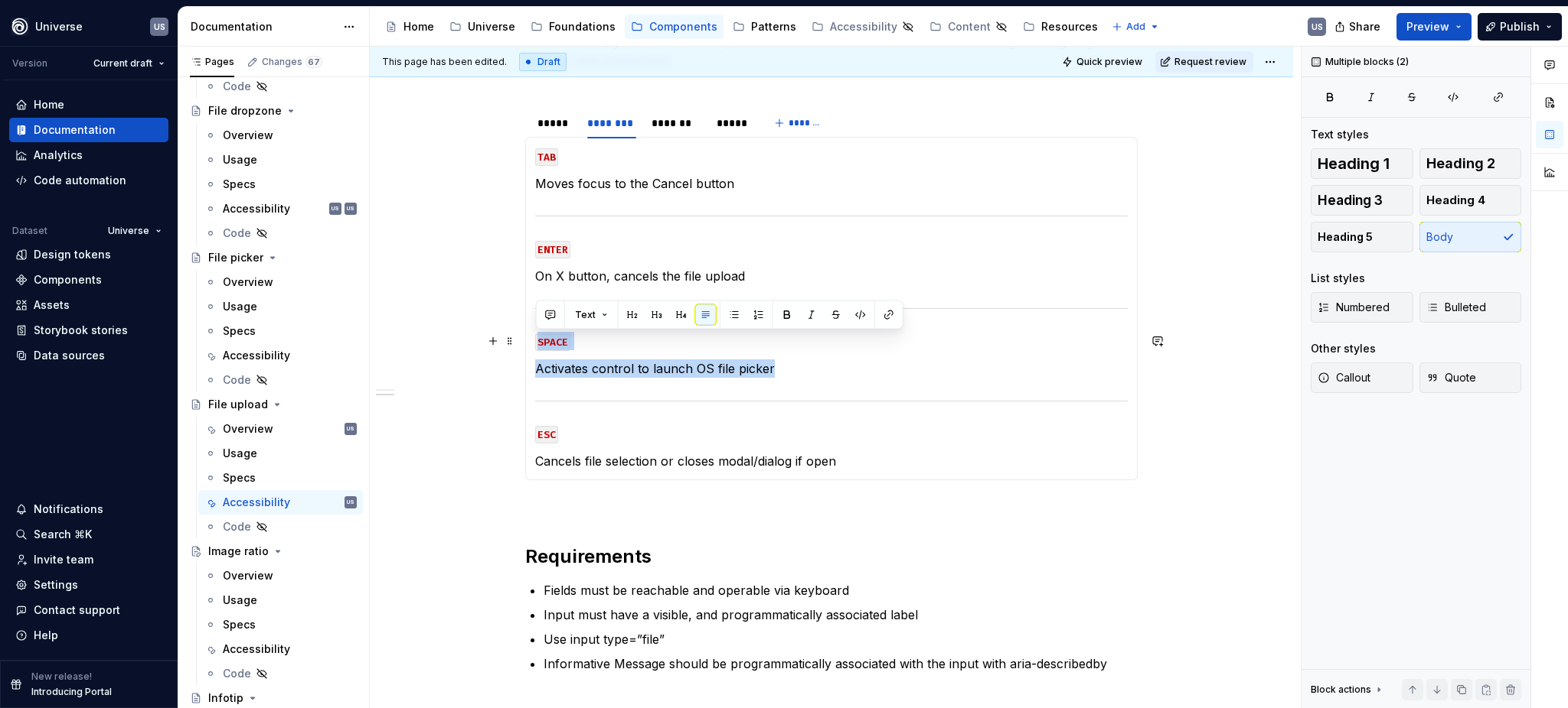
drag, startPoint x: 794, startPoint y: 374, endPoint x: 534, endPoint y: 343, distance: 261.8
click at [535, 343] on section-item-column "TAB Moves focus to the Cancel button ENTER On X button, cancels the file upload…" at bounding box center [832, 308] width 593 height 324
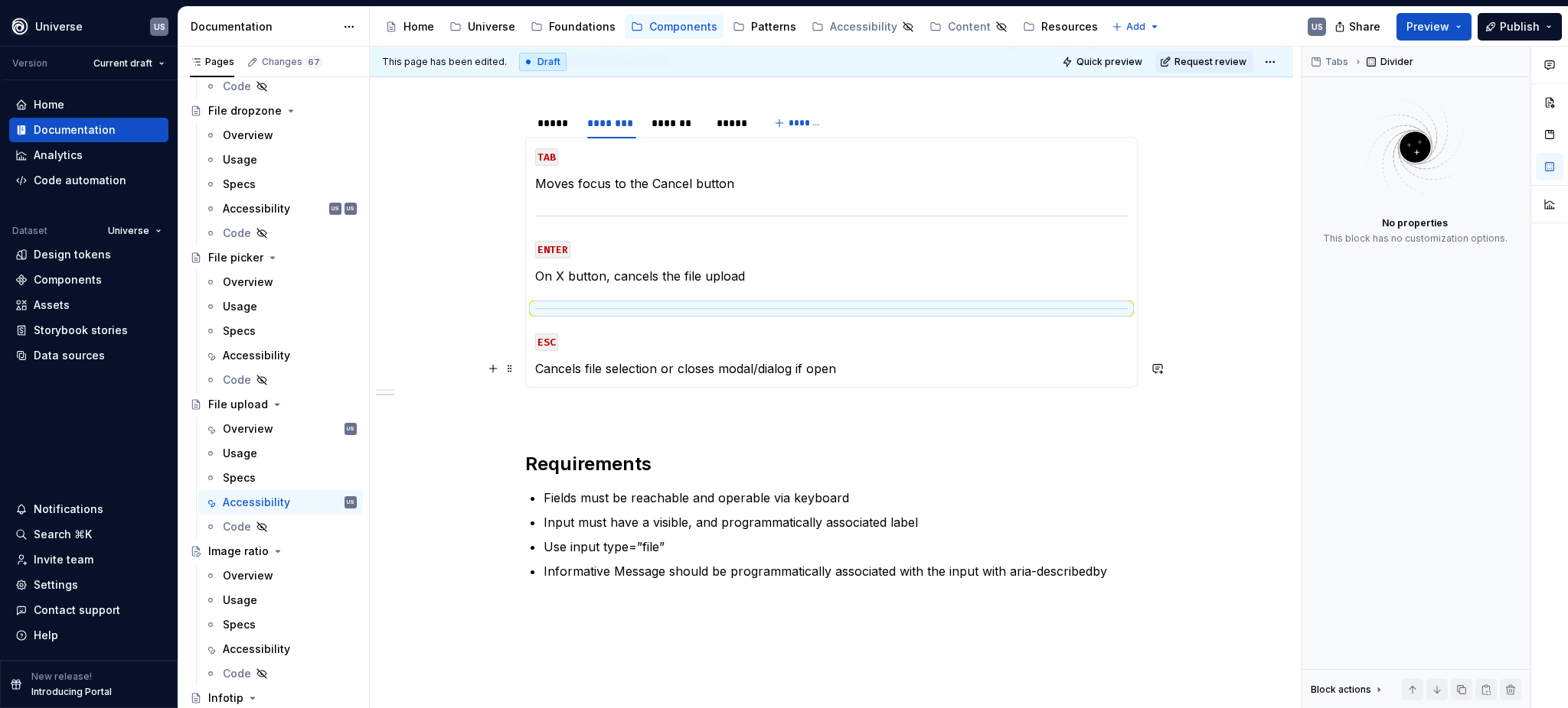
click at [739, 368] on p "Cancels file selection or closes modal/dialog if open" at bounding box center [832, 369] width 593 height 19
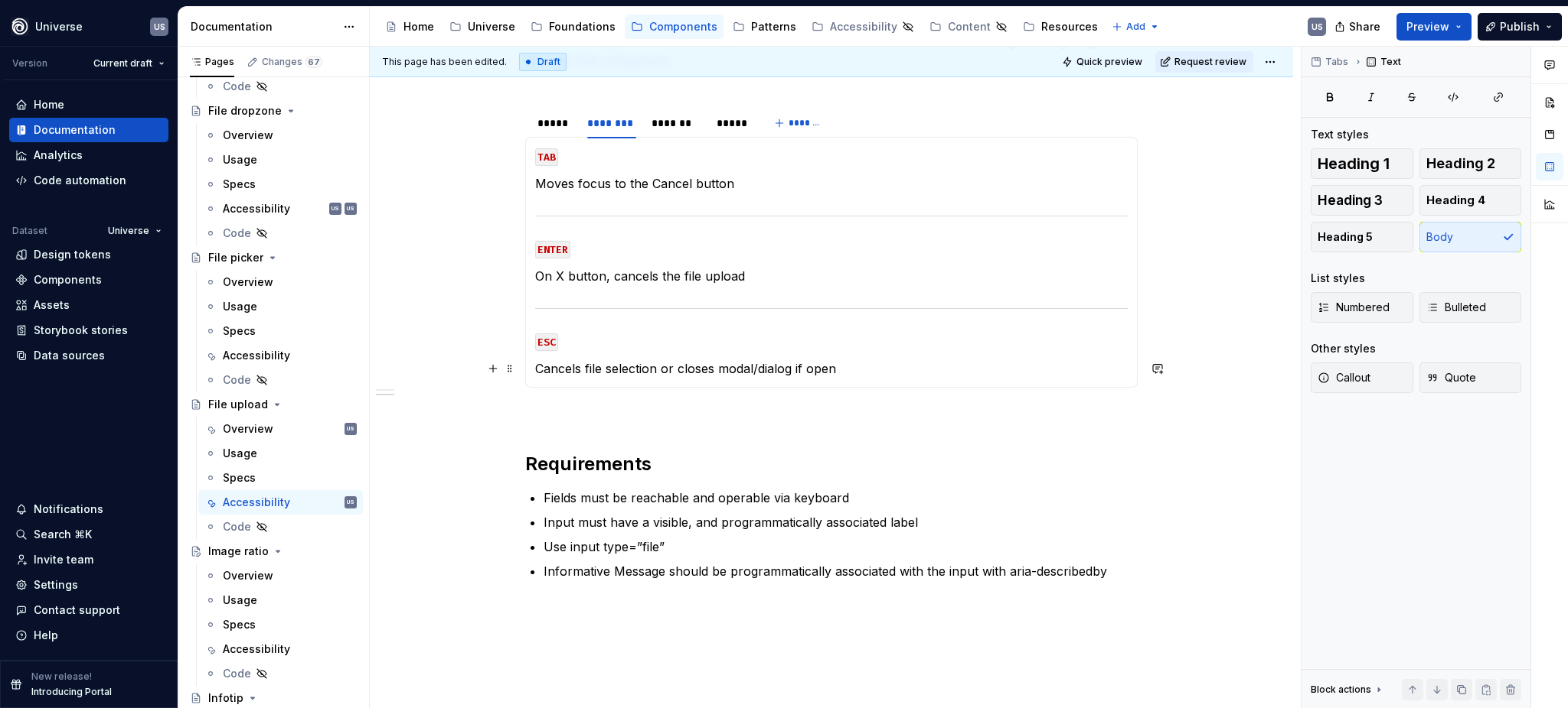
click at [818, 371] on p "Cancels file selection or closes modal/dialog if open" at bounding box center [832, 369] width 593 height 19
click at [873, 375] on p "Cancels file selection or closes modal/dialog if open" at bounding box center [832, 369] width 593 height 19
drag, startPoint x: 848, startPoint y: 367, endPoint x: 535, endPoint y: 376, distance: 313.1
click at [535, 376] on p "Cancels file selection or closes modal/dialog if open" at bounding box center [832, 369] width 593 height 19
click at [891, 373] on p "Cancels file selection or closes modal/dialog if open" at bounding box center [832, 369] width 593 height 19
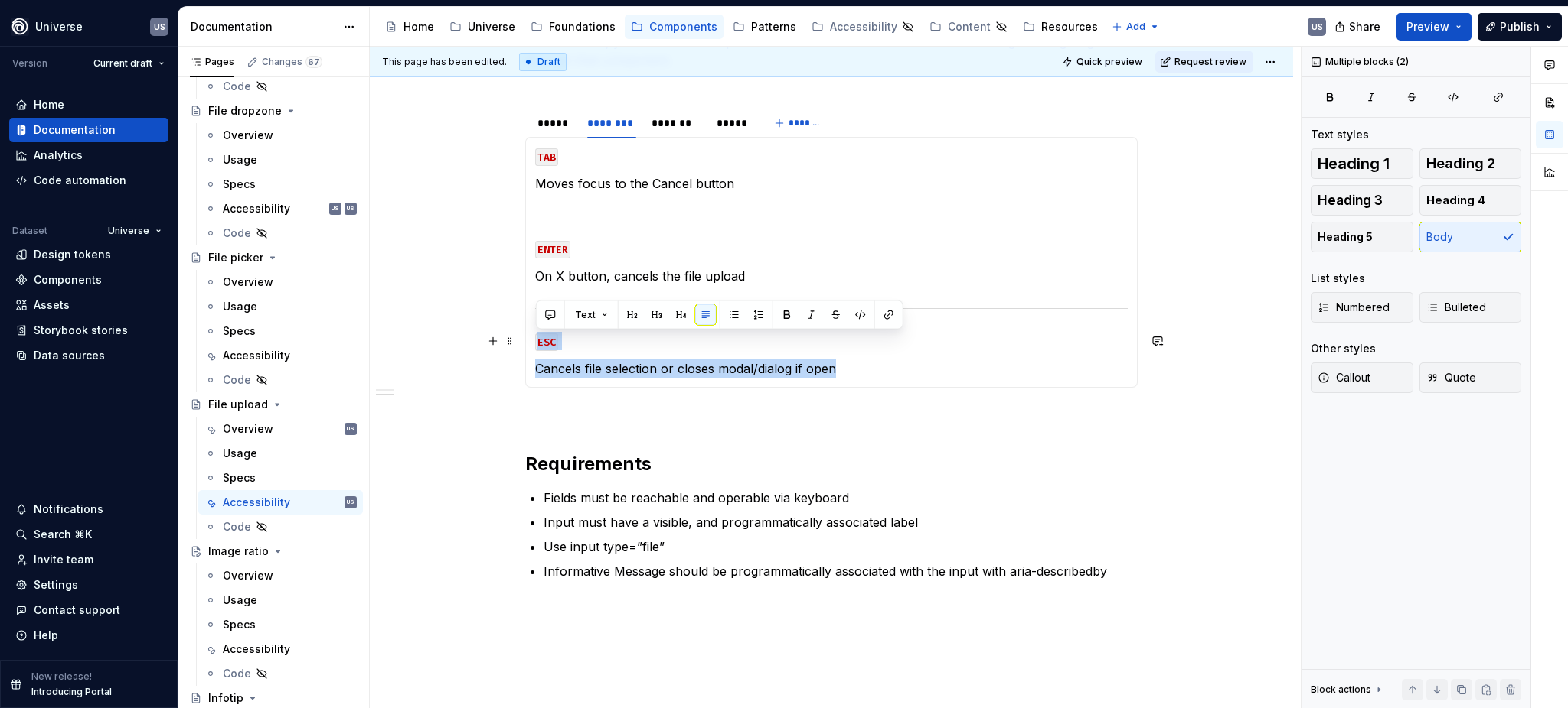
drag, startPoint x: 874, startPoint y: 370, endPoint x: 535, endPoint y: 347, distance: 339.8
click at [535, 347] on section-item-column "TAB Moves focus to the Cancel button ENTER On X button, cancels the file upload…" at bounding box center [832, 262] width 593 height 231
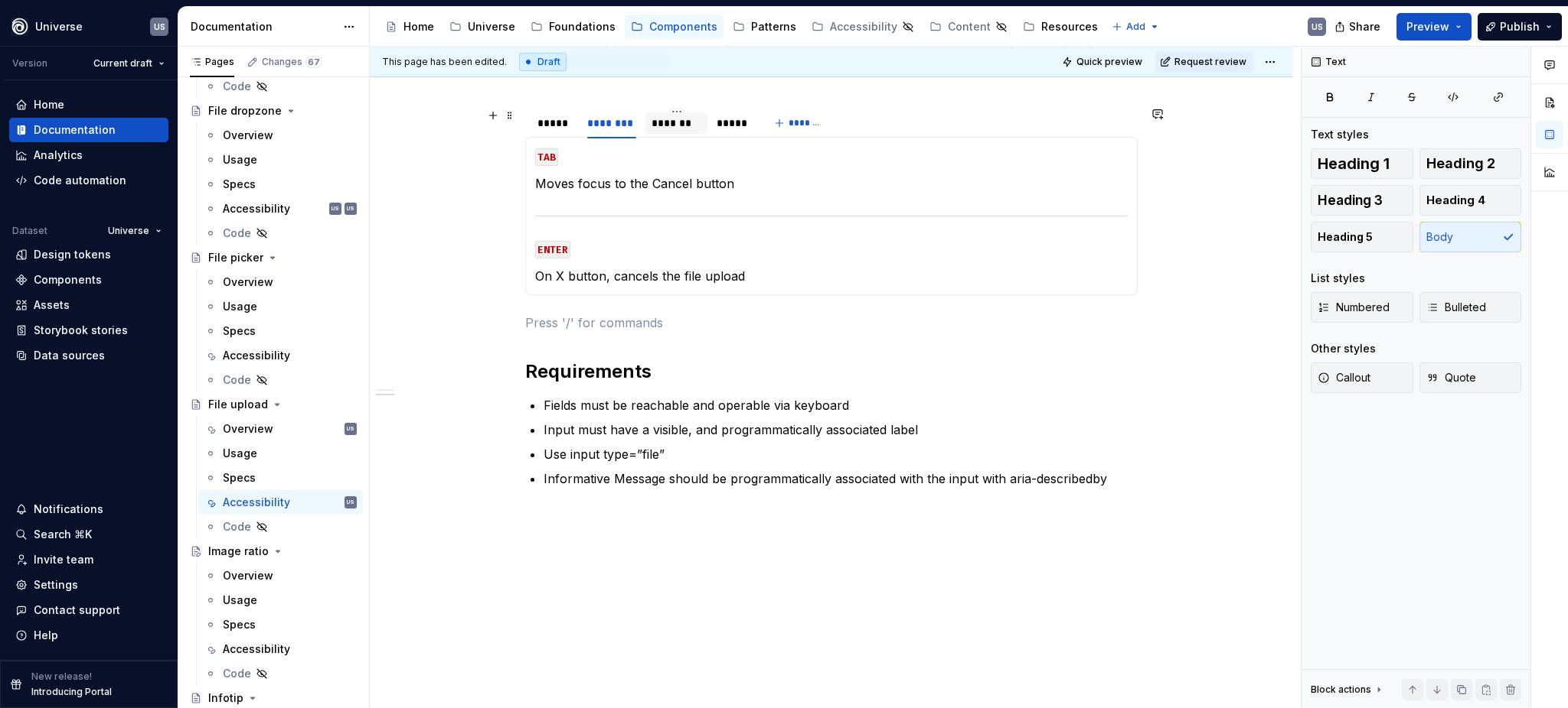
click at [691, 118] on div "*******" at bounding box center [676, 123] width 49 height 15
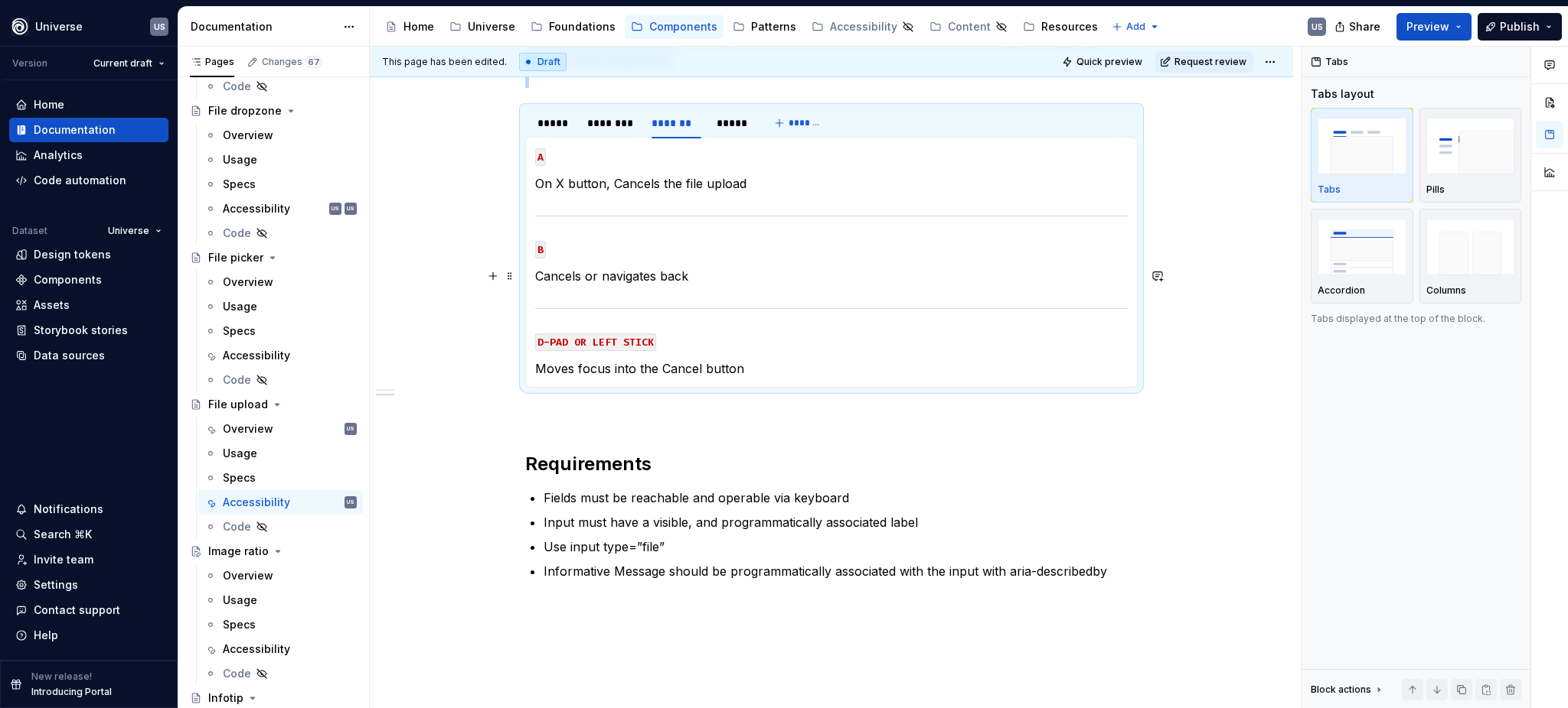
click at [650, 277] on p "Cancels or navigates back" at bounding box center [832, 276] width 593 height 19
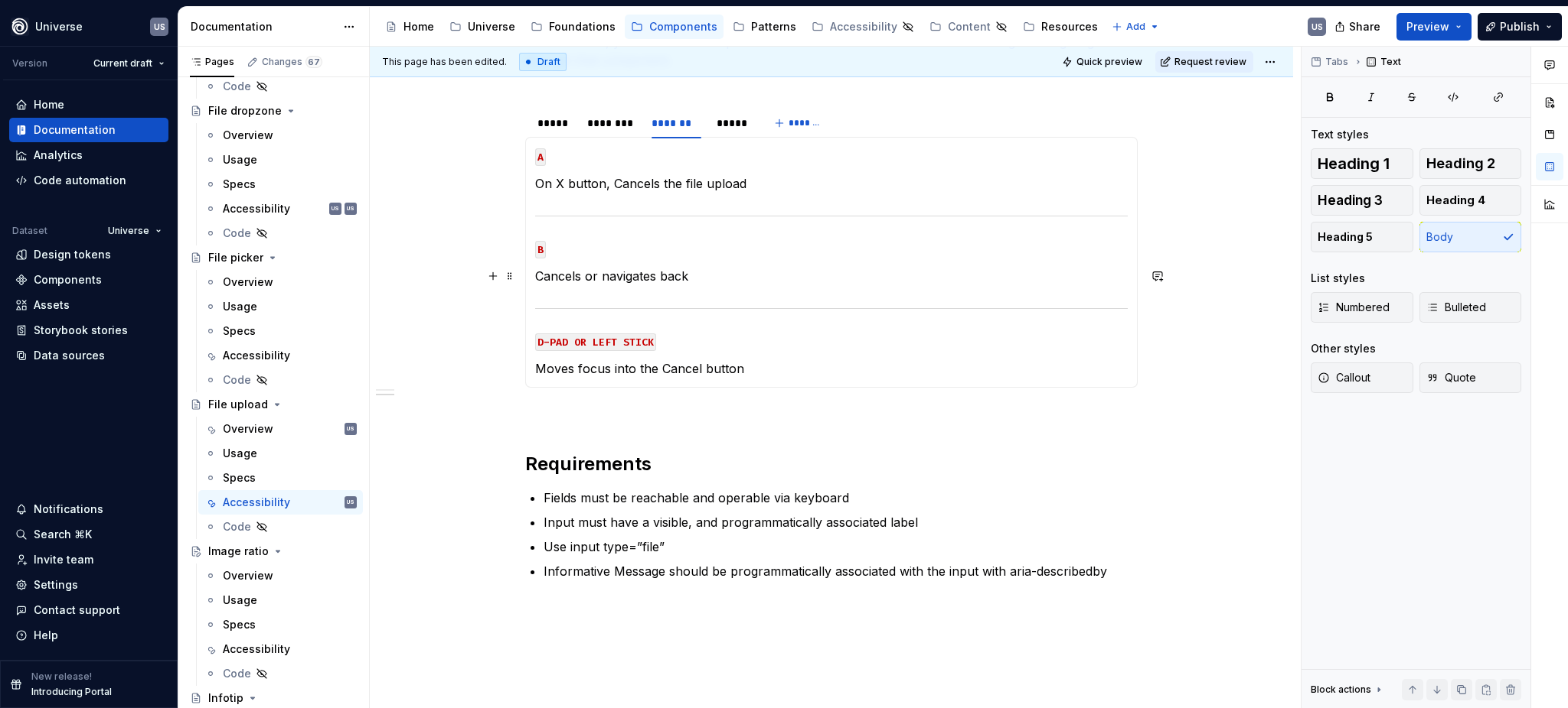
click at [707, 269] on p "Cancels or navigates back" at bounding box center [832, 276] width 593 height 19
click at [675, 363] on p "Moves focus into the Cancel button" at bounding box center [832, 369] width 593 height 19
click at [723, 130] on div "*****" at bounding box center [732, 123] width 31 height 15
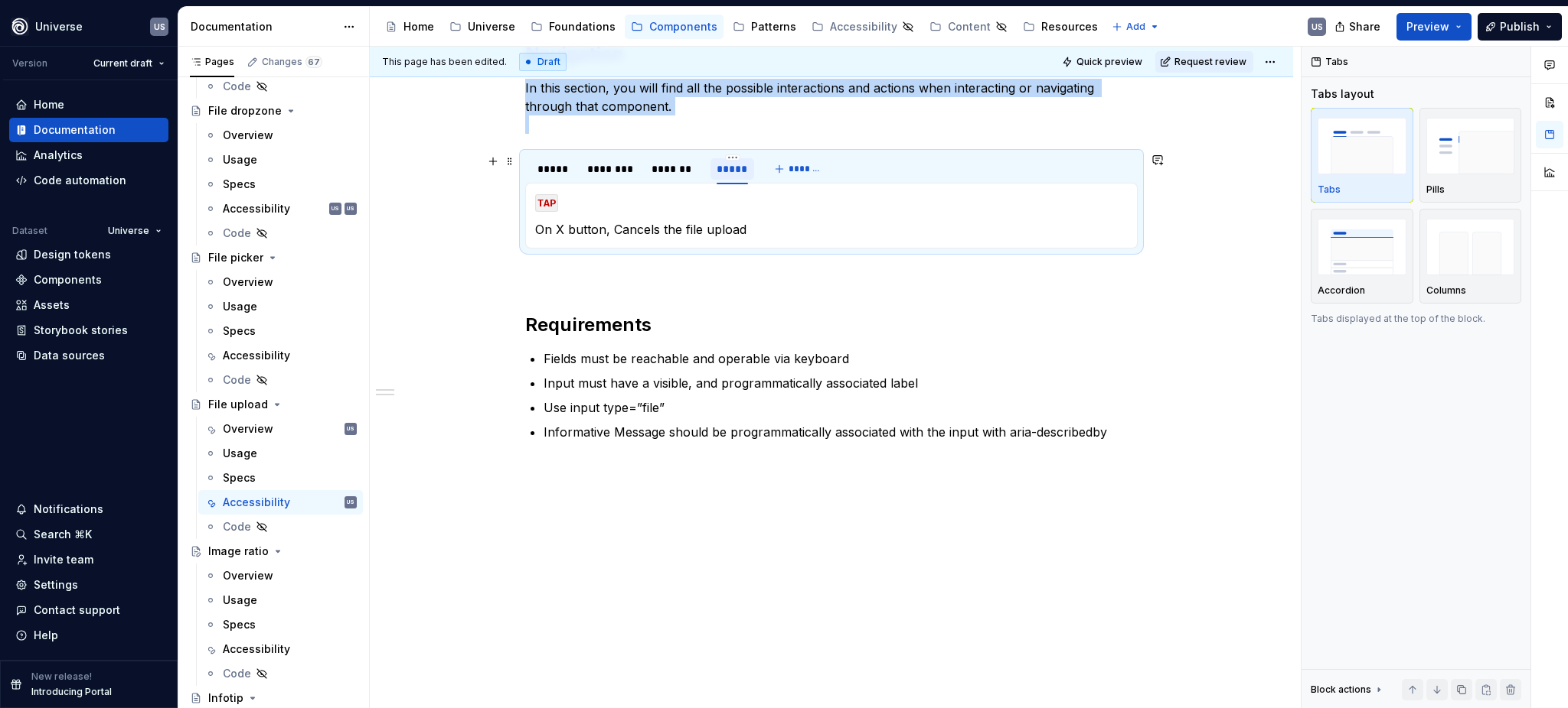
scroll to position [259, 0]
click at [273, 403] on icon "Page tree" at bounding box center [277, 405] width 12 height 12
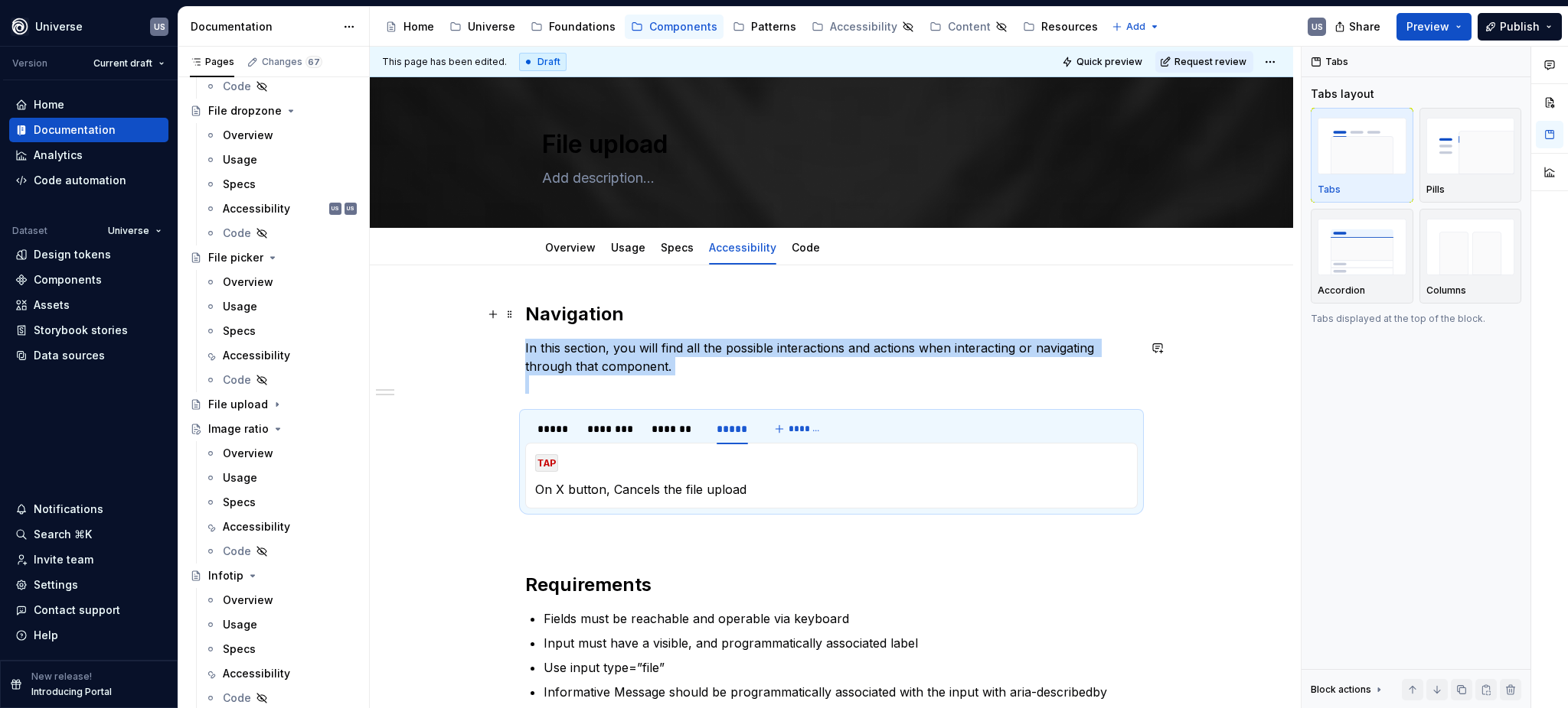
type textarea "*"
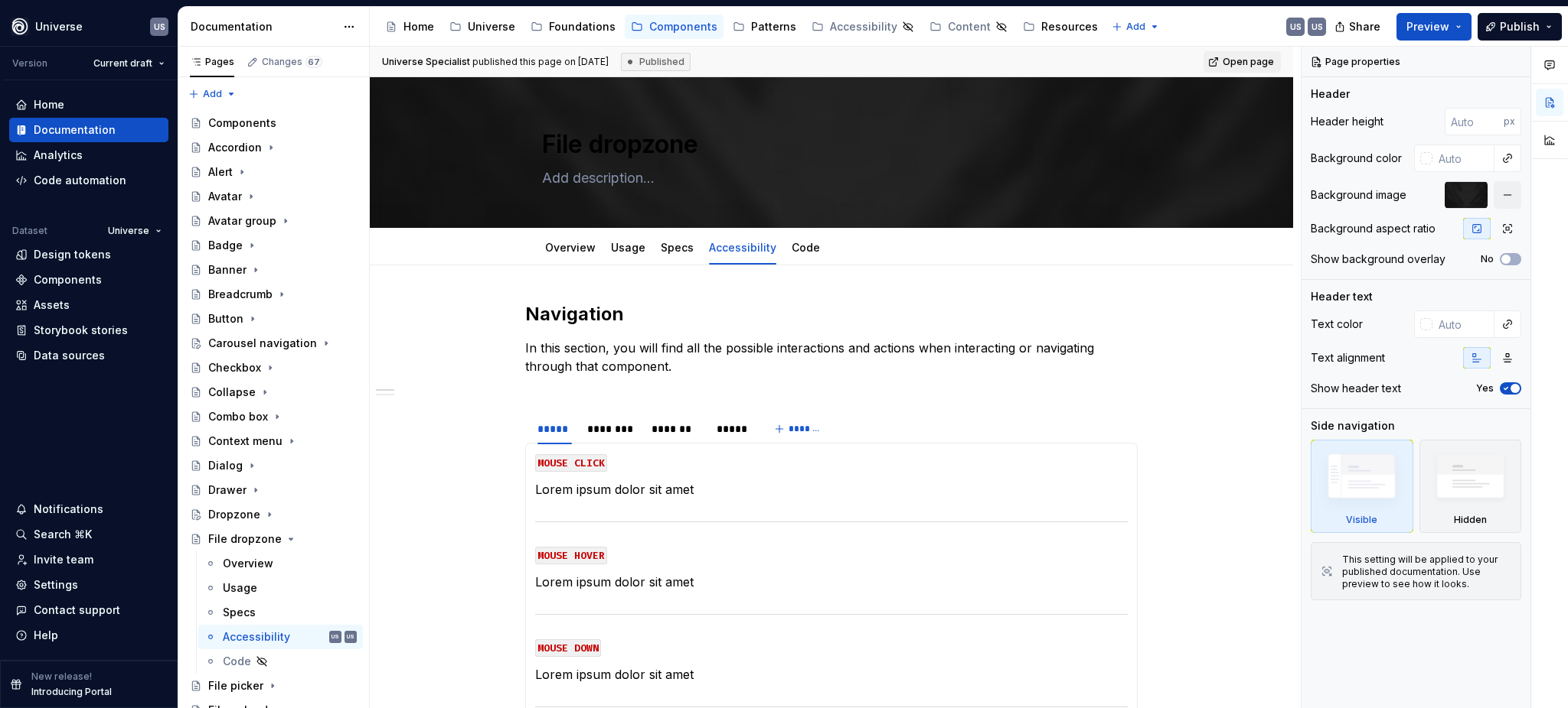
type textarea "*"
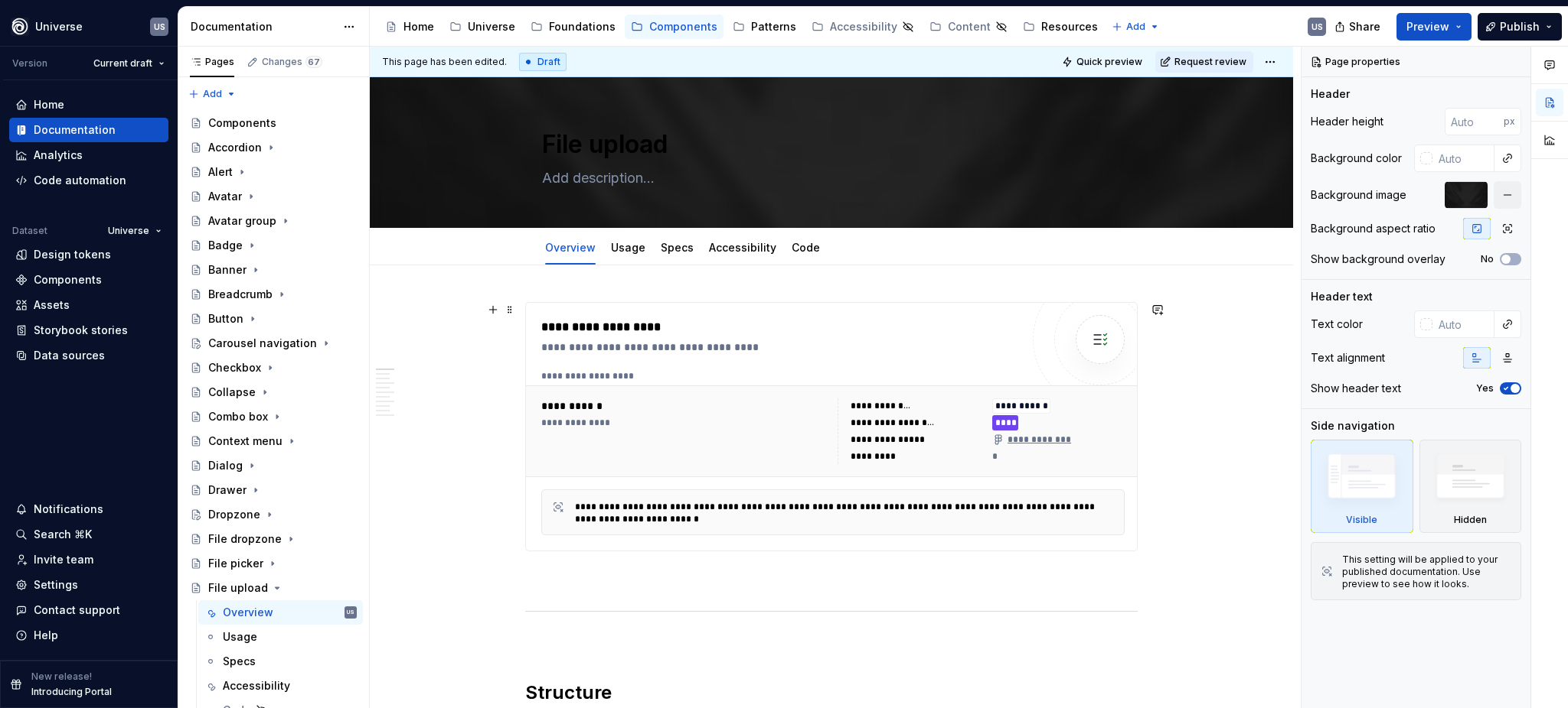
type textarea "*"
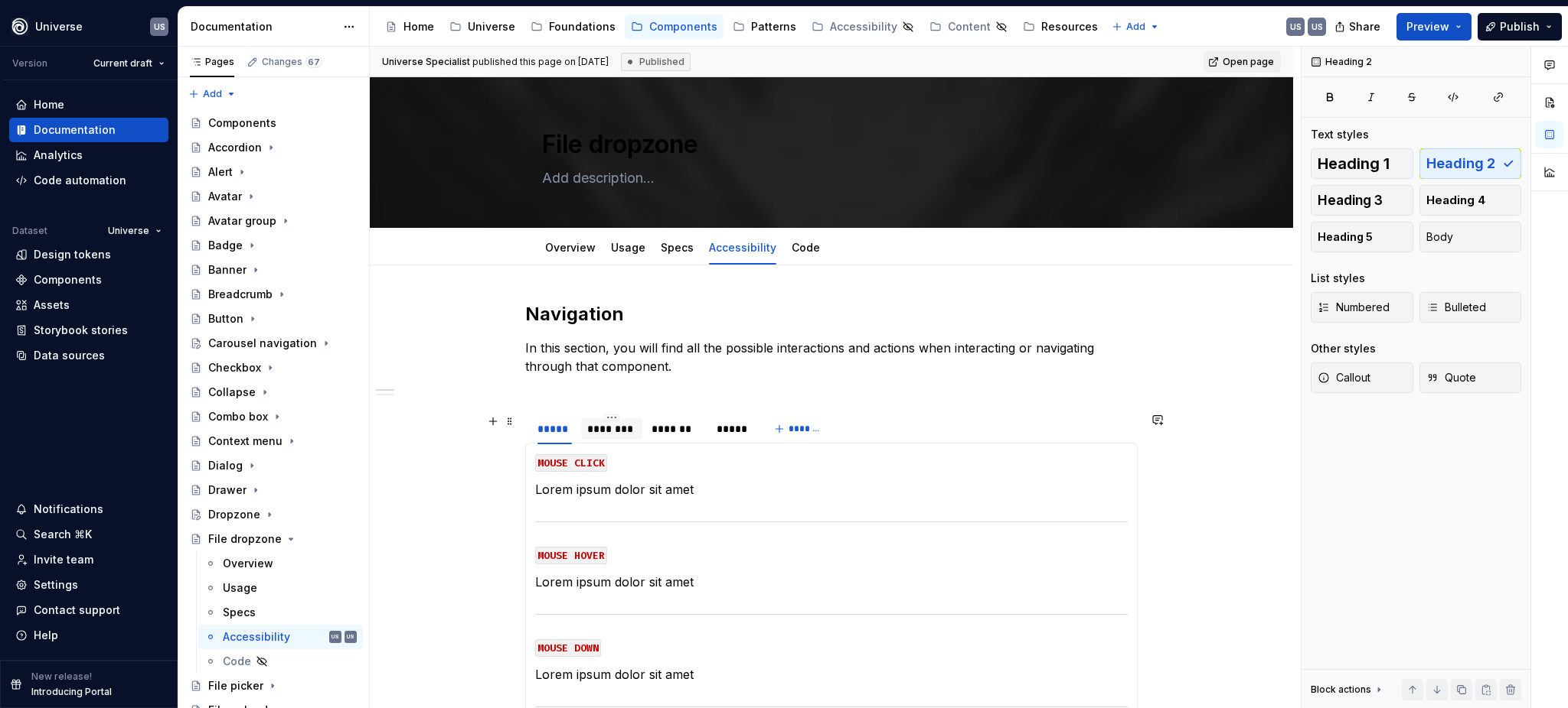
click at [626, 429] on div "********" at bounding box center [611, 429] width 49 height 15
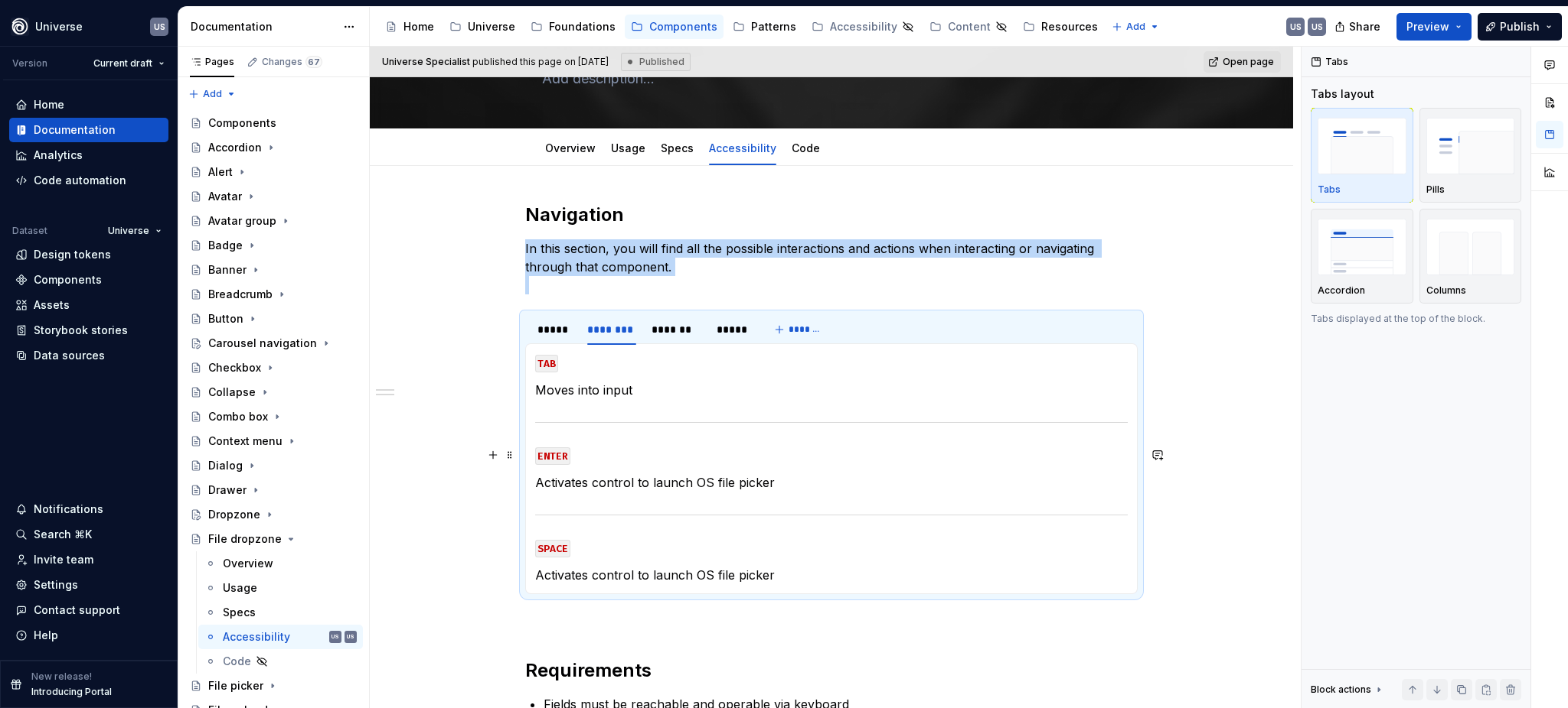
scroll to position [102, 0]
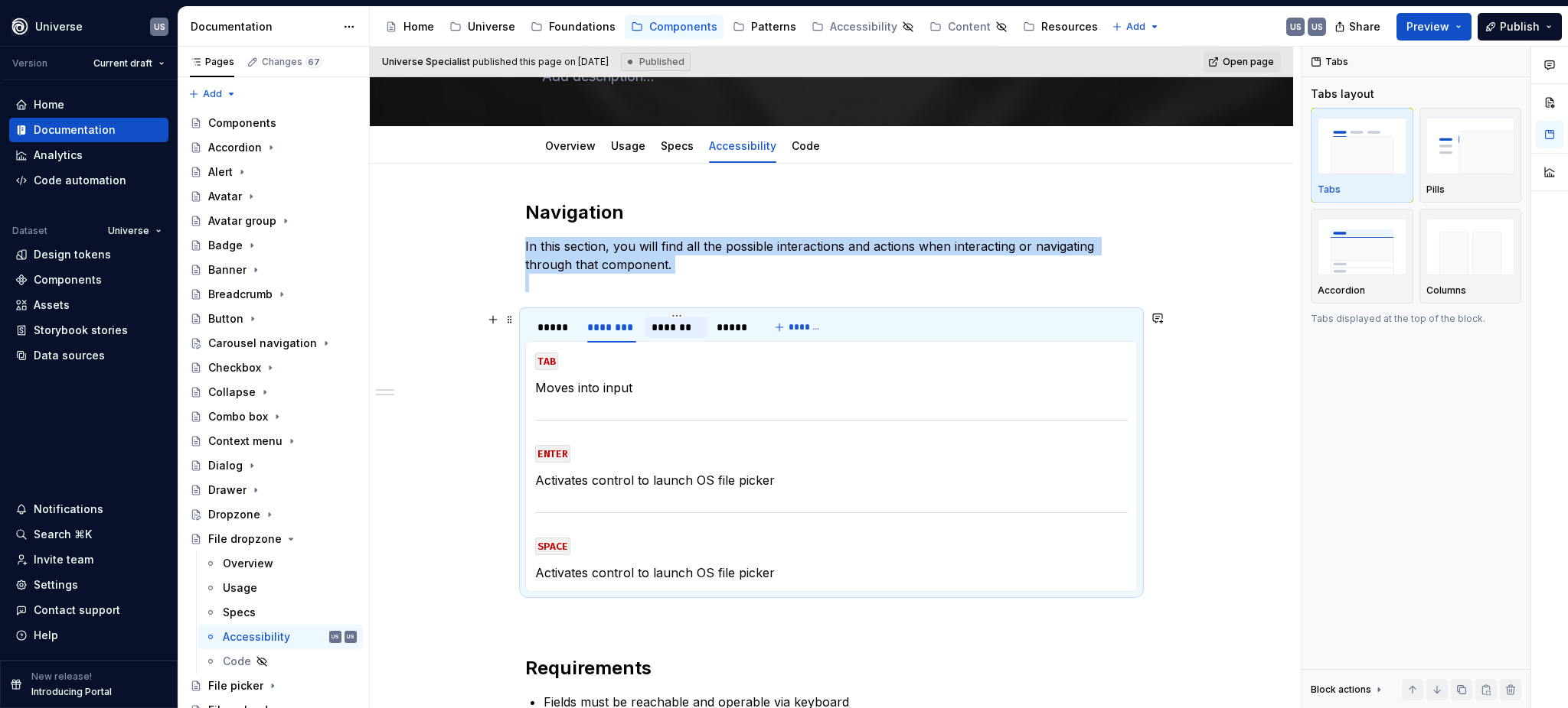
click at [658, 327] on div "*******" at bounding box center [676, 327] width 49 height 15
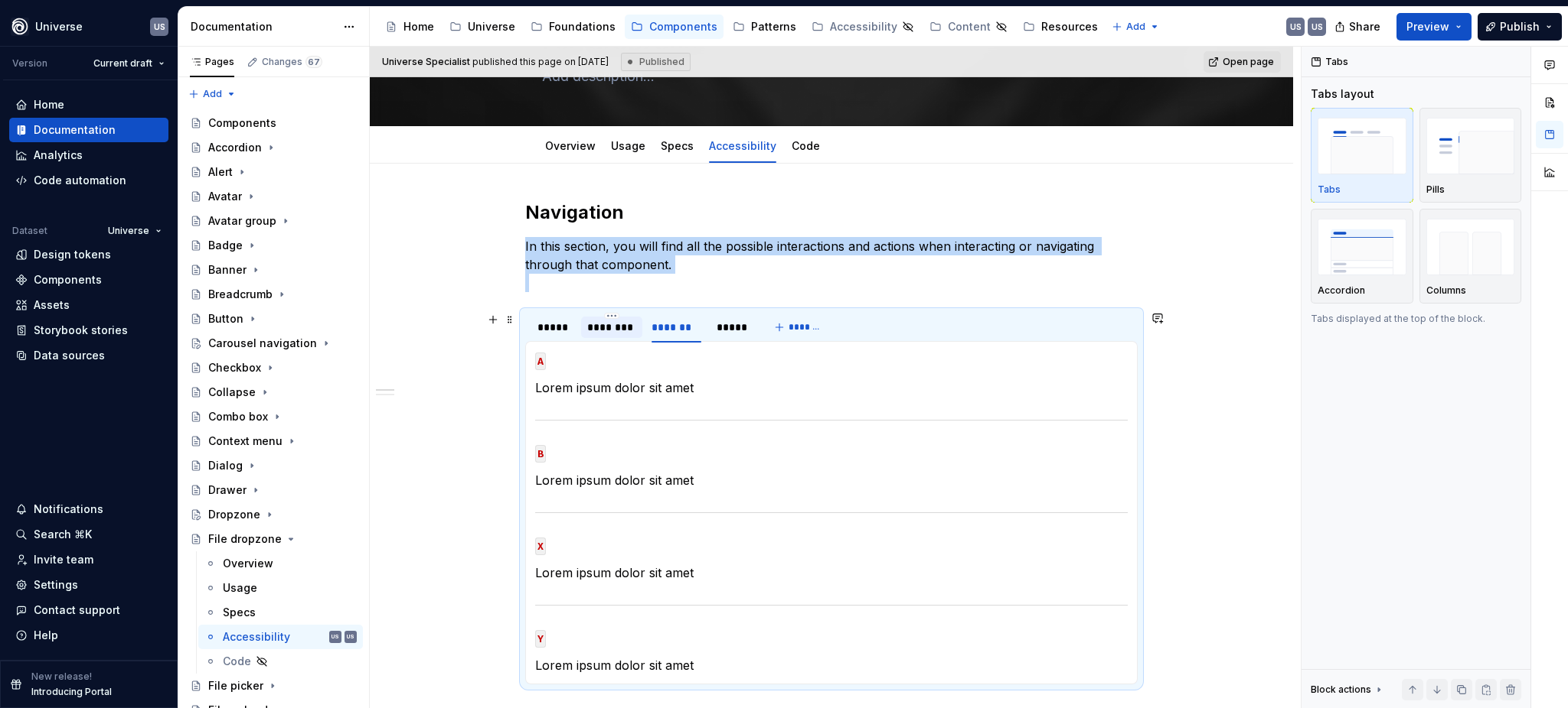
click at [611, 334] on div "********" at bounding box center [611, 327] width 49 height 15
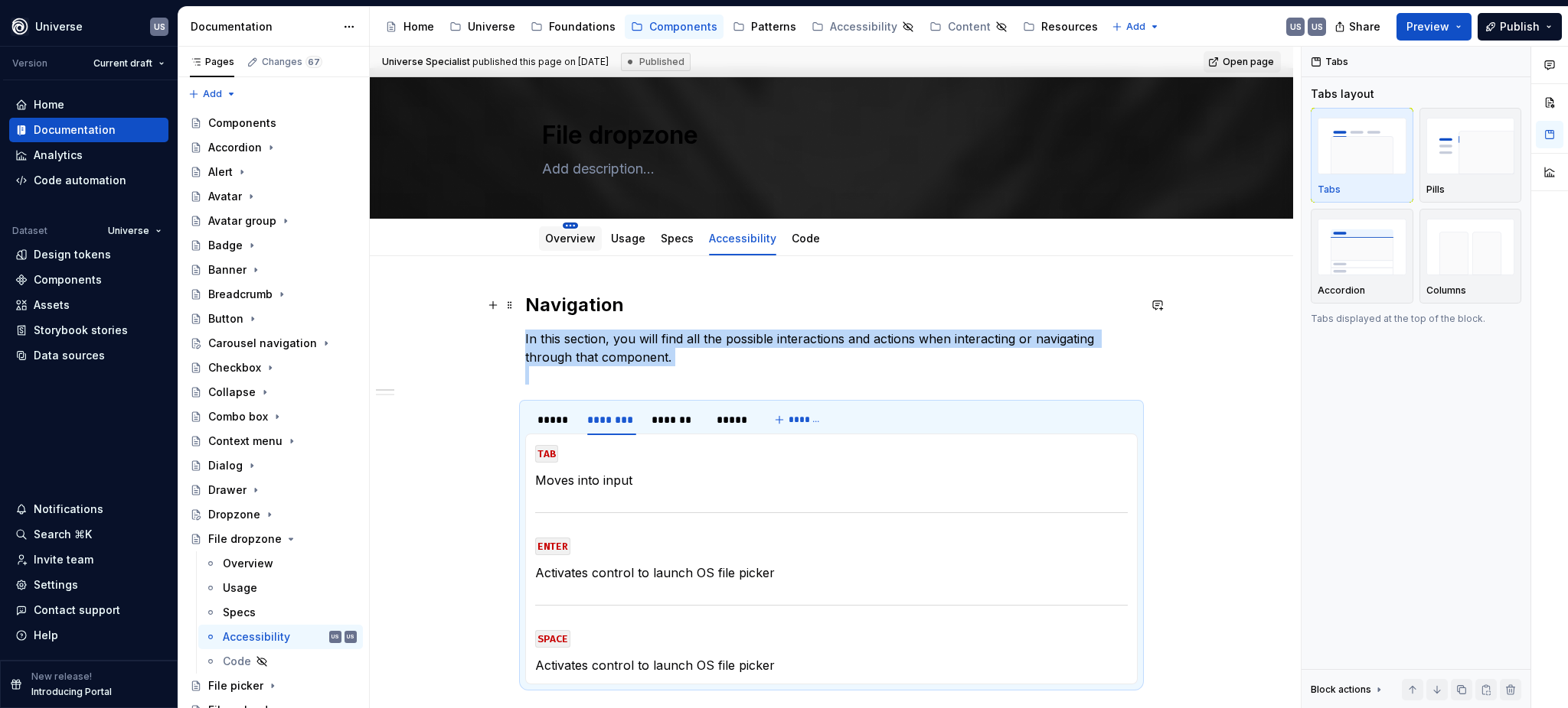
scroll to position [0, 0]
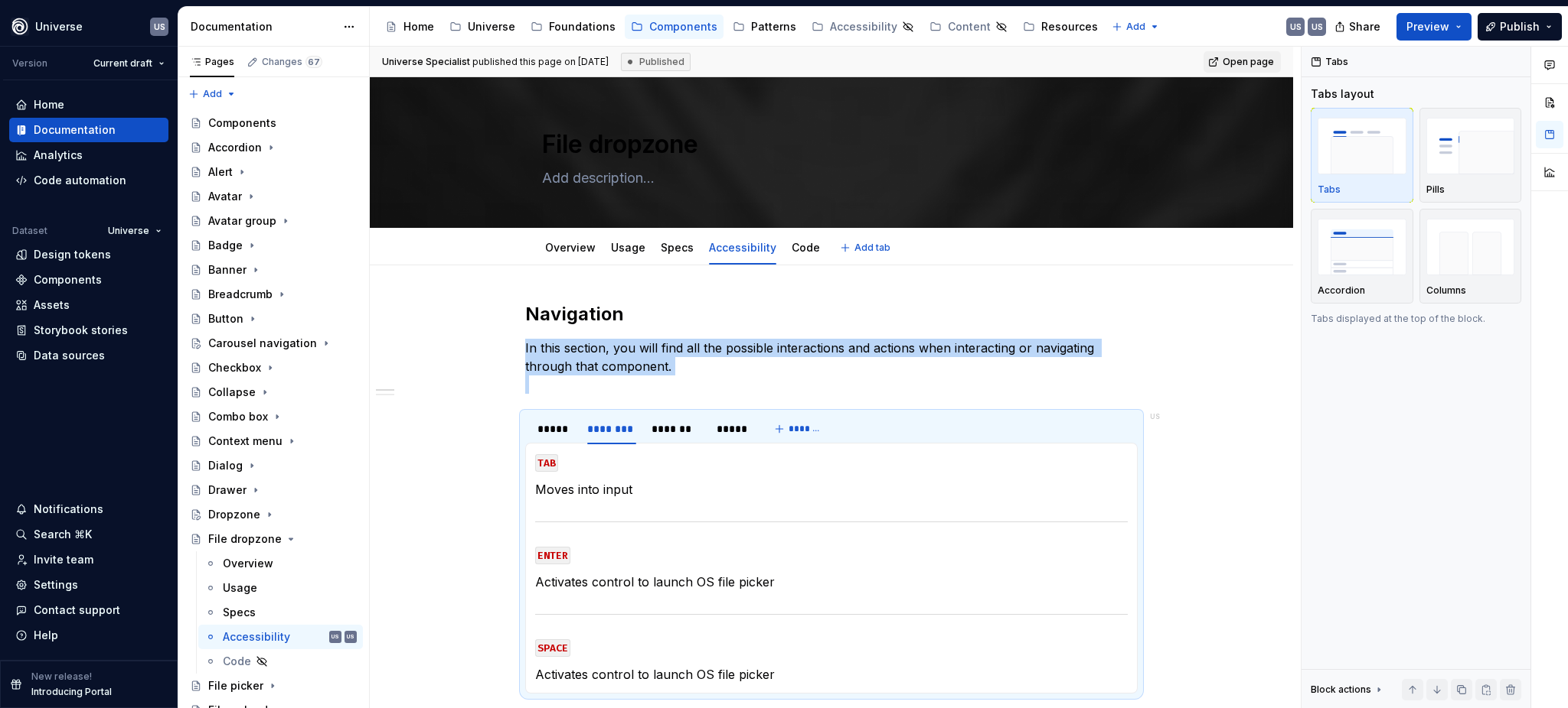
type textarea "*"
click at [572, 488] on p "Moves into input" at bounding box center [832, 489] width 593 height 19
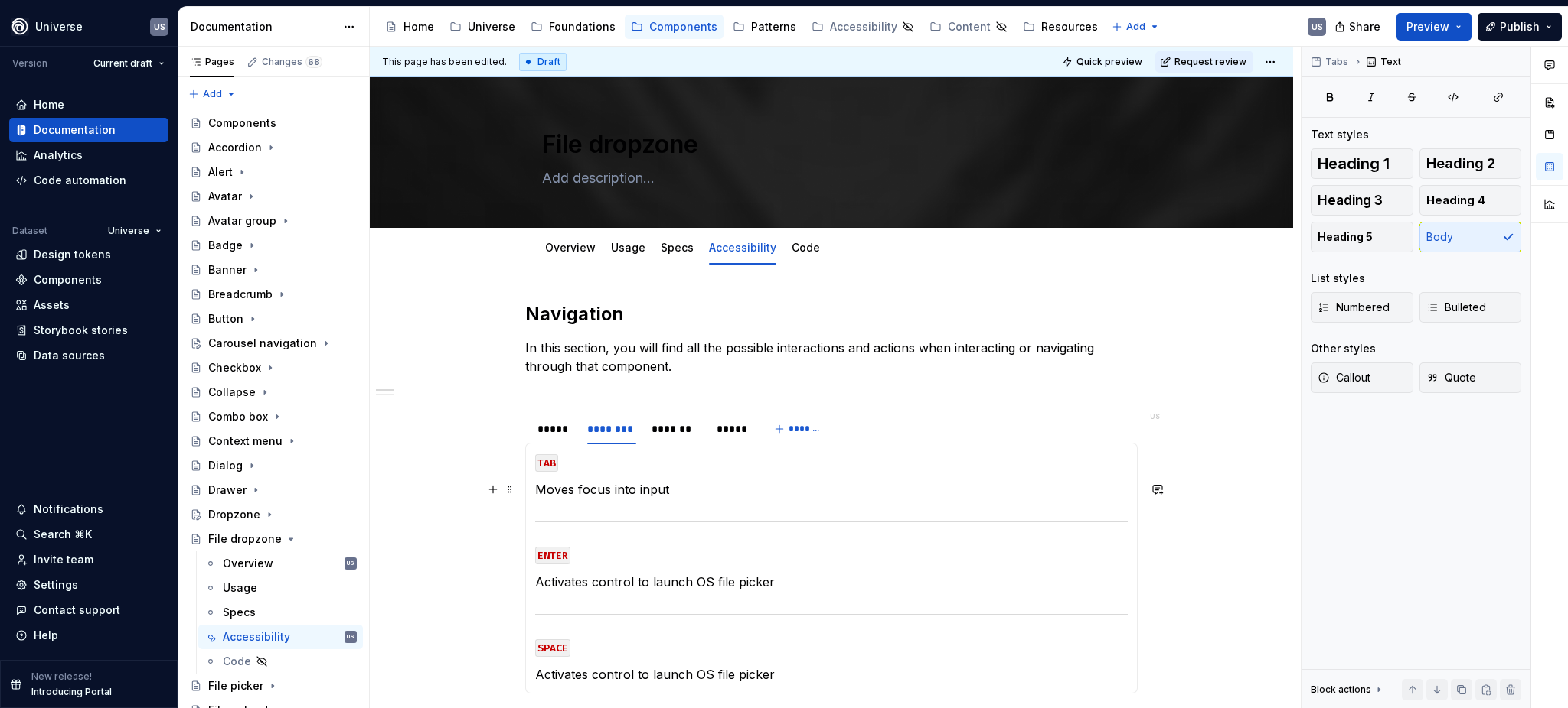
click at [637, 491] on p "Moves focus into input" at bounding box center [832, 489] width 593 height 19
drag, startPoint x: 634, startPoint y: 490, endPoint x: 675, endPoint y: 488, distance: 41.0
click at [675, 488] on p "Moves focus into input" at bounding box center [832, 489] width 593 height 19
click at [700, 588] on p "Activates control to launch OS file picker" at bounding box center [832, 582] width 593 height 19
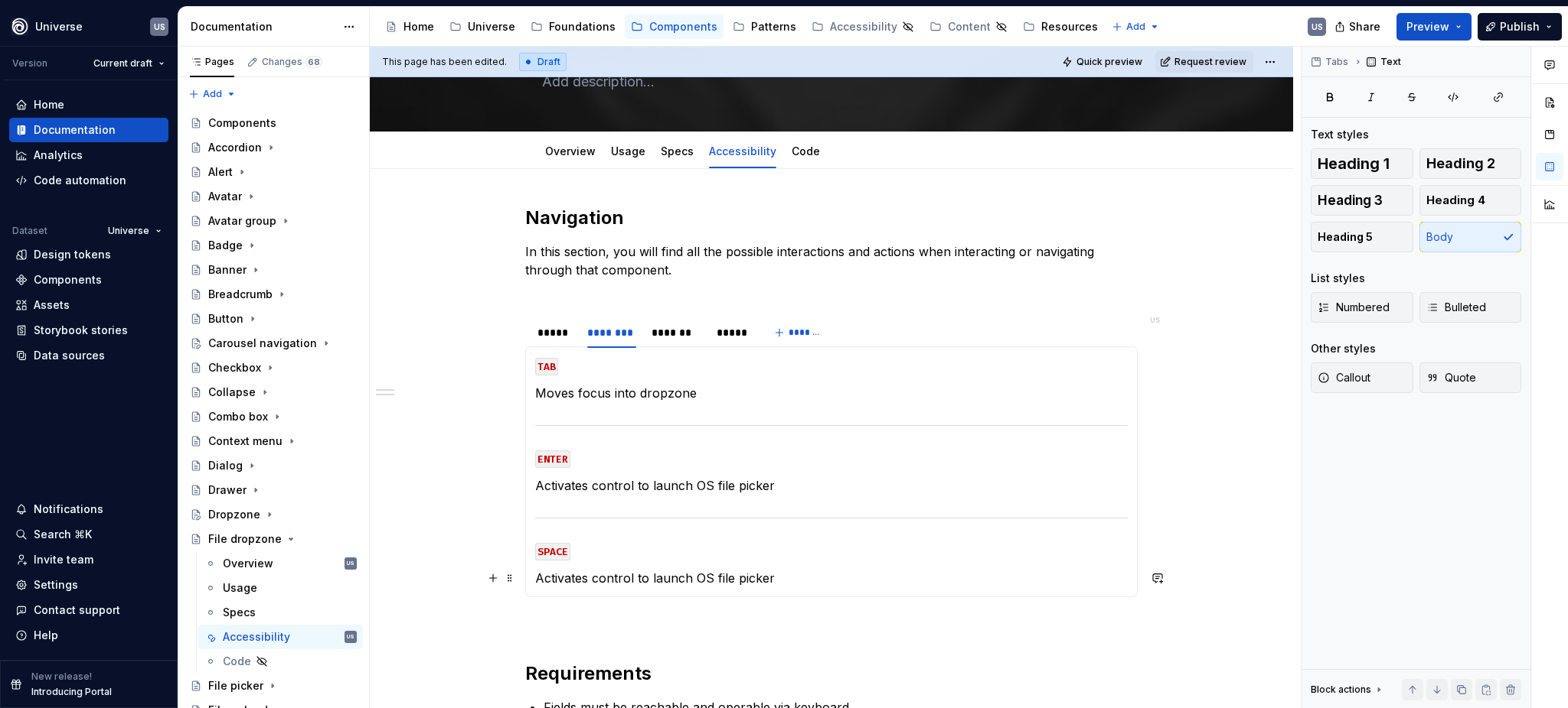
scroll to position [102, 0]
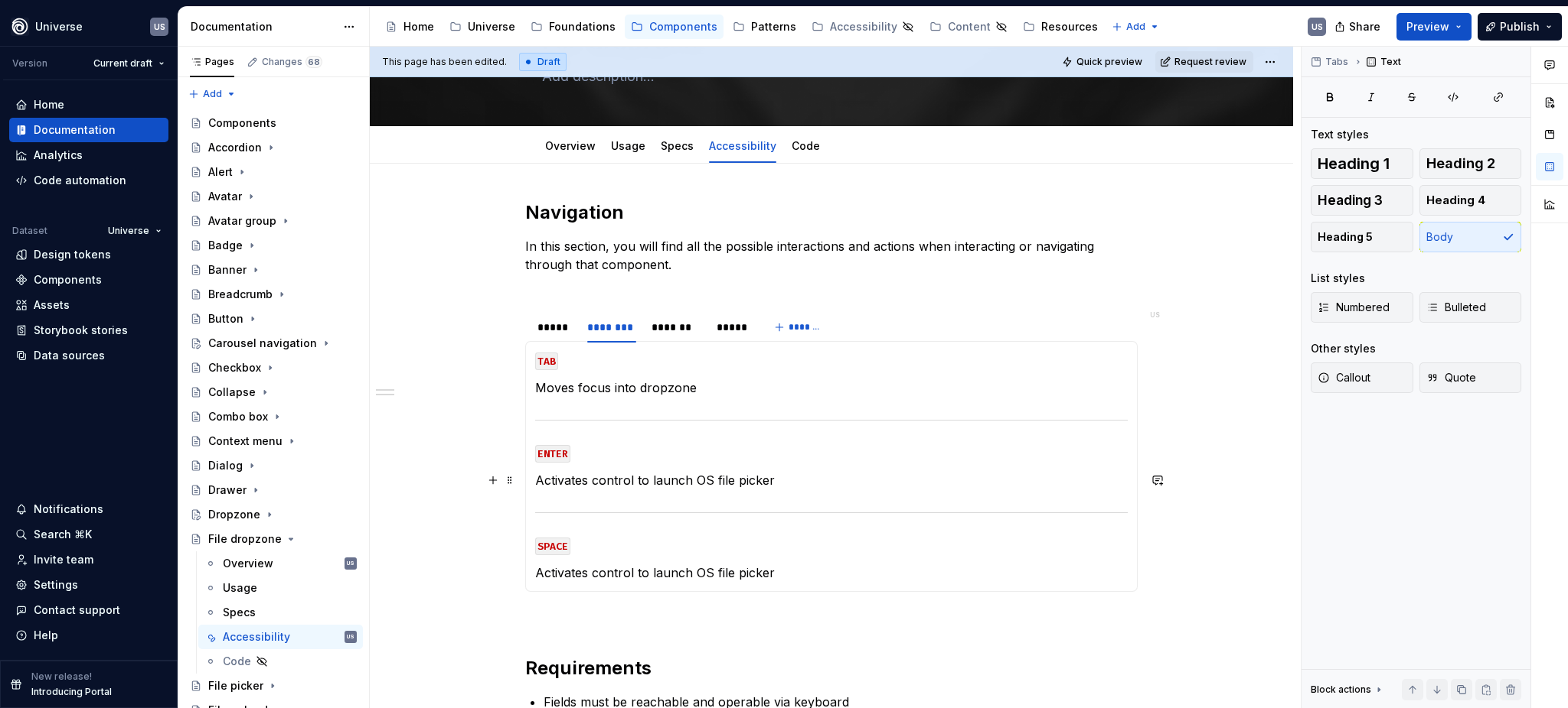
click at [748, 475] on p "Activates control to launch OS file picker" at bounding box center [832, 480] width 593 height 19
drag, startPoint x: 785, startPoint y: 476, endPoint x: 647, endPoint y: 479, distance: 138.0
click at [647, 479] on p "Activates control to launch OS file picker" at bounding box center [832, 480] width 593 height 19
click at [676, 572] on p "Activates control to launch OS file picker" at bounding box center [832, 573] width 593 height 19
click at [769, 570] on p "Activates control to launch OS file picker" at bounding box center [832, 573] width 593 height 19
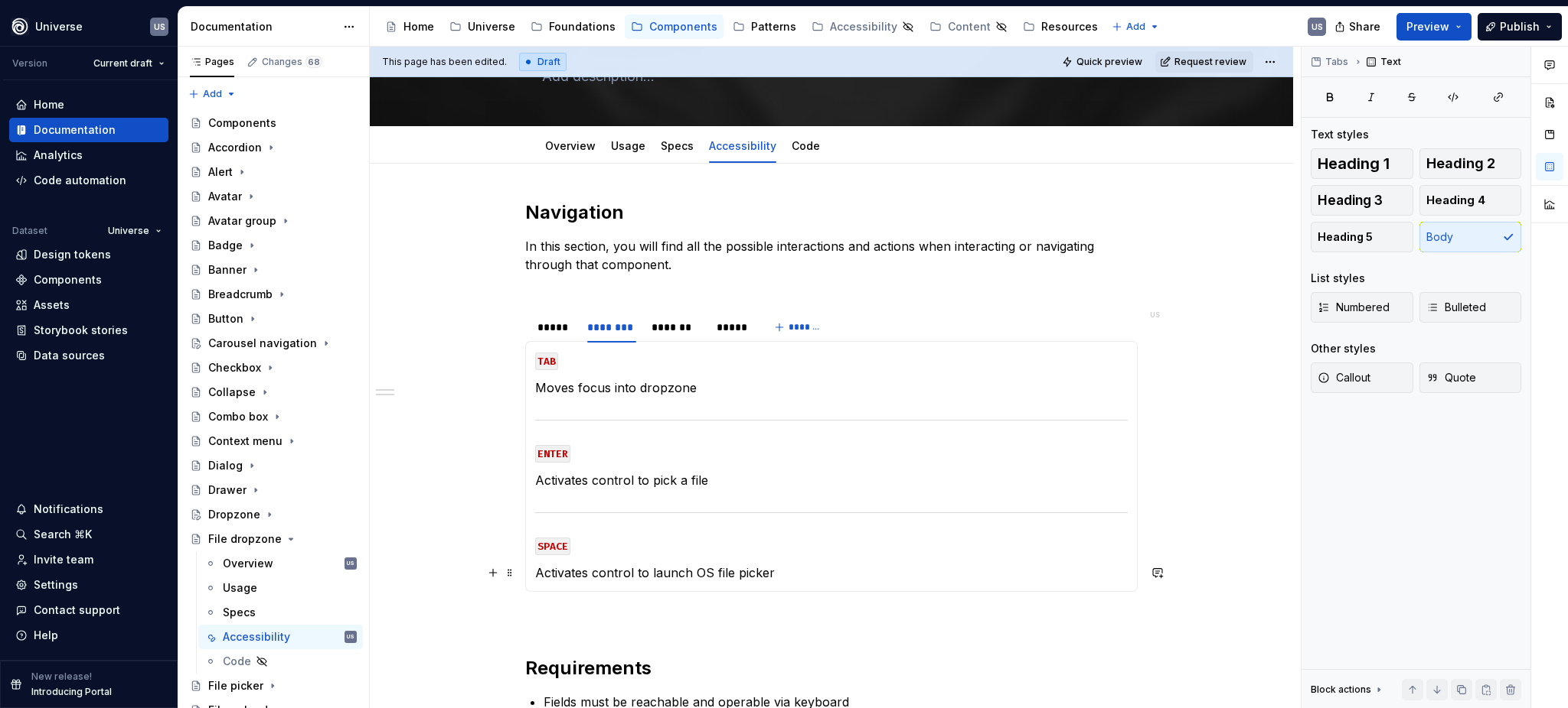
click at [769, 569] on p "Activates control to launch OS file picker" at bounding box center [832, 573] width 593 height 19
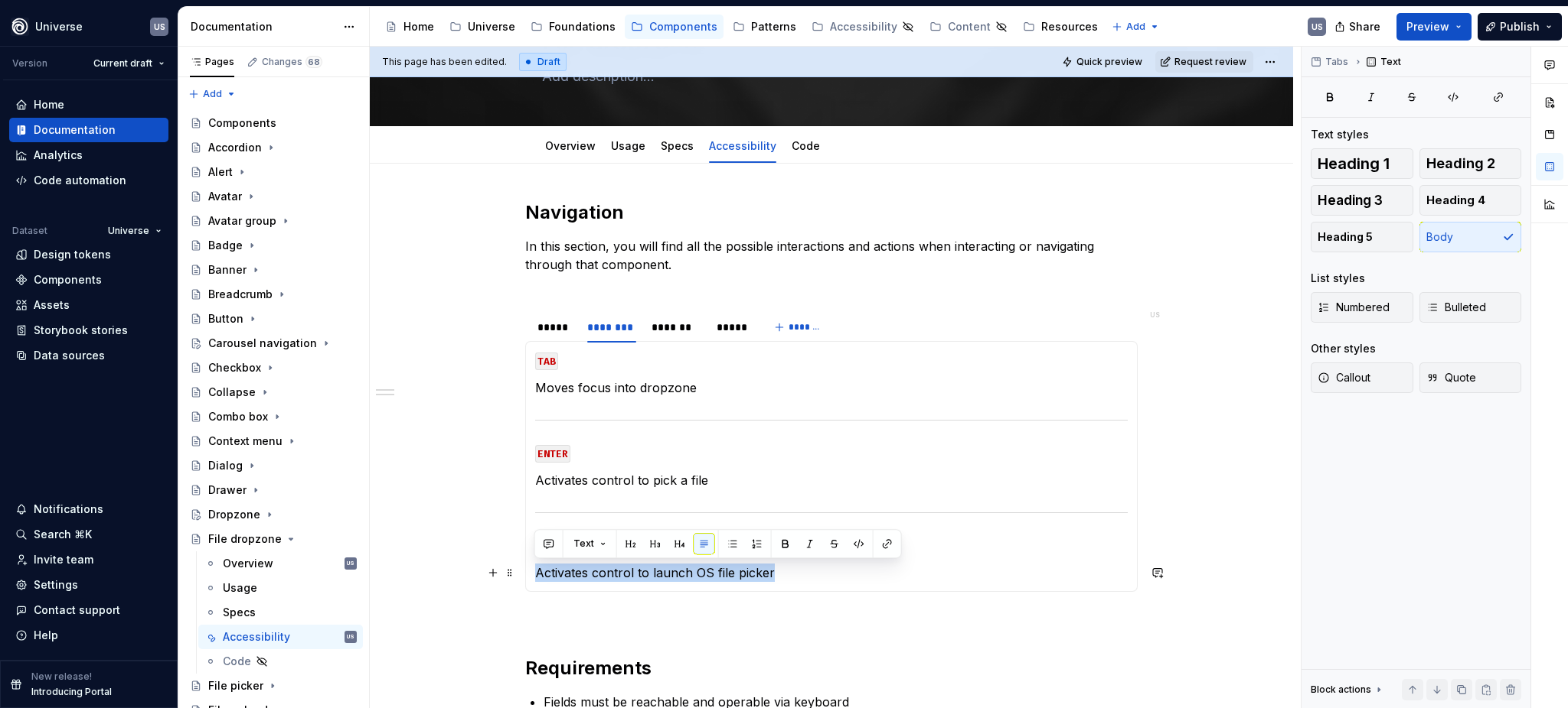
drag, startPoint x: 786, startPoint y: 571, endPoint x: 536, endPoint y: 562, distance: 250.2
click at [536, 562] on section-item-column "TAB Moves focus into dropzone ENTER Activates control to pick a file SPACE Acti…" at bounding box center [832, 466] width 593 height 231
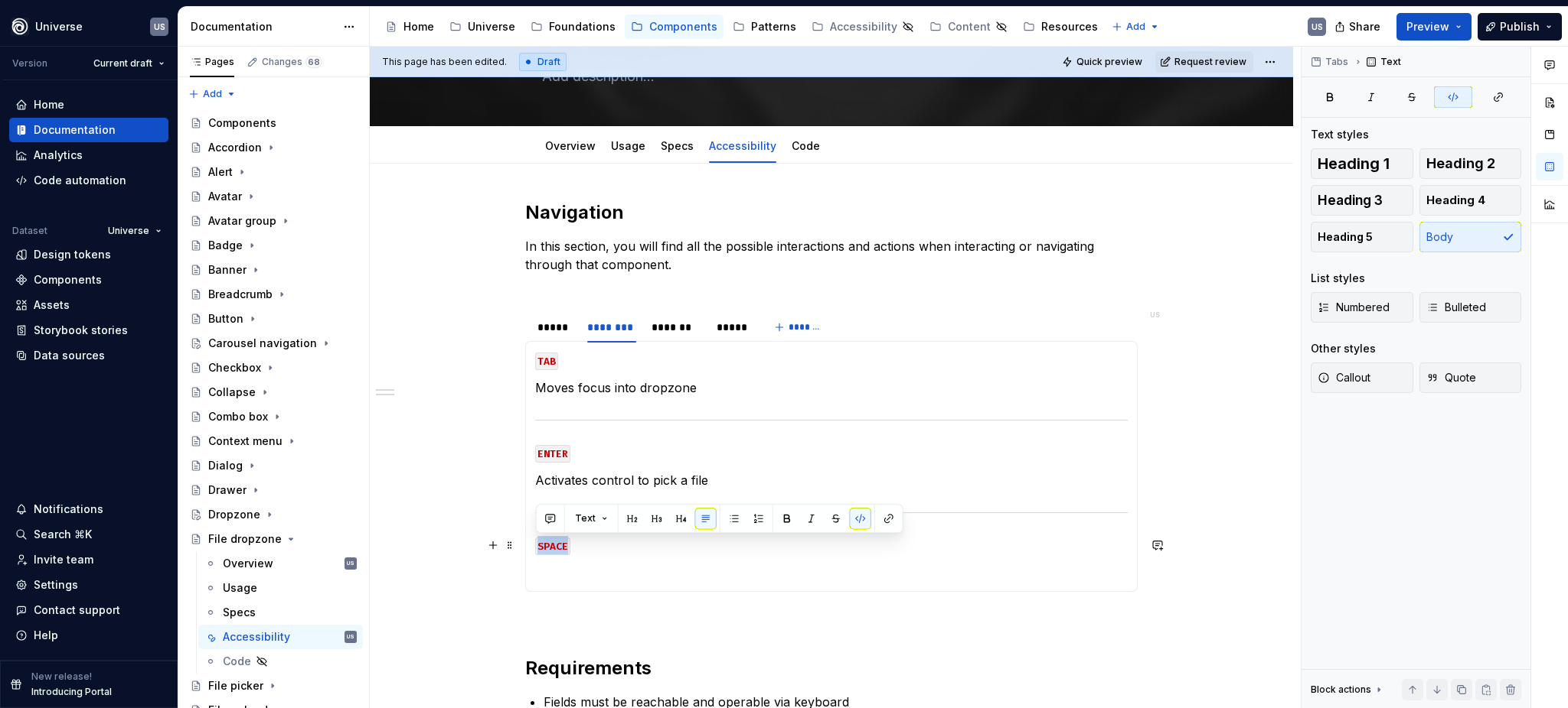
drag, startPoint x: 535, startPoint y: 545, endPoint x: 571, endPoint y: 546, distance: 36.0
click at [571, 546] on p "SPACE" at bounding box center [832, 545] width 593 height 19
click at [568, 575] on p at bounding box center [832, 573] width 593 height 19
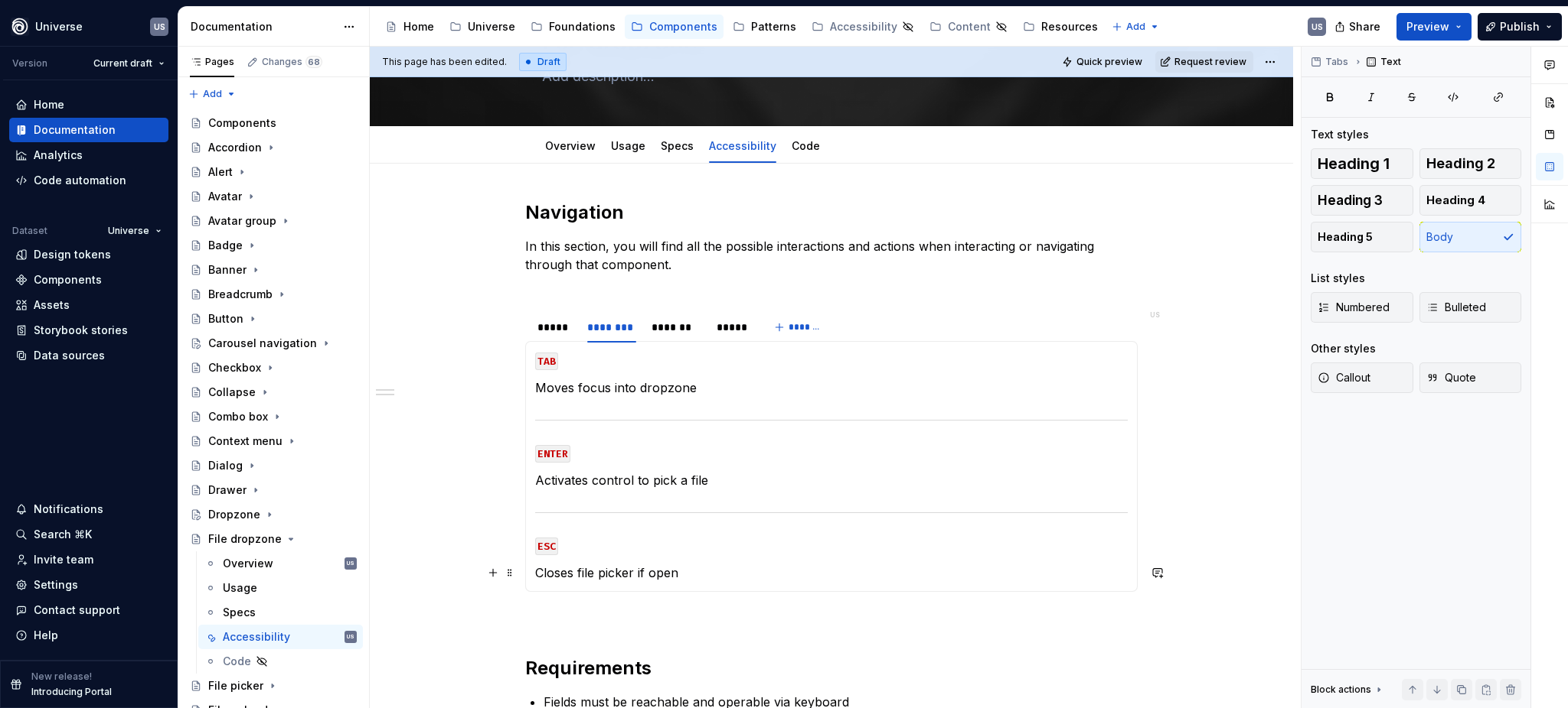
click at [535, 570] on p "Closes file picker if open" at bounding box center [832, 573] width 593 height 19
drag, startPoint x: 572, startPoint y: 574, endPoint x: 540, endPoint y: 572, distance: 32.1
click at [540, 572] on p "Closes file picker if open" at bounding box center [832, 573] width 593 height 19
click at [611, 568] on p "Cancel file picker if open" at bounding box center [832, 573] width 593 height 19
click at [532, 573] on div "MOUSE CLICK Lorem ipsum dolor sit amet MOUSE HOVER Lorem ipsum dolor sit amet M…" at bounding box center [831, 467] width 612 height 251
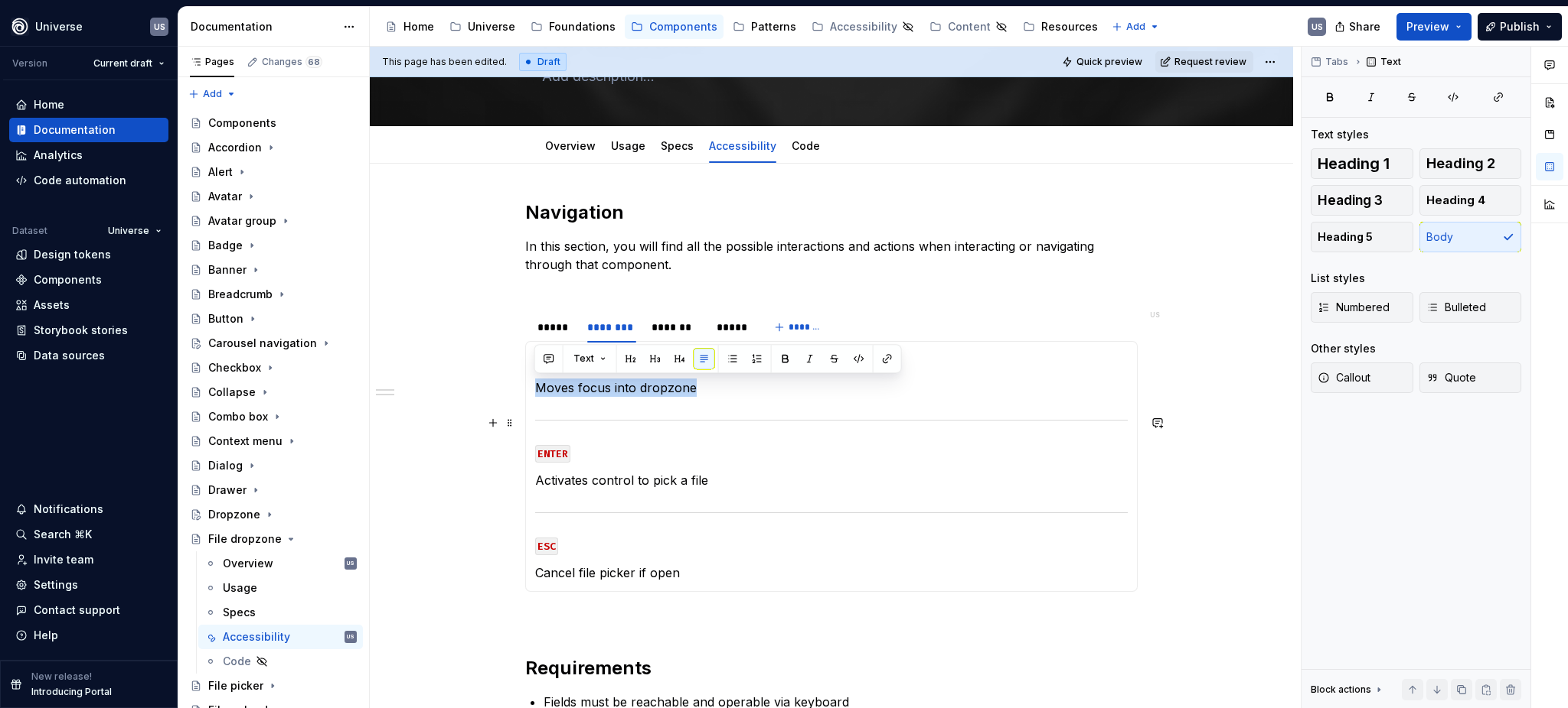
drag, startPoint x: 535, startPoint y: 387, endPoint x: 703, endPoint y: 397, distance: 168.3
click at [703, 397] on section-item-column "TAB Moves focus into dropzone ENTER Activates control to pick a file ESC Cancel…" at bounding box center [832, 466] width 593 height 231
copy p "Moves focus into dropzone"
click at [683, 328] on div "*******" at bounding box center [676, 327] width 49 height 15
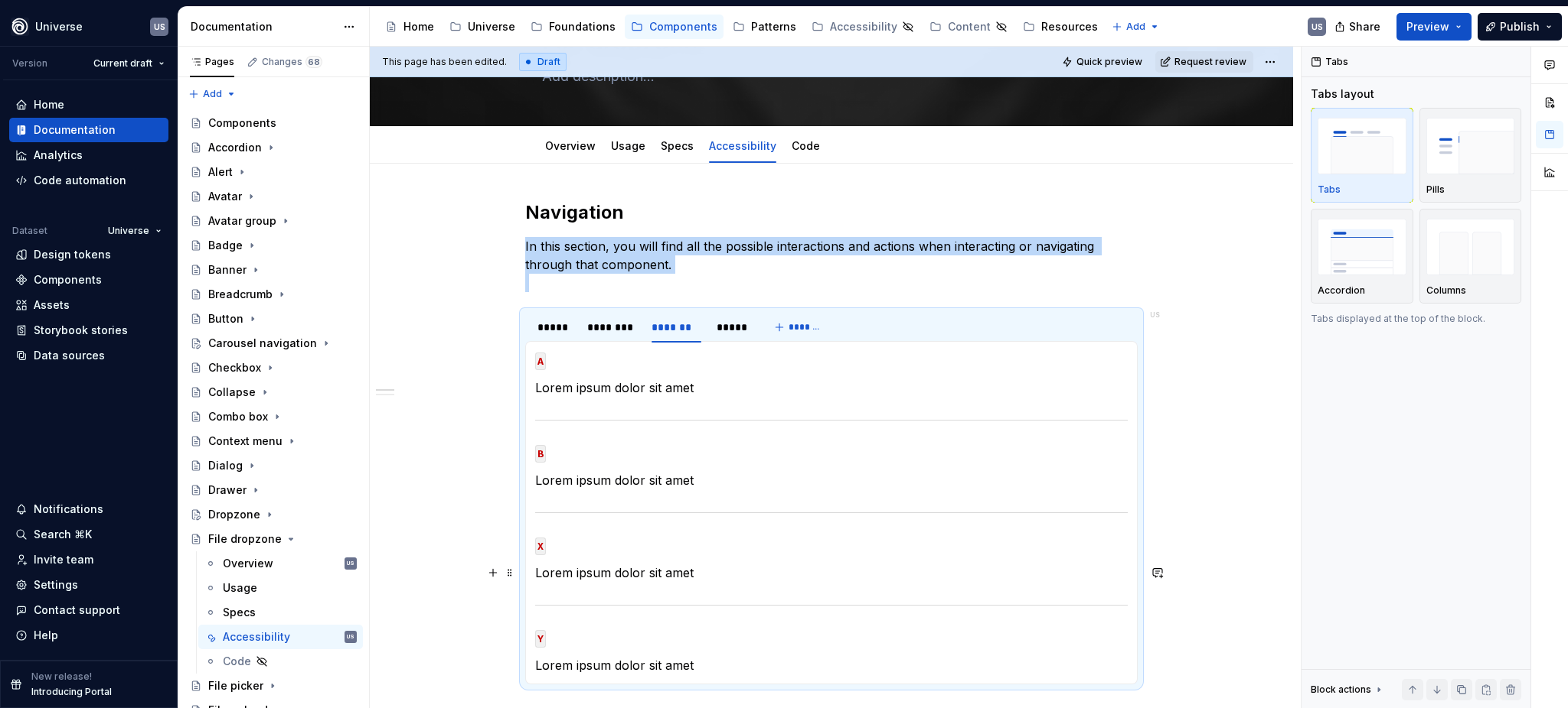
click at [637, 568] on p "Lorem ipsum dolor sit amet" at bounding box center [832, 573] width 593 height 19
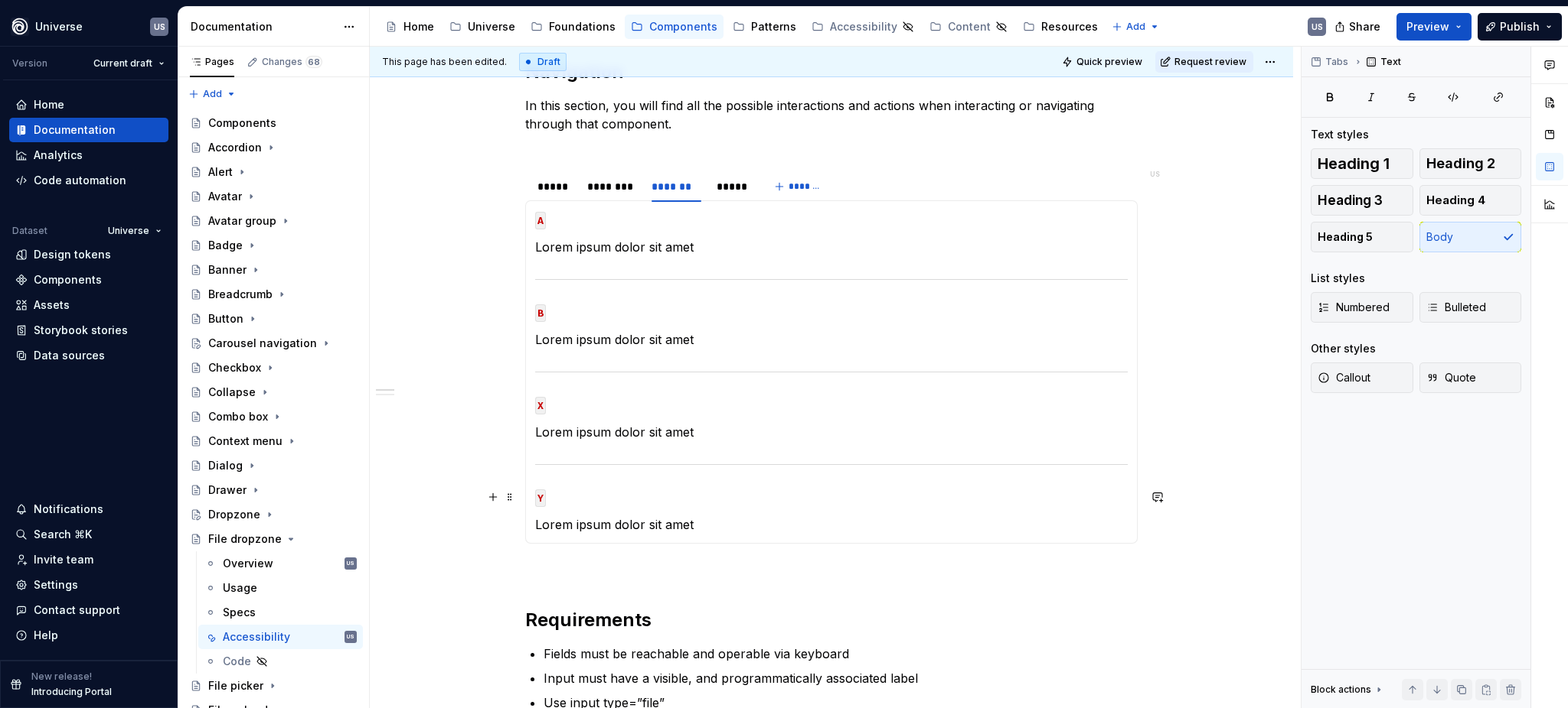
scroll to position [306, 0]
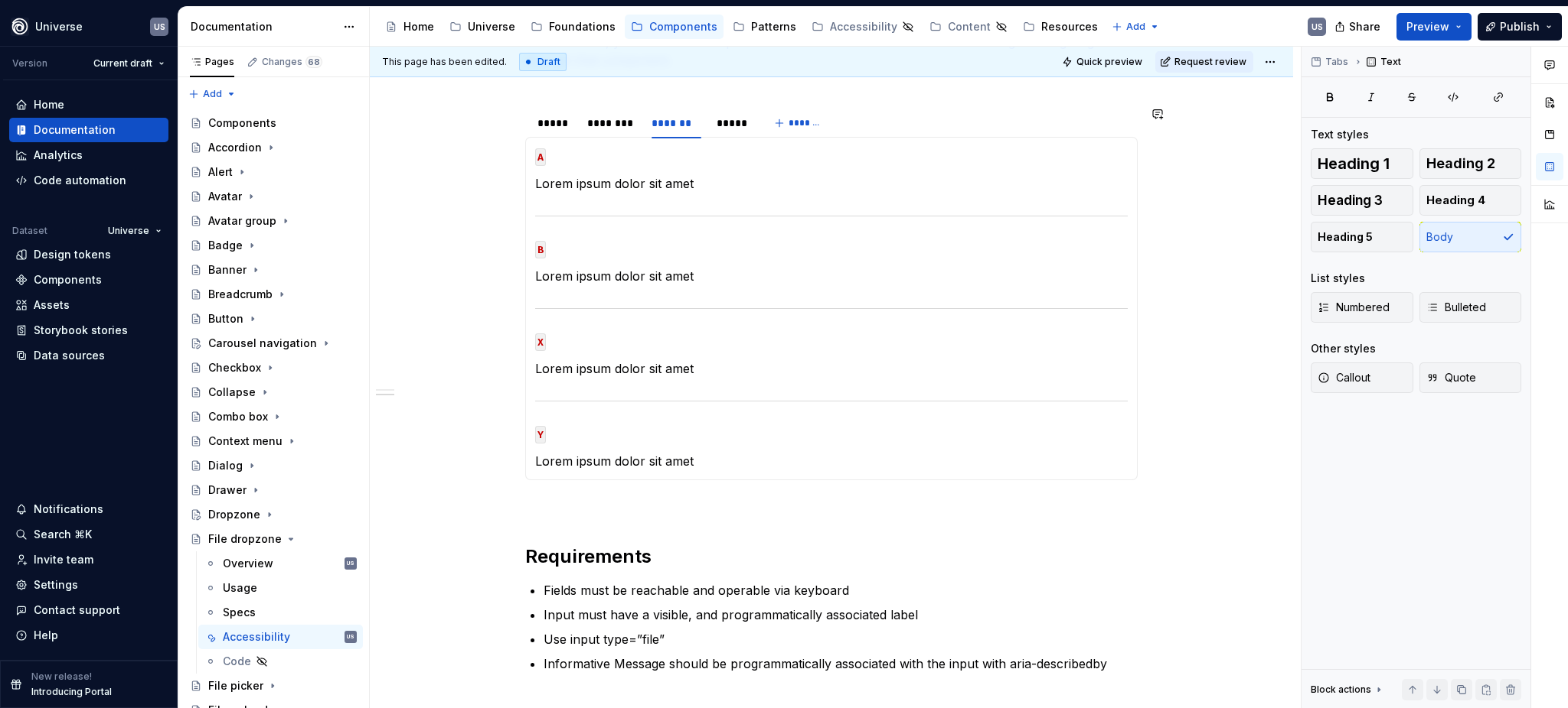
click at [717, 473] on div "MOUSE CLICK Lorem ipsum dolor sit amet MOUSE HOVER Lorem ipsum dolor sit amet M…" at bounding box center [831, 308] width 612 height 343
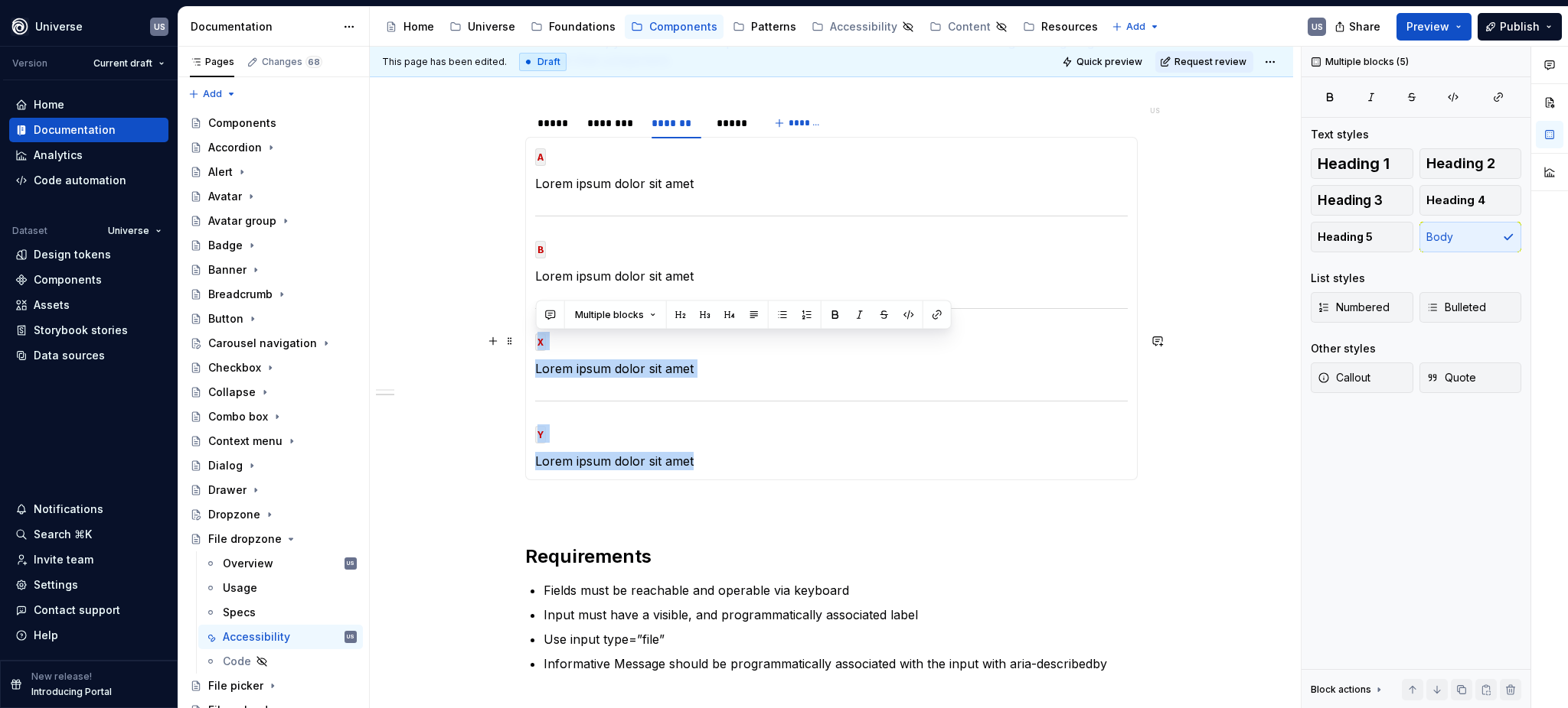
drag, startPoint x: 710, startPoint y: 461, endPoint x: 532, endPoint y: 343, distance: 213.6
click at [532, 343] on div "MOUSE CLICK Lorem ipsum dolor sit amet MOUSE HOVER Lorem ipsum dolor sit amet M…" at bounding box center [831, 308] width 612 height 343
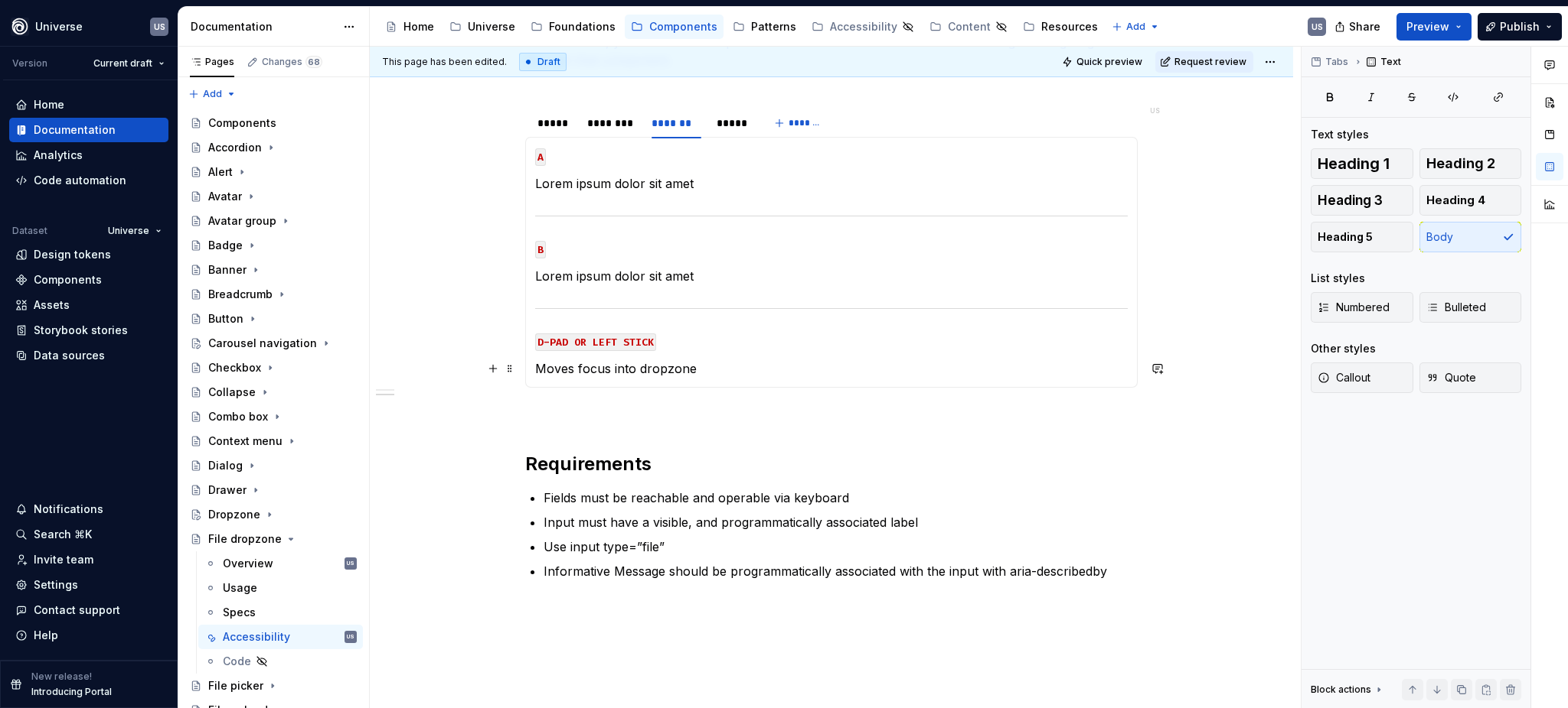
click at [663, 365] on p "Moves focus into dropzone" at bounding box center [832, 369] width 593 height 19
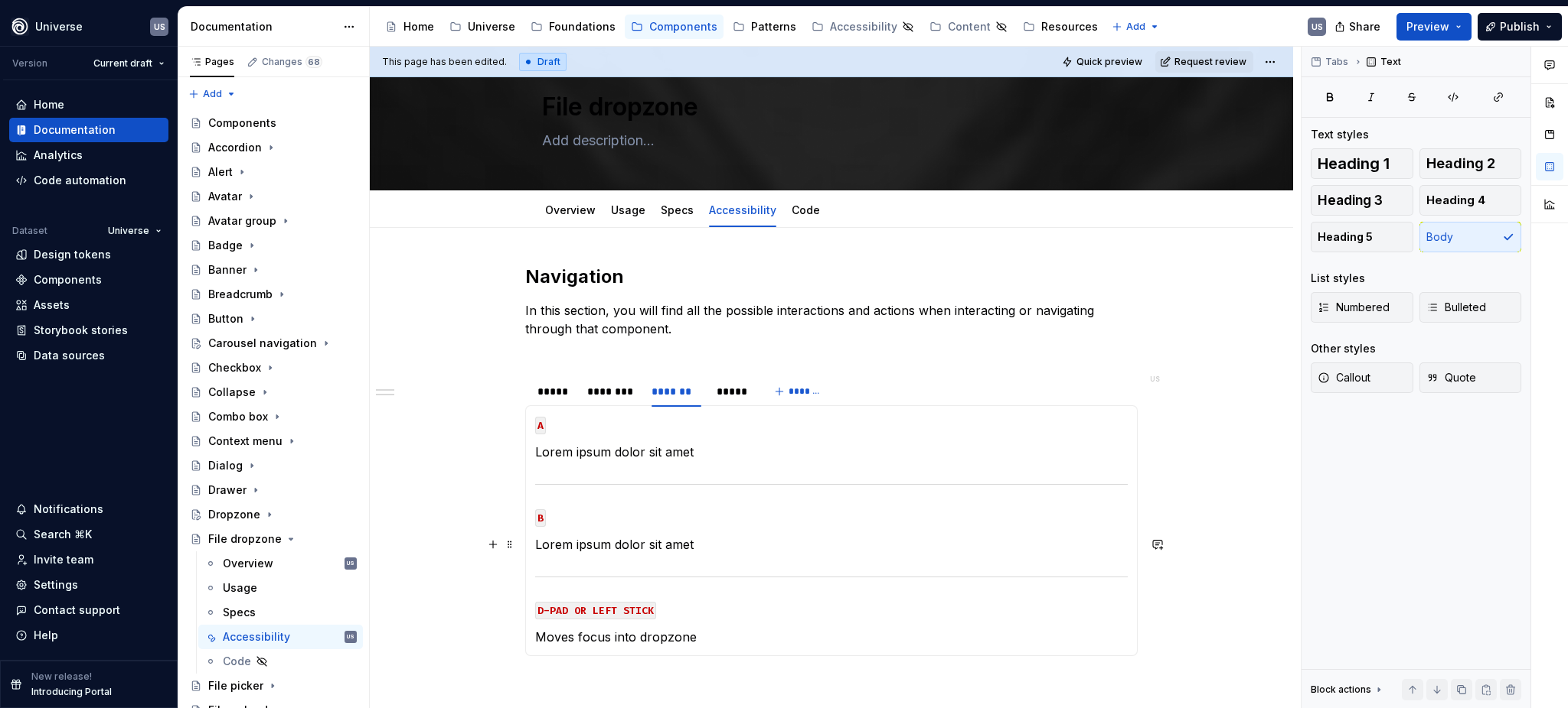
scroll to position [0, 0]
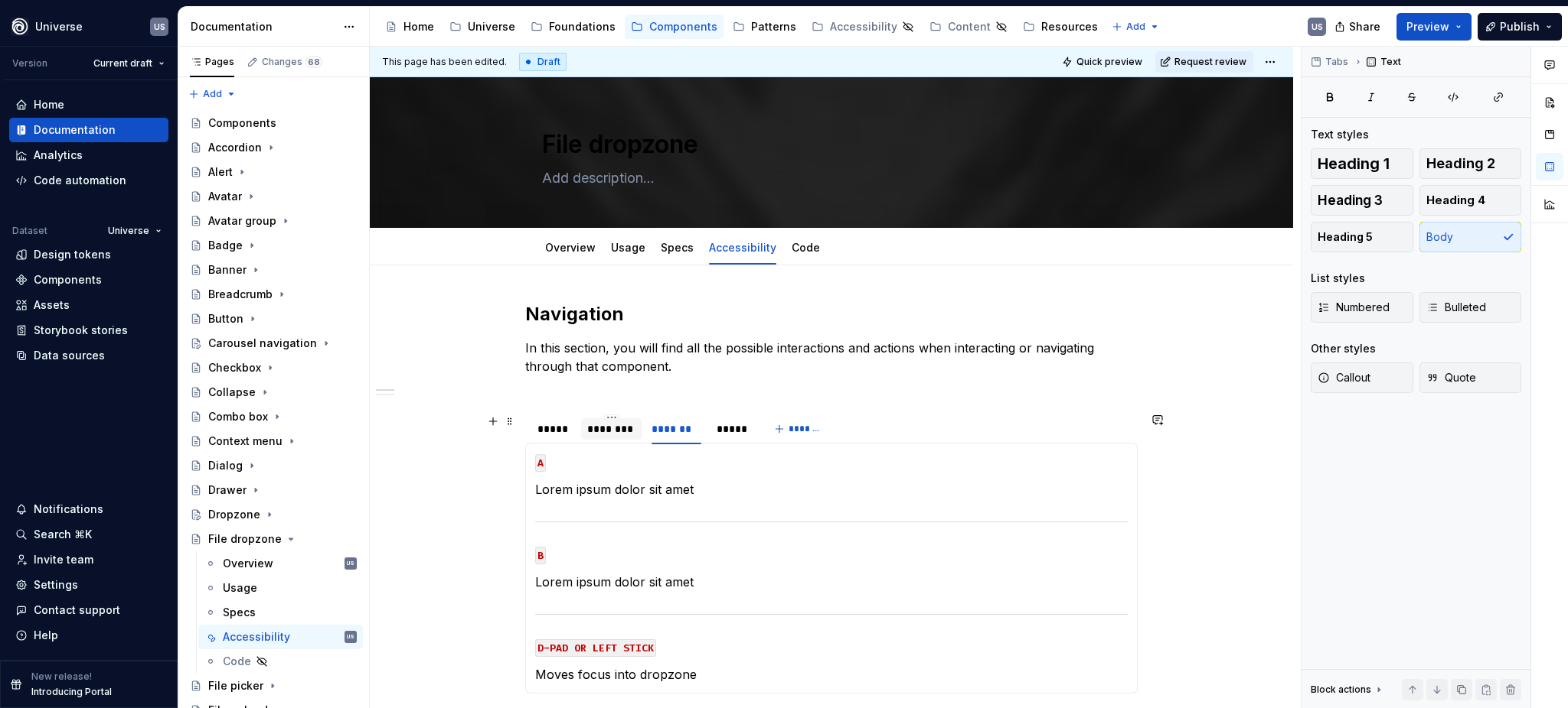
click at [615, 432] on div "********" at bounding box center [611, 429] width 49 height 15
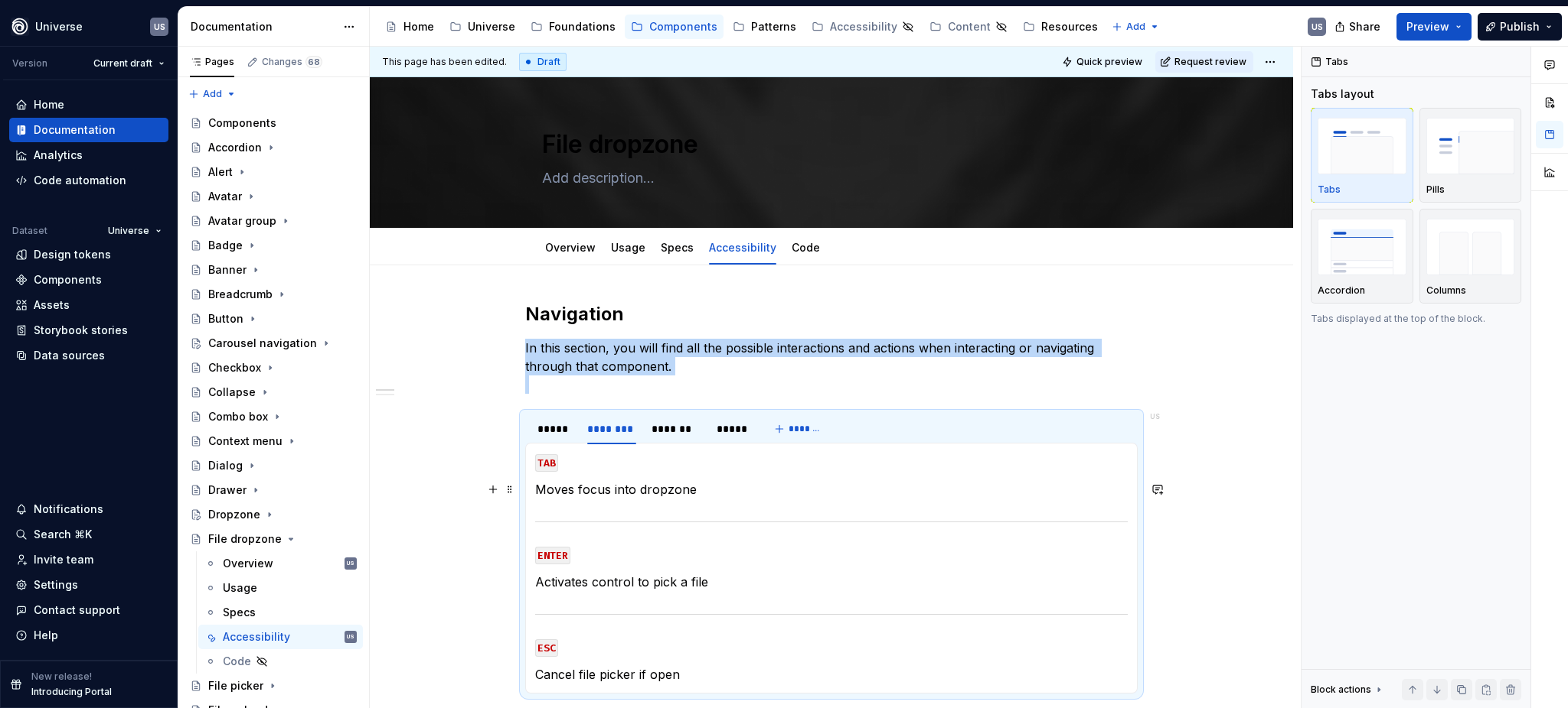
click at [640, 493] on p "Moves focus into dropzone" at bounding box center [832, 489] width 593 height 19
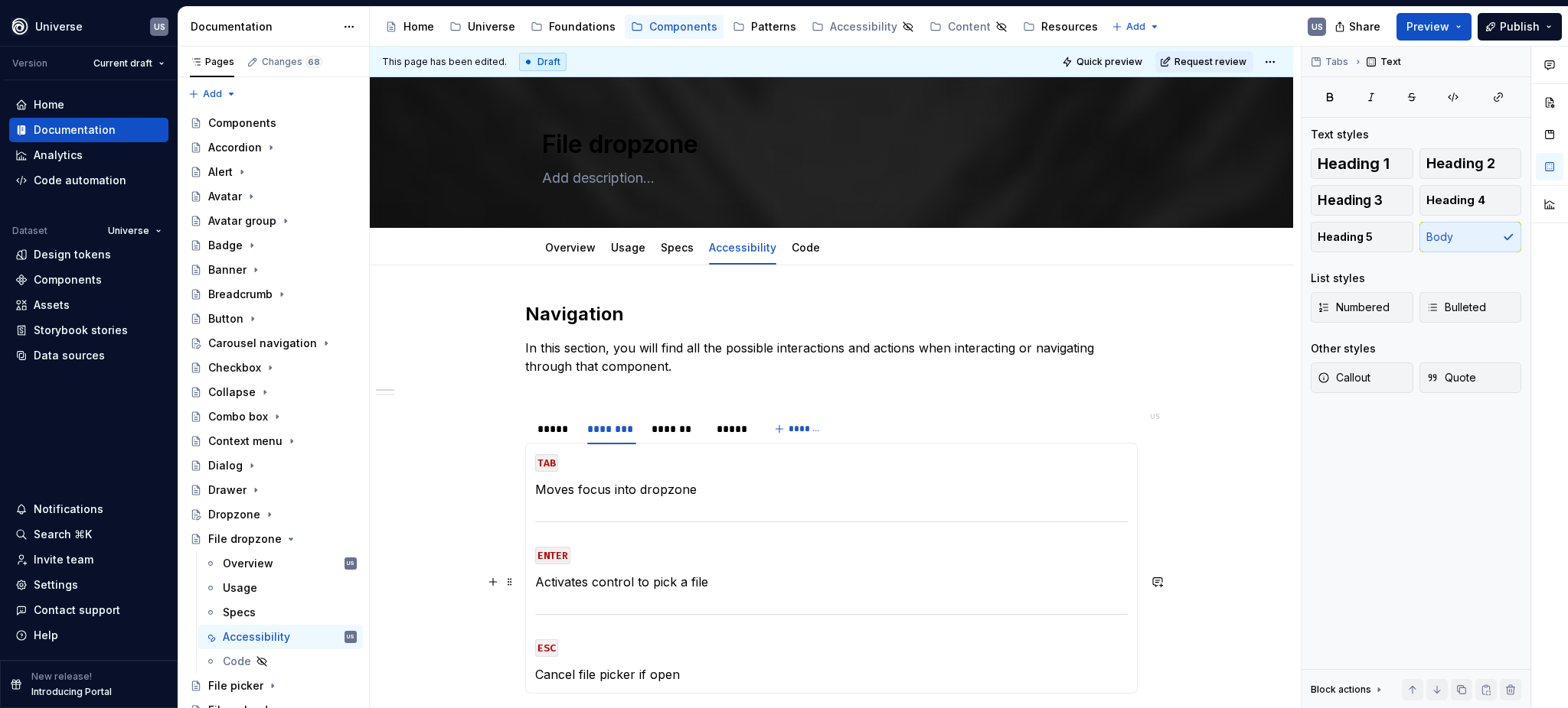
drag, startPoint x: 720, startPoint y: 585, endPoint x: 713, endPoint y: 578, distance: 9.9
click at [720, 584] on p "Activates control to pick a file" at bounding box center [832, 582] width 593 height 19
drag, startPoint x: 689, startPoint y: 578, endPoint x: 532, endPoint y: 580, distance: 157.0
click at [532, 580] on div "MOUSE CLICK Lorem ipsum dolor sit amet MOUSE HOVER Lorem ipsum dolor sit amet M…" at bounding box center [831, 569] width 612 height 251
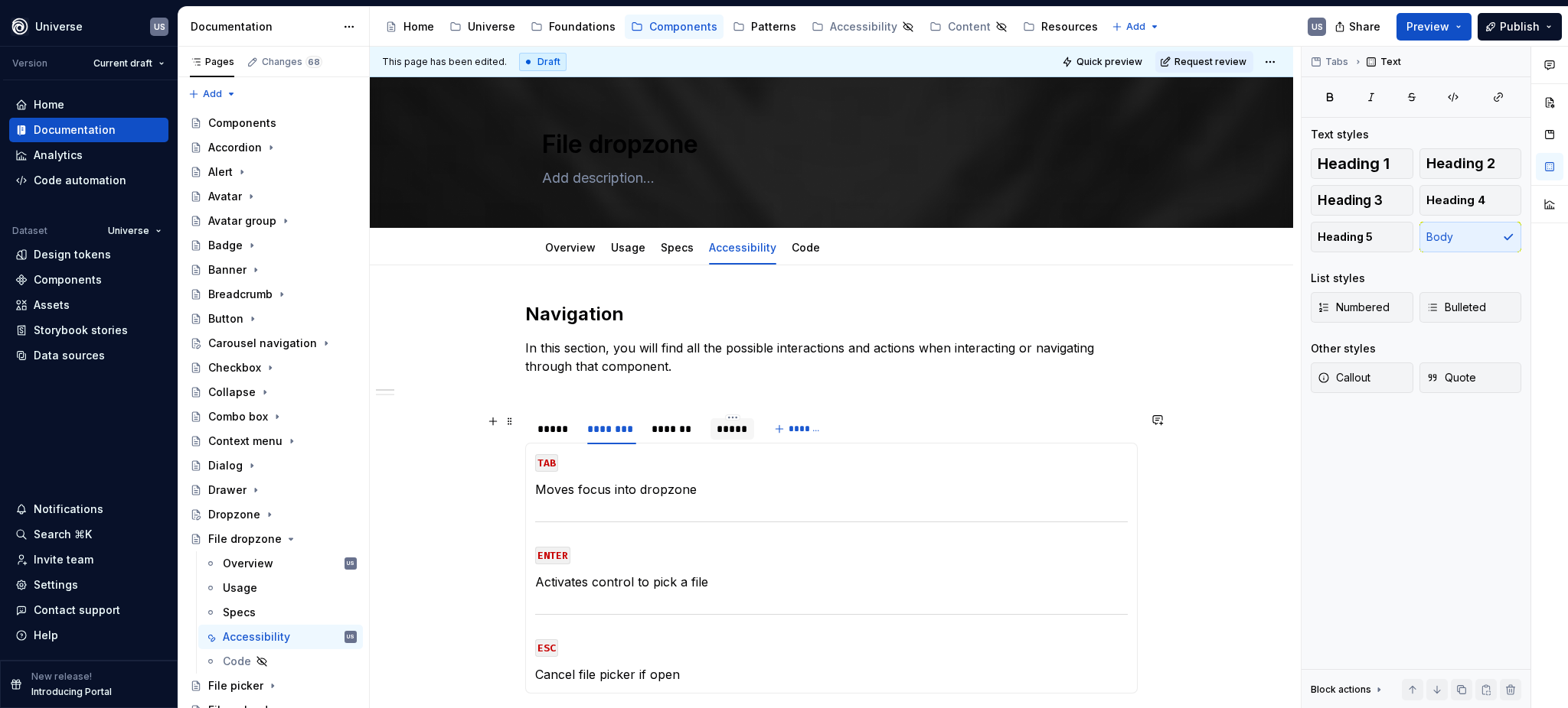
click at [729, 439] on div "*****" at bounding box center [731, 429] width 43 height 21
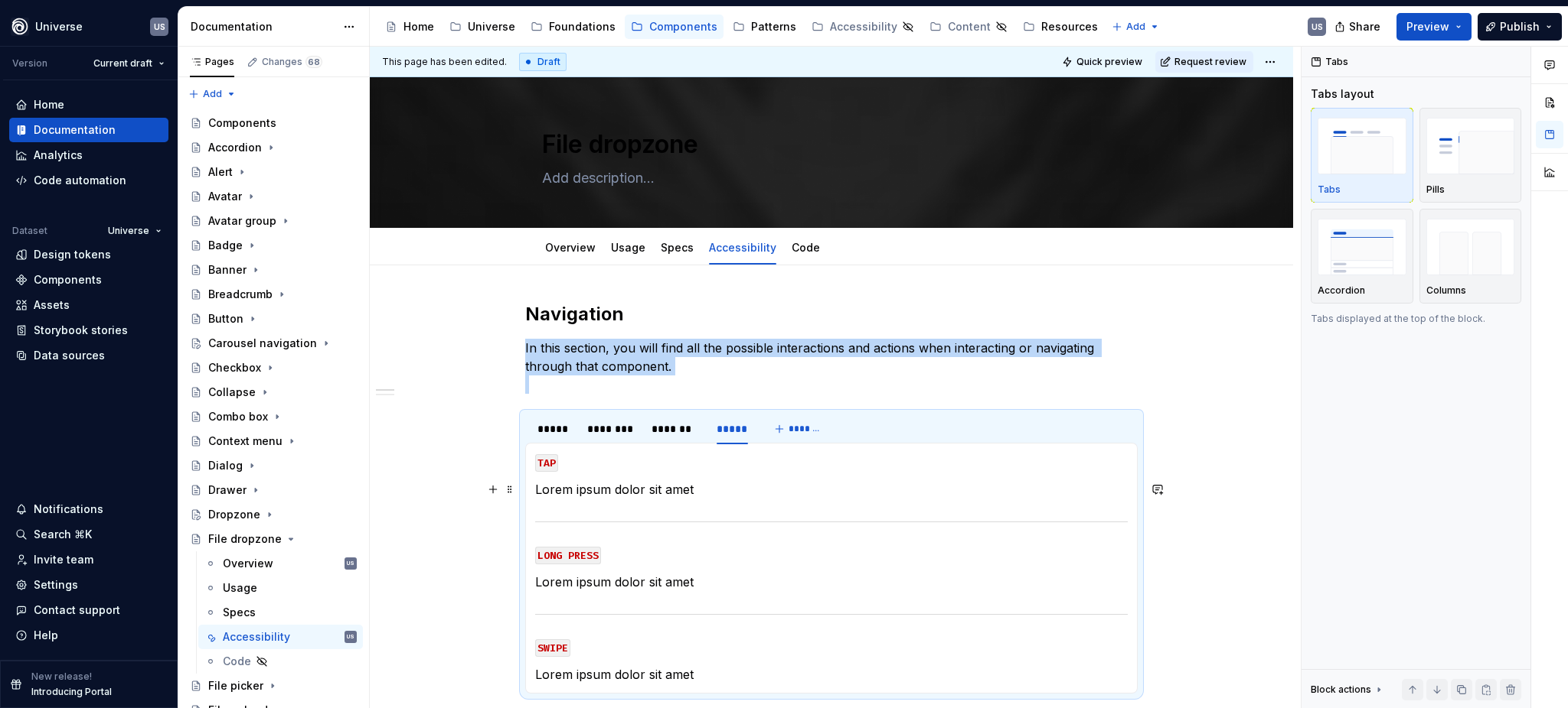
click at [651, 488] on p "Lorem ipsum dolor sit amet" at bounding box center [832, 489] width 593 height 19
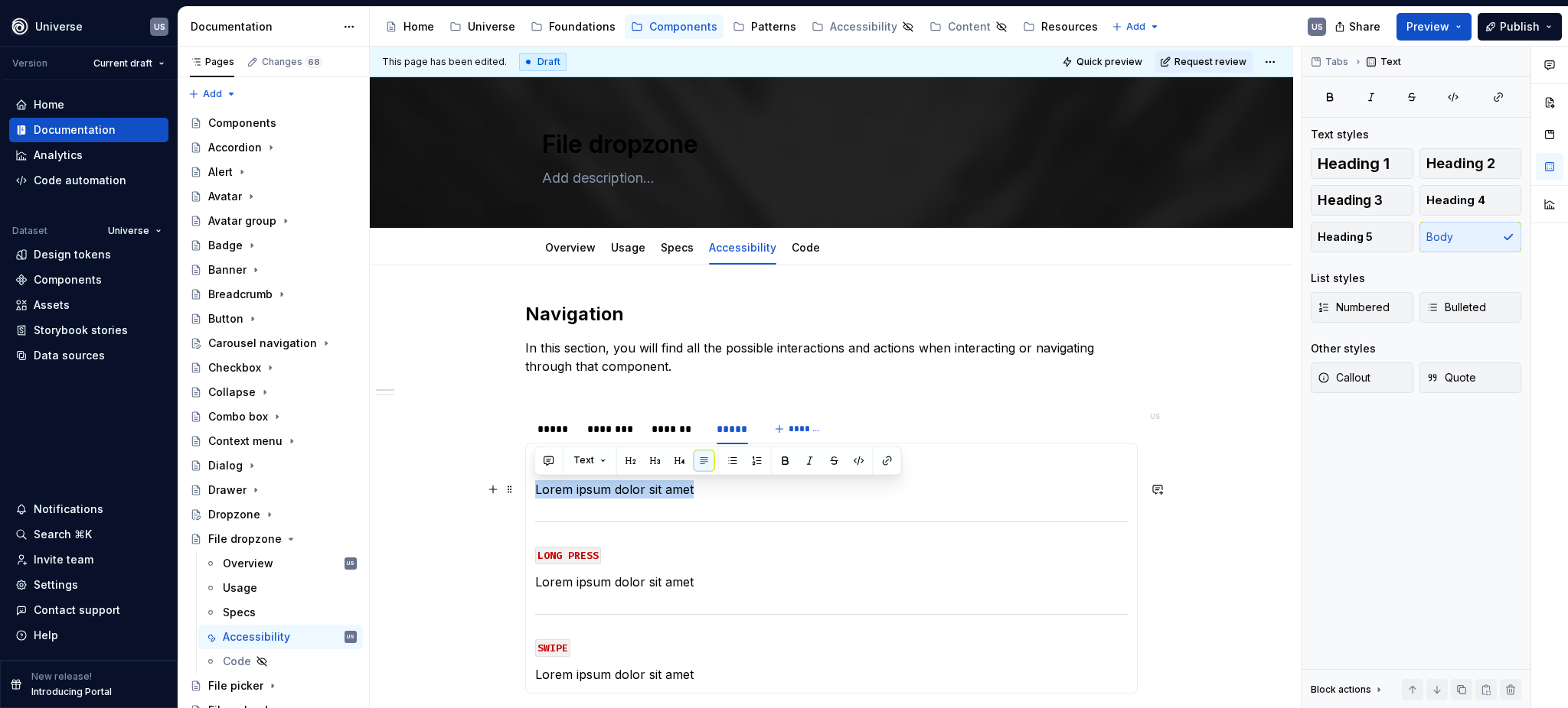
drag, startPoint x: 703, startPoint y: 494, endPoint x: 534, endPoint y: 494, distance: 169.0
click at [535, 494] on p "Lorem ipsum dolor sit amet" at bounding box center [832, 489] width 593 height 19
drag, startPoint x: 703, startPoint y: 485, endPoint x: 534, endPoint y: 486, distance: 169.0
click at [535, 486] on p "Moves focus into dropzone" at bounding box center [832, 489] width 593 height 19
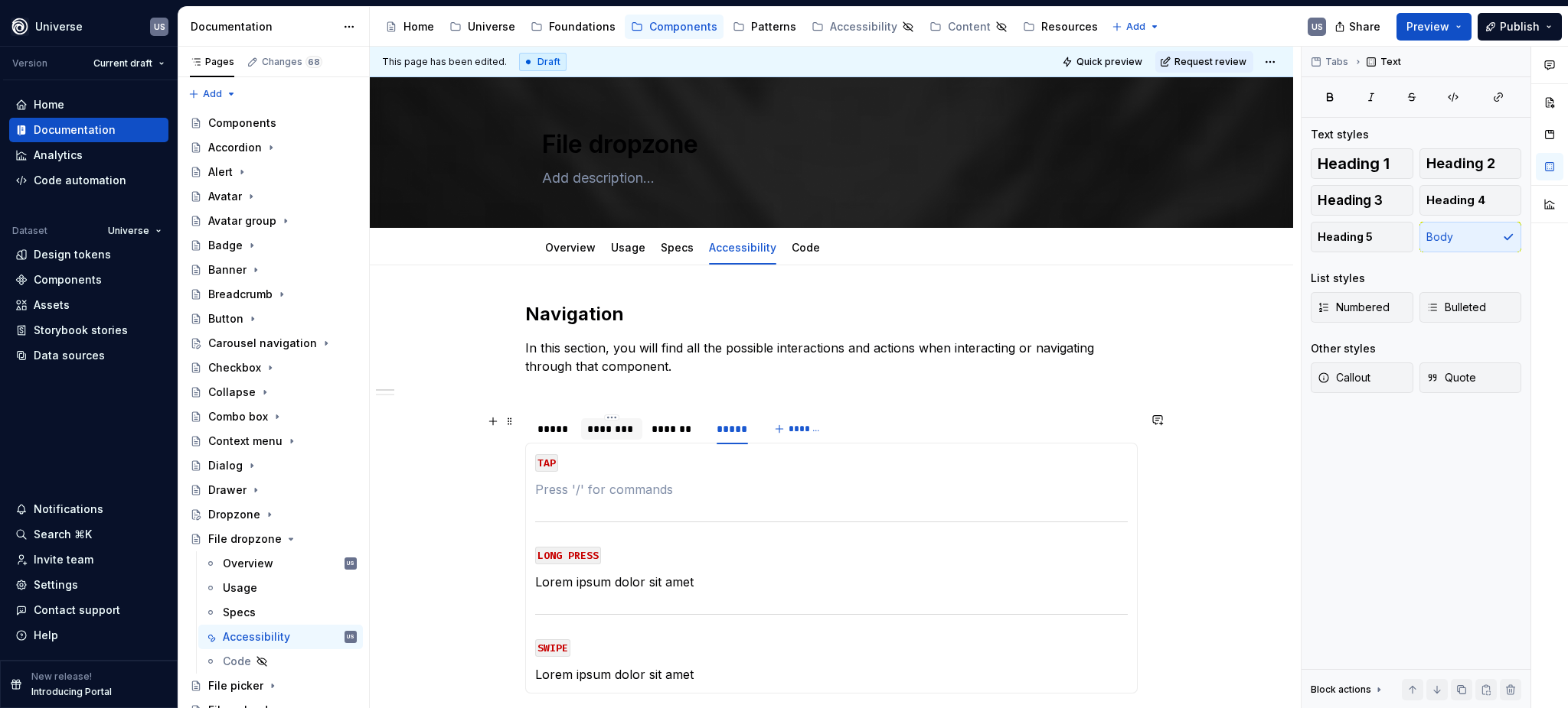
click at [605, 435] on div "********" at bounding box center [611, 429] width 49 height 15
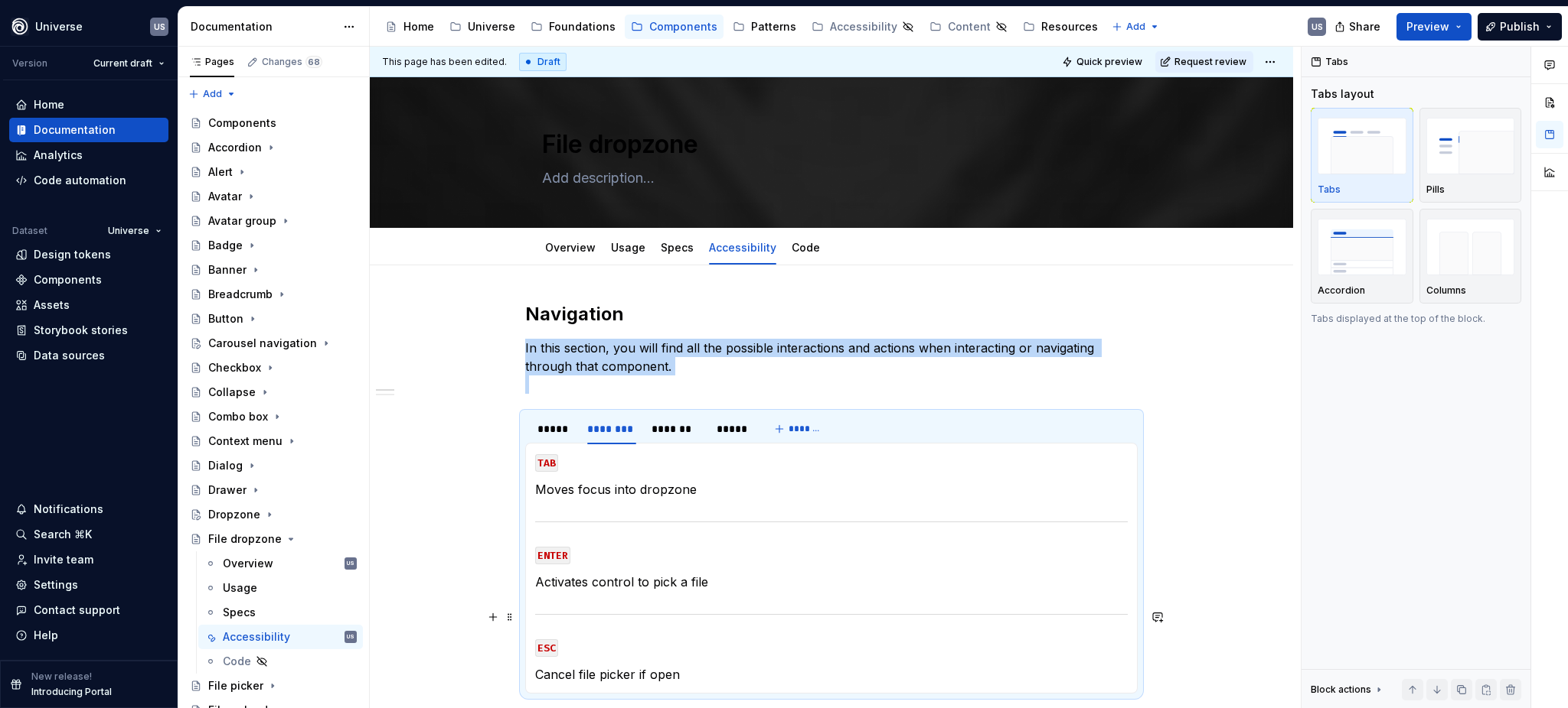
click at [713, 573] on p "Activates control to pick a file" at bounding box center [832, 582] width 593 height 19
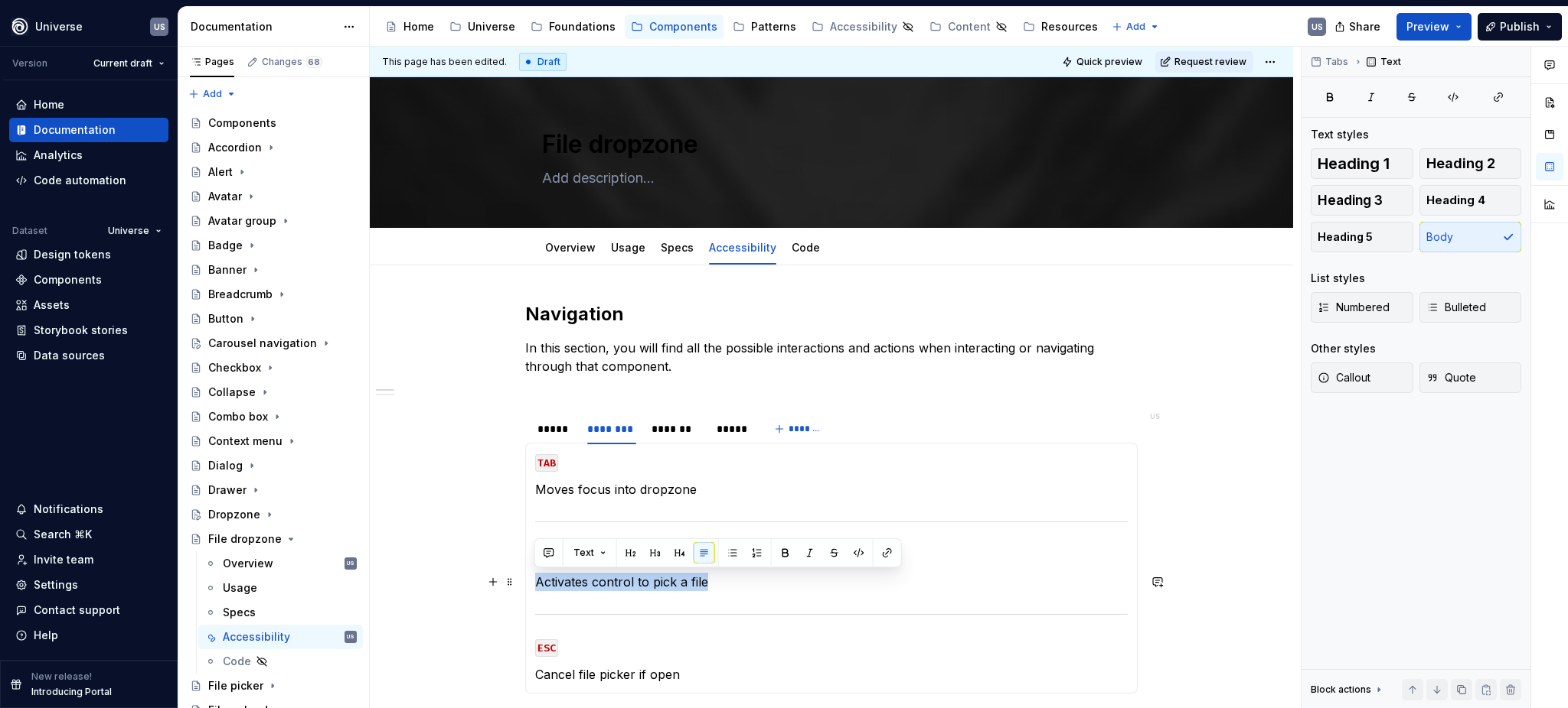
drag, startPoint x: 713, startPoint y: 577, endPoint x: 535, endPoint y: 581, distance: 178.0
click at [535, 581] on p "Activates control to pick a file" at bounding box center [832, 582] width 593 height 19
copy p "Activates control to pick a file"
click at [726, 429] on div "*****" at bounding box center [732, 429] width 31 height 15
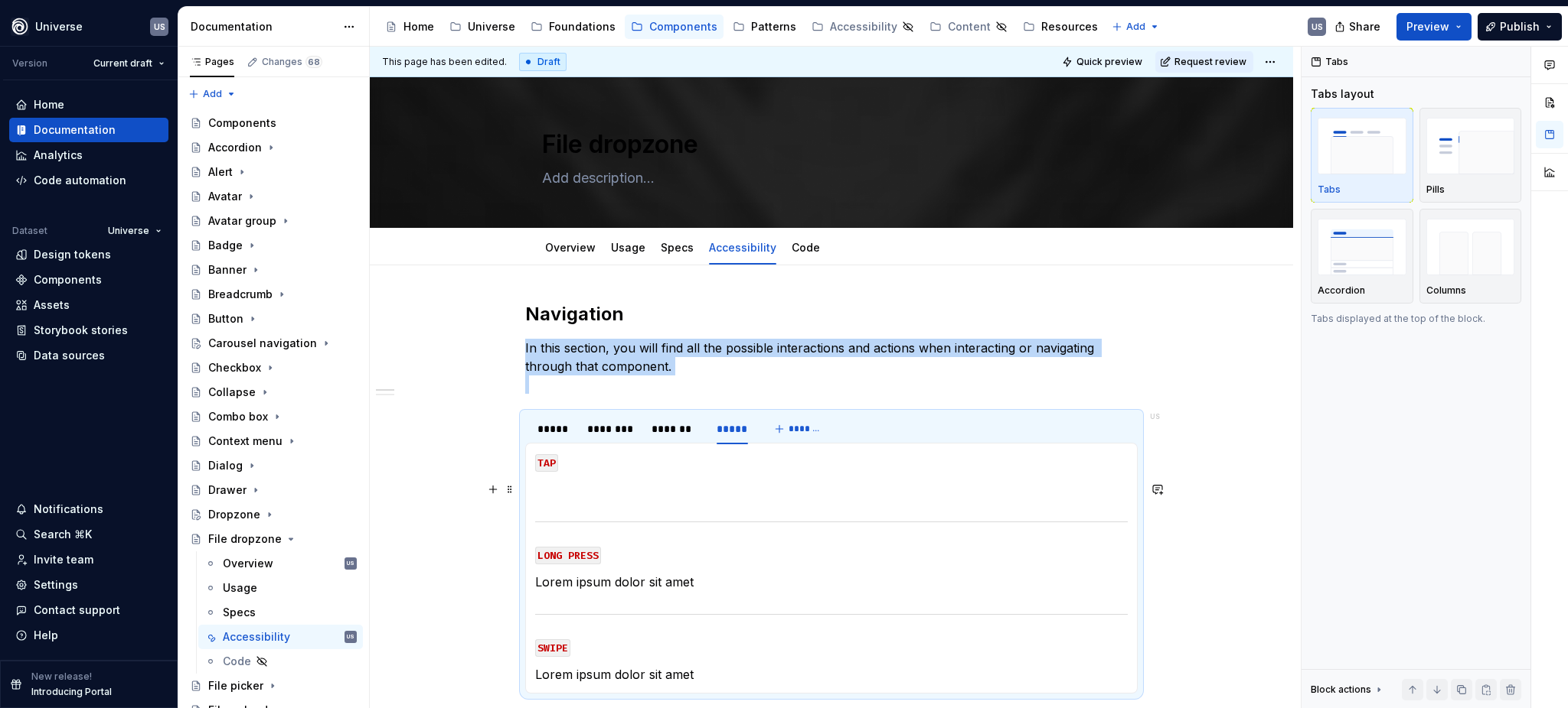
click at [639, 489] on p at bounding box center [832, 489] width 593 height 19
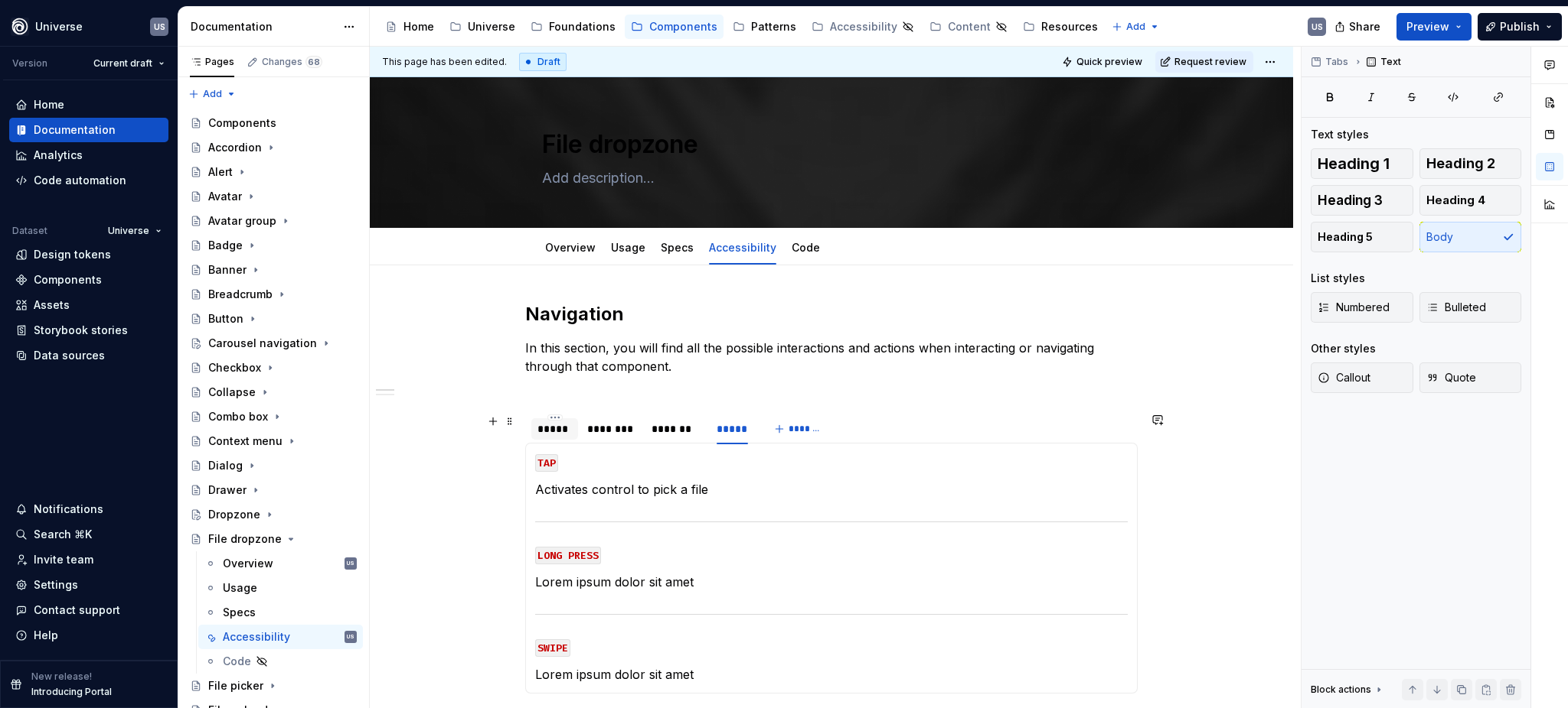
click at [559, 436] on div "*****" at bounding box center [554, 429] width 34 height 15
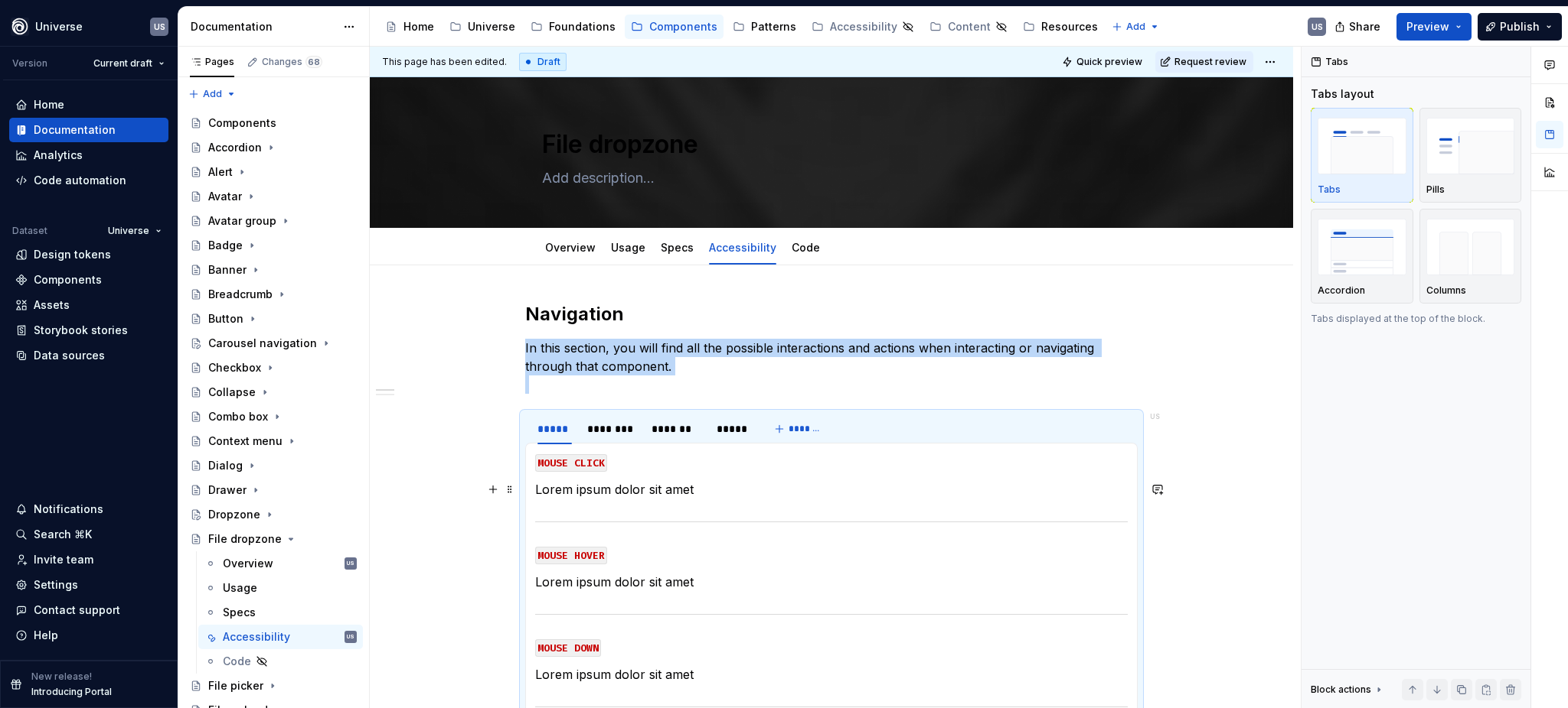
click at [615, 489] on p "Lorem ipsum dolor sit amet" at bounding box center [832, 489] width 593 height 19
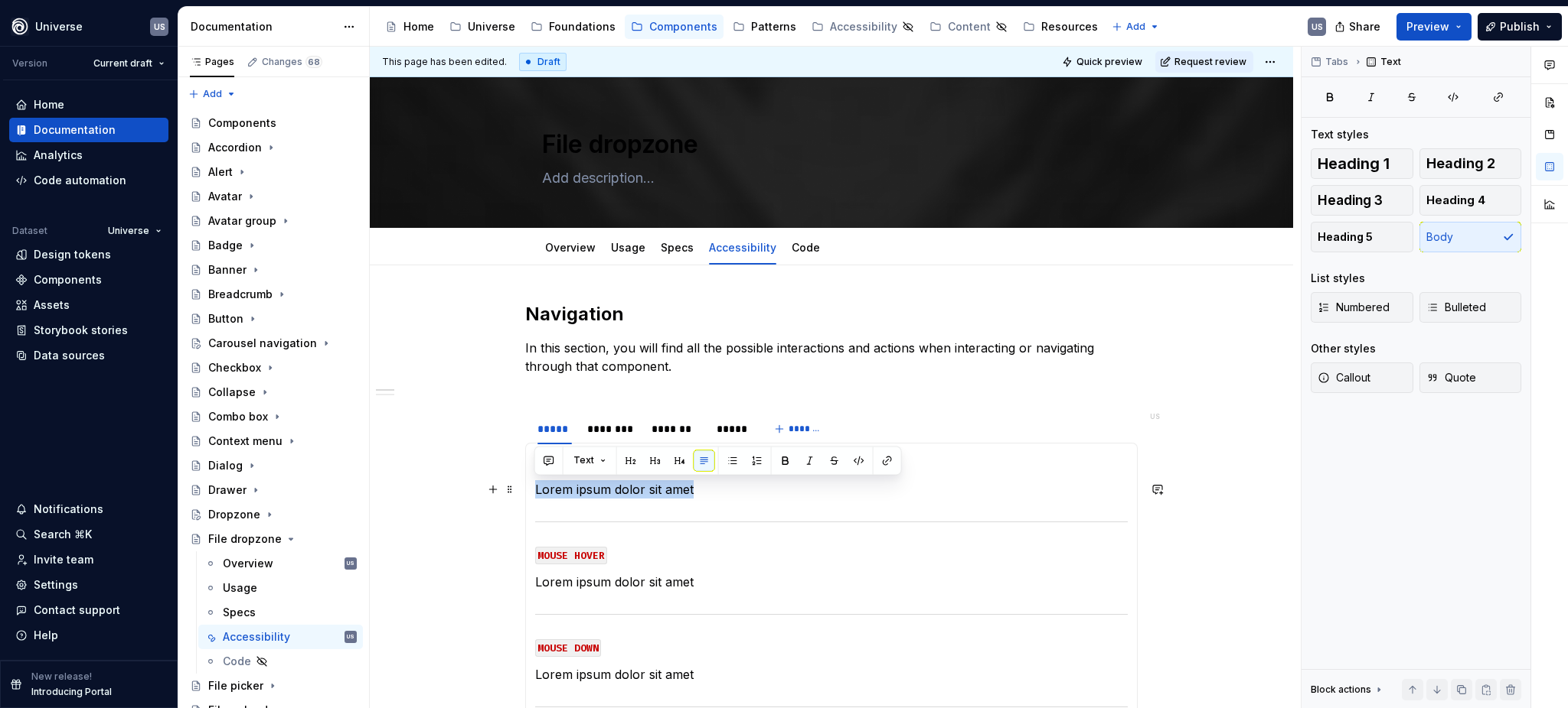
drag, startPoint x: 695, startPoint y: 490, endPoint x: 535, endPoint y: 491, distance: 160.0
click at [535, 491] on p "Lorem ipsum dolor sit amet" at bounding box center [832, 489] width 593 height 19
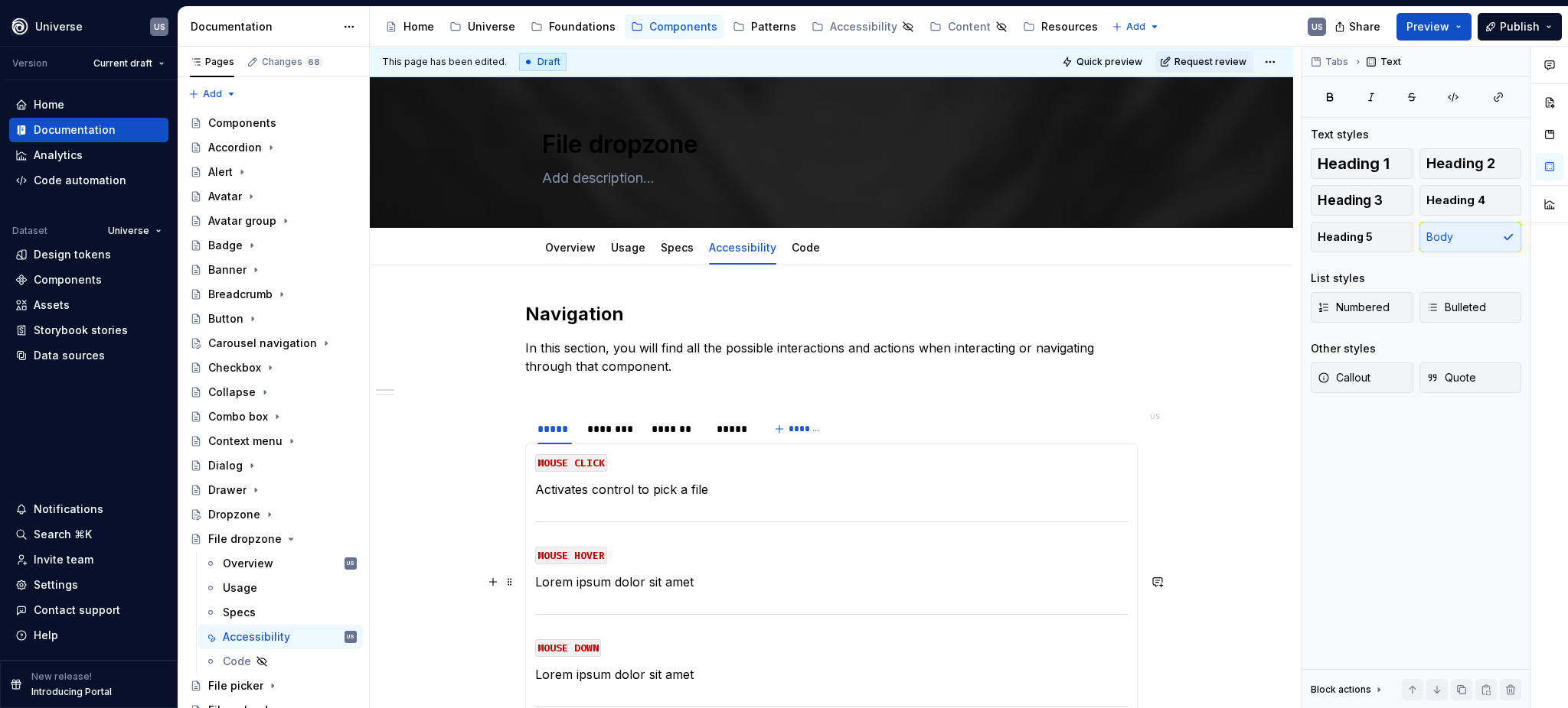
click at [645, 569] on section-item-column "MOUSE CLICK Activates control to pick a file MOUSE HOVER Lorem ipsum dolor sit …" at bounding box center [832, 614] width 593 height 324
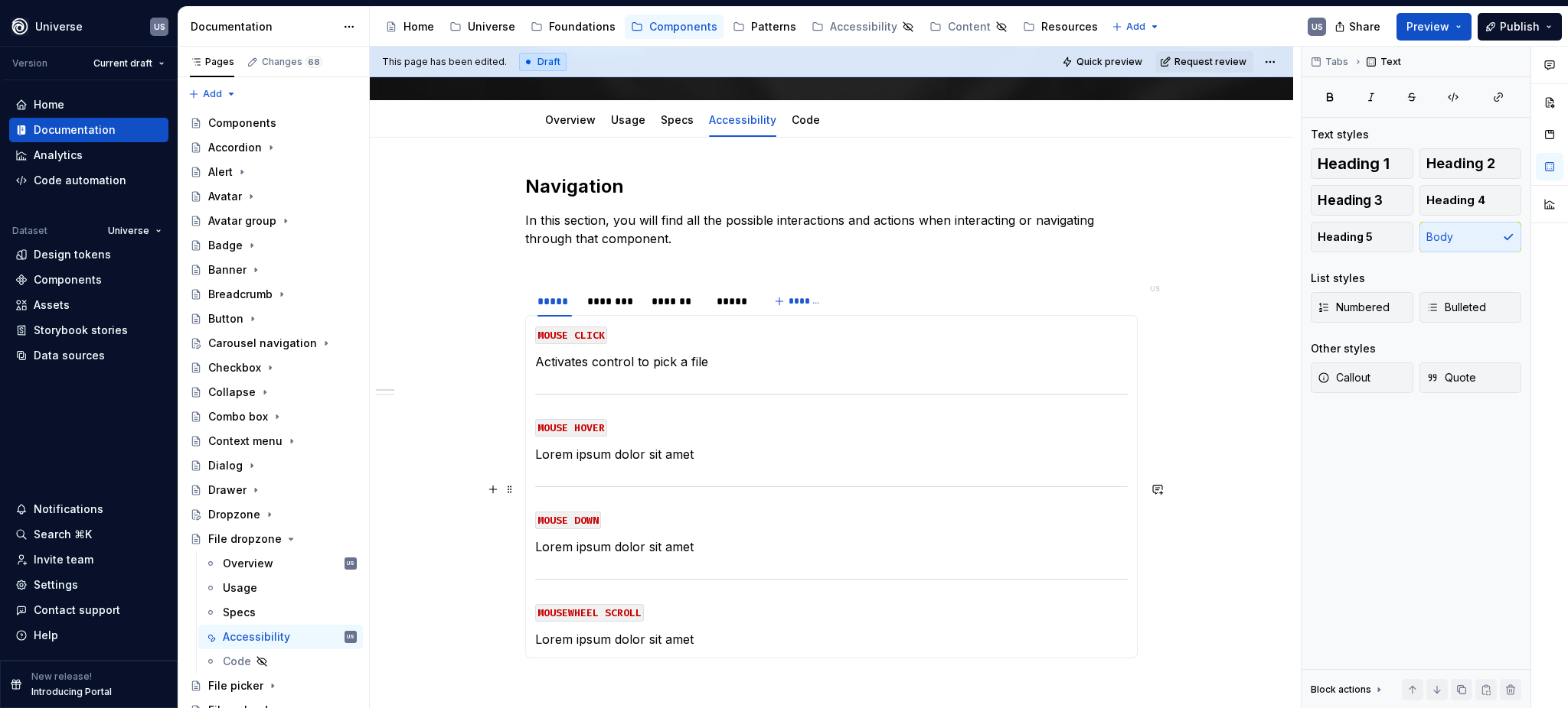
scroll to position [203, 0]
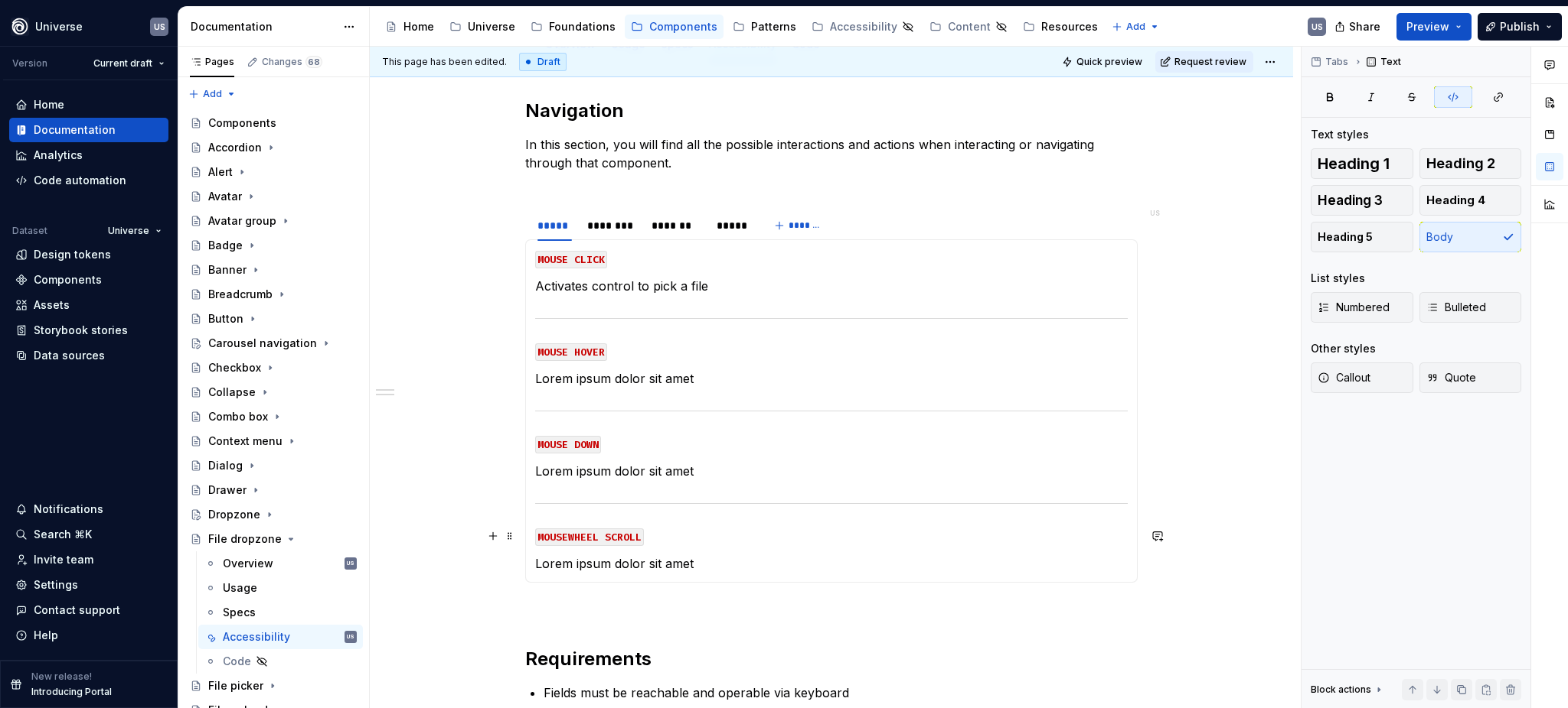
click at [620, 539] on code "MOUSEWHEEL SCROLL" at bounding box center [589, 538] width 109 height 18
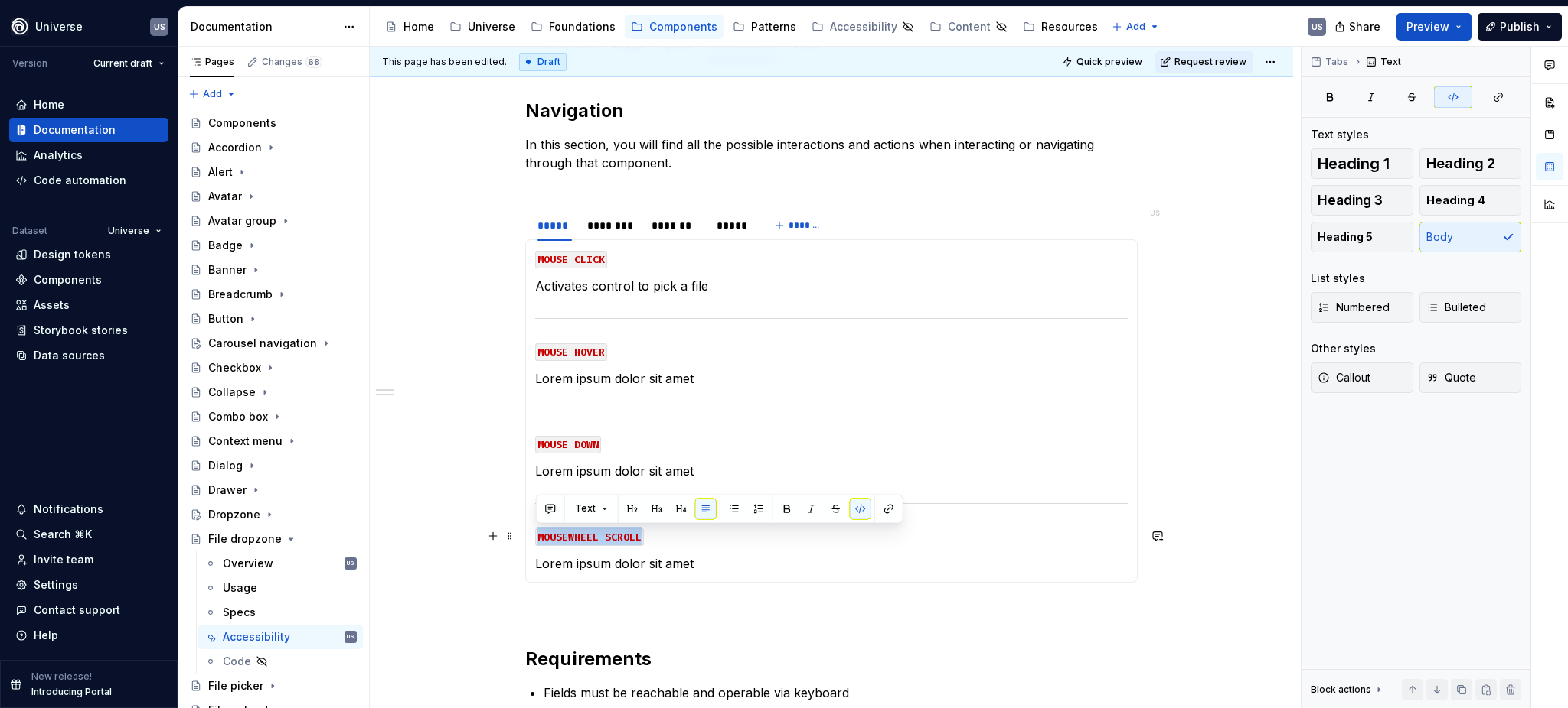
drag, startPoint x: 537, startPoint y: 533, endPoint x: 643, endPoint y: 537, distance: 106.1
click at [643, 537] on p "MOUSEWHEEL SCROLL" at bounding box center [832, 536] width 593 height 19
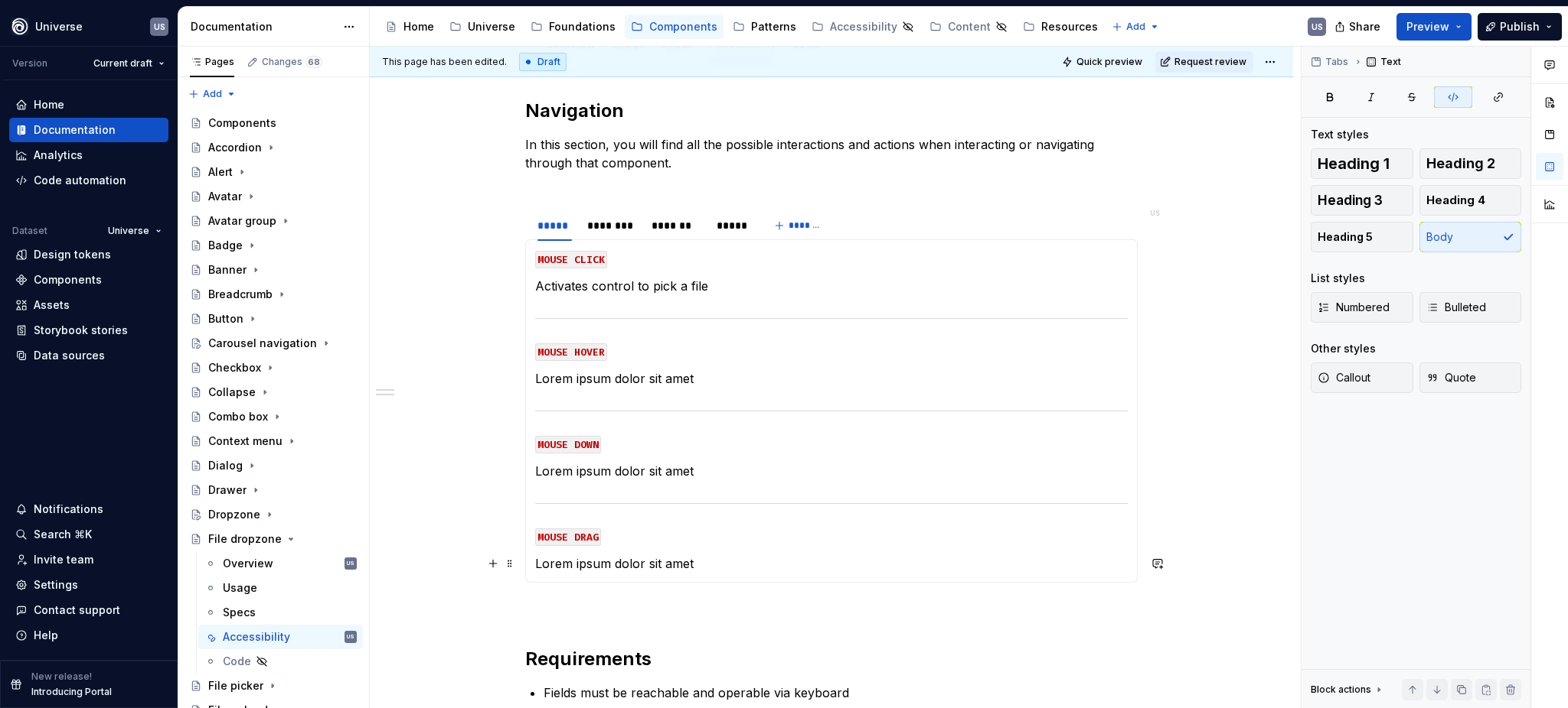
click at [659, 560] on p "Lorem ipsum dolor sit amet" at bounding box center [832, 564] width 593 height 19
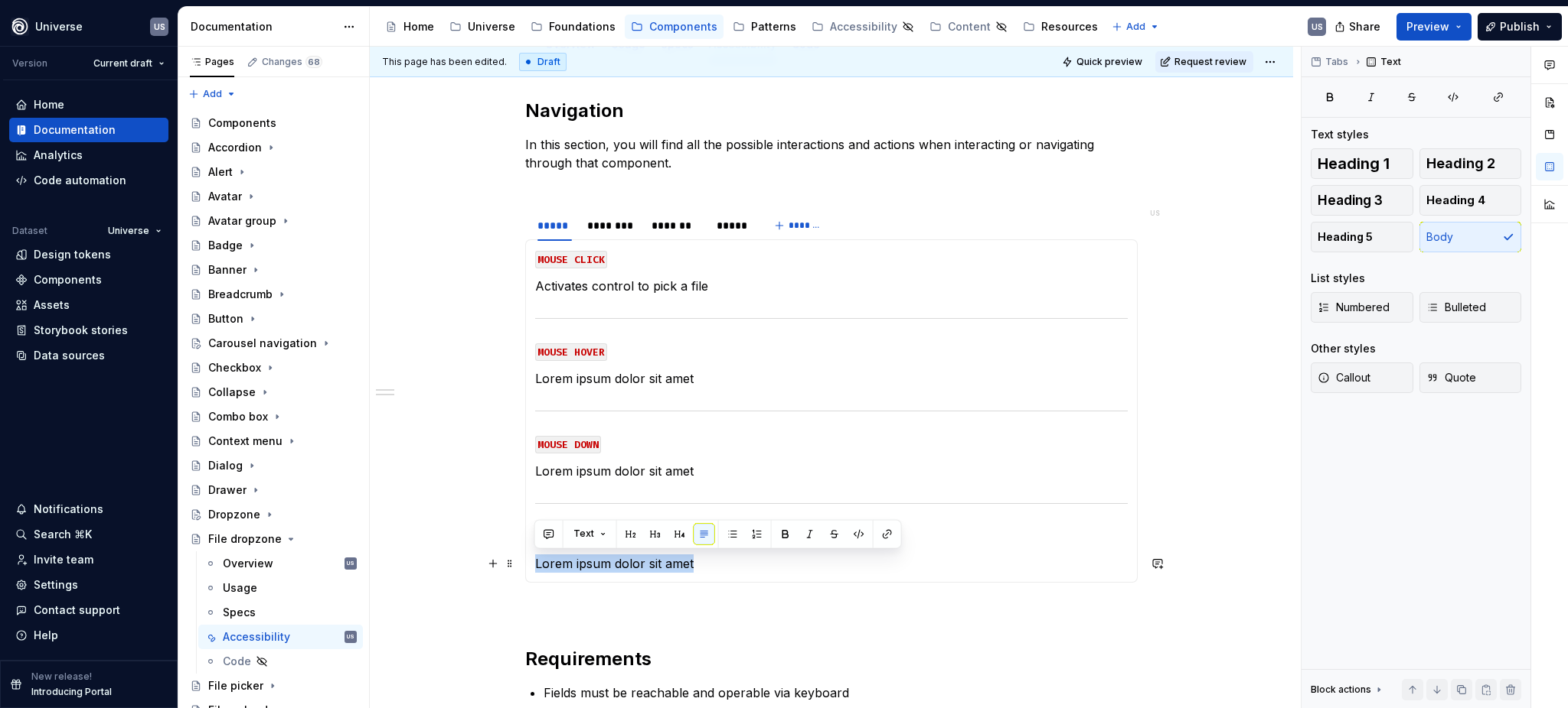
drag, startPoint x: 717, startPoint y: 560, endPoint x: 535, endPoint y: 550, distance: 182.3
click at [535, 550] on section-item-column "MOUSE CLICK Activates control to pick a file MOUSE HOVER Lorem ipsum dolor sit …" at bounding box center [832, 411] width 593 height 324
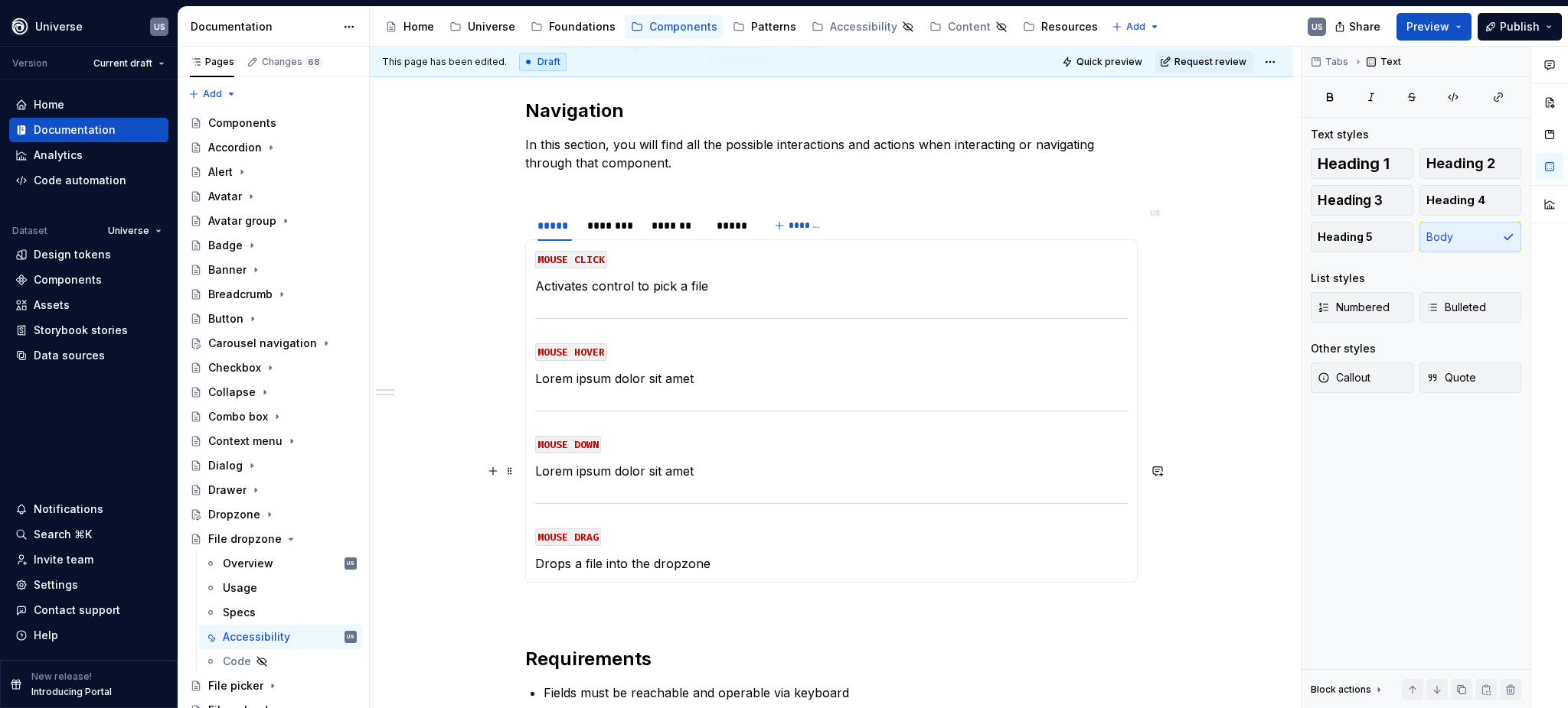
click at [627, 461] on section-item-column "MOUSE CLICK Activates control to pick a file MOUSE HOVER Lorem ipsum dolor sit …" at bounding box center [832, 411] width 593 height 324
click at [688, 473] on p "Lorem ipsum dolor sit amet" at bounding box center [832, 471] width 593 height 19
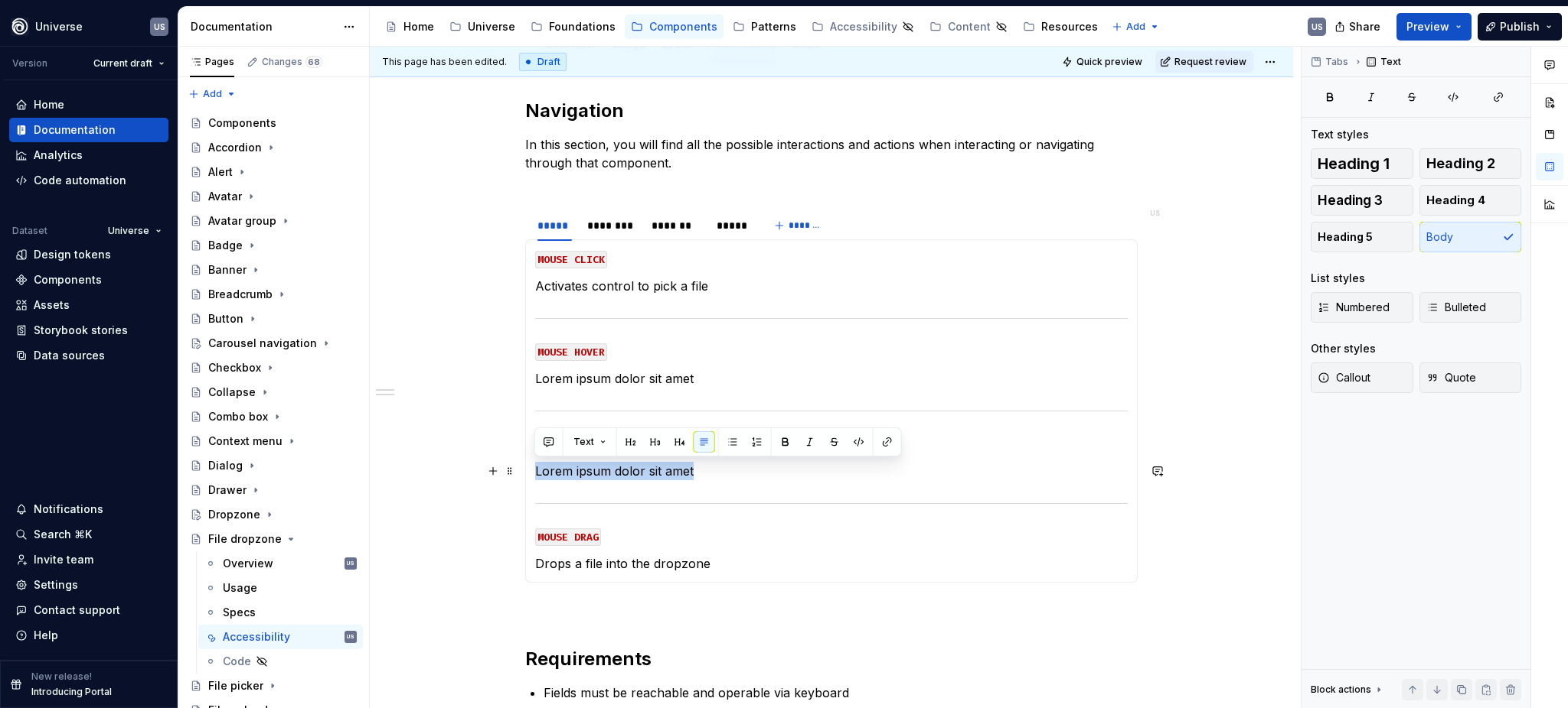
drag, startPoint x: 705, startPoint y: 469, endPoint x: 531, endPoint y: 465, distance: 174.0
click at [531, 465] on div "MOUSE CLICK Activates control to pick a file MOUSE HOVER Lorem ipsum dolor sit …" at bounding box center [831, 411] width 612 height 343
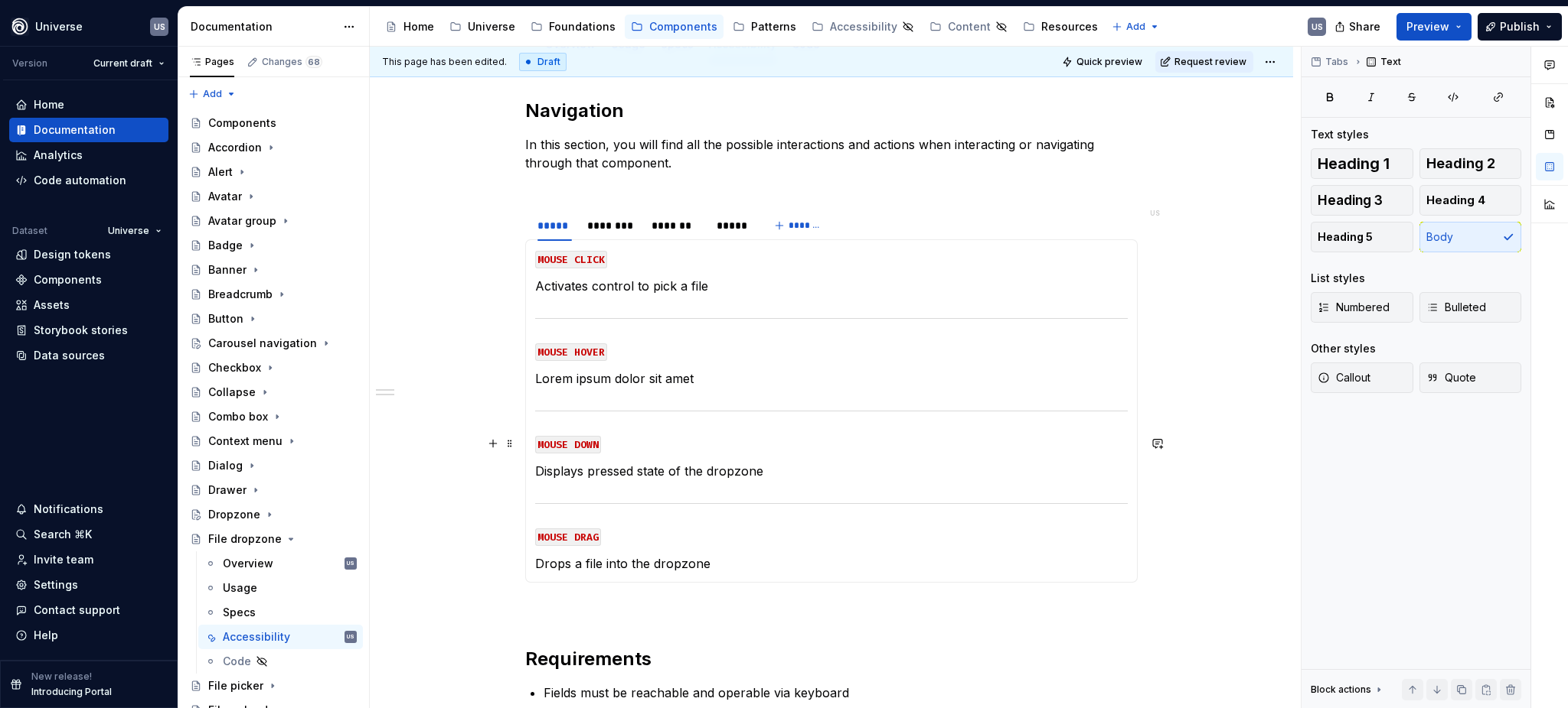
drag, startPoint x: 637, startPoint y: 377, endPoint x: 689, endPoint y: 365, distance: 53.4
click at [637, 376] on p "Lorem ipsum dolor sit amet" at bounding box center [832, 378] width 593 height 19
drag, startPoint x: 717, startPoint y: 372, endPoint x: 531, endPoint y: 377, distance: 186.1
click at [531, 377] on div "MOUSE CLICK Activates control to pick a file MOUSE HOVER Lorem ipsum dolor sit …" at bounding box center [831, 411] width 612 height 343
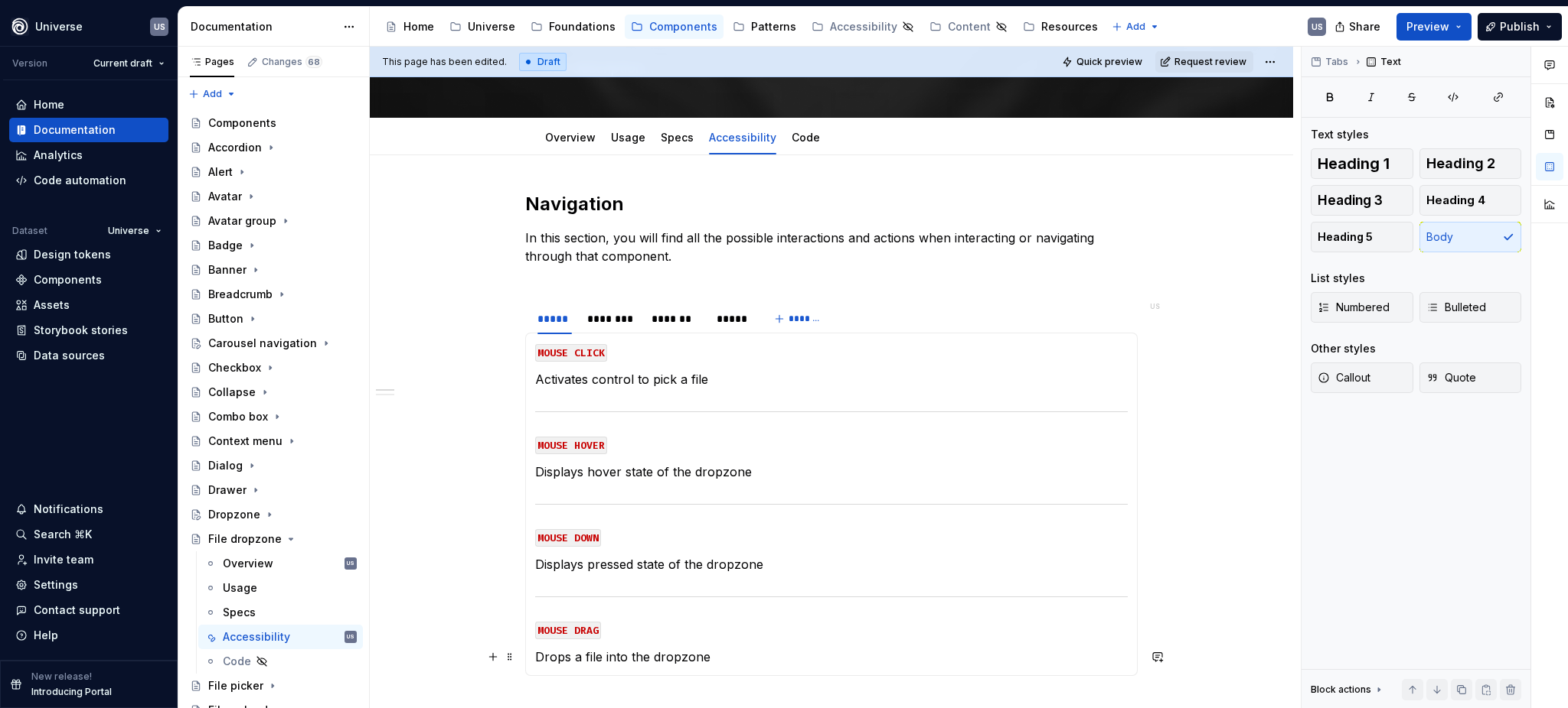
scroll to position [102, 0]
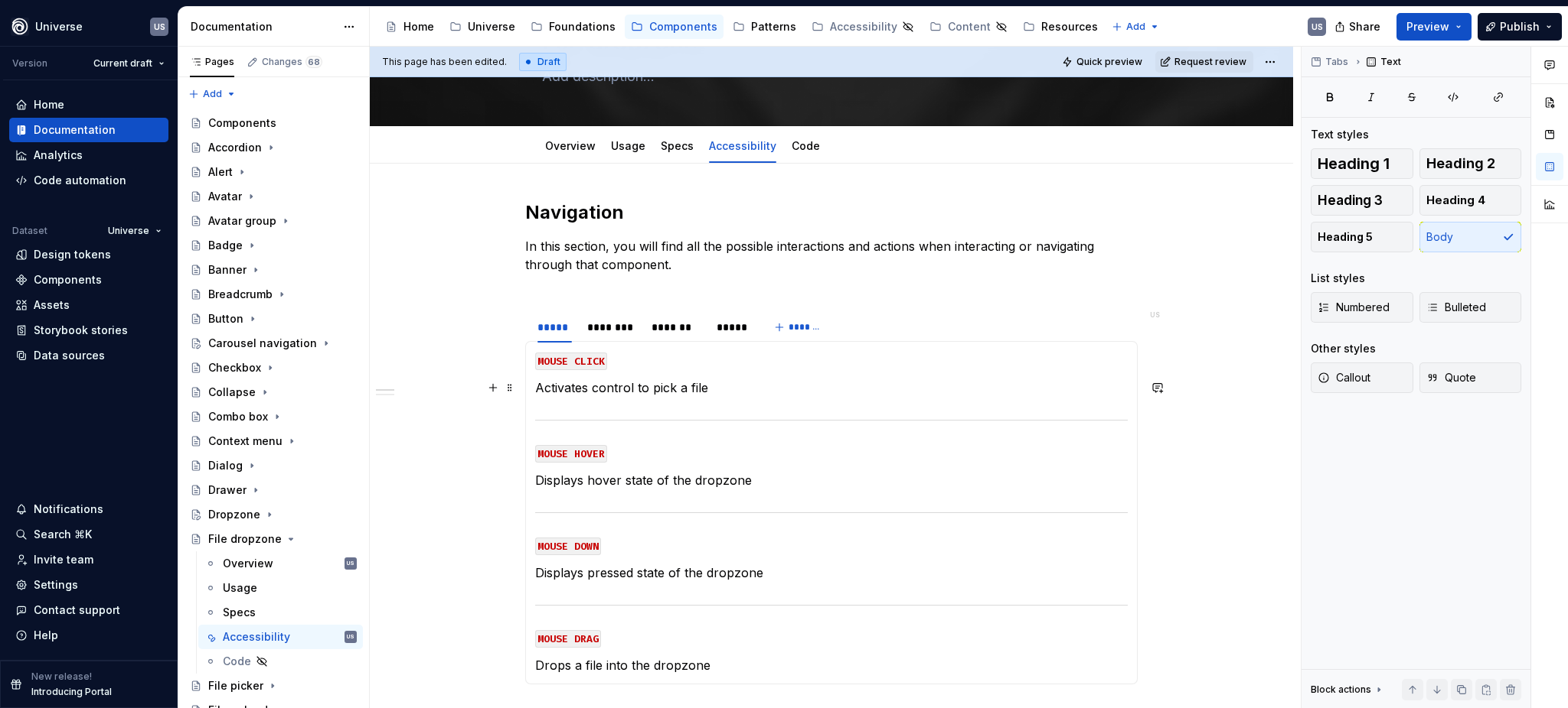
click at [651, 390] on p "Activates control to pick a file" at bounding box center [832, 387] width 593 height 19
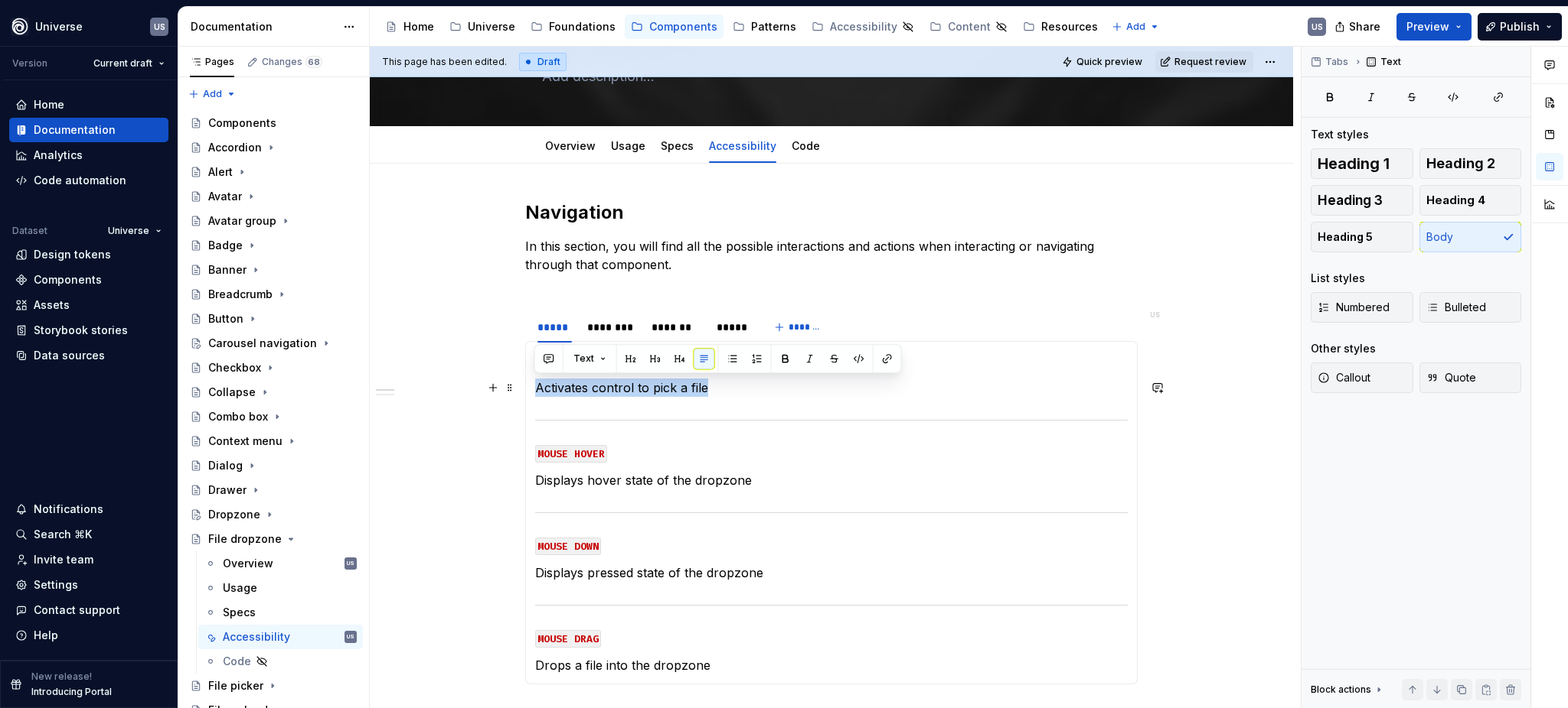
drag, startPoint x: 737, startPoint y: 390, endPoint x: 535, endPoint y: 385, distance: 202.1
click at [535, 385] on p "Activates control to pick a file" at bounding box center [832, 387] width 593 height 19
copy p "Activates control to pick a file"
click at [627, 325] on div "********" at bounding box center [611, 327] width 49 height 15
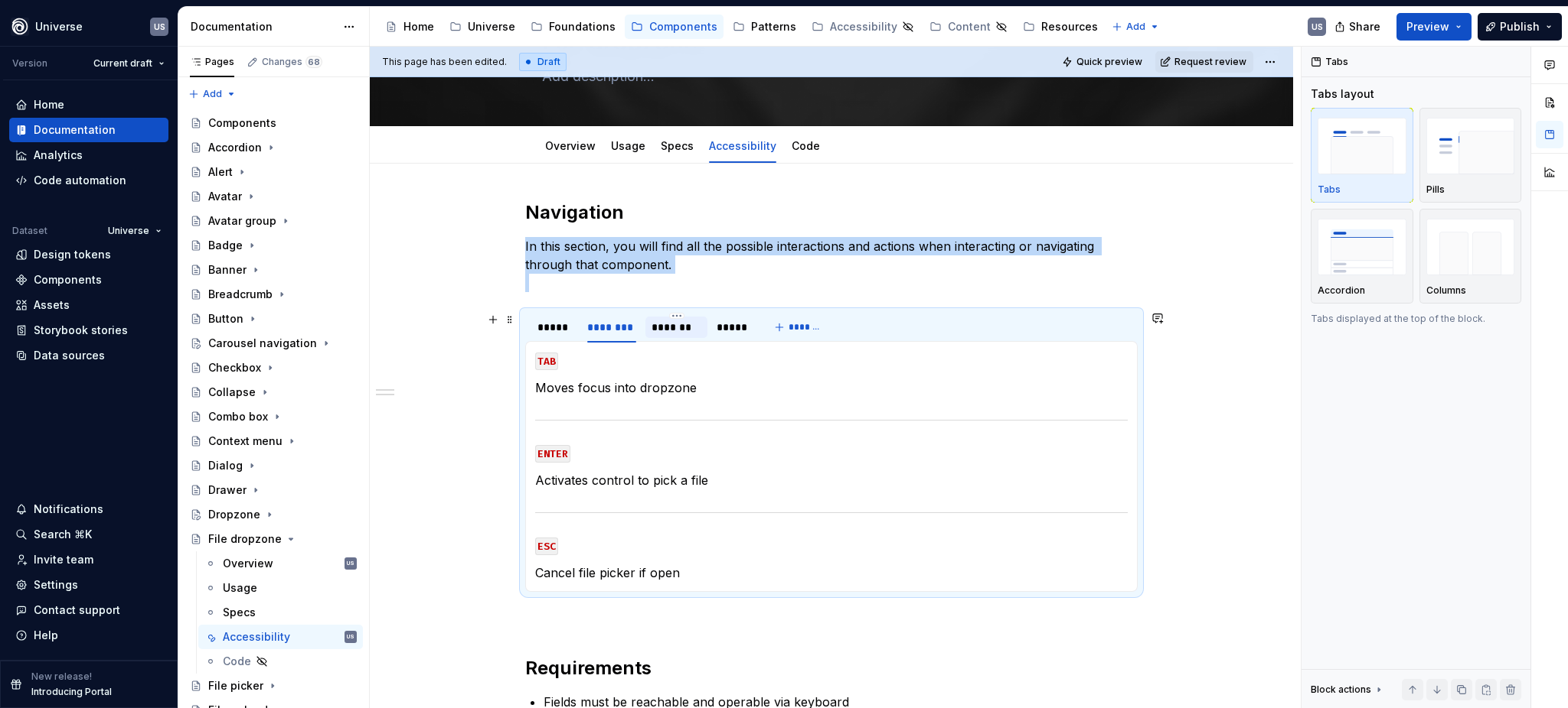
click at [669, 324] on div "*******" at bounding box center [676, 327] width 49 height 15
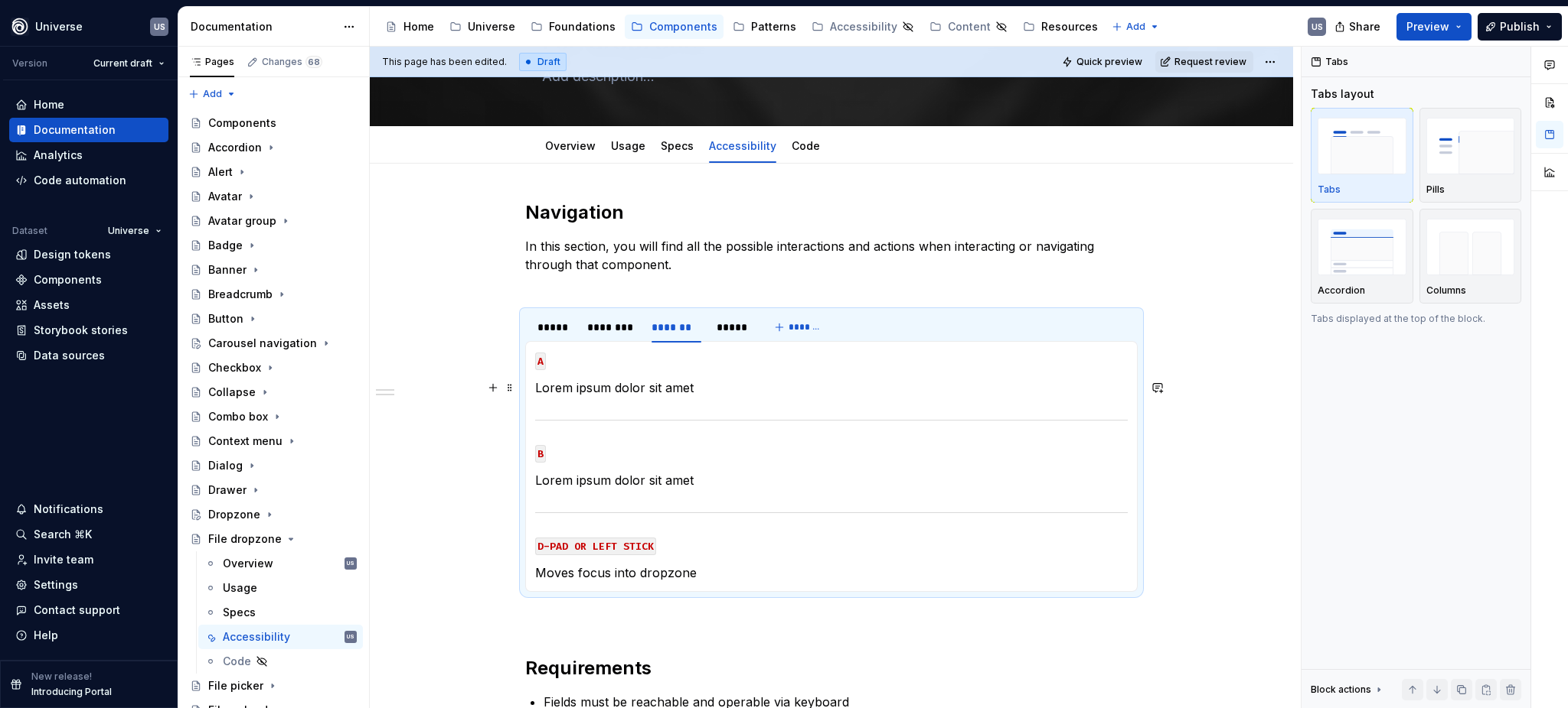
click at [665, 379] on p "Lorem ipsum dolor sit amet" at bounding box center [832, 387] width 593 height 19
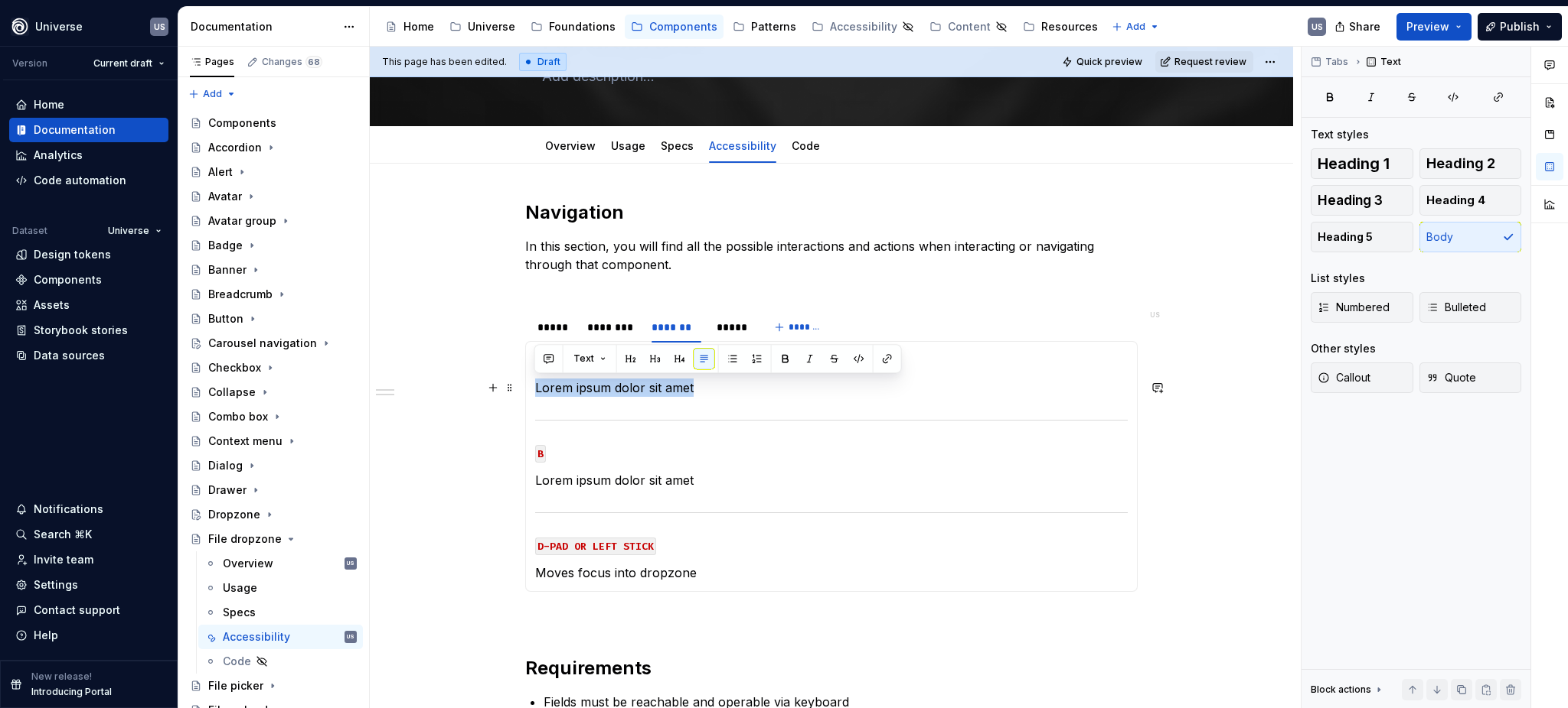
drag, startPoint x: 698, startPoint y: 385, endPoint x: 533, endPoint y: 389, distance: 165.0
click at [535, 389] on p "Lorem ipsum dolor sit amet" at bounding box center [832, 387] width 593 height 19
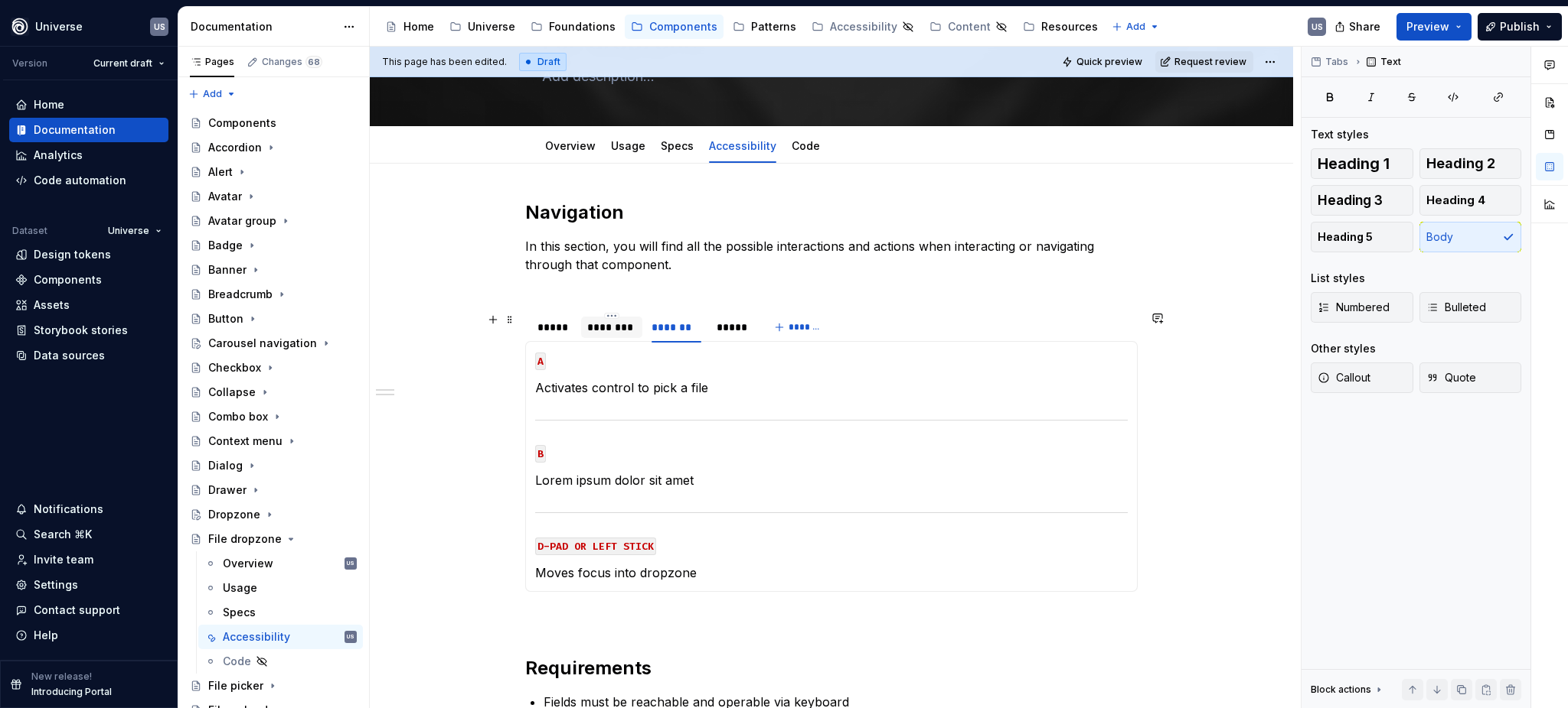
click at [620, 326] on div "********" at bounding box center [611, 327] width 49 height 15
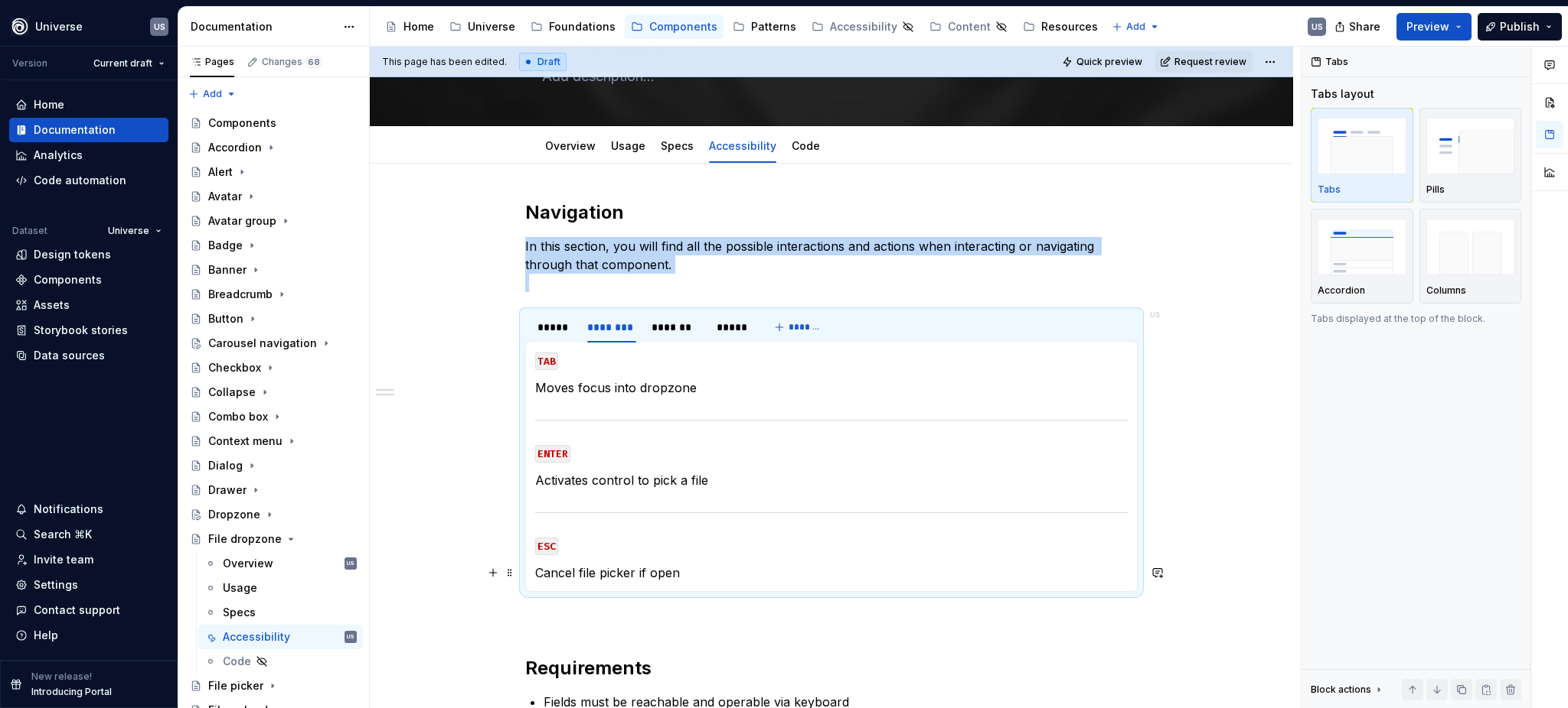
click at [668, 568] on p "Cancel file picker if open" at bounding box center [832, 573] width 593 height 19
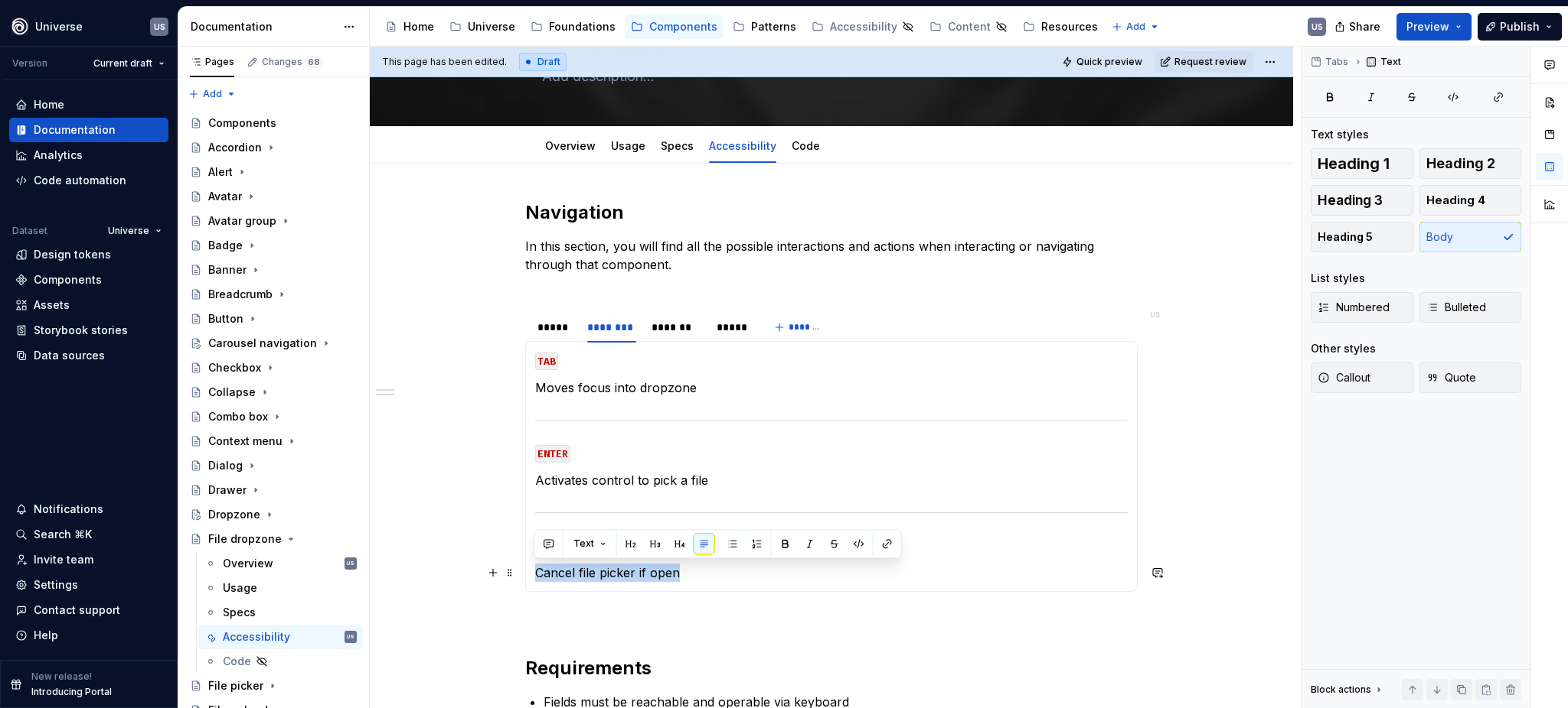
drag, startPoint x: 694, startPoint y: 575, endPoint x: 530, endPoint y: 575, distance: 164.0
click at [530, 575] on div "MOUSE CLICK Activates control to pick a file MOUSE HOVER Displays hover state o…" at bounding box center [831, 467] width 612 height 251
copy p "Cancel file picker if open"
click at [677, 326] on div "*******" at bounding box center [676, 327] width 49 height 15
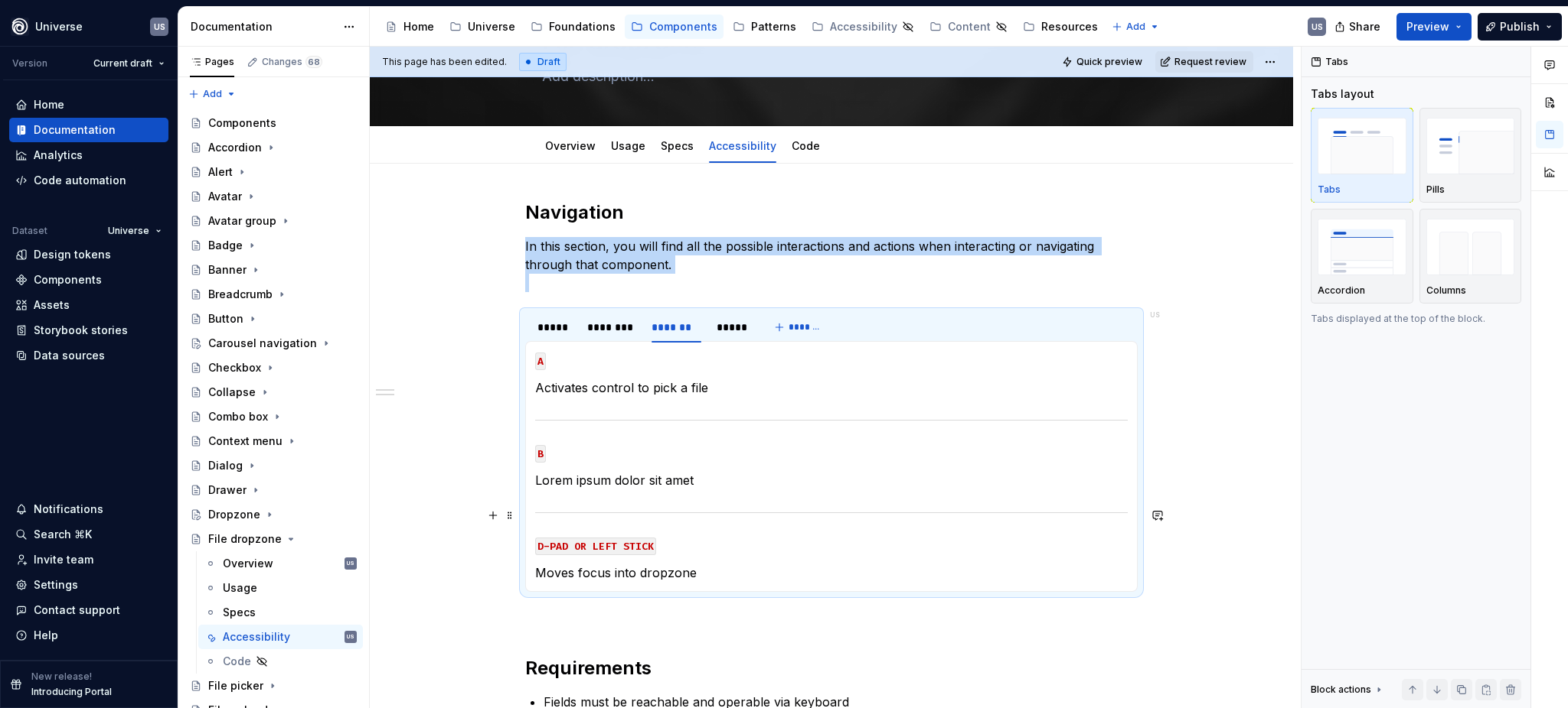
click at [678, 494] on section-item-column "A Activates control to pick a file B Lorem ipsum dolor sit amet D-PAD OR LEFT S…" at bounding box center [832, 466] width 593 height 231
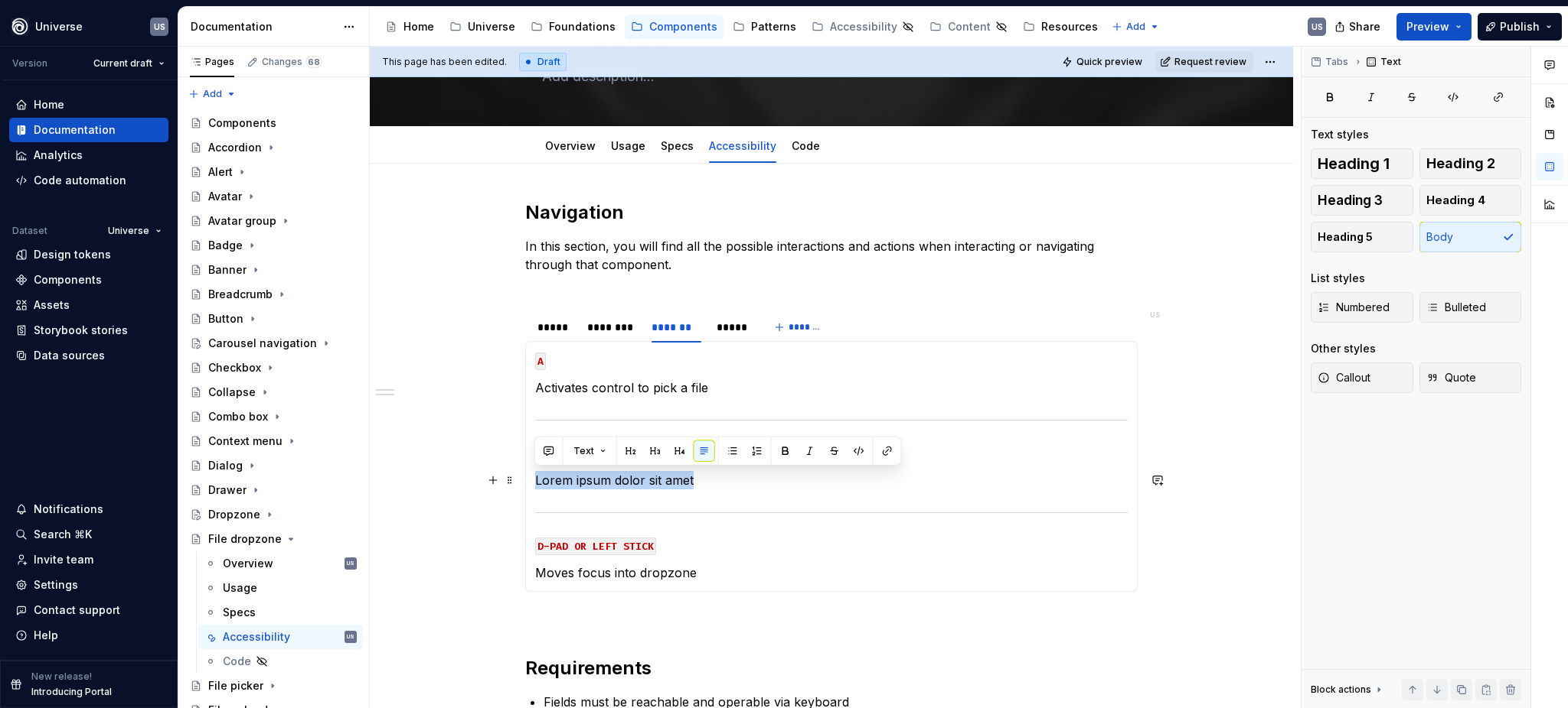
drag, startPoint x: 703, startPoint y: 479, endPoint x: 535, endPoint y: 485, distance: 168.1
click at [535, 485] on p "Lorem ipsum dolor sit amet" at bounding box center [832, 480] width 593 height 19
click at [735, 484] on p "Cancel file picker if open" at bounding box center [832, 480] width 593 height 19
click at [721, 325] on div "*****" at bounding box center [732, 327] width 31 height 15
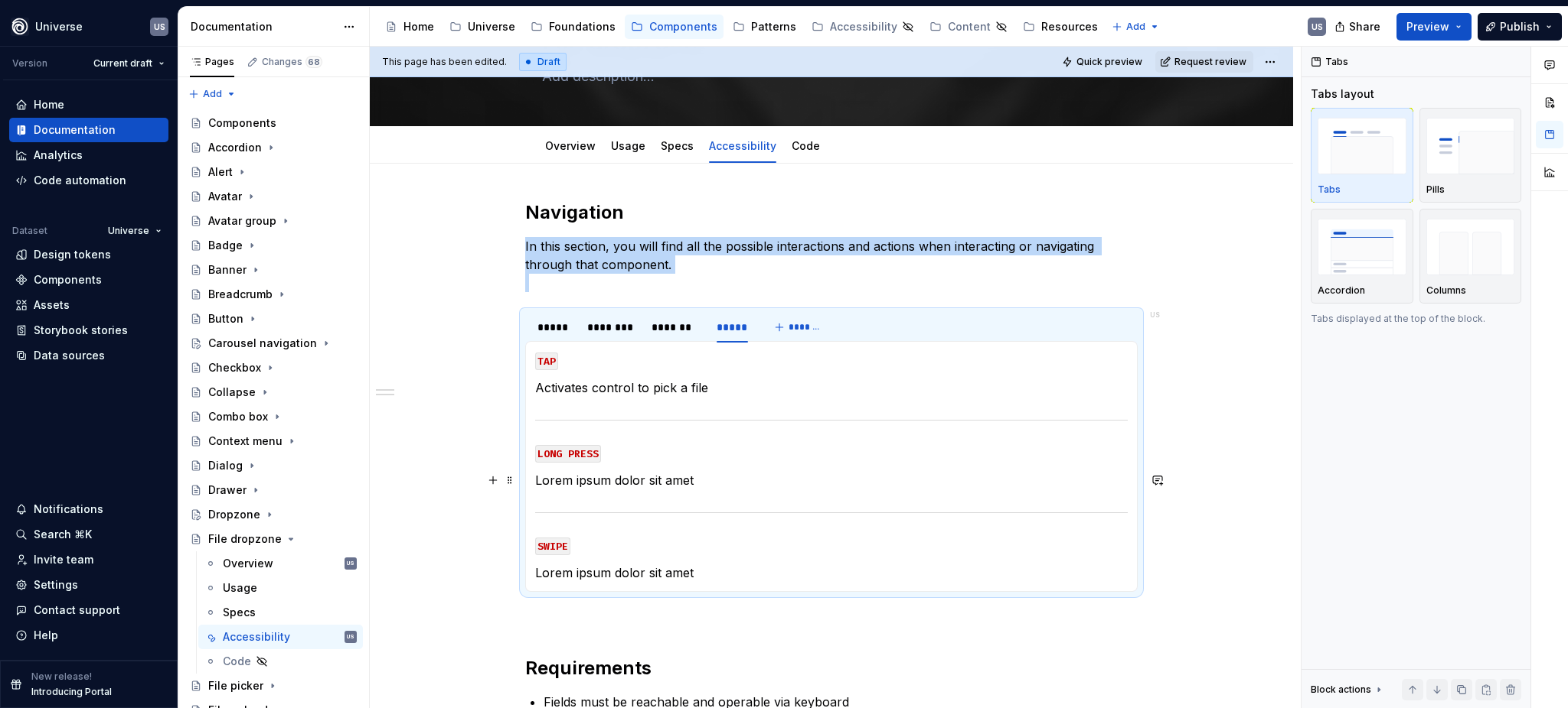
click at [672, 474] on p "Lorem ipsum dolor sit amet" at bounding box center [832, 480] width 593 height 19
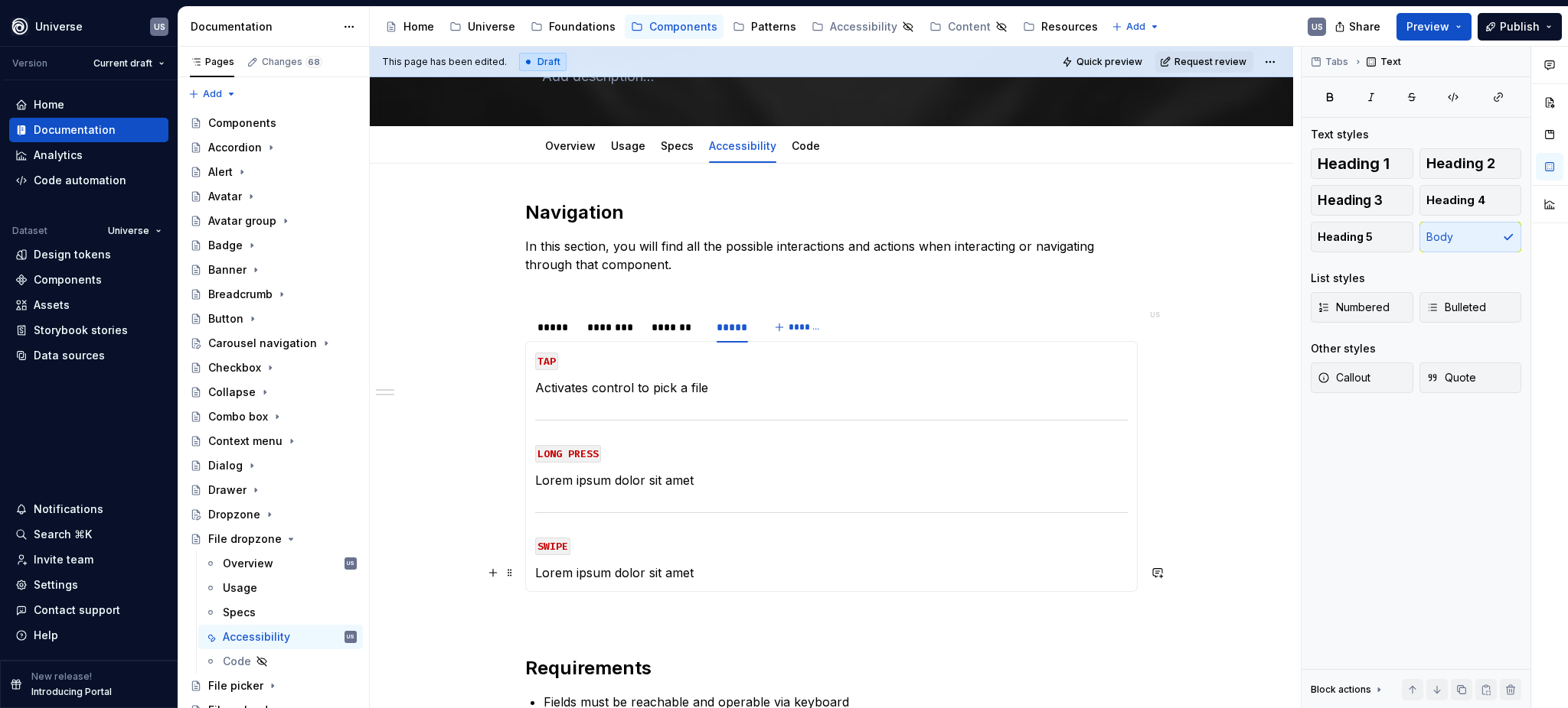
click at [713, 573] on p "Lorem ipsum dolor sit amet" at bounding box center [832, 573] width 593 height 19
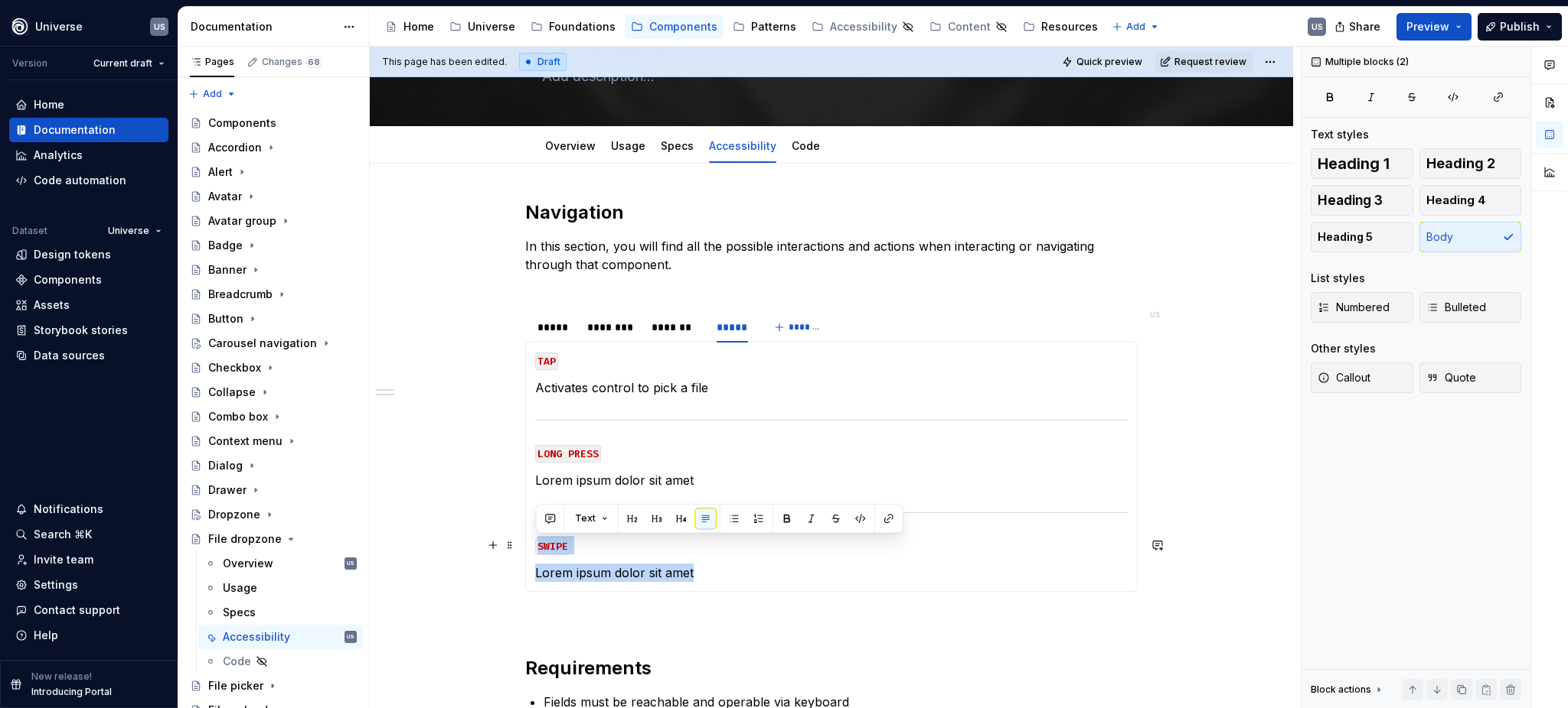
drag, startPoint x: 708, startPoint y: 569, endPoint x: 534, endPoint y: 524, distance: 179.7
click at [535, 524] on section-item-column "TAP Activates control to pick a file LONG PRESS Lorem ipsum dolor sit amet SWIP…" at bounding box center [832, 466] width 593 height 231
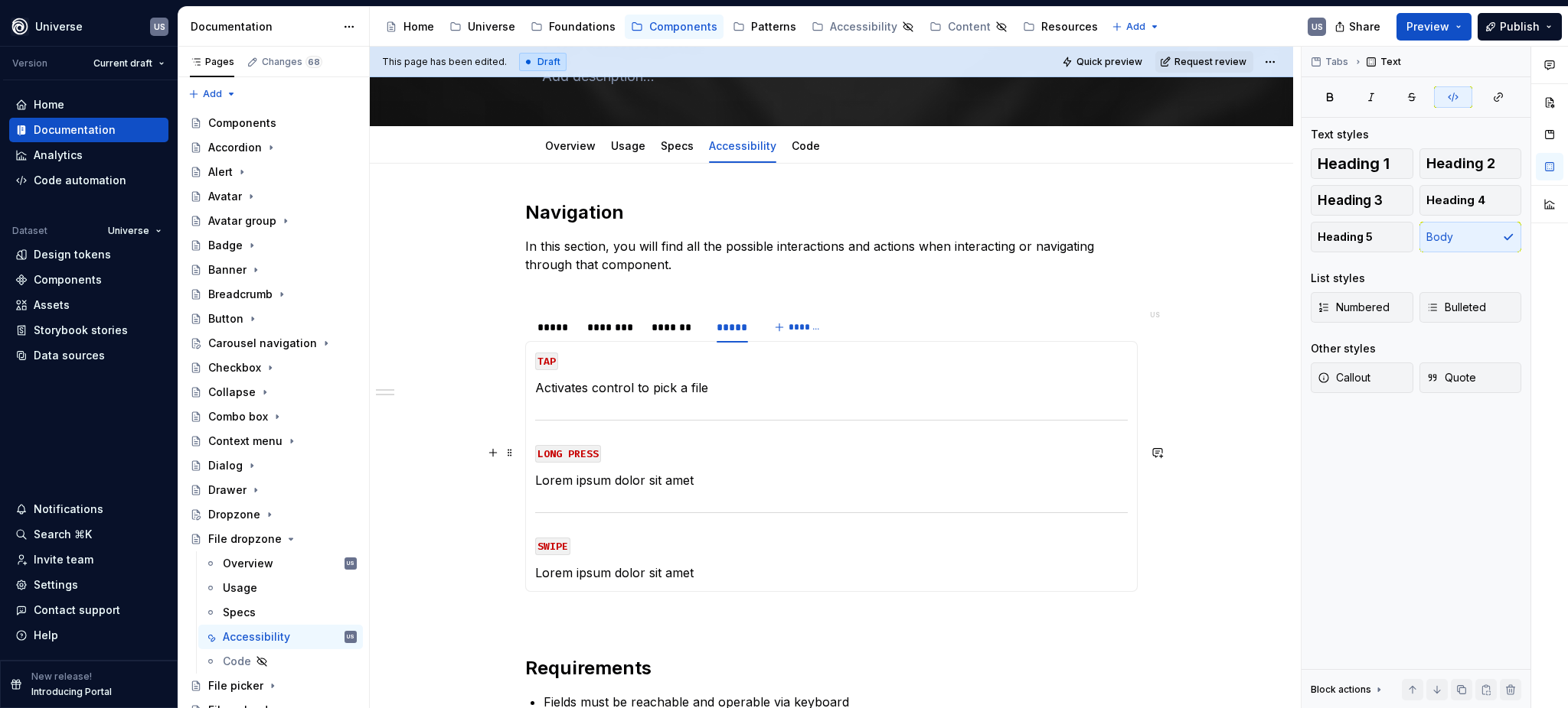
click at [553, 454] on code "LONG PRESS" at bounding box center [568, 454] width 66 height 18
drag, startPoint x: 536, startPoint y: 454, endPoint x: 596, endPoint y: 453, distance: 60.0
click at [596, 453] on code "LONG PRESS" at bounding box center [568, 454] width 66 height 18
click at [544, 330] on div "*****" at bounding box center [554, 327] width 34 height 15
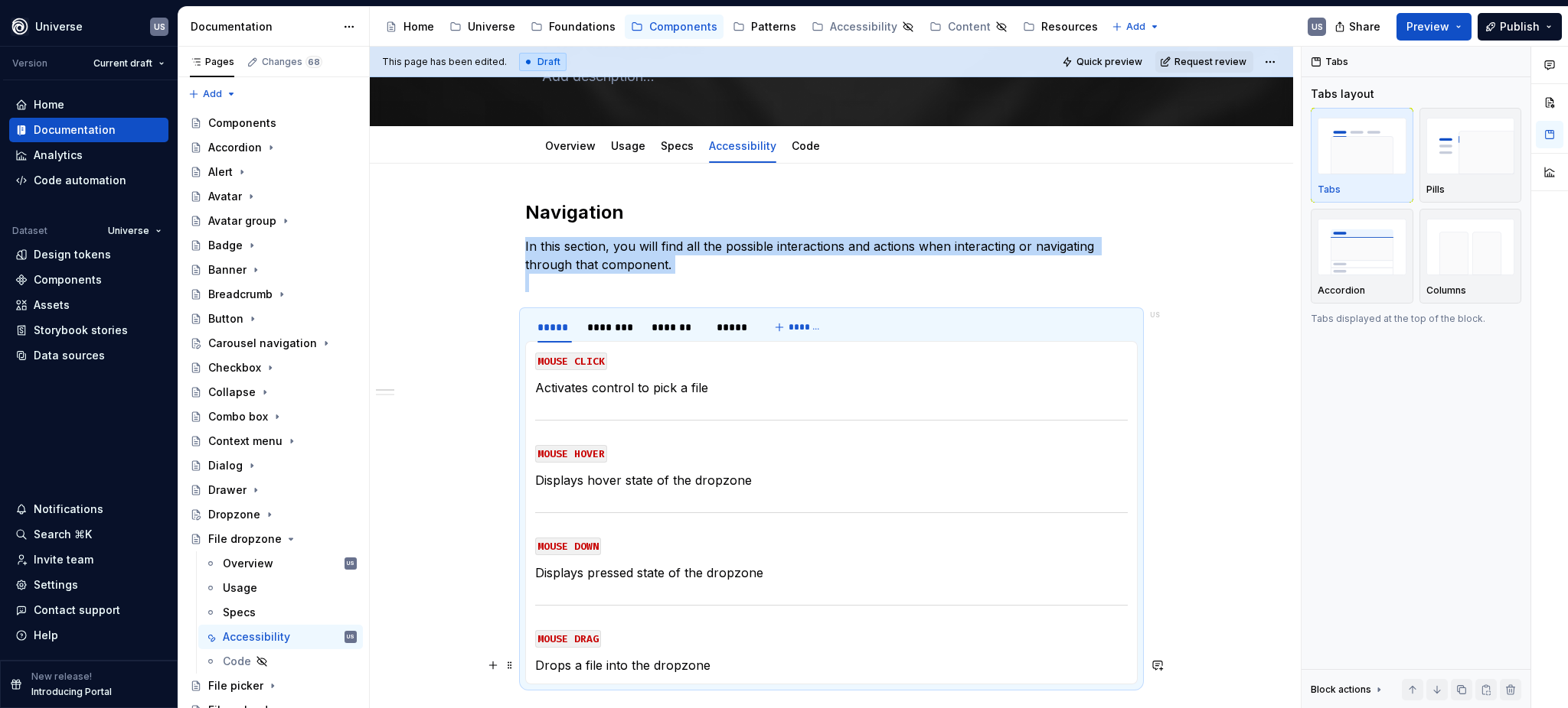
click at [664, 655] on section-item-column "MOUSE CLICK Activates control to pick a file MOUSE HOVER Displays hover state o…" at bounding box center [832, 512] width 593 height 324
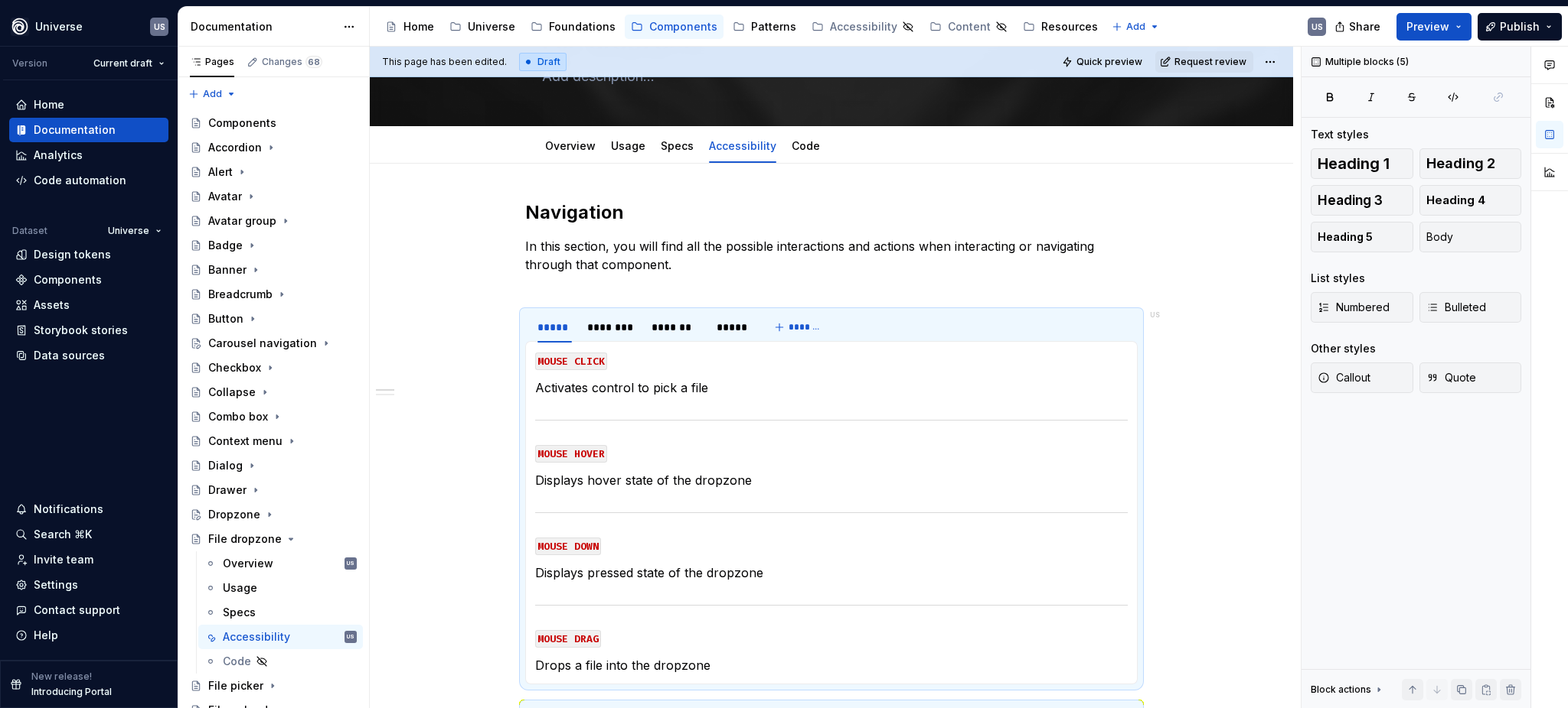
scroll to position [536, 0]
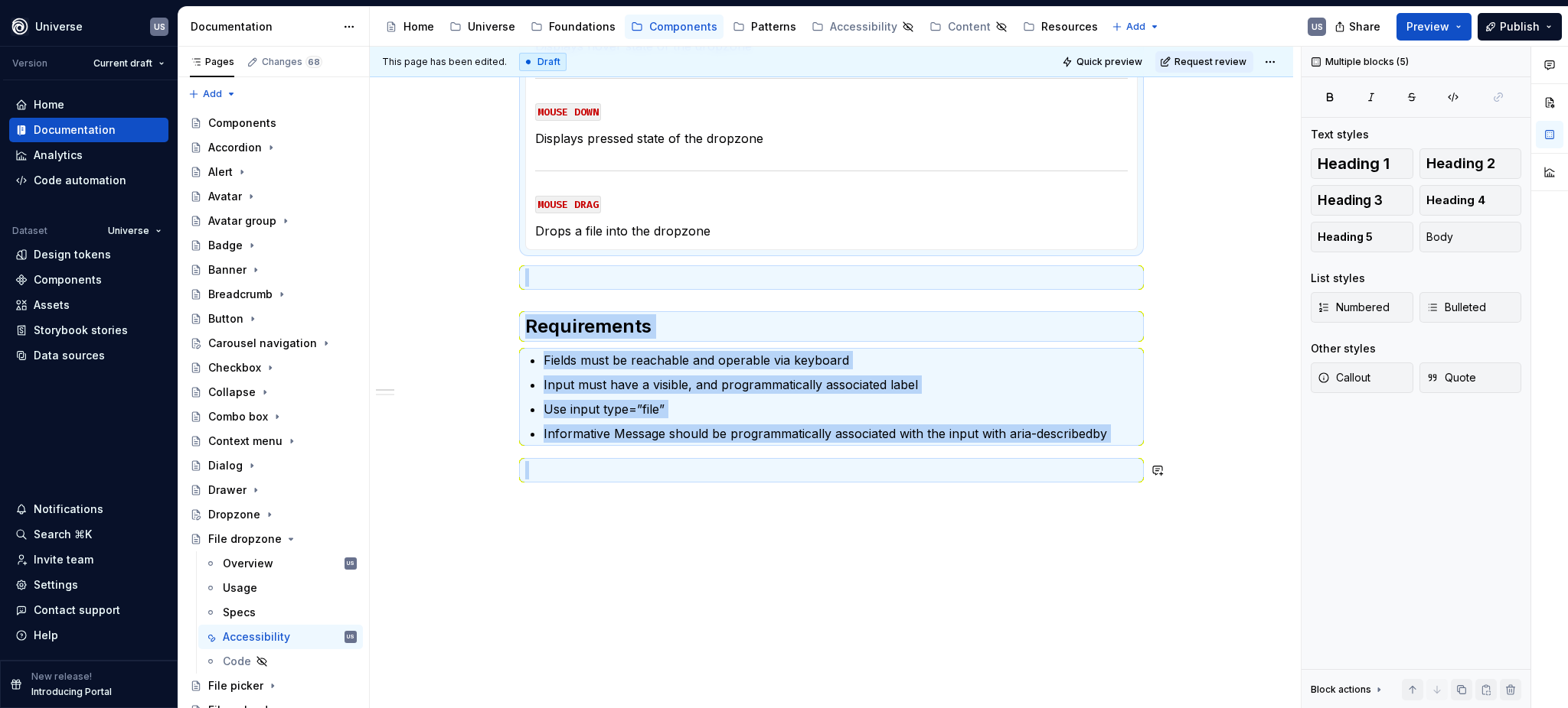
drag, startPoint x: 711, startPoint y: 664, endPoint x: 584, endPoint y: 608, distance: 138.8
click at [564, 658] on div "Navigation In this section, you will find all the possible interactions and act…" at bounding box center [831, 219] width 923 height 981
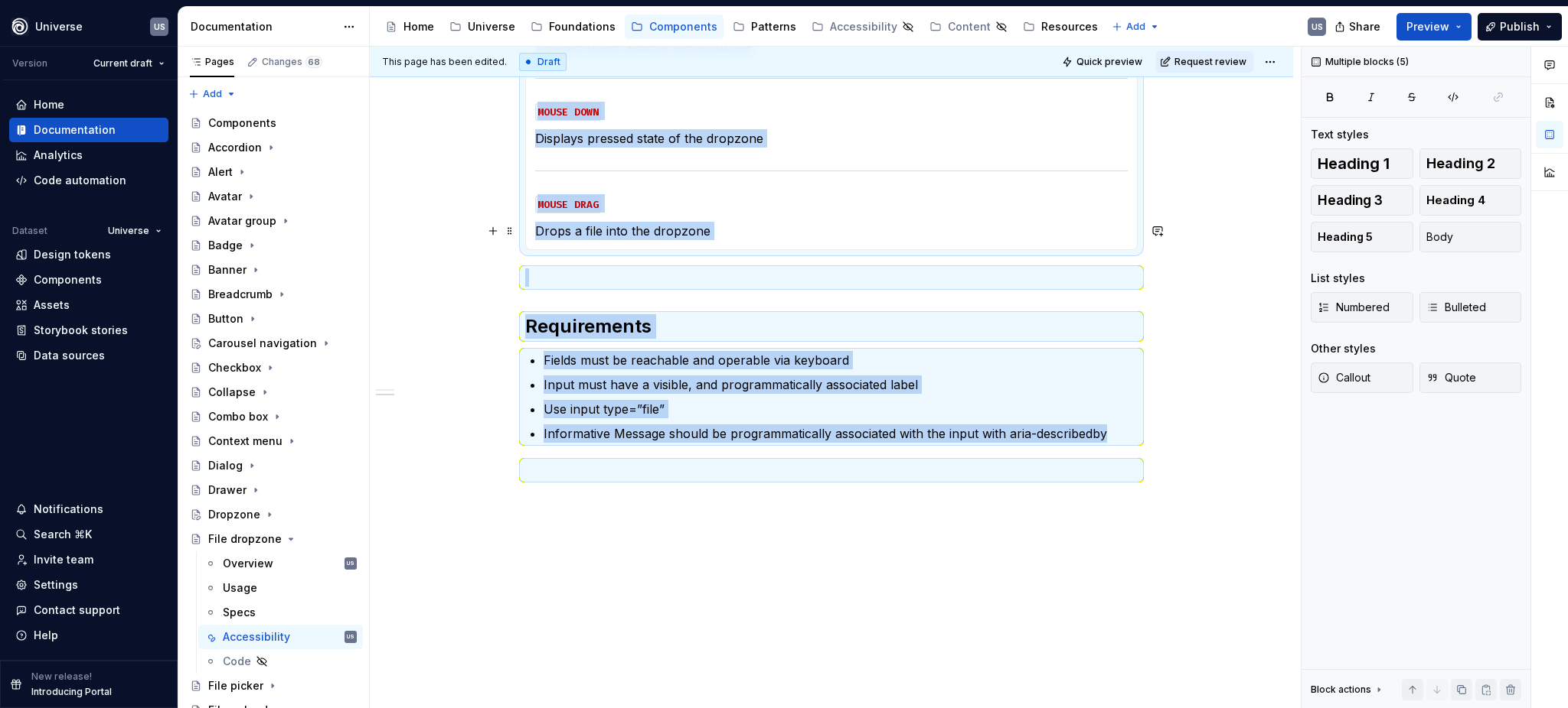
click at [671, 228] on p "Drops a file into the dropzone" at bounding box center [832, 231] width 593 height 19
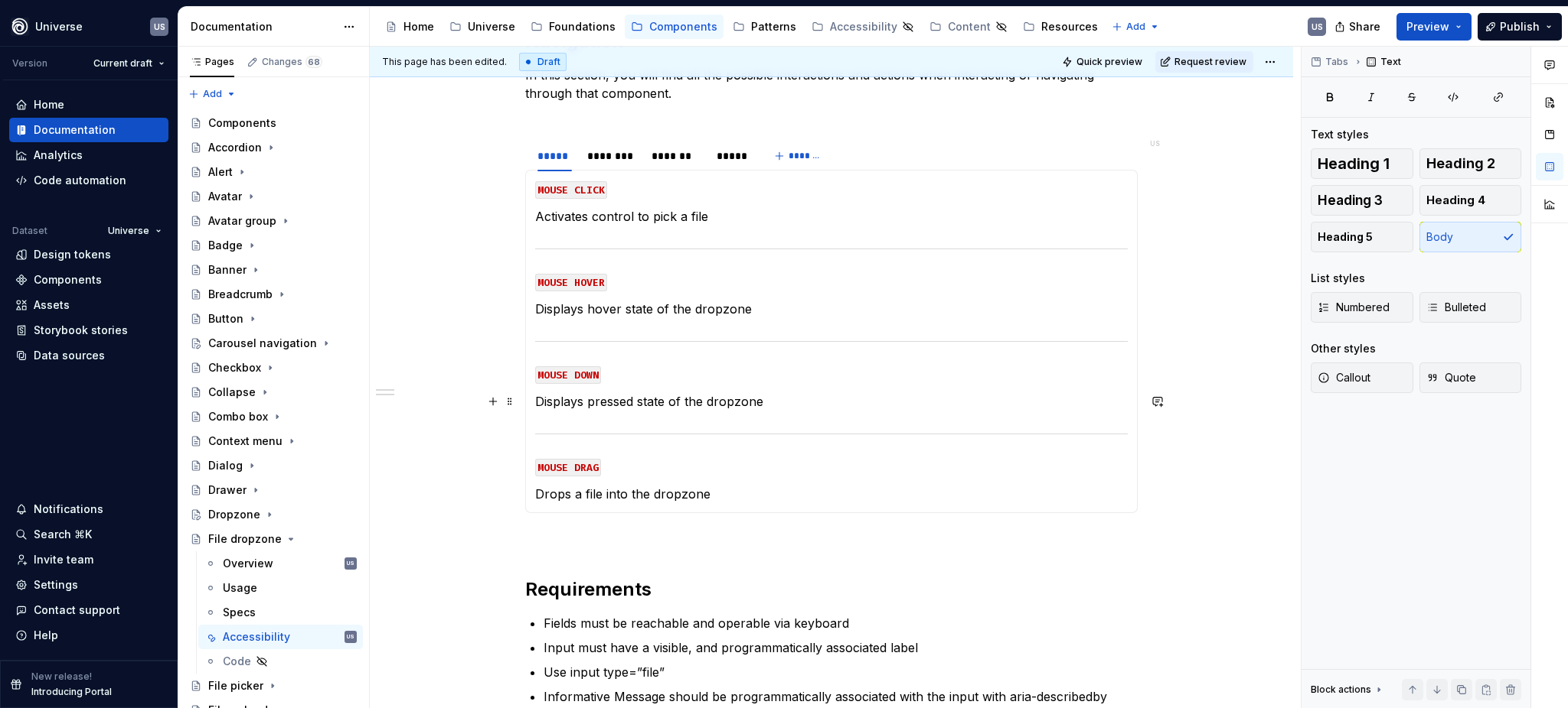
scroll to position [230, 0]
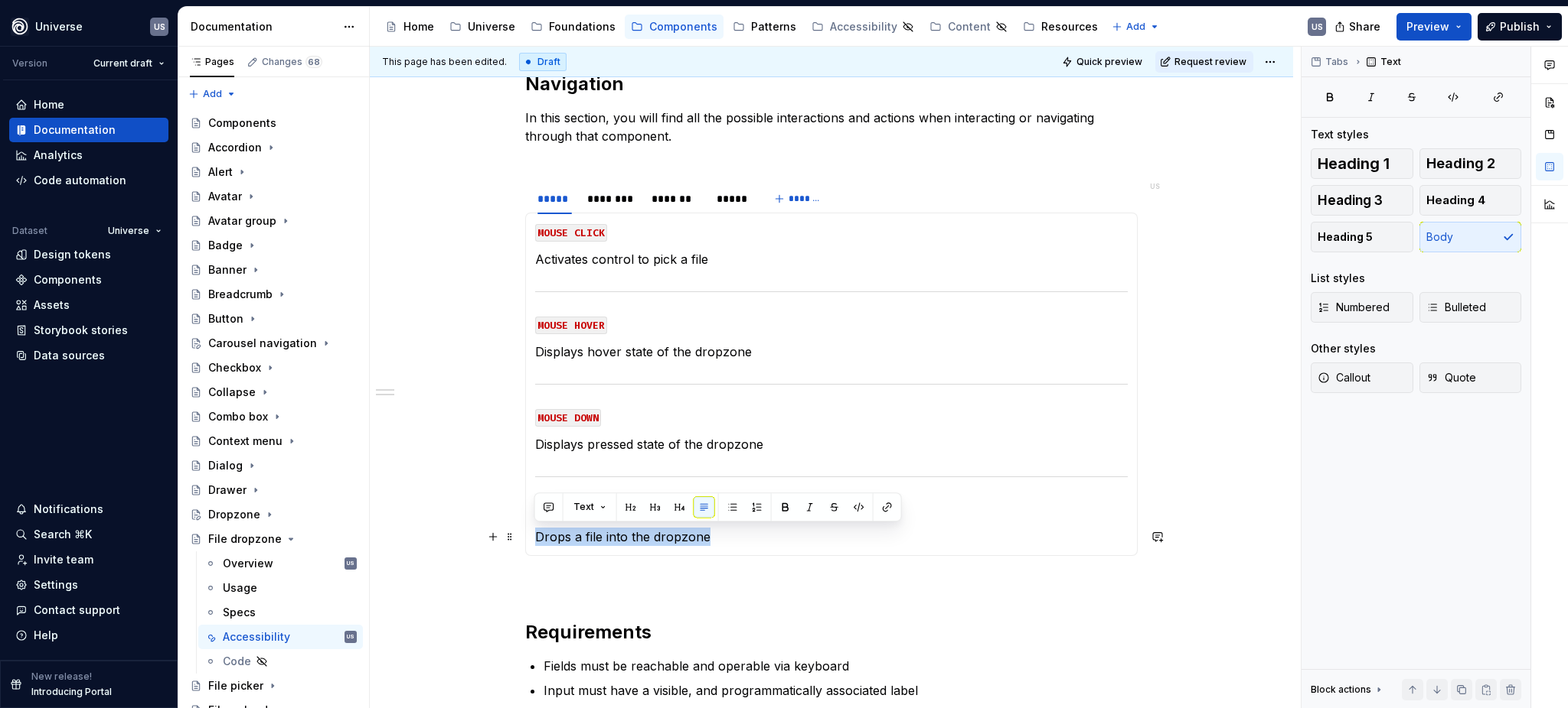
drag, startPoint x: 719, startPoint y: 536, endPoint x: 533, endPoint y: 536, distance: 186.0
click at [535, 536] on p "Drops a file into the dropzone" at bounding box center [832, 537] width 593 height 19
copy p "Drops a file into the dropzone"
click at [717, 199] on div "*******" at bounding box center [691, 199] width 61 height 21
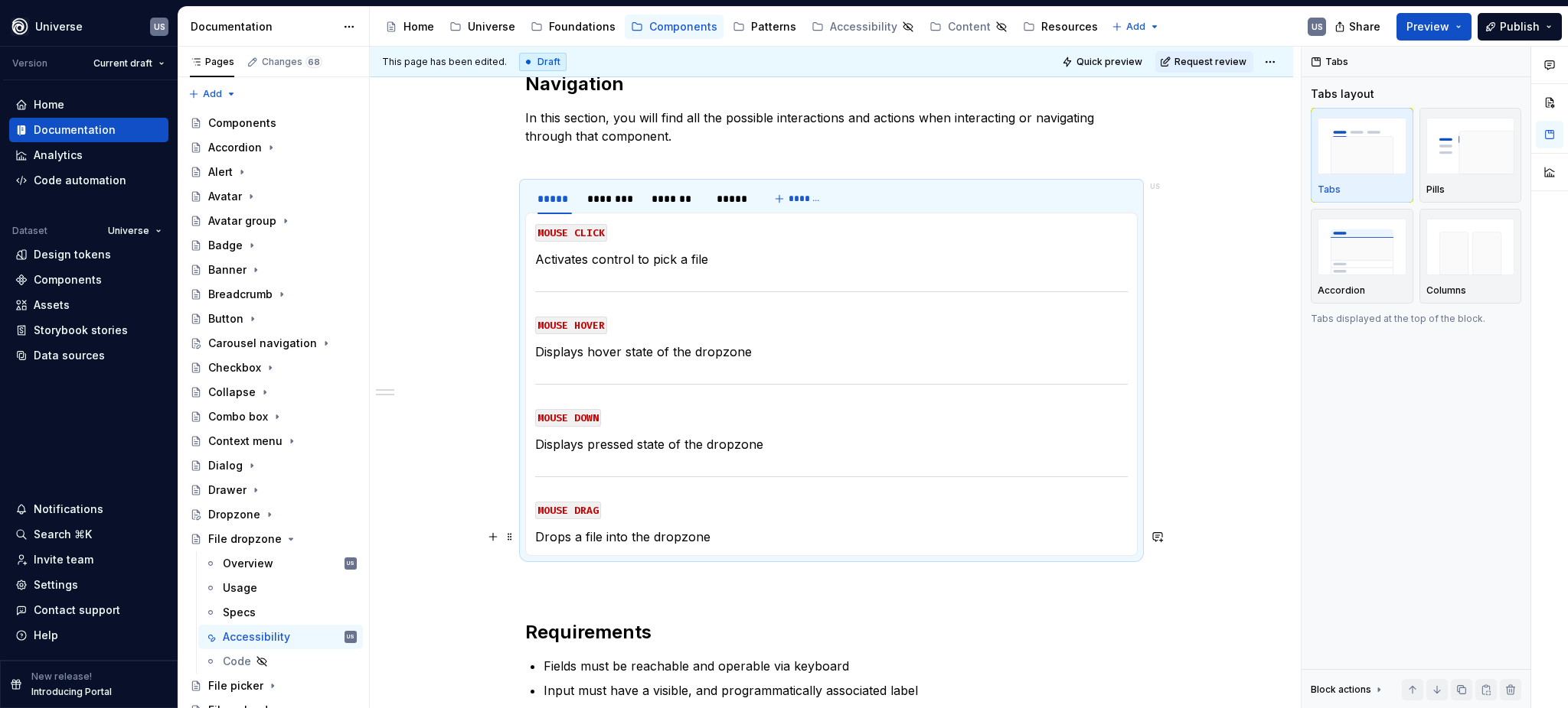
click at [612, 535] on p "Drops a file into the dropzone" at bounding box center [832, 537] width 593 height 19
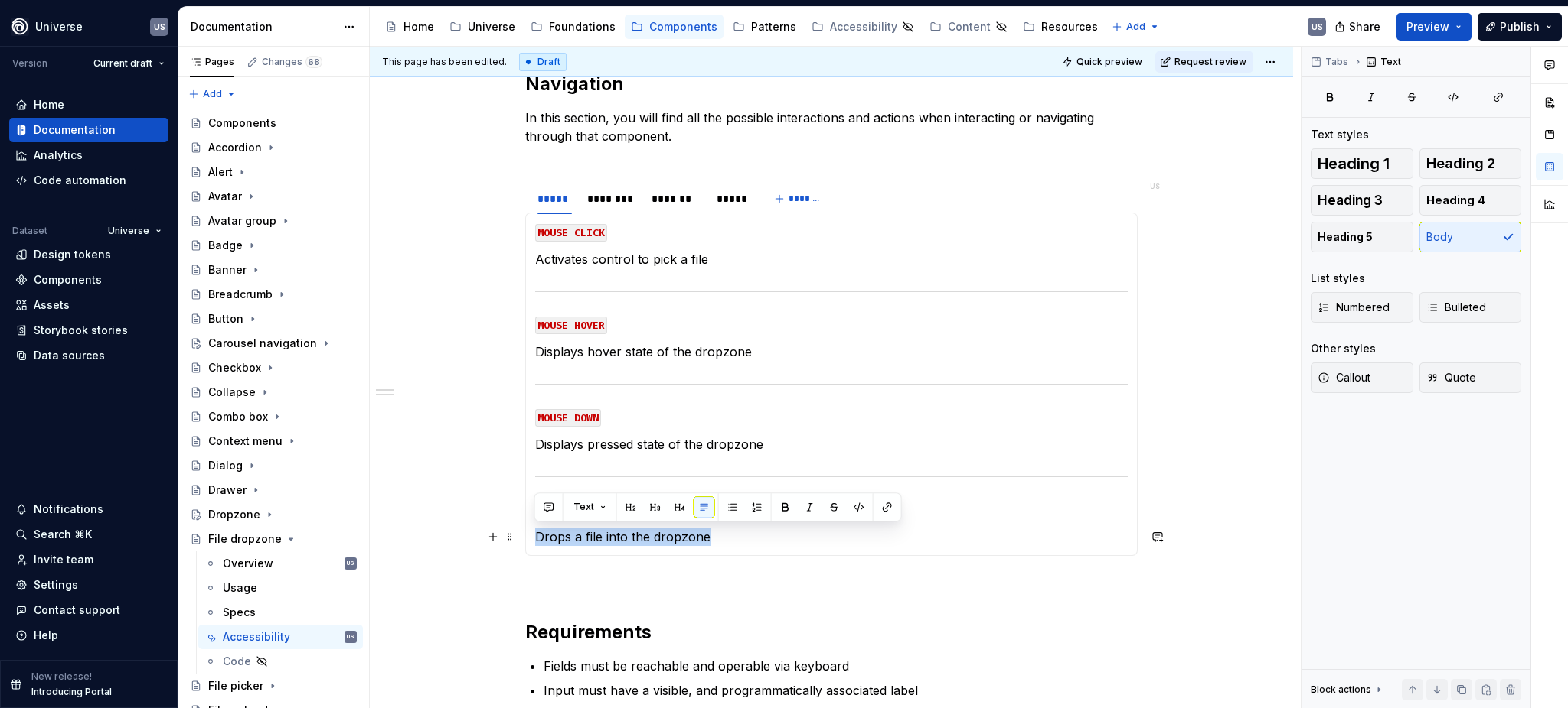
drag, startPoint x: 742, startPoint y: 533, endPoint x: 535, endPoint y: 537, distance: 207.0
click at [535, 537] on p "Drops a file into the dropzone" at bounding box center [832, 537] width 593 height 19
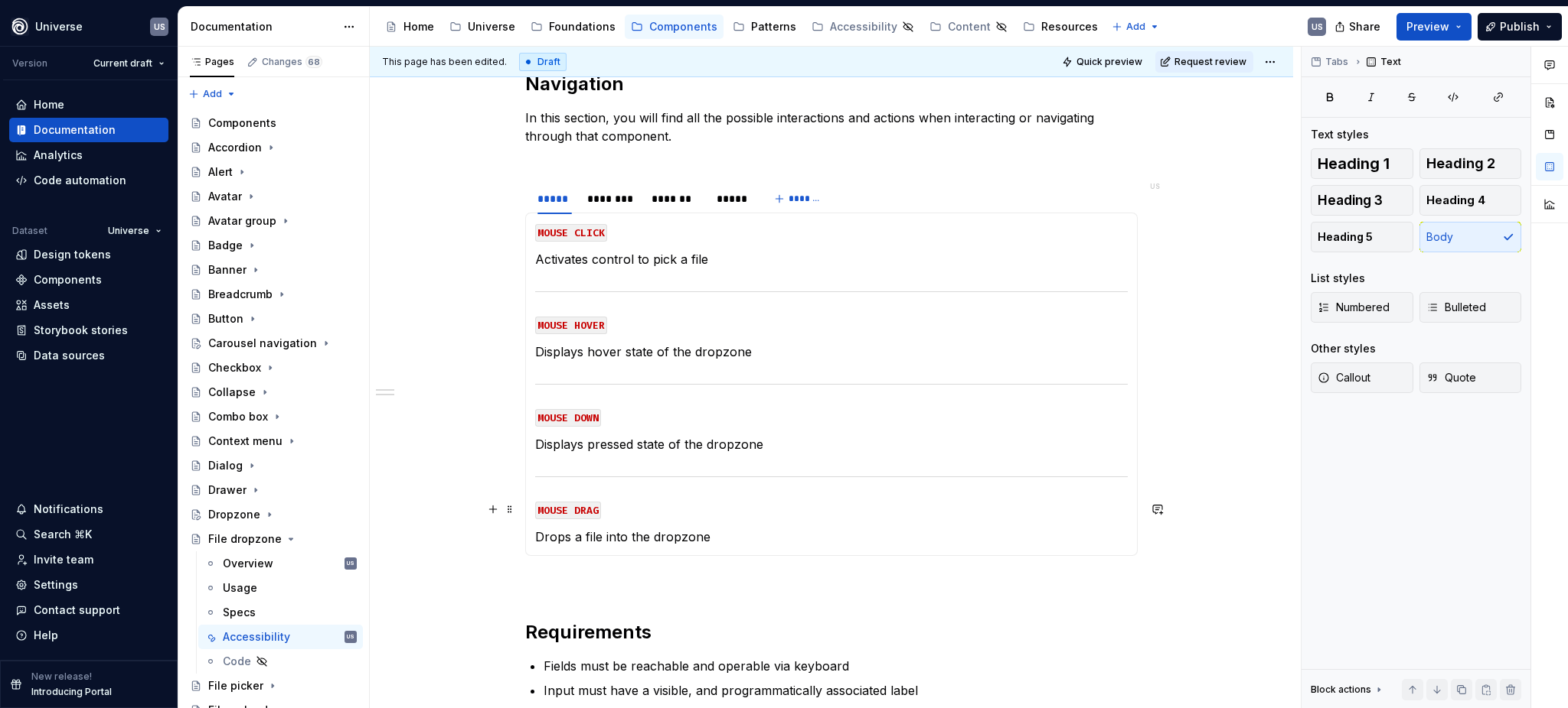
click at [595, 511] on code "MOUSE DRAG" at bounding box center [568, 511] width 66 height 18
click at [615, 197] on div "********" at bounding box center [611, 198] width 49 height 15
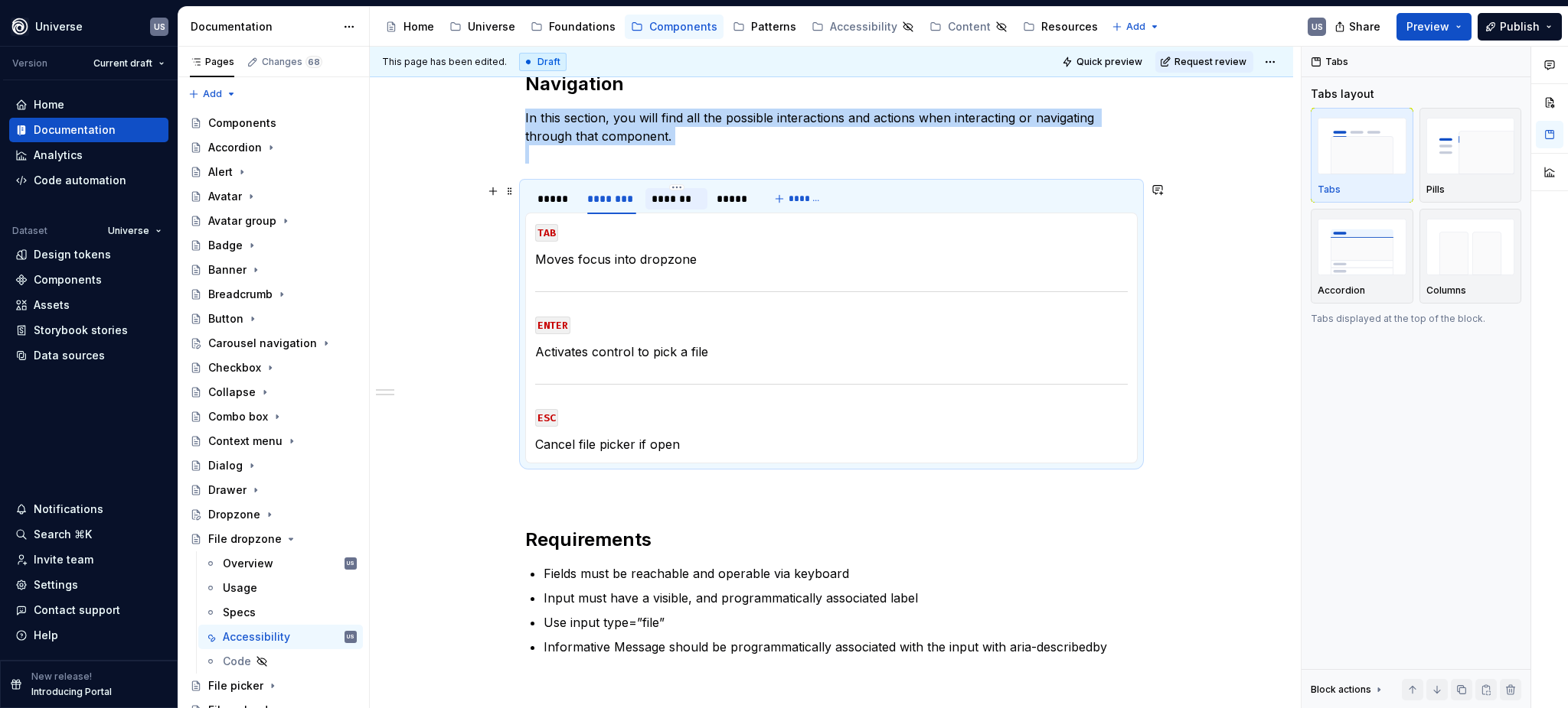
click at [686, 203] on div "*******" at bounding box center [676, 198] width 49 height 15
click at [736, 201] on div "*****" at bounding box center [732, 198] width 31 height 15
click at [674, 201] on div "*******" at bounding box center [676, 198] width 49 height 15
click at [722, 196] on div "*****" at bounding box center [732, 198] width 31 height 15
click at [553, 323] on code "DRAG" at bounding box center [550, 325] width 29 height 18
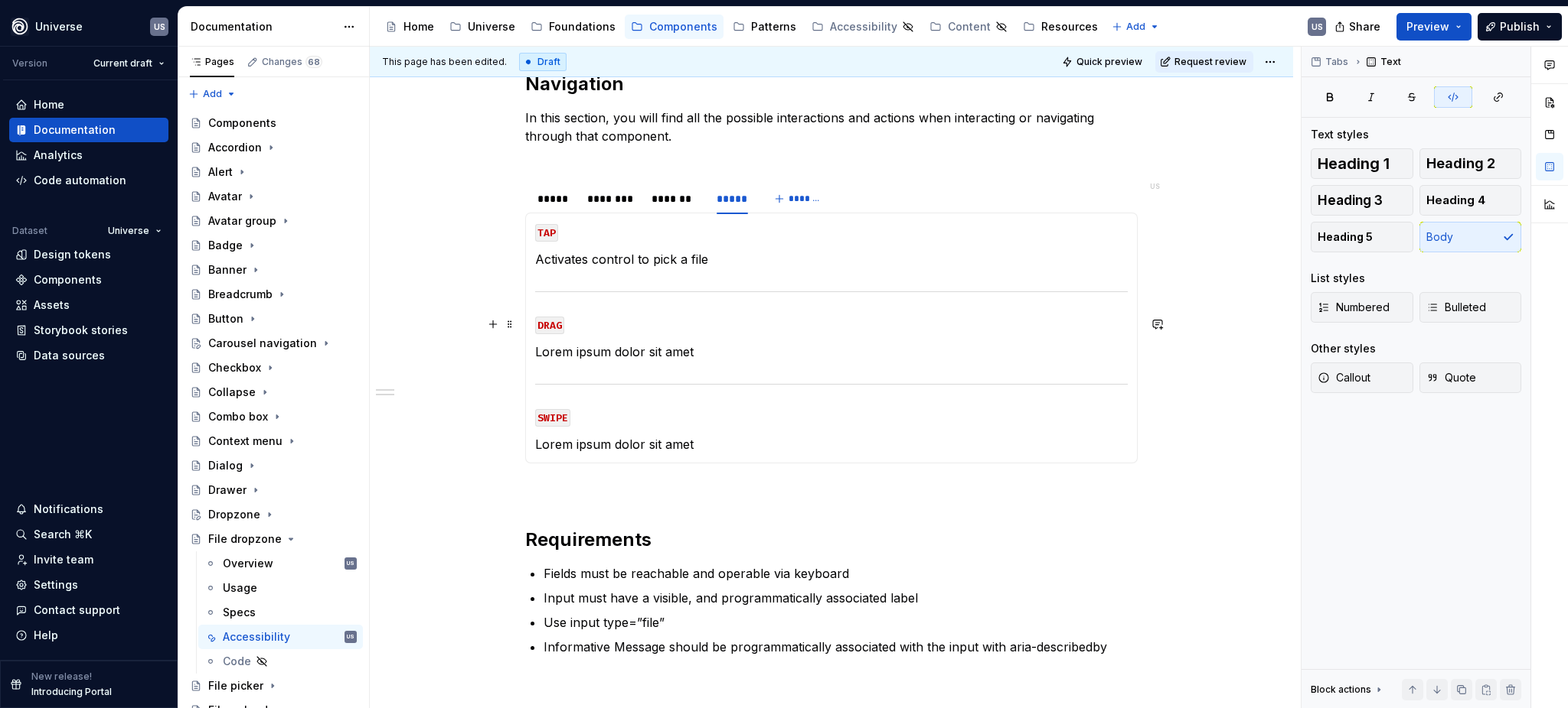
click at [560, 325] on code "DRAG" at bounding box center [550, 325] width 29 height 18
click at [597, 343] on p "Lorem ipsum dolor sit amet" at bounding box center [832, 352] width 593 height 19
drag, startPoint x: 722, startPoint y: 351, endPoint x: 534, endPoint y: 344, distance: 188.1
click at [535, 344] on p "Lorem ipsum dolor sit amet" at bounding box center [832, 352] width 593 height 19
click at [655, 444] on p "Lorem ipsum dolor sit amet" at bounding box center [832, 445] width 593 height 19
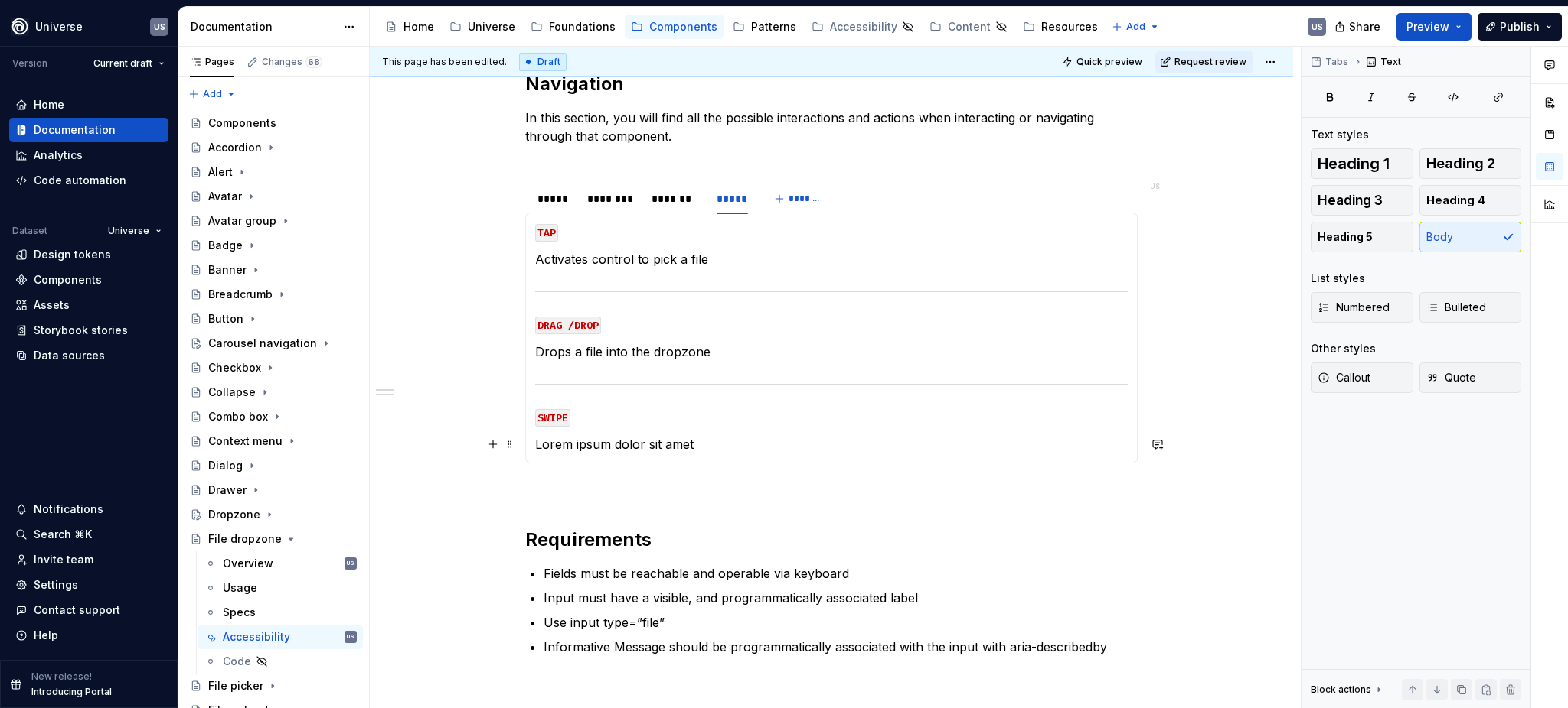
click at [690, 445] on p "Lorem ipsum dolor sit amet" at bounding box center [832, 445] width 593 height 19
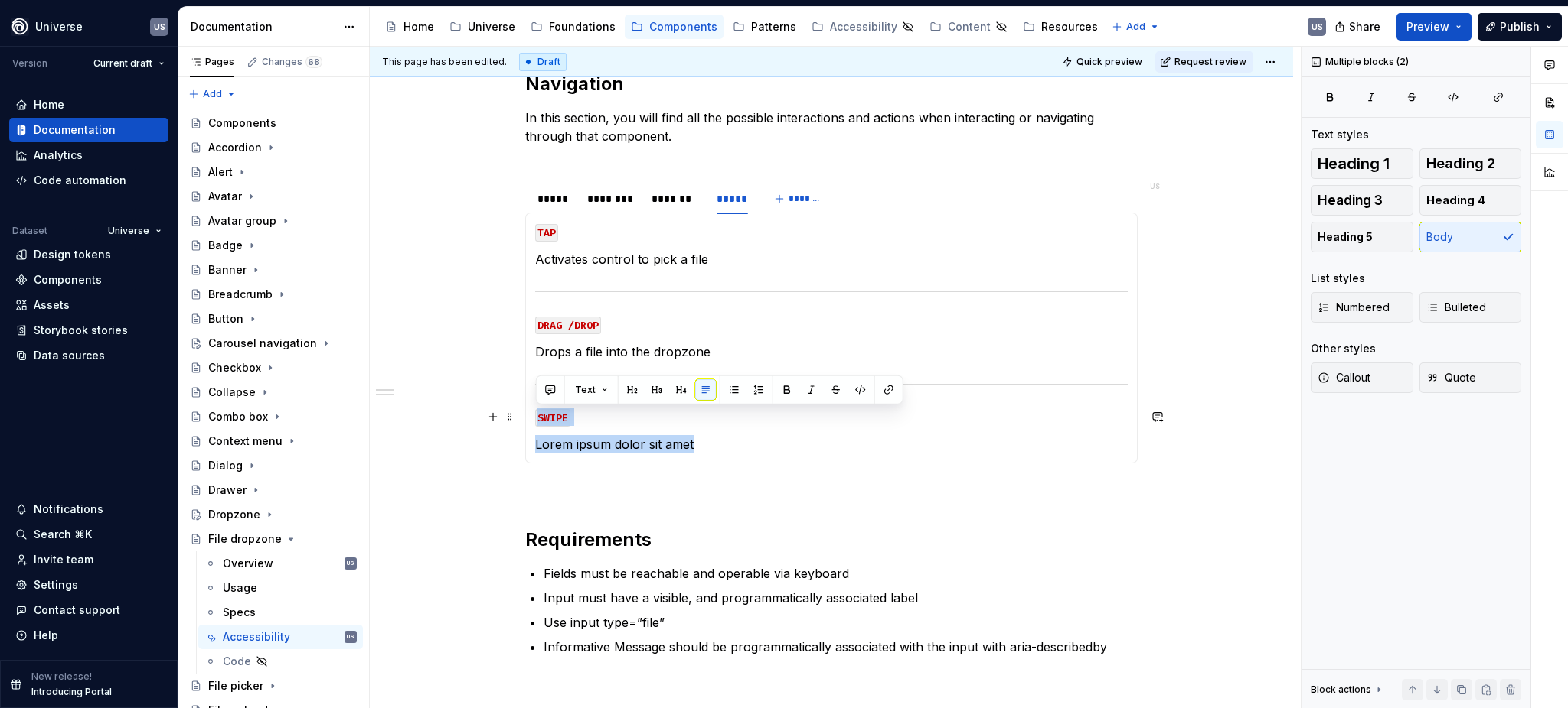
drag, startPoint x: 651, startPoint y: 446, endPoint x: 535, endPoint y: 418, distance: 119.3
click at [535, 418] on section-item-column "TAP Activates control to pick a file DRAG /DROP Drops a file into the dropzone …" at bounding box center [832, 338] width 593 height 231
click at [535, 414] on code "SWIPE" at bounding box center [553, 418] width 35 height 18
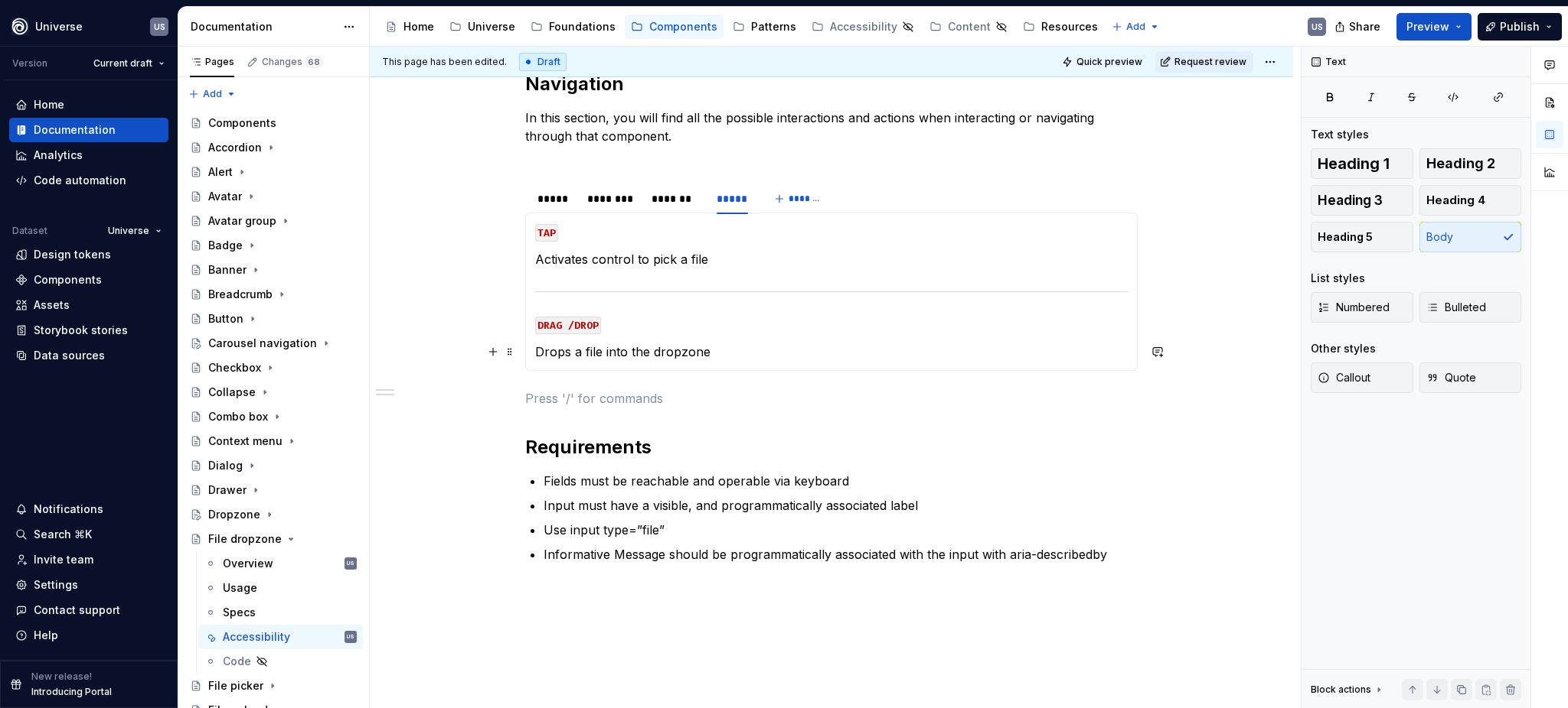
click at [646, 473] on p "Fields must be reachable and operable via keyboard" at bounding box center [841, 481] width 594 height 19
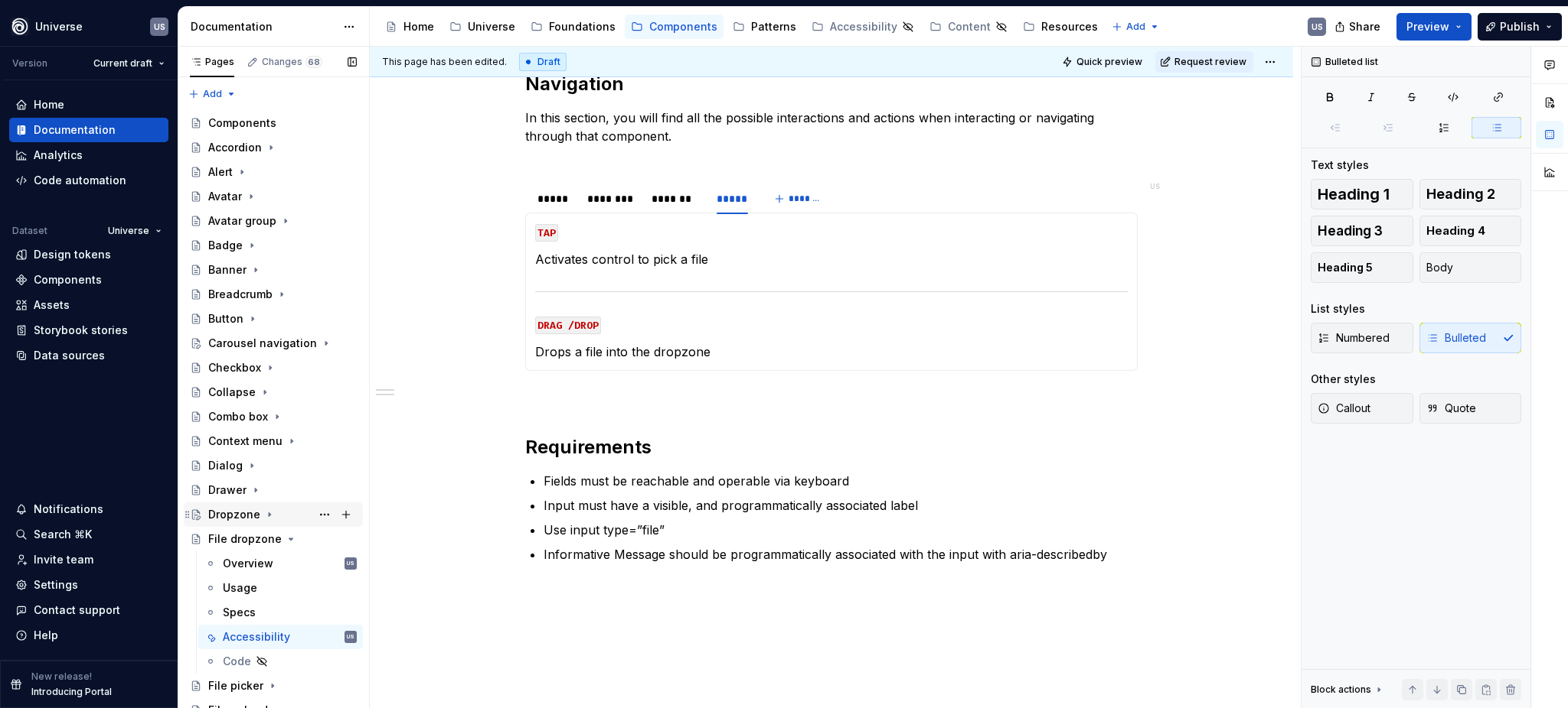
click at [264, 510] on icon "Page tree" at bounding box center [269, 515] width 12 height 12
click at [1507, 702] on div "Block actions Move up Move down Duplicate Copy (⌘C) Cut (⌘X) Delete" at bounding box center [1415, 689] width 229 height 40
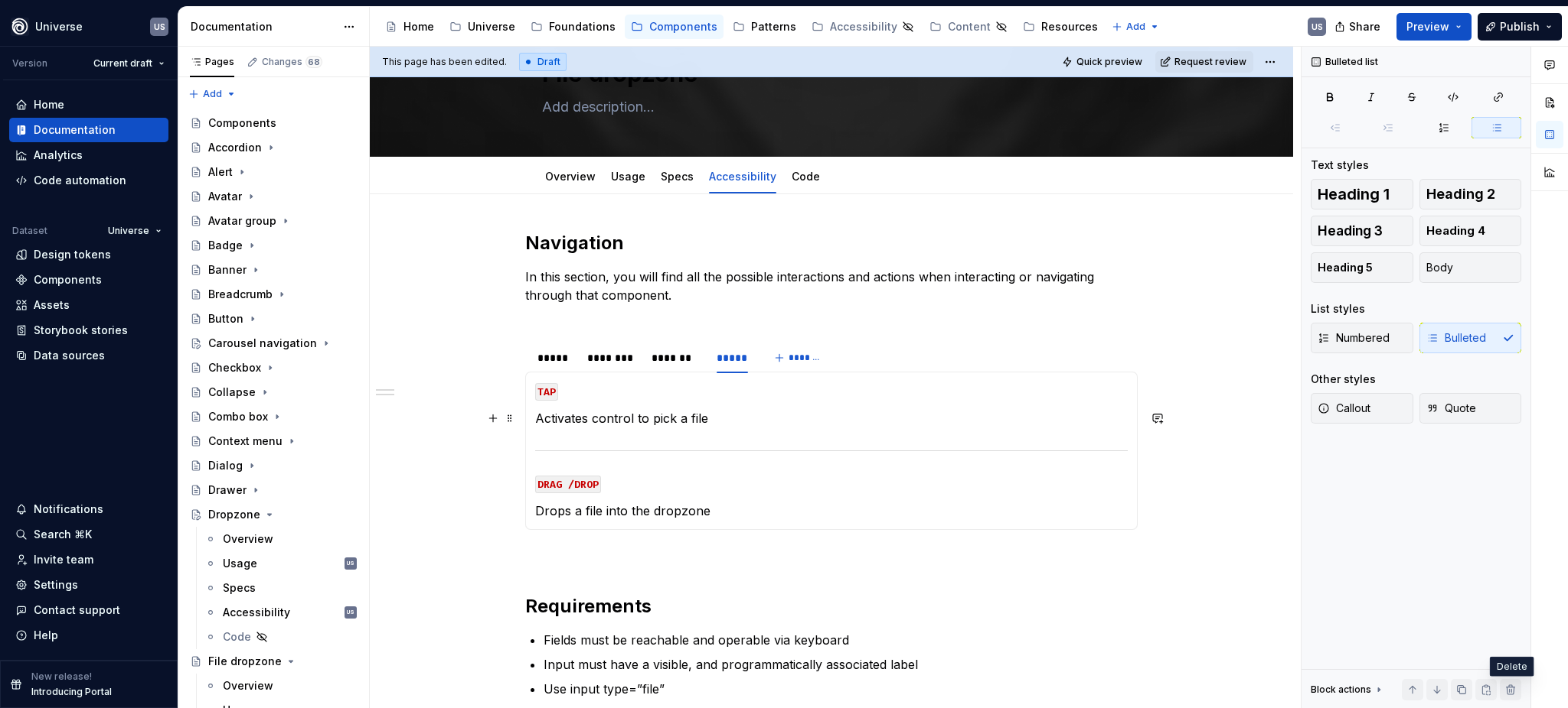
scroll to position [102, 0]
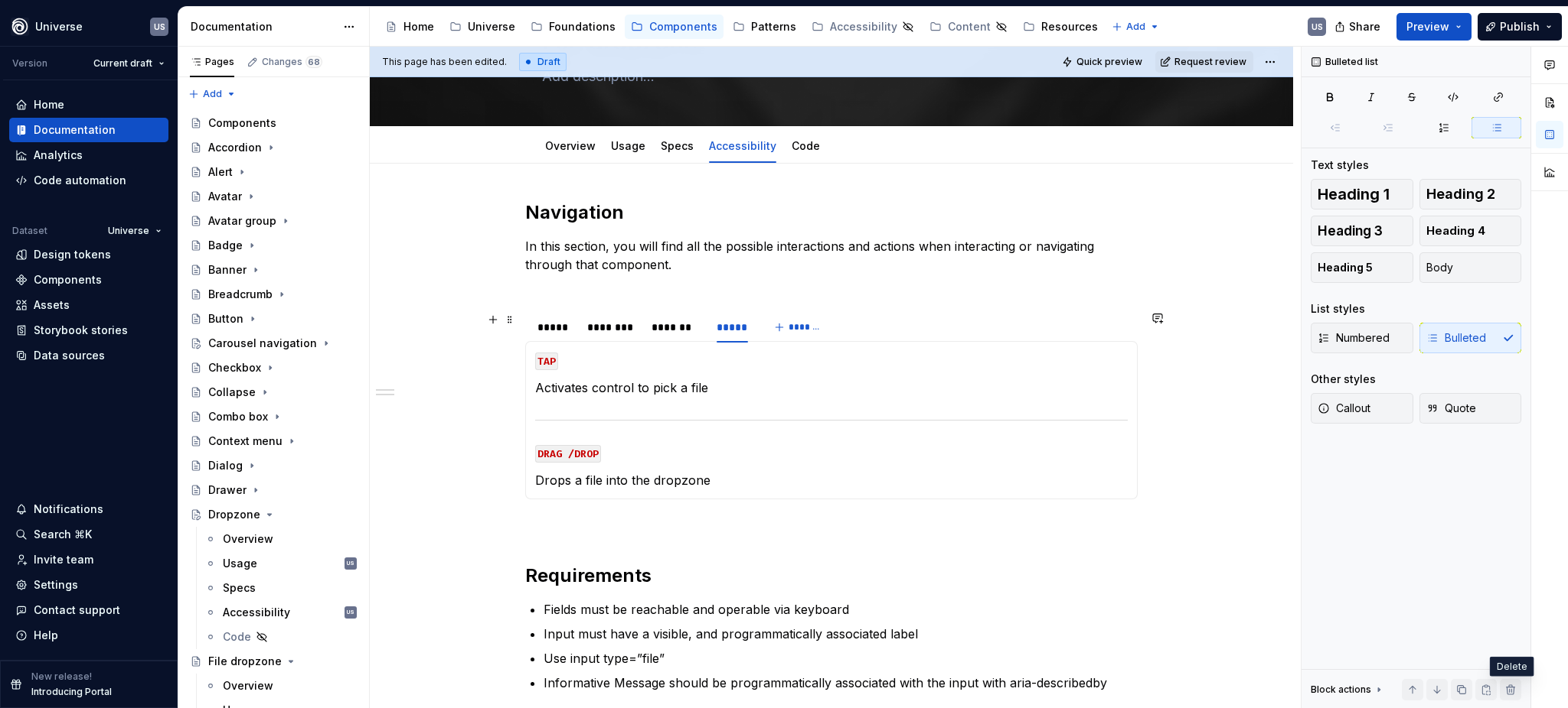
click at [516, 319] on div "Navigation In this section, you will find all the possible interactions and act…" at bounding box center [831, 562] width 923 height 796
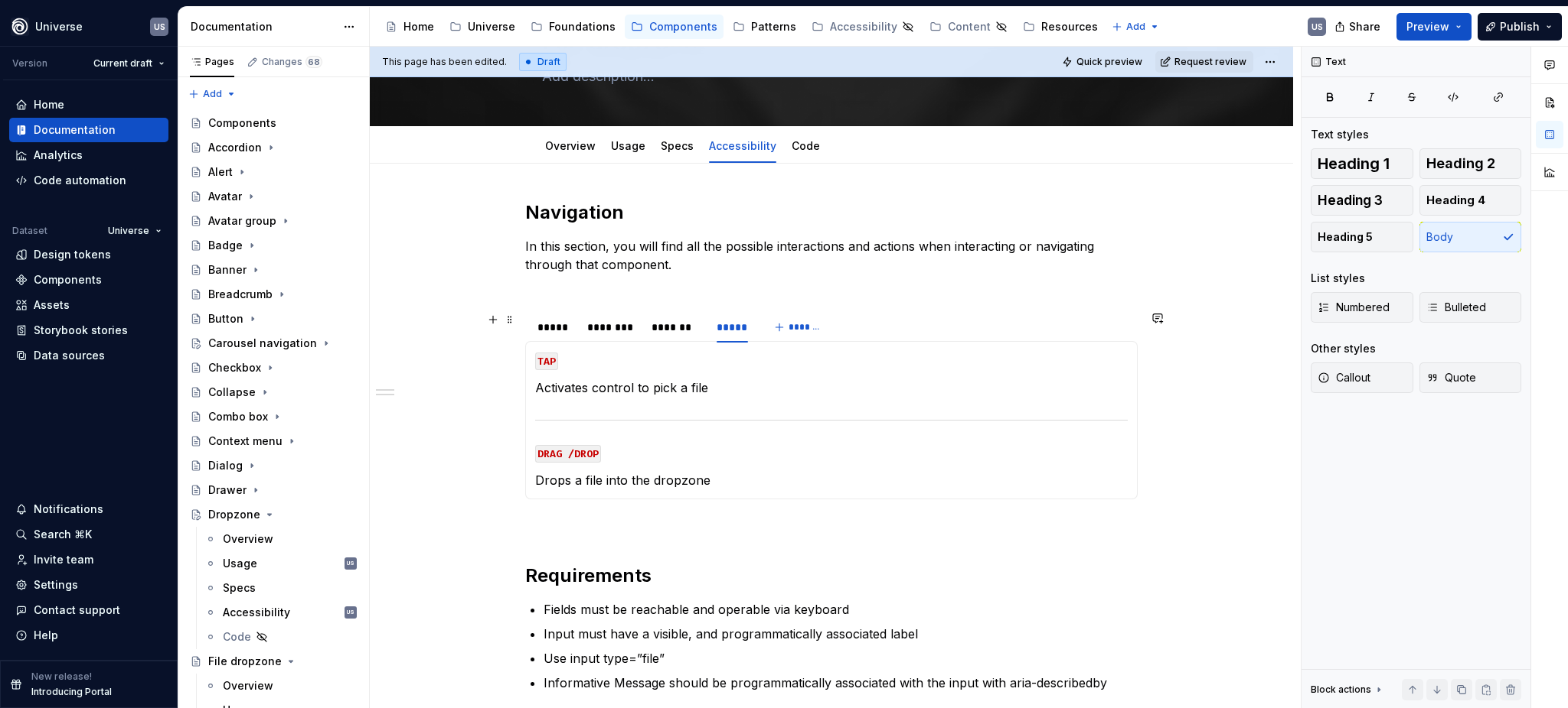
click at [525, 314] on section "***** ******** ******* ***** ******* MOUSE CLICK Activates control to pick a fi…" at bounding box center [831, 405] width 612 height 189
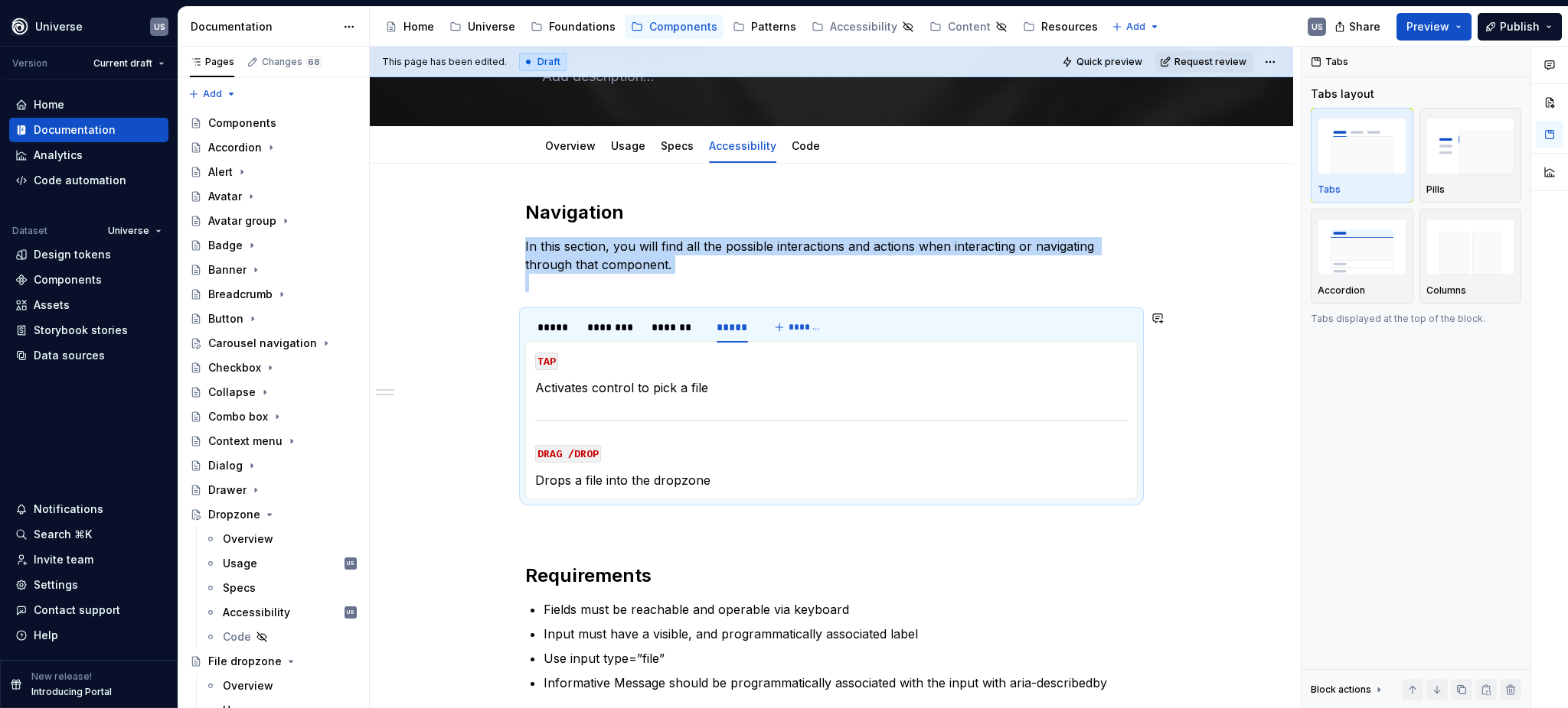
copy p "In this section, you will find all the possible interactions and actions when i…"
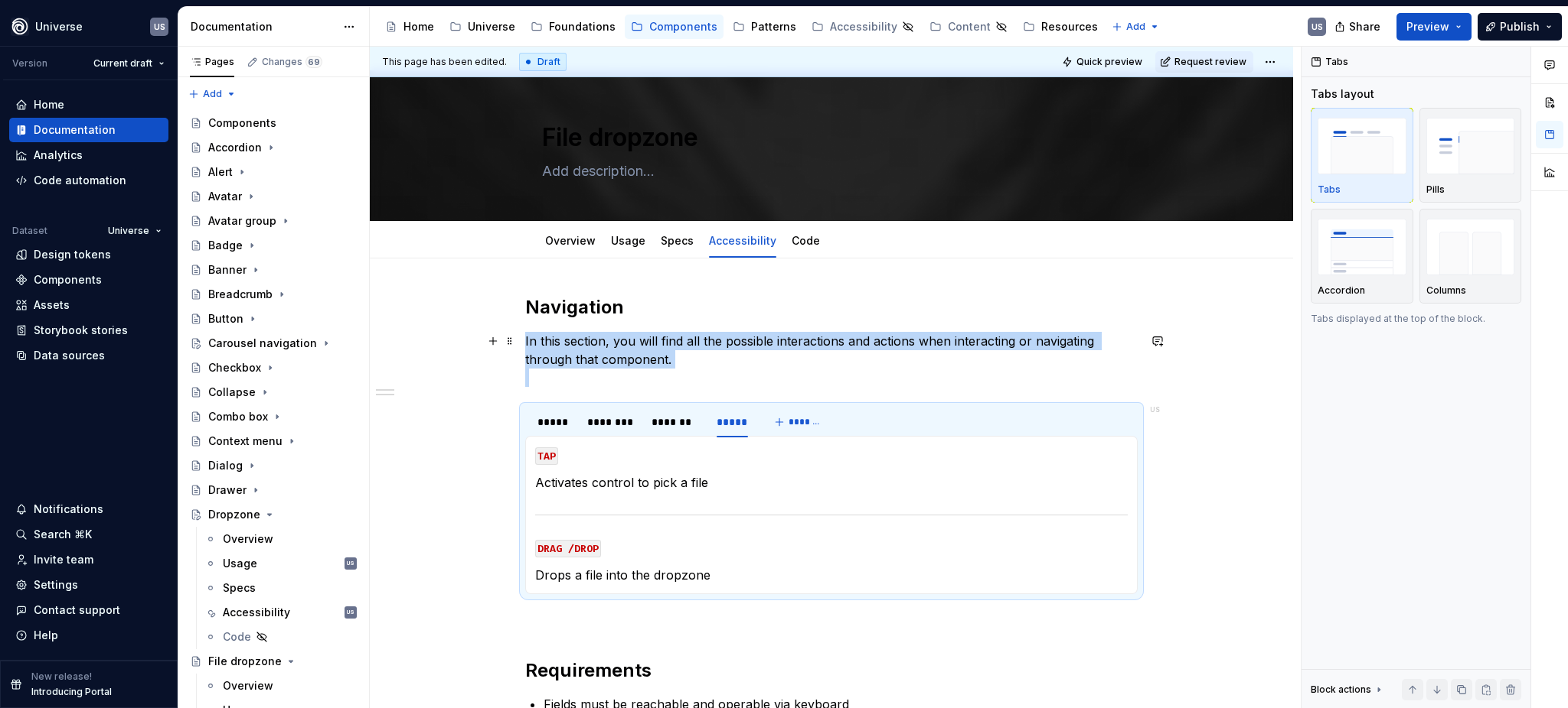
scroll to position [0, 0]
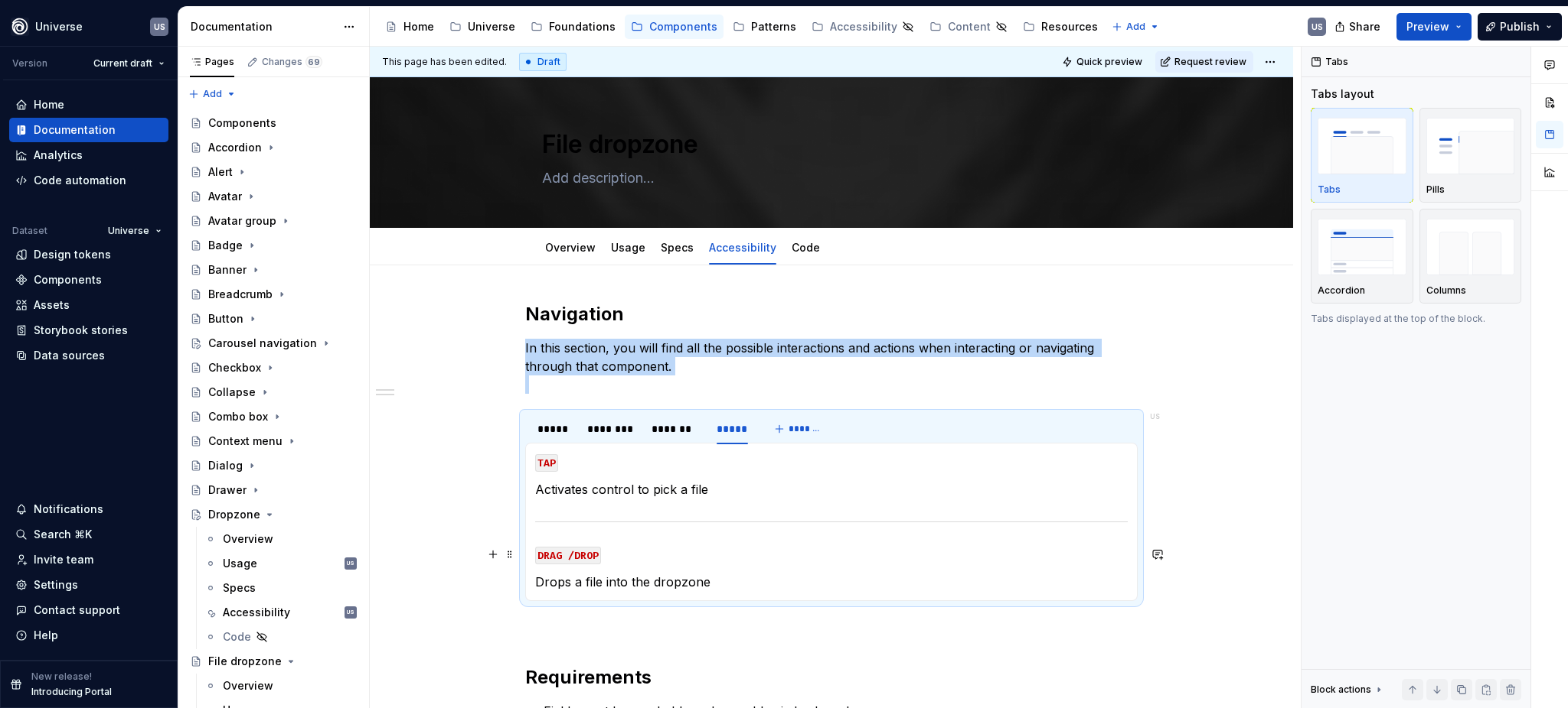
click at [571, 552] on code "DRAG /DROP" at bounding box center [568, 556] width 66 height 18
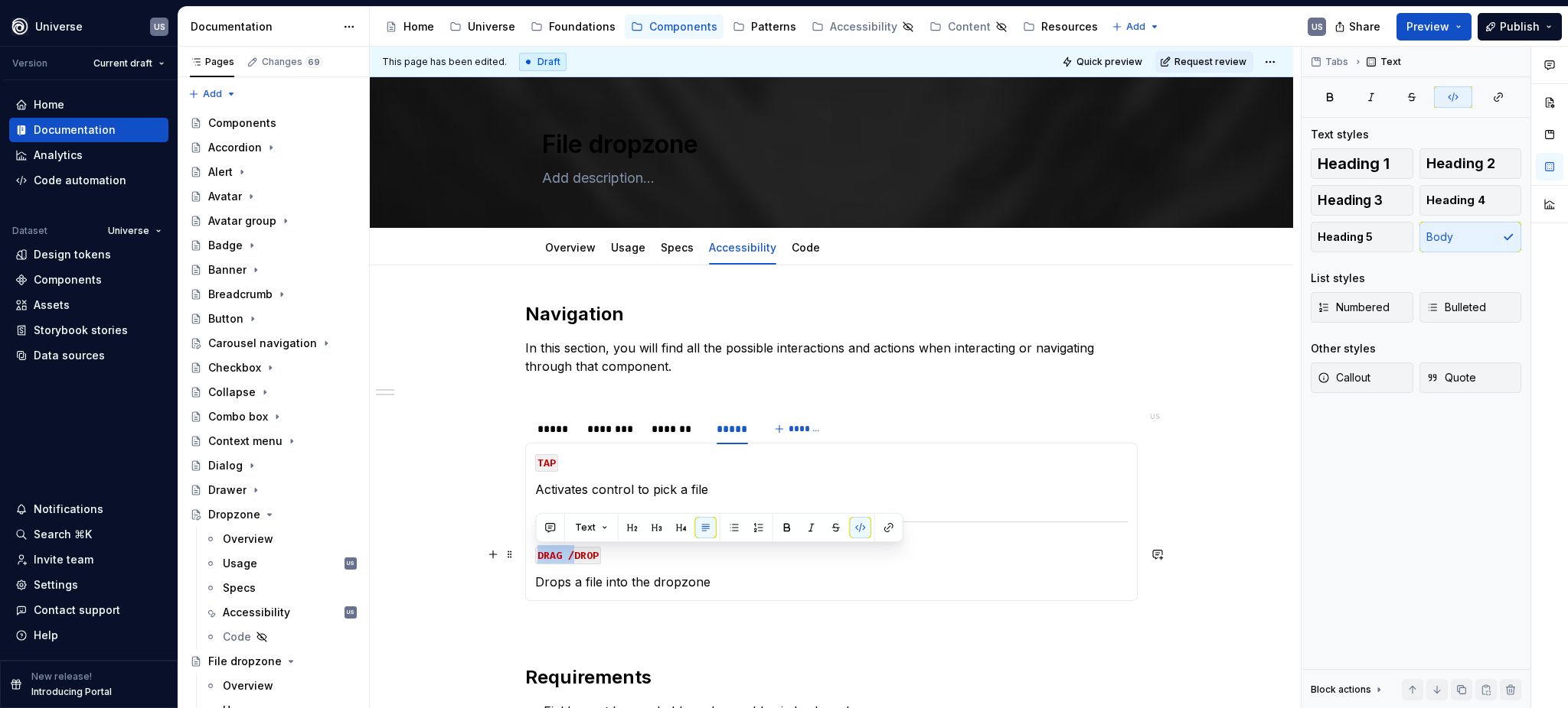
drag, startPoint x: 572, startPoint y: 554, endPoint x: 517, endPoint y: 547, distance: 55.4
click at [536, 547] on code "DRAG /DROP" at bounding box center [568, 556] width 66 height 18
click at [558, 432] on div "*****" at bounding box center [554, 429] width 34 height 15
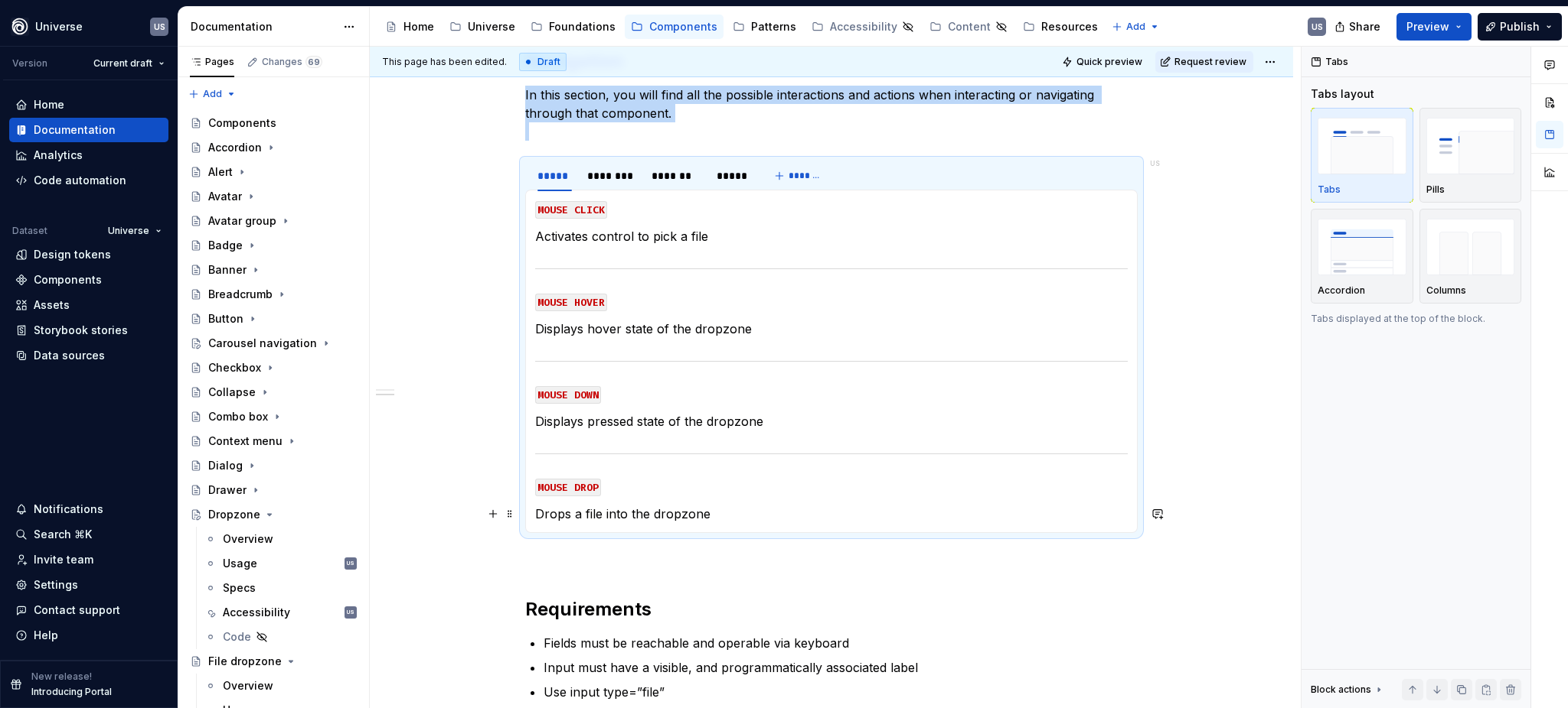
scroll to position [102, 0]
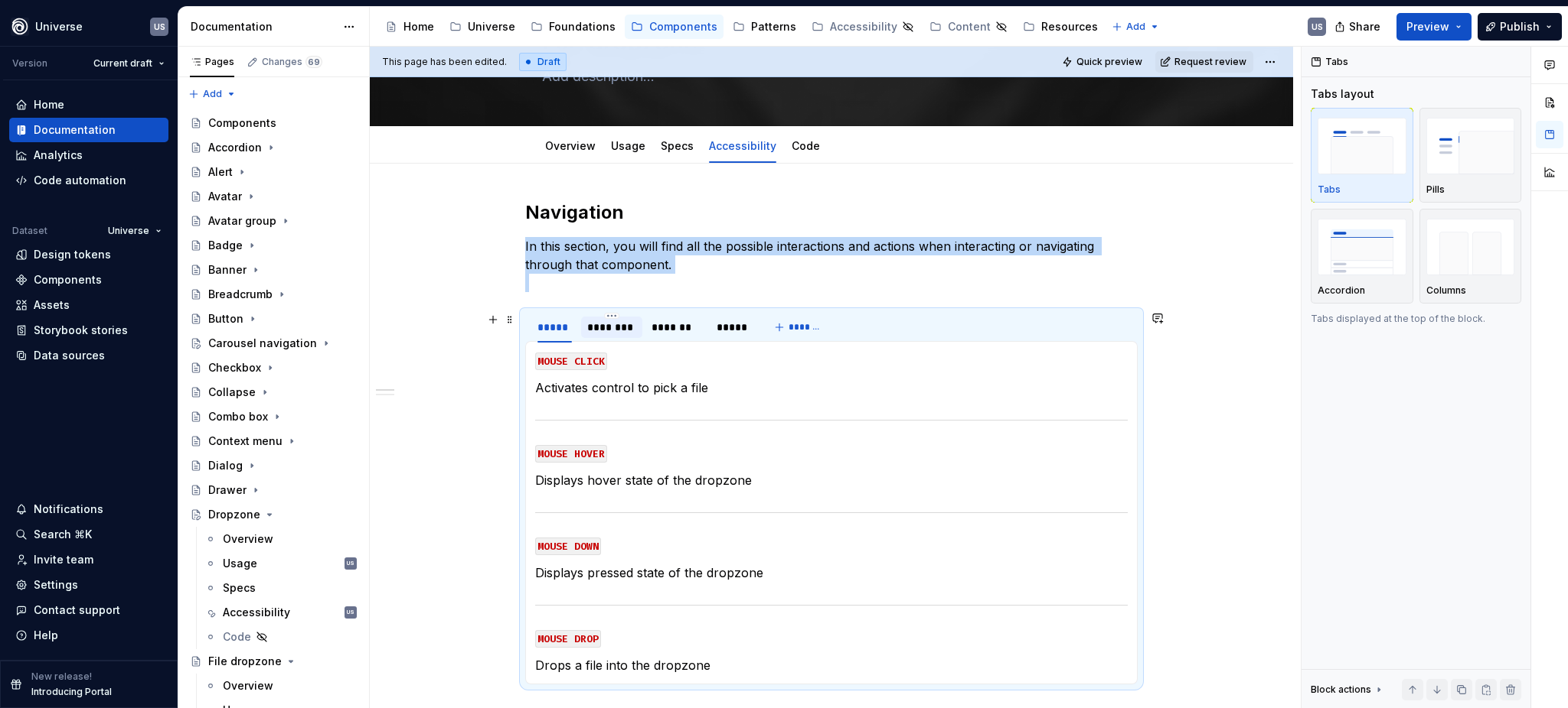
click at [624, 328] on div "********" at bounding box center [611, 327] width 49 height 15
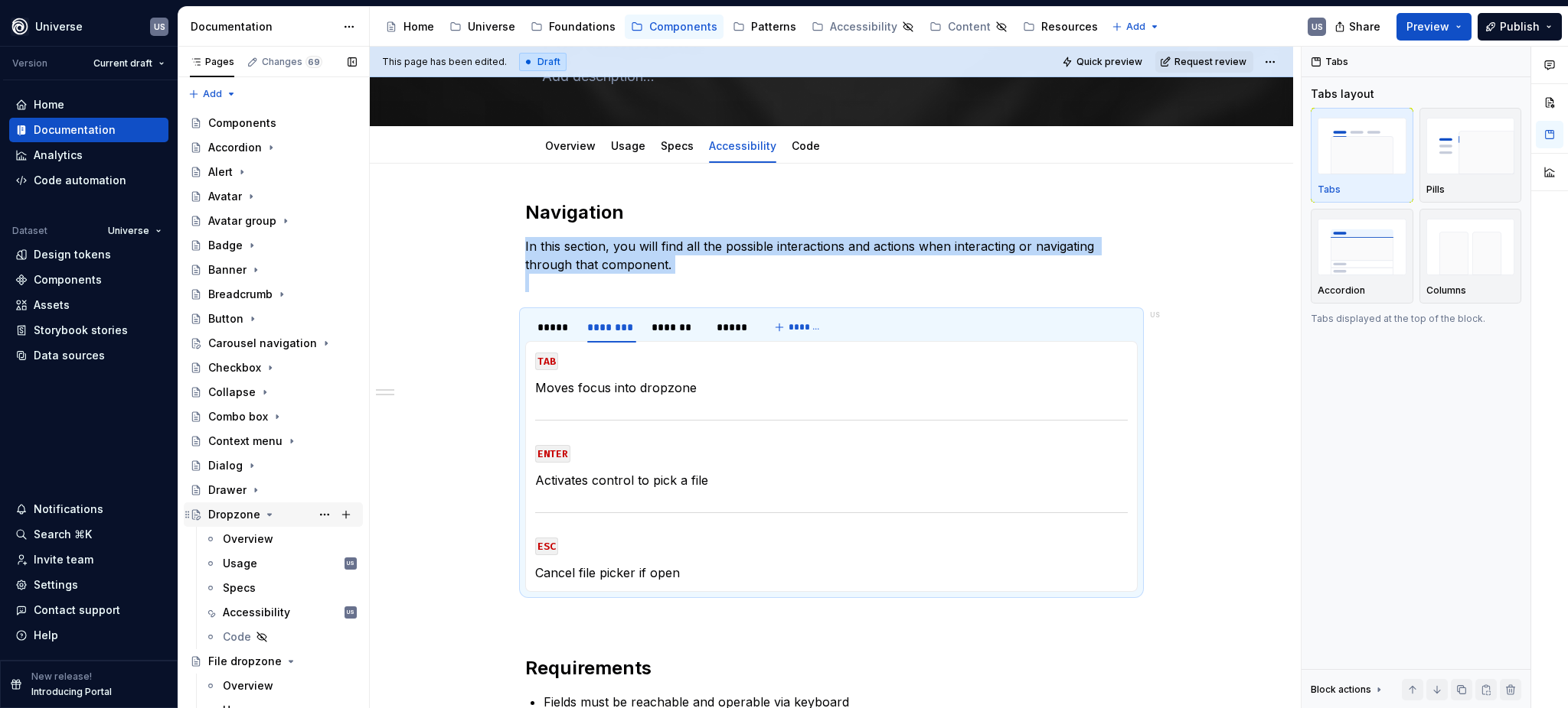
click at [266, 513] on icon "Page tree" at bounding box center [269, 515] width 12 height 12
click at [287, 538] on icon "Page tree" at bounding box center [291, 539] width 12 height 12
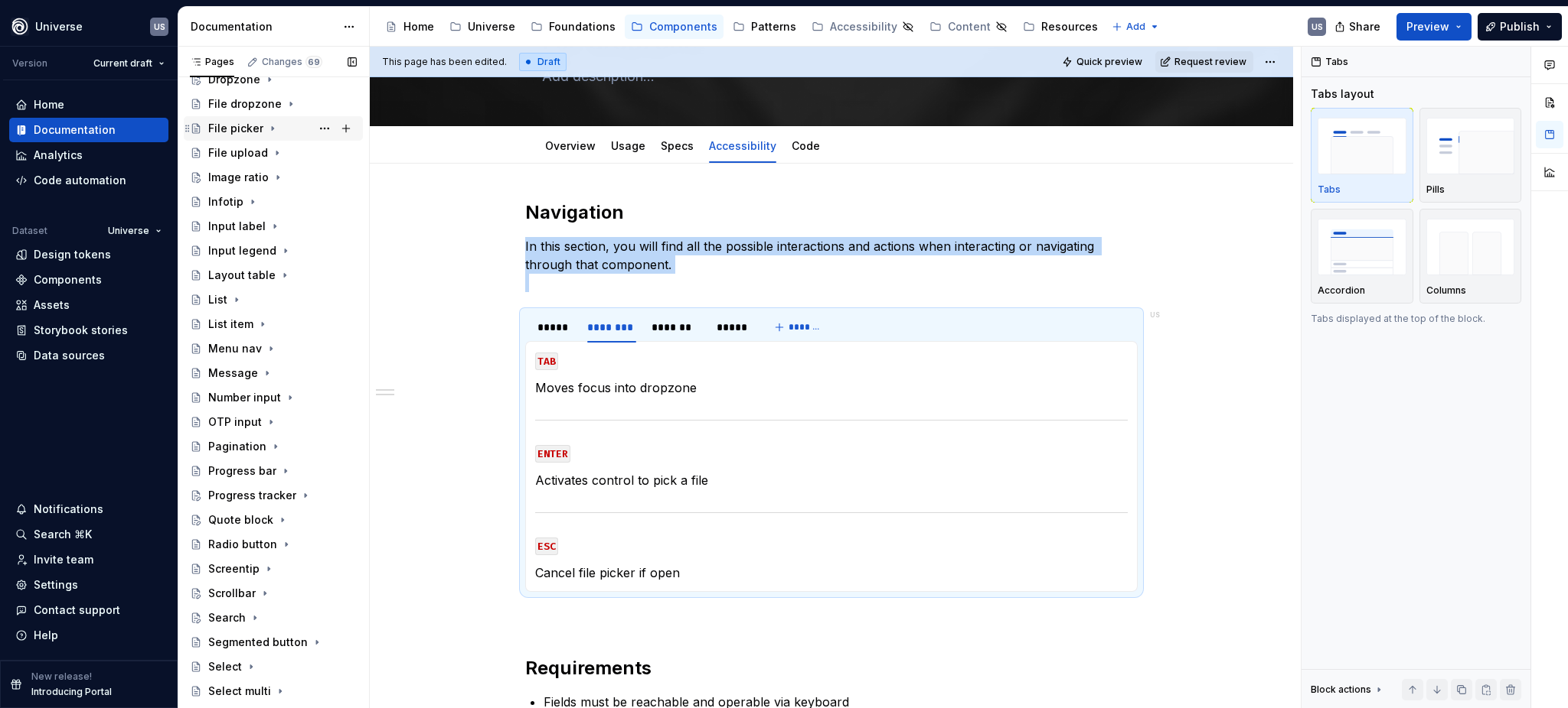
scroll to position [612, 0]
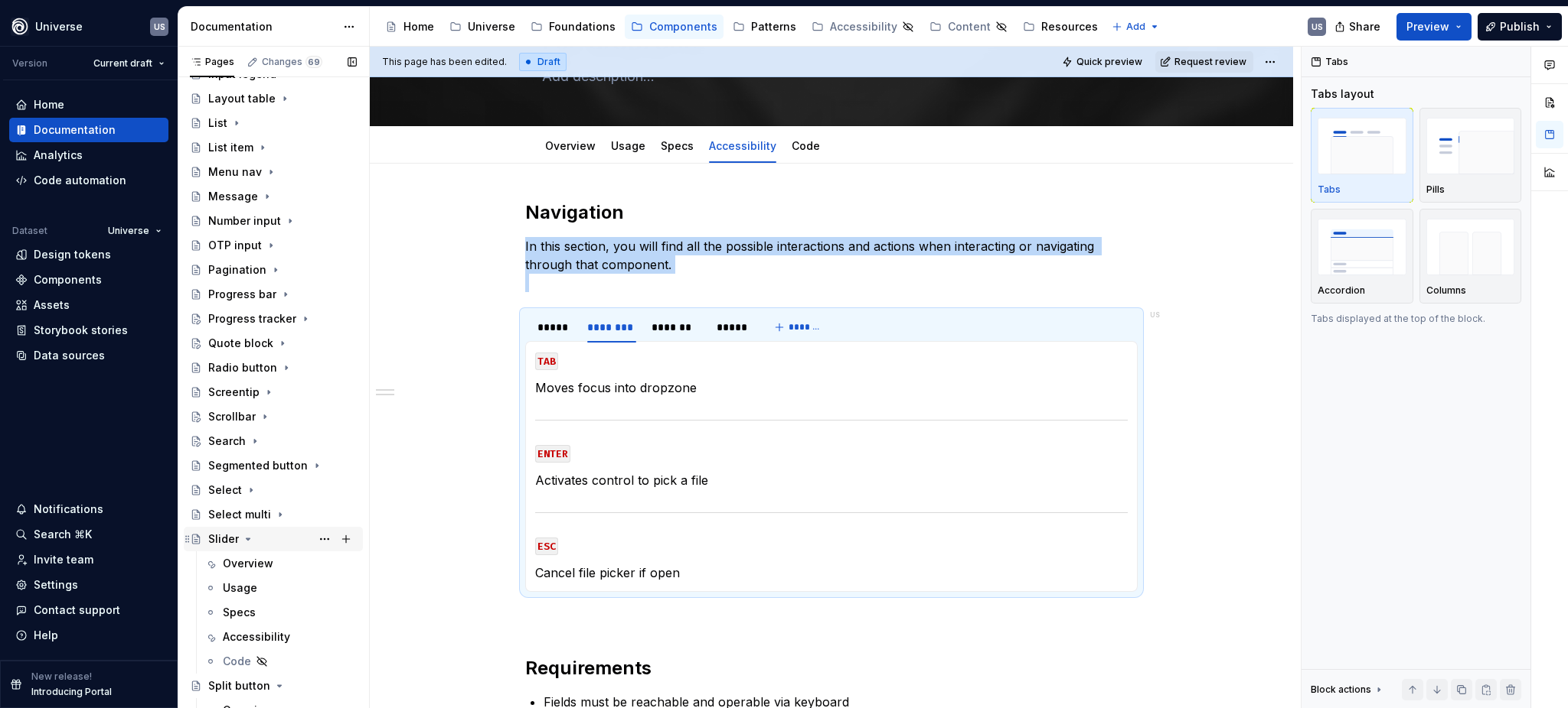
click at [245, 537] on icon "Page tree" at bounding box center [247, 539] width 12 height 12
drag, startPoint x: 260, startPoint y: 320, endPoint x: 267, endPoint y: 325, distance: 8.6
click at [259, 320] on div "Progress tracker" at bounding box center [251, 319] width 87 height 15
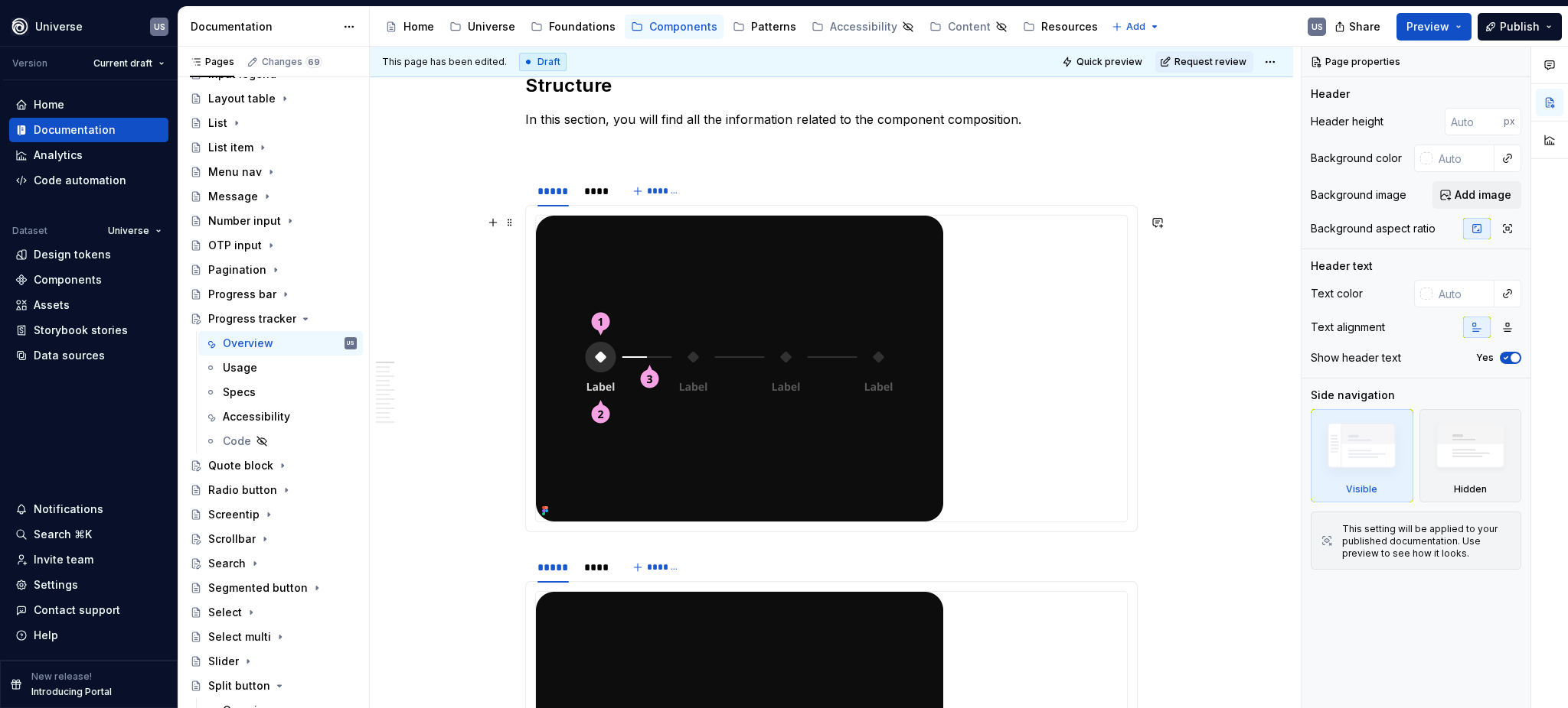
scroll to position [612, 0]
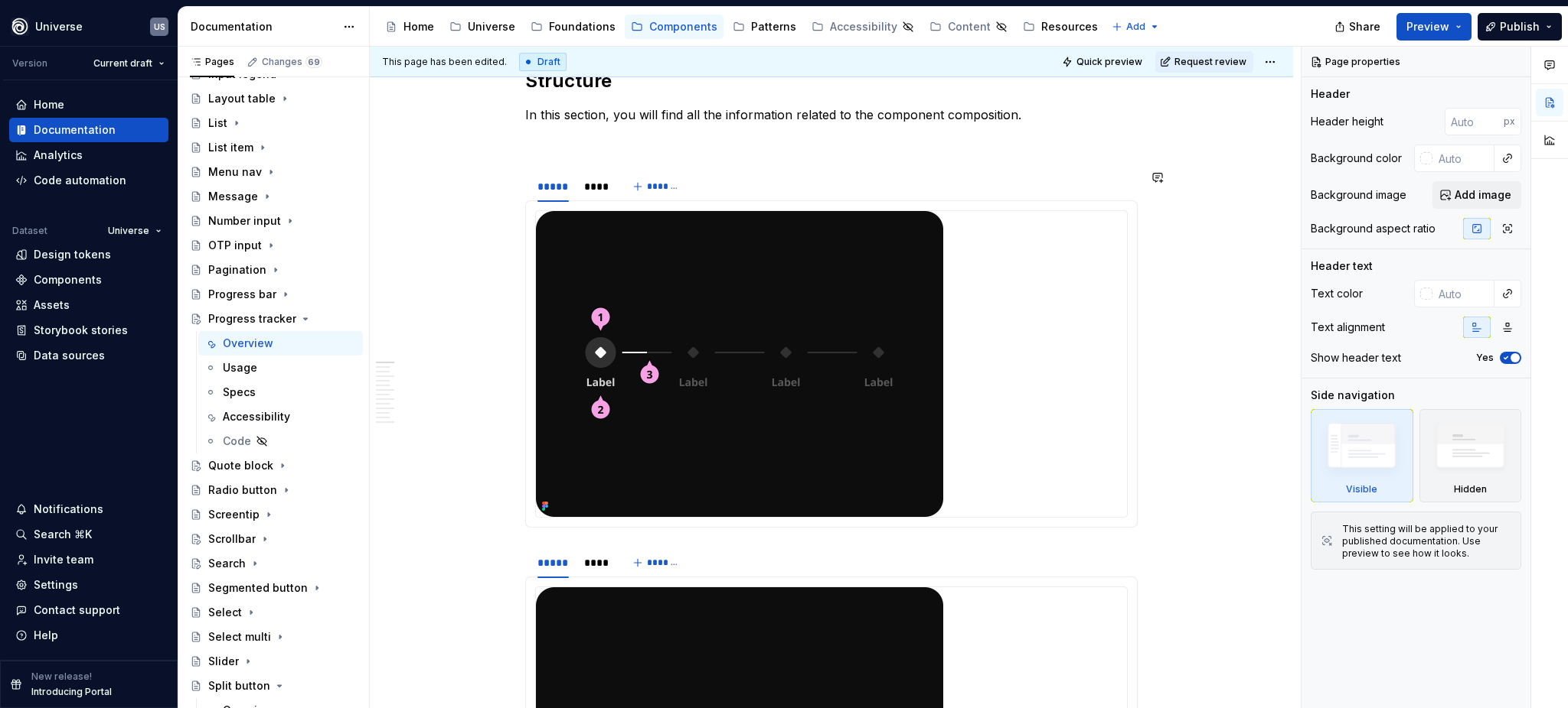
type textarea "*"
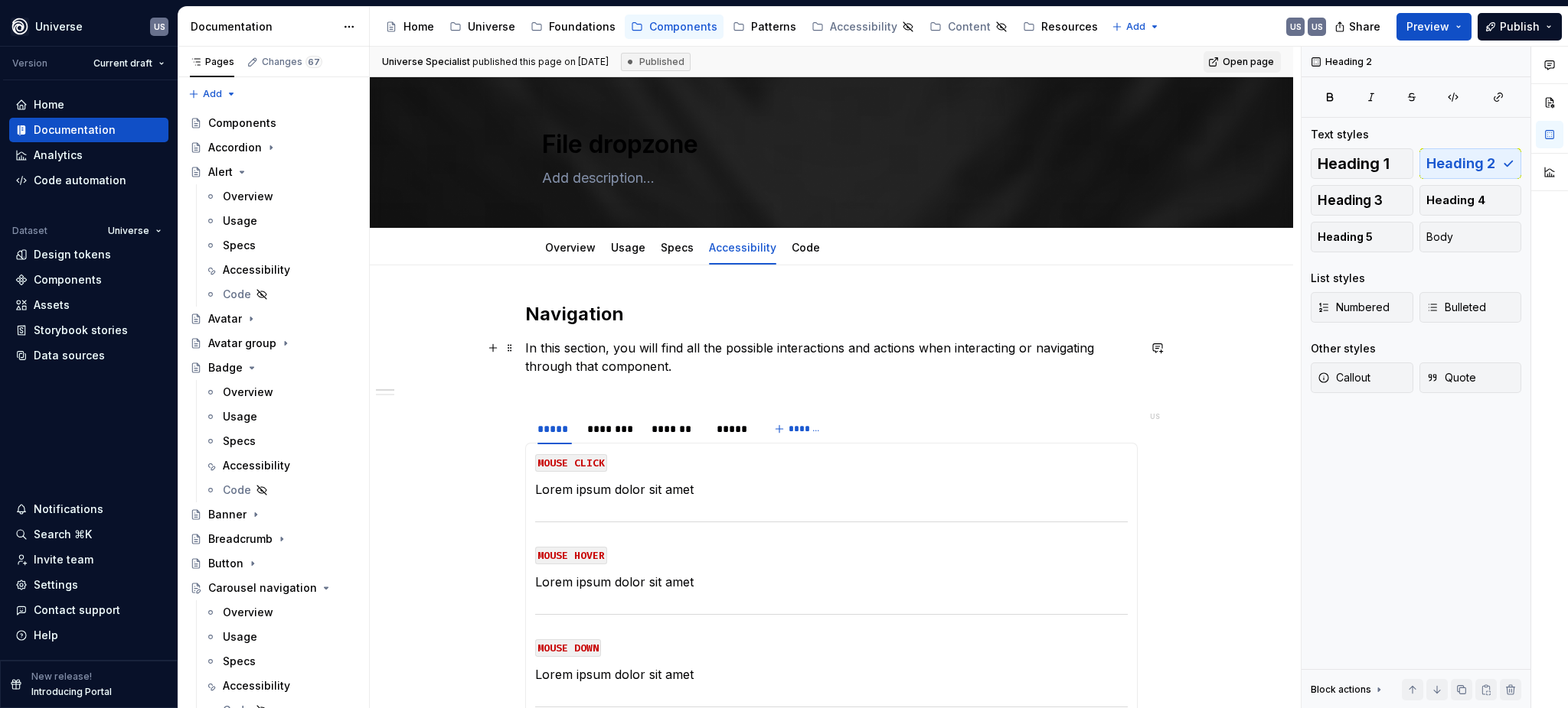
scroll to position [1325, 0]
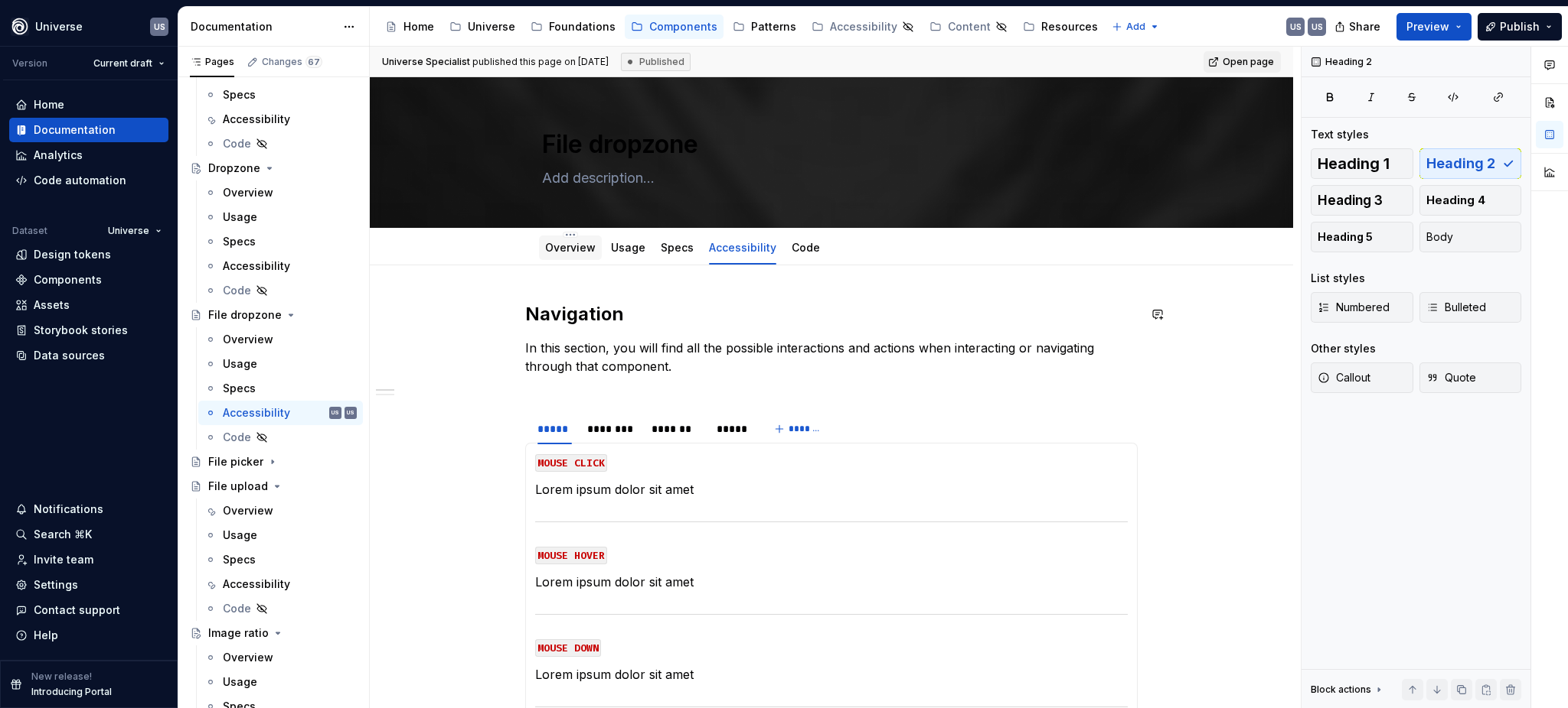
click at [566, 243] on link "Overview" at bounding box center [571, 247] width 51 height 13
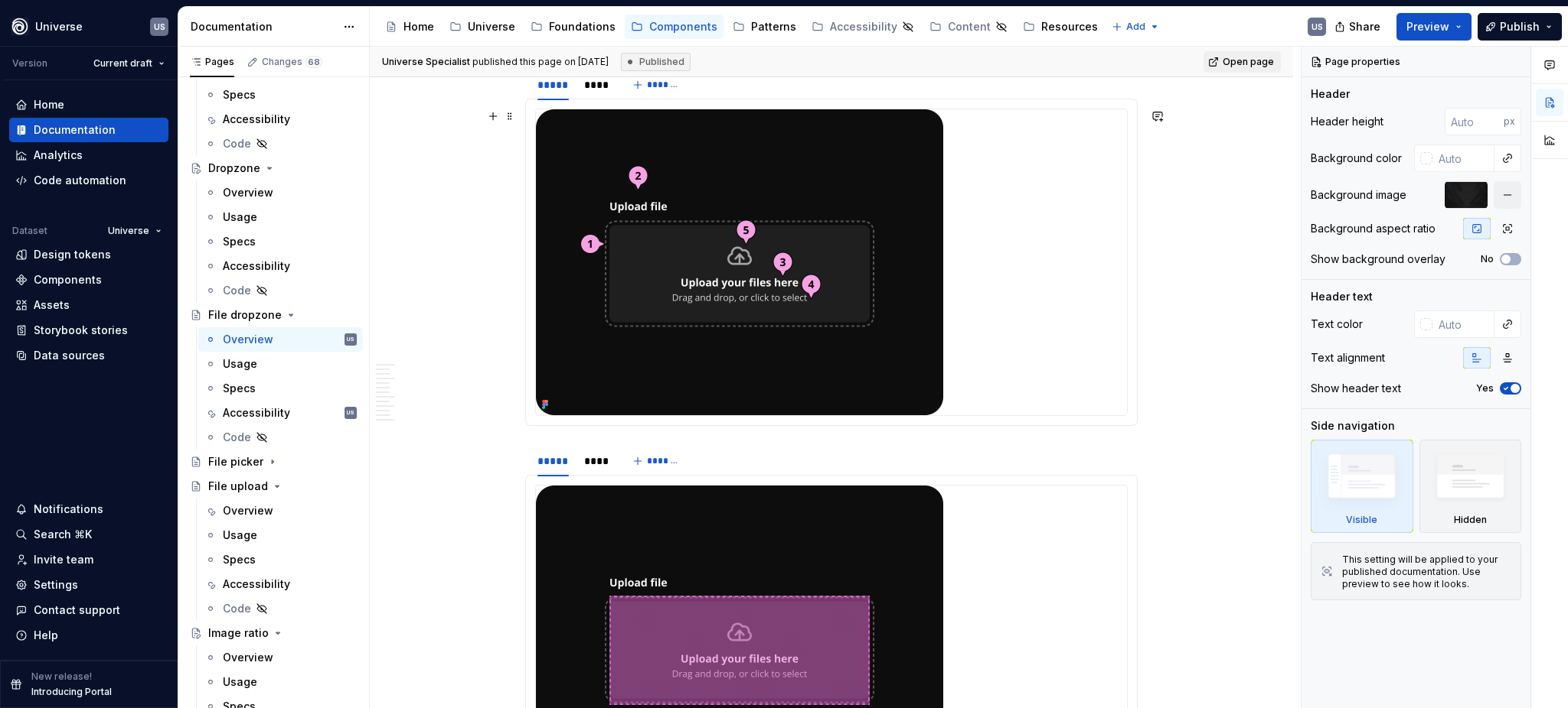
scroll to position [1020, 0]
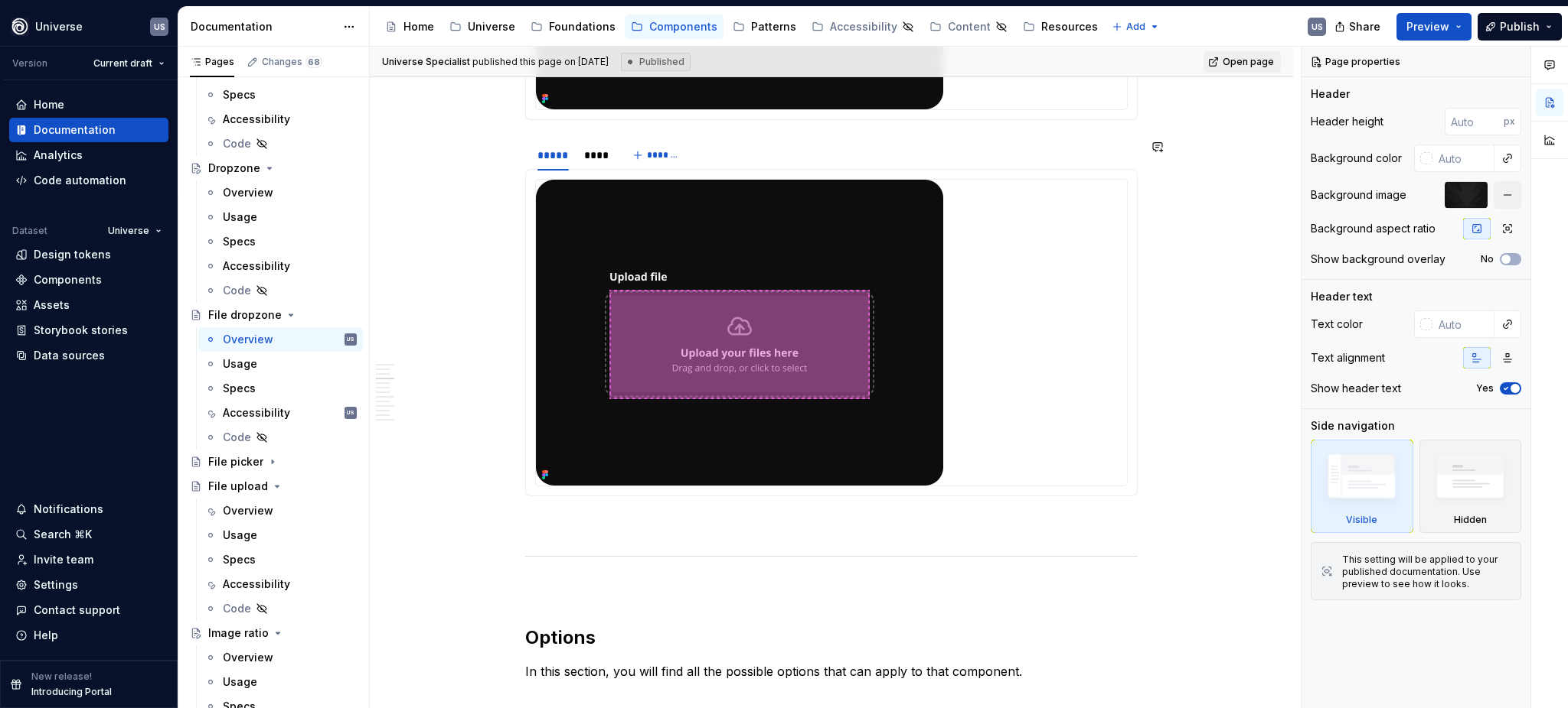
type textarea "*"
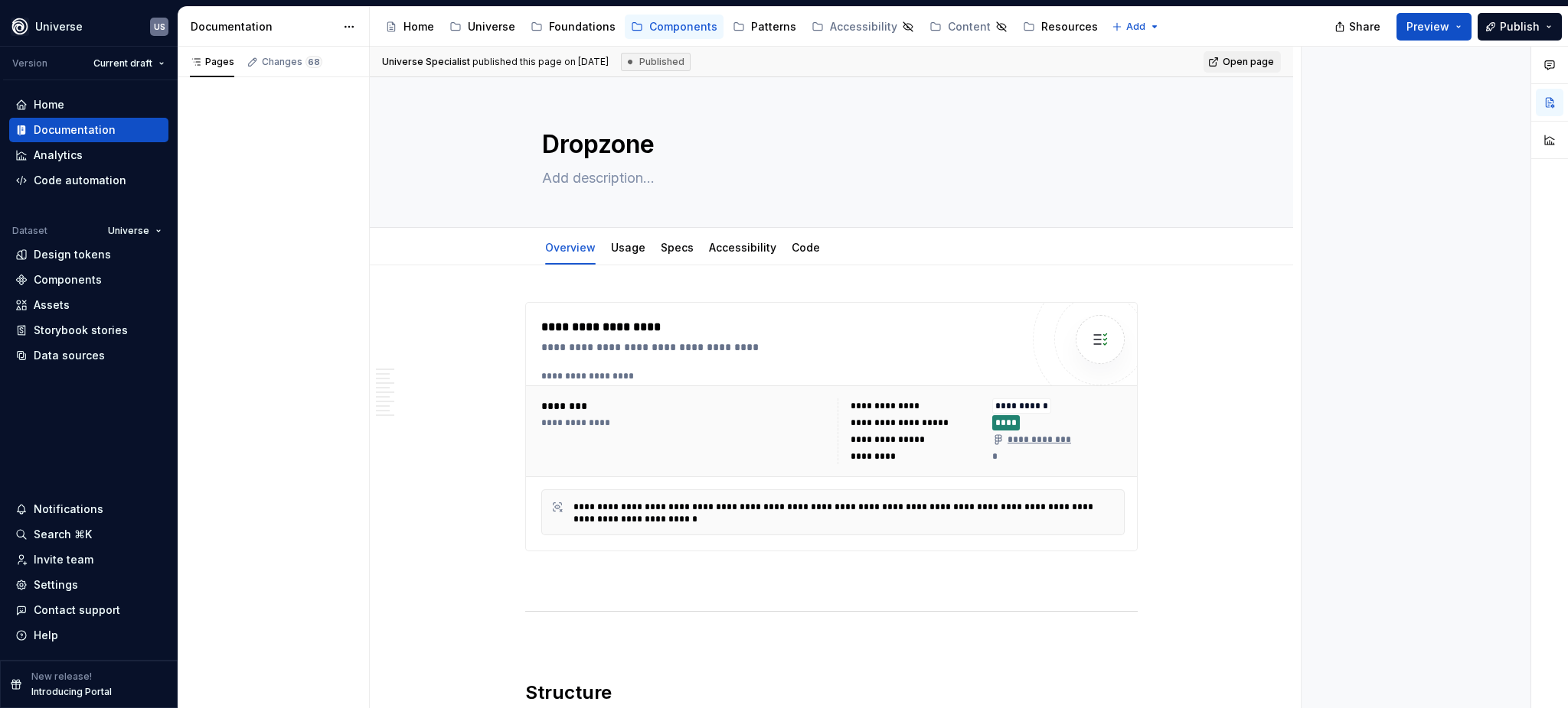
type textarea "*"
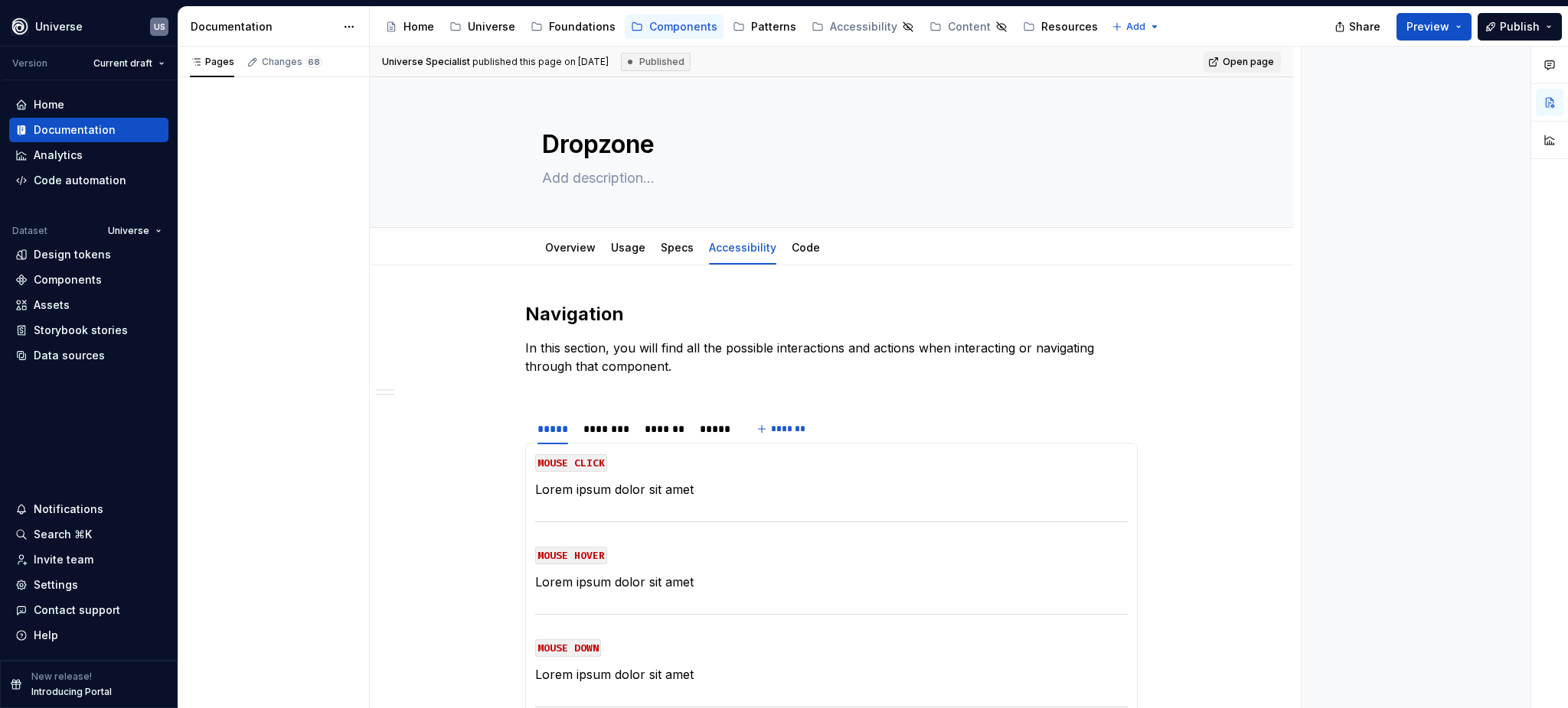
type textarea "*"
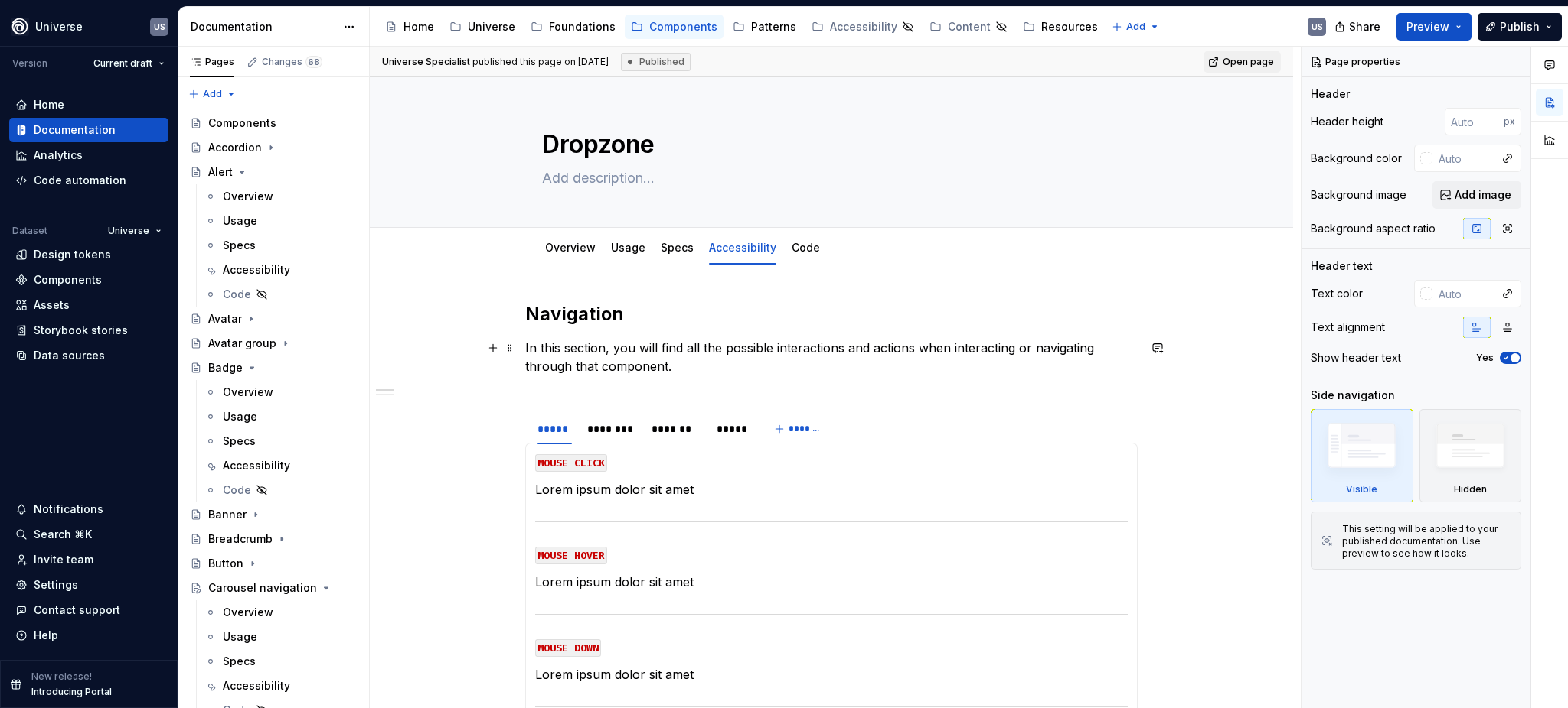
click at [541, 393] on p "In this section, you will find all the possible interactions and actions when i…" at bounding box center [831, 366] width 612 height 55
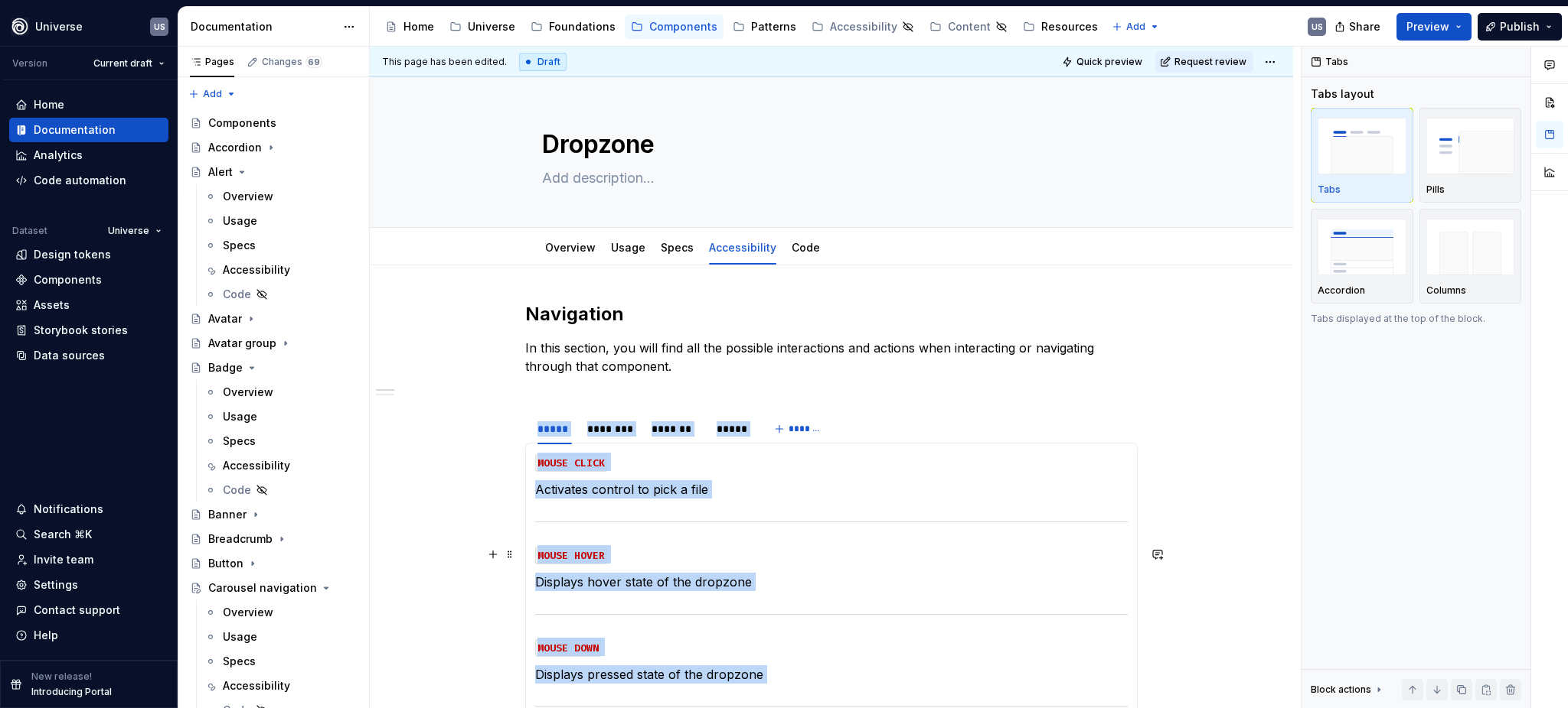
scroll to position [306, 0]
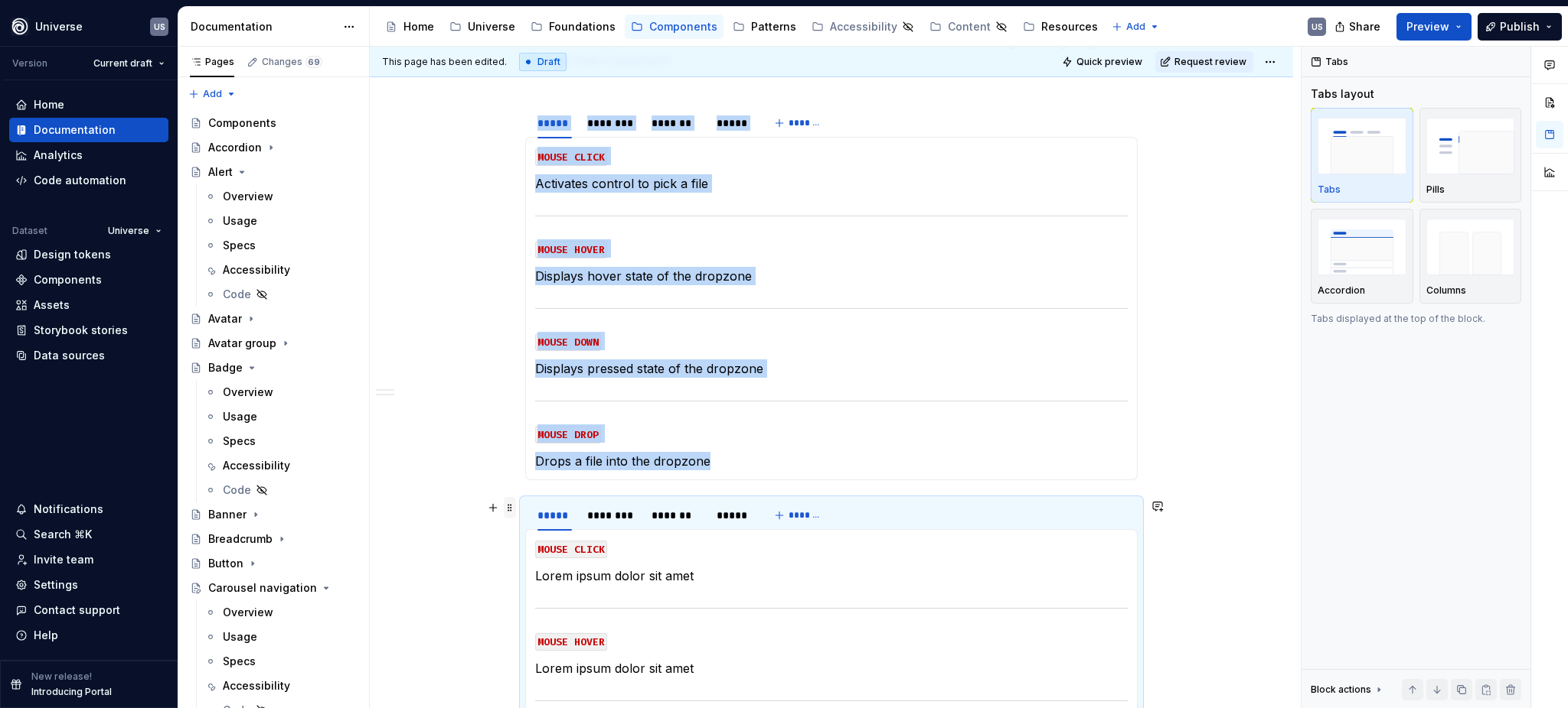
click at [507, 506] on span at bounding box center [509, 508] width 12 height 21
click at [563, 645] on div "Delete" at bounding box center [580, 643] width 100 height 15
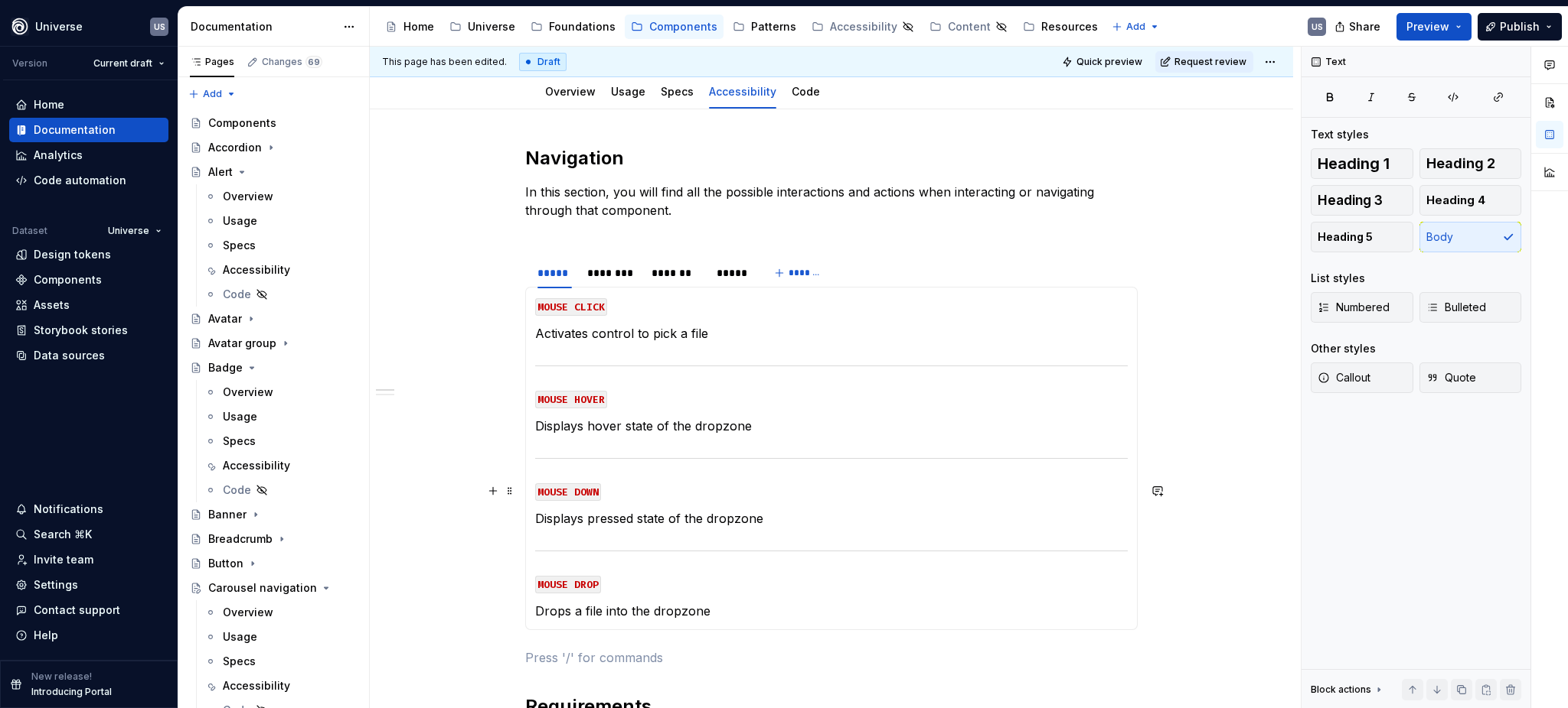
scroll to position [203, 0]
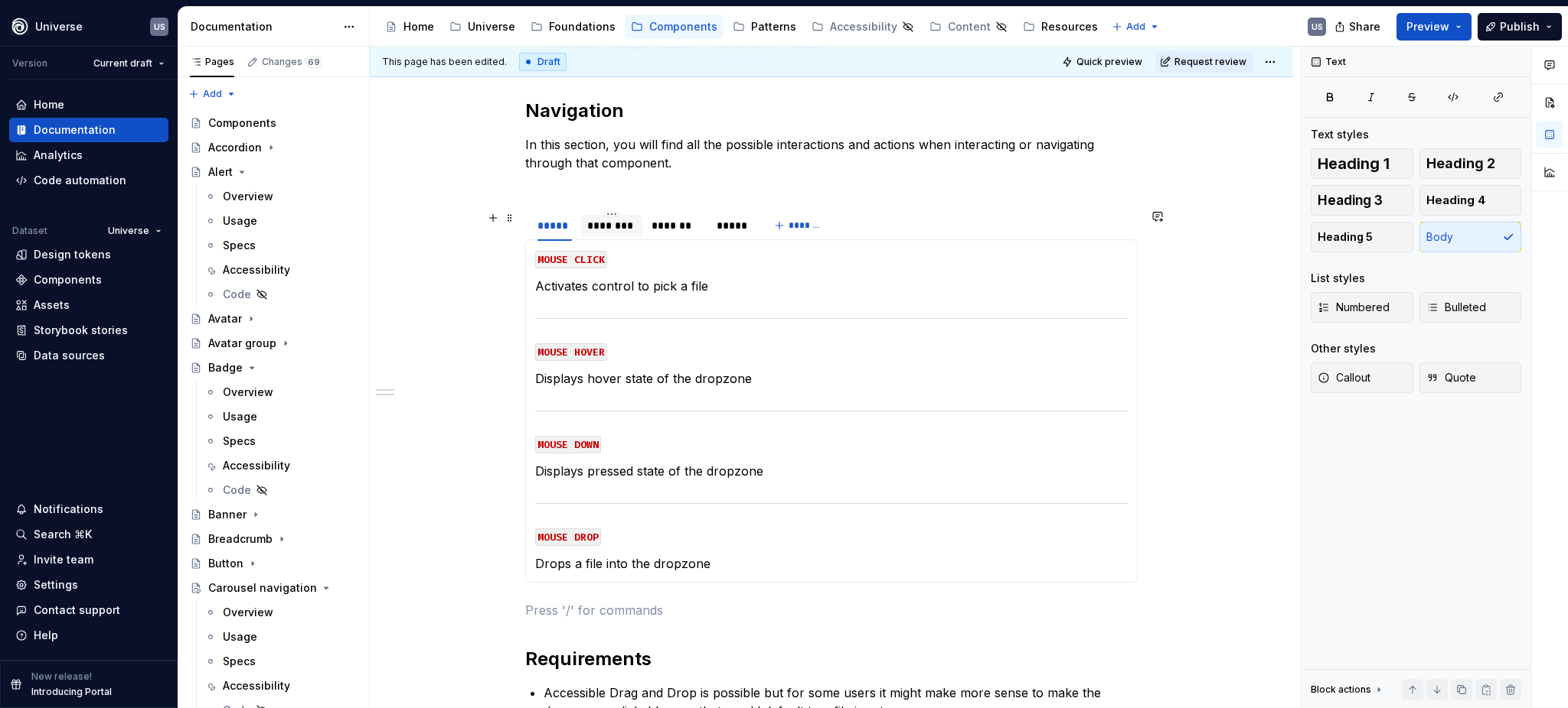
click at [606, 226] on div "********" at bounding box center [611, 225] width 49 height 15
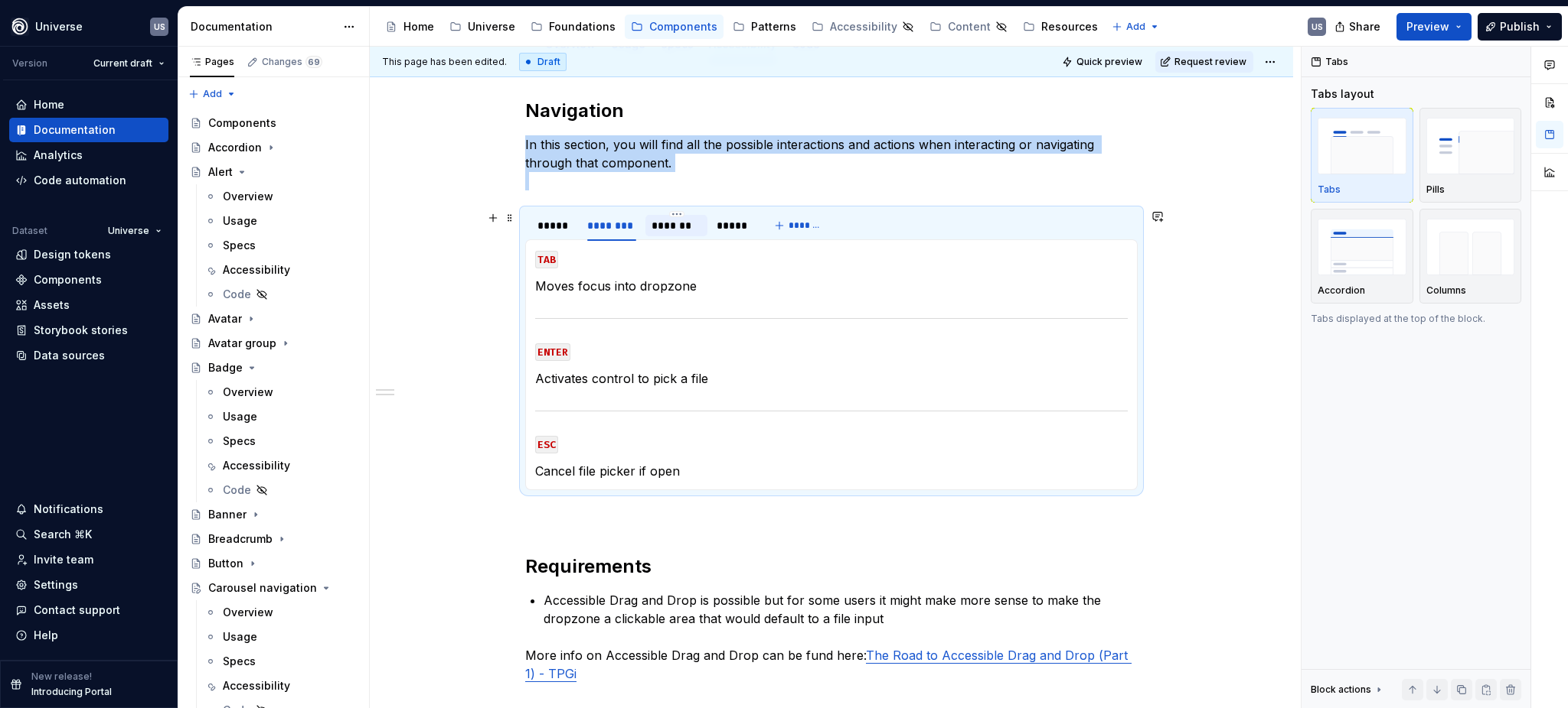
click at [661, 222] on div "*******" at bounding box center [676, 225] width 49 height 15
click at [740, 227] on div "*****" at bounding box center [732, 225] width 31 height 15
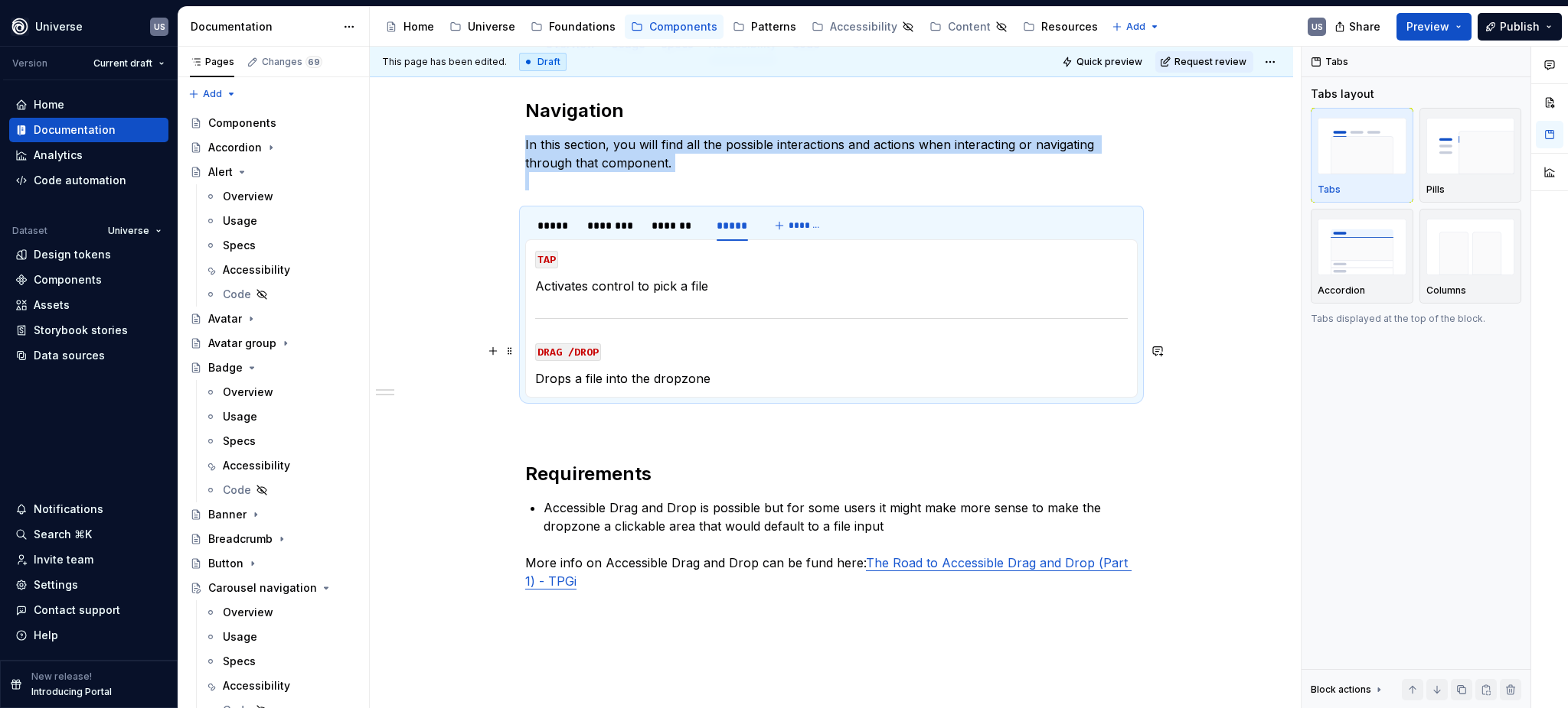
click at [572, 350] on code "DRAG /DROP" at bounding box center [568, 352] width 66 height 18
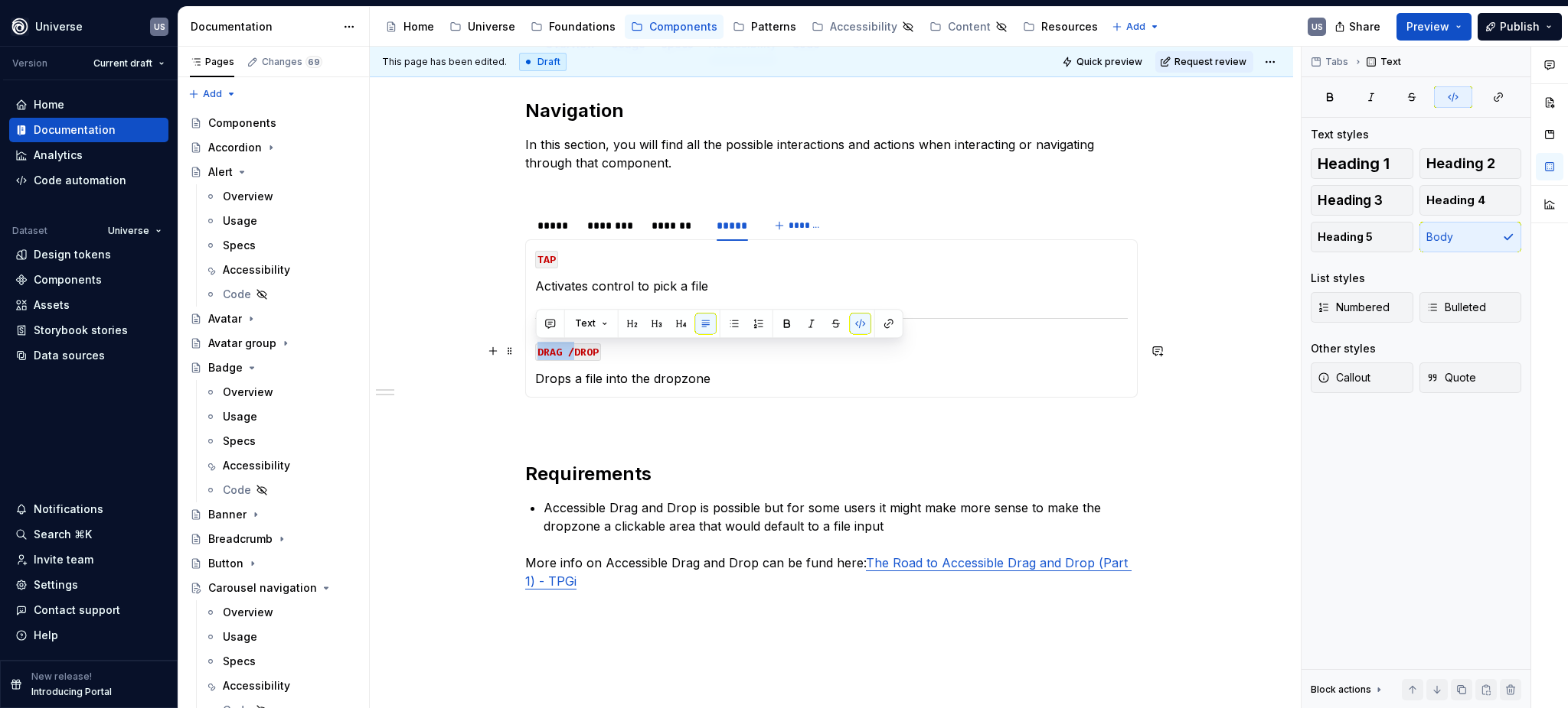
drag, startPoint x: 572, startPoint y: 349, endPoint x: 536, endPoint y: 348, distance: 36.0
click at [536, 348] on code "DRAG /DROP" at bounding box center [568, 352] width 66 height 18
click at [664, 373] on p "Drops a file into the dropzone" at bounding box center [832, 378] width 593 height 19
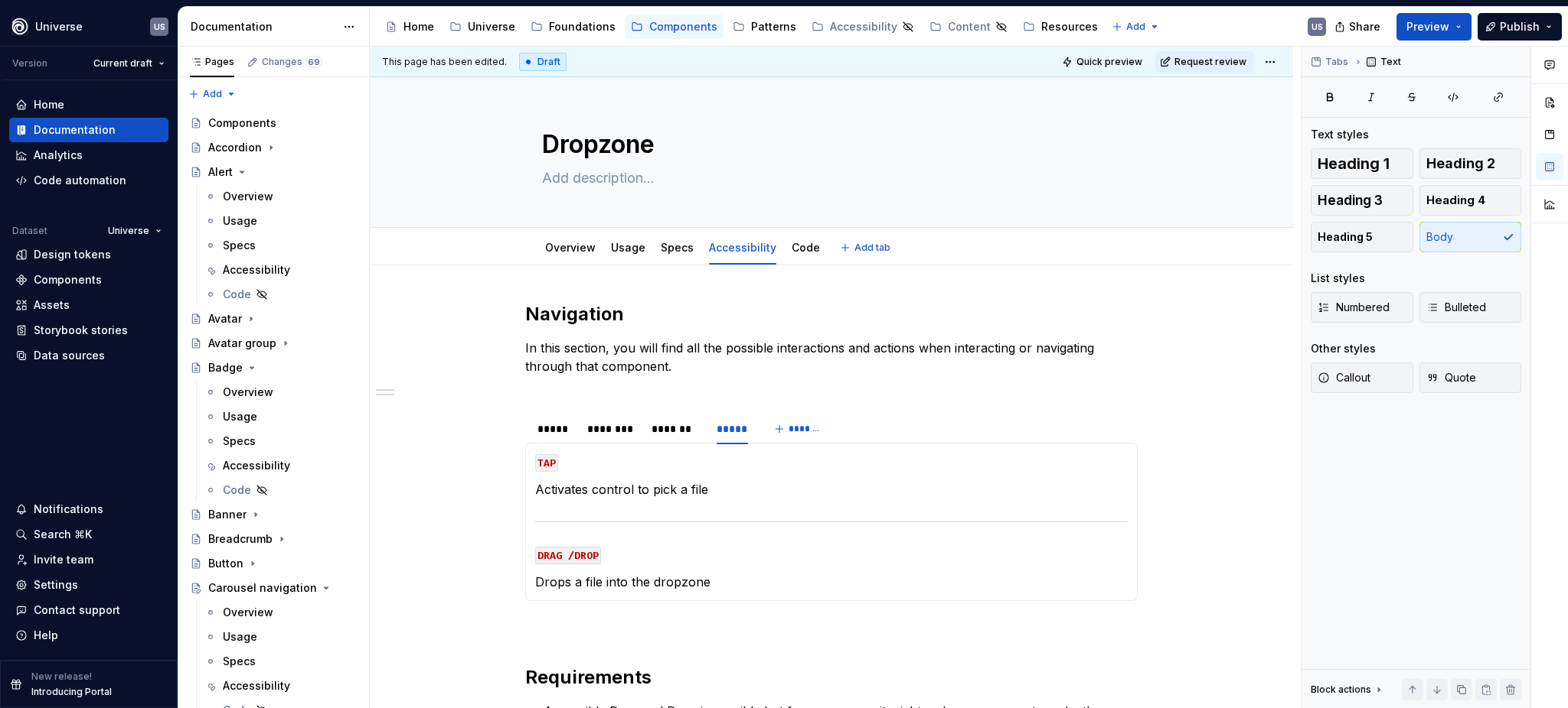
type textarea "*"
click at [562, 429] on div "*****" at bounding box center [554, 429] width 34 height 15
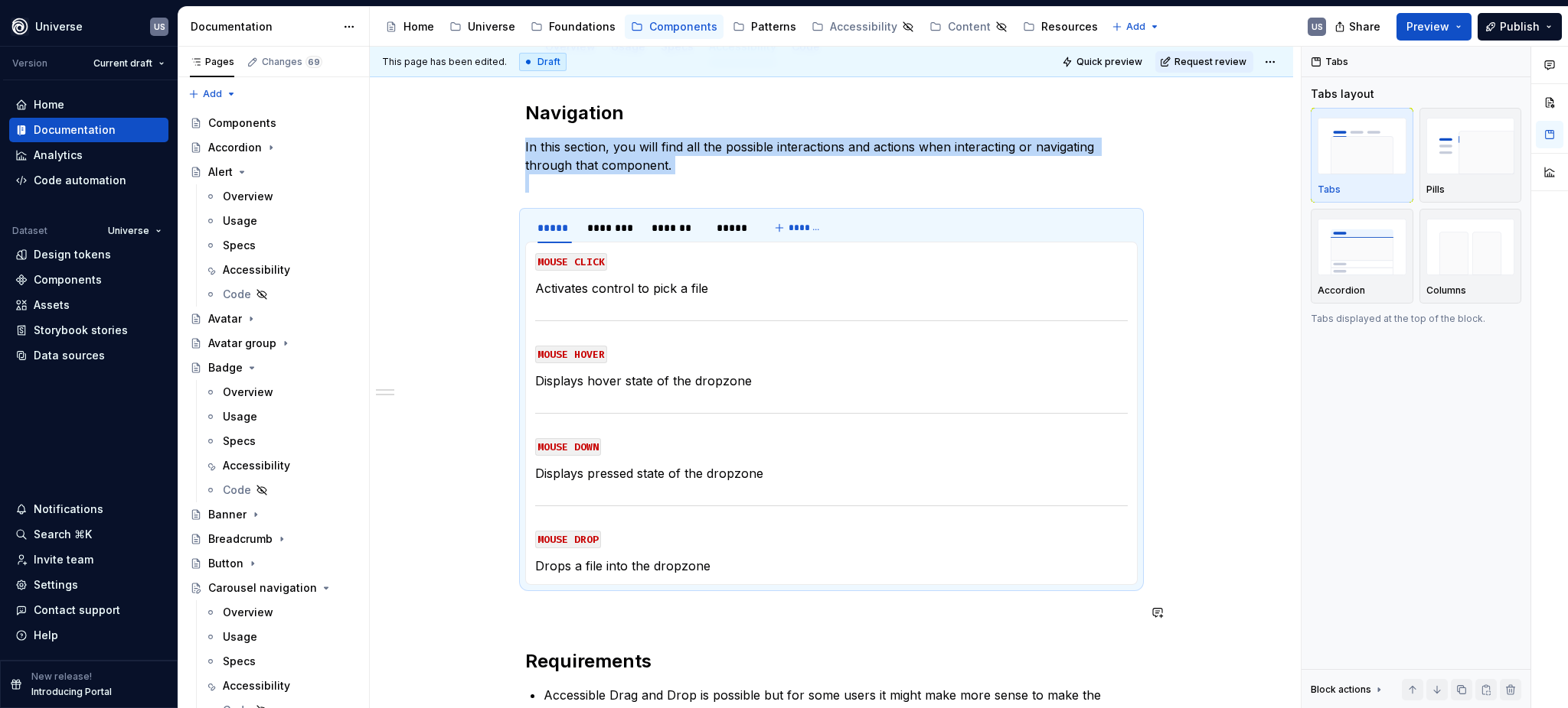
scroll to position [203, 0]
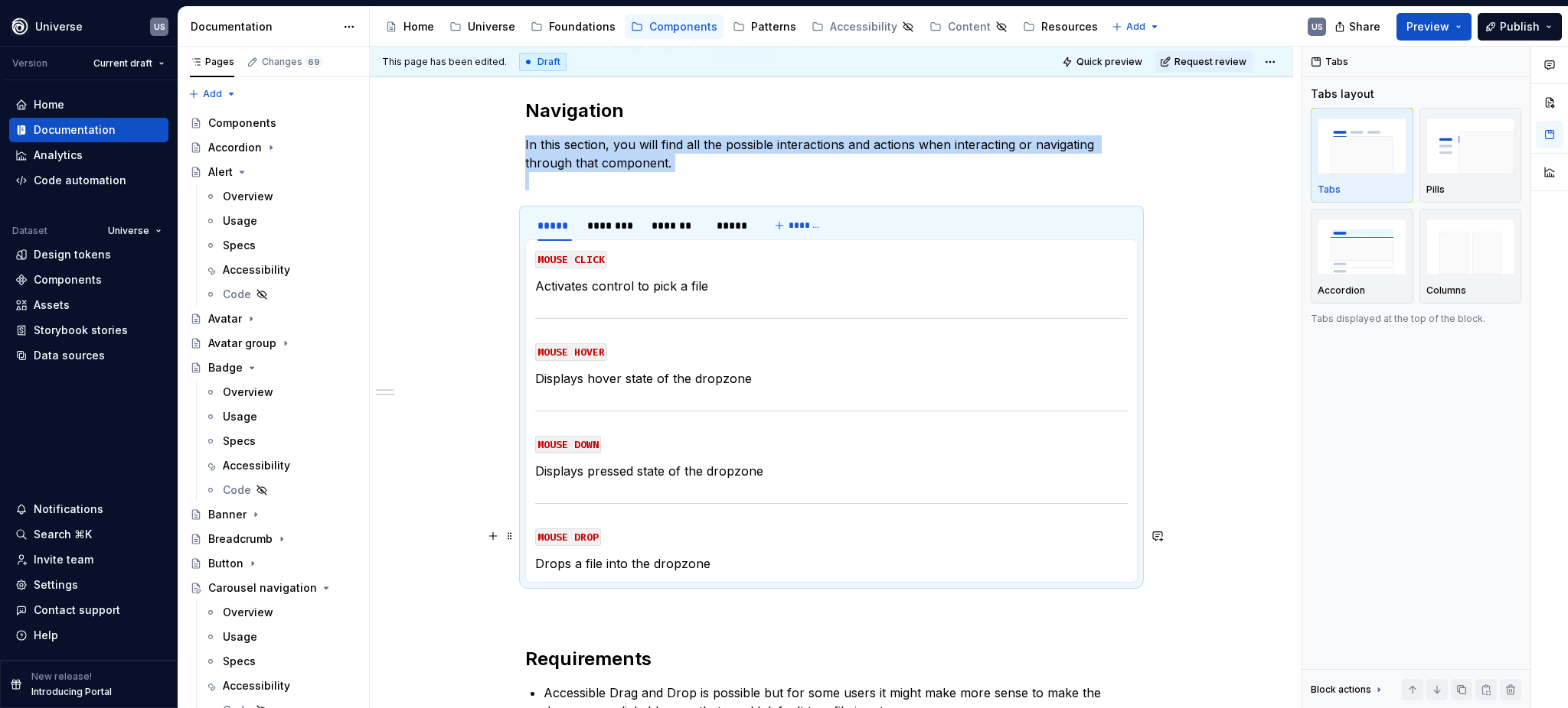
click at [572, 537] on code "MOUSE DROP" at bounding box center [568, 538] width 66 height 18
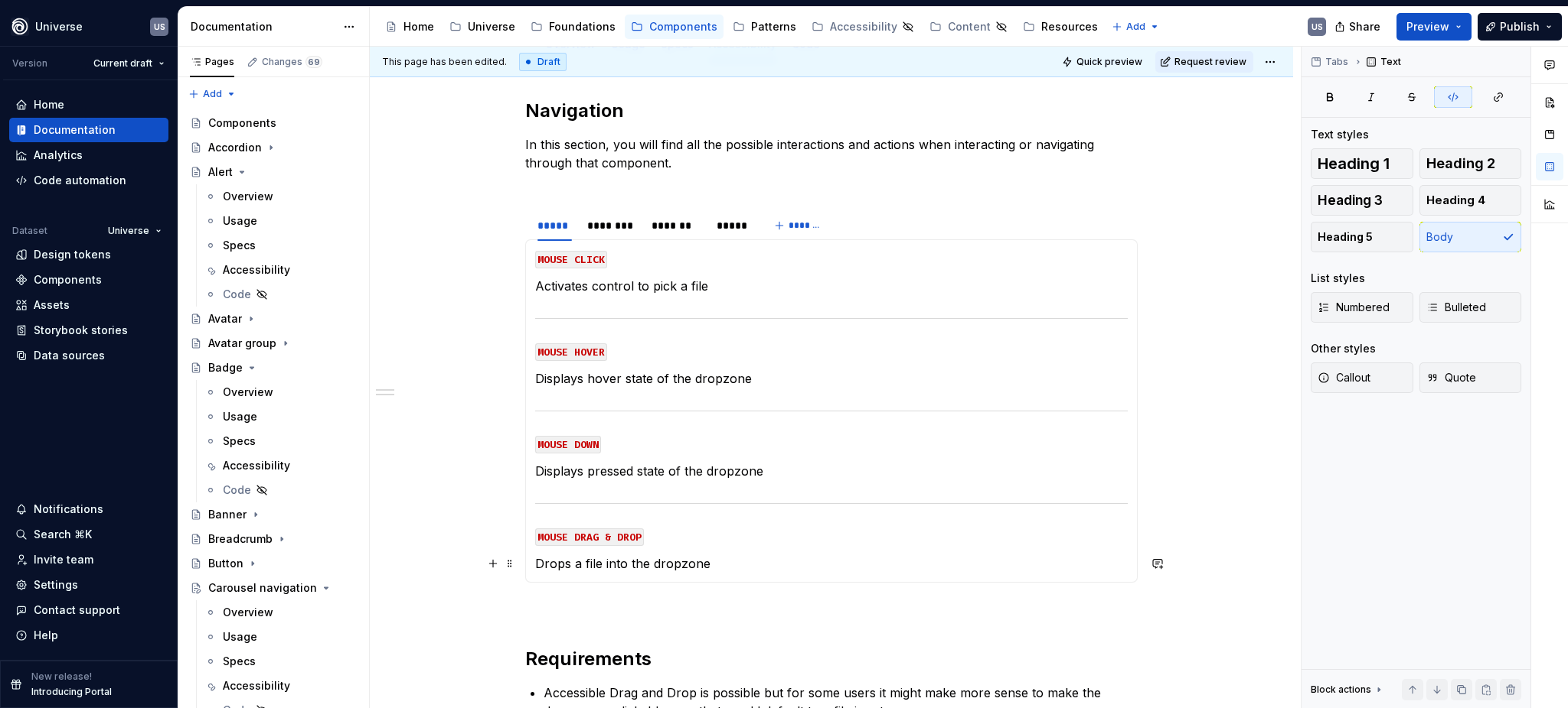
click at [536, 562] on p "Drops a file into the dropzone" at bounding box center [832, 564] width 593 height 19
click at [769, 564] on p "Drags and Drops a file into the dropzone" at bounding box center [832, 564] width 593 height 19
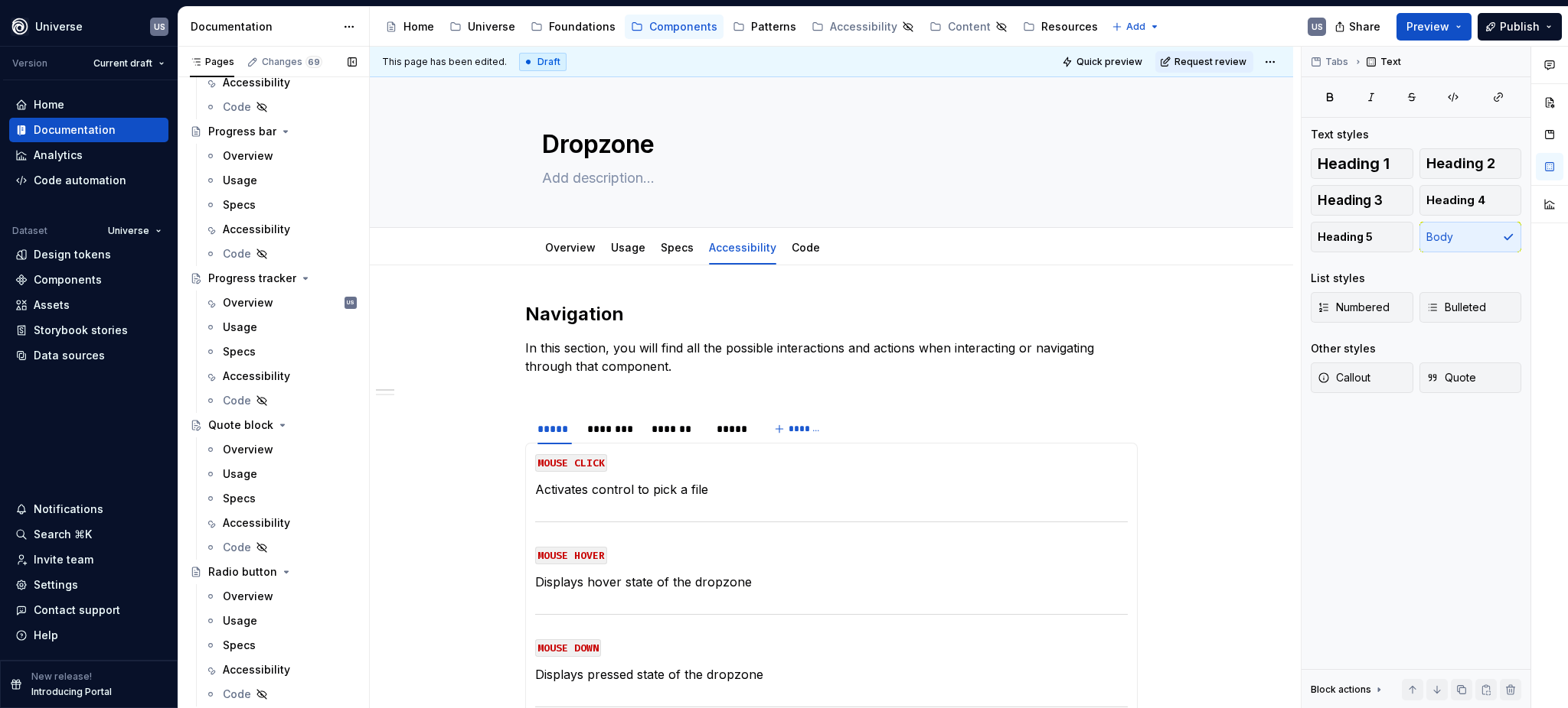
scroll to position [3875, 0]
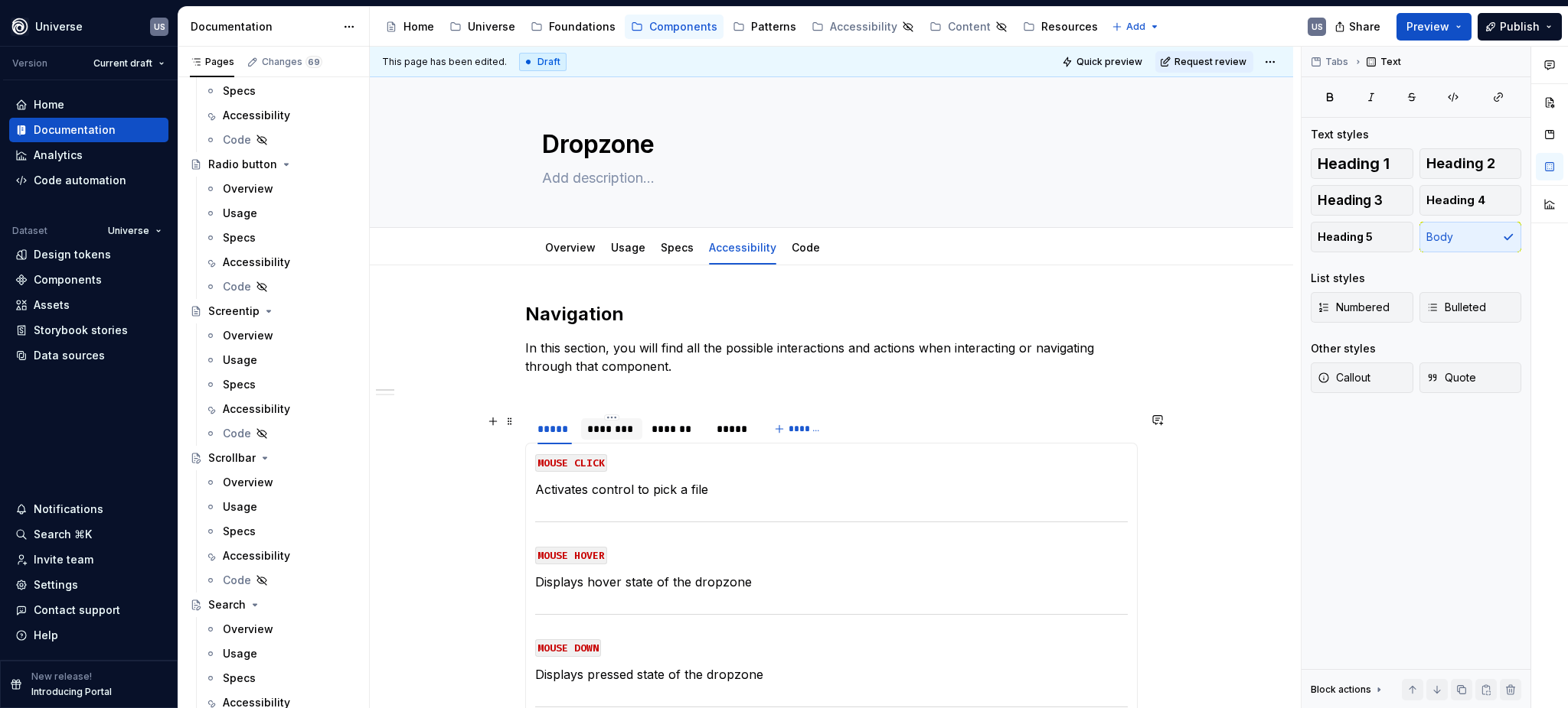
click at [612, 435] on div "********" at bounding box center [611, 429] width 49 height 15
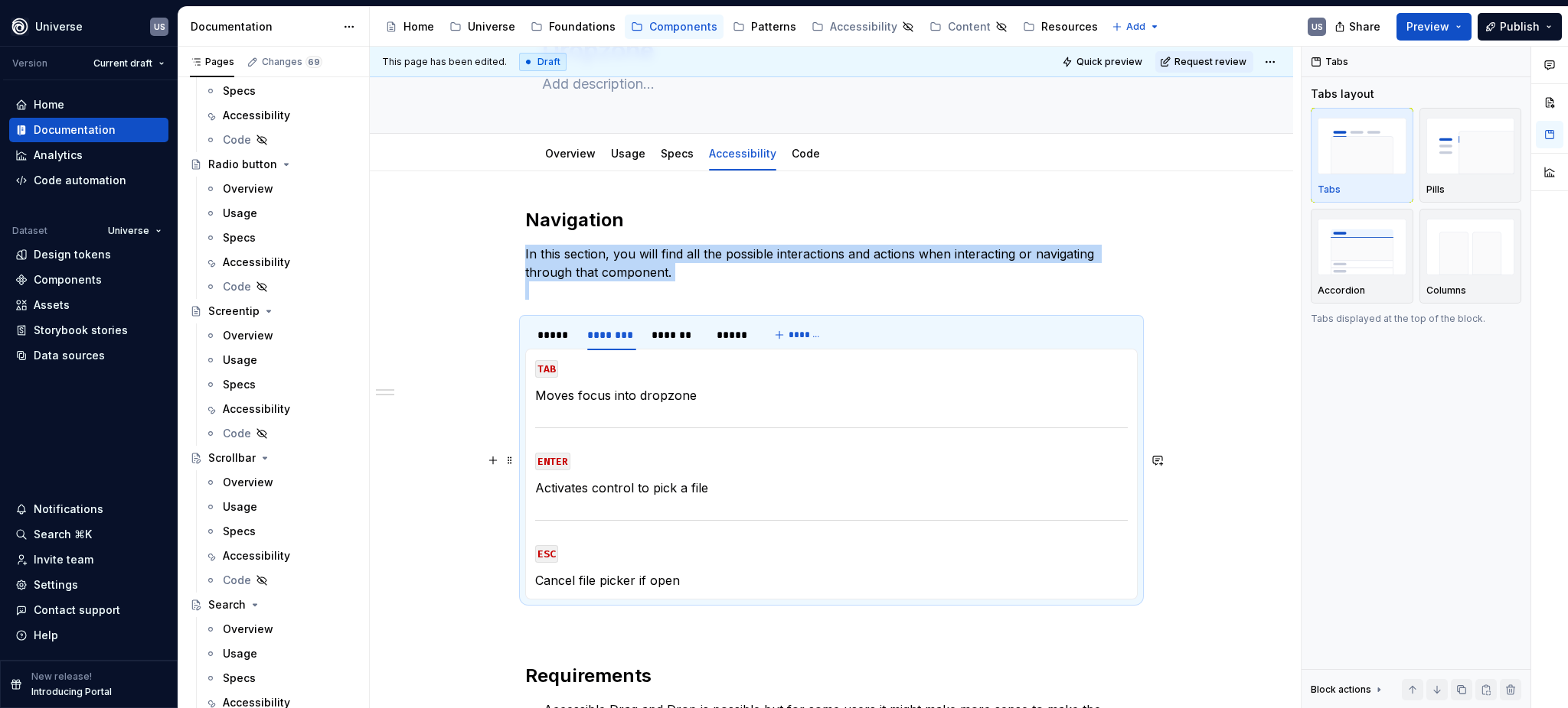
scroll to position [102, 0]
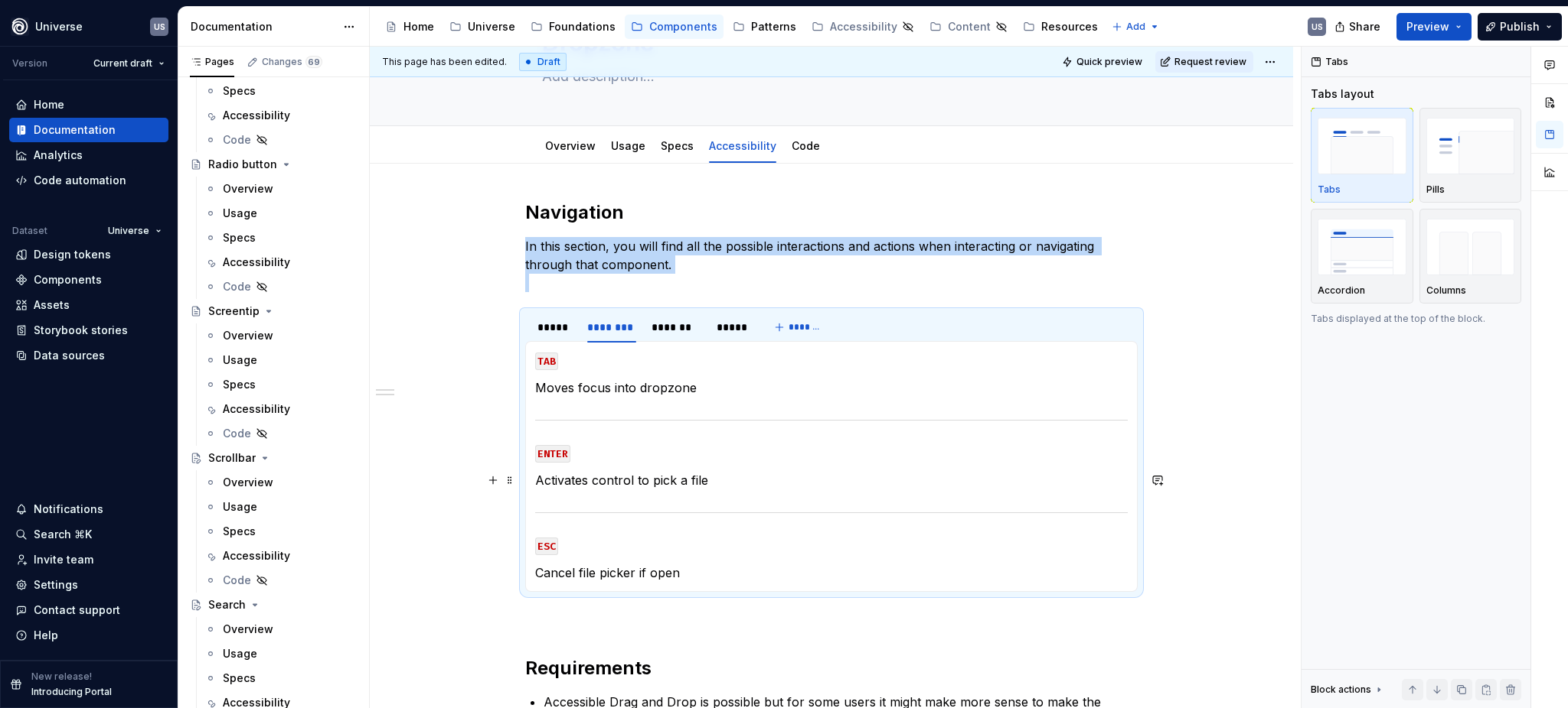
click at [743, 485] on p "Activates control to pick a file" at bounding box center [832, 480] width 593 height 19
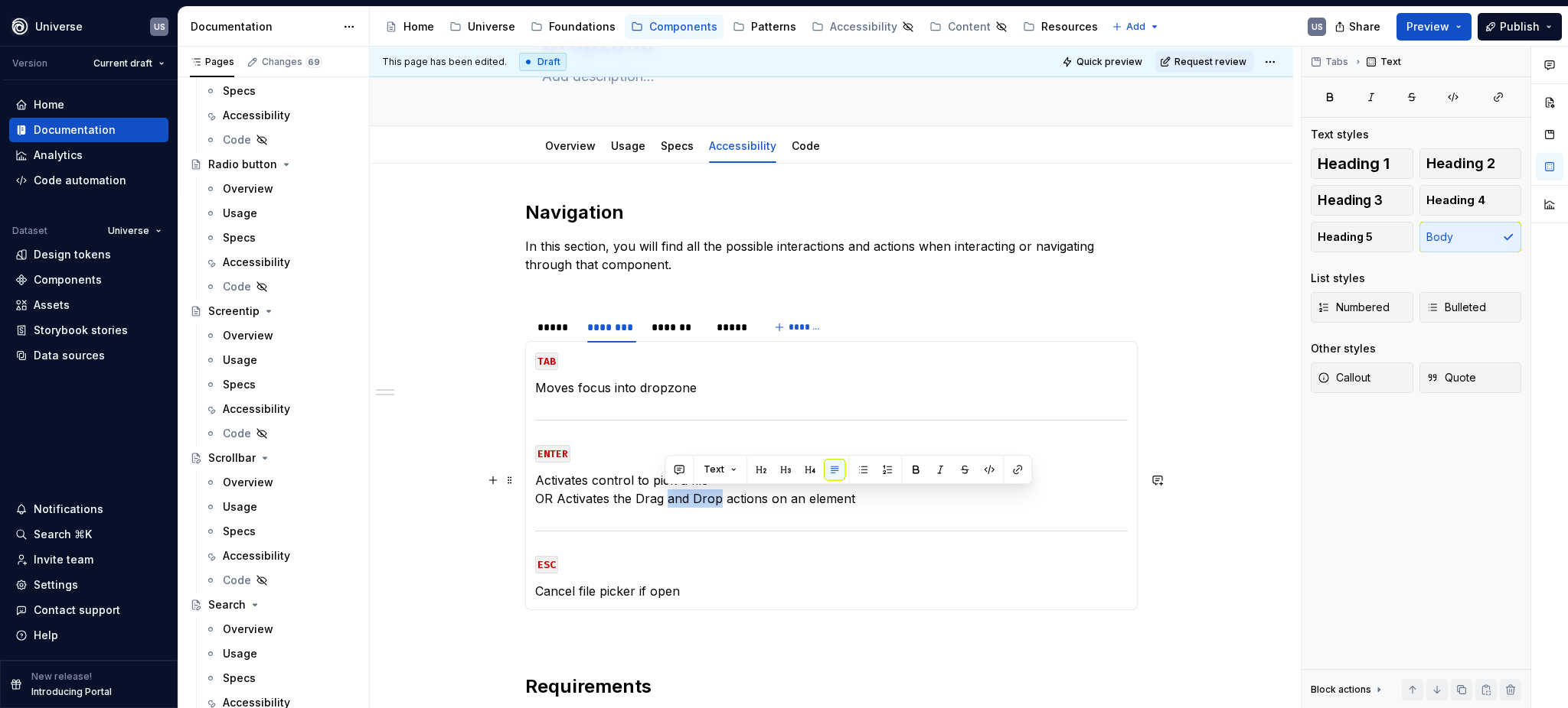
drag, startPoint x: 664, startPoint y: 499, endPoint x: 715, endPoint y: 500, distance: 51.0
click at [715, 500] on p "Activates control to pick a file OR Activates the Drag and Drop actions on an e…" at bounding box center [832, 489] width 593 height 37
click at [715, 502] on p "Activates control to pick a file OR Activates the Drag and Drop actions on an e…" at bounding box center [832, 489] width 593 height 37
click at [761, 497] on p "Activates control to pick a file OR Activates the Drag and Drop actions on an e…" at bounding box center [832, 489] width 593 height 37
click at [681, 496] on p "Activates control to pick a file OR Activates the Drag and Drop actions on an e…" at bounding box center [832, 489] width 593 height 37
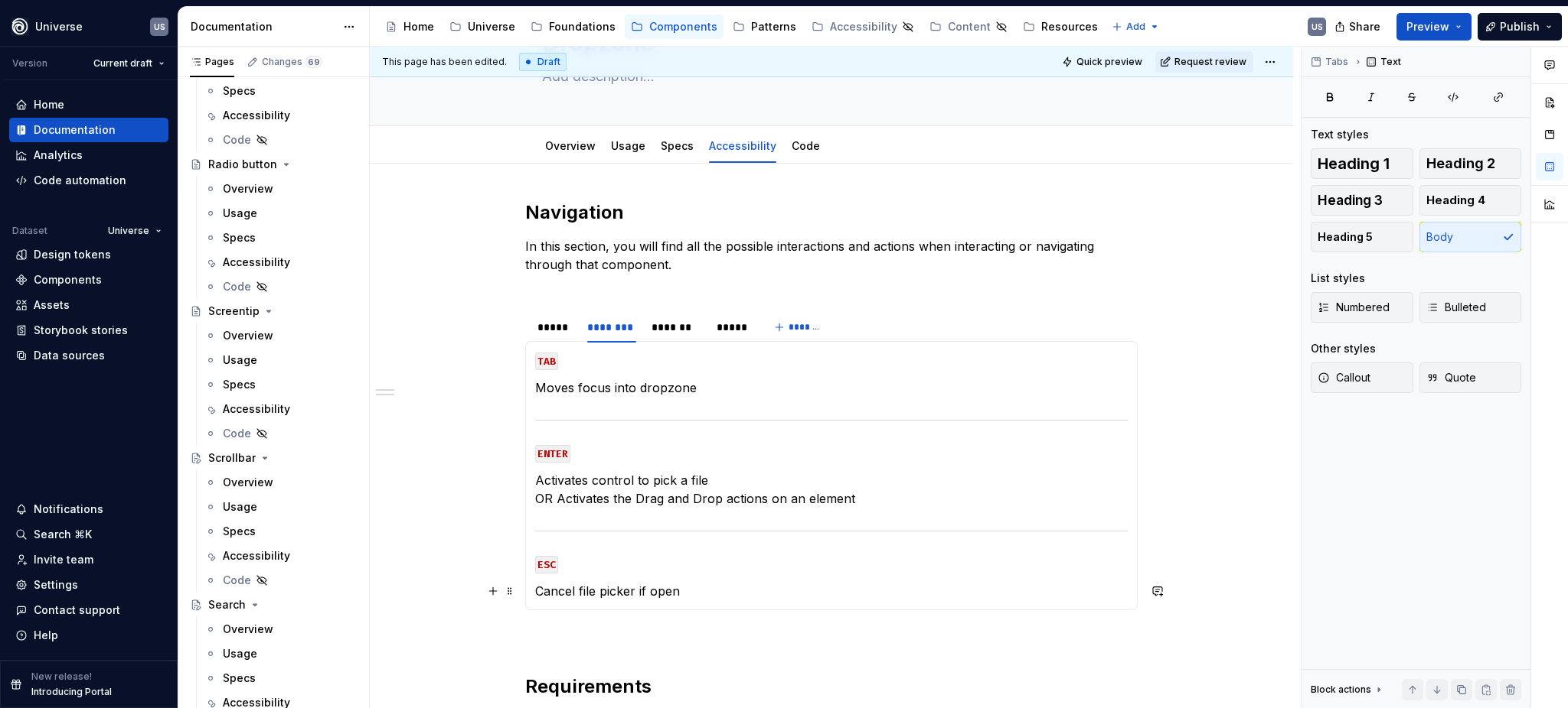
click at [690, 588] on p "Cancel file picker if open" at bounding box center [832, 591] width 593 height 19
click at [720, 388] on p "Moves focus into dropzone" at bounding box center [832, 387] width 593 height 19
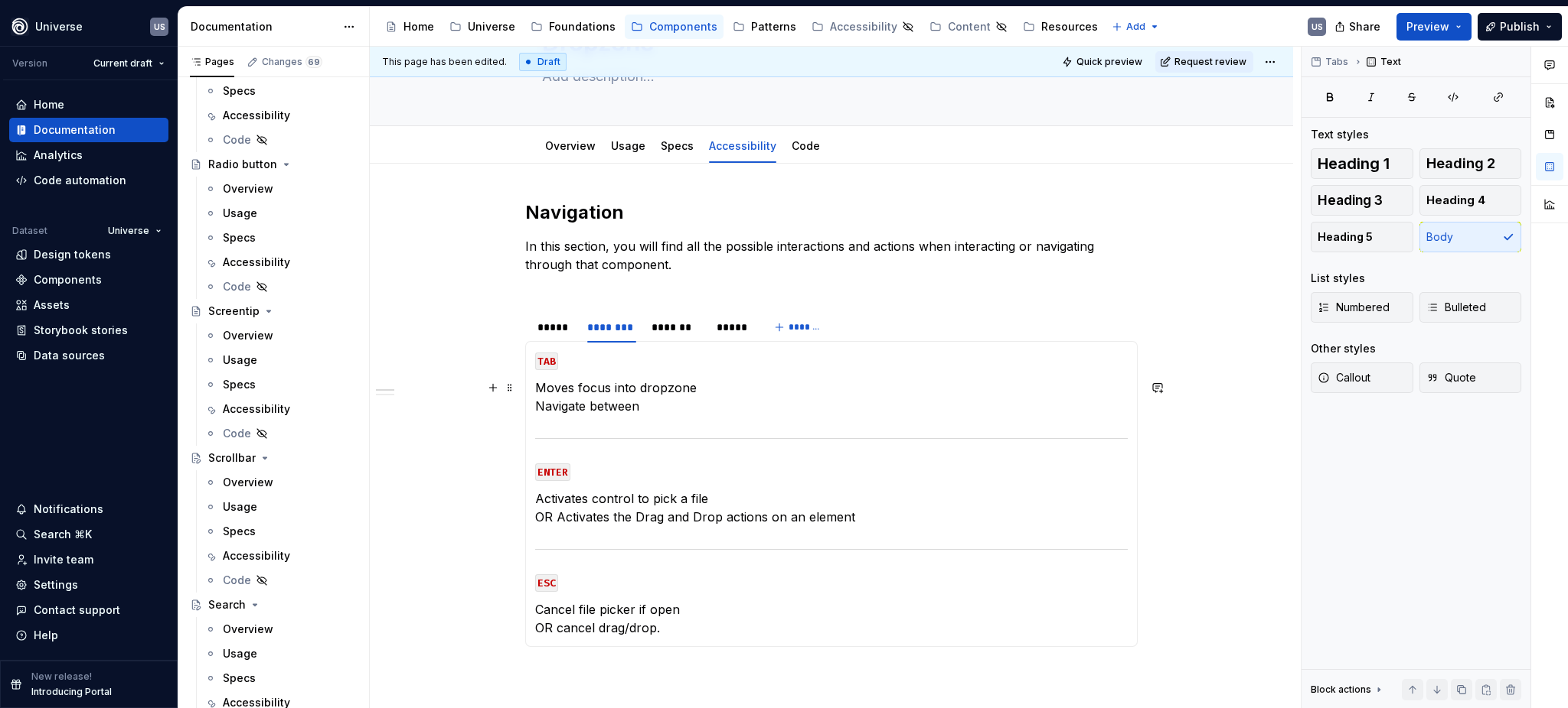
click at [632, 387] on p "Moves focus into dropzone Navigate between" at bounding box center [832, 396] width 593 height 37
click at [535, 405] on p "Moves focus into dropzone Navigate between" at bounding box center [832, 396] width 593 height 37
click at [682, 400] on p "Moves focus into dropzone or Navigate between" at bounding box center [832, 396] width 593 height 37
click at [655, 396] on p "Moves focus into dropzone or Navigate between drop targets." at bounding box center [832, 396] width 593 height 37
click at [721, 416] on section-item-column "TAB Moves focus into dropzone or Navigate between drop targets. ENTER Activates…" at bounding box center [832, 493] width 593 height 286
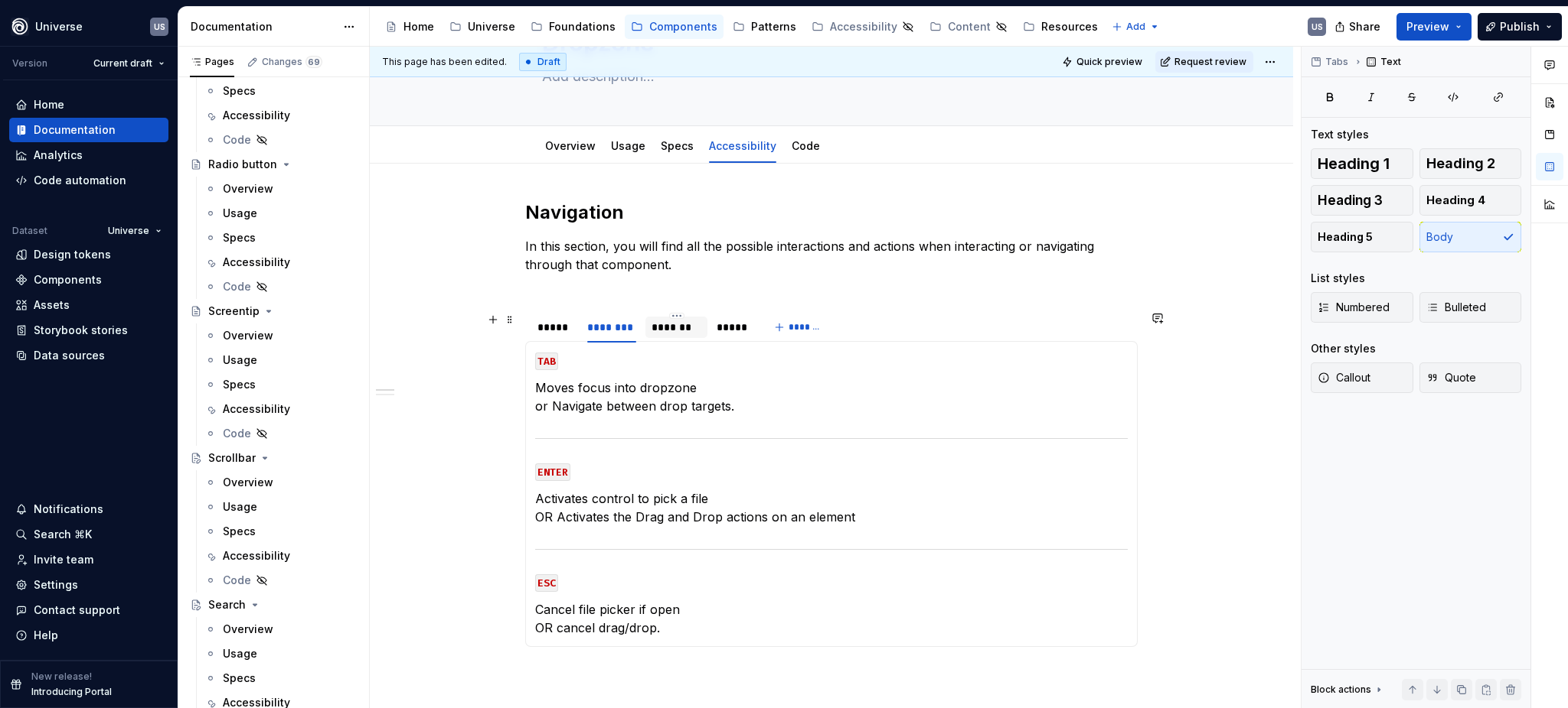
click at [686, 332] on div "*******" at bounding box center [676, 327] width 49 height 15
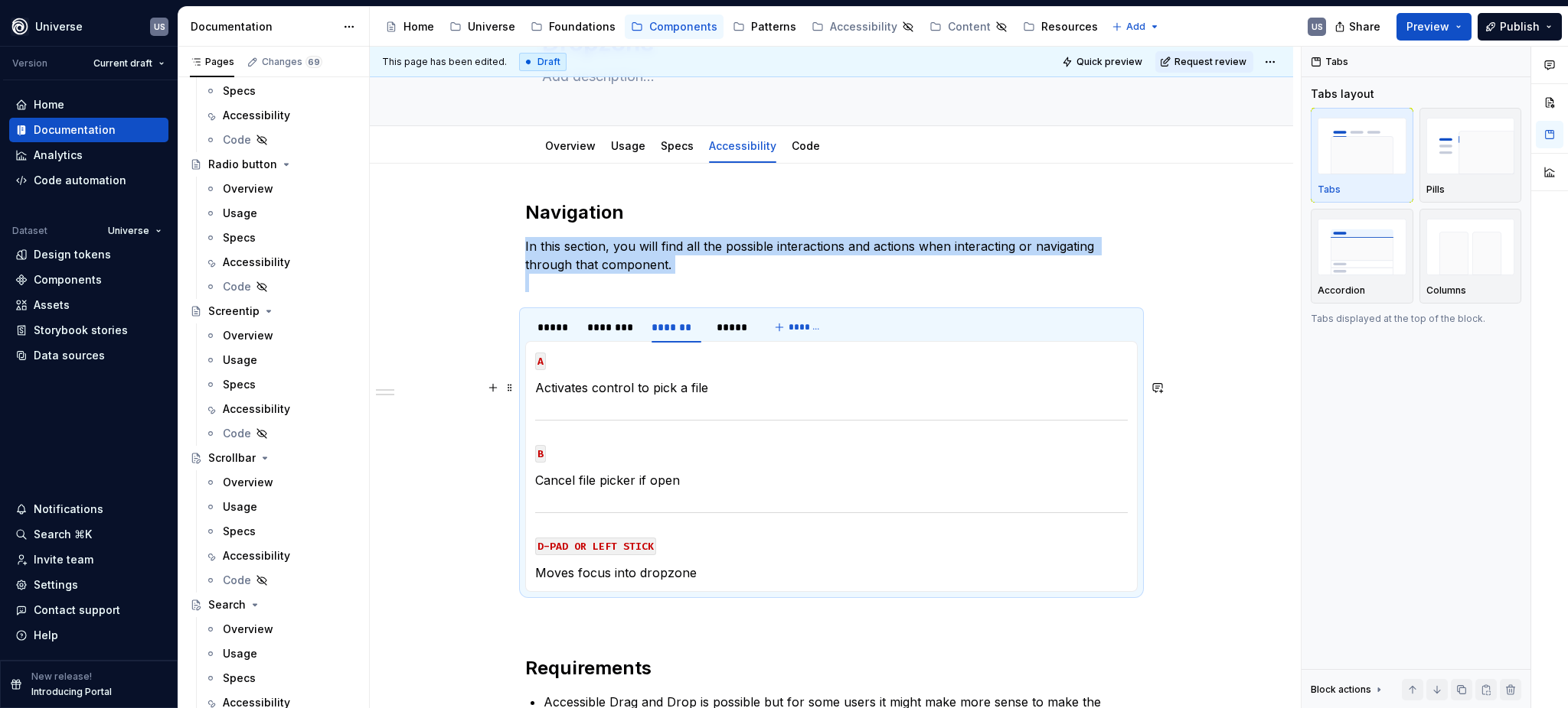
click at [642, 392] on p "Activates control to pick a file" at bounding box center [832, 387] width 593 height 19
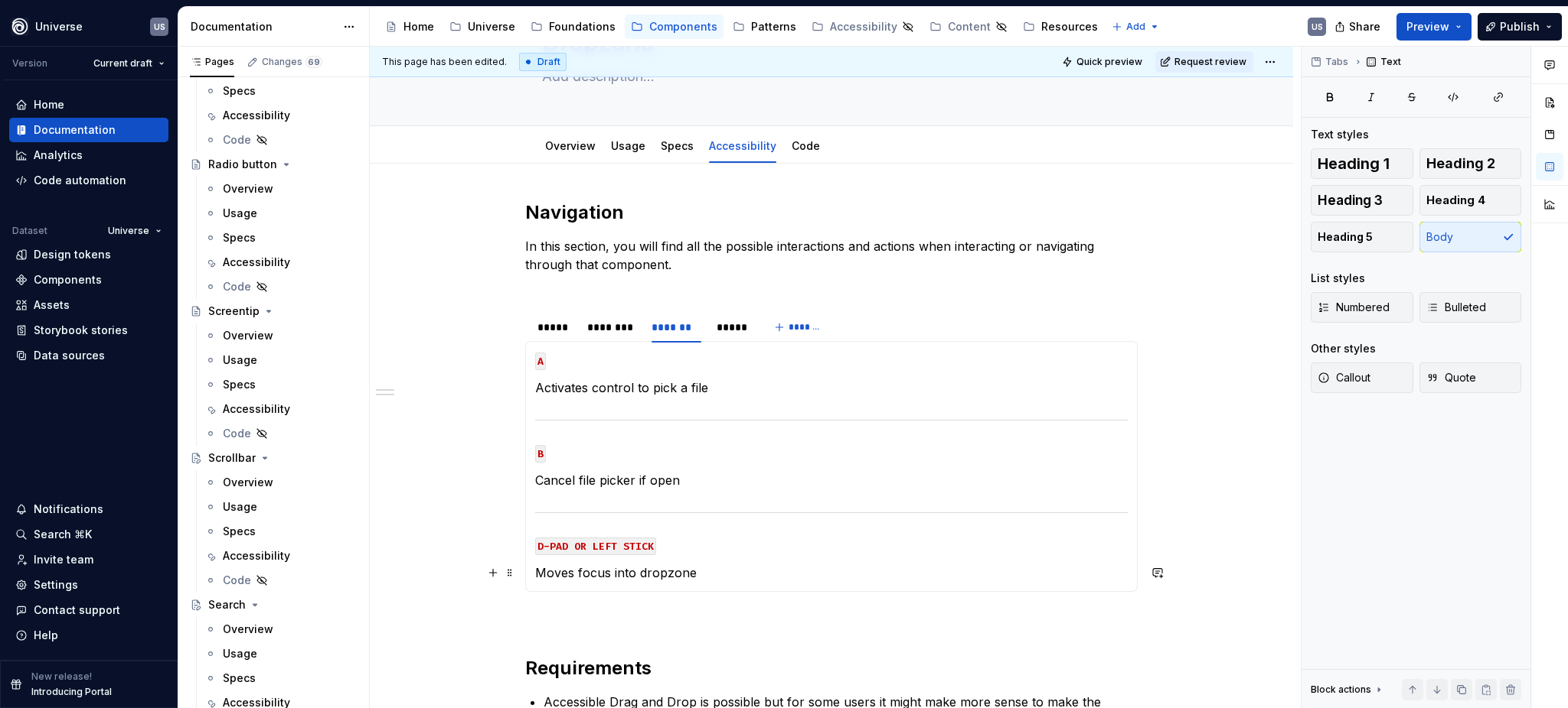
click at [704, 573] on p "Moves focus into dropzone" at bounding box center [832, 573] width 593 height 19
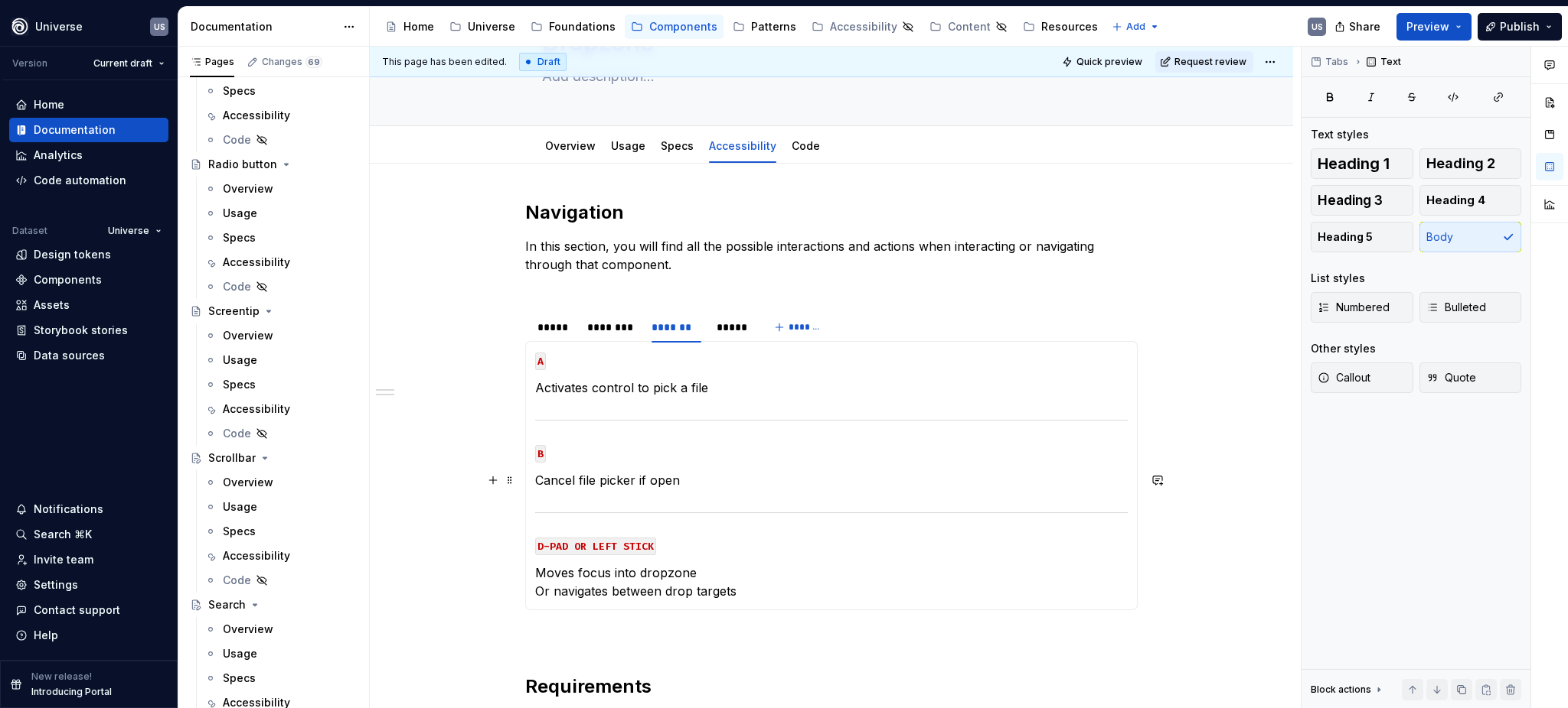
click at [661, 486] on p "Cancel file picker if open" at bounding box center [832, 480] width 593 height 19
click at [689, 476] on p "Cancel file picker if open" at bounding box center [832, 480] width 593 height 19
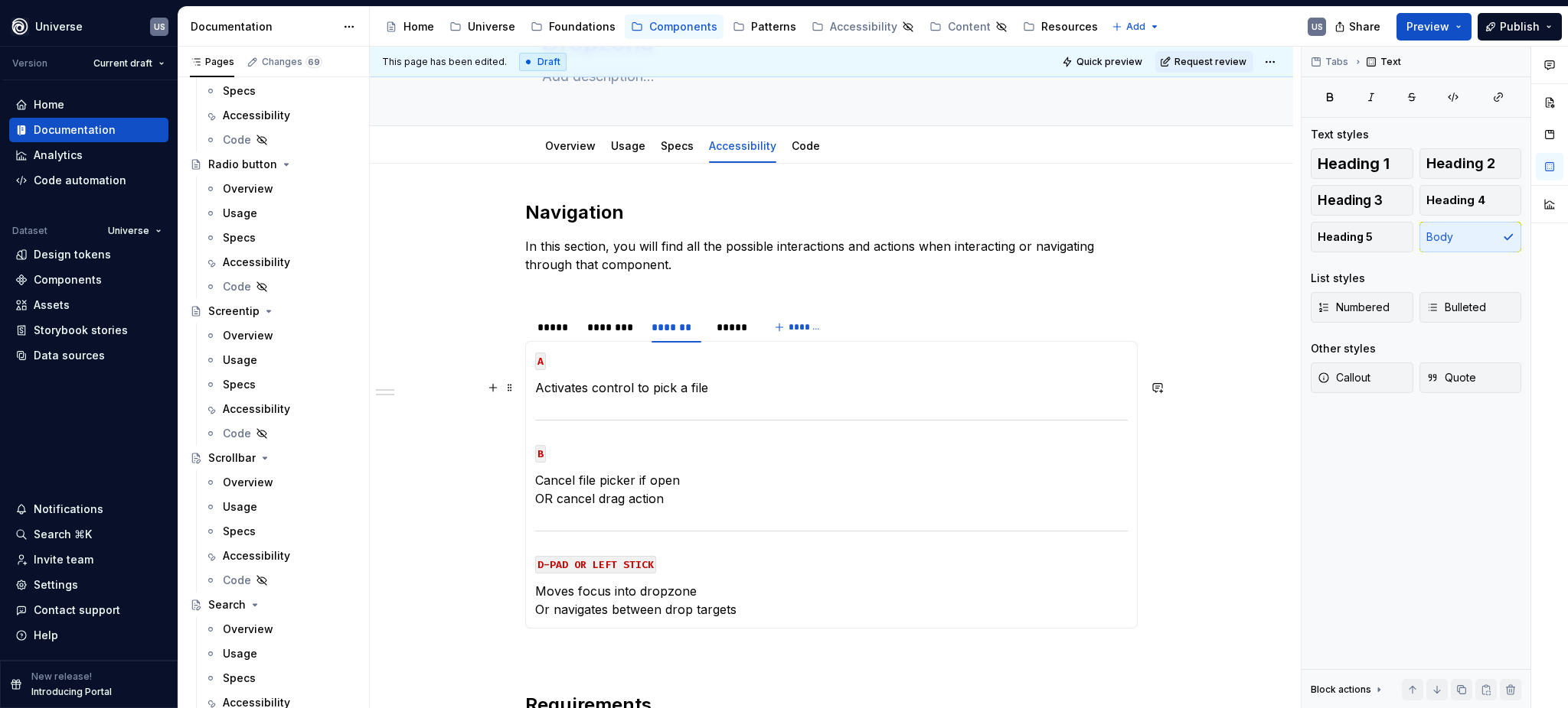
click at [726, 391] on p "Activates control to pick a file" at bounding box center [832, 387] width 593 height 19
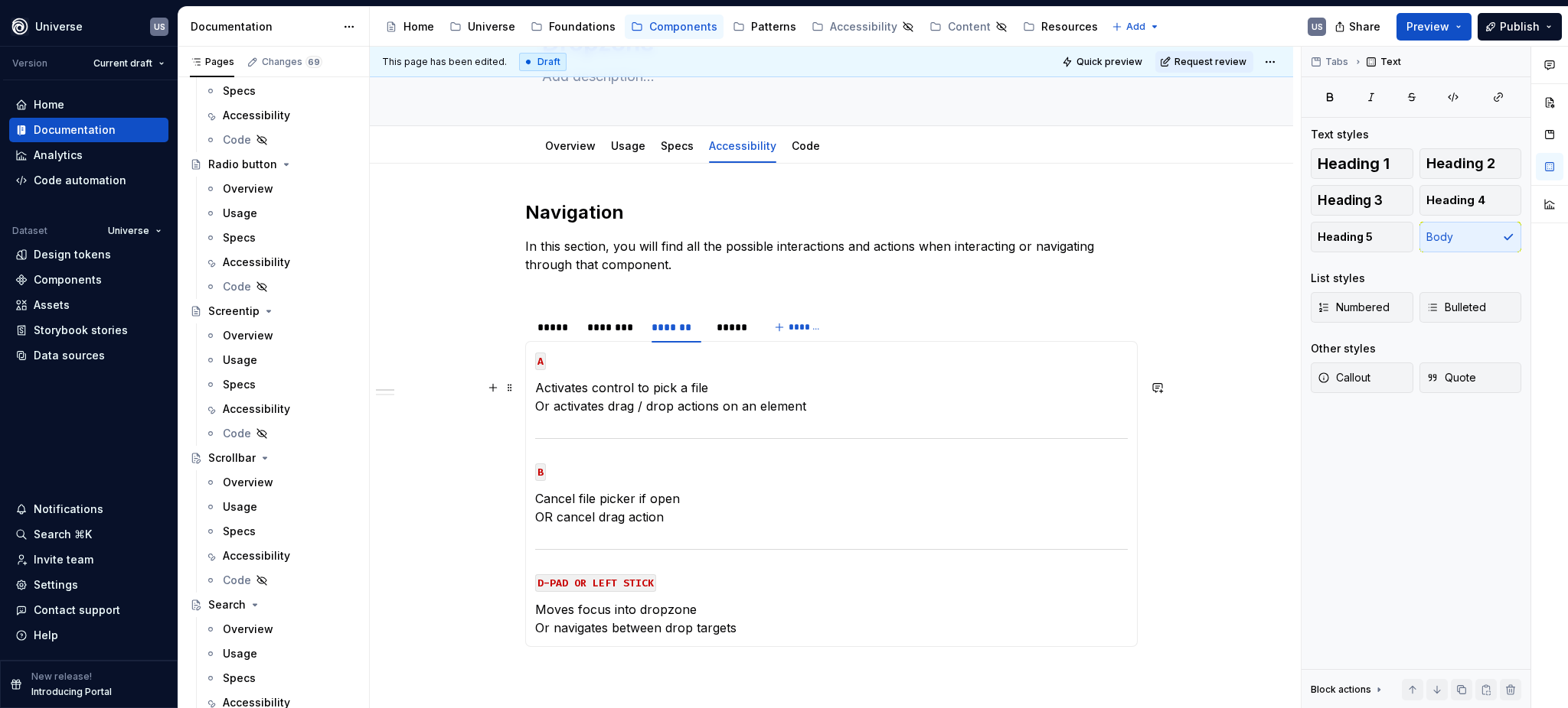
click at [722, 396] on p "Activates control to pick a file Or activates drag / drop actions on an element" at bounding box center [832, 396] width 593 height 37
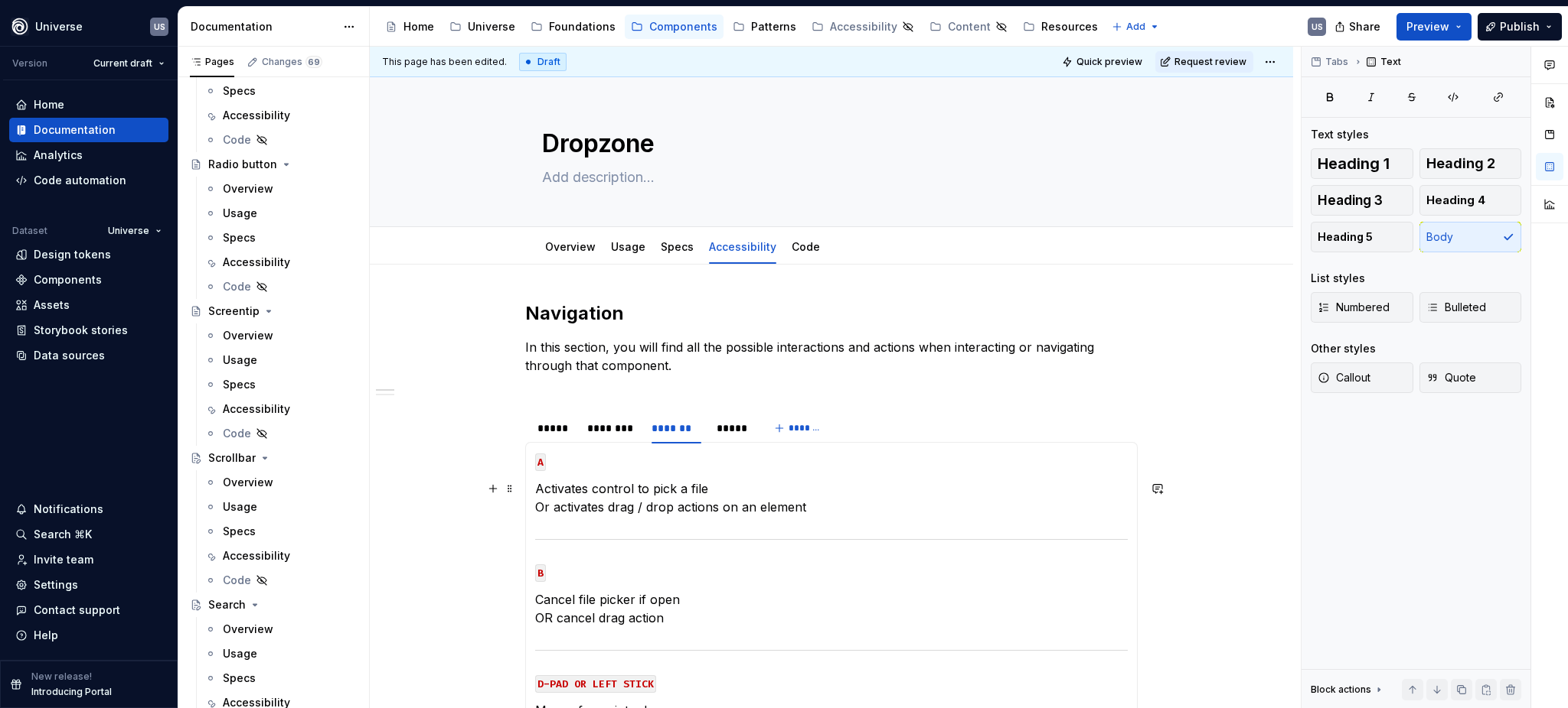
scroll to position [0, 0]
click at [687, 489] on p "Activates control to pick a file Or activates drag / drop actions on an element" at bounding box center [832, 498] width 593 height 37
click at [710, 485] on p "Activates control to pick a file Or activates drag / drop actions on an element" at bounding box center [832, 498] width 593 height 37
click at [738, 424] on div "*****" at bounding box center [732, 429] width 31 height 15
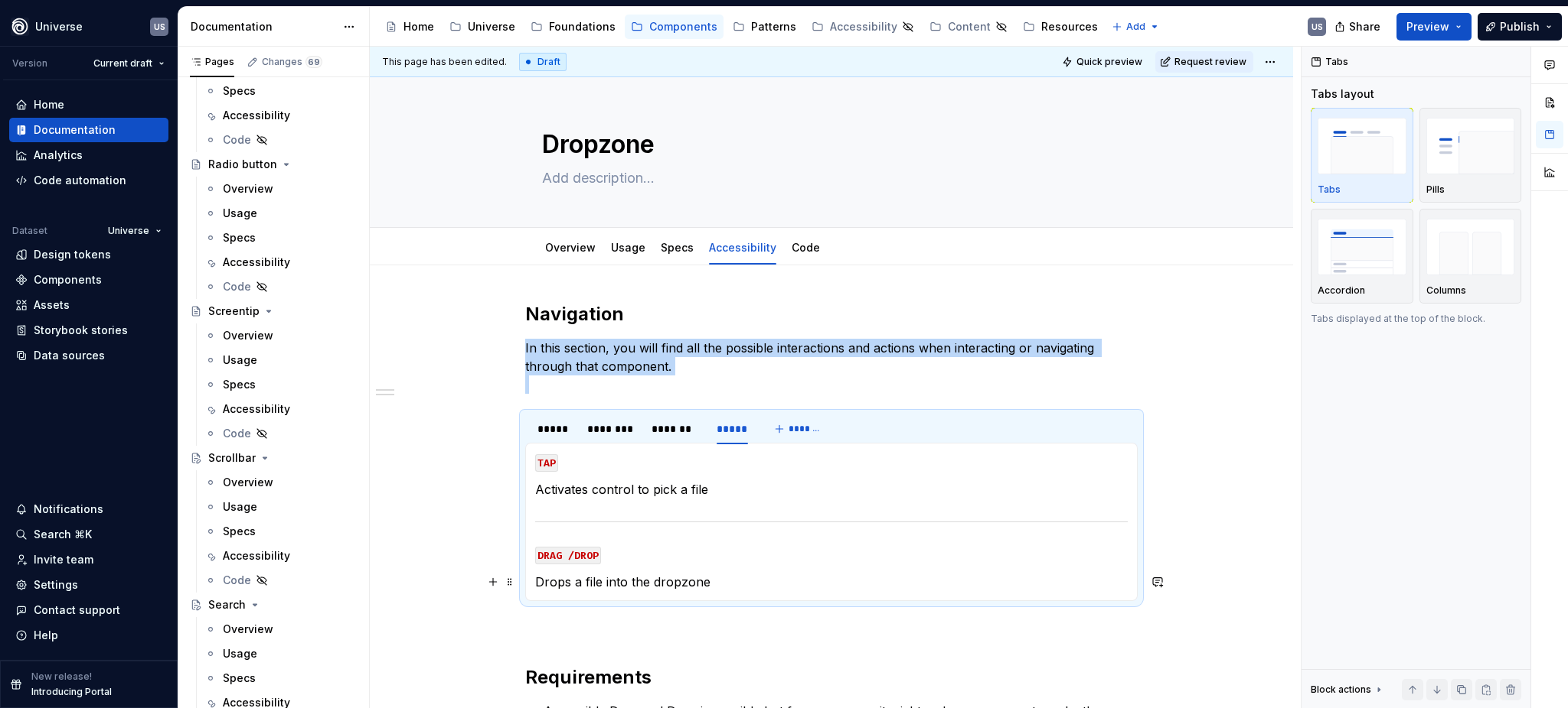
click at [535, 578] on p "Drops a file into the dropzone" at bounding box center [832, 582] width 593 height 19
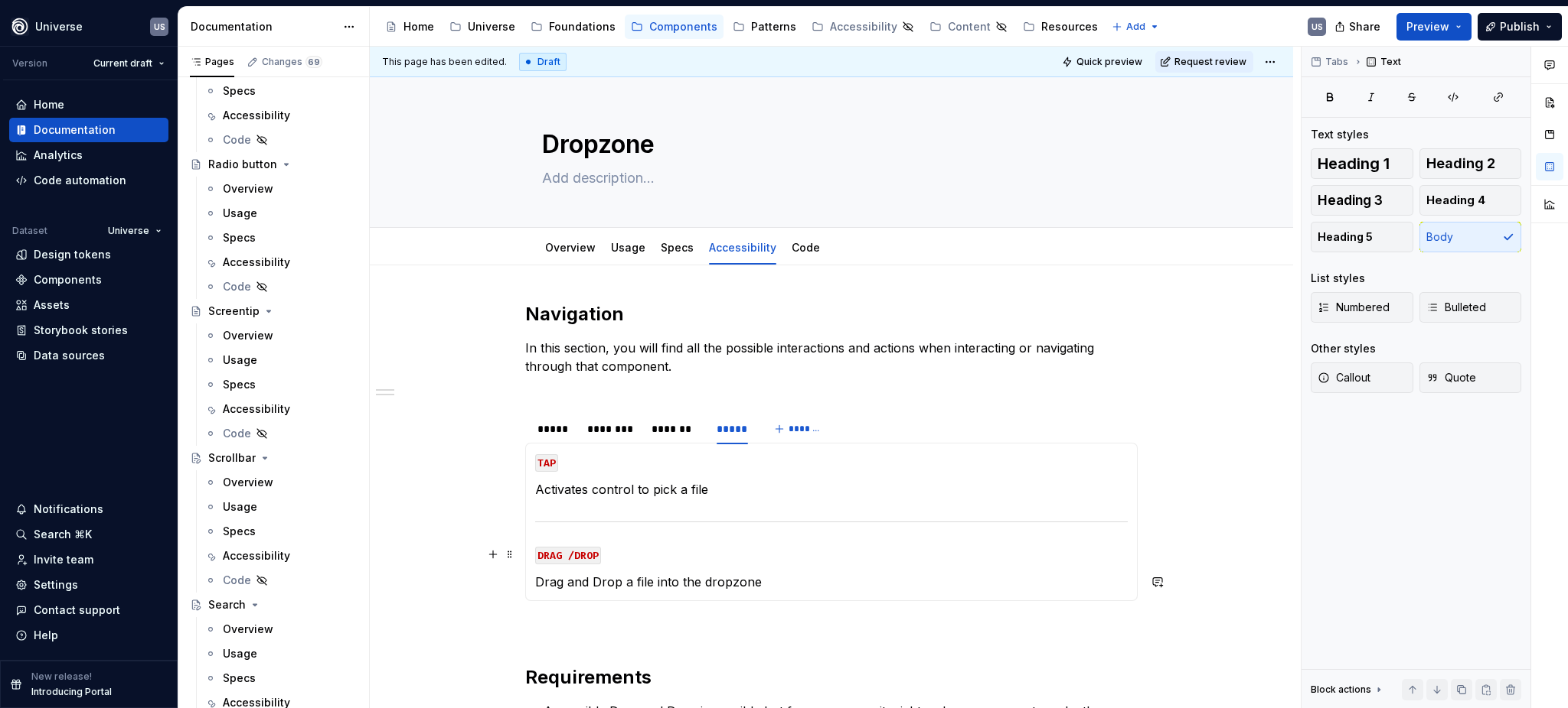
click at [745, 560] on p "DRAG /DROP" at bounding box center [832, 555] width 593 height 19
click at [646, 581] on p "Drag and Drop a file into the dropzone" at bounding box center [832, 582] width 593 height 19
click at [748, 556] on p "DRAG /DROP" at bounding box center [832, 555] width 593 height 19
click at [788, 581] on p "Drag and Drop a file/item into the dropzone" at bounding box center [832, 582] width 593 height 19
drag, startPoint x: 652, startPoint y: 581, endPoint x: 627, endPoint y: 579, distance: 25.1
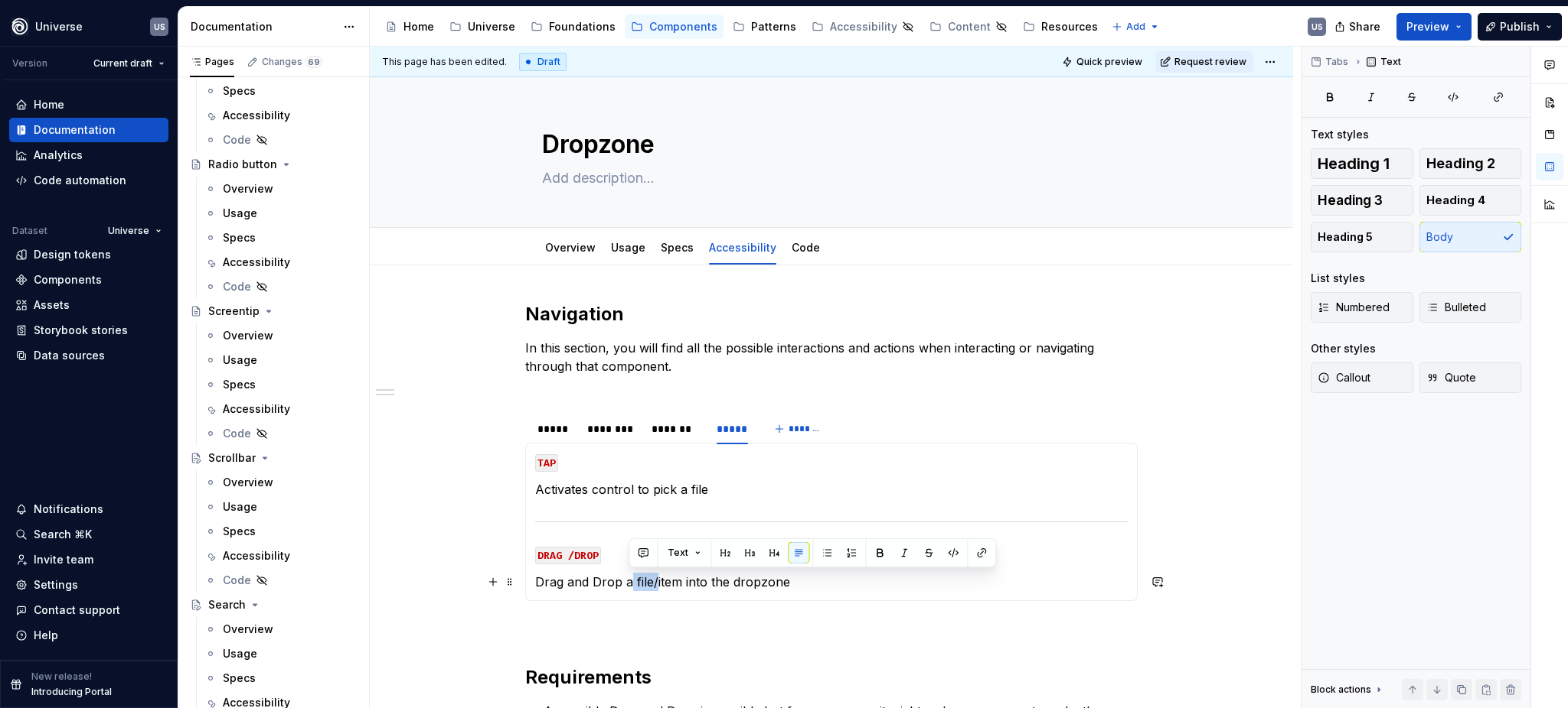
click at [627, 579] on p "Drag and Drop a file/item into the dropzone" at bounding box center [832, 582] width 593 height 19
click at [772, 573] on p "Drag and Drop any item into the dropzone" at bounding box center [832, 582] width 593 height 19
click at [642, 582] on p "Drag and Drop any item into the dropzone" at bounding box center [832, 582] width 593 height 19
click at [840, 542] on section-item-column "TAP Activates control to pick a file DRAG /DROP Drag and Drop an item into the …" at bounding box center [832, 522] width 593 height 139
type textarea "*"
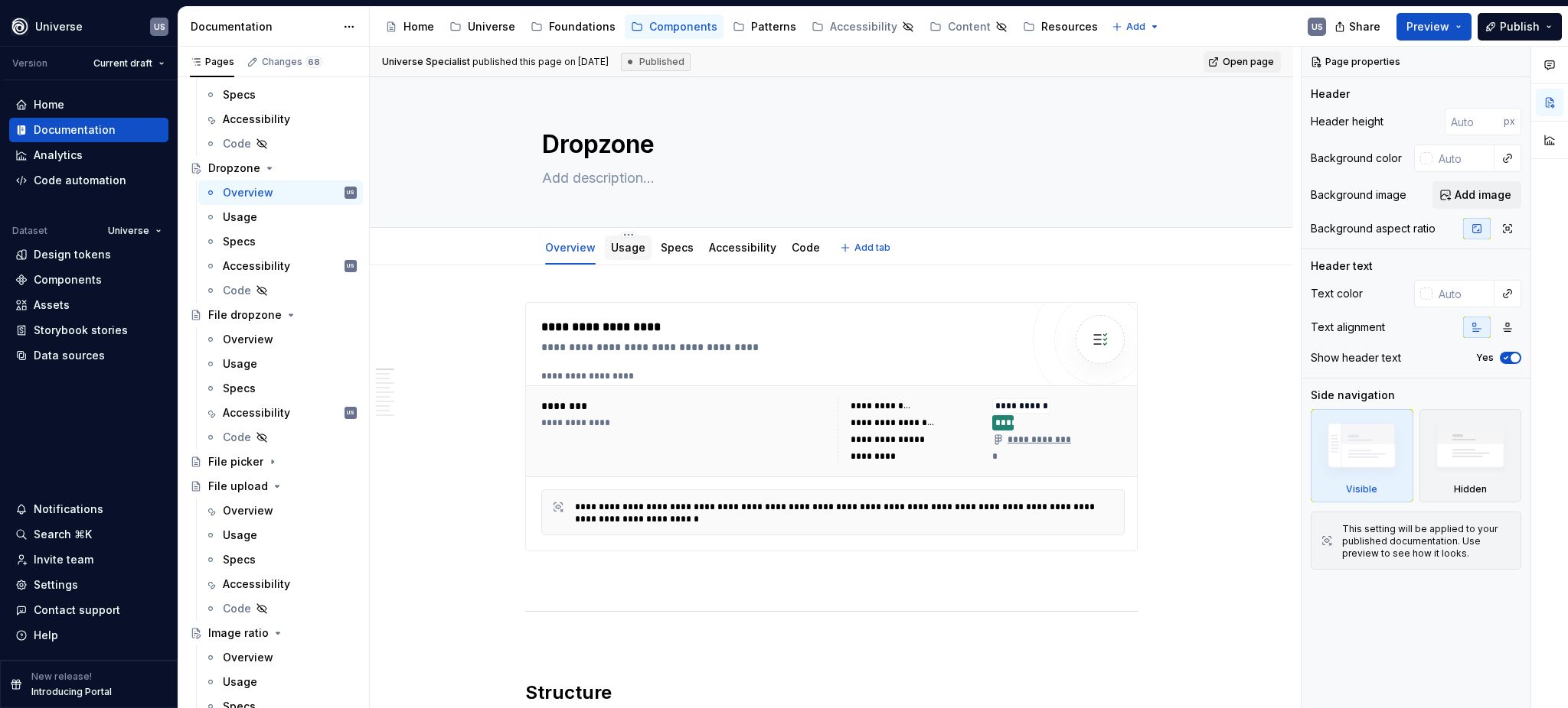
click at [615, 254] on div "Usage" at bounding box center [628, 247] width 34 height 15
click at [615, 253] on link "Usage" at bounding box center [628, 247] width 34 height 13
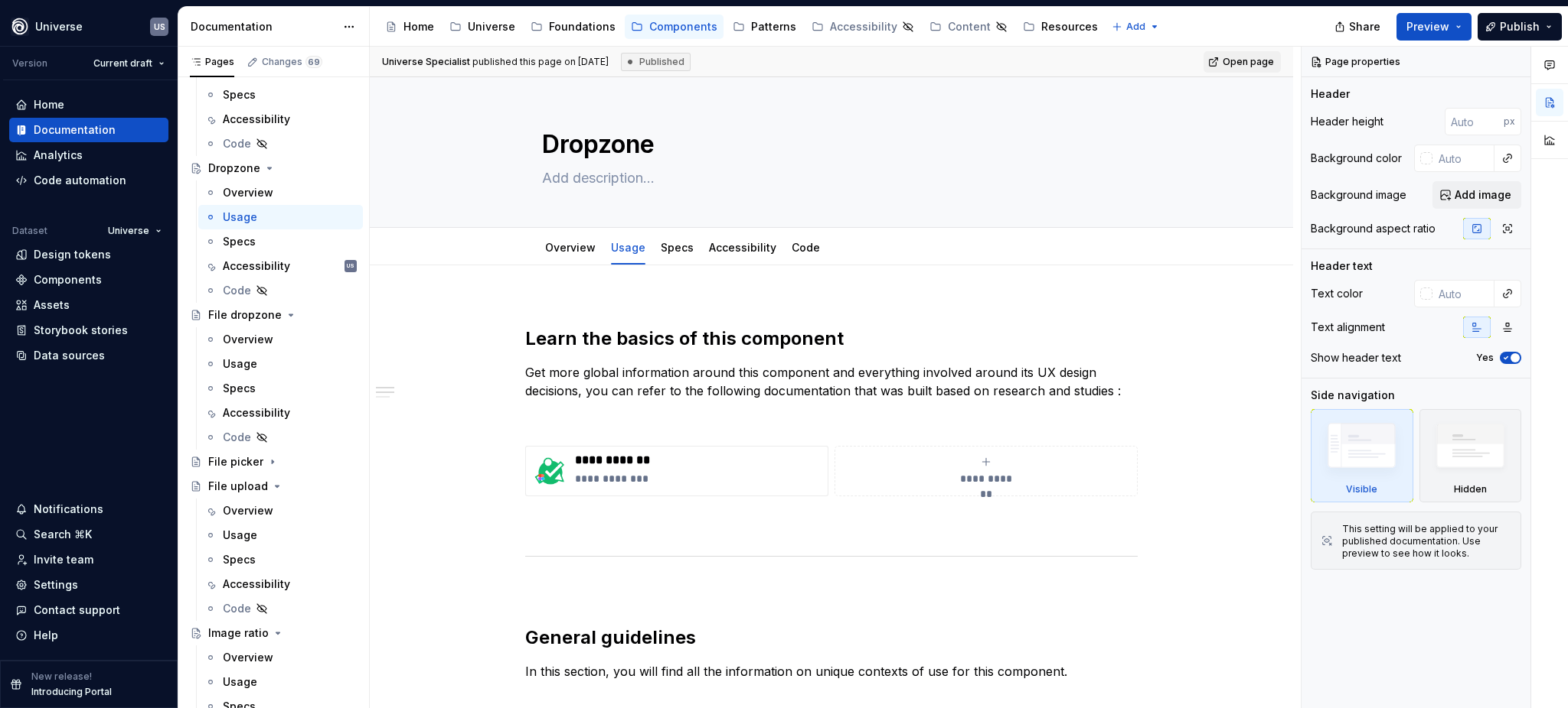
type textarea "*"
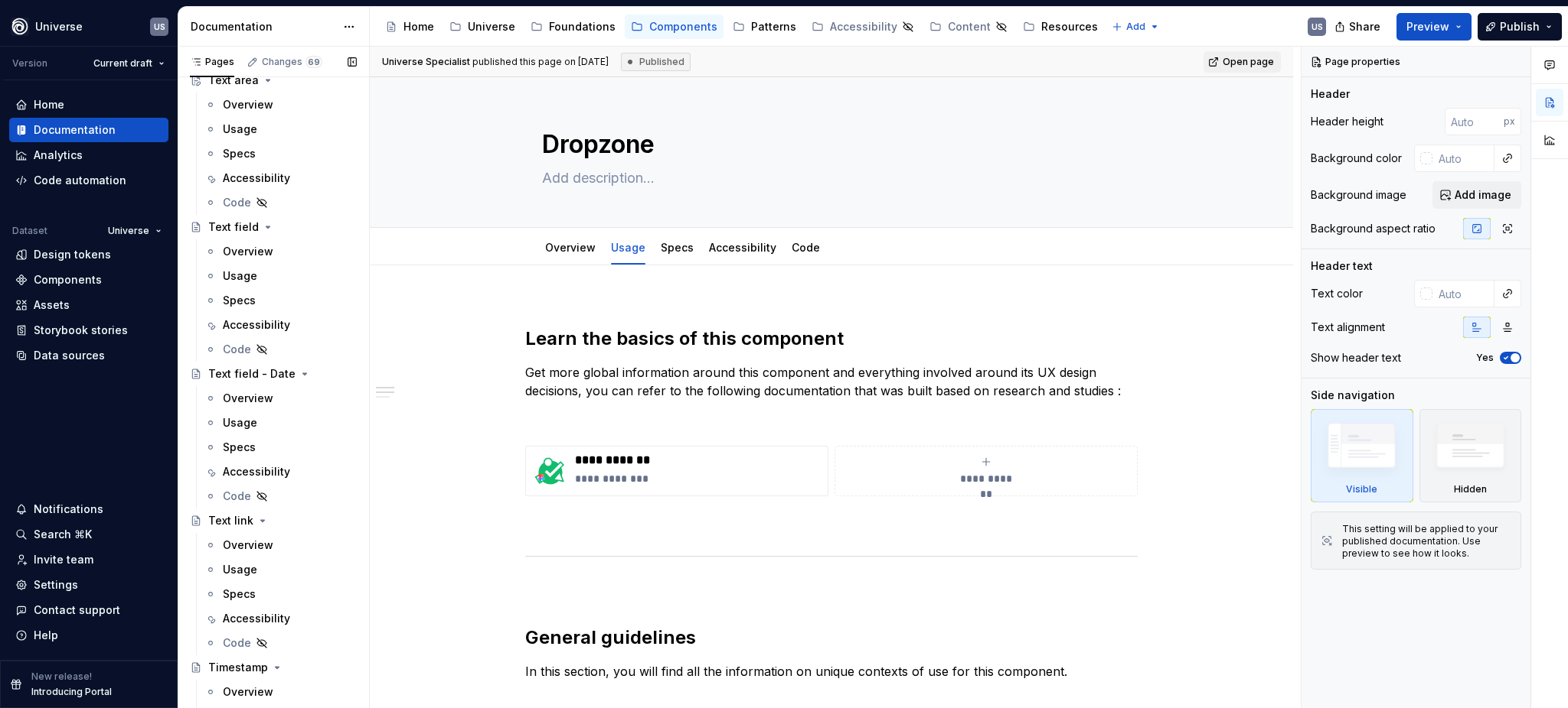
scroll to position [6017, 0]
click at [264, 326] on div "Accessibility" at bounding box center [256, 323] width 68 height 15
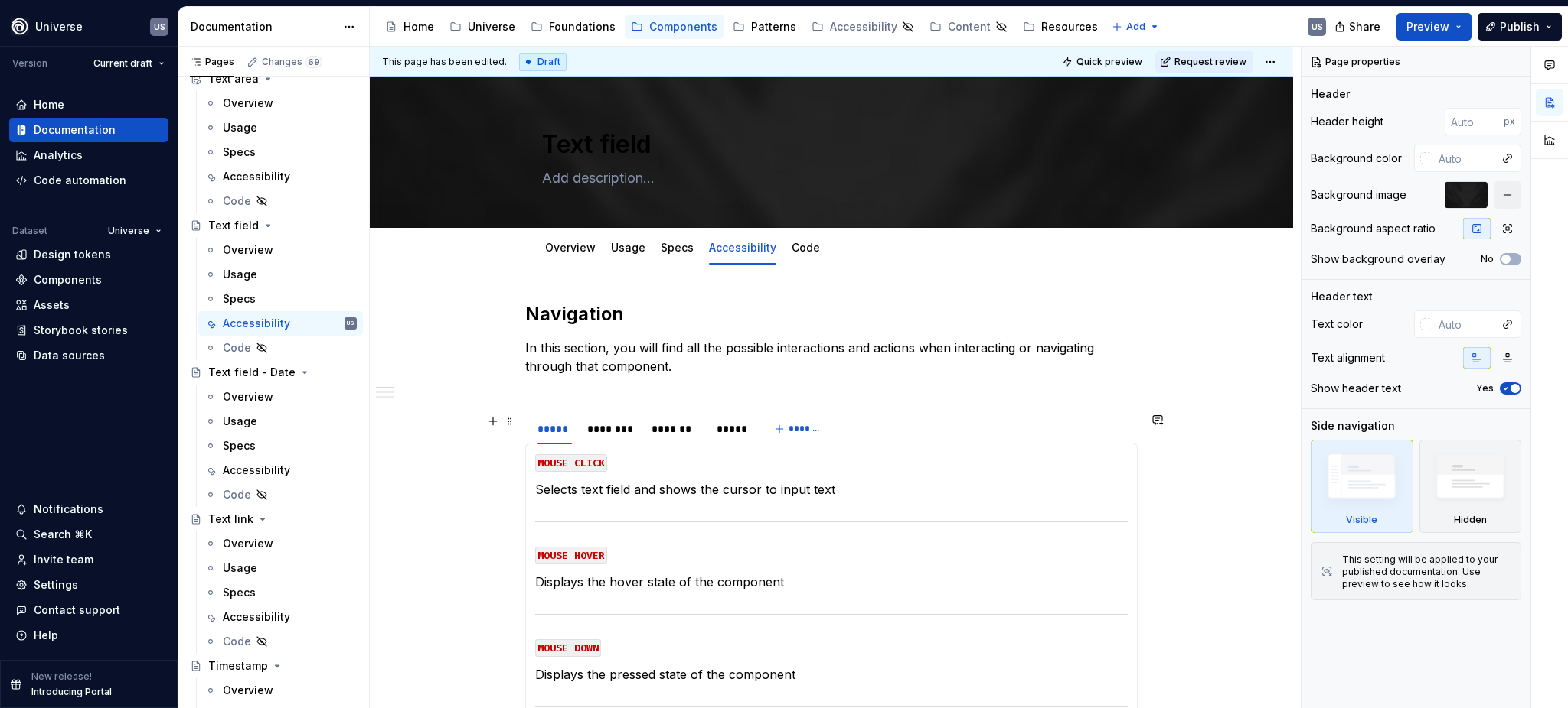
click at [888, 432] on div "***** ******** ******* ***** *******" at bounding box center [831, 429] width 612 height 31
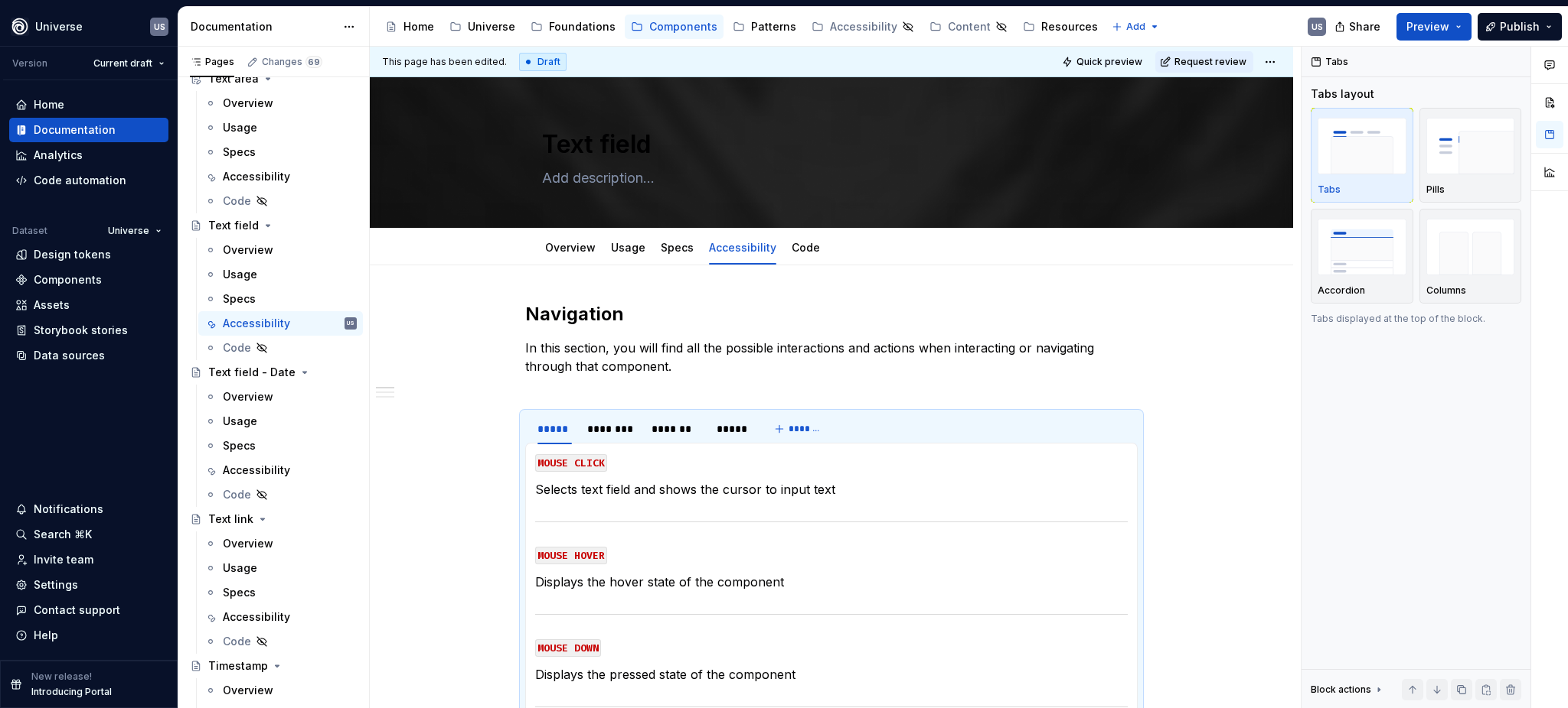
type textarea "*"
